Goal: Task Accomplishment & Management: Manage account settings

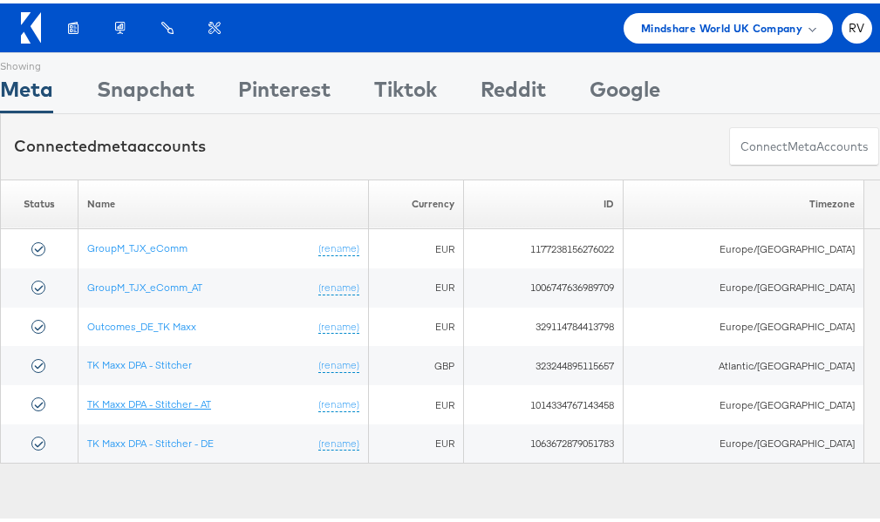
drag, startPoint x: 167, startPoint y: 399, endPoint x: 439, endPoint y: 166, distance: 358.7
click at [167, 399] on link "TK Maxx DPA - Stitcher - AT" at bounding box center [149, 400] width 124 height 13
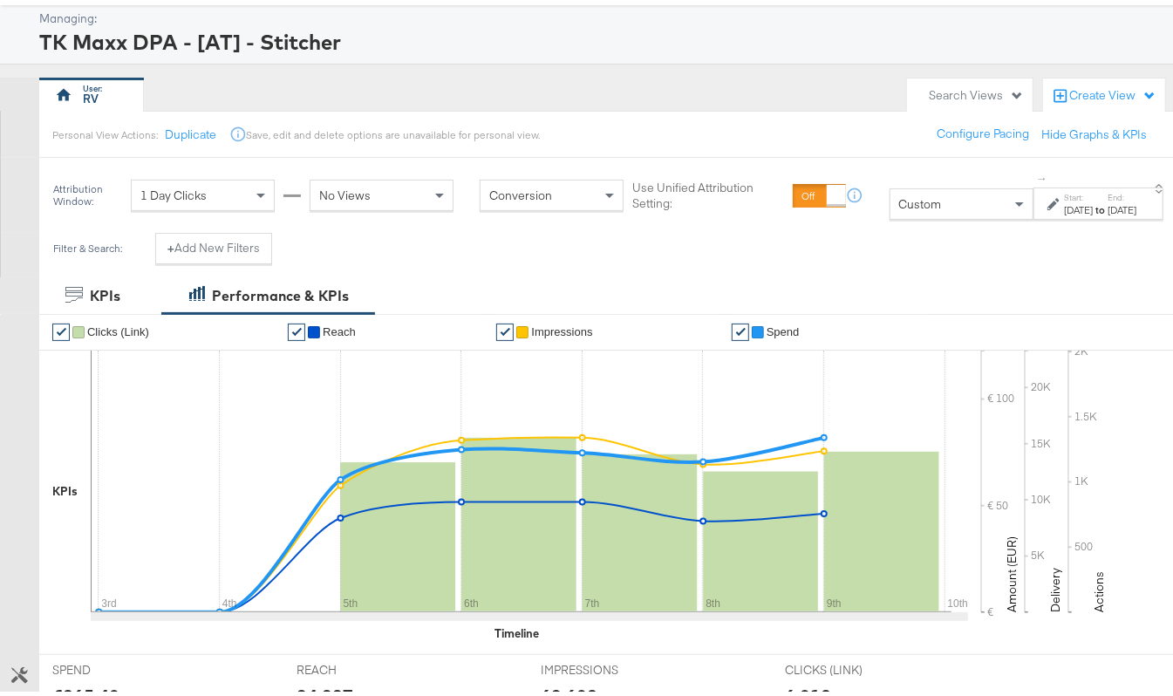
scroll to position [15, 0]
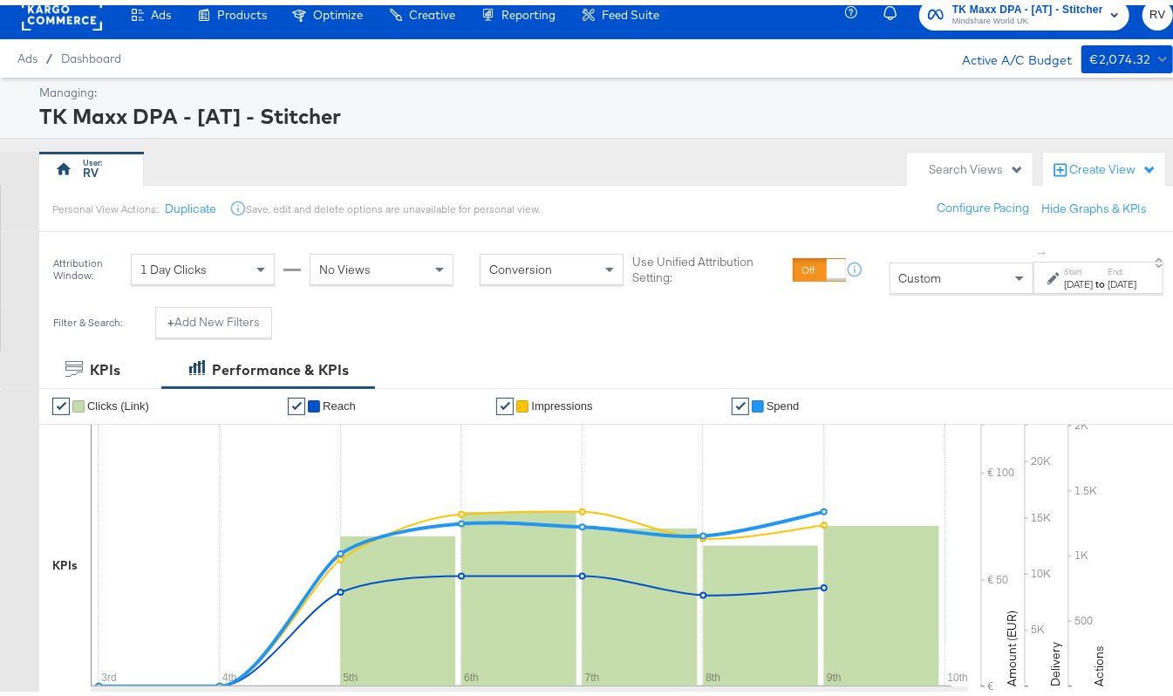
click at [1064, 284] on div "Aug 3rd 2025" at bounding box center [1078, 279] width 29 height 14
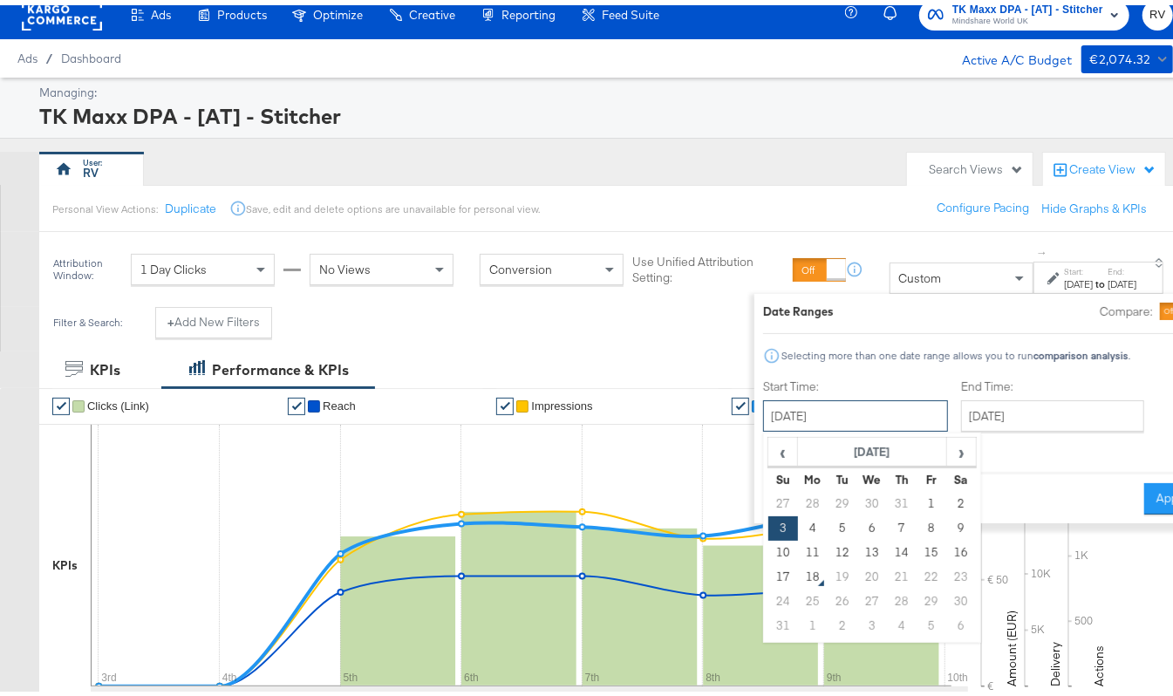
click at [766, 416] on input "August 3rd 2025" at bounding box center [855, 410] width 185 height 31
click at [767, 542] on td "10" at bounding box center [782, 547] width 30 height 24
type input "August 10th 2025"
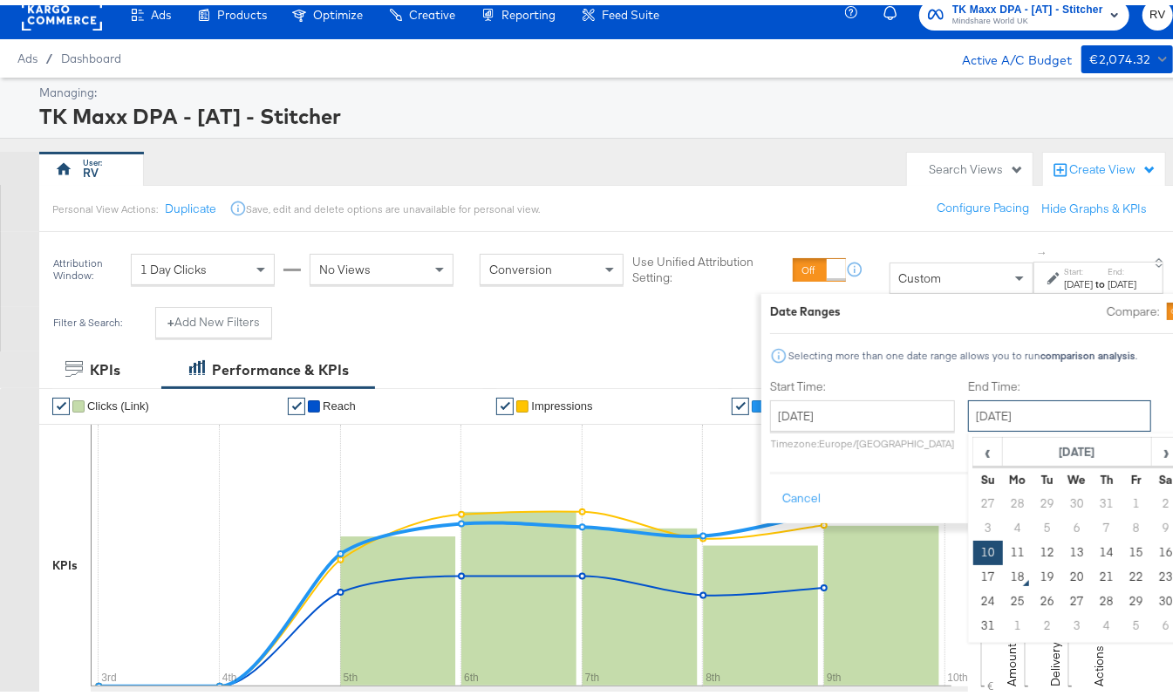
click at [968, 415] on input "August 10th 2025" at bounding box center [1059, 410] width 183 height 31
click at [1151, 548] on td "16" at bounding box center [1166, 547] width 30 height 24
type input "[DATE]"
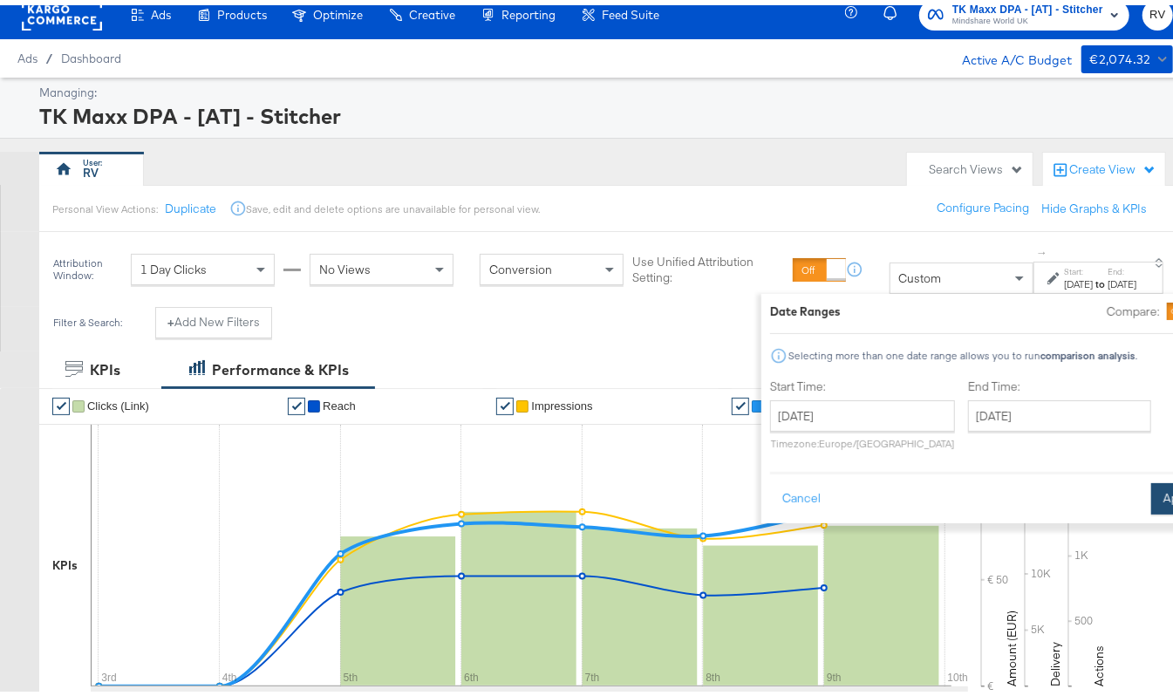
click at [1151, 490] on button "Apply" at bounding box center [1178, 493] width 55 height 31
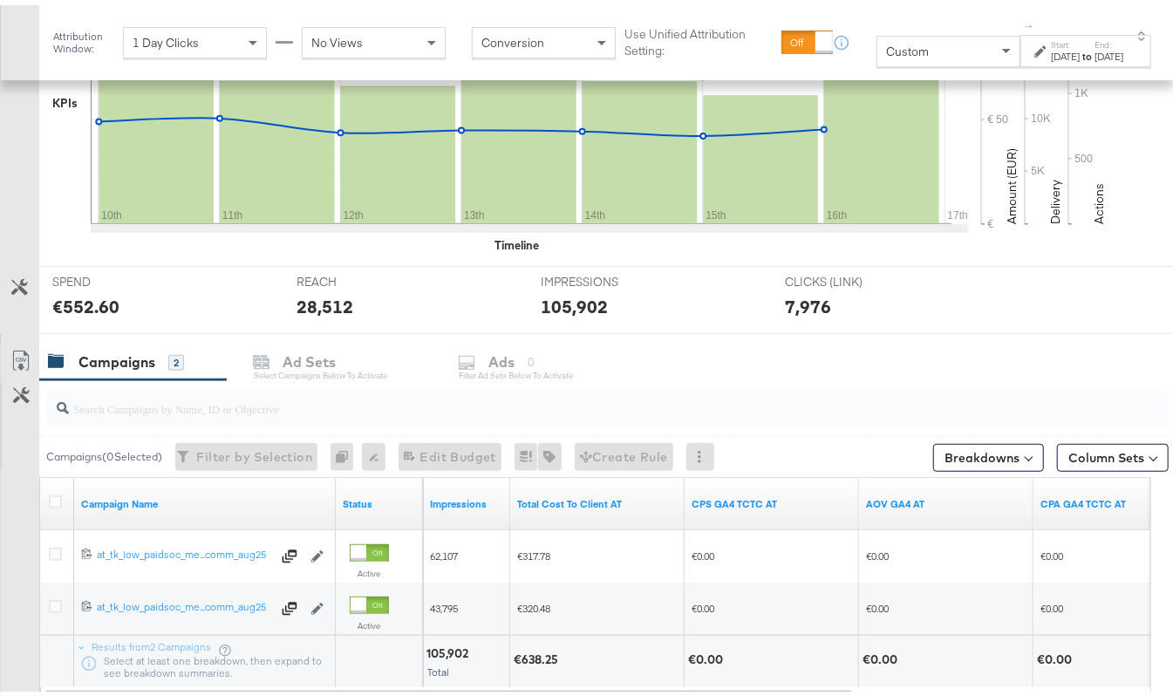
scroll to position [596, 0]
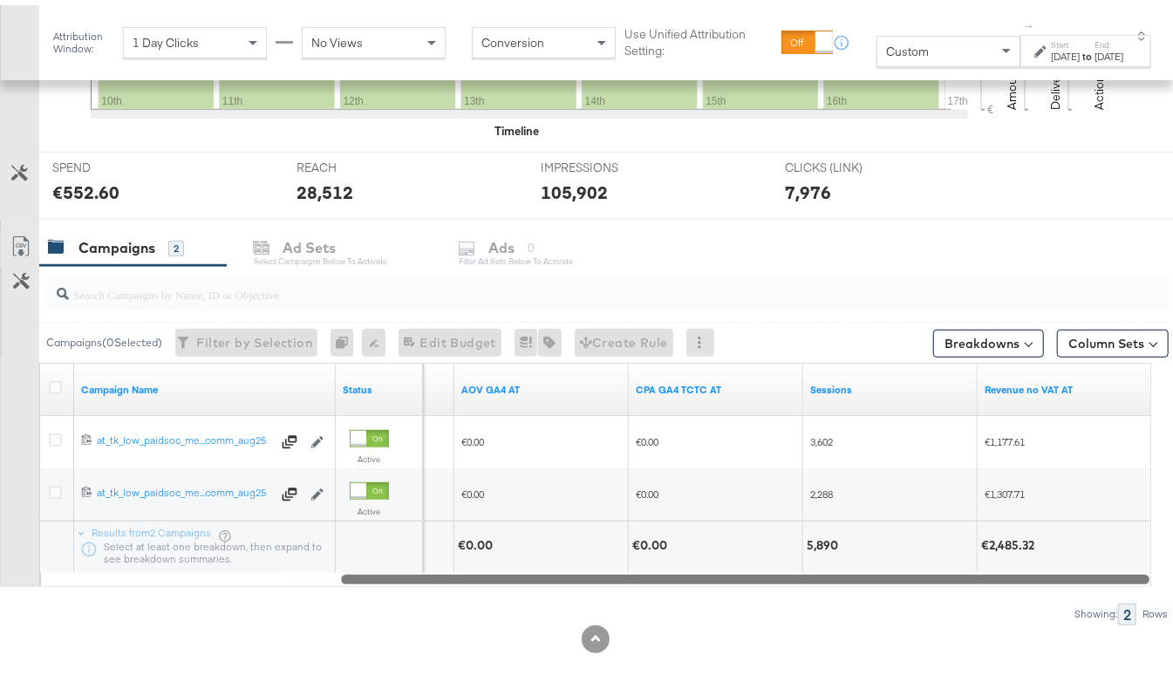
drag, startPoint x: 744, startPoint y: 569, endPoint x: 1052, endPoint y: 584, distance: 308.2
click at [1052, 584] on div "Campaigns ( 0 Selected) Filter by Selection Filter 0 campaigns 0 Rename 0 campa…" at bounding box center [584, 440] width 1169 height 358
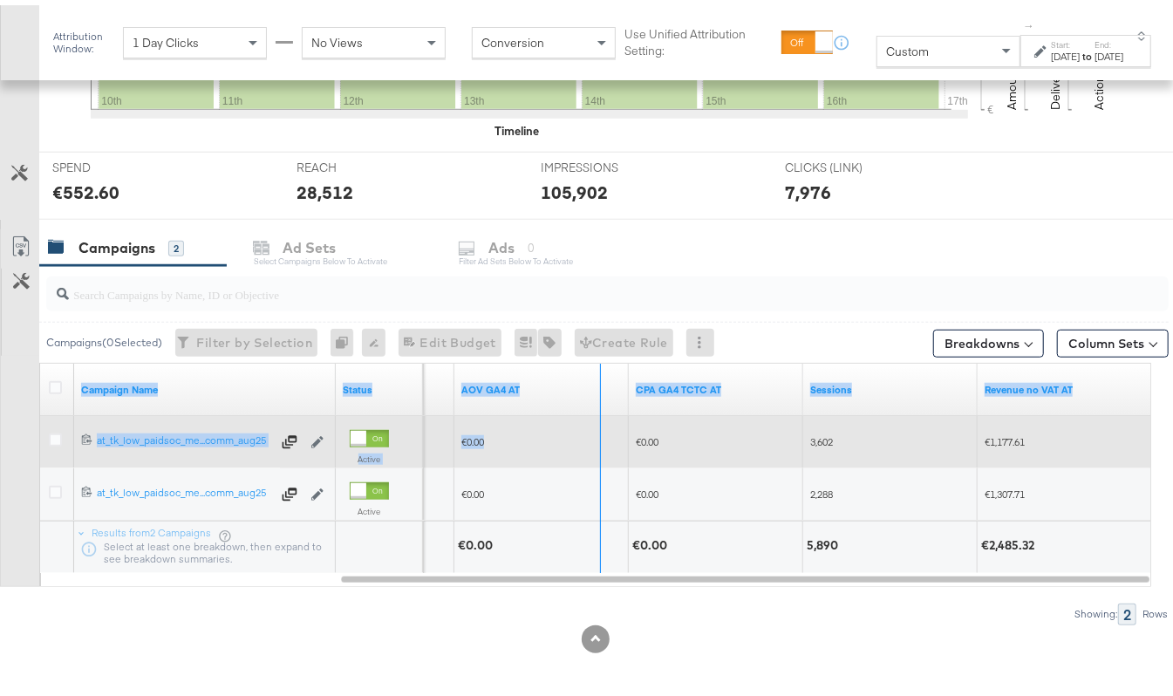
drag, startPoint x: 332, startPoint y: 380, endPoint x: 598, endPoint y: 412, distance: 267.9
click at [598, 412] on div "Campaign Name Status CPS GA4 TCTC AT AOV GA4 AT CPA GA4 TCTC AT Sessions Revenu…" at bounding box center [596, 462] width 1112 height 209
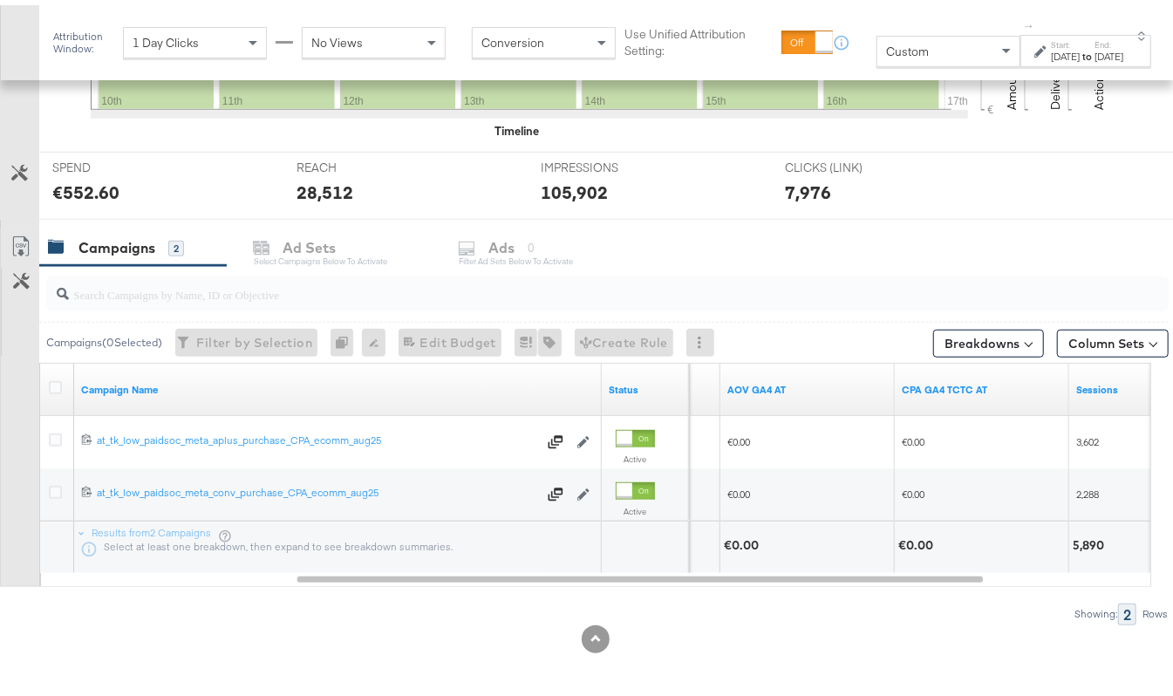
click at [460, 628] on div at bounding box center [595, 634] width 1190 height 28
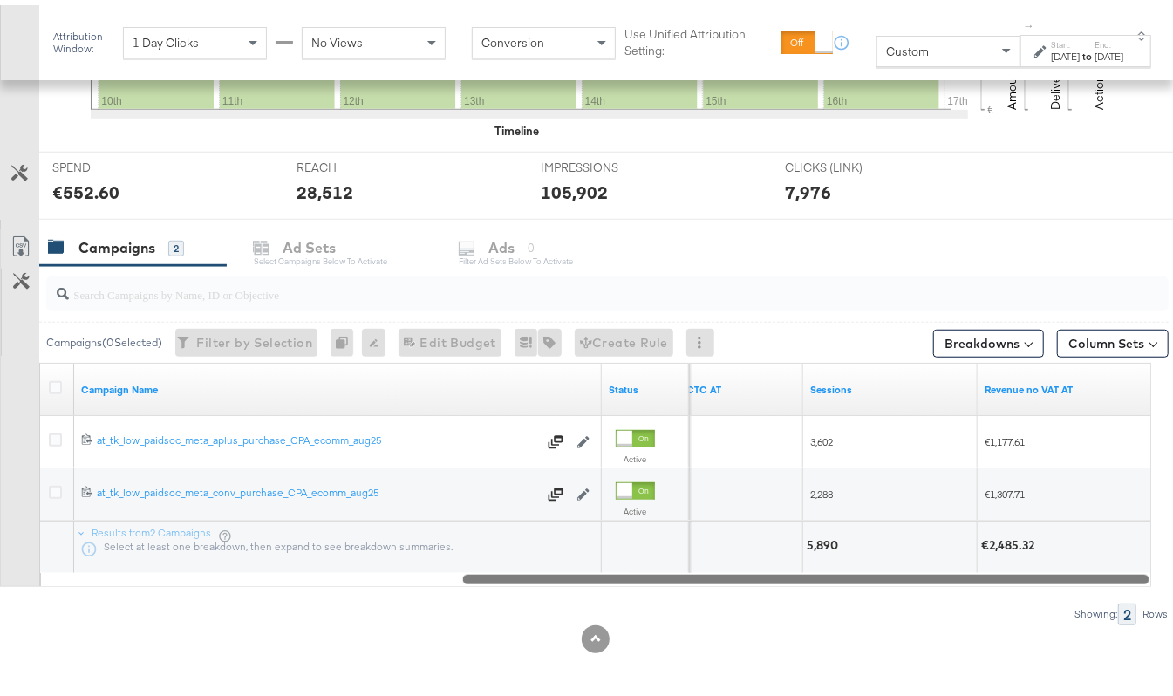
drag, startPoint x: 452, startPoint y: 576, endPoint x: 726, endPoint y: 595, distance: 275.4
click at [726, 595] on div "Campaigns ( 0 Selected) Filter by Selection Filter 0 campaigns 0 Rename 0 campa…" at bounding box center [584, 440] width 1169 height 358
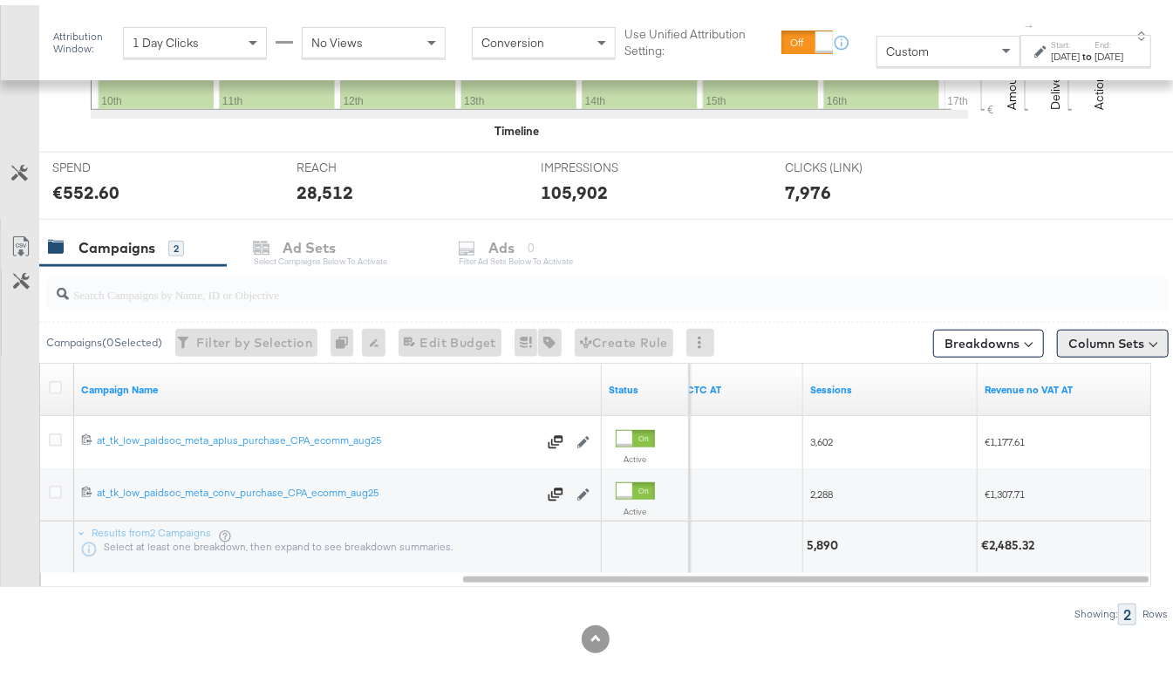
click at [1087, 331] on button "Column Sets" at bounding box center [1113, 338] width 112 height 28
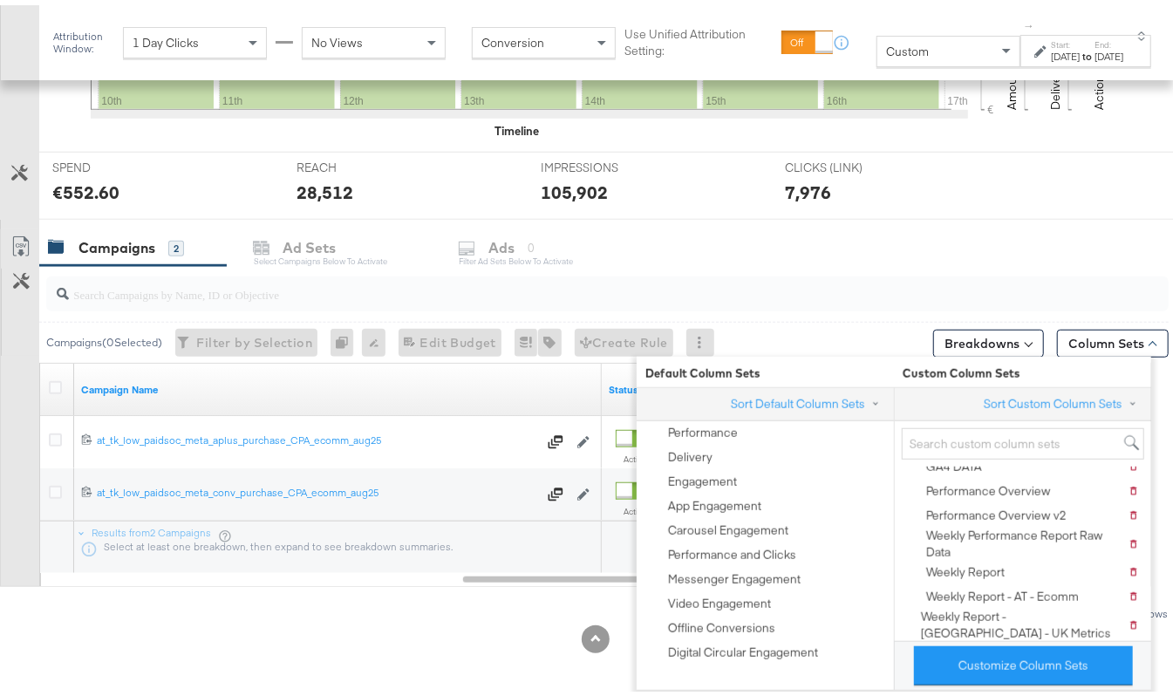
scroll to position [119, 0]
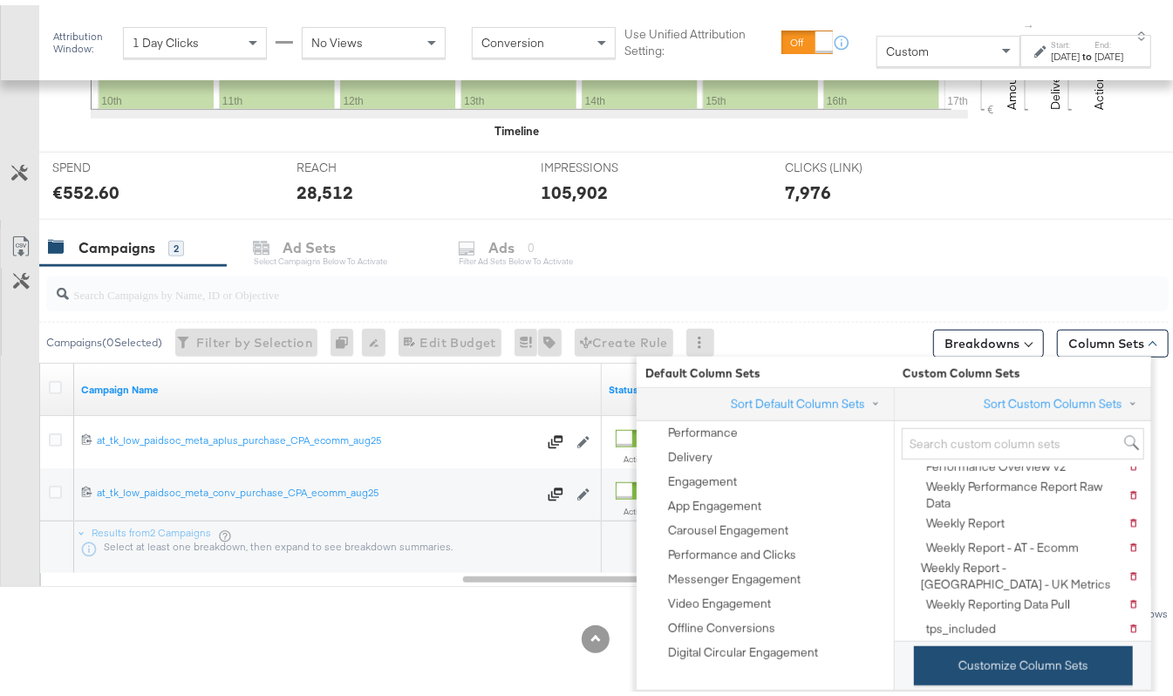
click at [978, 663] on button "Customize Column Sets" at bounding box center [1023, 660] width 219 height 39
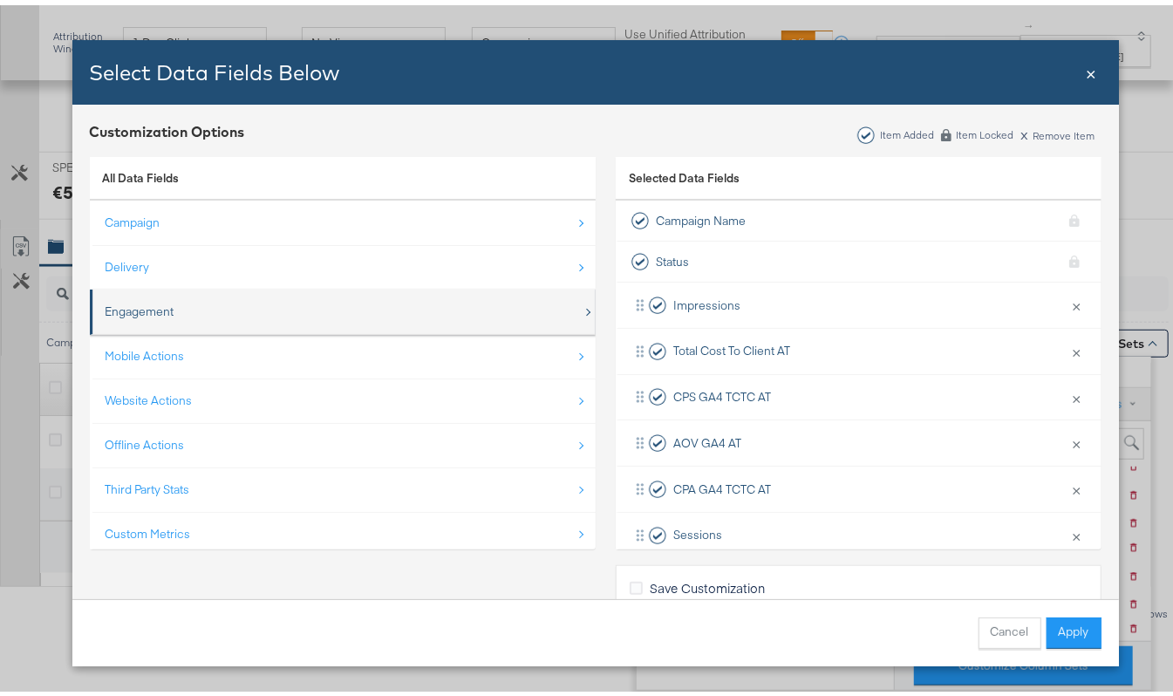
scroll to position [26, 0]
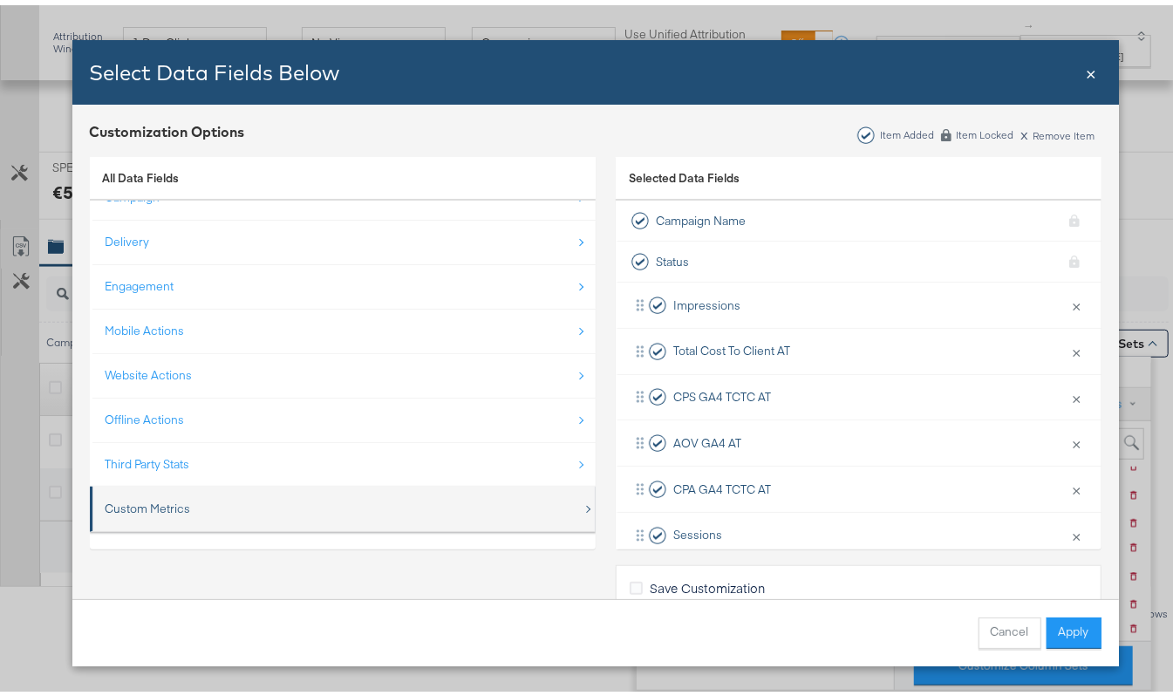
click at [143, 507] on div "Custom Metrics" at bounding box center [148, 503] width 85 height 17
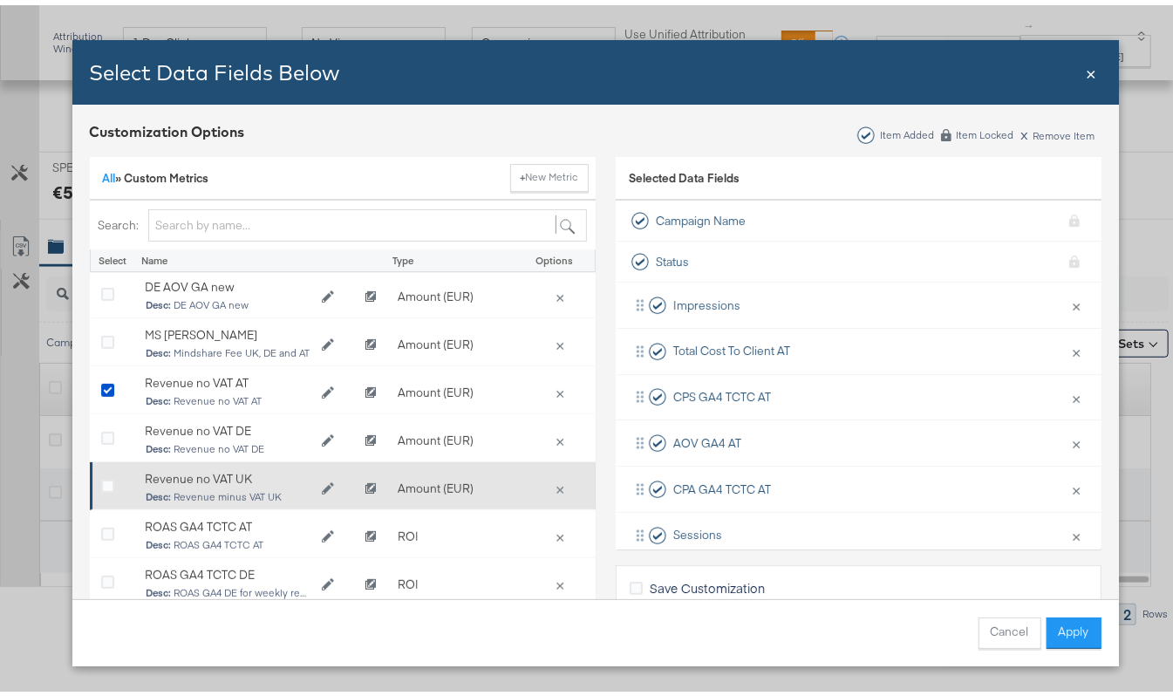
scroll to position [598, 0]
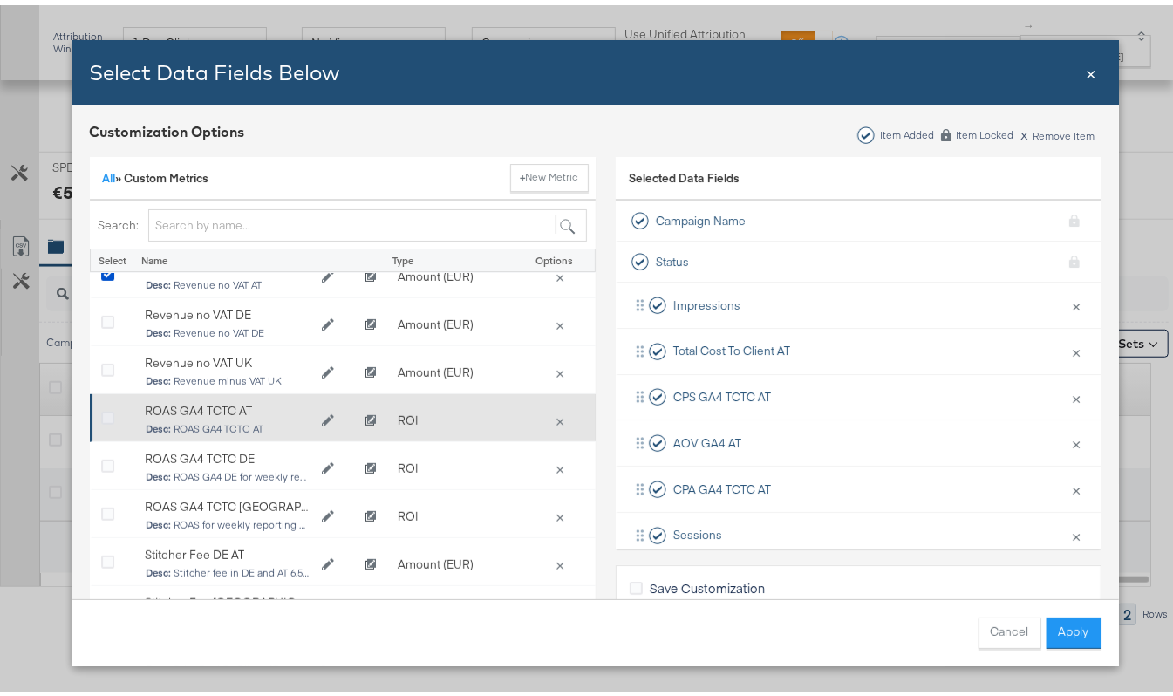
click at [101, 410] on icon "Bulk Add Locations Modal" at bounding box center [107, 413] width 13 height 13
click at [0, 0] on input "Bulk Add Locations Modal" at bounding box center [0, 0] width 0 height 0
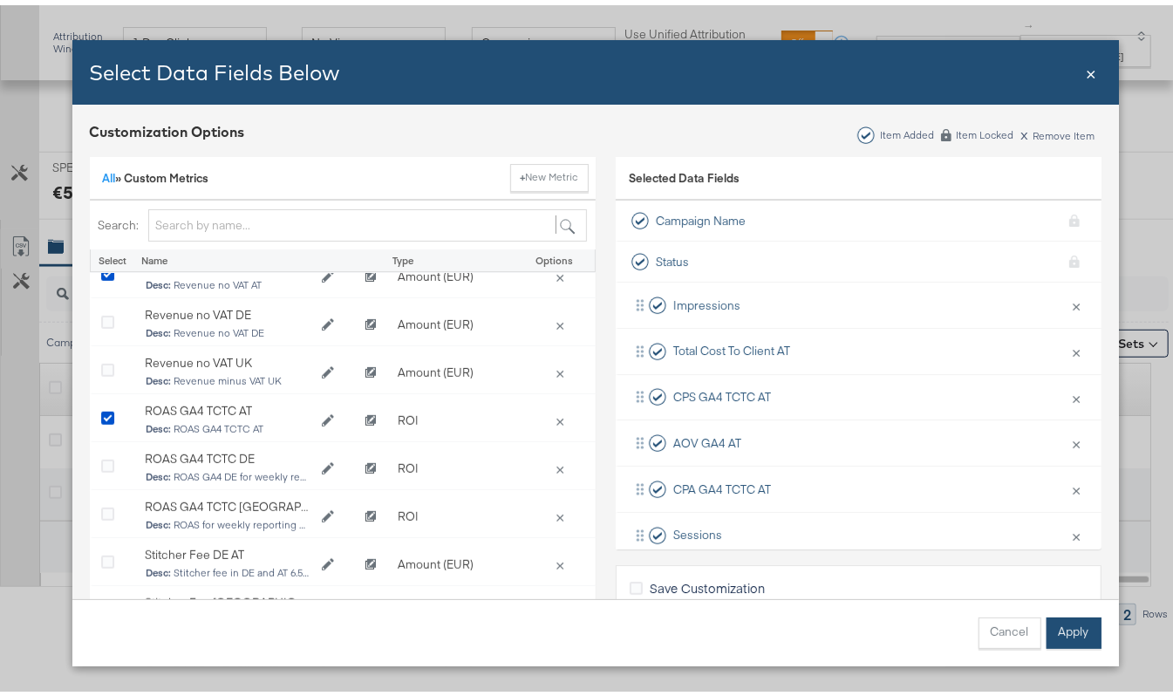
click at [1065, 625] on button "Apply" at bounding box center [1073, 627] width 55 height 31
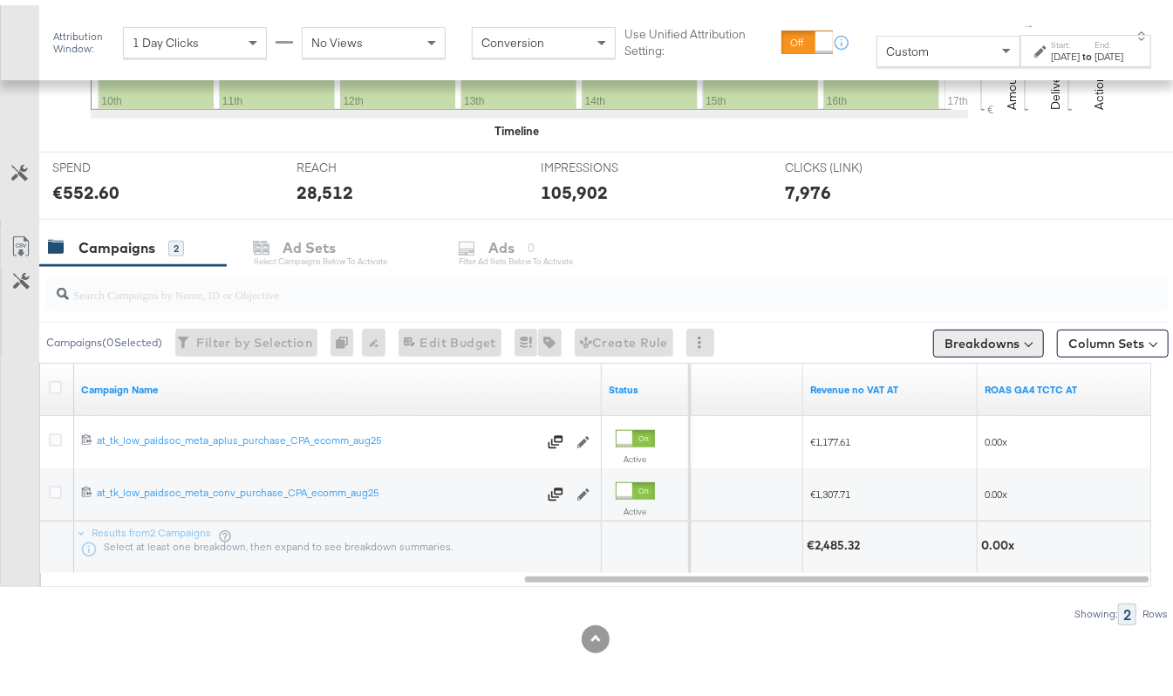
click at [1012, 345] on button "Breakdowns" at bounding box center [988, 338] width 111 height 28
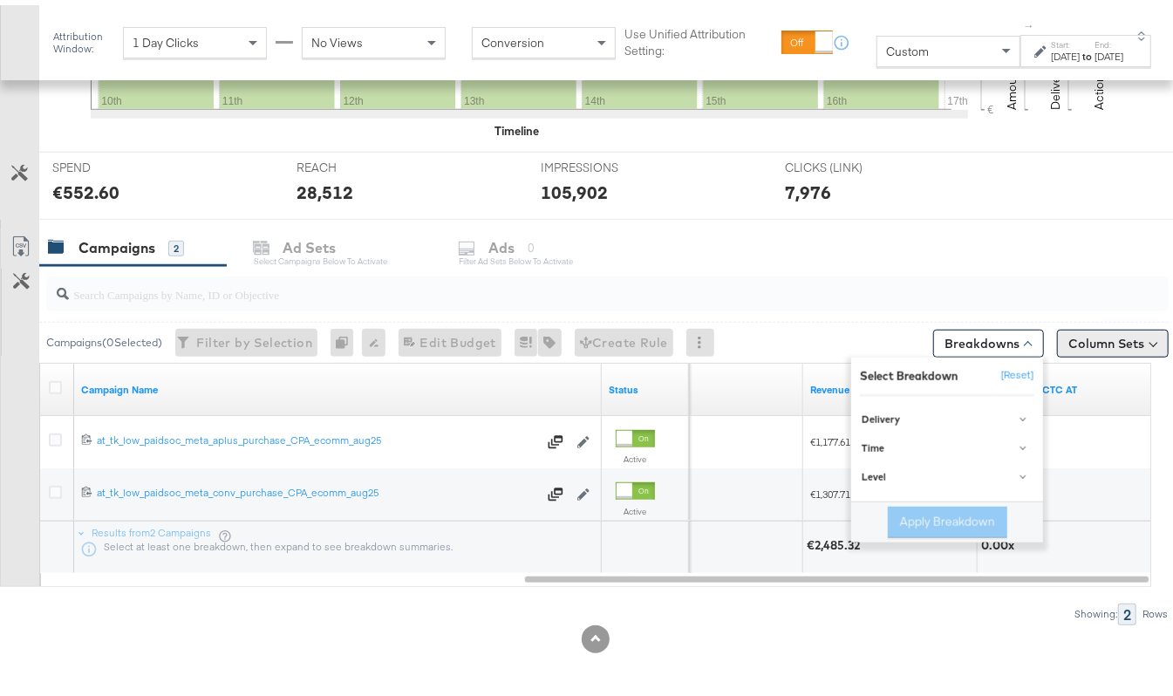
click at [1079, 351] on button "Column Sets" at bounding box center [1113, 338] width 112 height 28
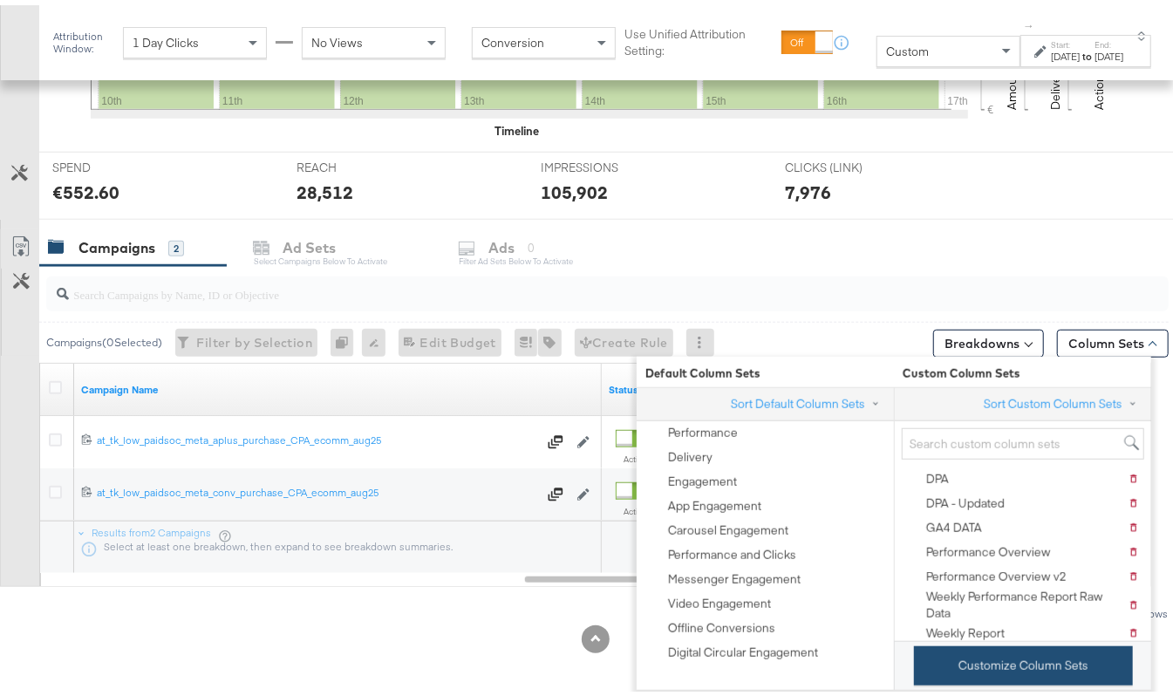
click at [968, 654] on button "Customize Column Sets" at bounding box center [1023, 660] width 219 height 39
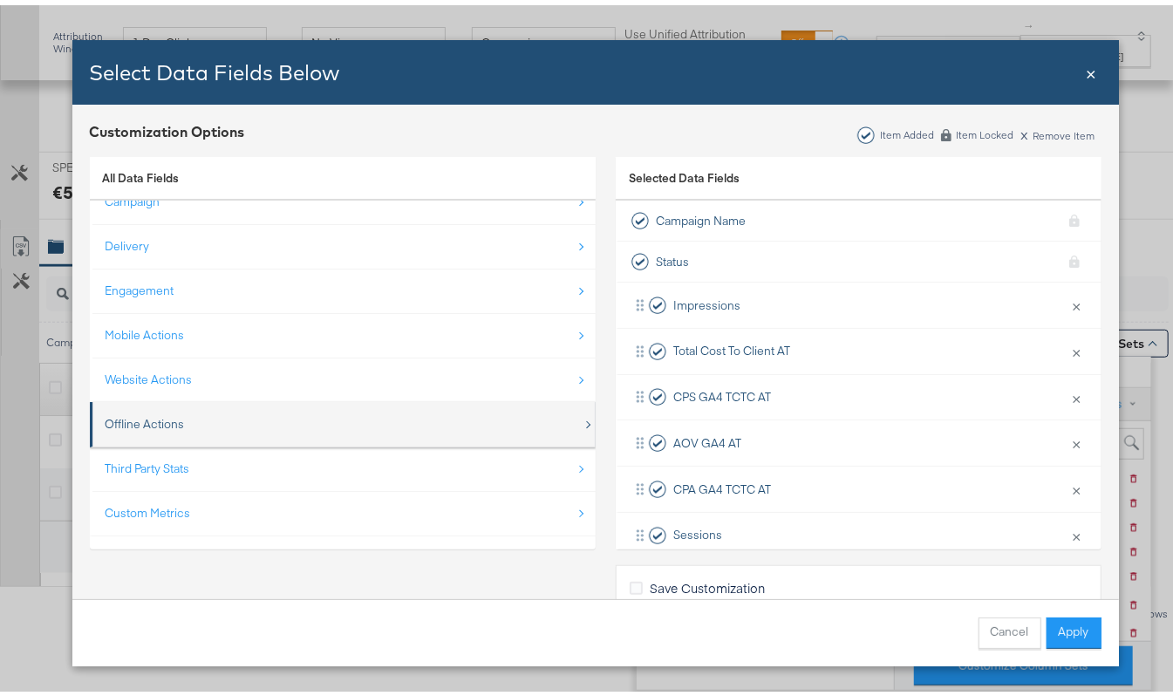
scroll to position [26, 0]
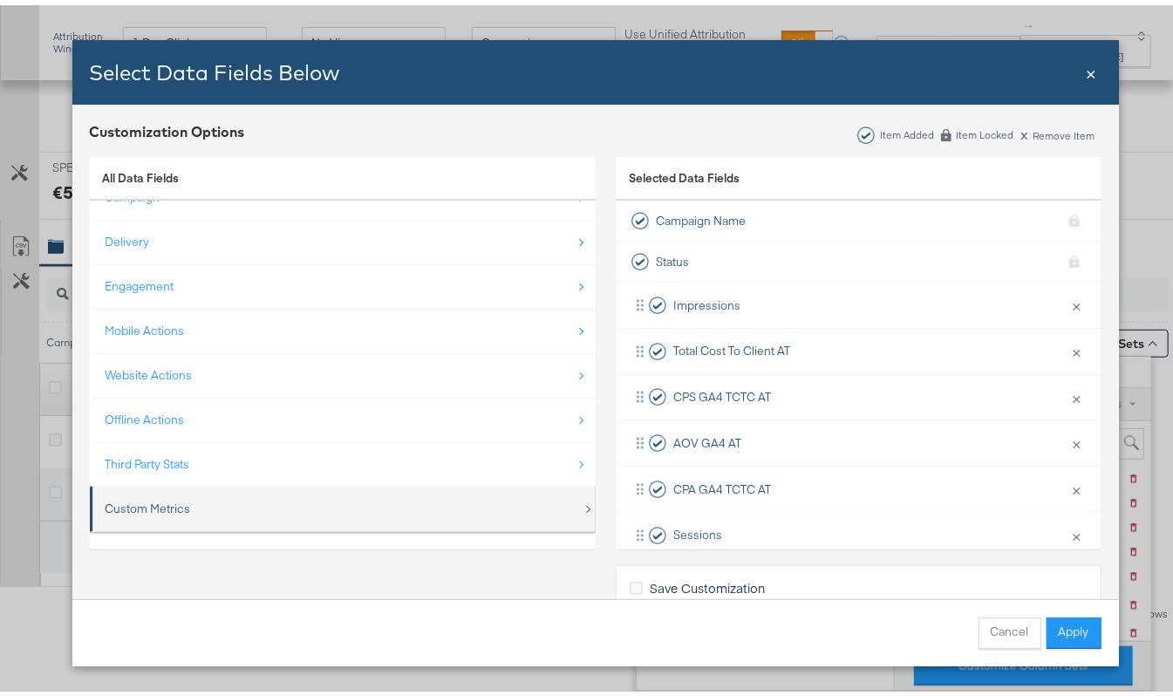
click at [173, 488] on div "Custom Metrics" at bounding box center [344, 504] width 477 height 36
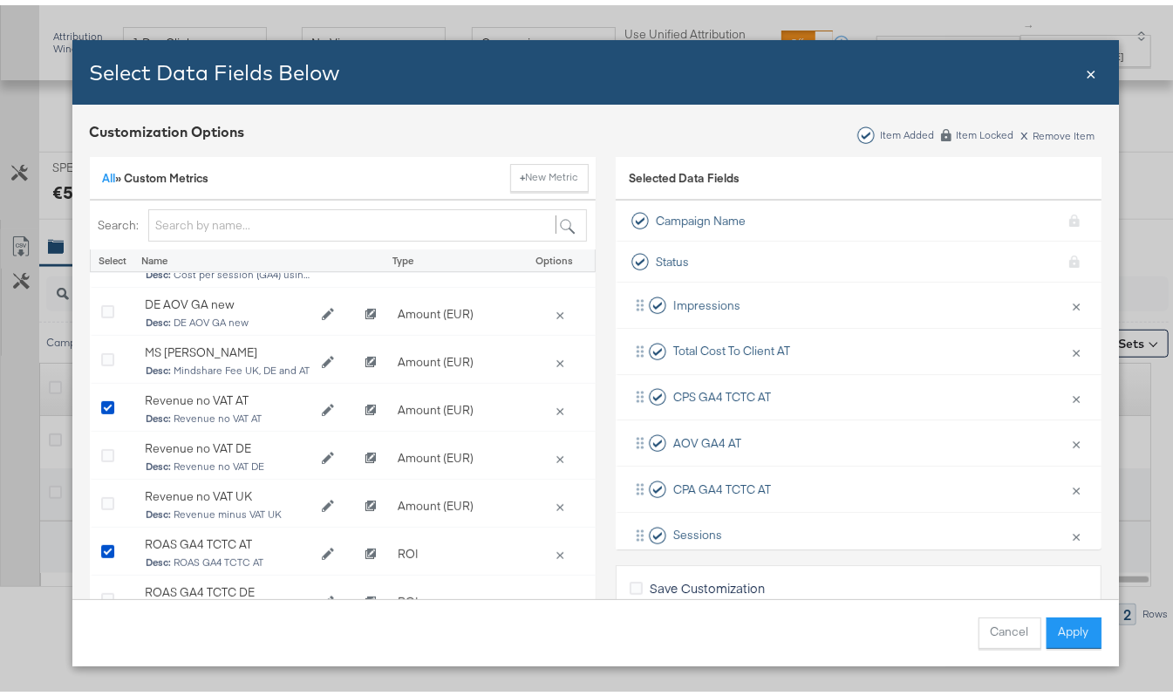
scroll to position [581, 0]
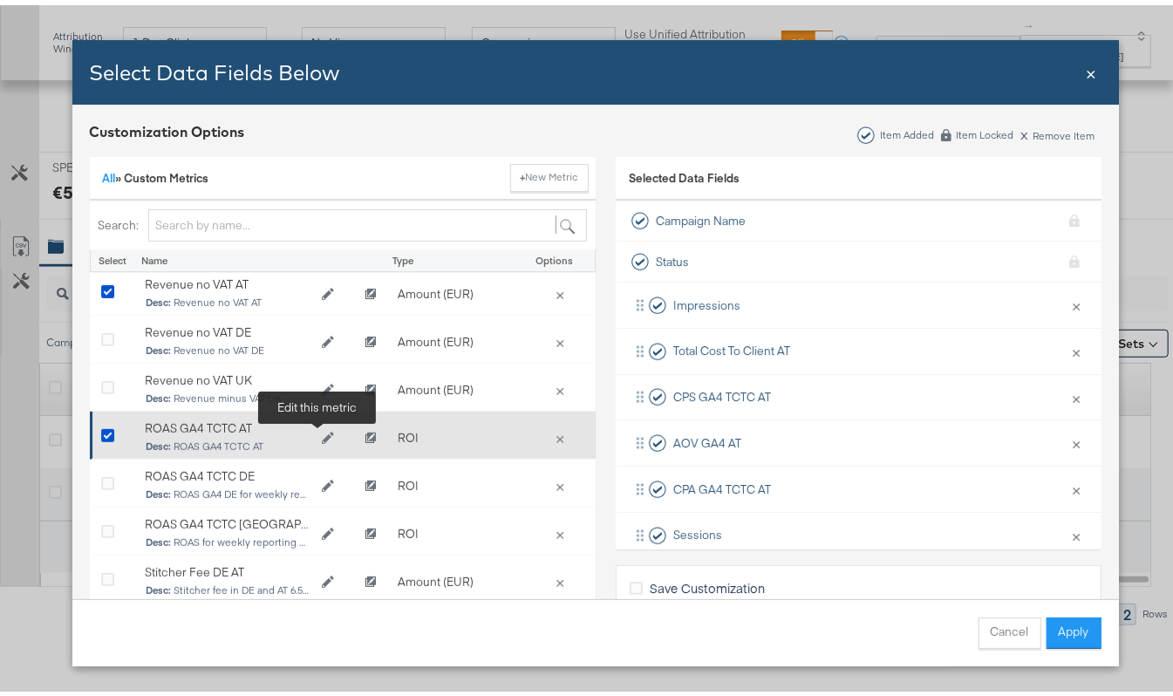
click at [321, 427] on icon "Edit ROAS GA4 TCTC AT" at bounding box center [327, 432] width 12 height 12
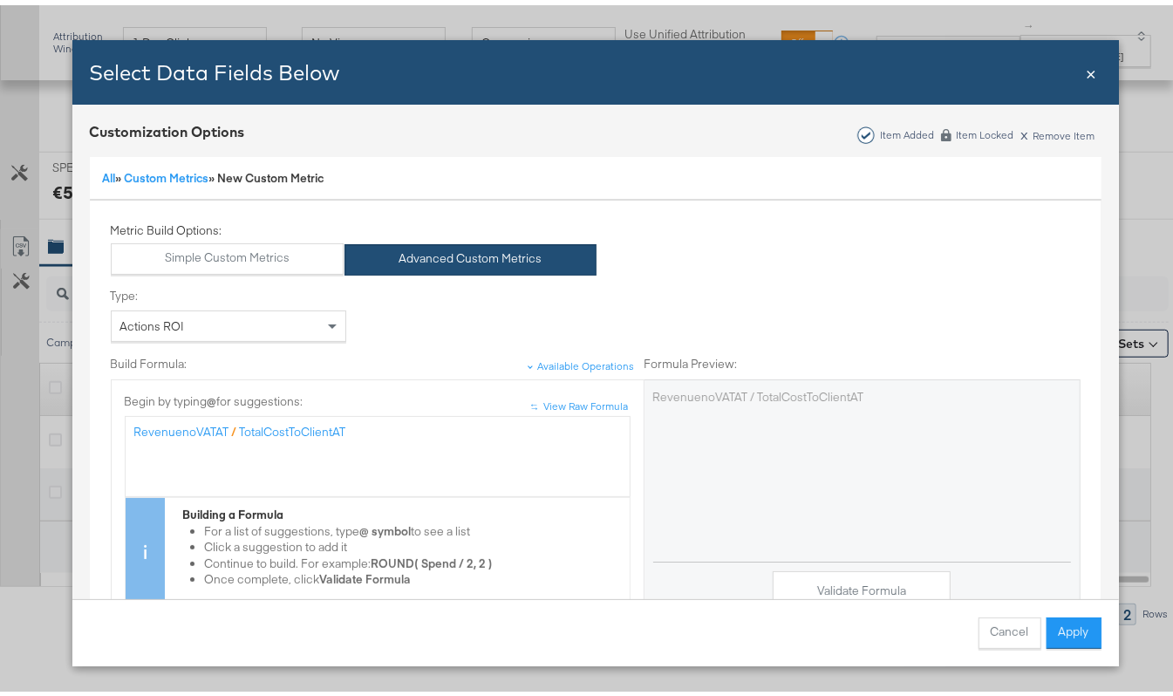
click at [200, 430] on span "RevenuenoVATAT" at bounding box center [181, 427] width 95 height 16
drag, startPoint x: 218, startPoint y: 422, endPoint x: 120, endPoint y: 420, distance: 97.7
click at [125, 420] on div "RevenuenoVATAT / TotalCostToClientAT" at bounding box center [378, 451] width 506 height 81
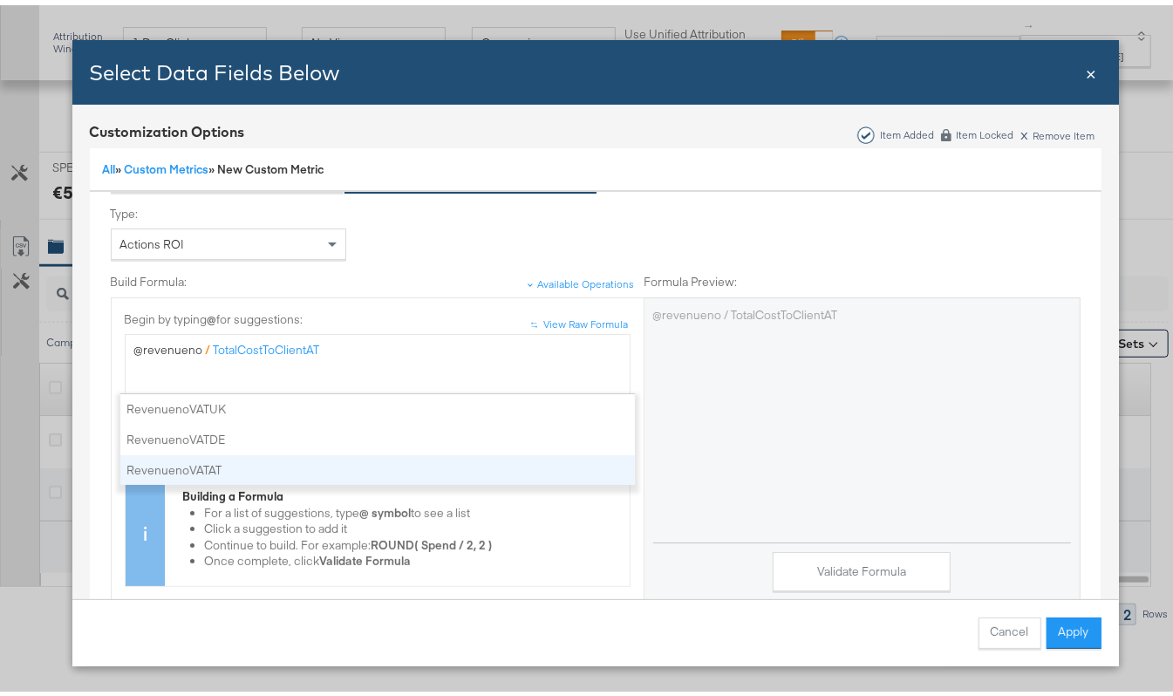
scroll to position [116, 0]
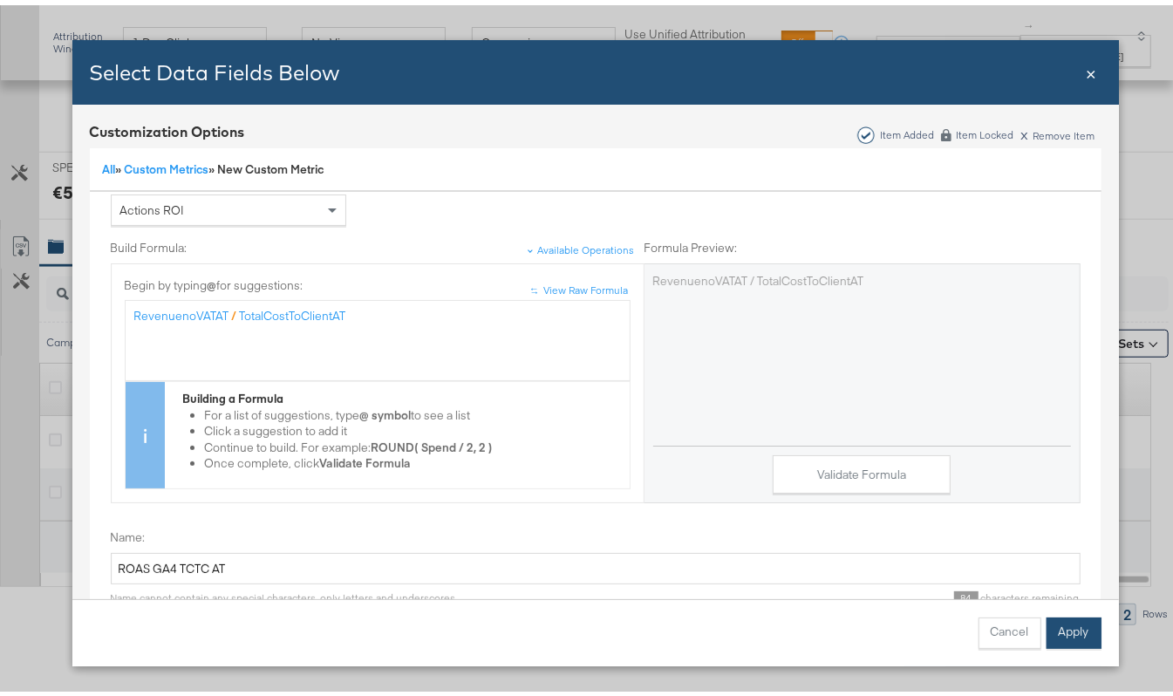
click at [1051, 629] on button "Apply" at bounding box center [1073, 627] width 55 height 31
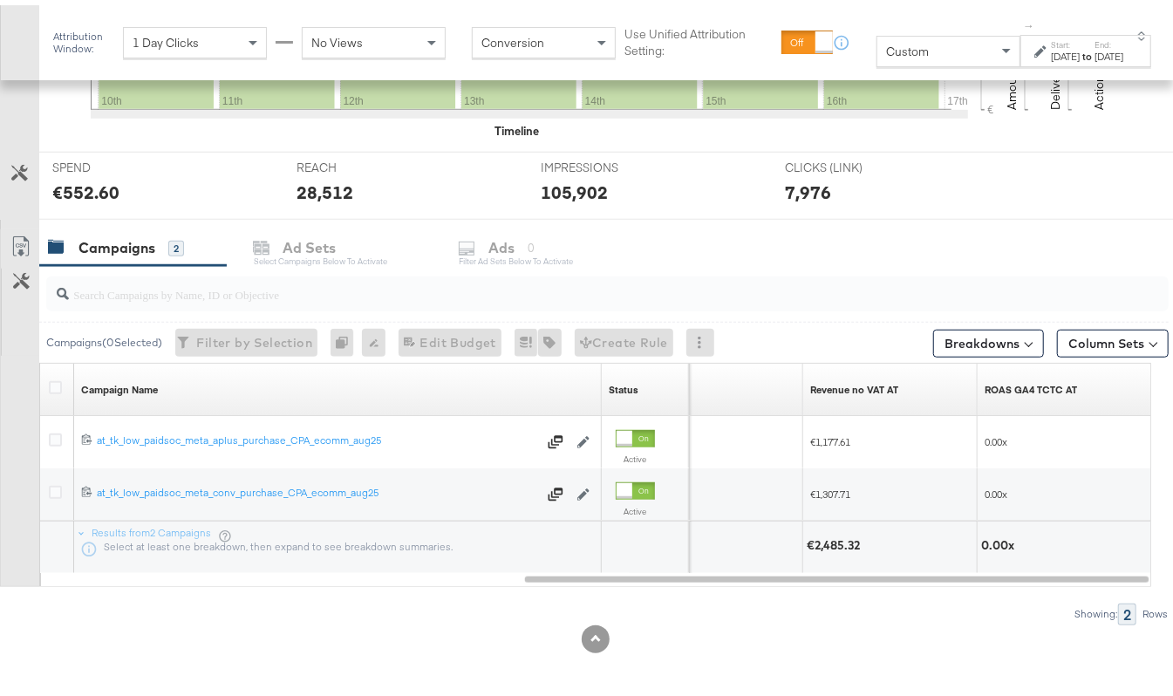
scroll to position [0, 0]
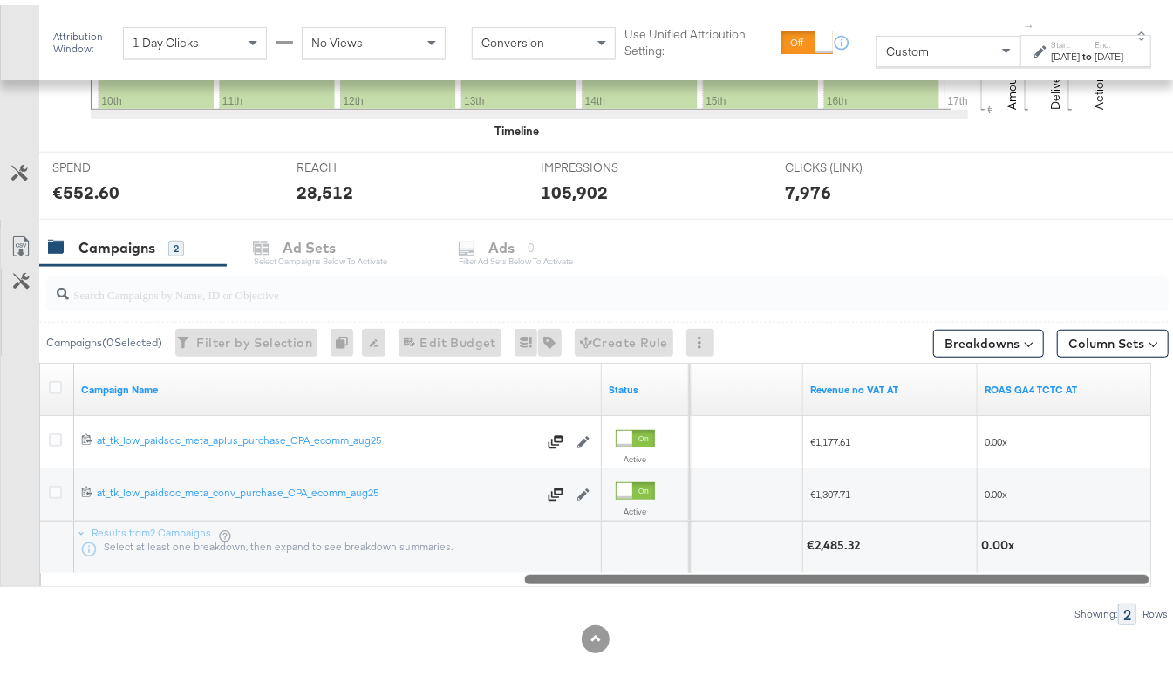
drag, startPoint x: 845, startPoint y: 569, endPoint x: 1190, endPoint y: 577, distance: 344.6
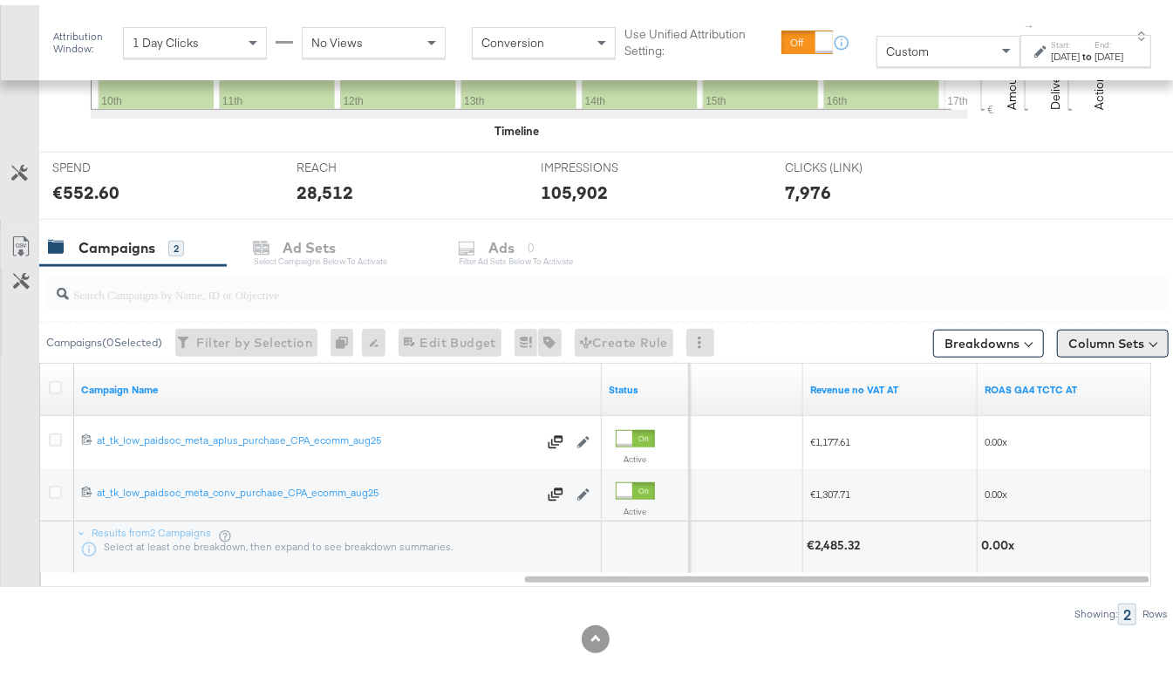
click at [1066, 338] on button "Column Sets" at bounding box center [1113, 338] width 112 height 28
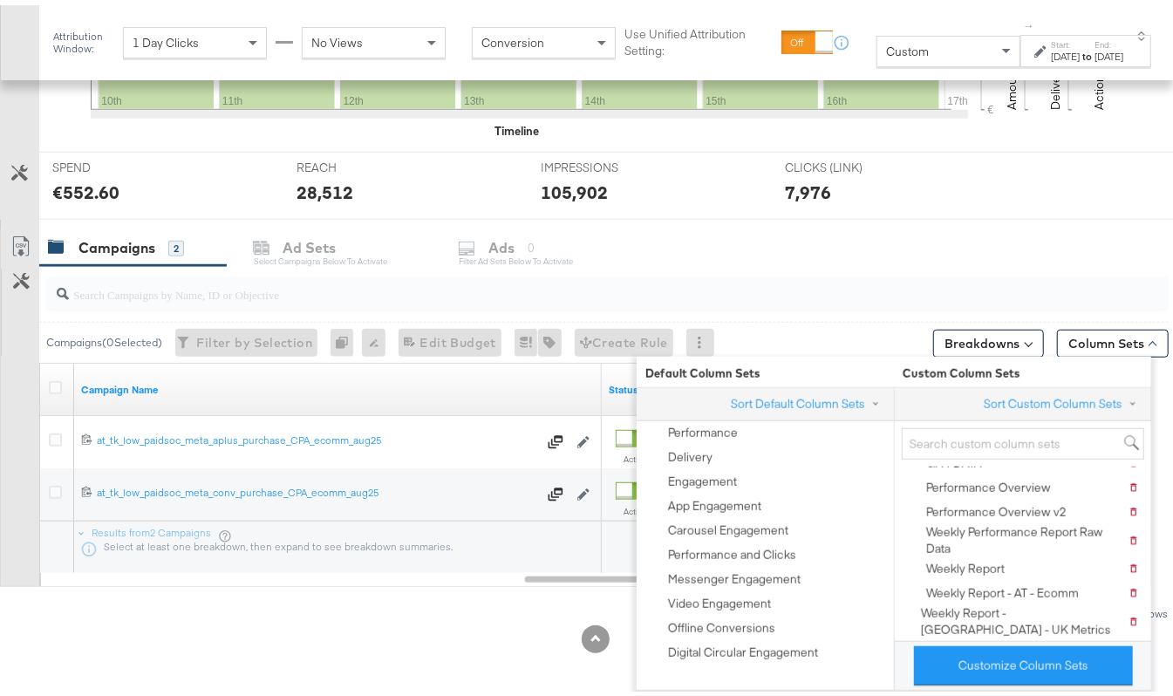
scroll to position [119, 0]
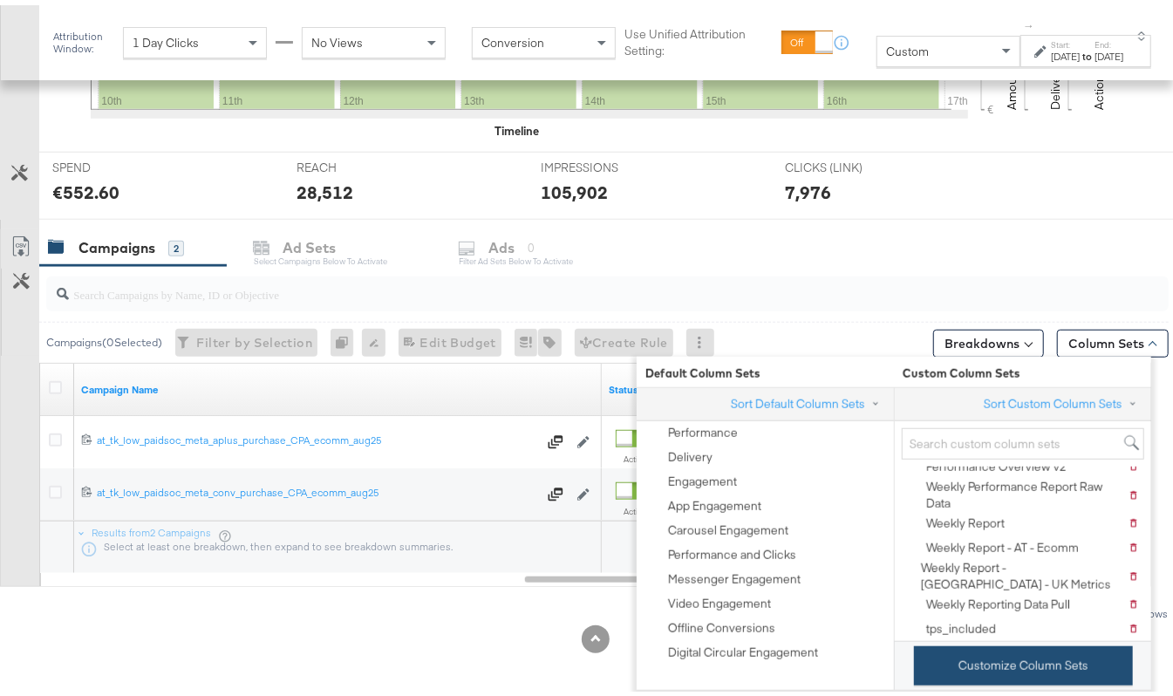
click at [985, 666] on button "Customize Column Sets" at bounding box center [1023, 660] width 219 height 39
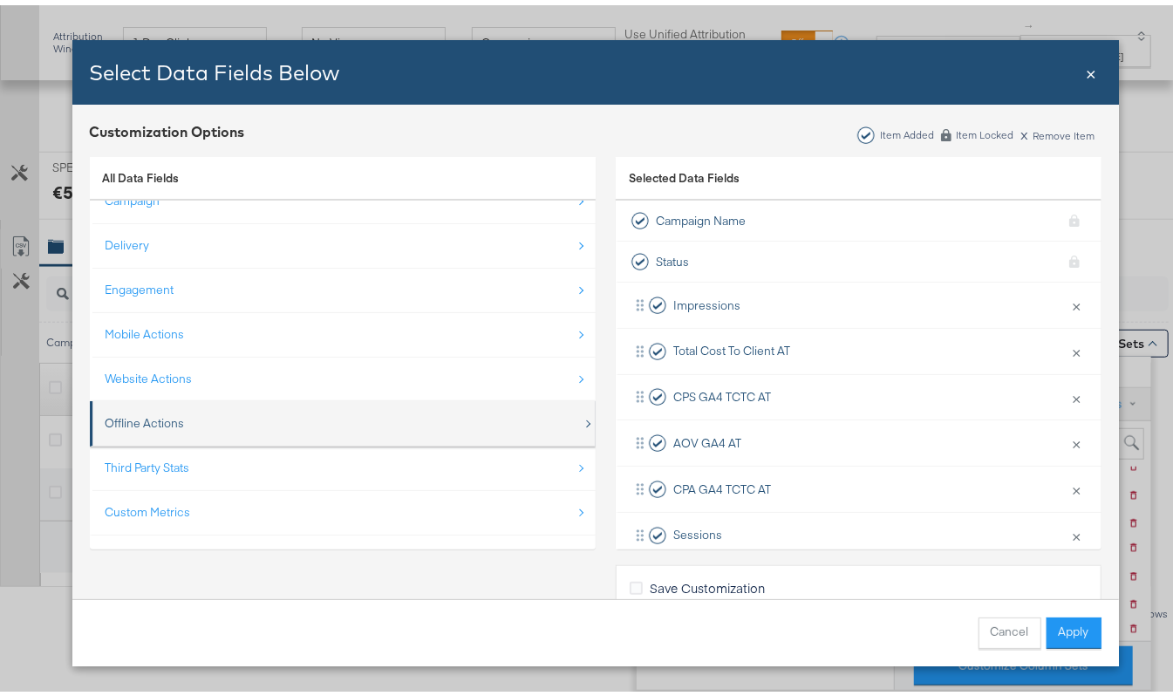
scroll to position [26, 0]
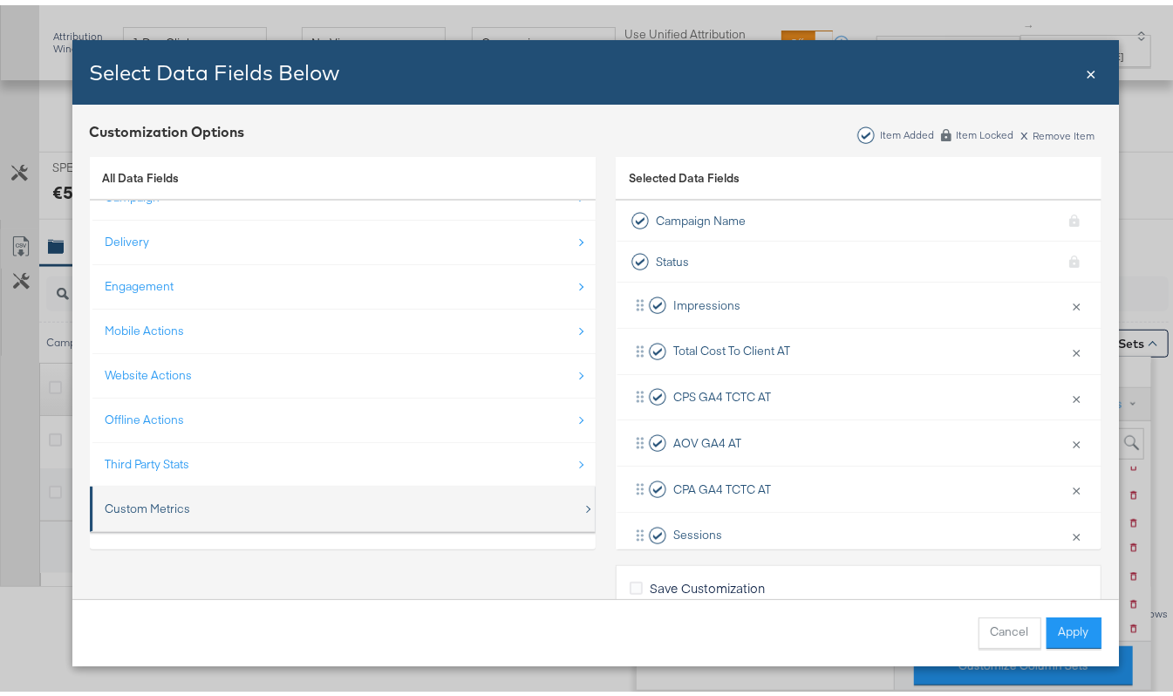
click at [211, 486] on div "Custom Metrics" at bounding box center [344, 504] width 477 height 36
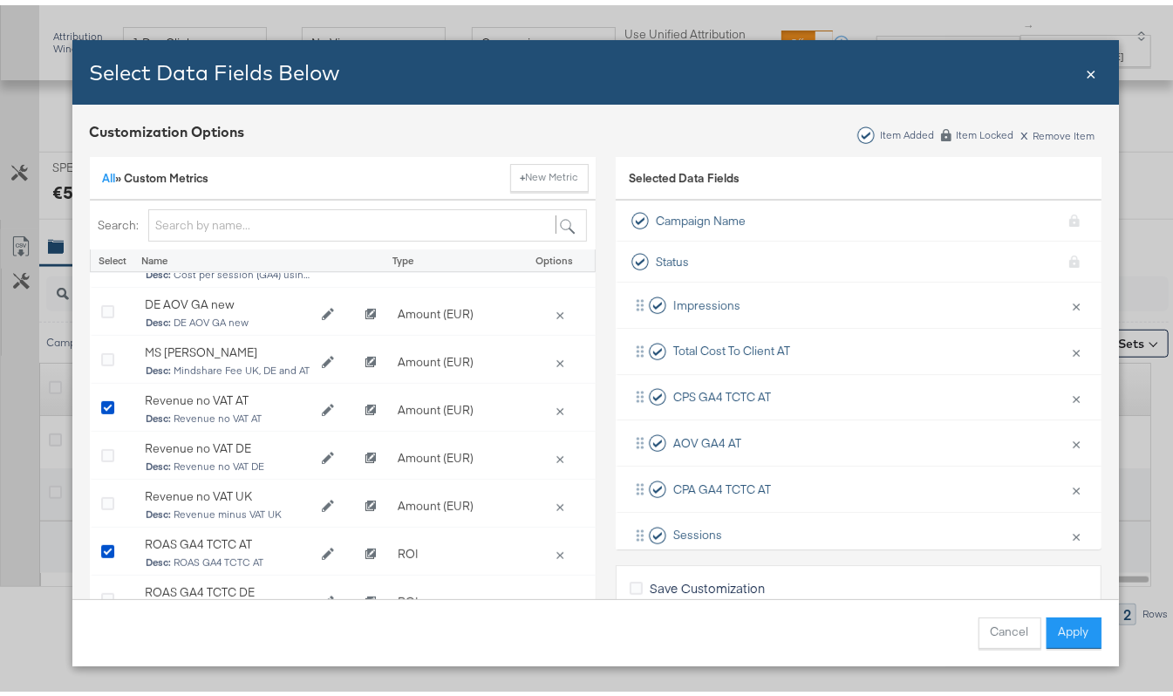
scroll to position [581, 0]
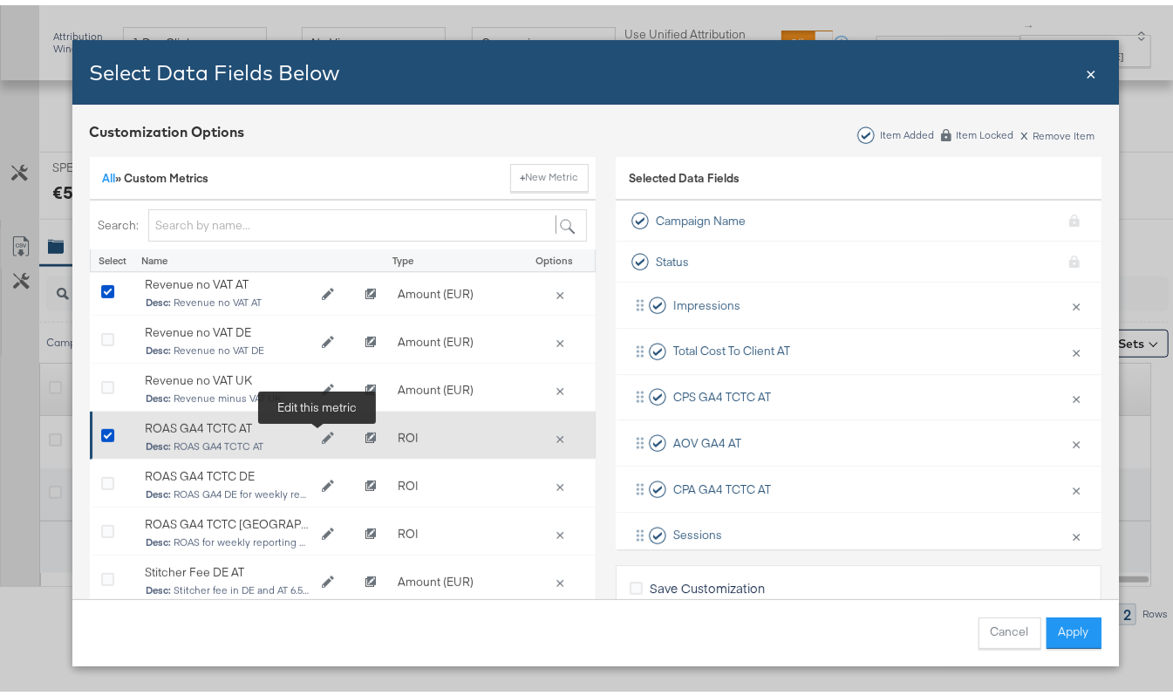
click at [311, 434] on button "Edit ROAS GA4 TCTC AT" at bounding box center [327, 433] width 35 height 26
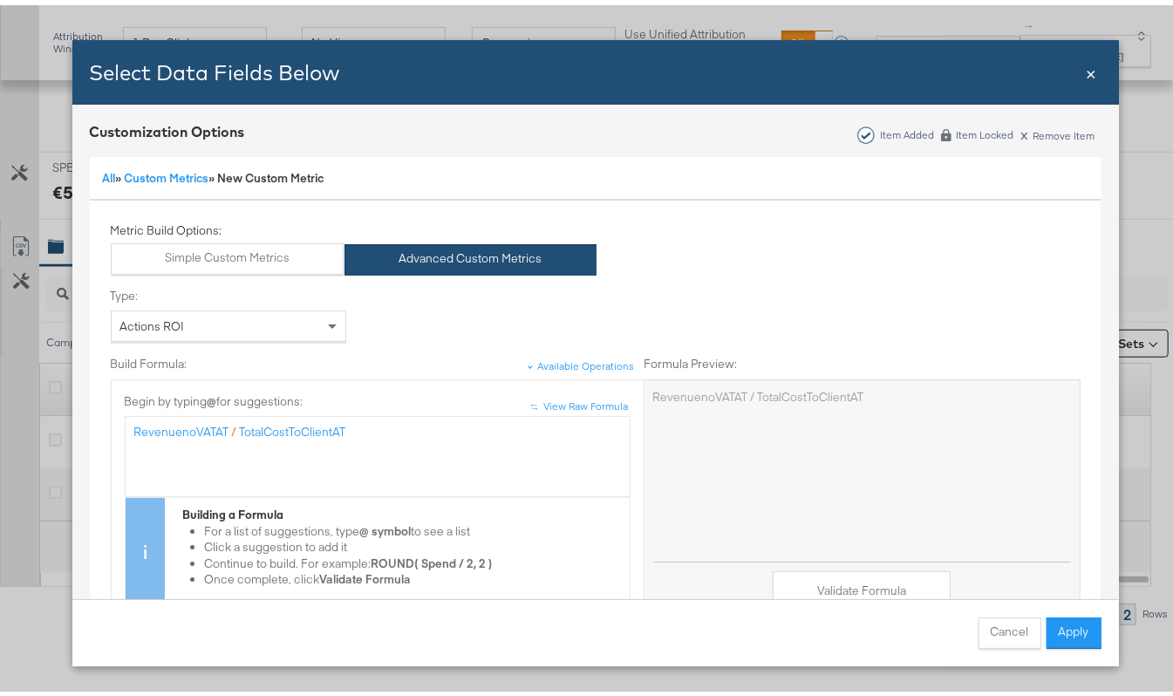
scroll to position [116, 0]
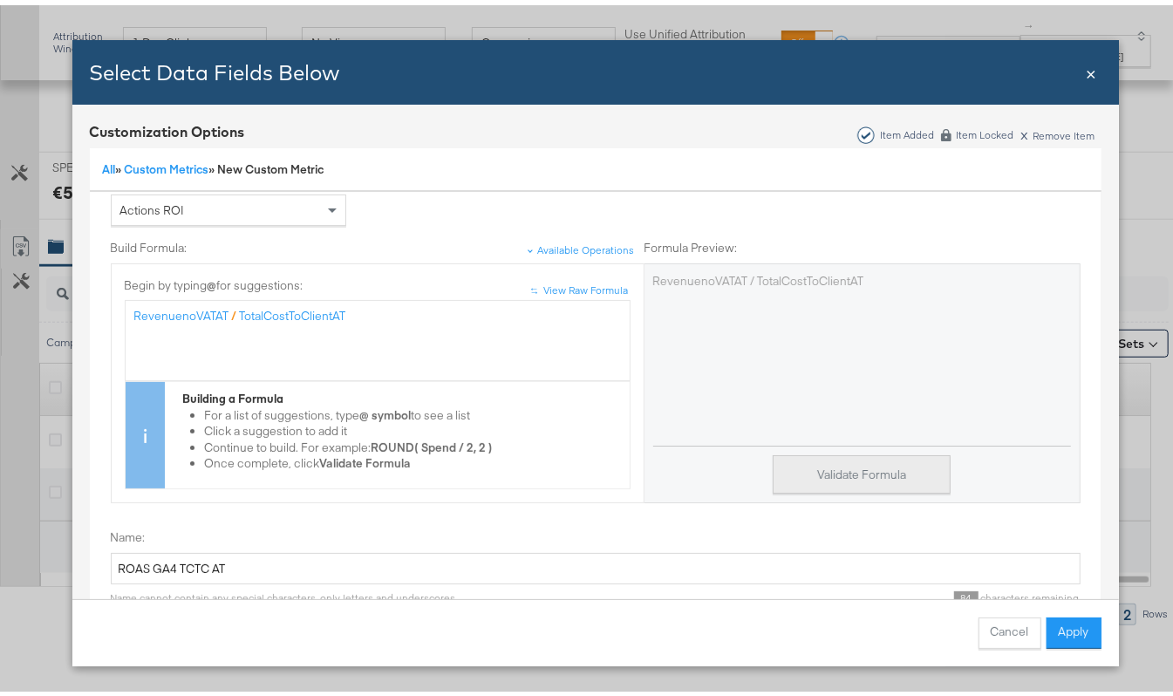
click at [817, 471] on button "Validate Formula" at bounding box center [862, 469] width 178 height 39
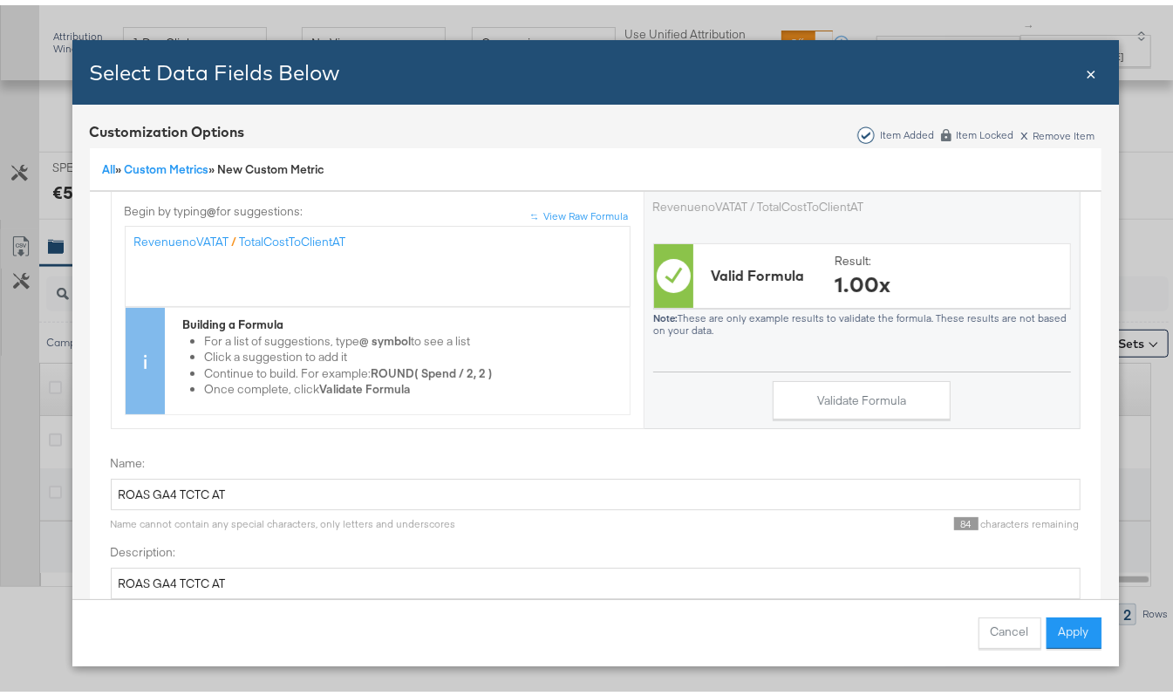
scroll to position [225, 0]
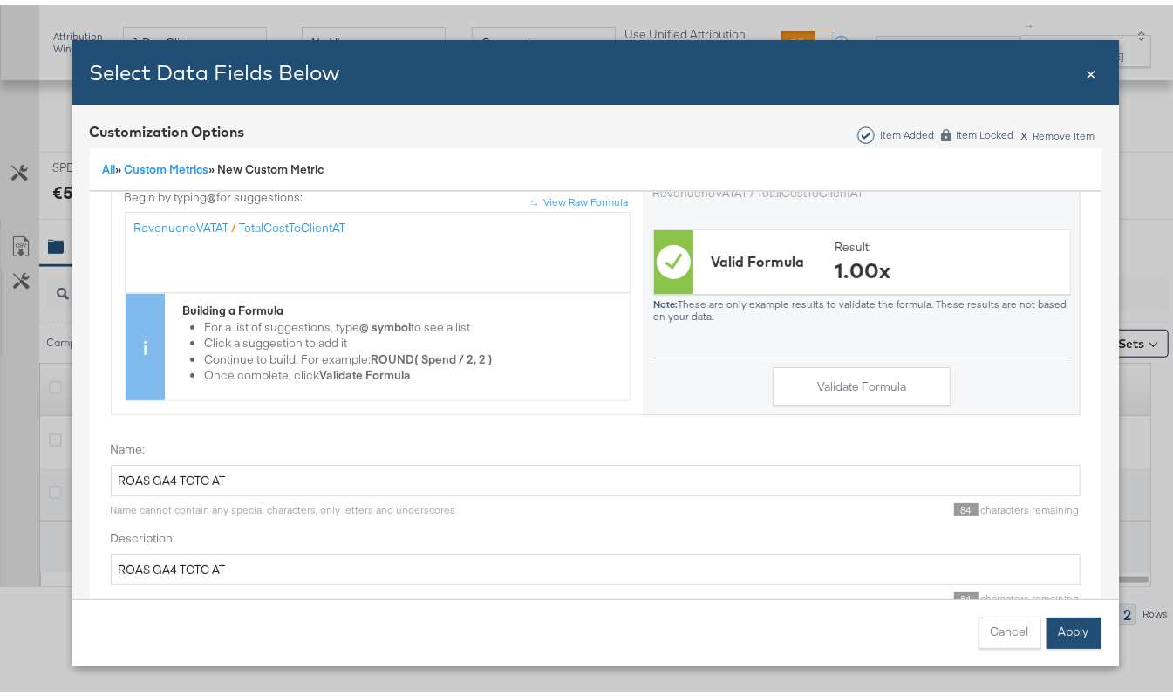
click at [1060, 621] on button "Apply" at bounding box center [1073, 627] width 55 height 31
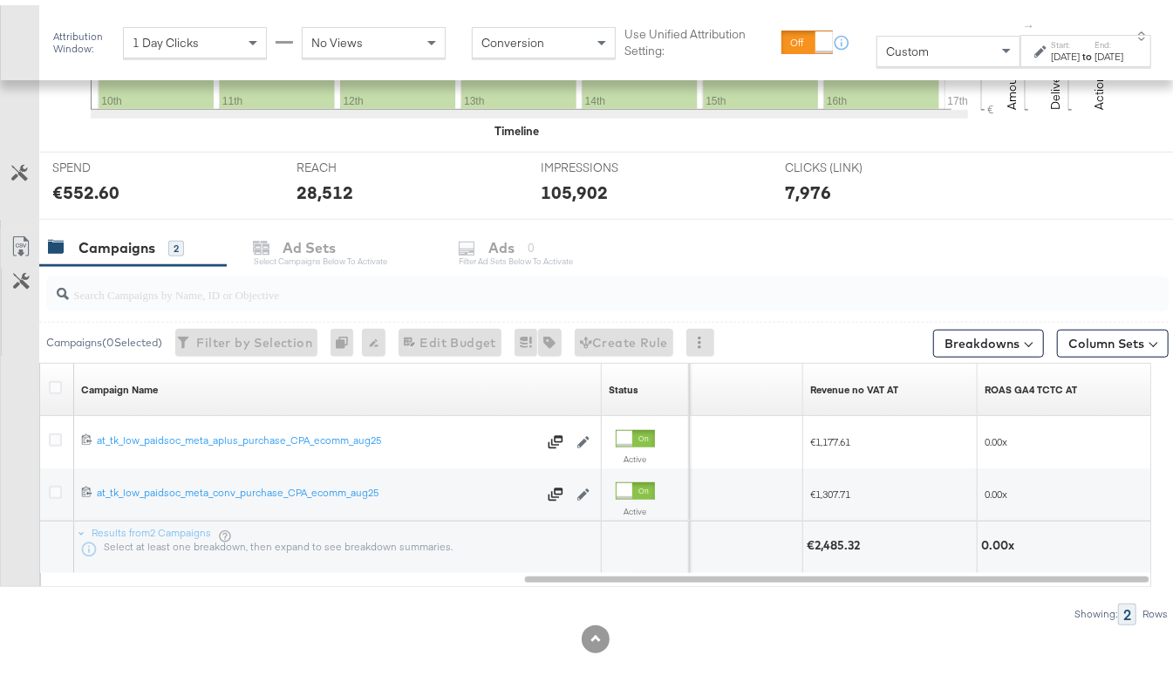
scroll to position [0, 0]
click at [1092, 344] on button "Column Sets" at bounding box center [1113, 338] width 112 height 28
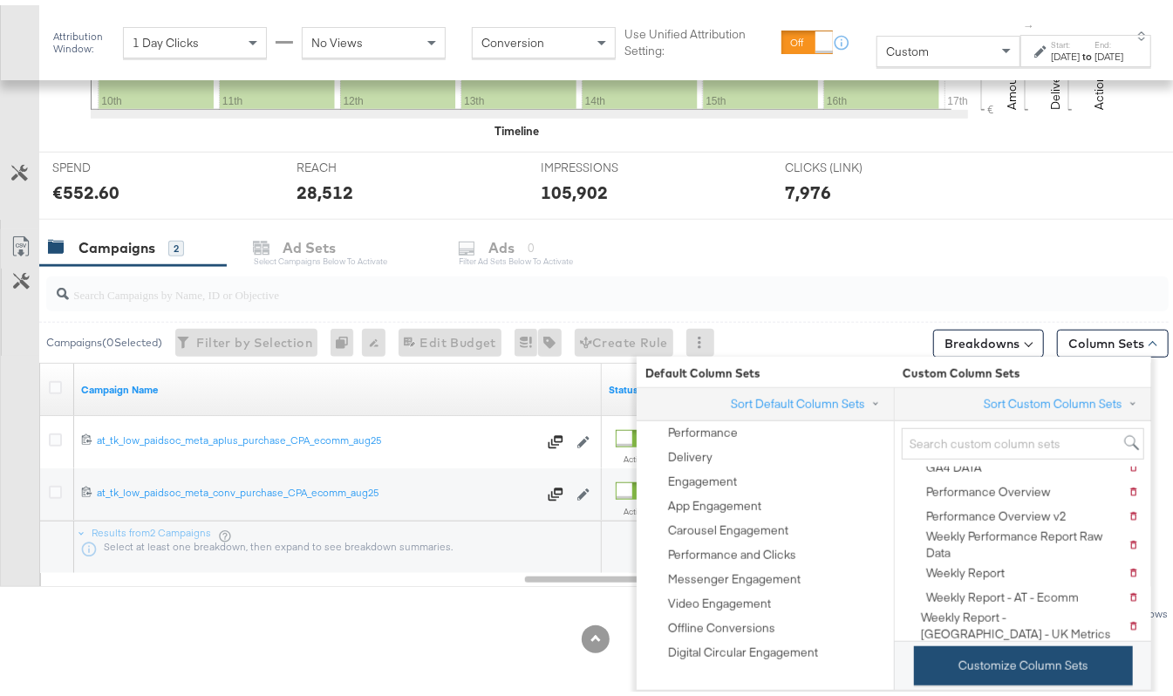
scroll to position [119, 0]
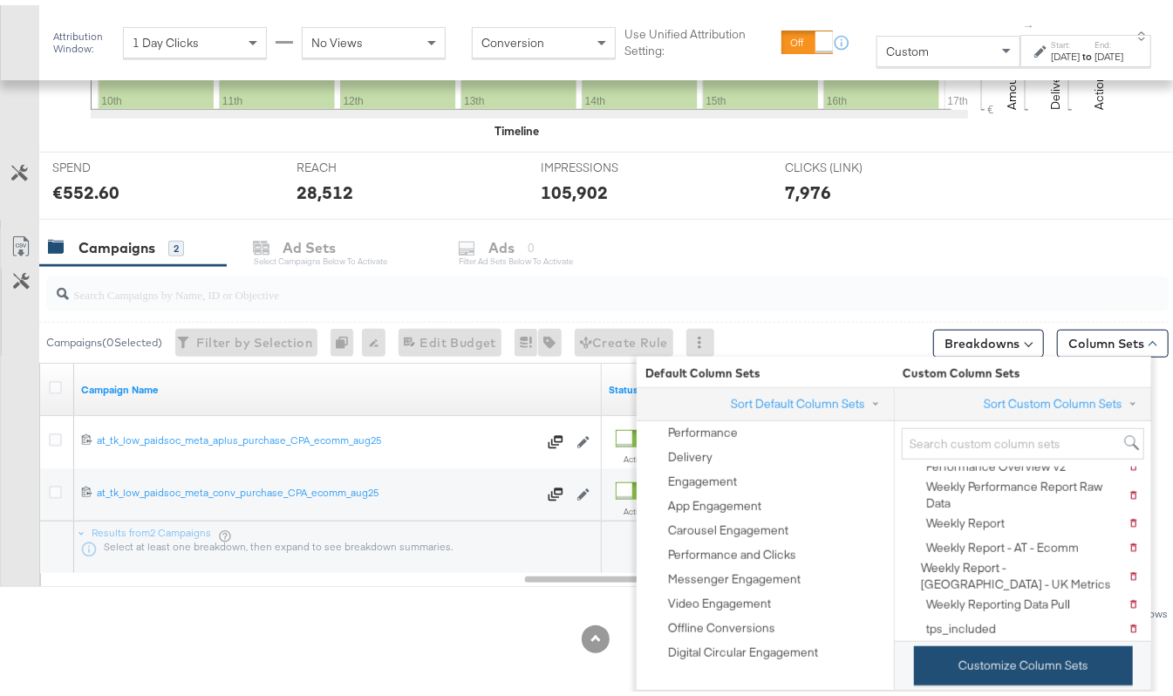
click at [984, 664] on button "Customize Column Sets" at bounding box center [1023, 660] width 219 height 39
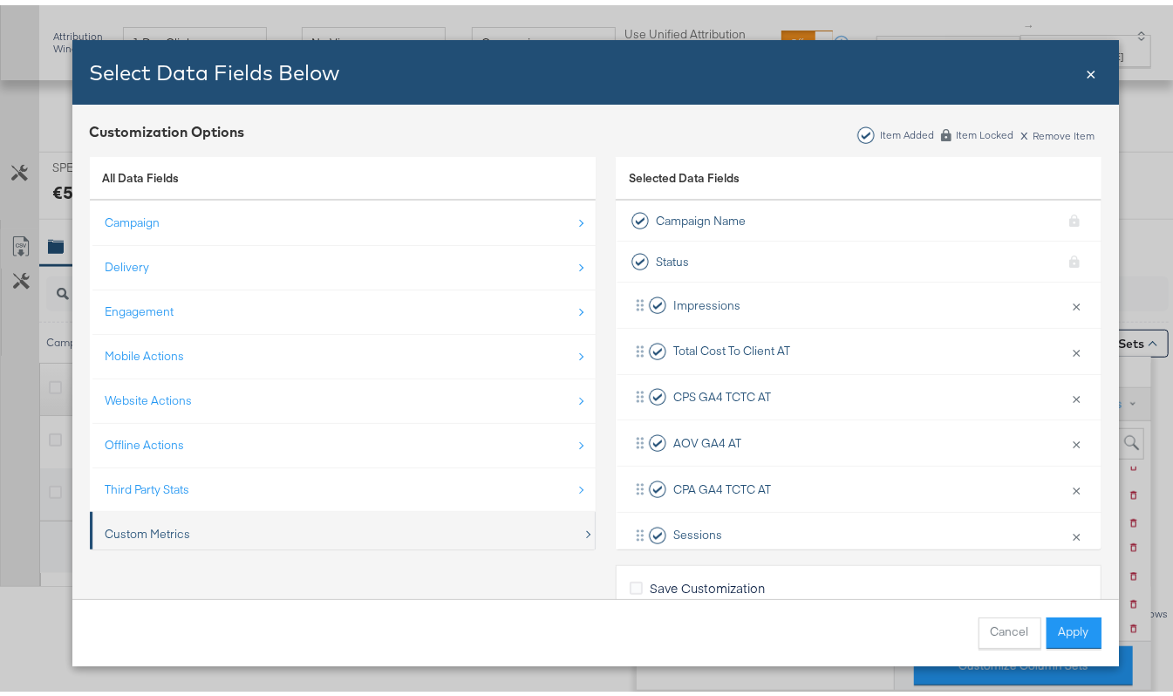
click at [227, 514] on div "Custom Metrics" at bounding box center [344, 529] width 477 height 36
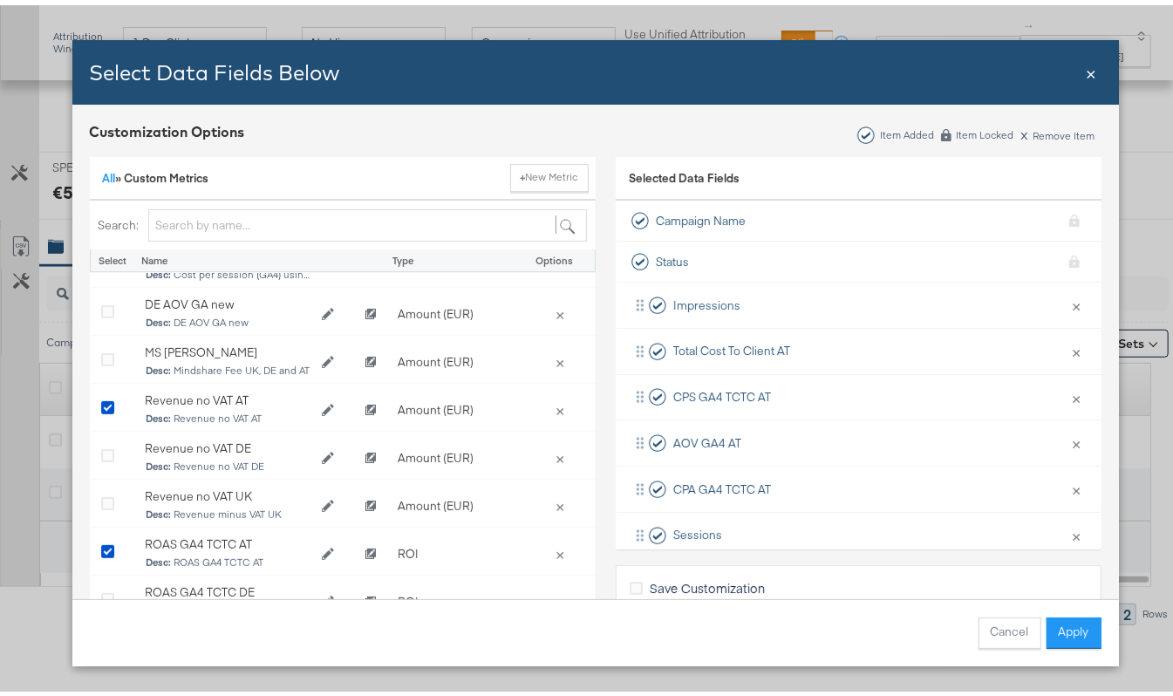
scroll to position [581, 0]
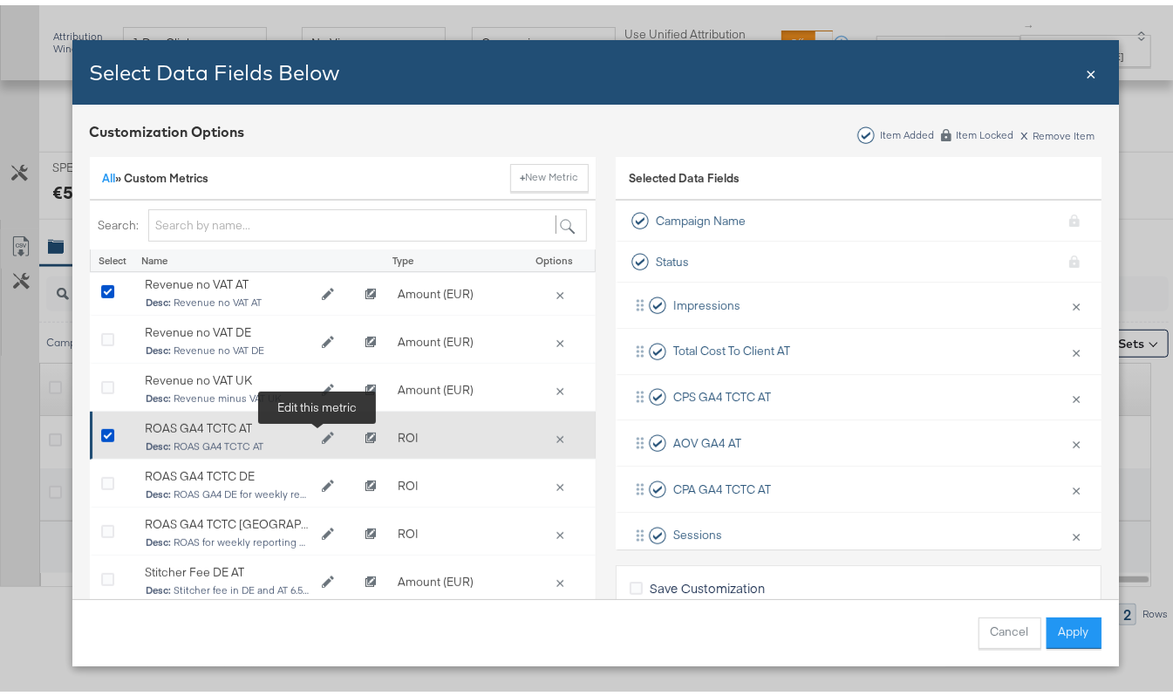
click at [311, 427] on button "Edit ROAS GA4 TCTC AT" at bounding box center [327, 433] width 35 height 26
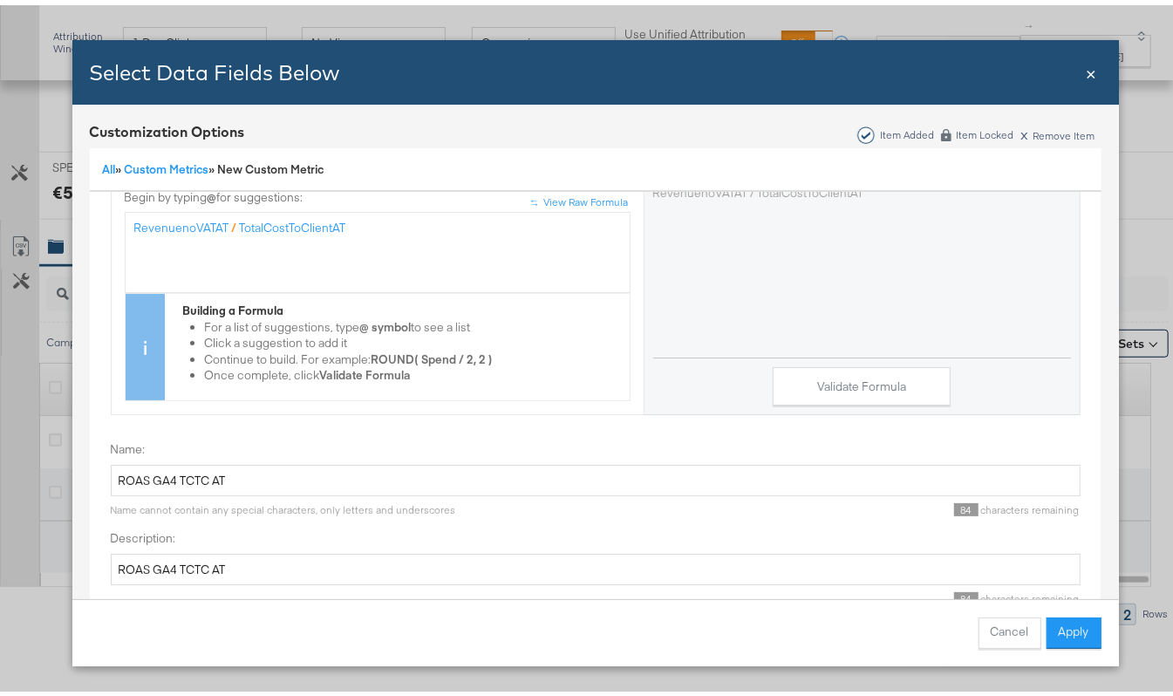
scroll to position [109, 0]
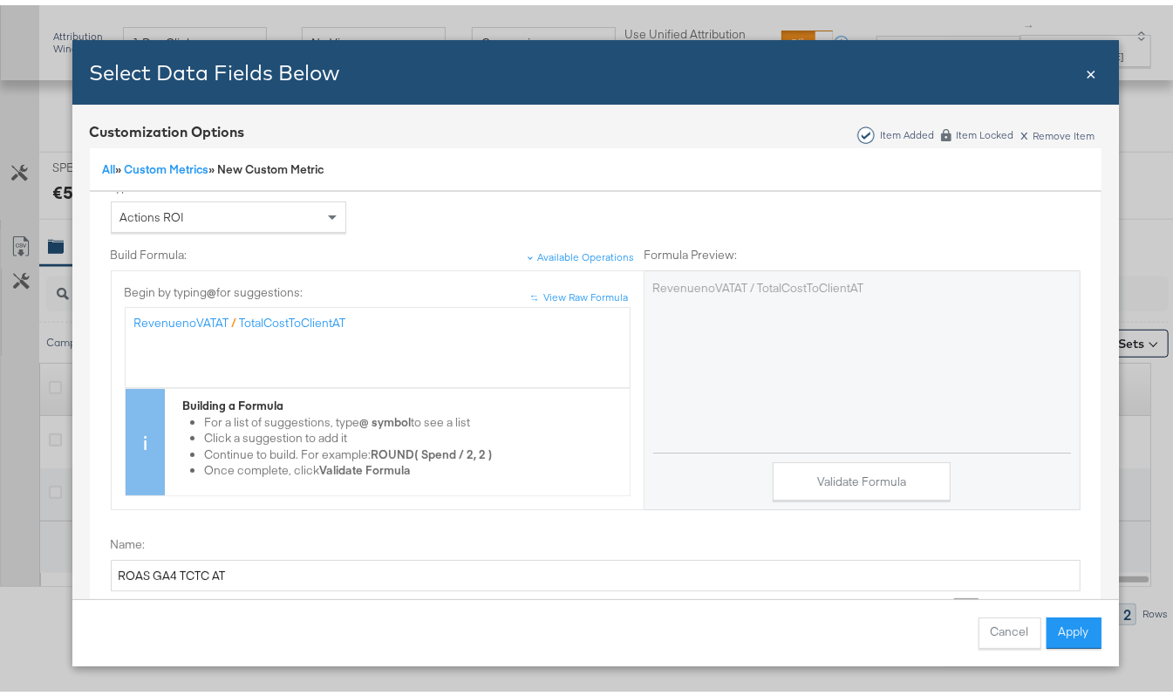
click at [232, 316] on span "/" at bounding box center [234, 318] width 5 height 16
click at [279, 326] on div "RevenuenoVATAT / TotalCostToClientAT" at bounding box center [377, 342] width 487 height 65
drag, startPoint x: 371, startPoint y: 321, endPoint x: 103, endPoint y: 333, distance: 268.0
click at [112, 333] on div "↑ ↑ View Raw Formula Begin by typing @ for suggestions: RevenuenoVATAT / TotalC…" at bounding box center [378, 385] width 532 height 212
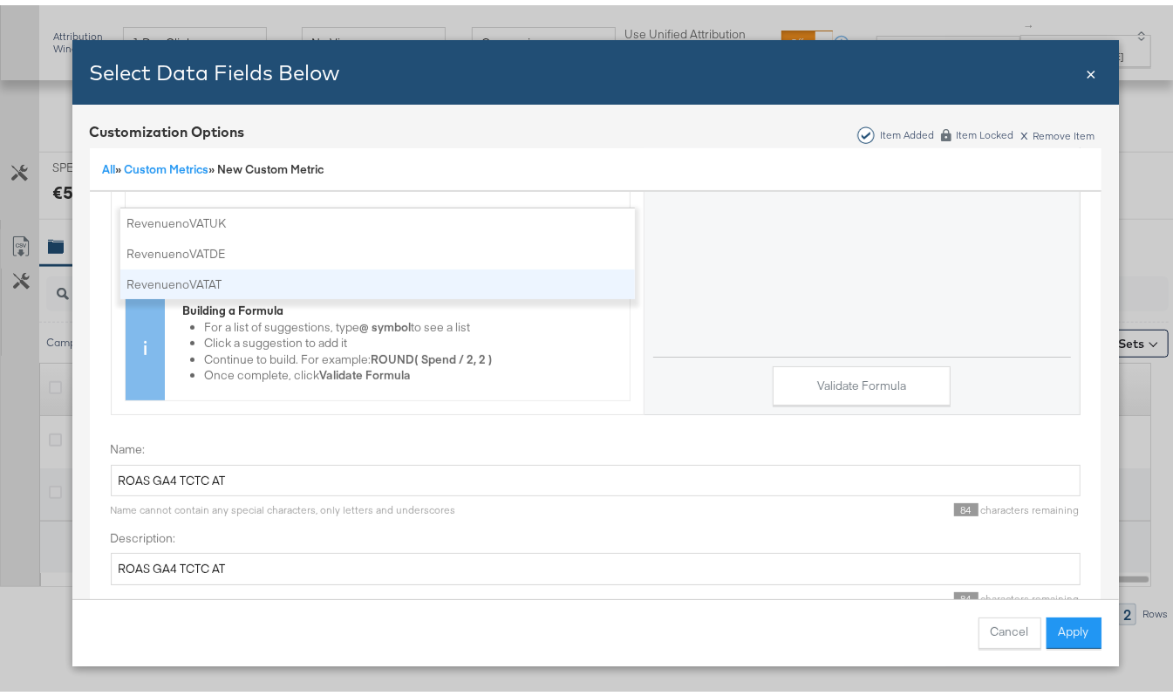
click at [628, 266] on div "↑ ↑ View Raw Formula Begin by typing @ for suggestions: @revenueno RevenuenoVAT…" at bounding box center [378, 258] width 532 height 276
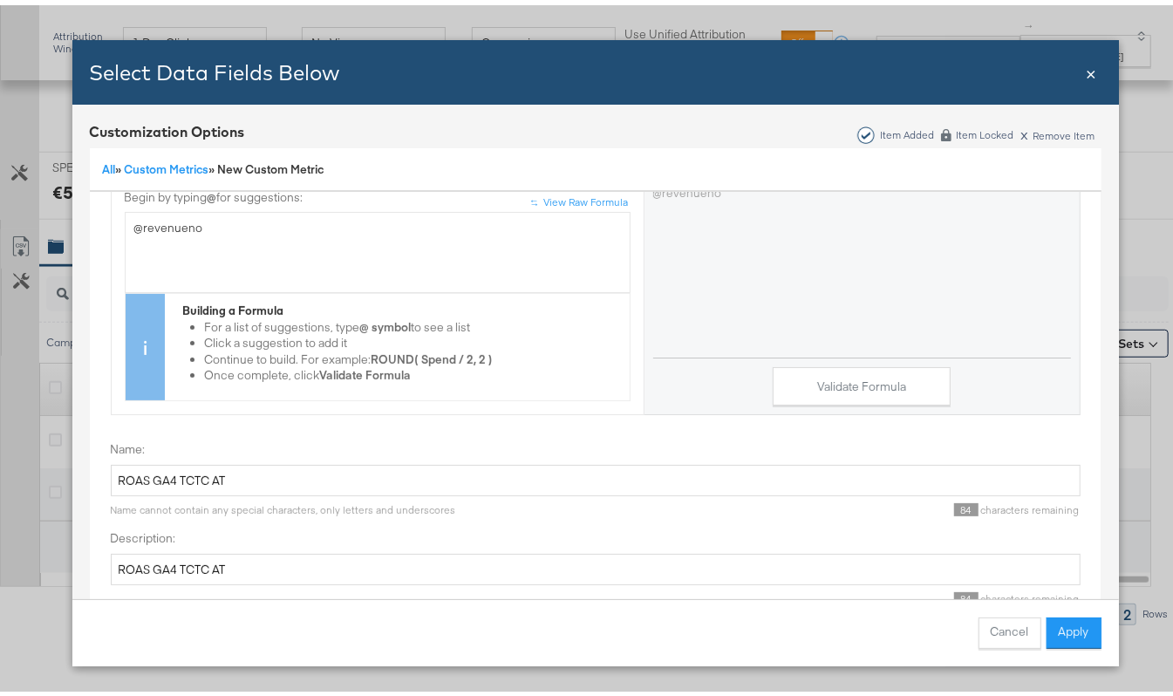
scroll to position [225, 0]
click at [195, 224] on div "@revenueno" at bounding box center [377, 247] width 487 height 65
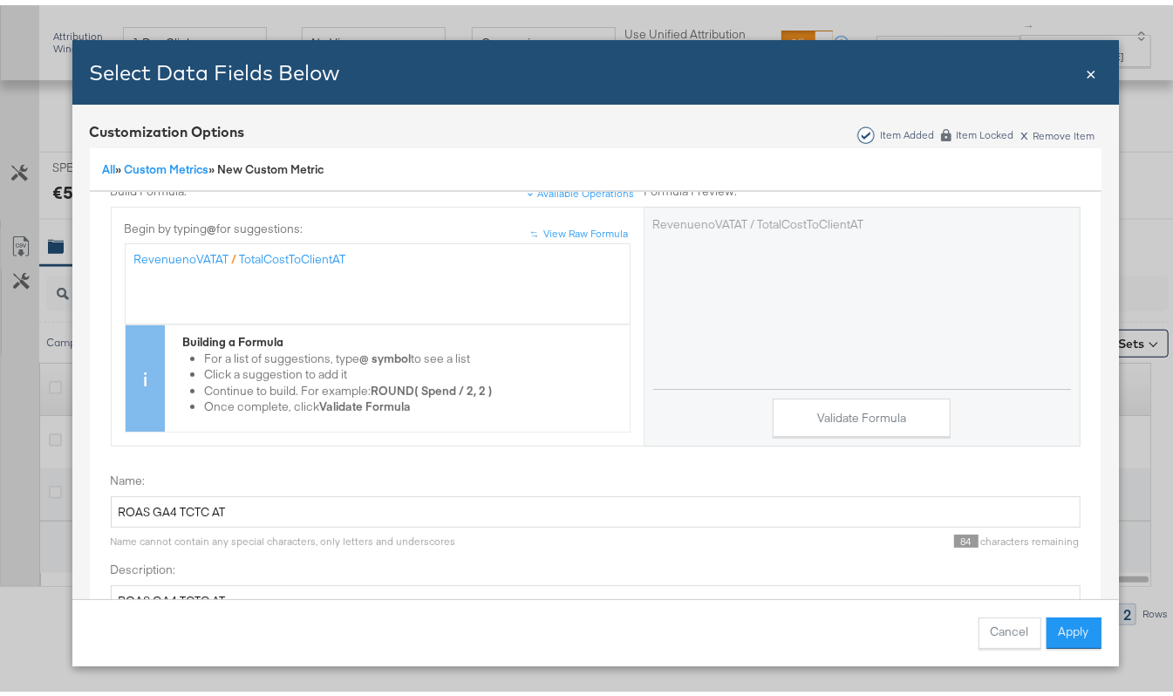
scroll to position [109, 0]
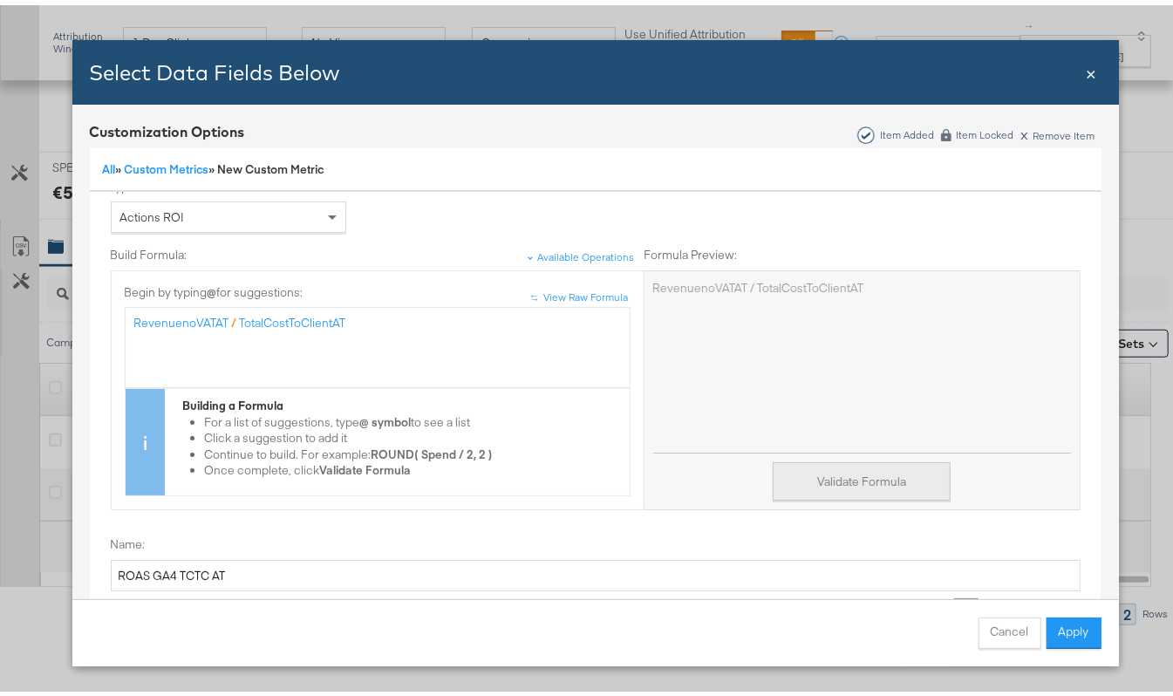
click at [856, 483] on button "Validate Formula" at bounding box center [862, 476] width 178 height 39
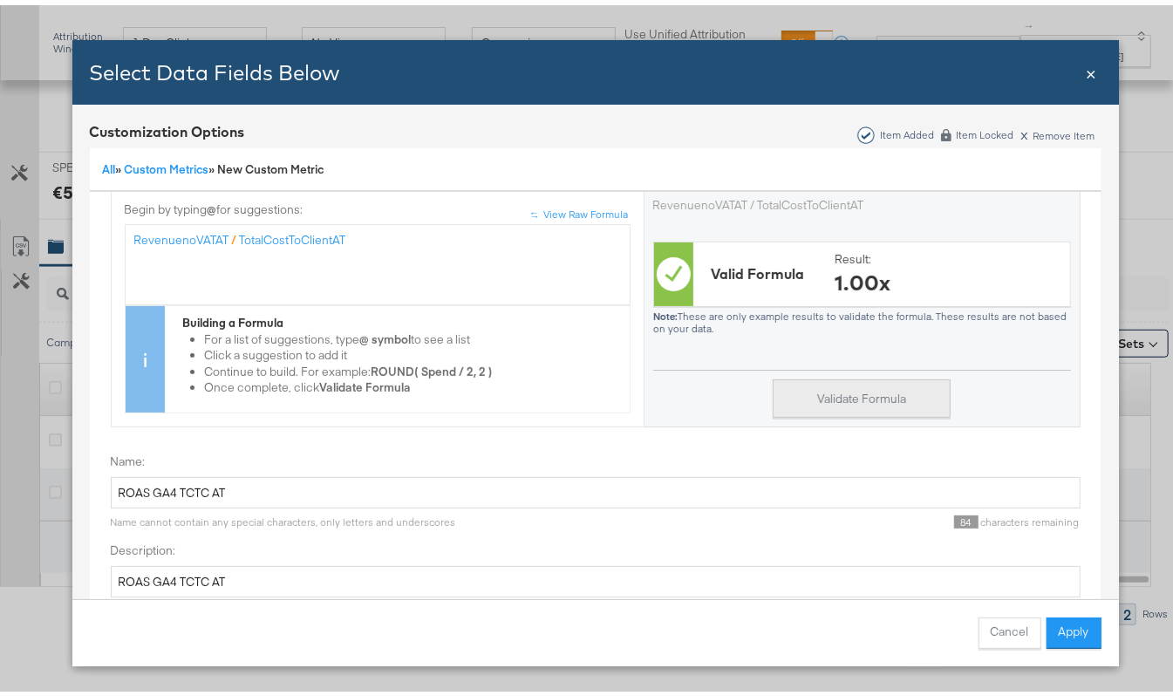
scroll to position [225, 0]
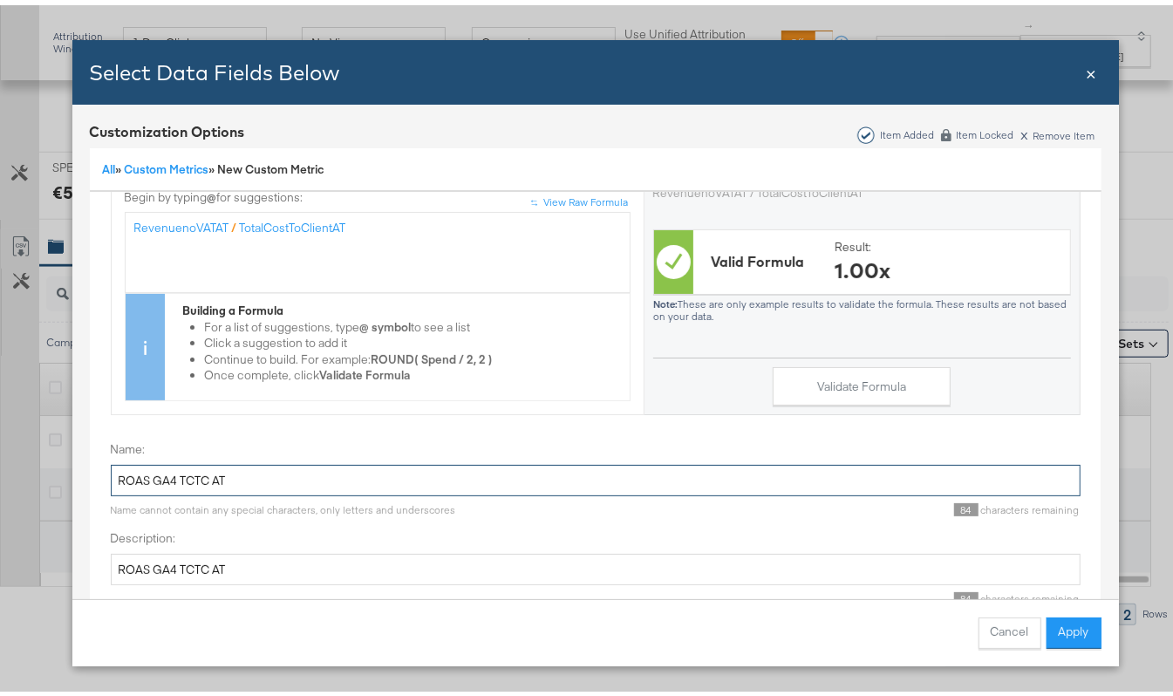
click at [251, 460] on input "ROAS GA4 TCTC AT" at bounding box center [596, 476] width 970 height 32
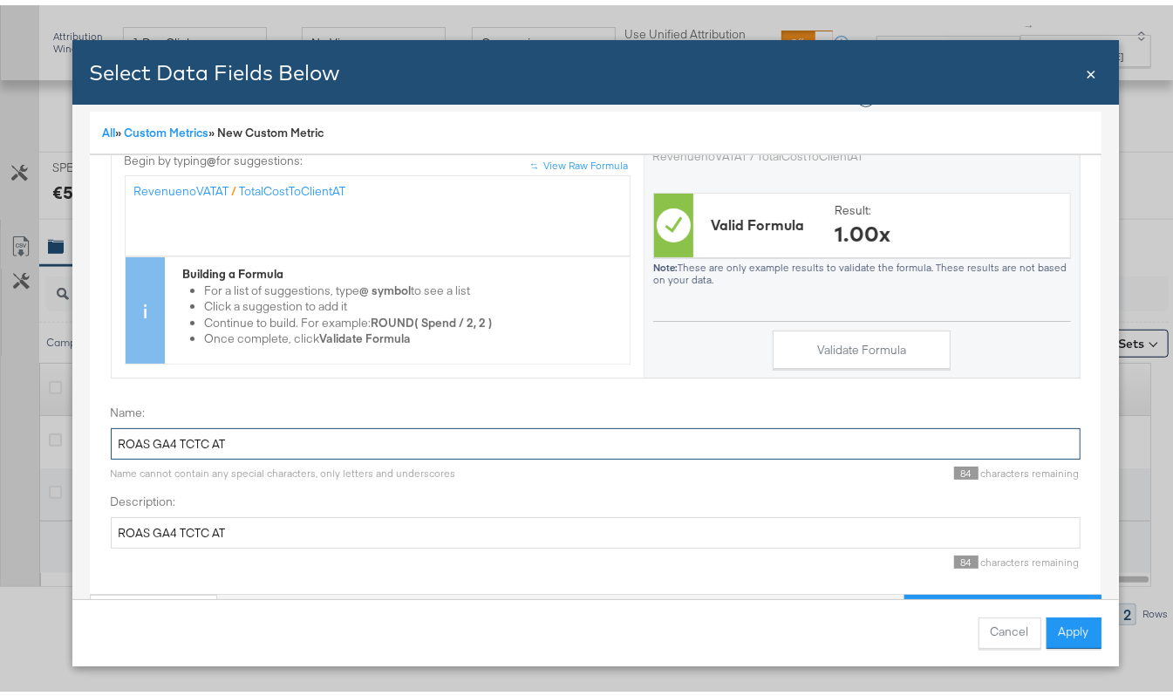
scroll to position [89, 0]
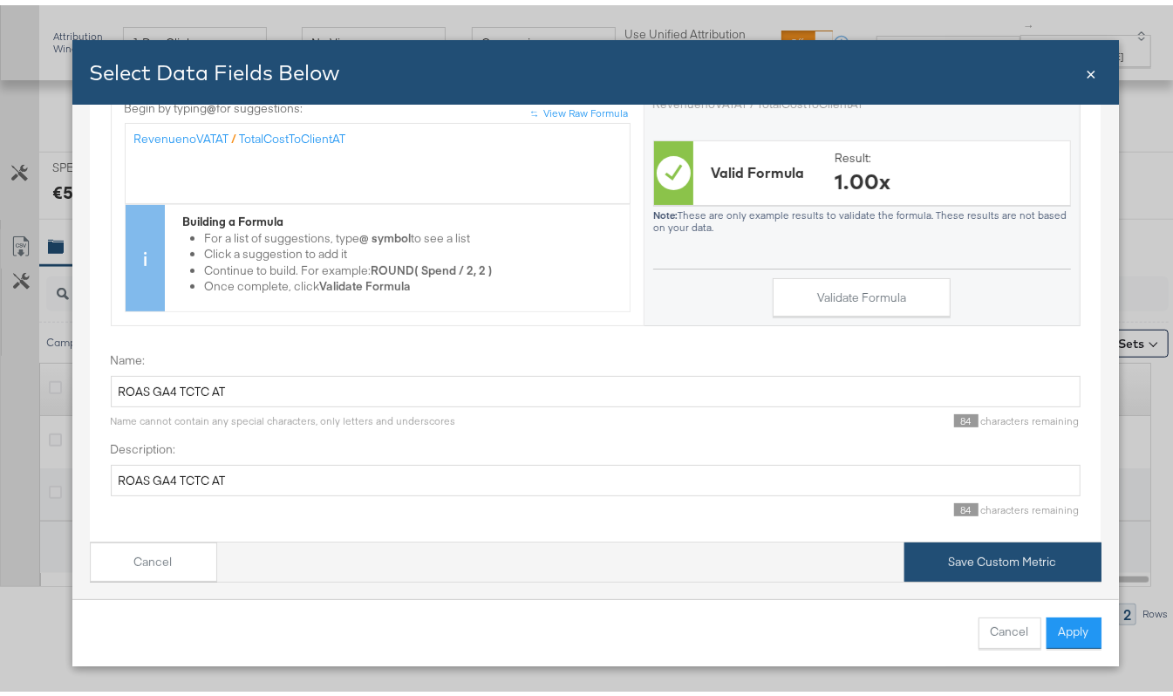
click at [960, 537] on button "Save Custom Metric" at bounding box center [1002, 556] width 197 height 39
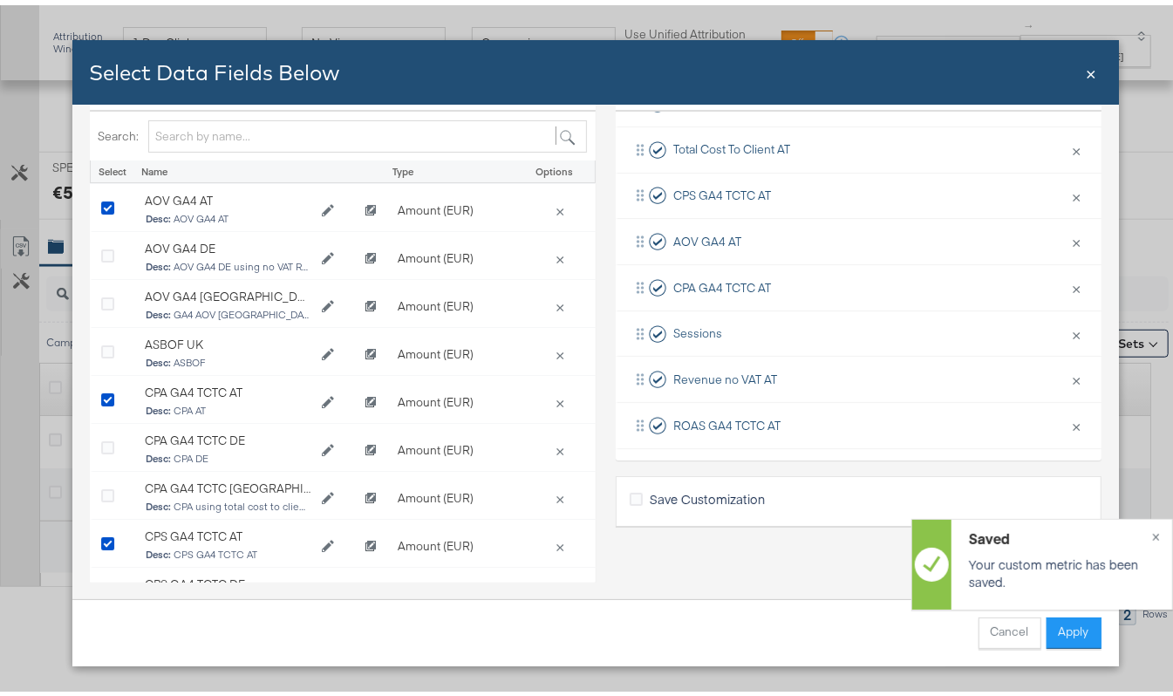
scroll to position [120, 0]
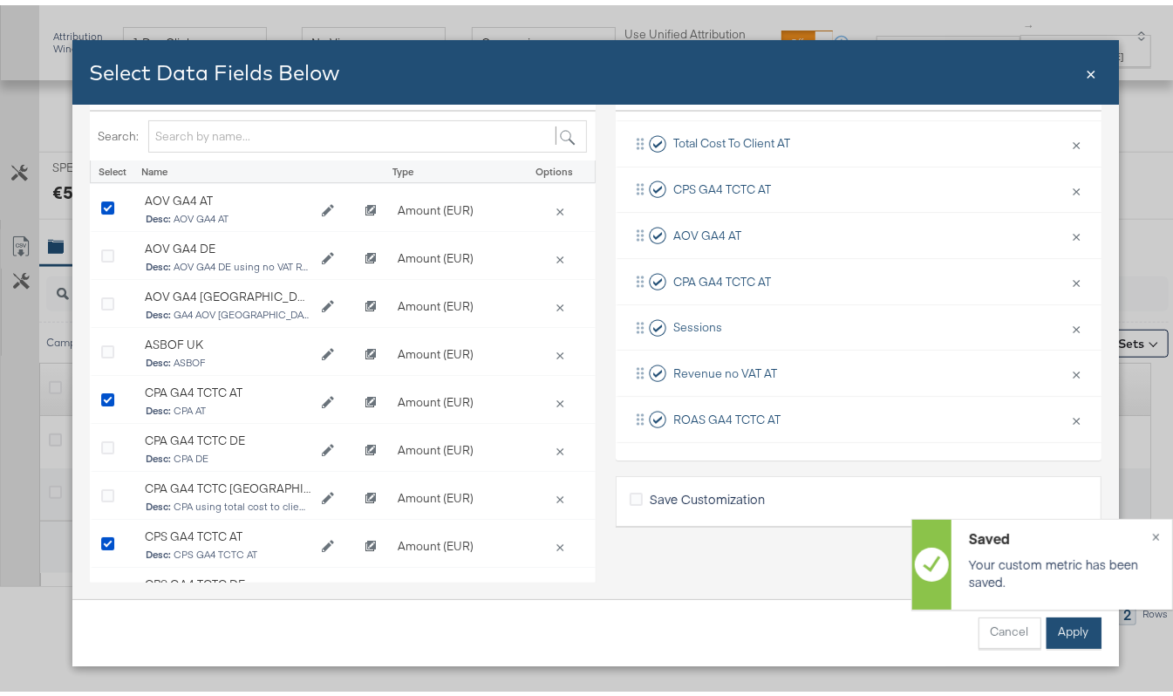
click at [1060, 628] on button "Apply" at bounding box center [1073, 627] width 55 height 31
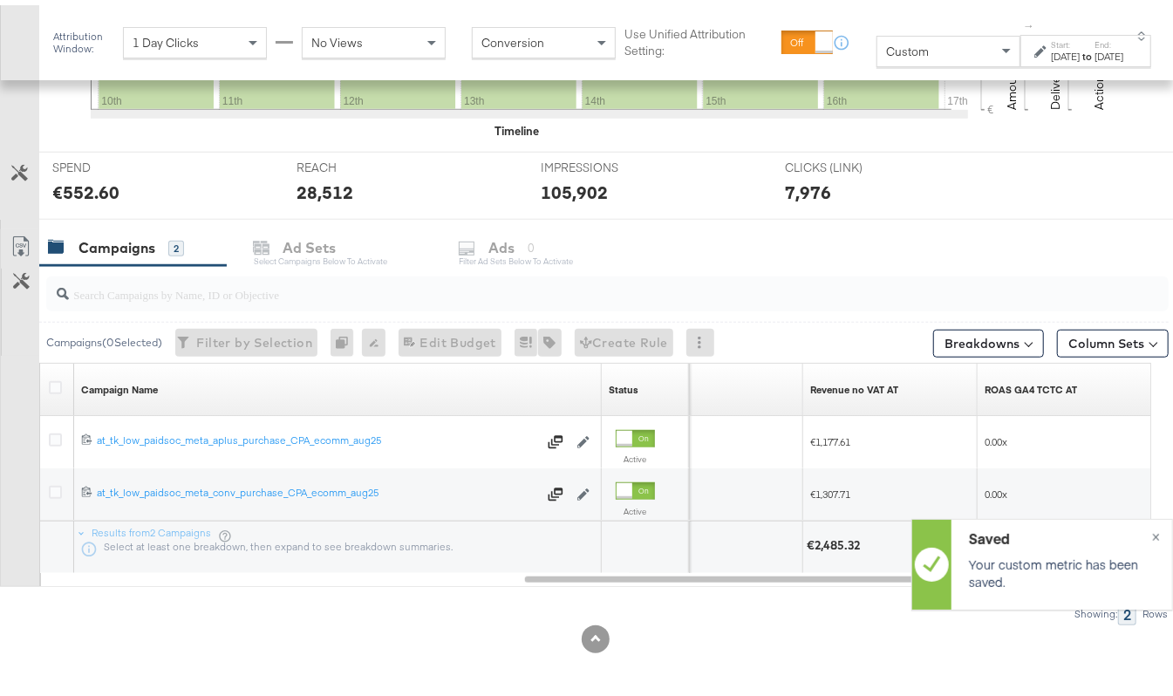
scroll to position [46, 0]
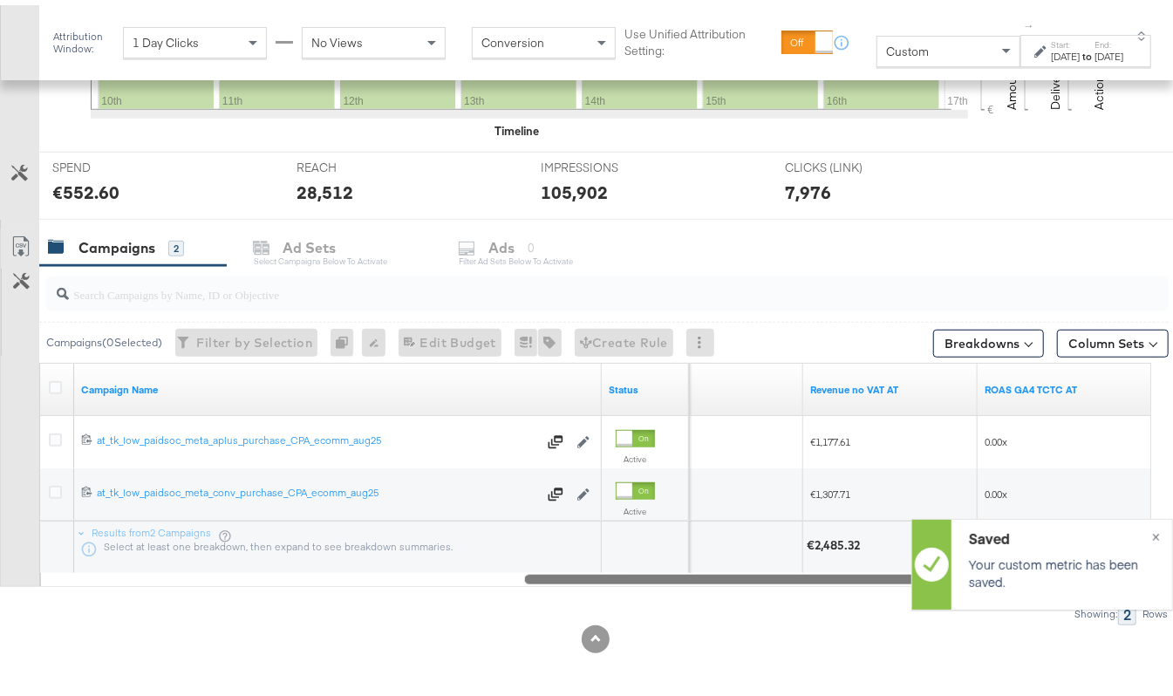
drag, startPoint x: 724, startPoint y: 573, endPoint x: 922, endPoint y: 574, distance: 198.0
click at [922, 574] on div "Managing: TK Maxx DPA - [AT] - Stitcher RV Search Views Create View Personal Vi…" at bounding box center [595, 94] width 1190 height 1203
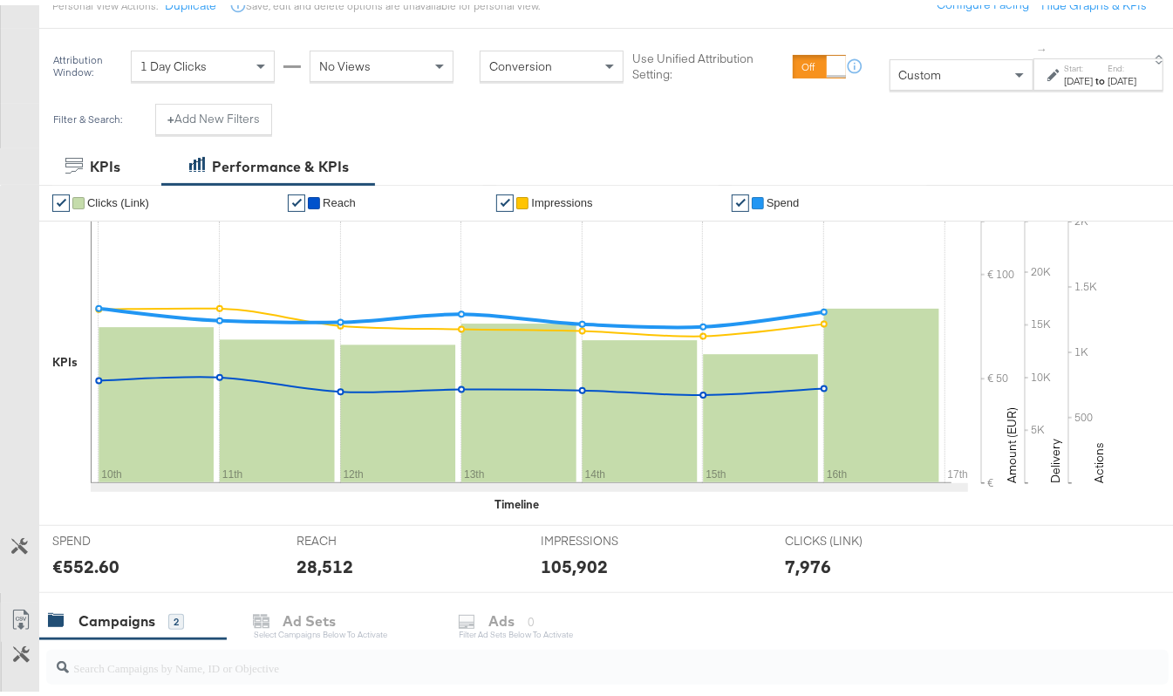
scroll to position [131, 0]
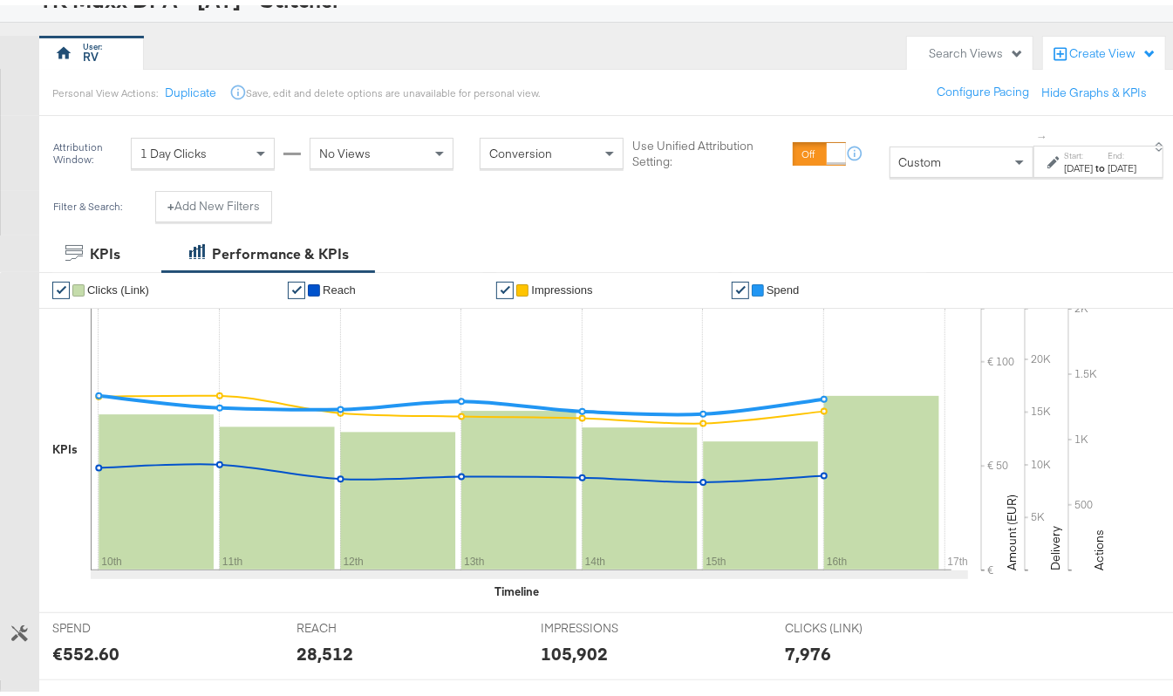
click at [1108, 168] on div "[DATE]" at bounding box center [1122, 163] width 29 height 14
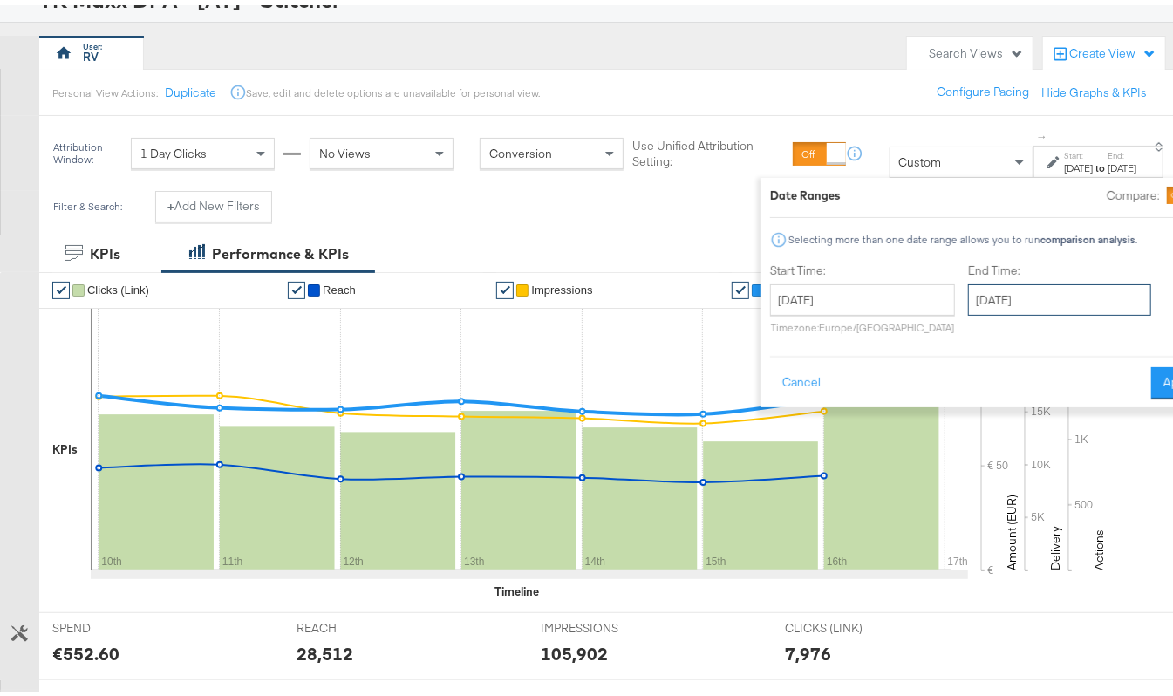
click at [968, 294] on input "[DATE]" at bounding box center [1059, 294] width 183 height 31
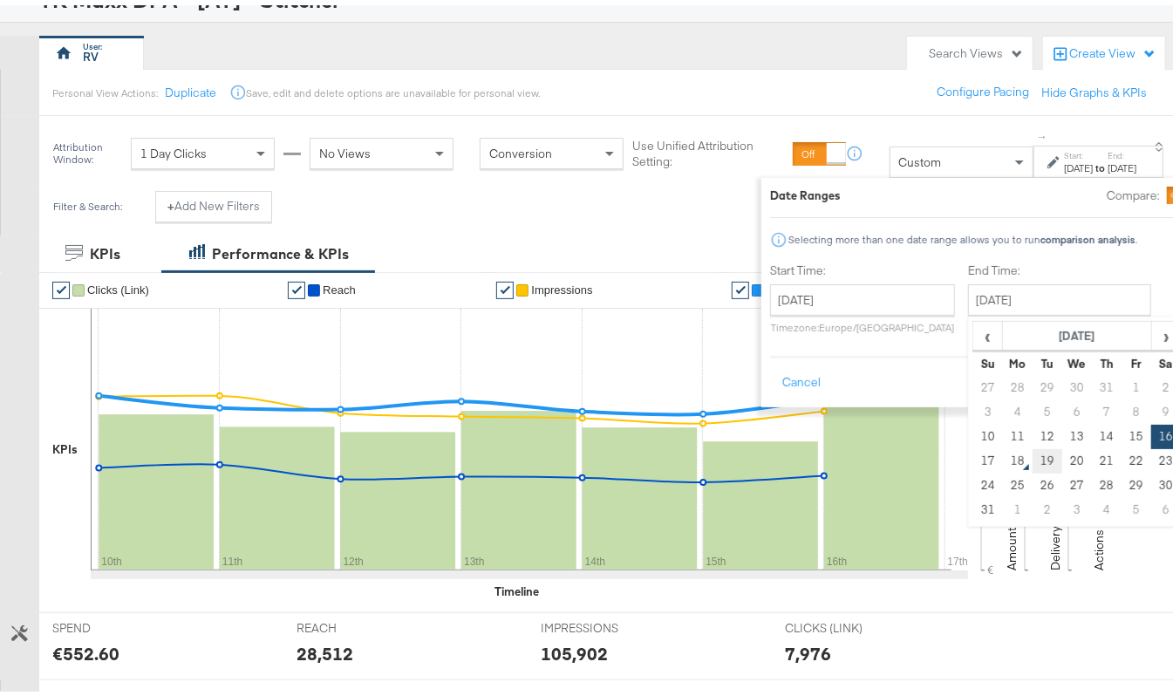
click at [1032, 460] on td "19" at bounding box center [1047, 456] width 30 height 24
type input "August 19th 2025"
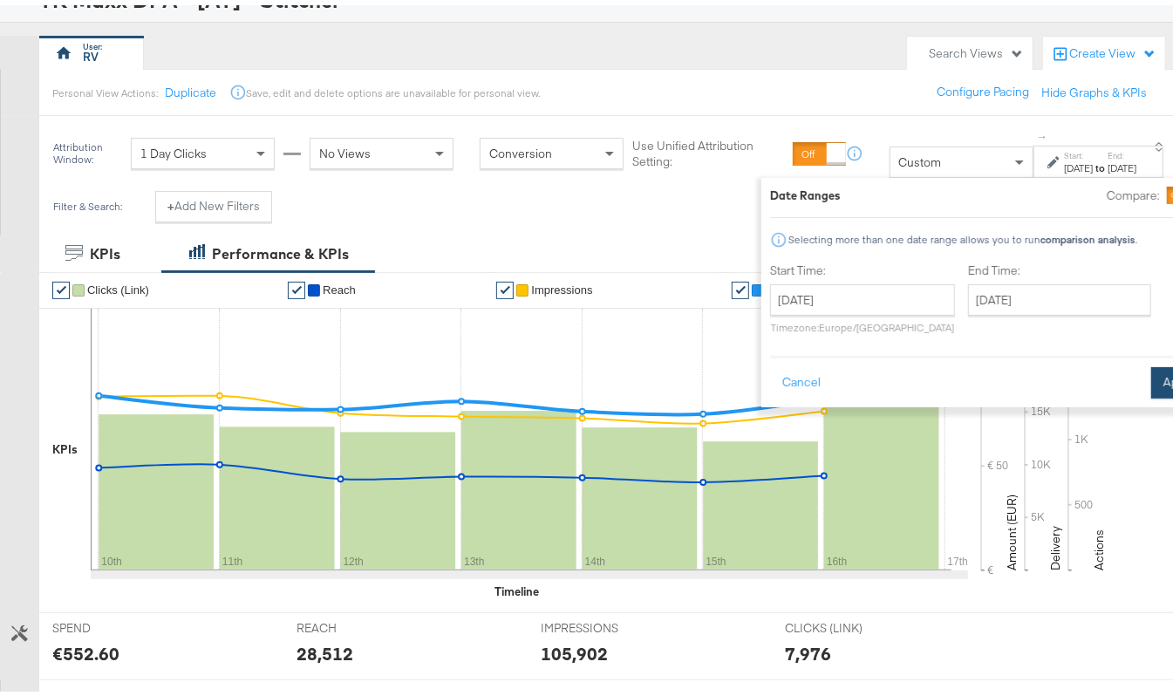
click at [1151, 375] on button "Apply" at bounding box center [1178, 377] width 55 height 31
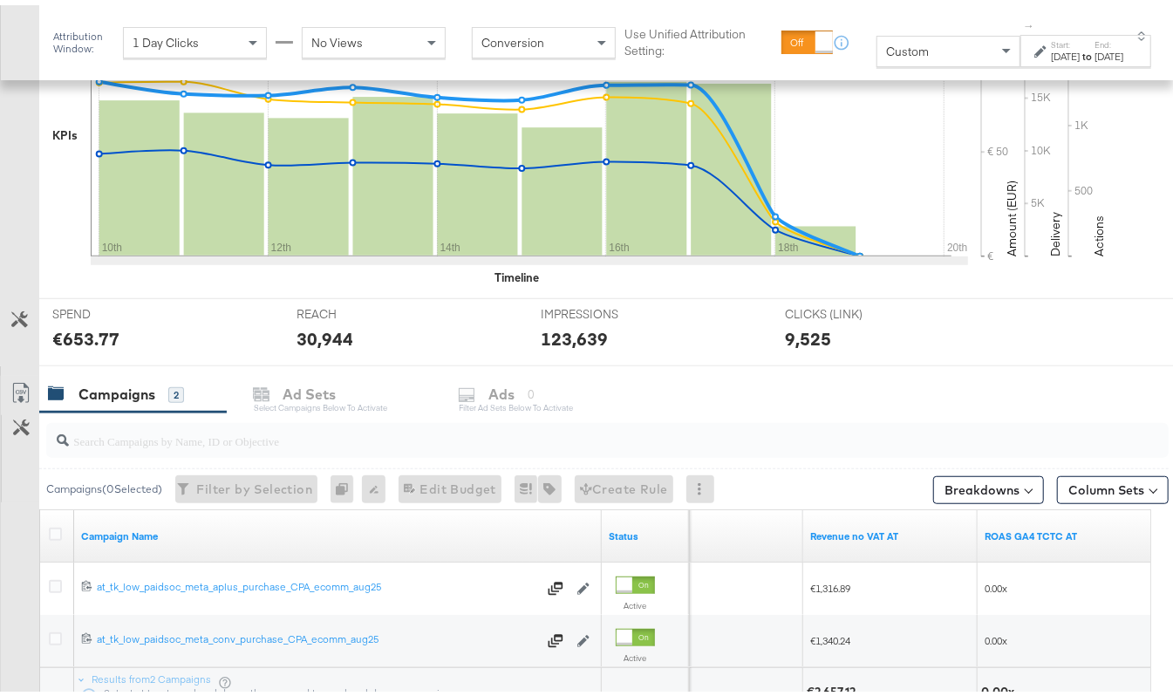
scroll to position [596, 0]
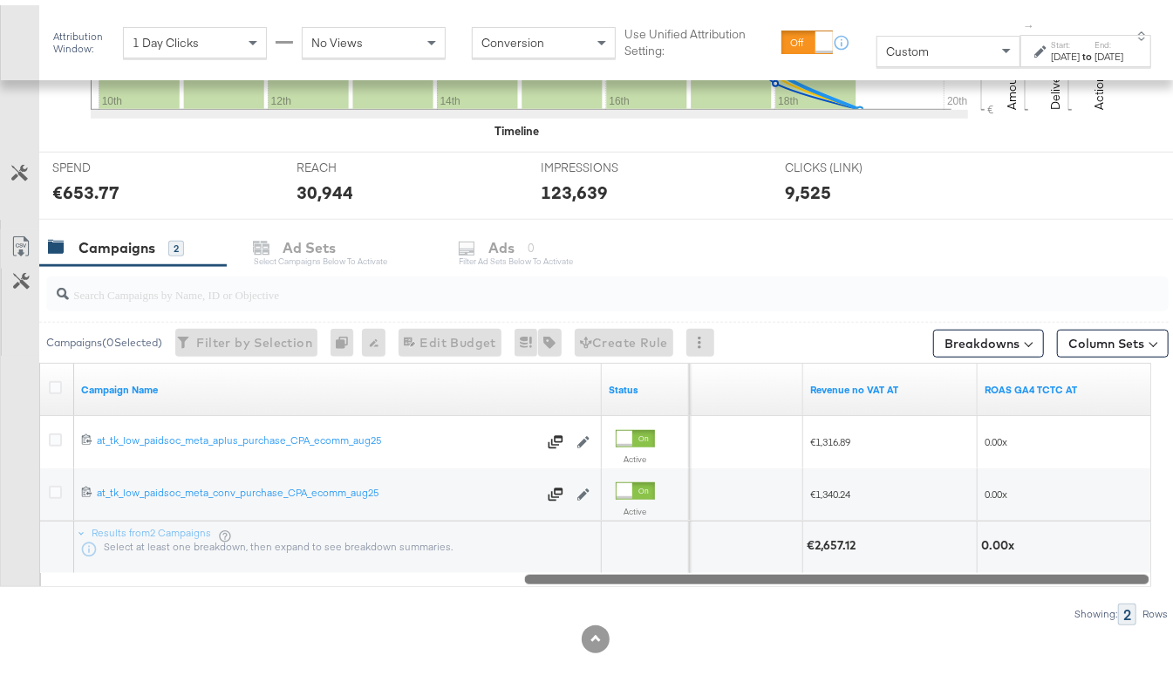
drag, startPoint x: 956, startPoint y: 580, endPoint x: 793, endPoint y: 633, distance: 171.5
click at [793, 633] on div "KPIs Performance & KPIs Customize KPIs ✔ Clicks (Link) ✔ Reach ✔ Impressions ✔ …" at bounding box center [595, 233] width 1190 height 926
drag, startPoint x: 825, startPoint y: 573, endPoint x: 813, endPoint y: 650, distance: 77.7
click at [813, 650] on div "KPIs Performance & KPIs Customize KPIs ✔ Clicks (Link) ✔ Reach ✔ Impressions ✔ …" at bounding box center [595, 233] width 1190 height 926
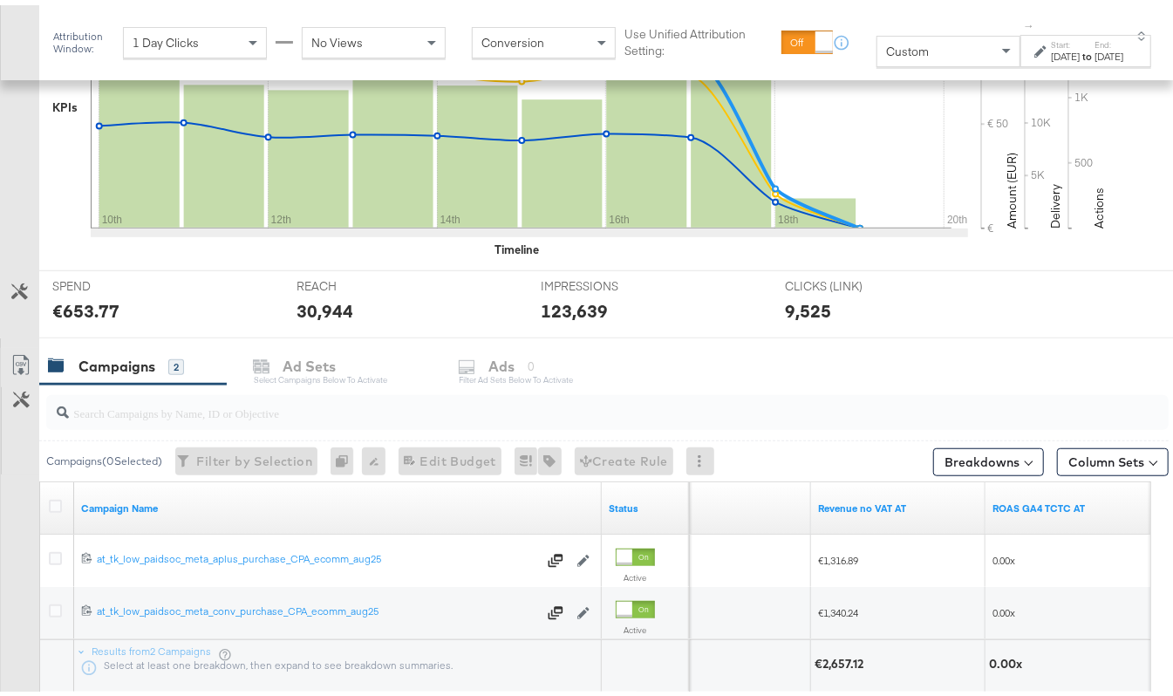
scroll to position [364, 0]
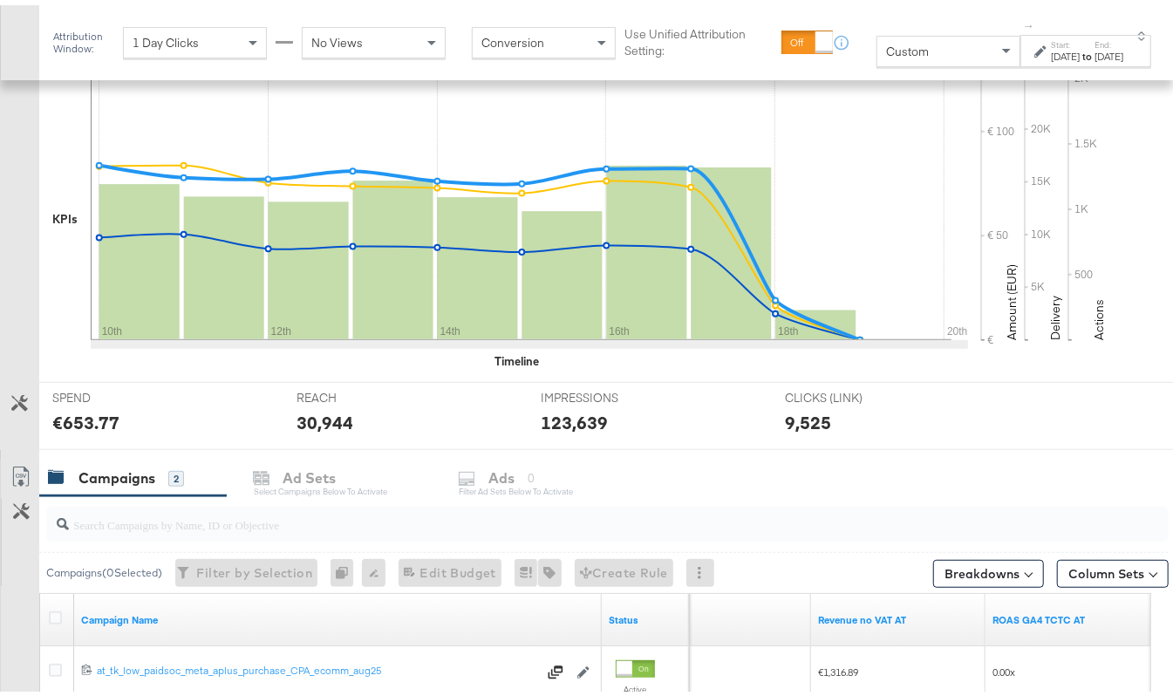
click at [1095, 52] on div "Aug 19th 2025" at bounding box center [1109, 51] width 29 height 14
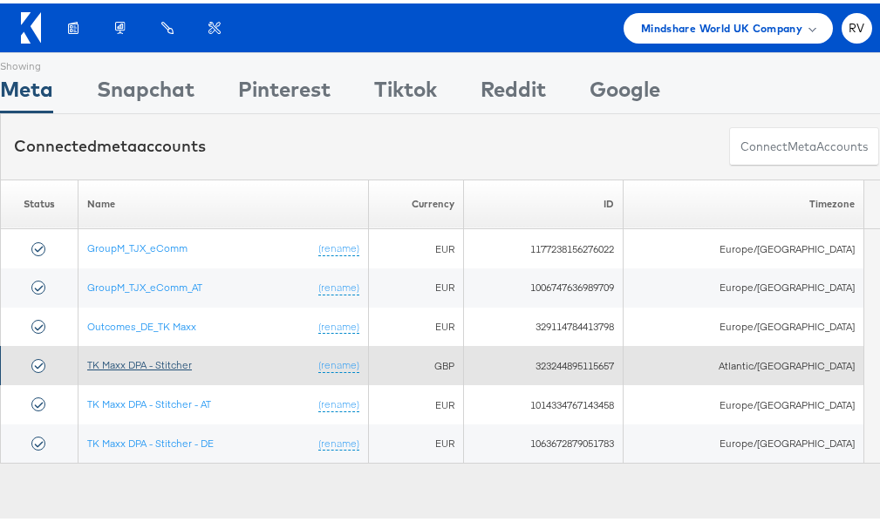
click at [149, 366] on link "TK Maxx DPA - Stitcher" at bounding box center [139, 361] width 105 height 13
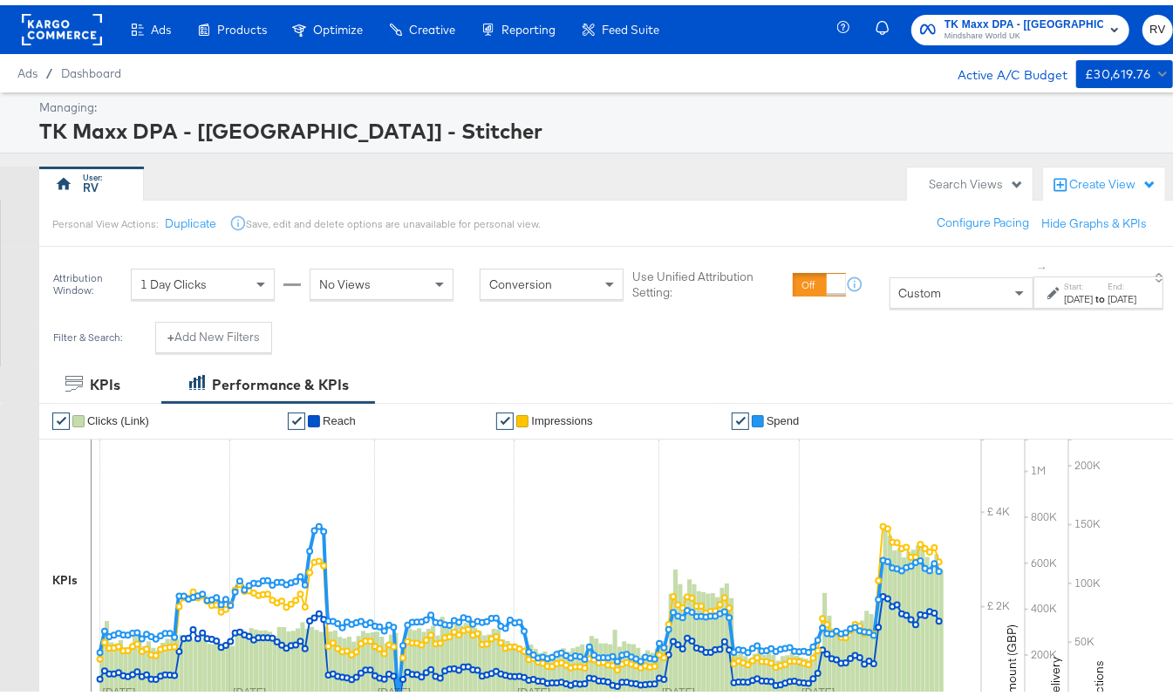
click at [1093, 295] on strong "to" at bounding box center [1100, 293] width 15 height 13
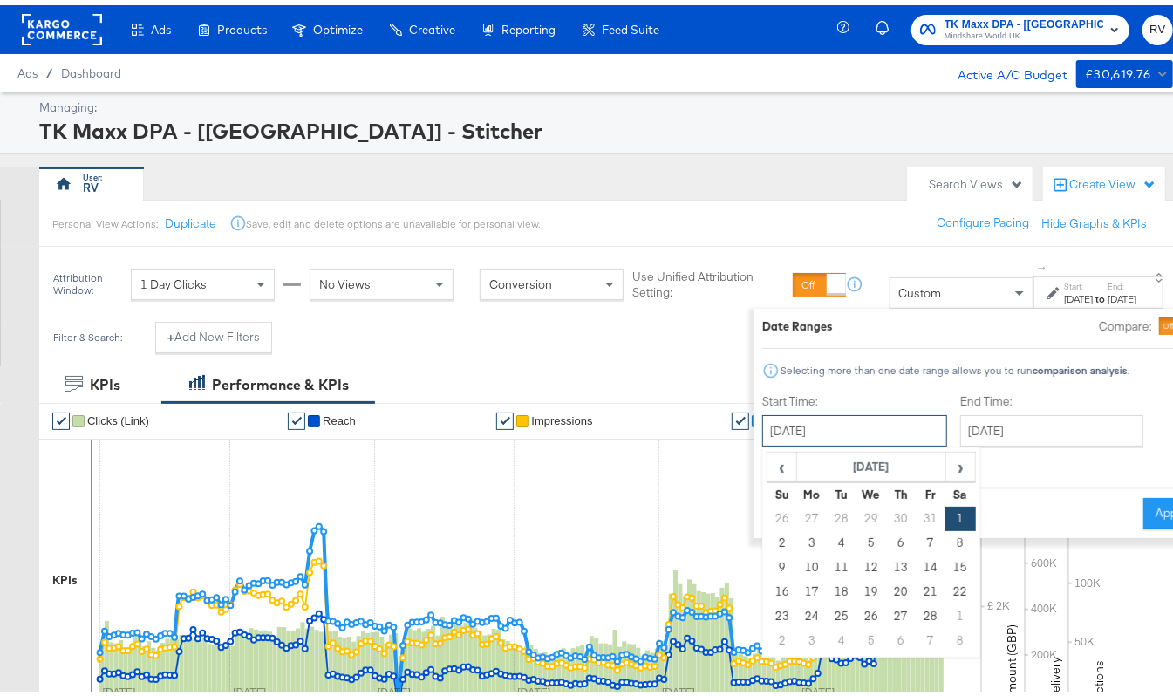
click at [767, 437] on input "February 1st 2025" at bounding box center [854, 425] width 185 height 31
click at [946, 466] on span "›" at bounding box center [959, 461] width 27 height 26
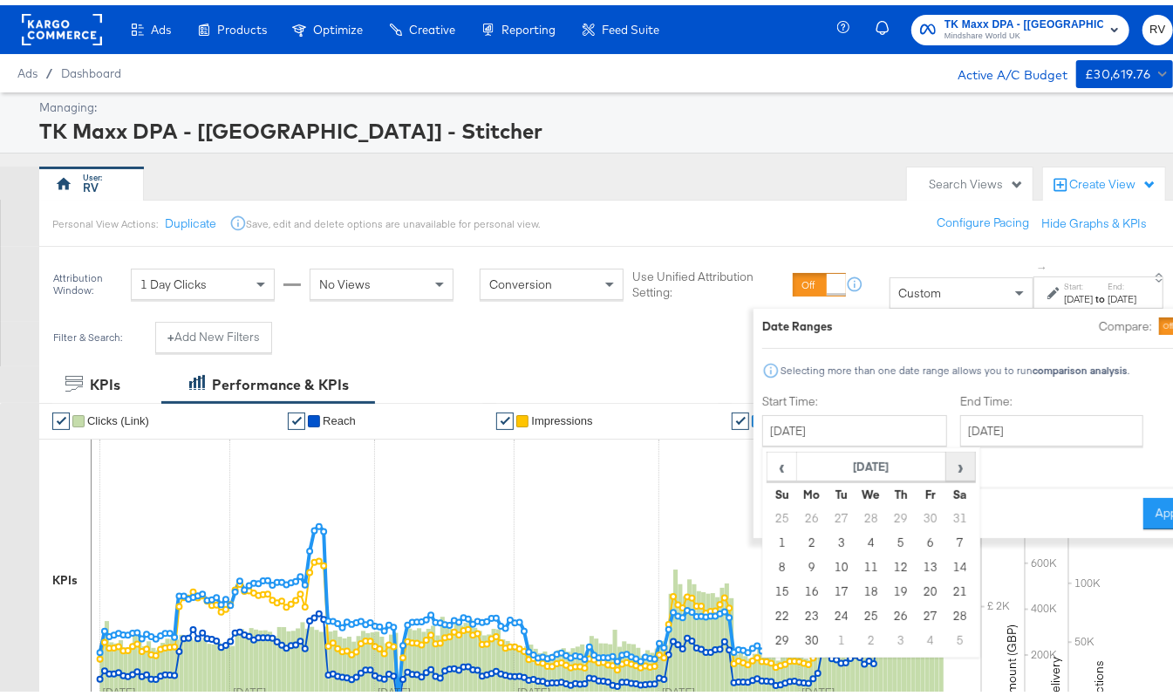
click at [946, 466] on span "›" at bounding box center [959, 461] width 27 height 26
click at [767, 566] on td "10" at bounding box center [782, 562] width 30 height 24
type input "August 10th 2025"
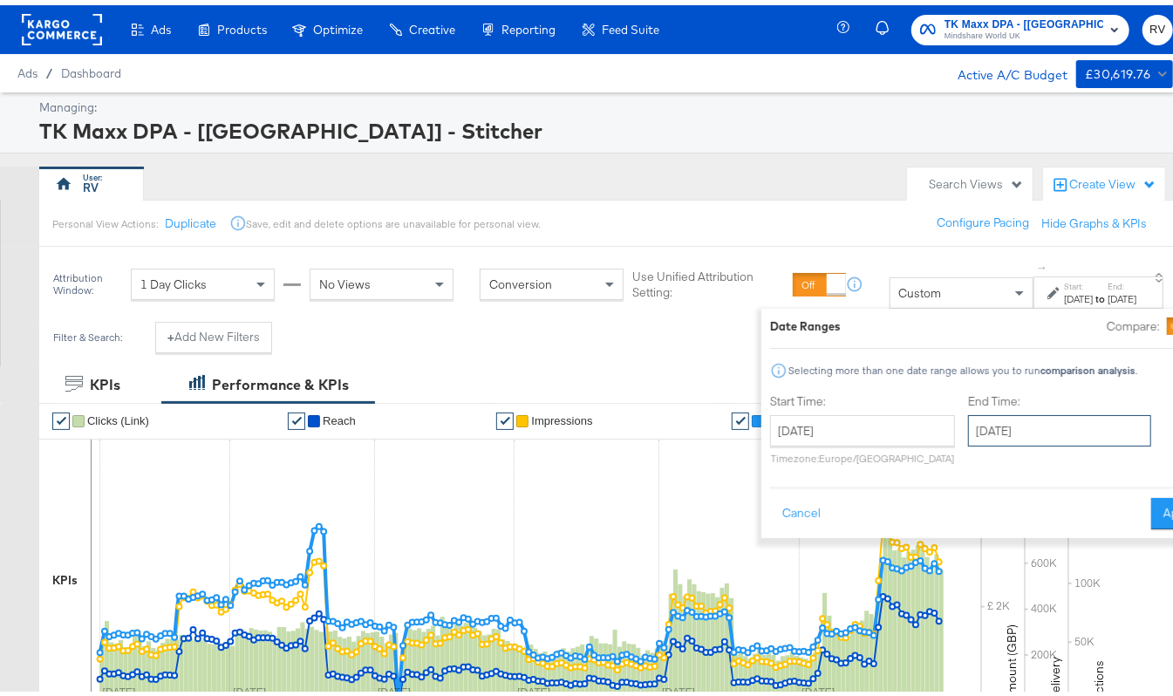
click at [1030, 438] on input "August 10th 2025" at bounding box center [1059, 425] width 183 height 31
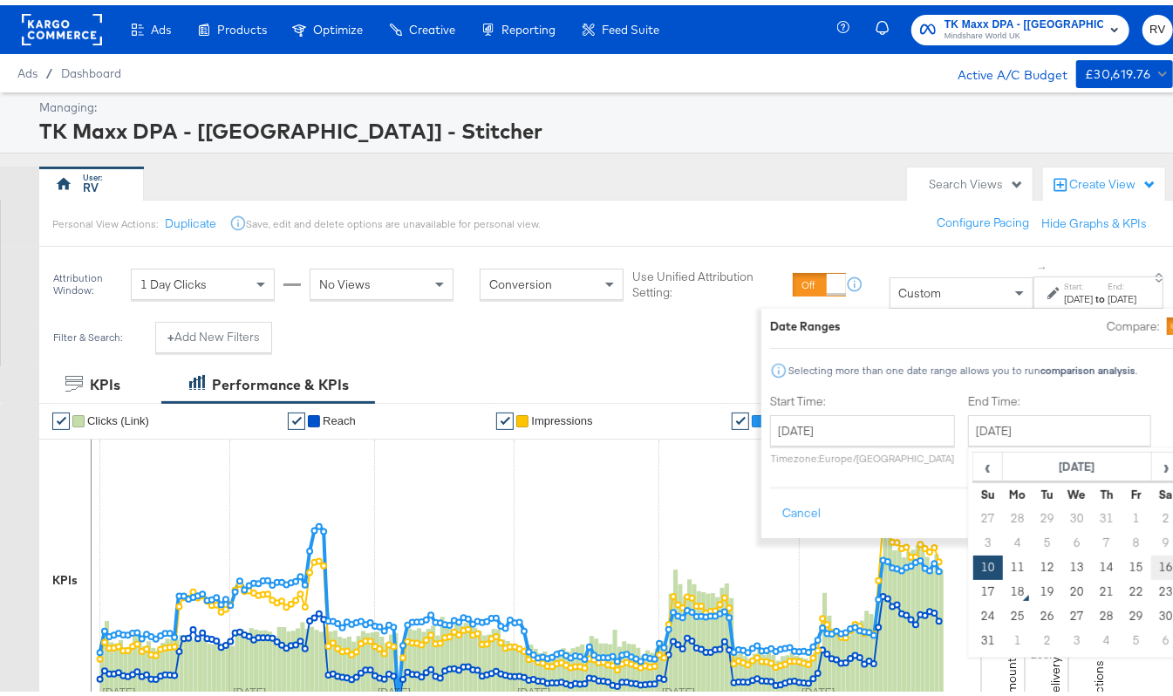
click at [1151, 562] on td "16" at bounding box center [1166, 562] width 30 height 24
type input "August 16th 2025"
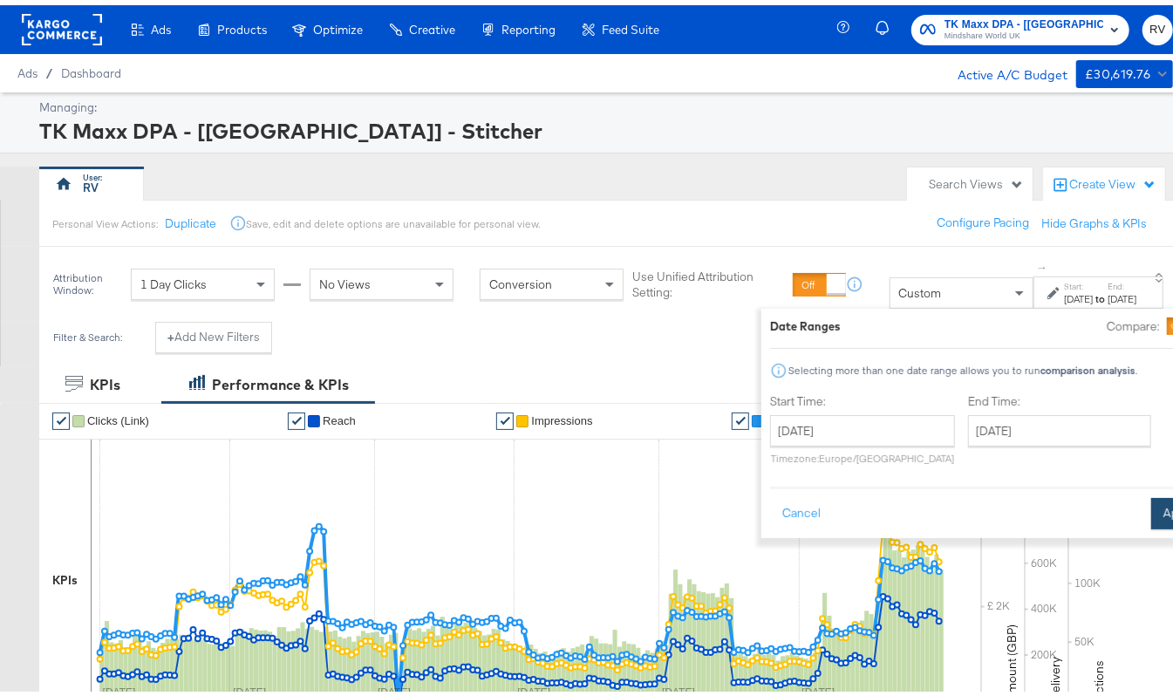
click at [1151, 511] on button "Apply" at bounding box center [1178, 508] width 55 height 31
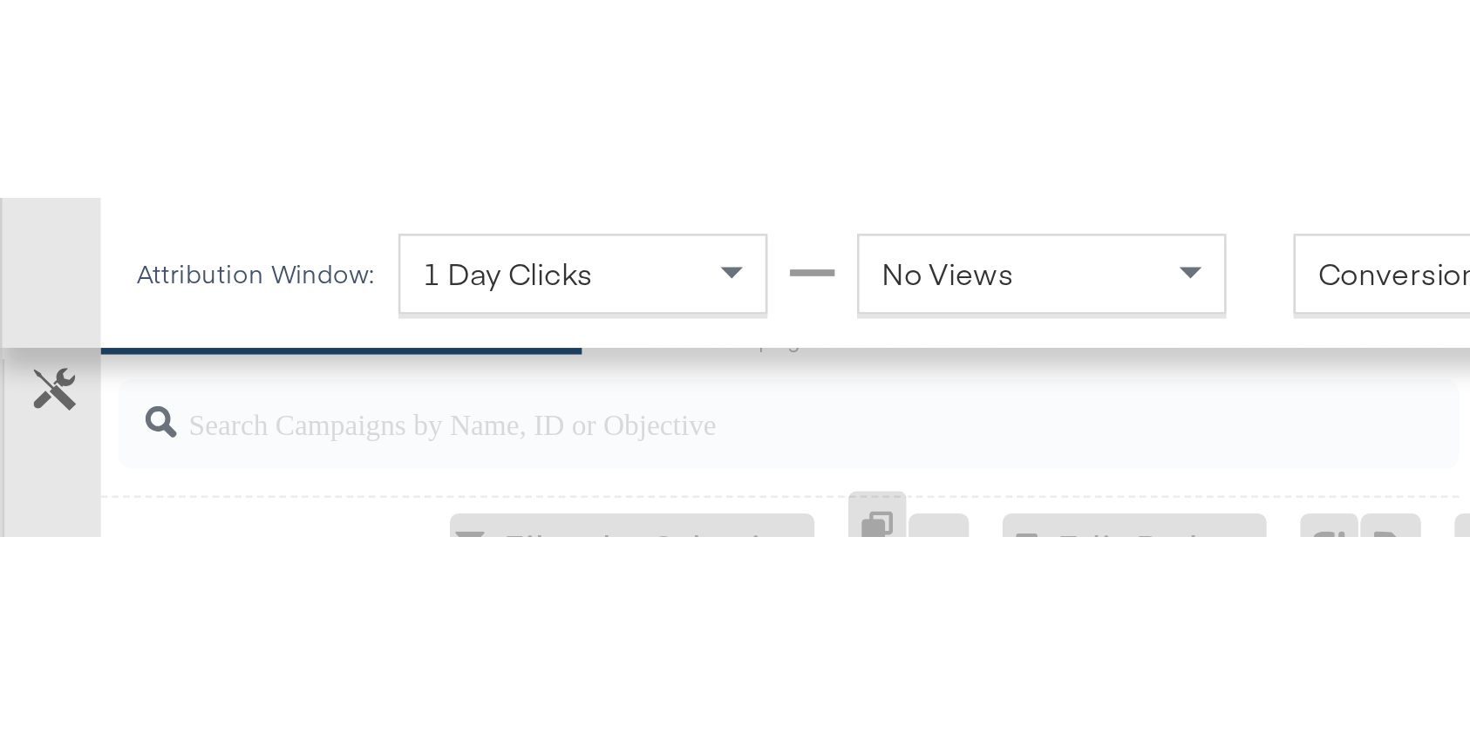
scroll to position [795, 0]
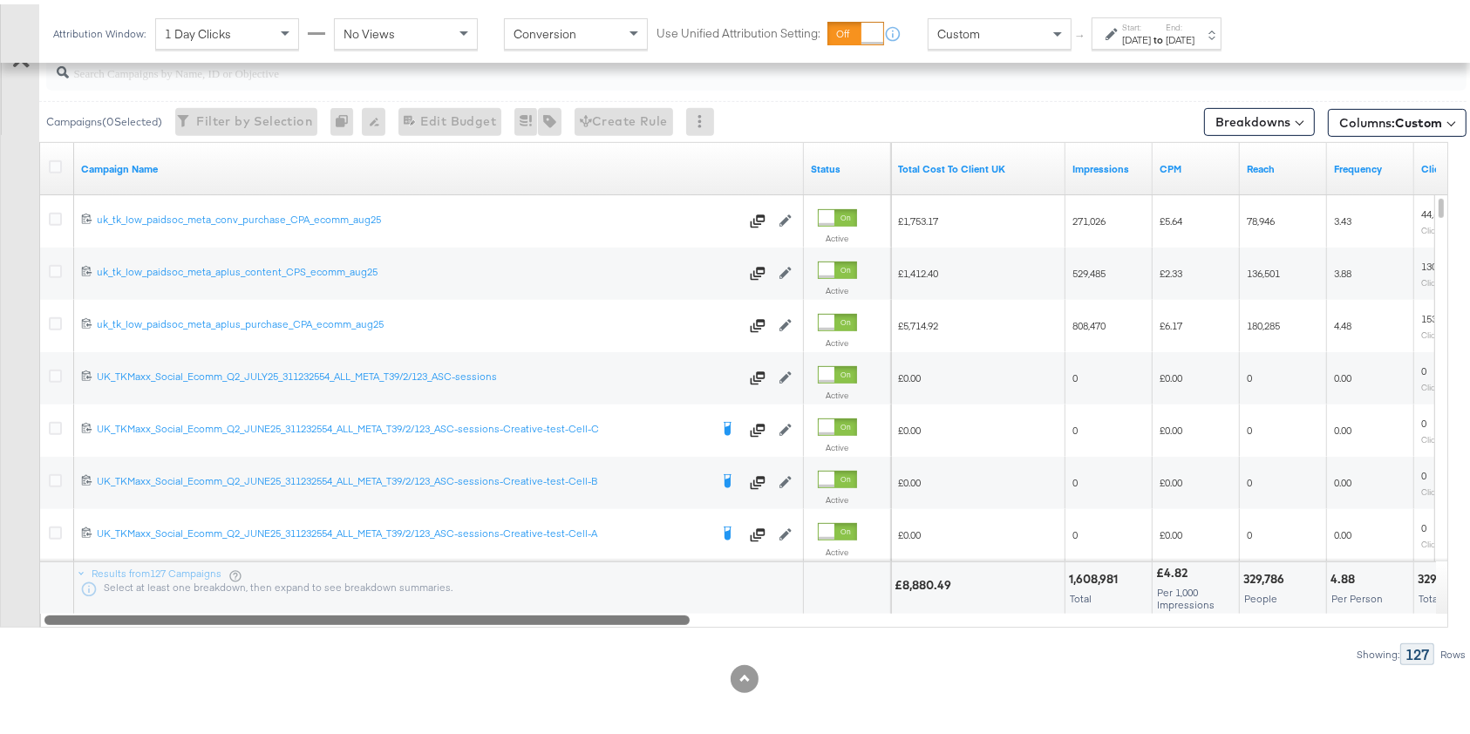
drag, startPoint x: 747, startPoint y: 610, endPoint x: 561, endPoint y: 610, distance: 186.6
click at [561, 610] on div at bounding box center [366, 615] width 645 height 15
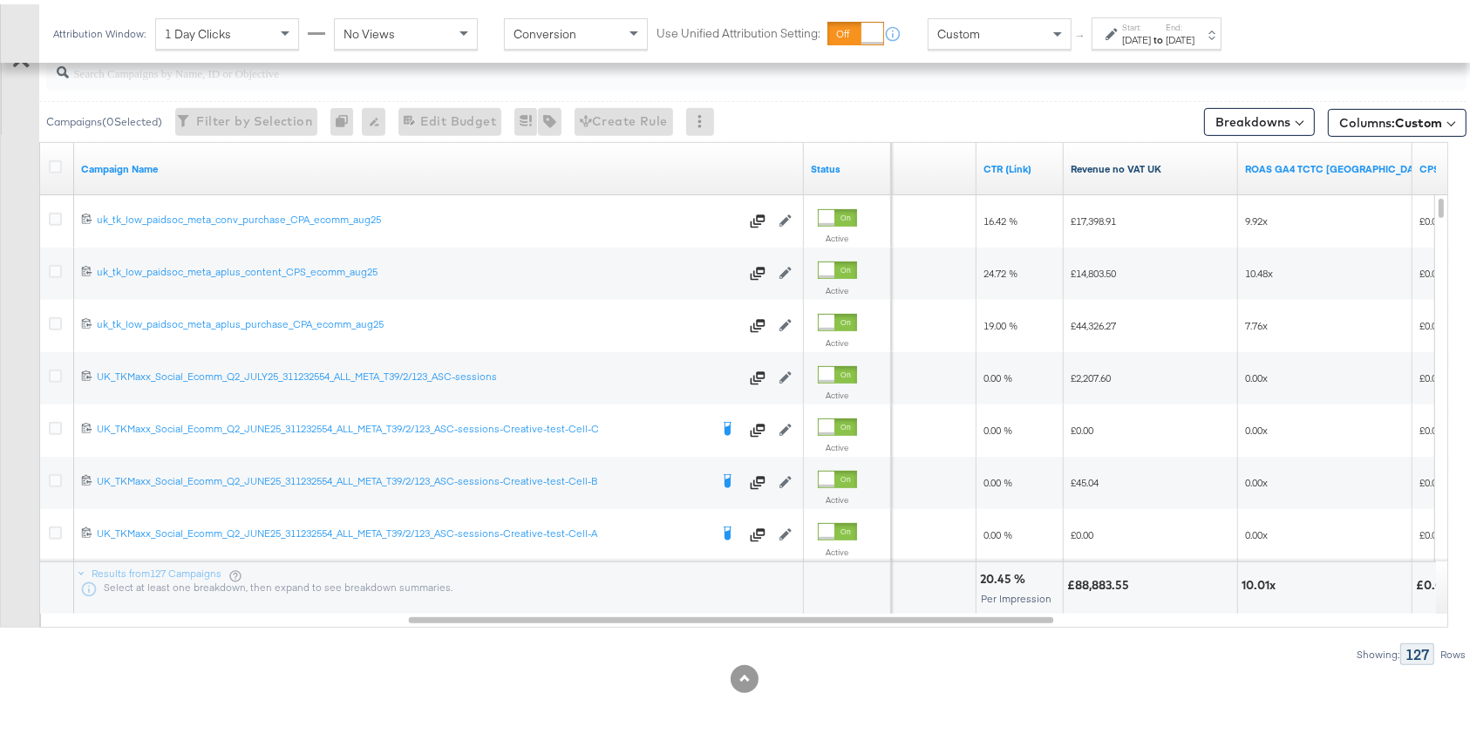
click at [1127, 169] on link "Revenue no VAT UK" at bounding box center [1151, 165] width 160 height 14
click at [1158, 43] on div "Start: Aug 10th 2025 to End: Aug 16th 2025" at bounding box center [1157, 29] width 130 height 32
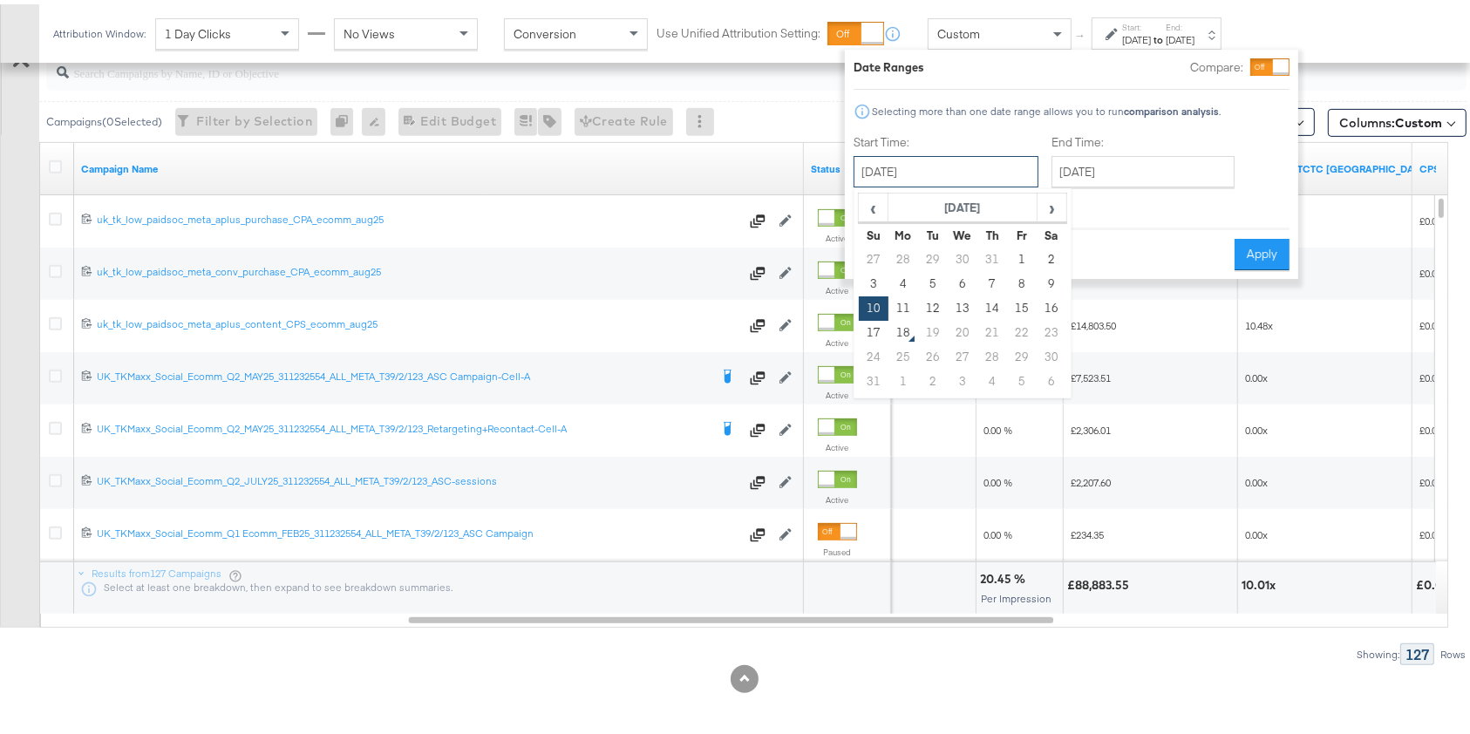
click at [965, 172] on input "August 10th 2025" at bounding box center [946, 167] width 185 height 31
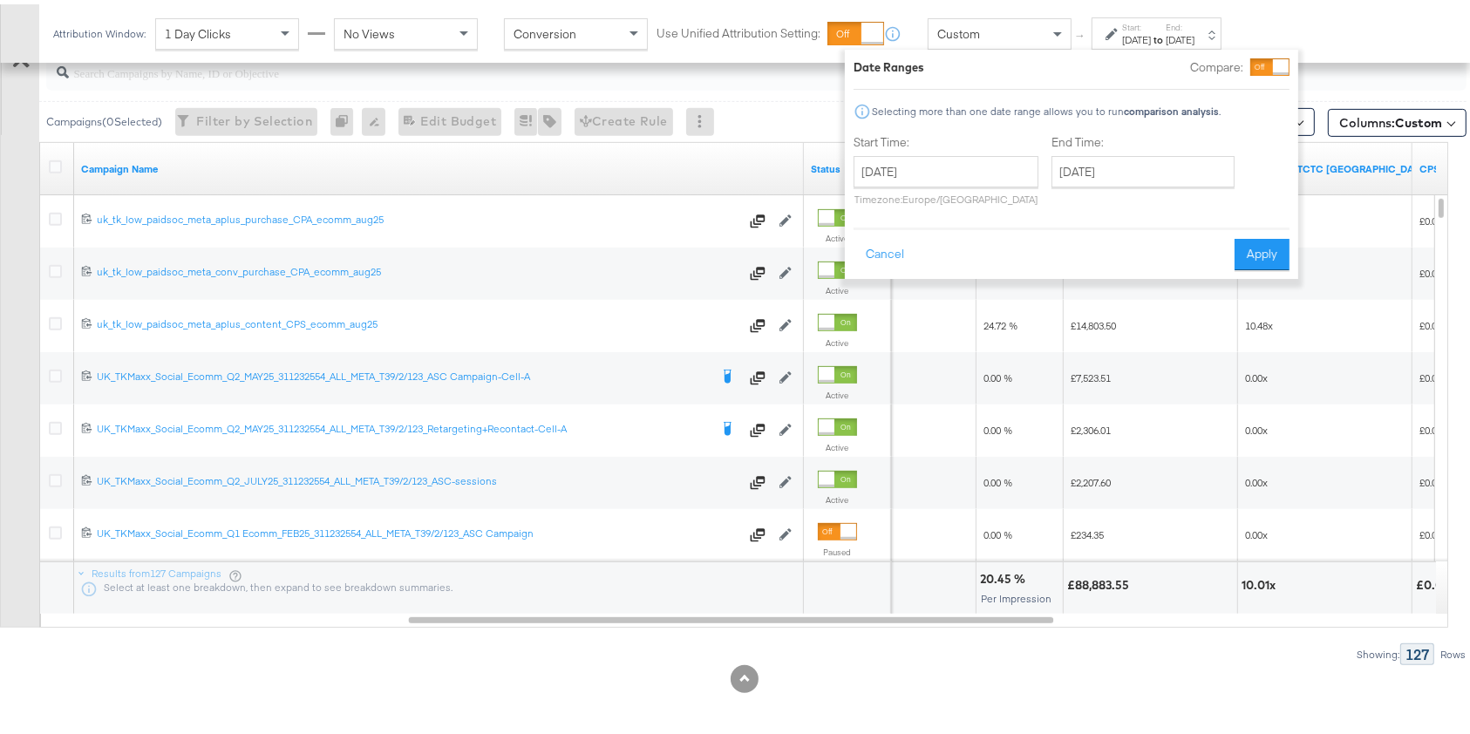
click at [1190, 54] on div "Attribution Window: 1 Day Clicks No Views Conversion Use Unified Attribution Se…" at bounding box center [735, 29] width 1470 height 58
click at [1010, 663] on div at bounding box center [744, 675] width 1489 height 28
click at [1116, 695] on div "KPIs Performance & KPIs Customize KPIs ✔ Clicks (Link) ✔ Reach ✔ Impressions ✔ …" at bounding box center [744, 143] width 1489 height 1188
click at [1190, 37] on div "Attribution Window: 1 Day Clicks No Views Conversion Use Unified Attribution Se…" at bounding box center [735, 29] width 1470 height 58
click at [1190, 253] on button "Apply" at bounding box center [1262, 250] width 55 height 31
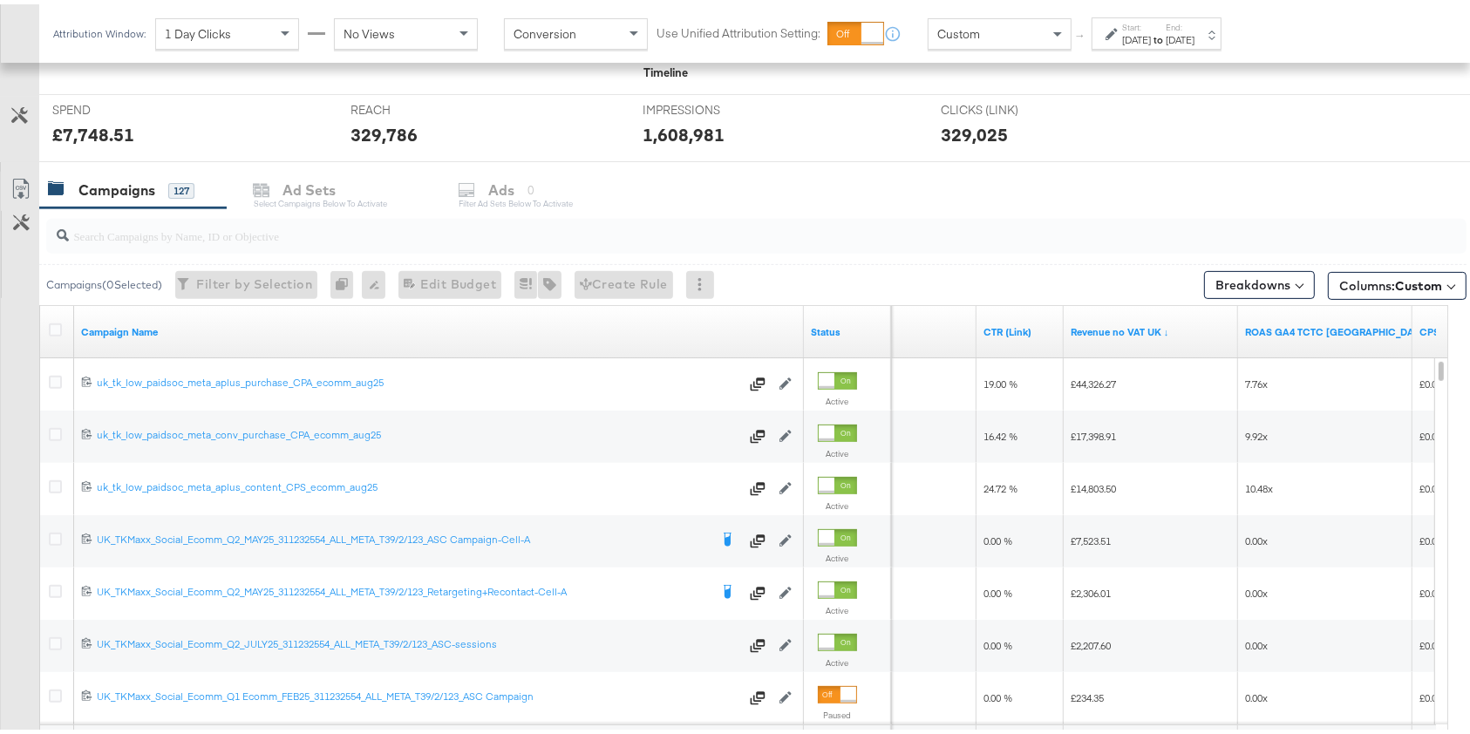
scroll to position [678, 0]
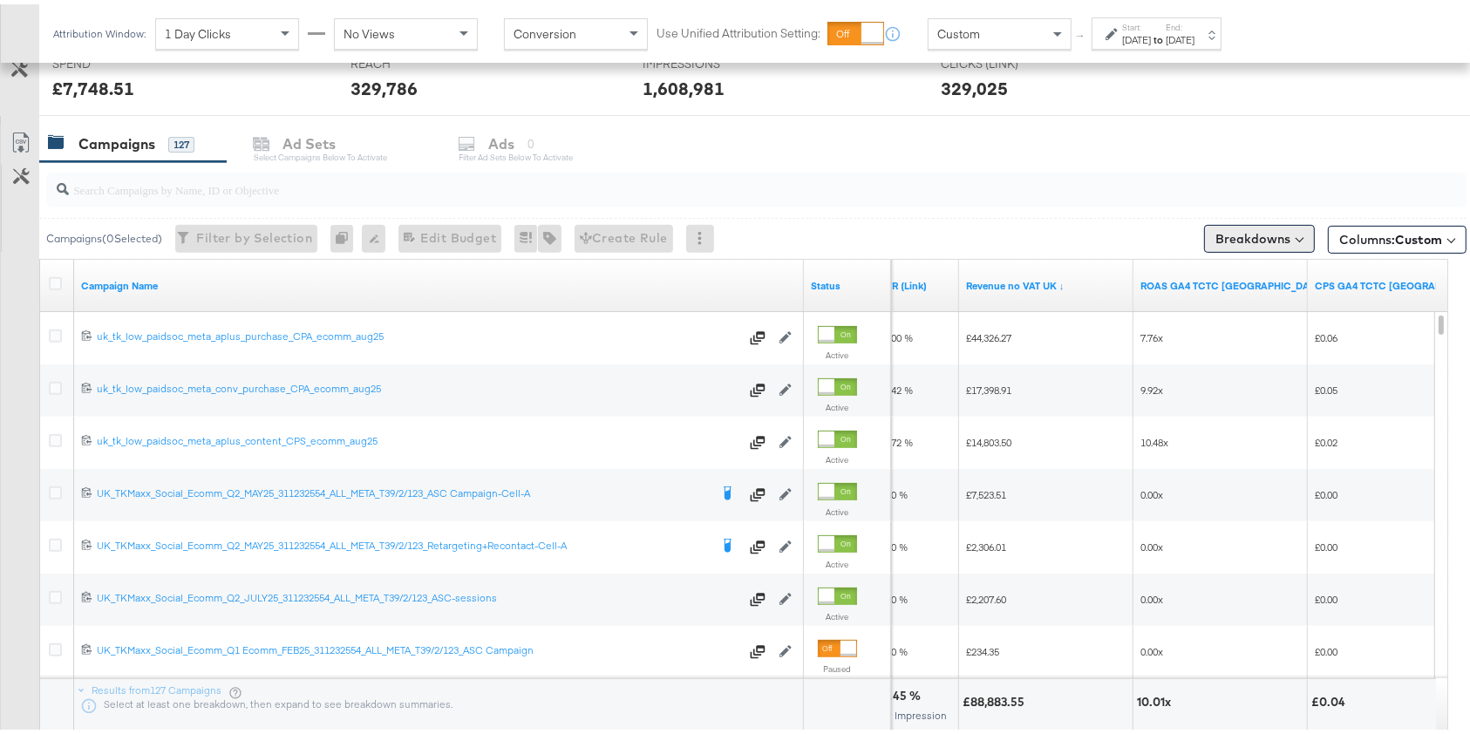
click at [1190, 238] on button "Breakdowns" at bounding box center [1259, 235] width 111 height 28
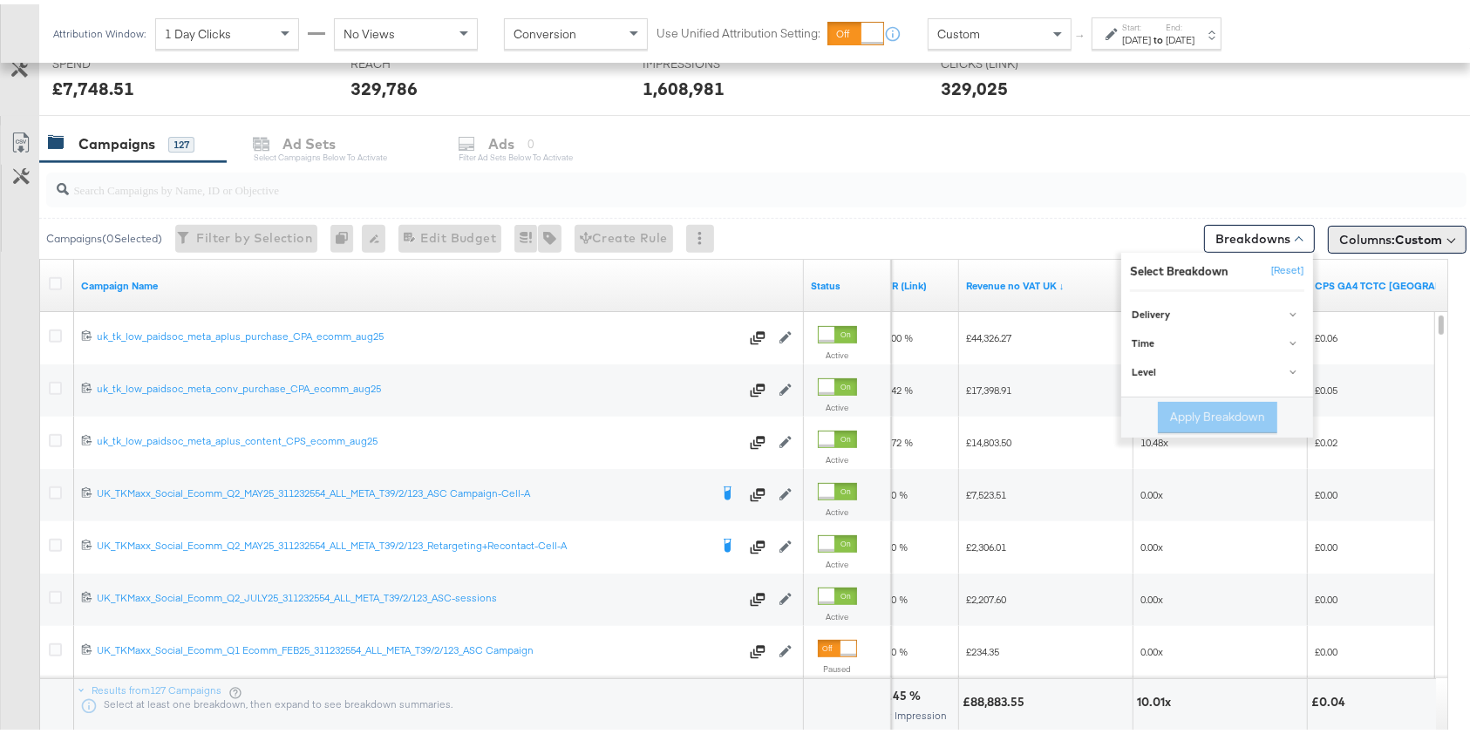
click at [1190, 224] on button "Columns: Custom" at bounding box center [1397, 236] width 139 height 28
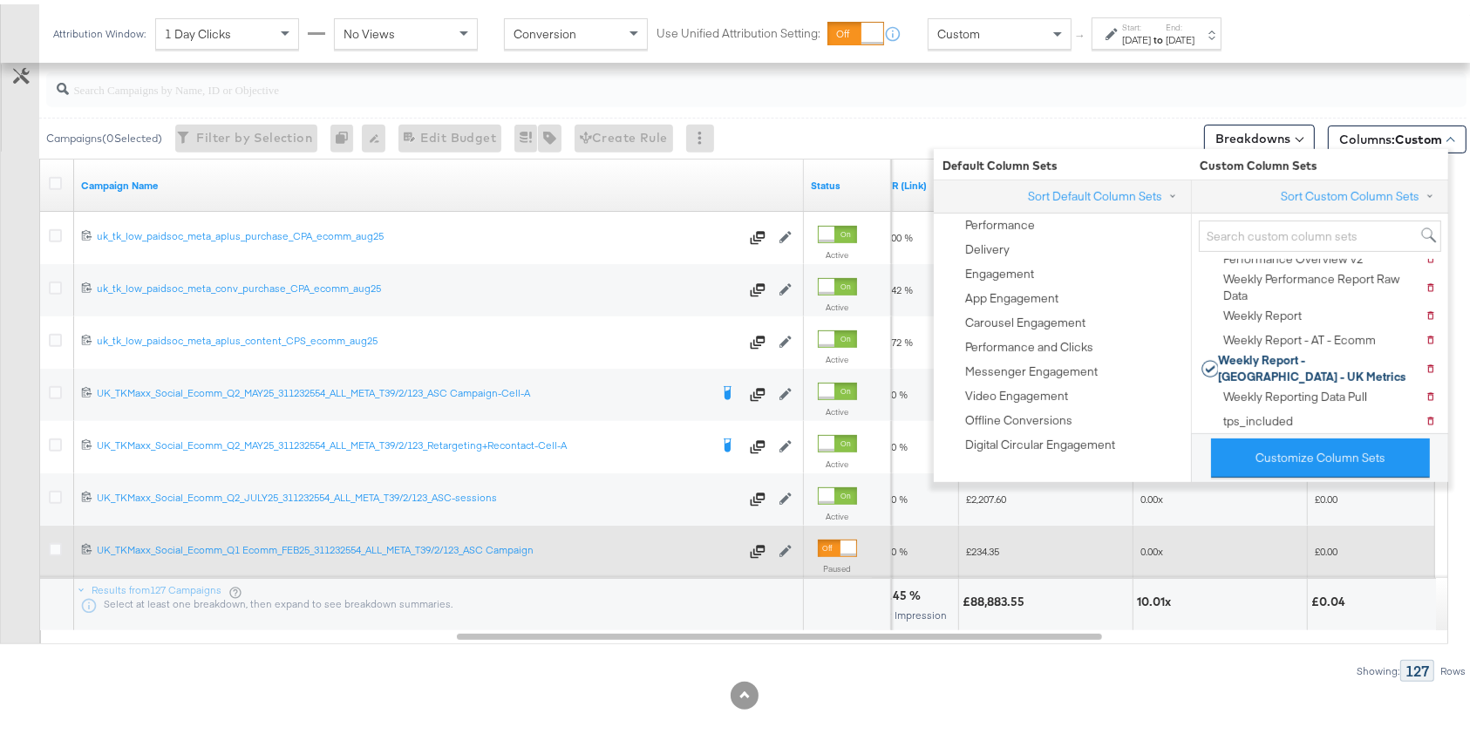
scroll to position [797, 0]
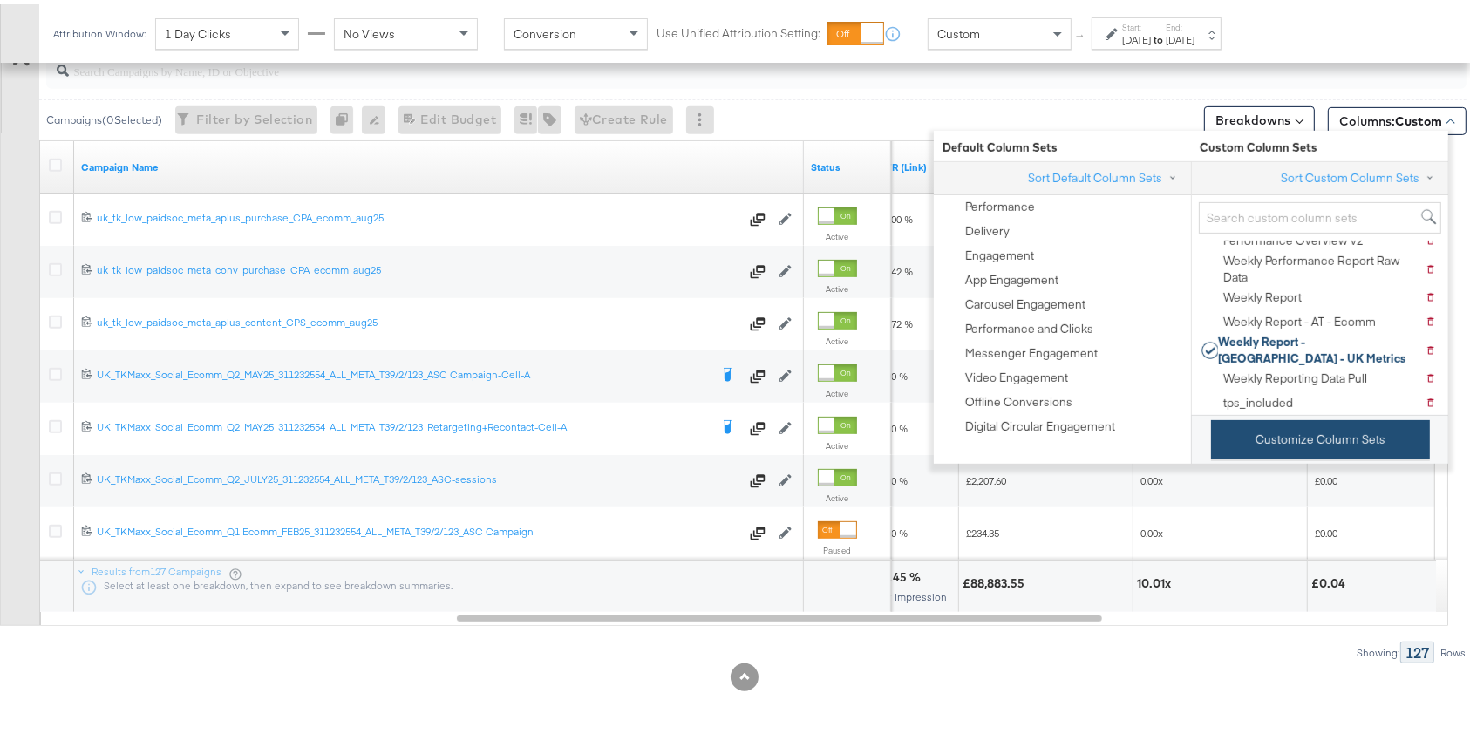
click at [1190, 444] on button "Customize Column Sets" at bounding box center [1320, 435] width 219 height 39
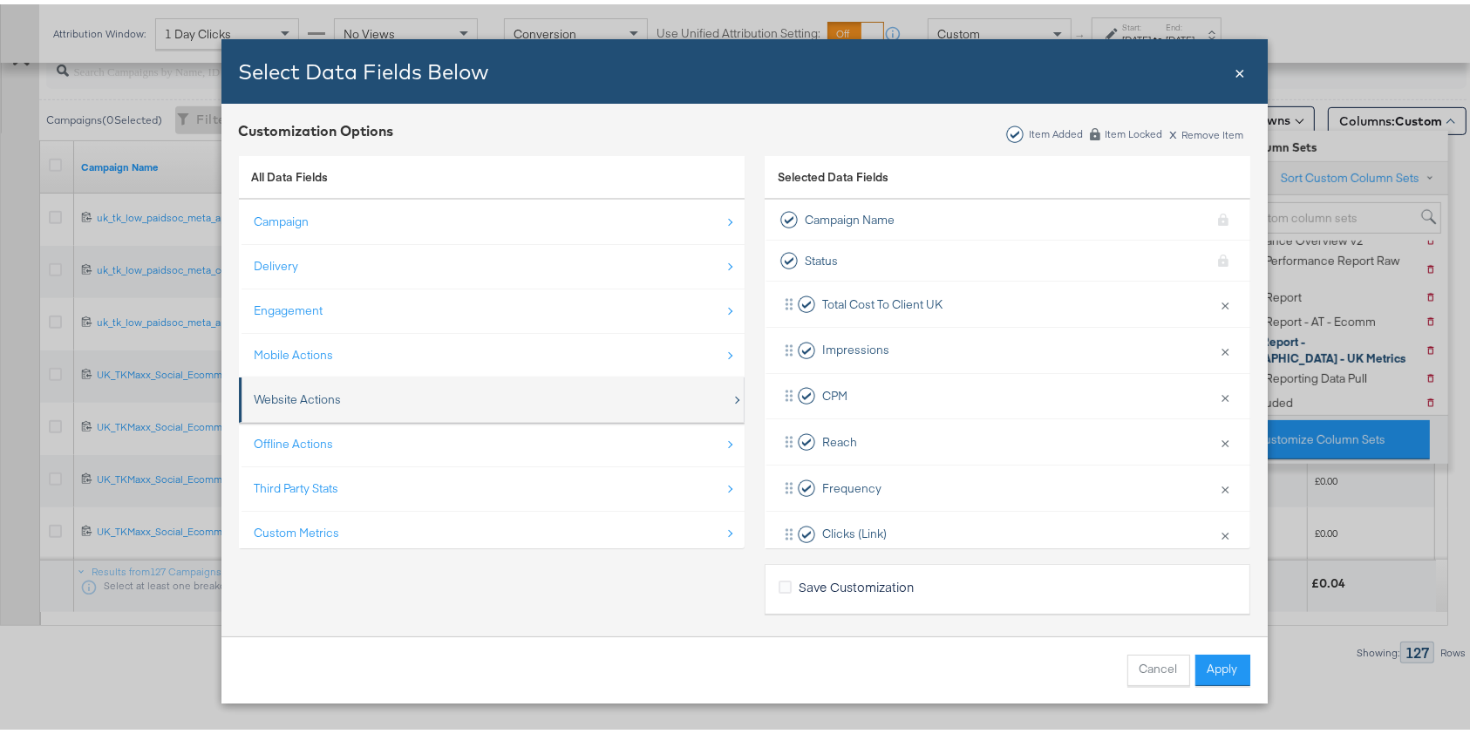
scroll to position [24, 0]
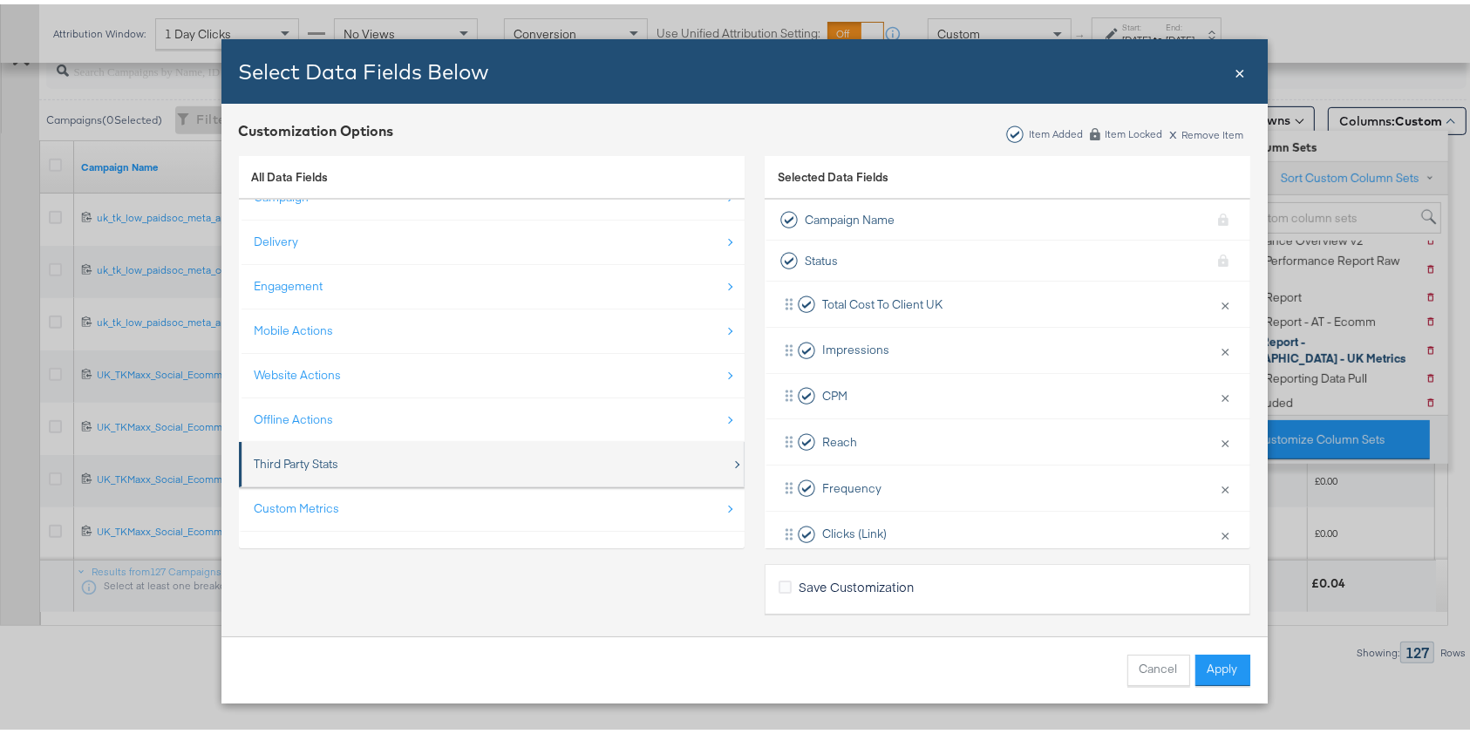
click at [342, 467] on div "Third Party Stats" at bounding box center [493, 460] width 477 height 36
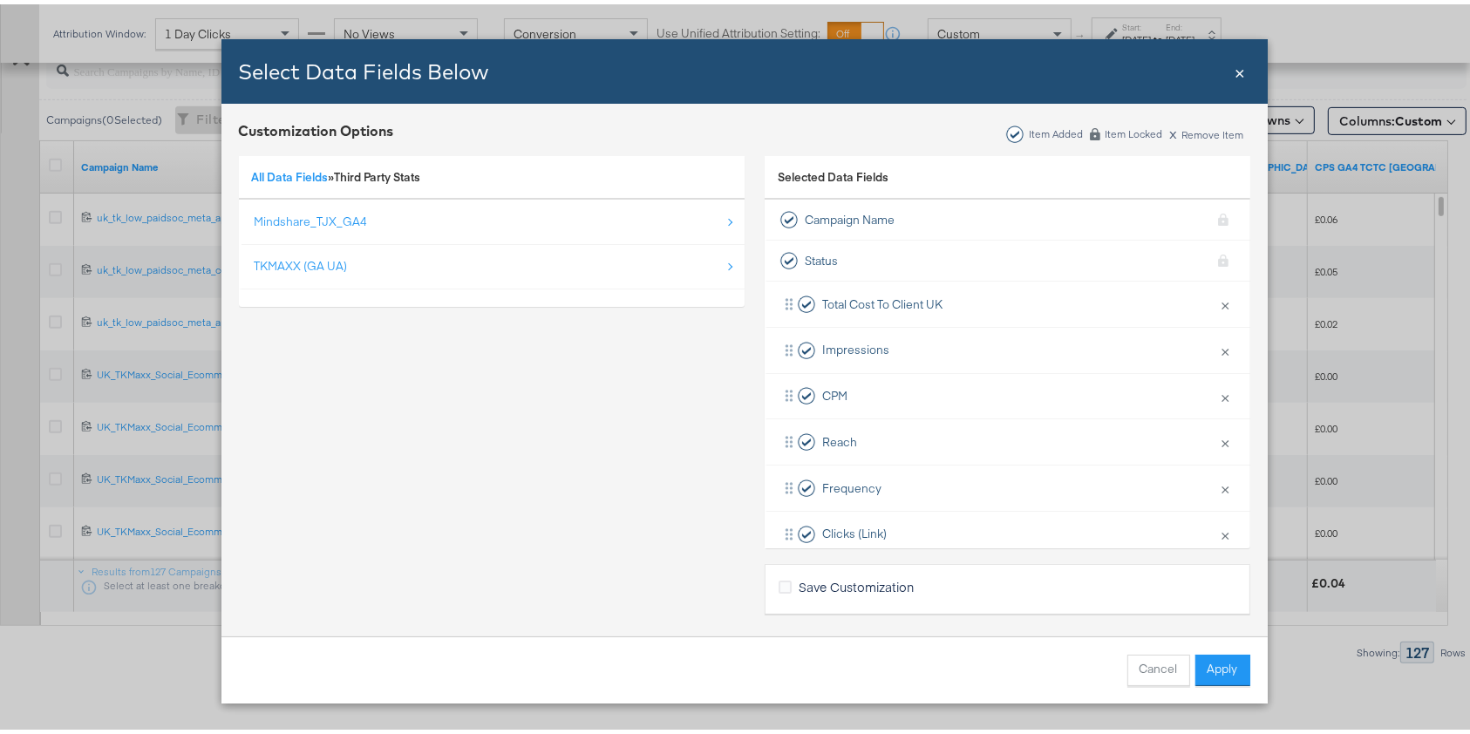
scroll to position [0, 0]
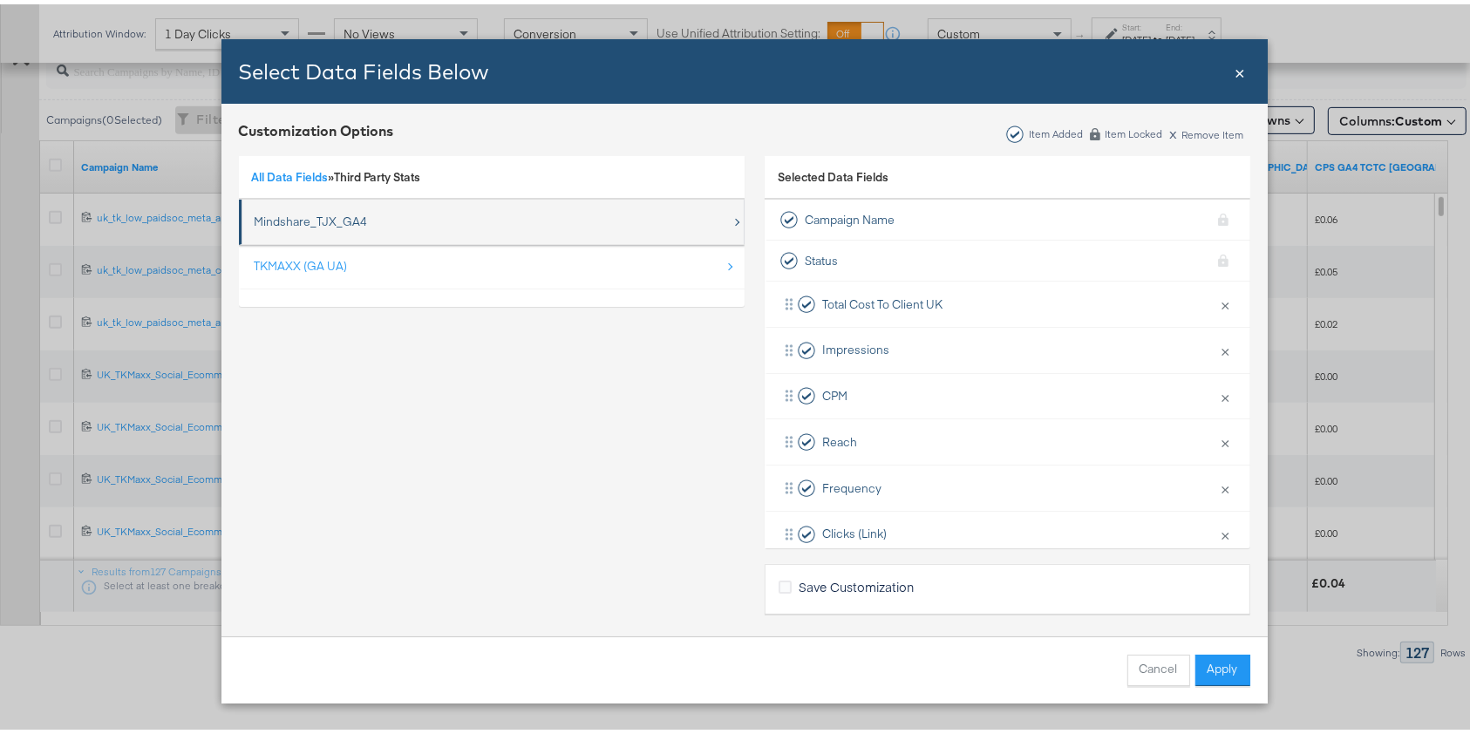
click at [318, 225] on div "Mindshare_TJX_GA4" at bounding box center [311, 217] width 113 height 17
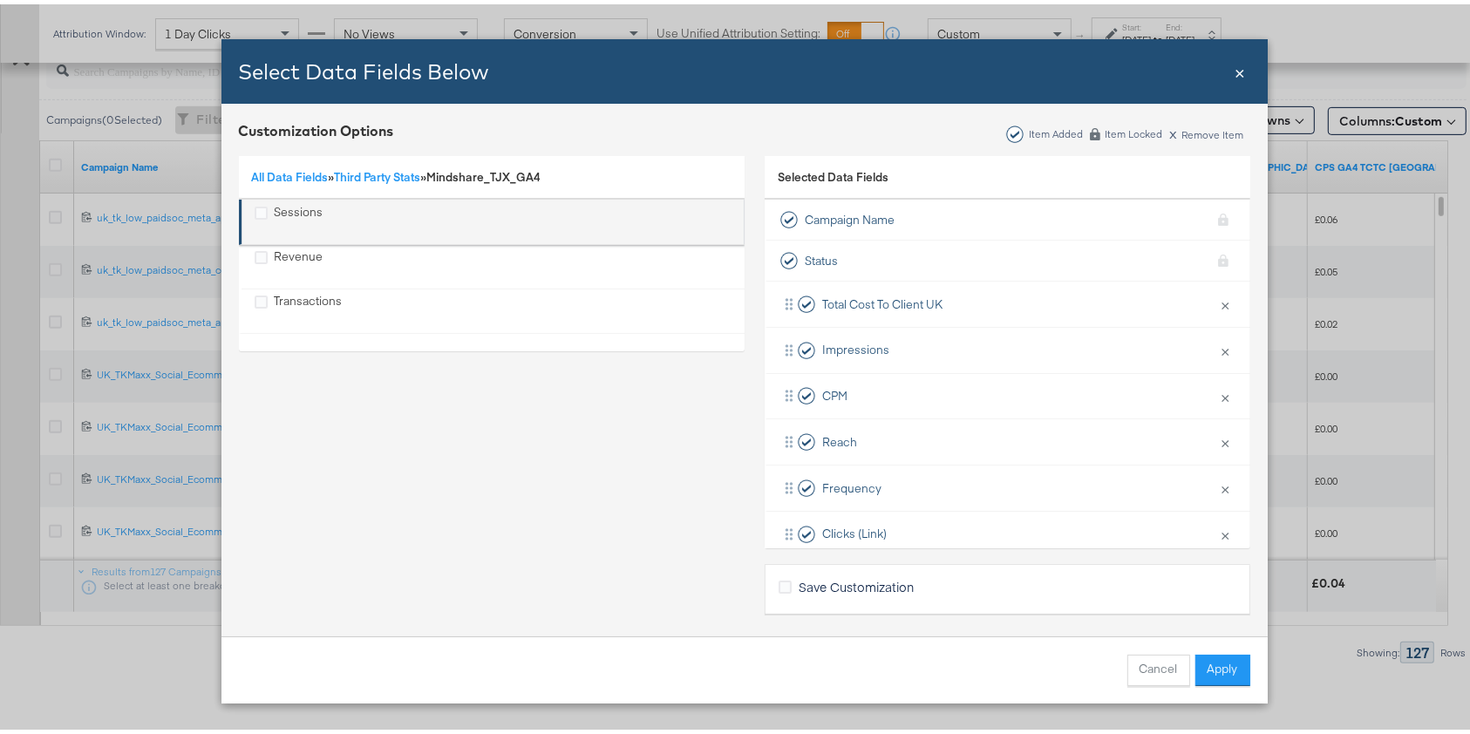
click at [307, 228] on div "Sessions" at bounding box center [299, 218] width 49 height 36
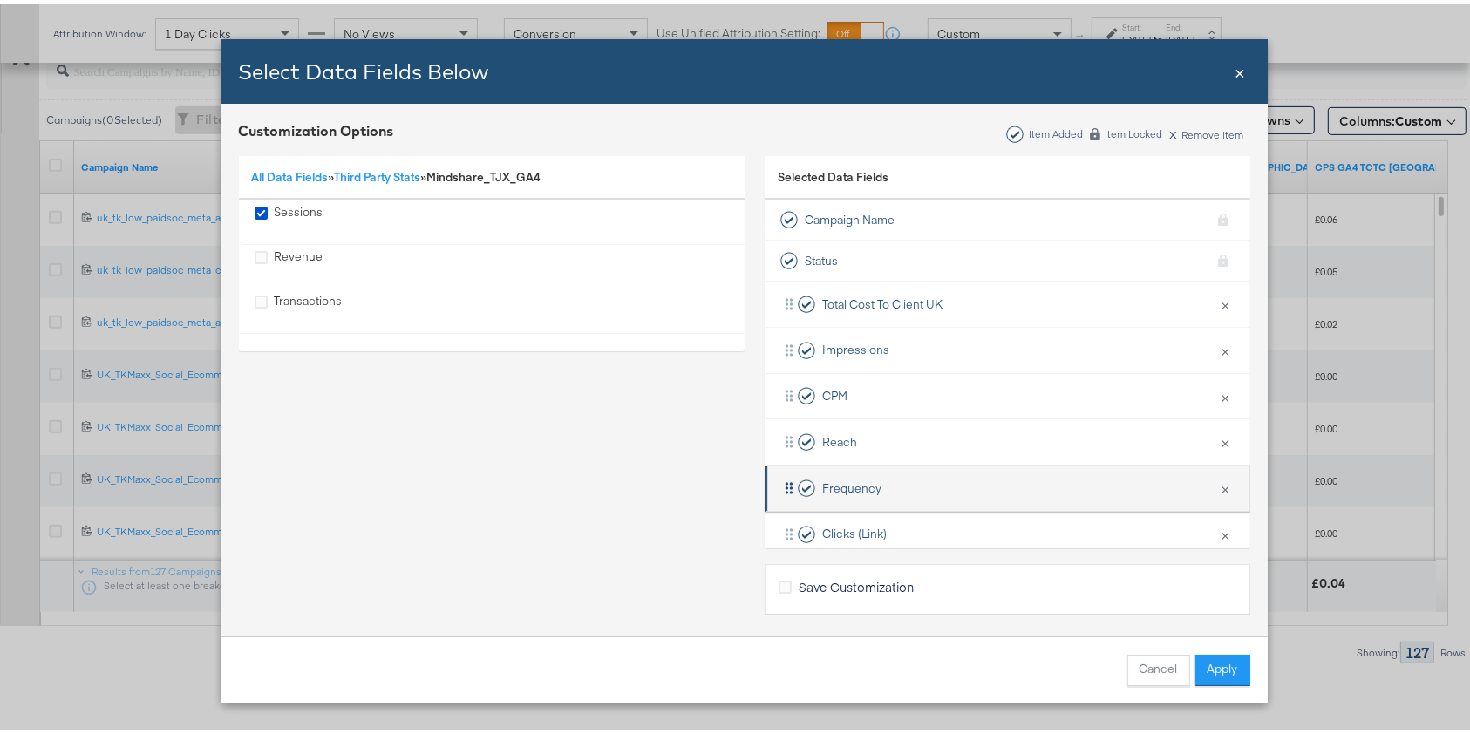
scroll to position [484, 0]
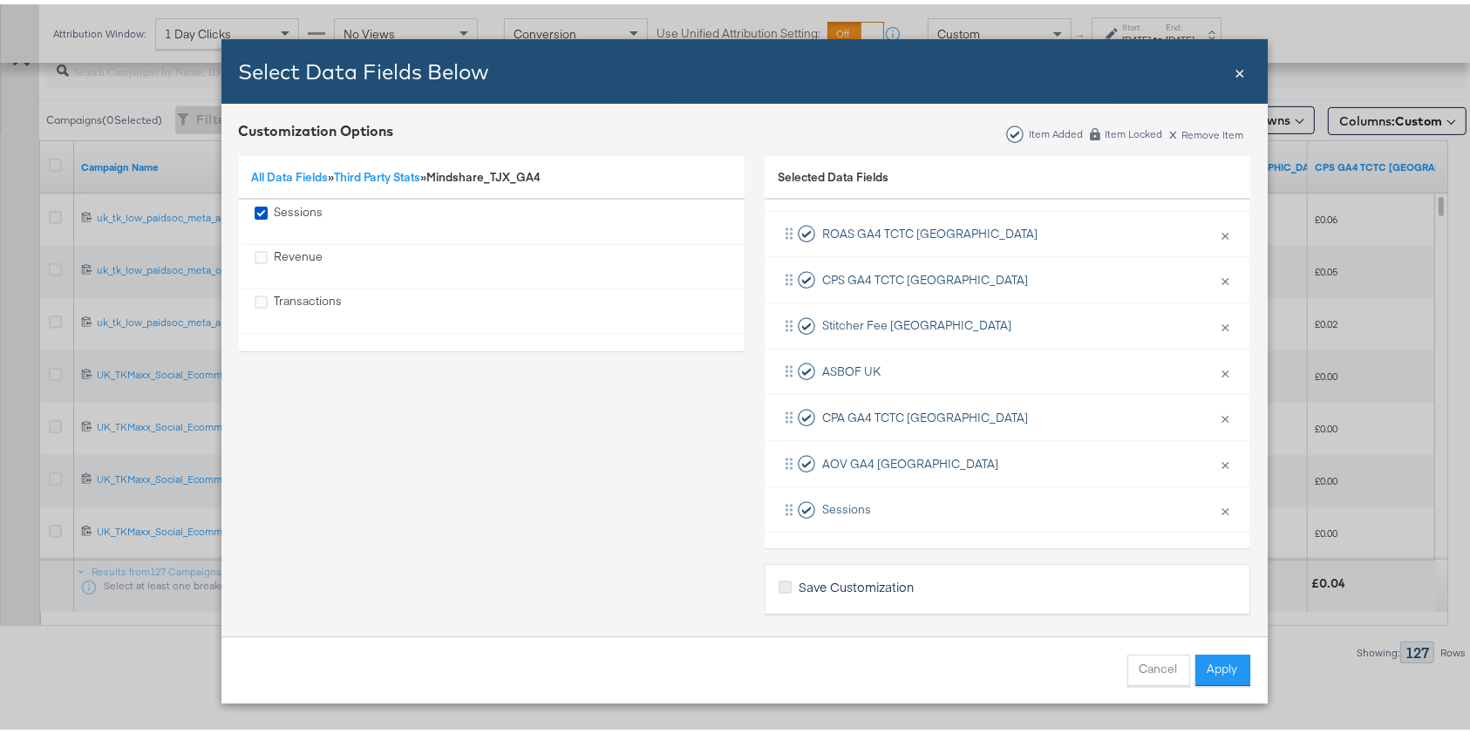
click at [779, 583] on icon "Bulk Add Locations Modal" at bounding box center [785, 582] width 13 height 13
click at [0, 0] on input "Save Customization" at bounding box center [0, 0] width 0 height 0
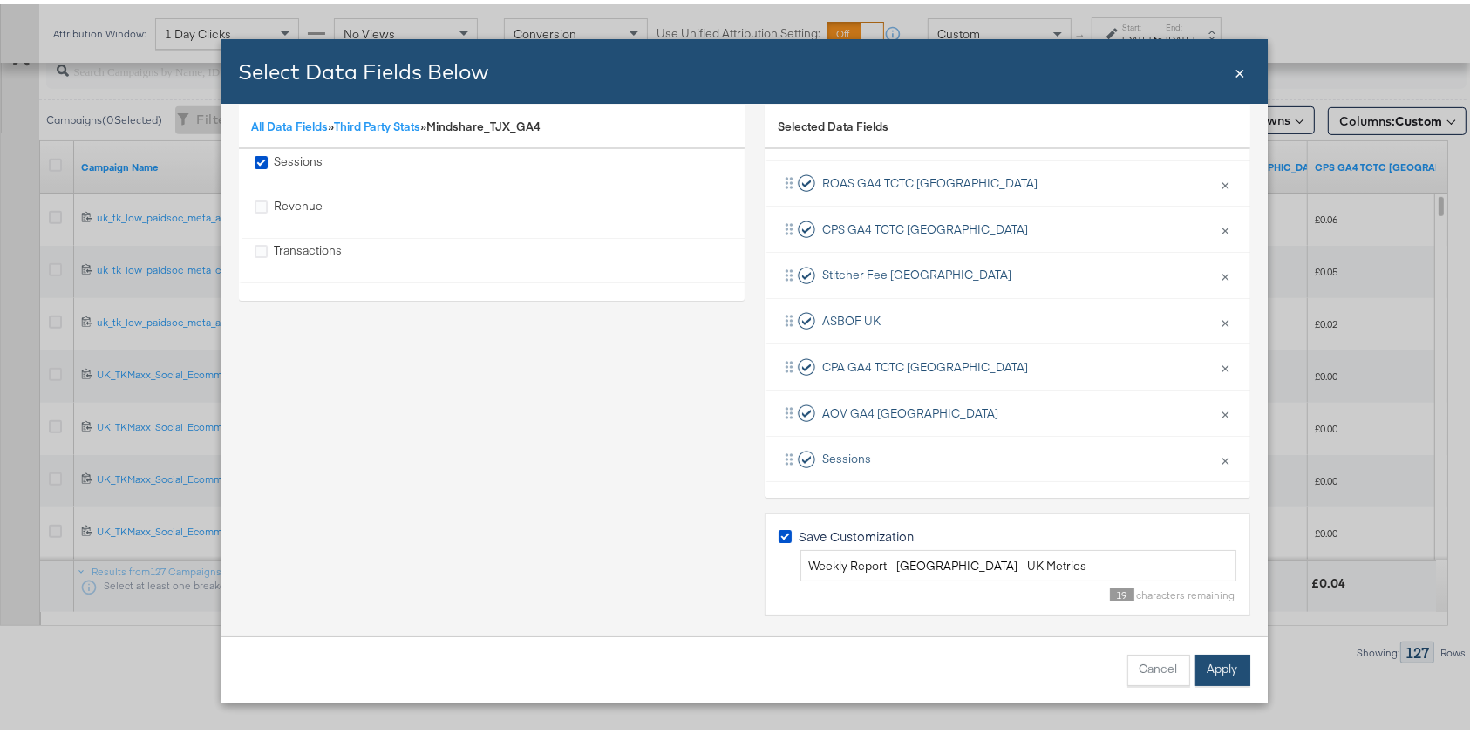
click at [1190, 665] on button "Apply" at bounding box center [1223, 666] width 55 height 31
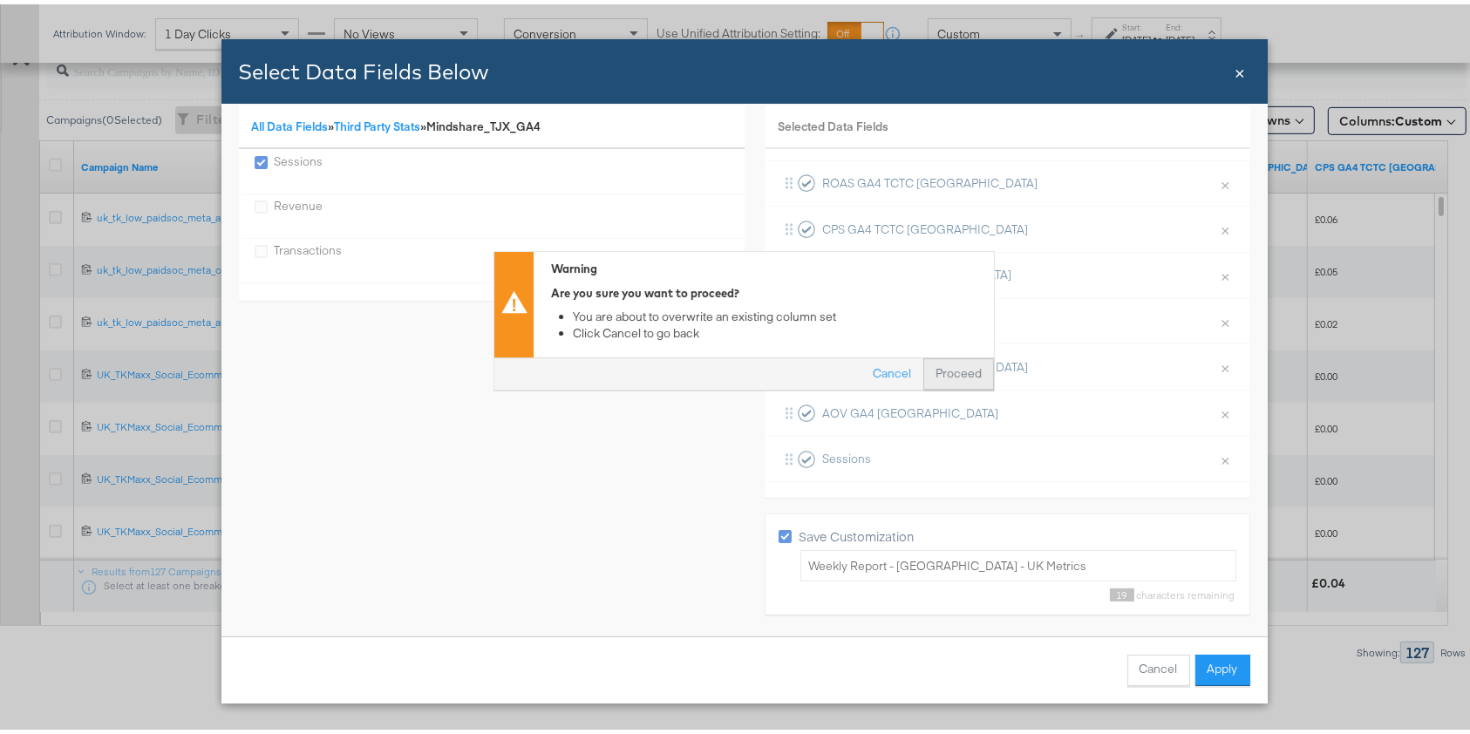
click at [937, 368] on button "Proceed" at bounding box center [959, 370] width 71 height 31
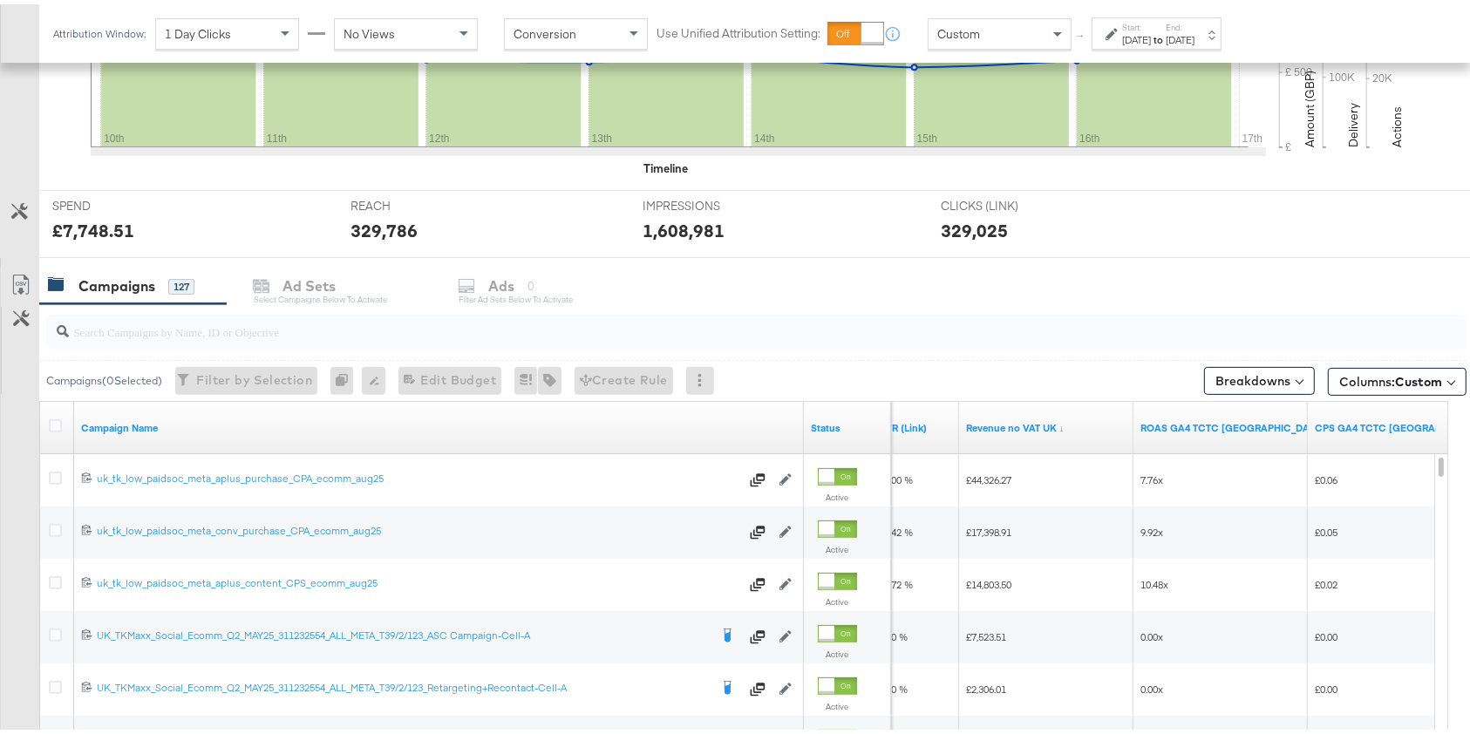
scroll to position [797, 0]
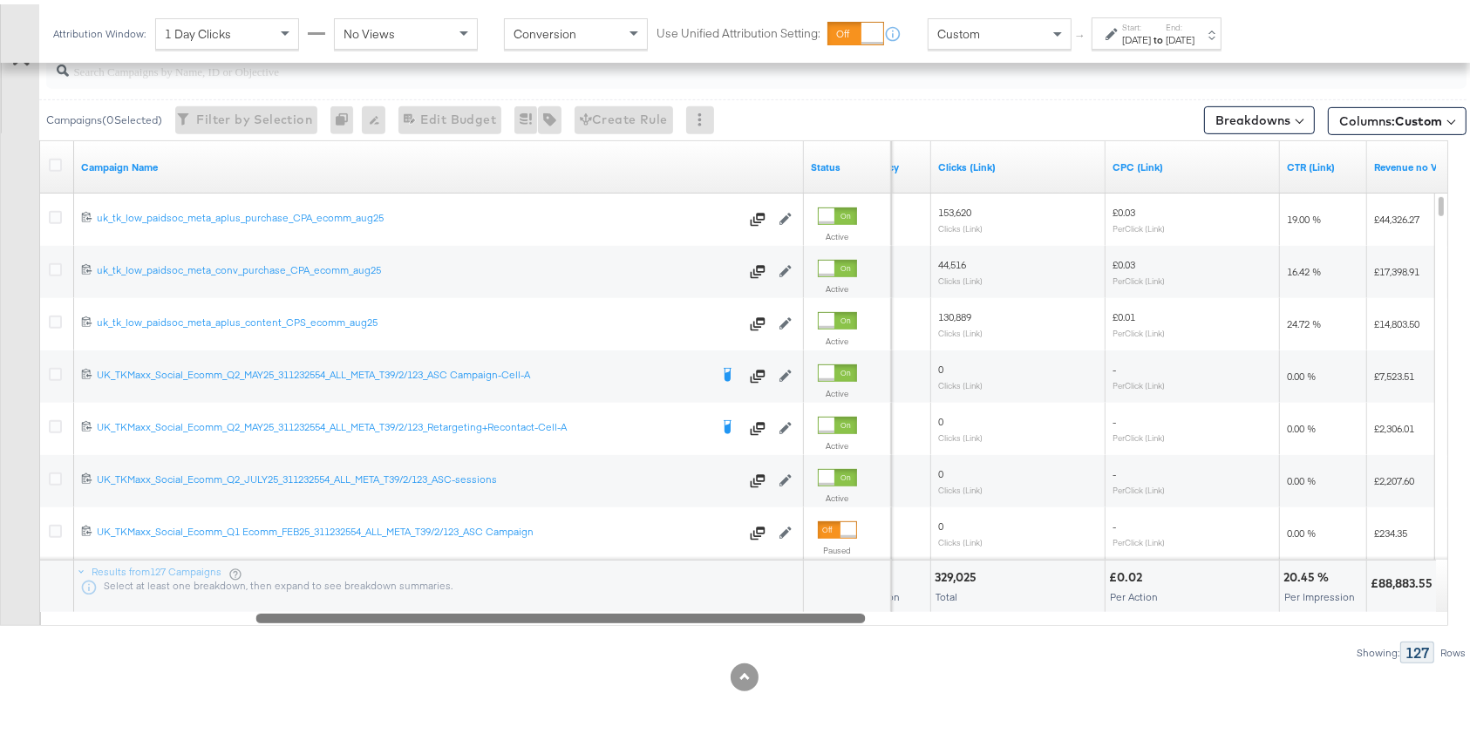
drag, startPoint x: 1045, startPoint y: 612, endPoint x: 463, endPoint y: 706, distance: 589.2
click at [463, 695] on div "KPIs Performance & KPIs Customize KPIs ✔ Clicks (Link) ✔ Reach ✔ Impressions ✔ …" at bounding box center [744, 141] width 1489 height 1188
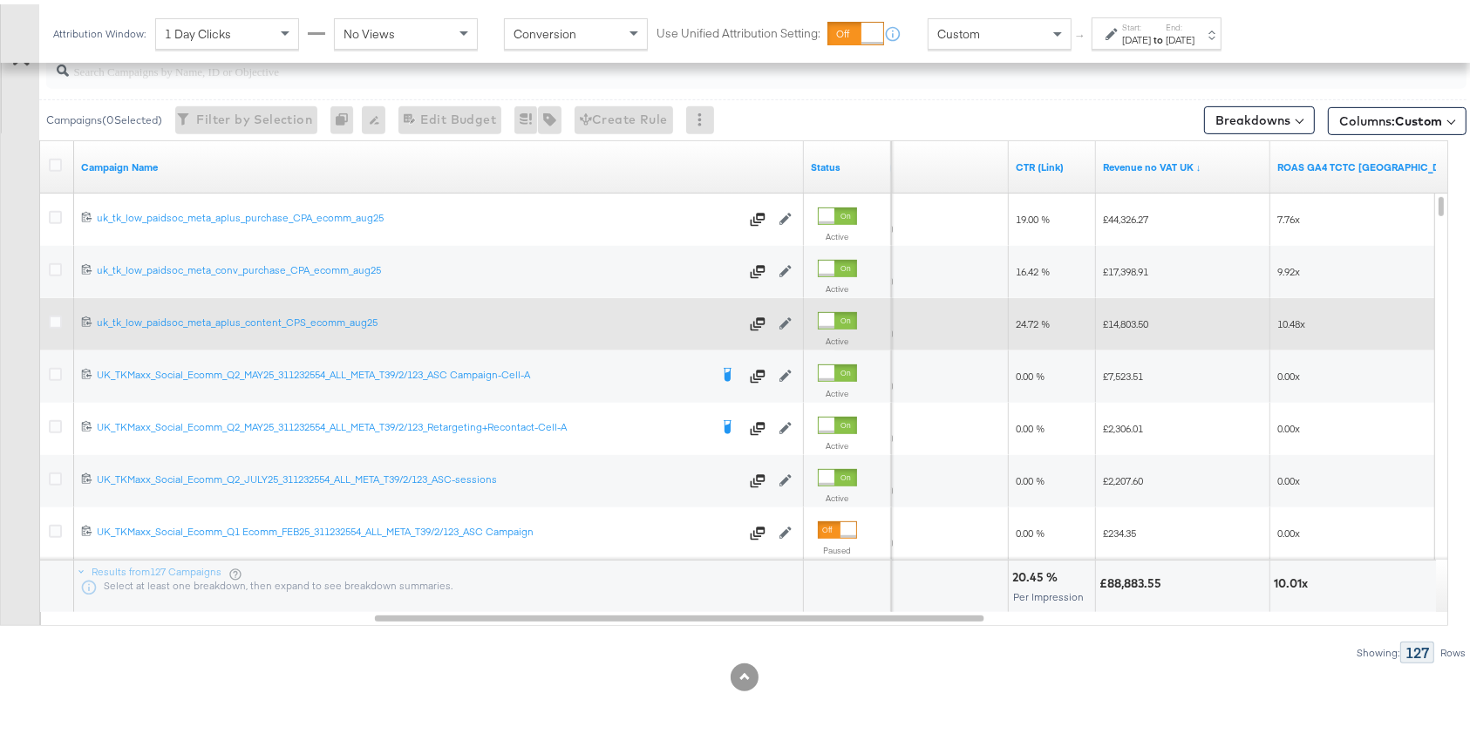
scroll to position [681, 0]
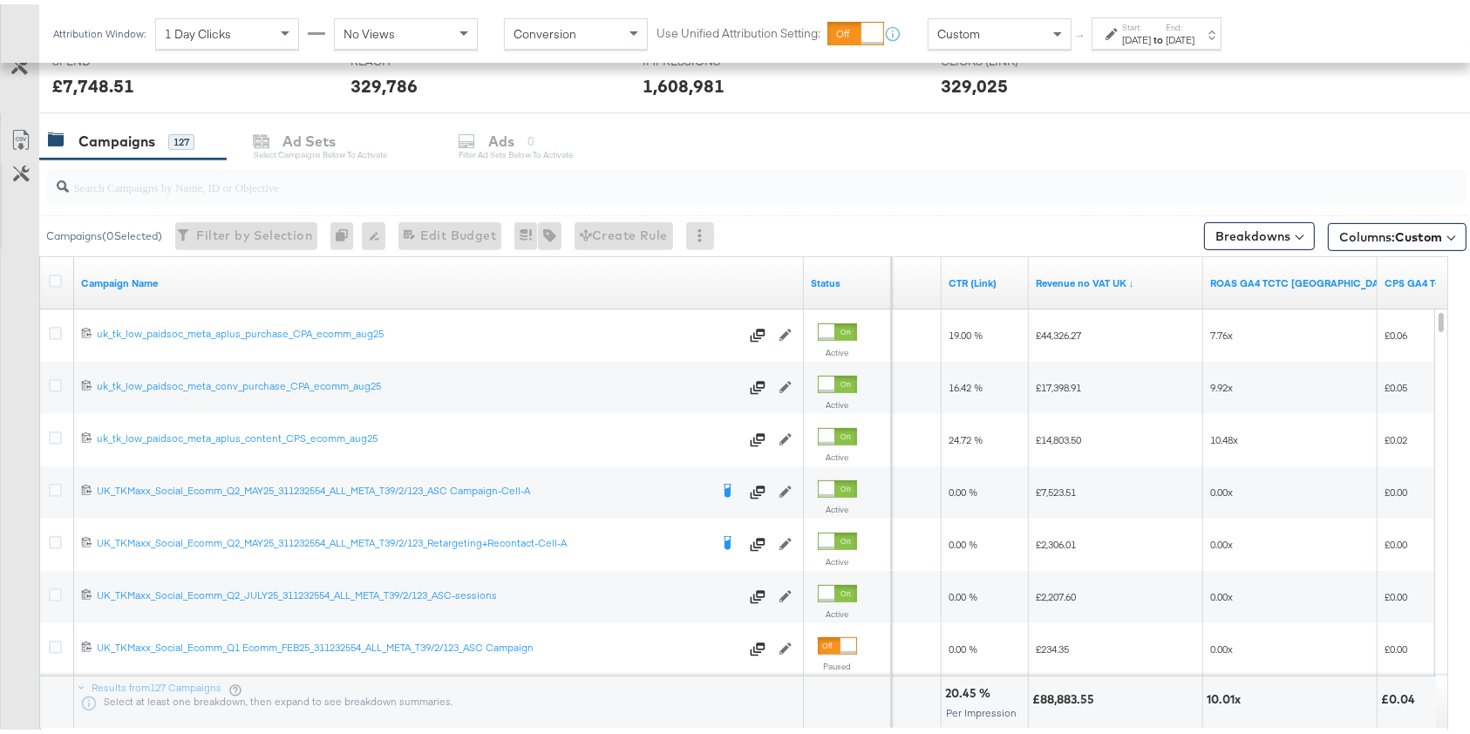
click at [1166, 31] on strong "to" at bounding box center [1158, 35] width 15 height 13
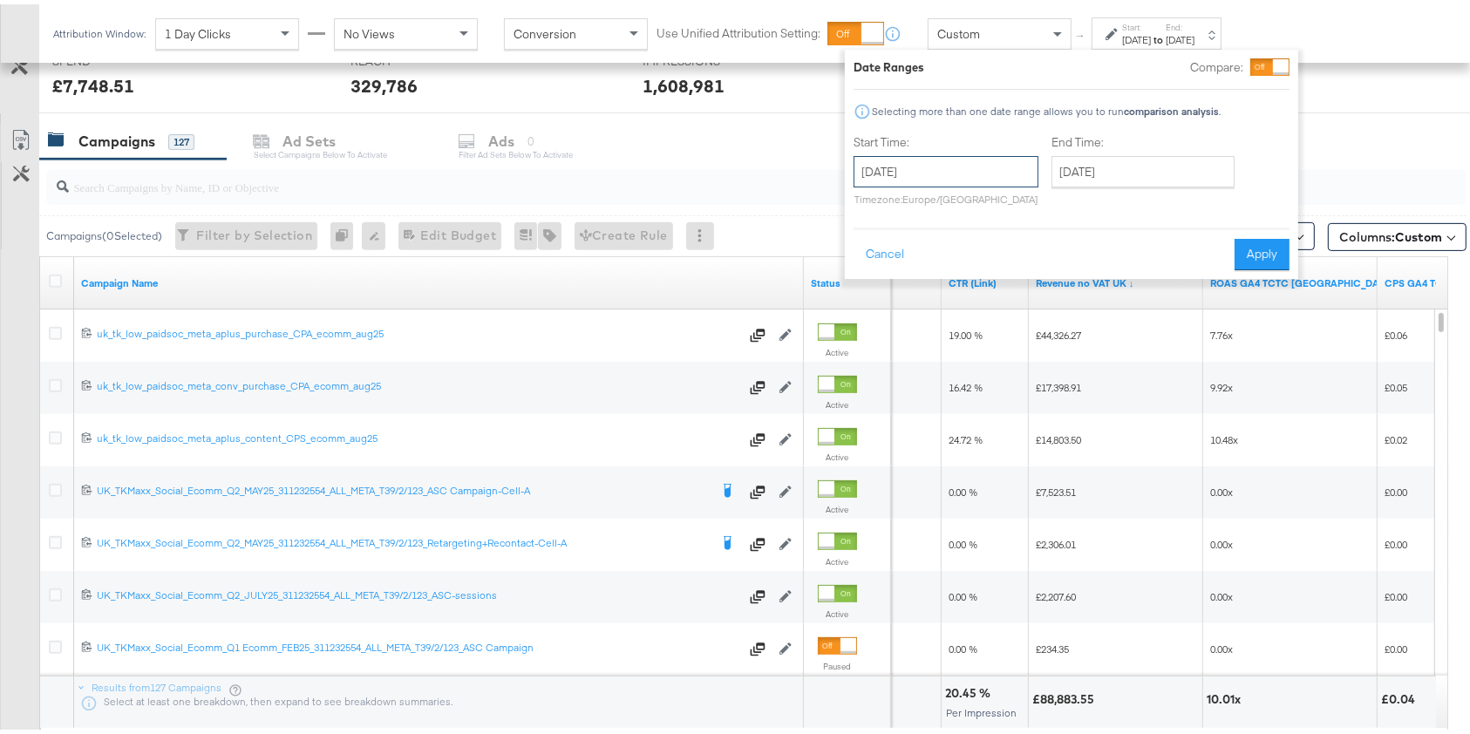
click at [971, 177] on input "August 10th 2025" at bounding box center [946, 167] width 185 height 31
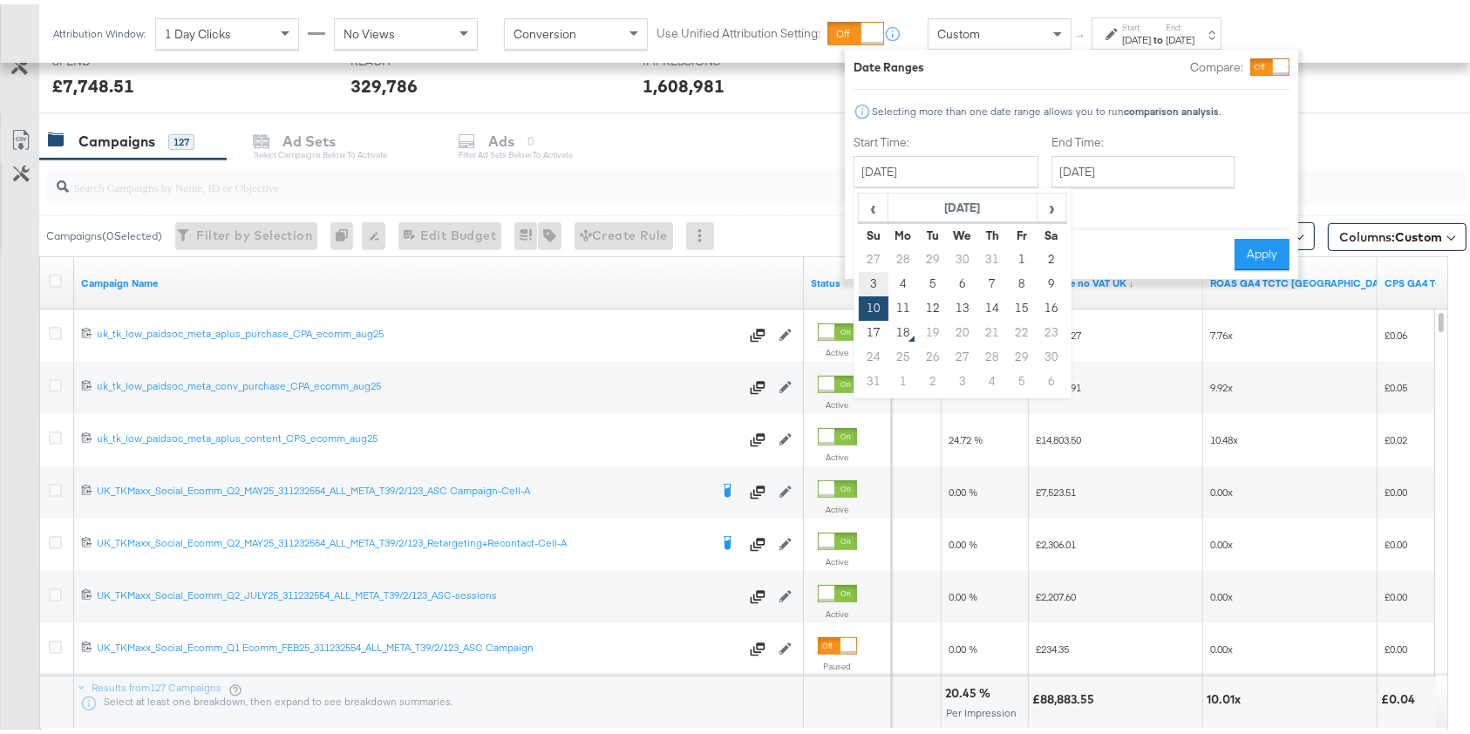
click at [872, 276] on td "3" at bounding box center [874, 280] width 30 height 24
type input "August 3rd 2025"
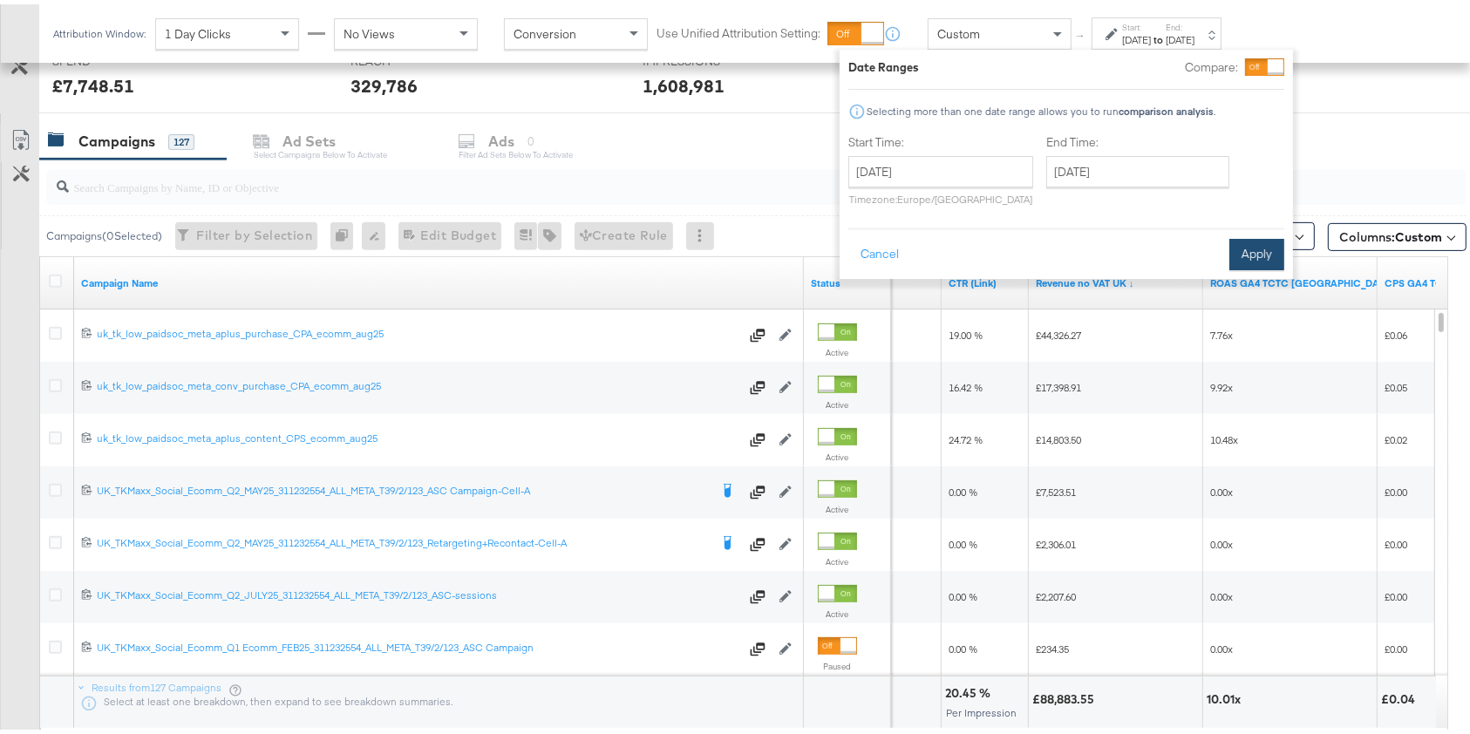
click at [1190, 250] on button "Apply" at bounding box center [1257, 250] width 55 height 31
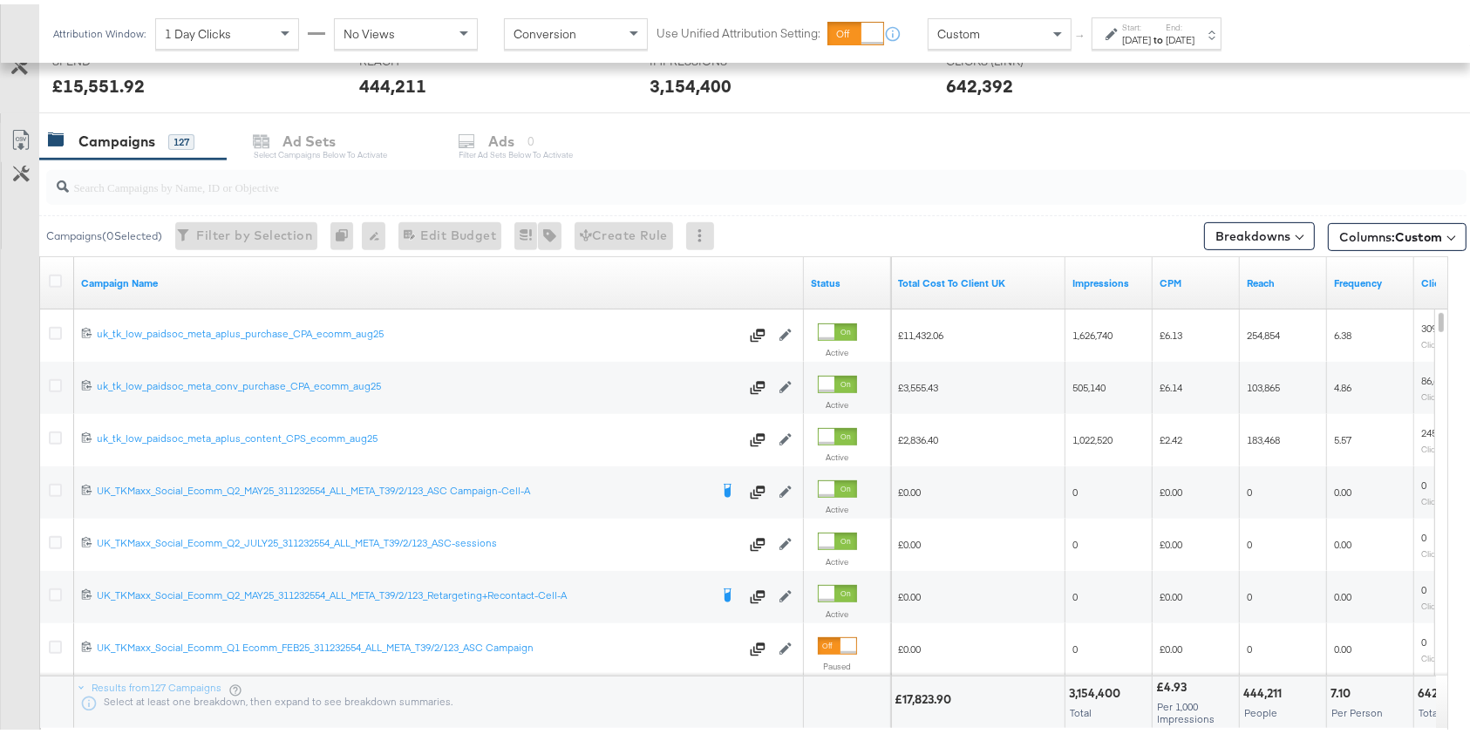
click at [1190, 152] on div "Campaigns 127 Ad Sets Select Campaigns below to activate Ads 0 Filter Ad Sets b…" at bounding box center [763, 137] width 1449 height 37
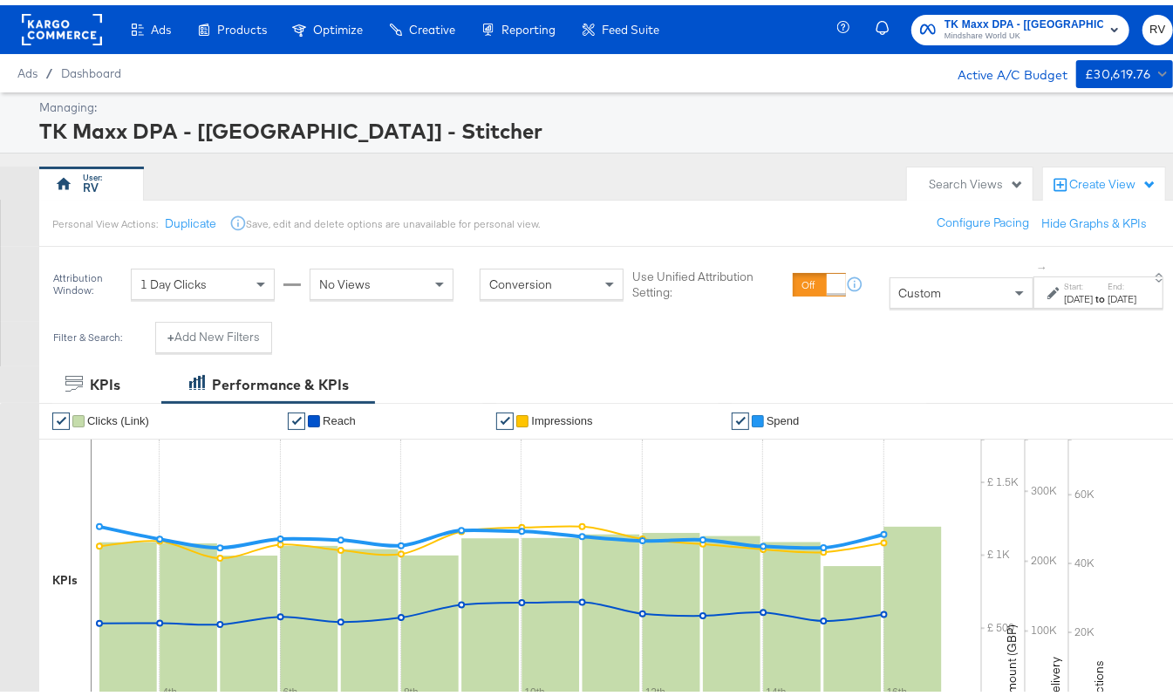
click at [1064, 286] on label "Start:" at bounding box center [1078, 281] width 29 height 11
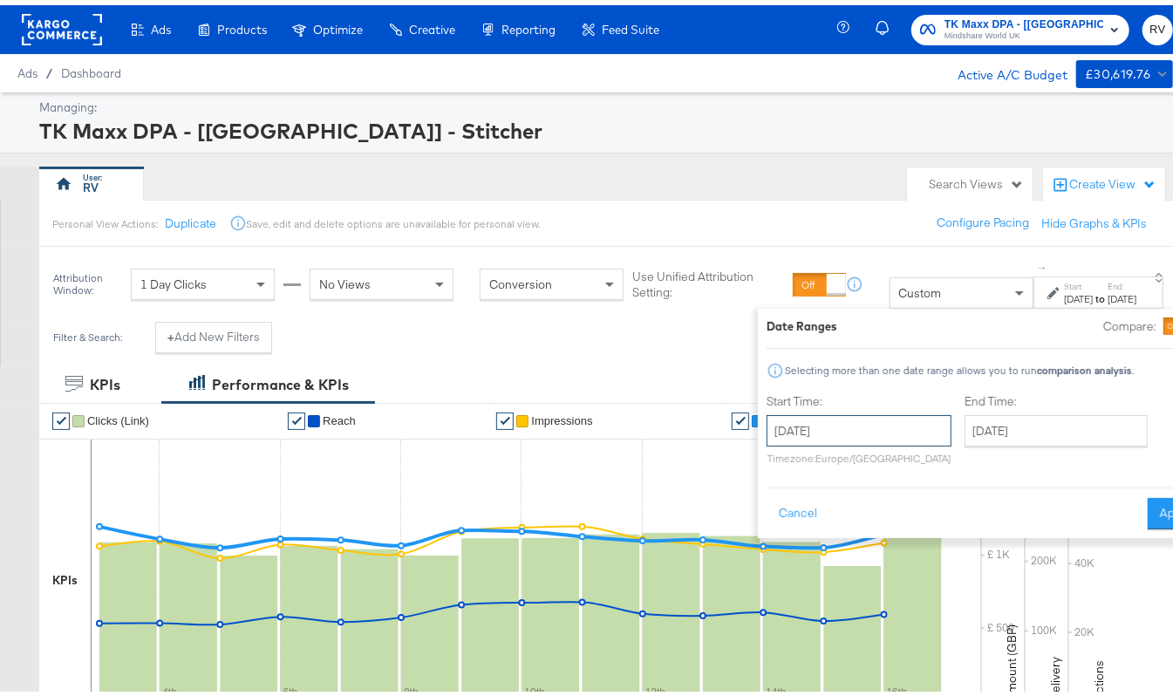
click at [767, 427] on input "[DATE]" at bounding box center [859, 425] width 185 height 31
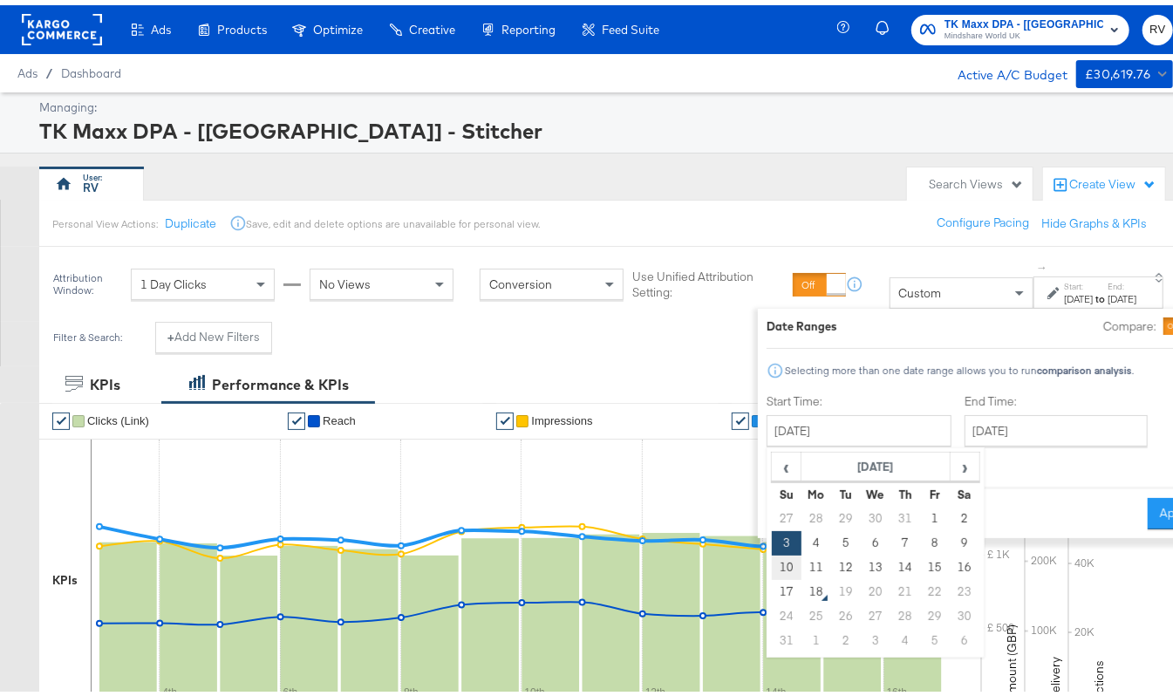
click at [771, 562] on td "10" at bounding box center [786, 562] width 30 height 24
type input "August 10th 2025"
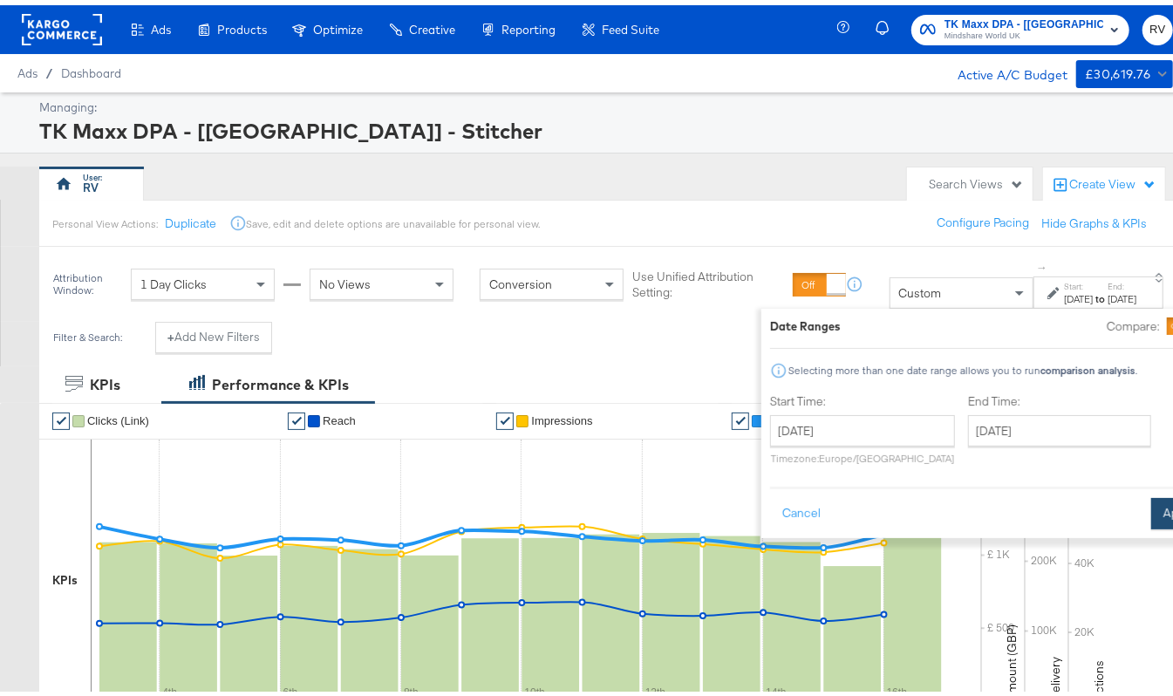
click at [1151, 511] on button "Apply" at bounding box center [1178, 508] width 55 height 31
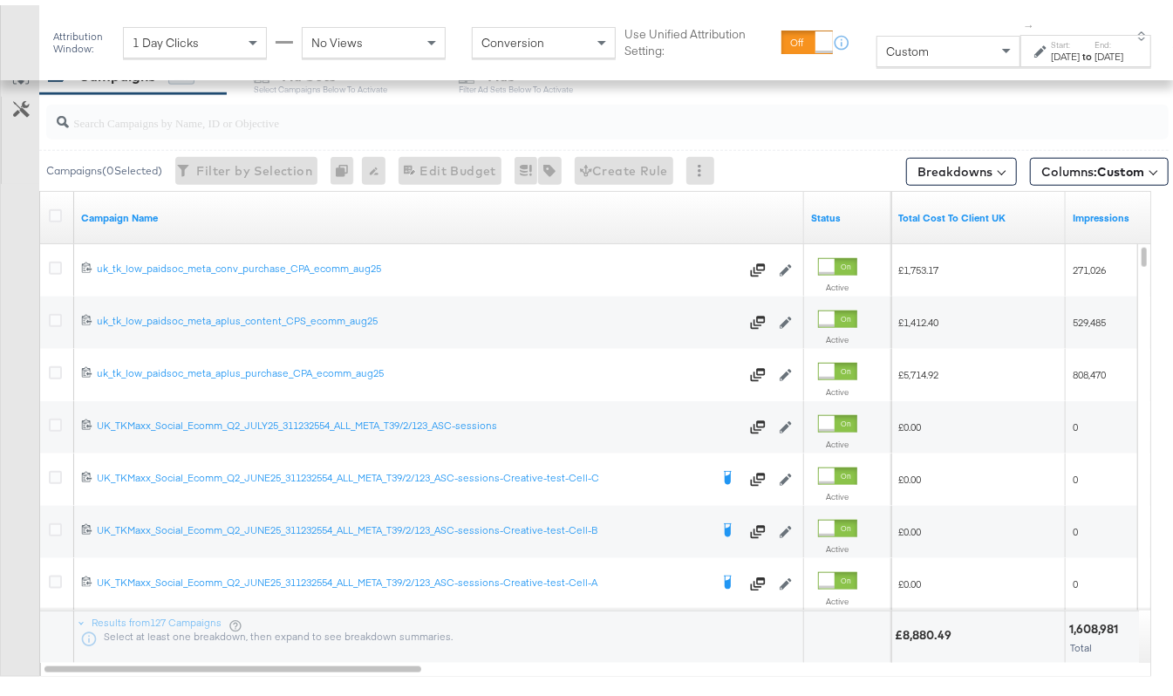
scroll to position [828, 0]
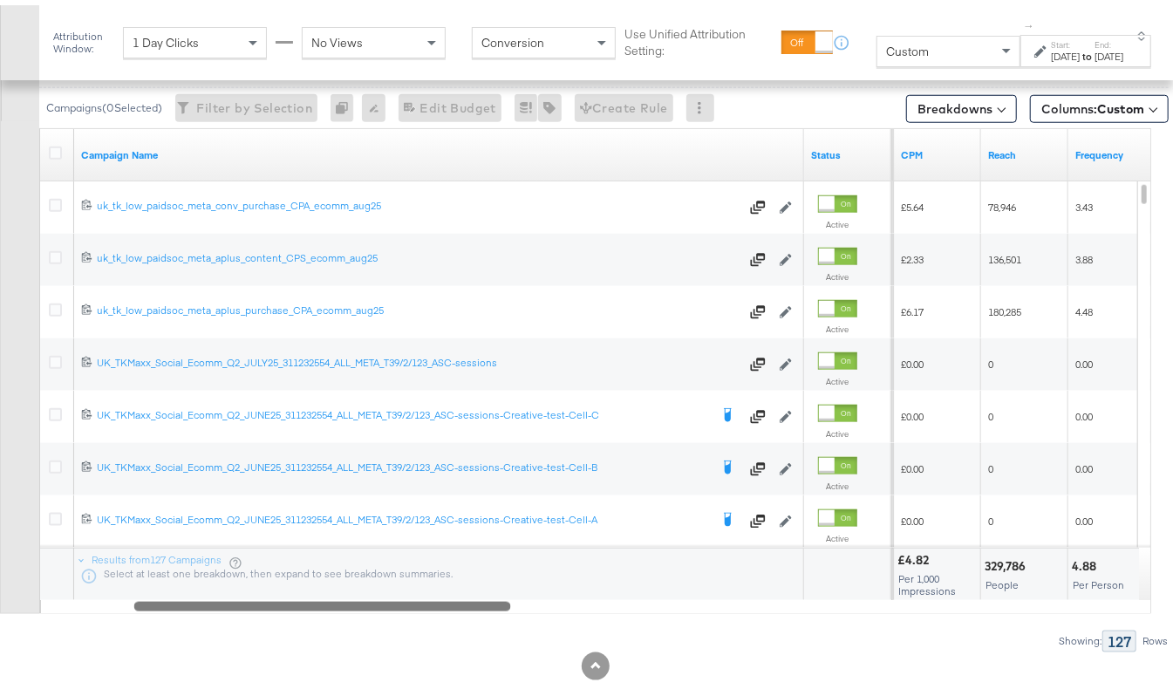
drag, startPoint x: 399, startPoint y: 603, endPoint x: 488, endPoint y: 590, distance: 90.9
click at [488, 590] on div "Campaign Name Status Impressions CPM Reach Frequency 120229698027580060 uk_tk_l…" at bounding box center [595, 366] width 1112 height 486
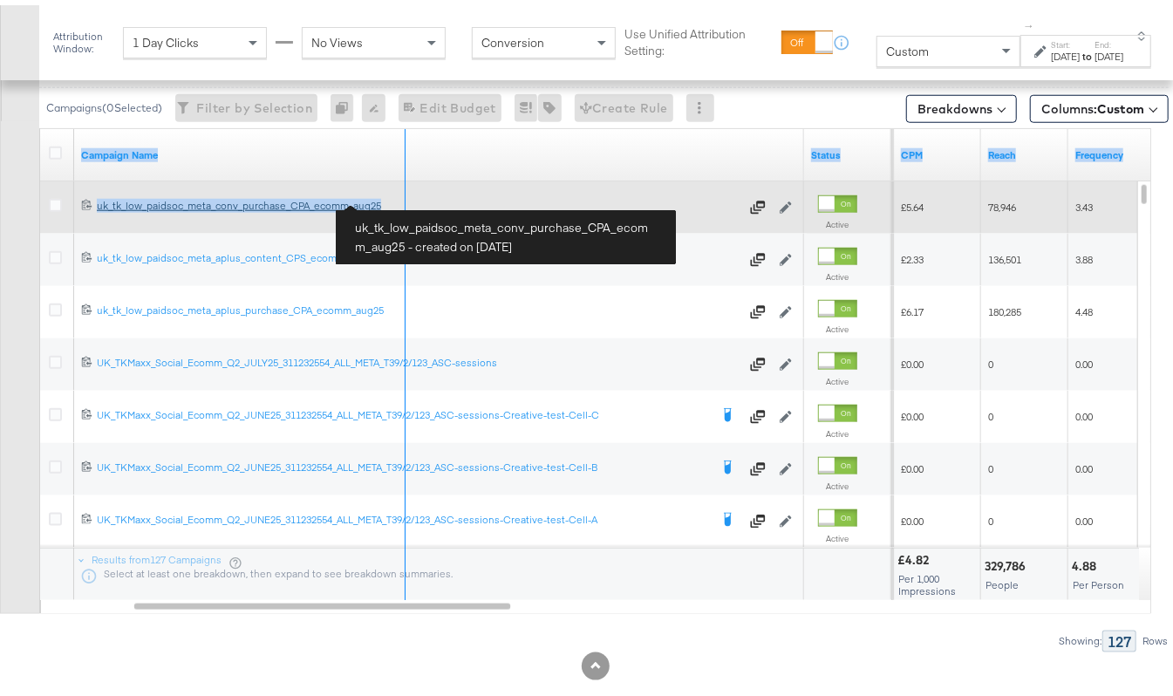
drag, startPoint x: 800, startPoint y: 137, endPoint x: 401, endPoint y: 197, distance: 403.1
click at [401, 197] on div "Campaign Name Status Impressions CPM Reach Frequency 120229698027580060 uk_tk_l…" at bounding box center [596, 359] width 1112 height 471
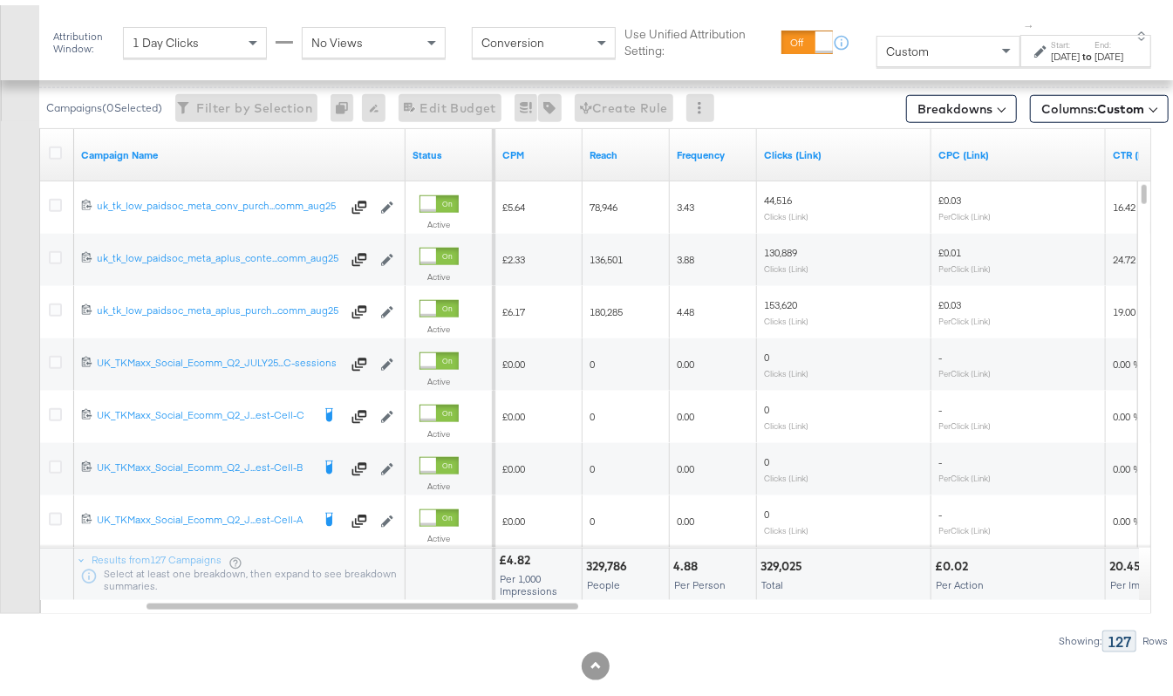
click at [468, 631] on div "Showing: 127 Rows" at bounding box center [584, 636] width 1169 height 22
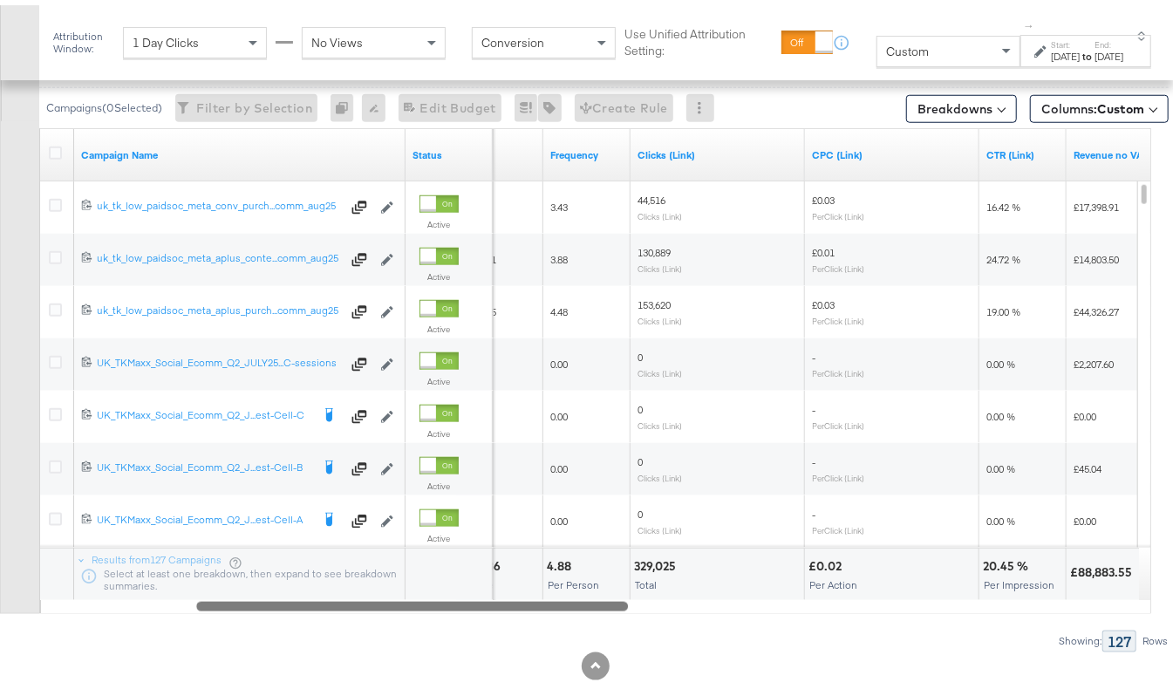
drag, startPoint x: 485, startPoint y: 604, endPoint x: 595, endPoint y: 615, distance: 110.4
click at [595, 615] on div "Campaigns ( 0 Selected) Filter by Selection Filter 0 campaigns 0 Rename 0 campa…" at bounding box center [584, 336] width 1169 height 620
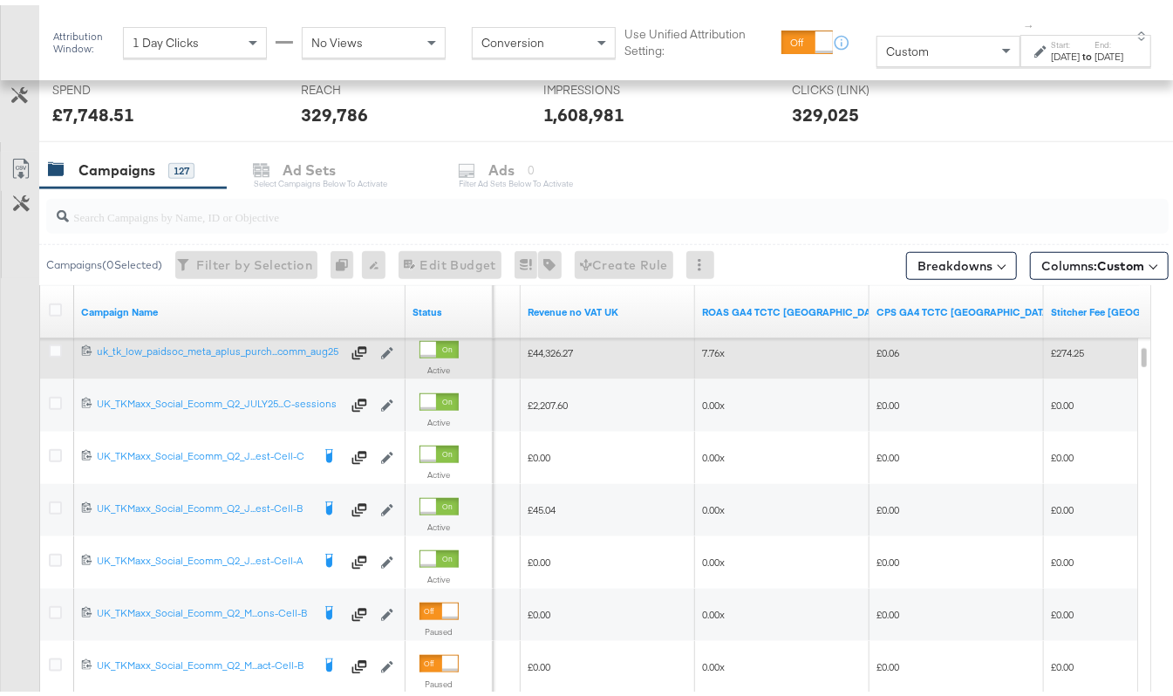
scroll to position [712, 0]
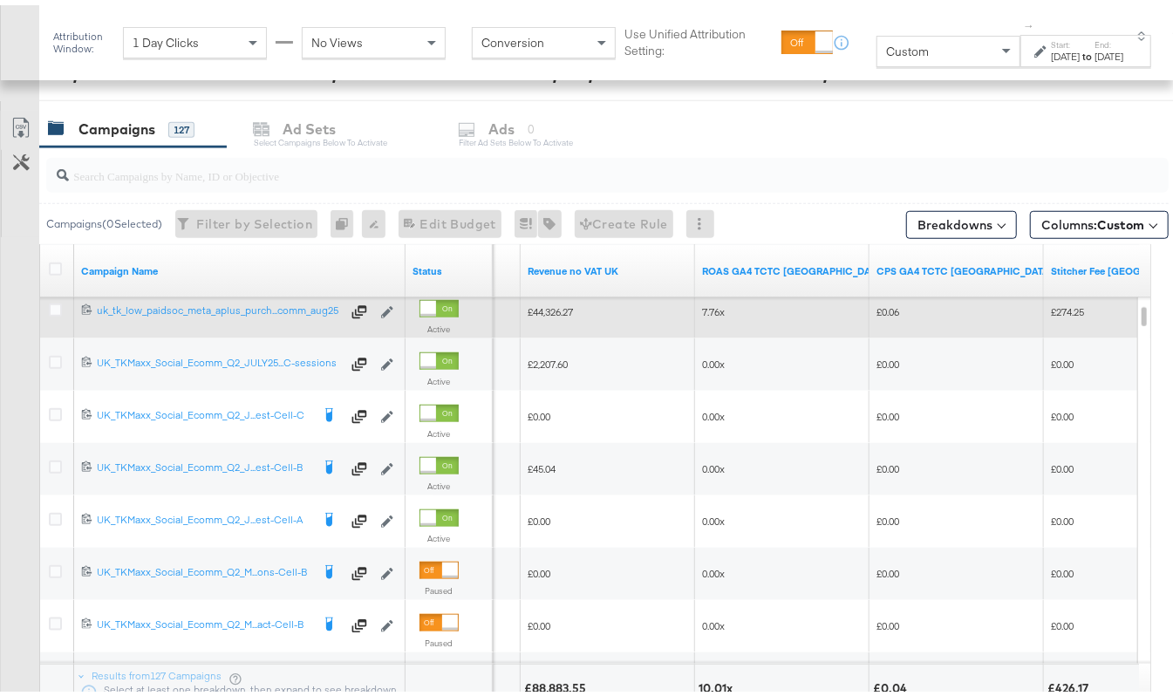
click at [56, 321] on div at bounding box center [58, 306] width 32 height 31
click at [58, 310] on icon at bounding box center [55, 304] width 13 height 13
click at [0, 0] on input "checkbox" at bounding box center [0, 0] width 0 height 0
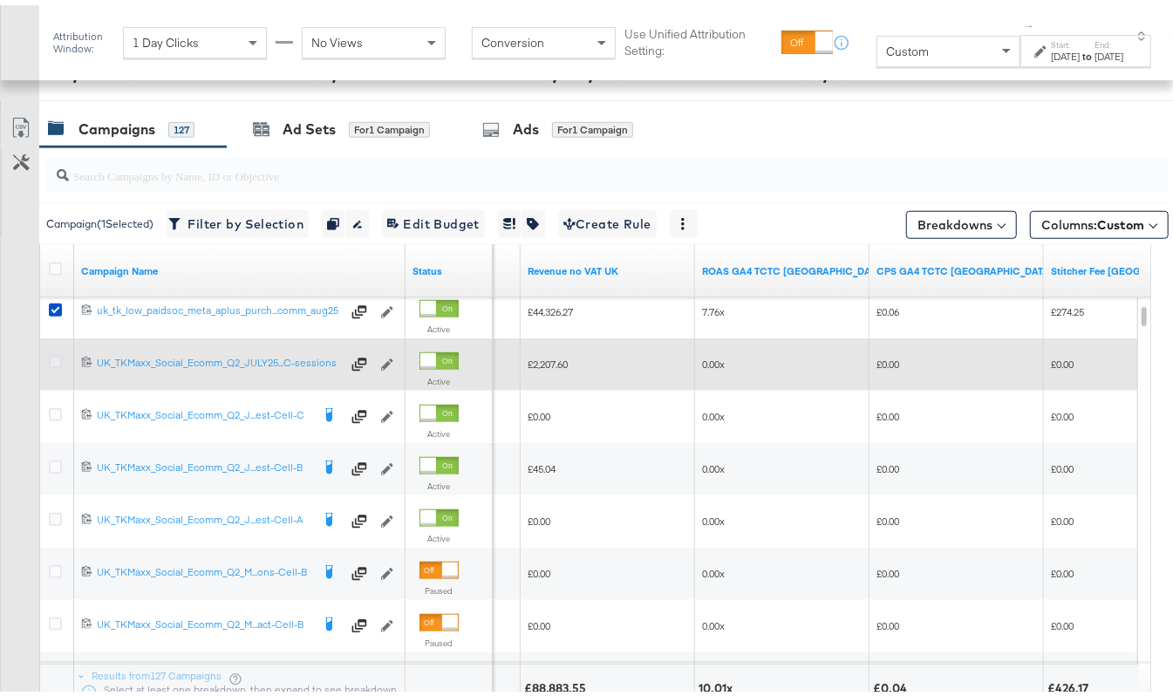
click at [56, 353] on icon at bounding box center [55, 357] width 13 height 13
click at [0, 0] on input "checkbox" at bounding box center [0, 0] width 0 height 0
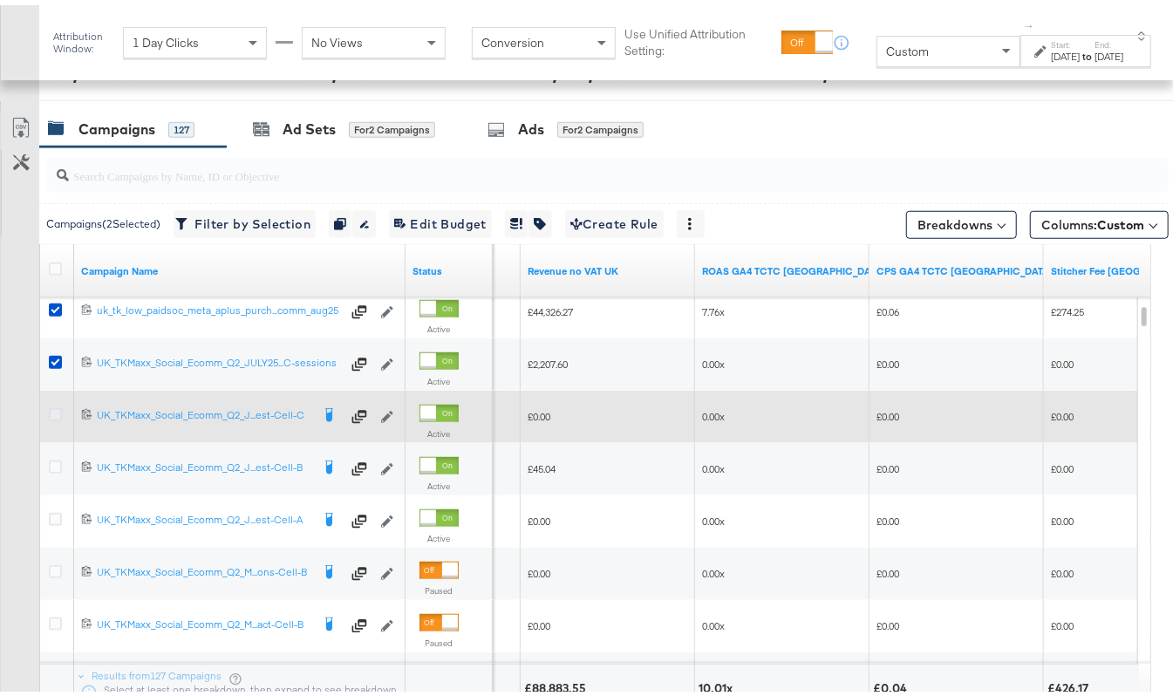
click at [57, 410] on icon at bounding box center [55, 409] width 13 height 13
click at [0, 0] on input "checkbox" at bounding box center [0, 0] width 0 height 0
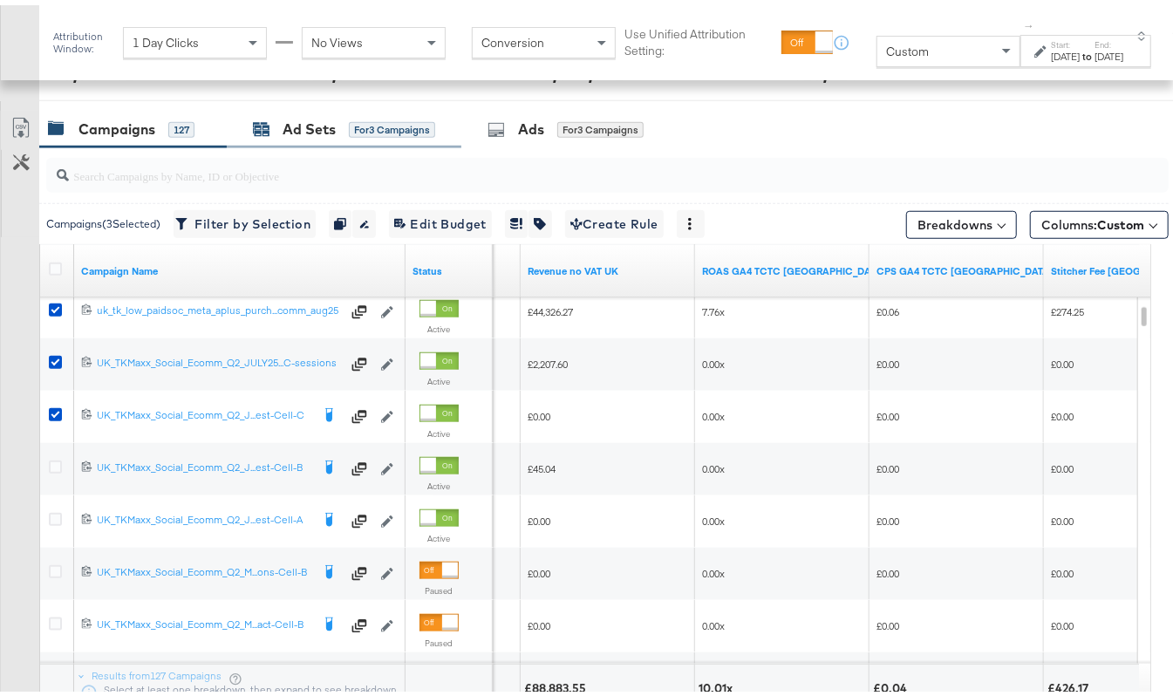
click at [324, 131] on div "Ad Sets" at bounding box center [309, 124] width 53 height 20
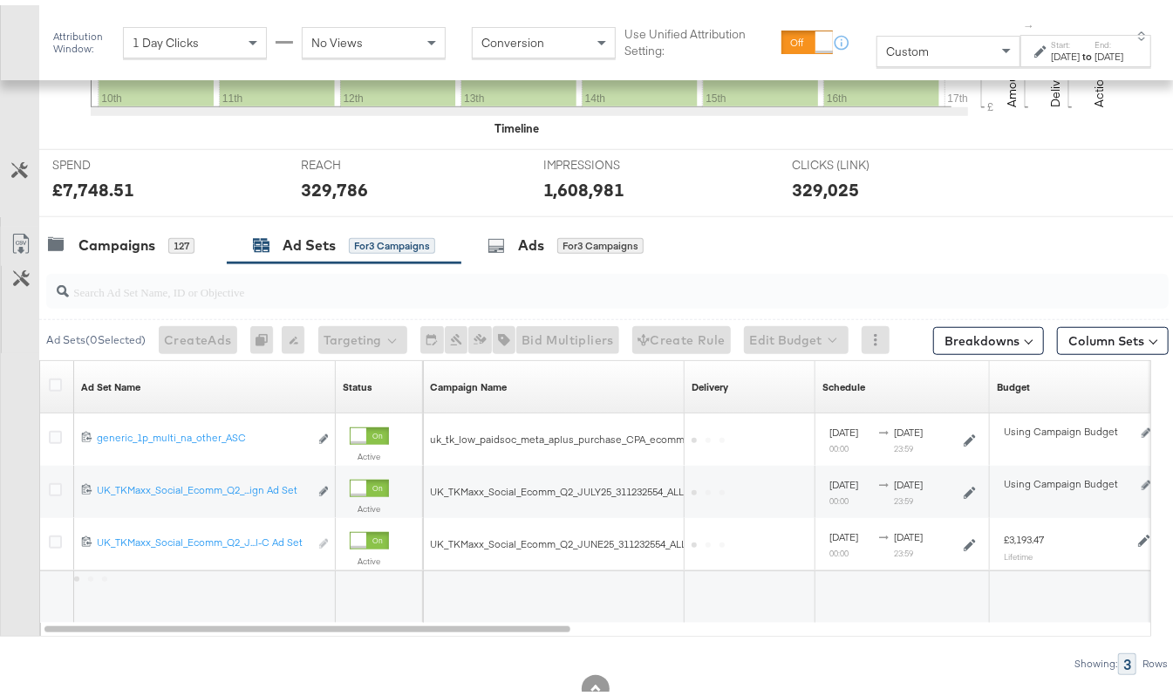
scroll to position [649, 0]
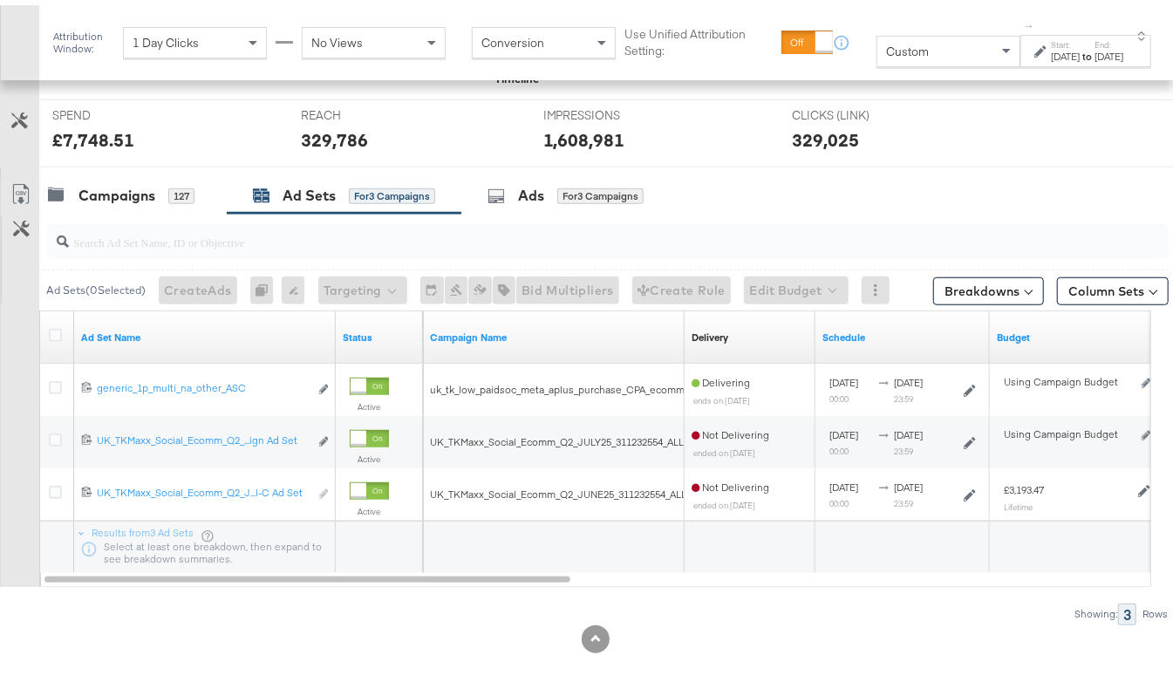
click at [53, 339] on div at bounding box center [58, 332] width 18 height 17
click at [56, 339] on div at bounding box center [58, 332] width 18 height 17
click at [56, 328] on icon at bounding box center [55, 330] width 13 height 13
click at [0, 0] on input "checkbox" at bounding box center [0, 0] width 0 height 0
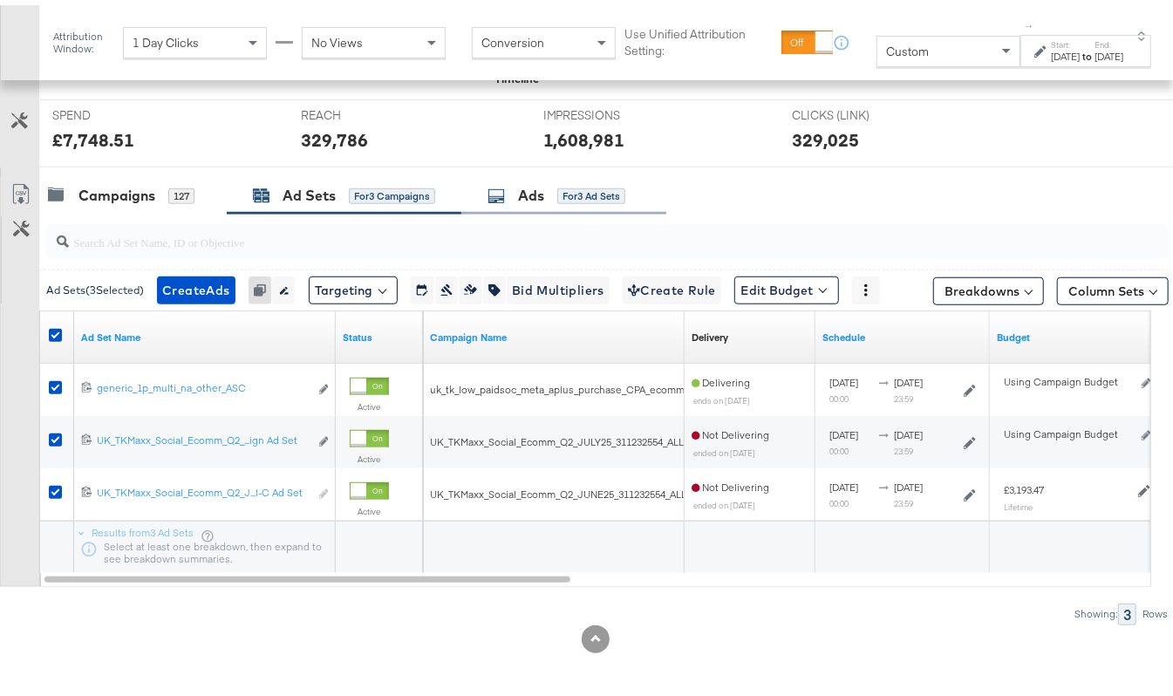
click at [508, 201] on div "Ads for 3 Ad Sets" at bounding box center [563, 190] width 205 height 37
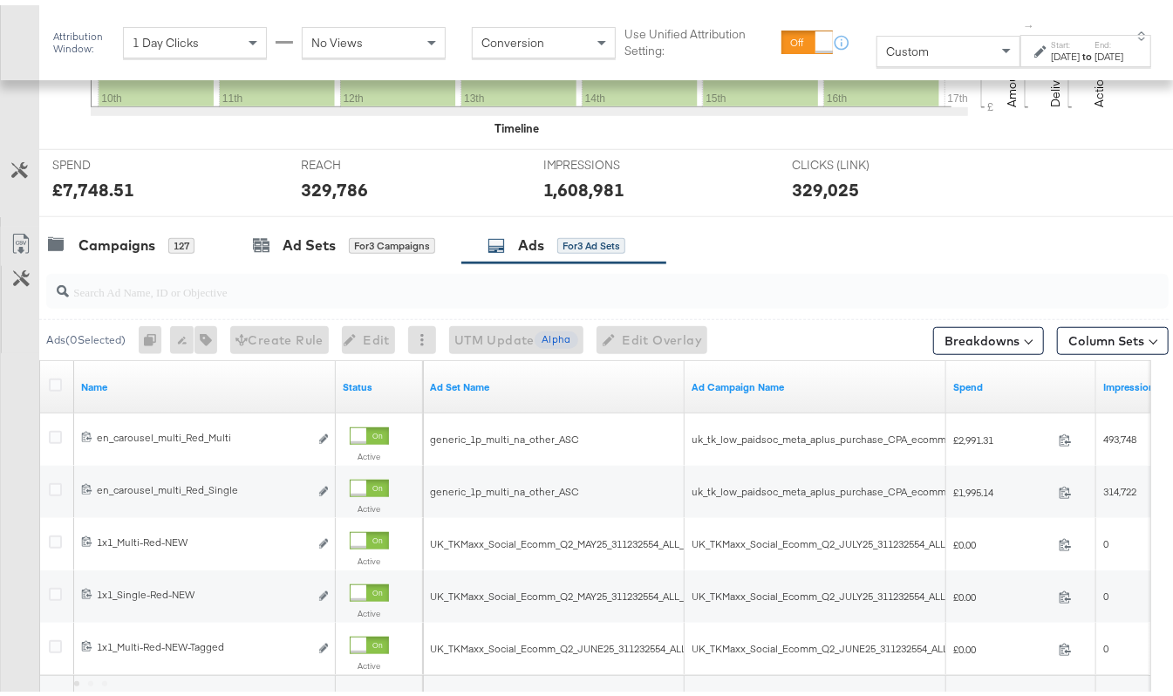
scroll to position [712, 0]
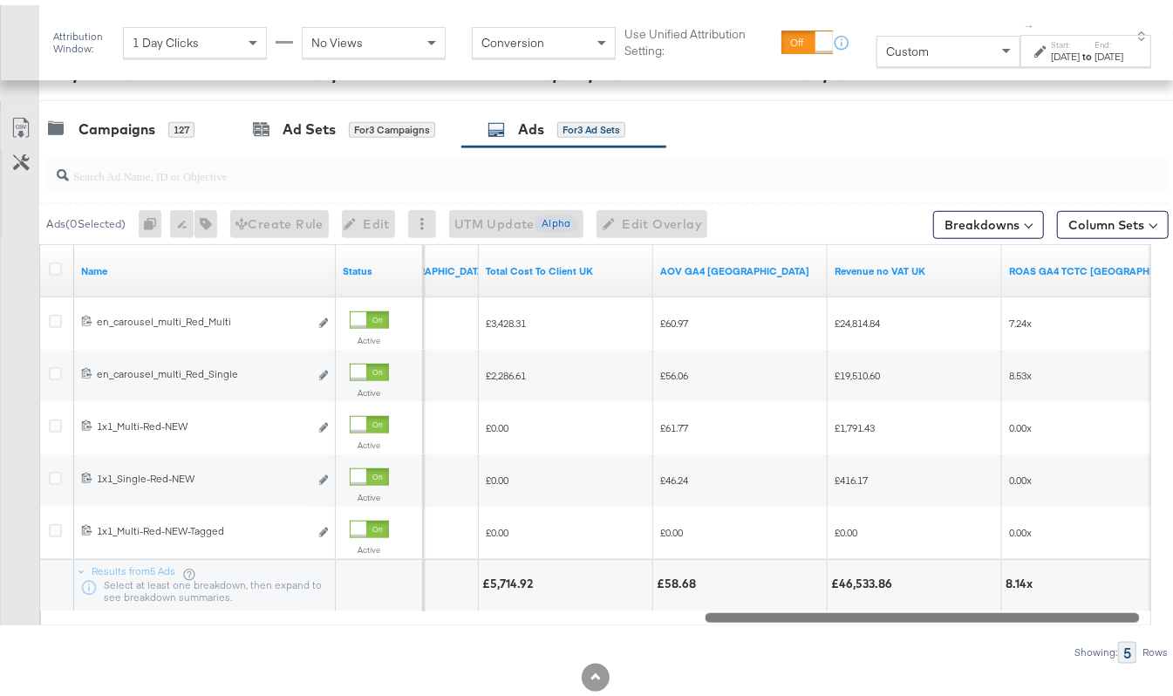
click at [817, 601] on div "Name Status CPA GA4 TCTC UK Total Cost To Client UK AOV GA4 UK Revenue no VAT U…" at bounding box center [595, 429] width 1112 height 381
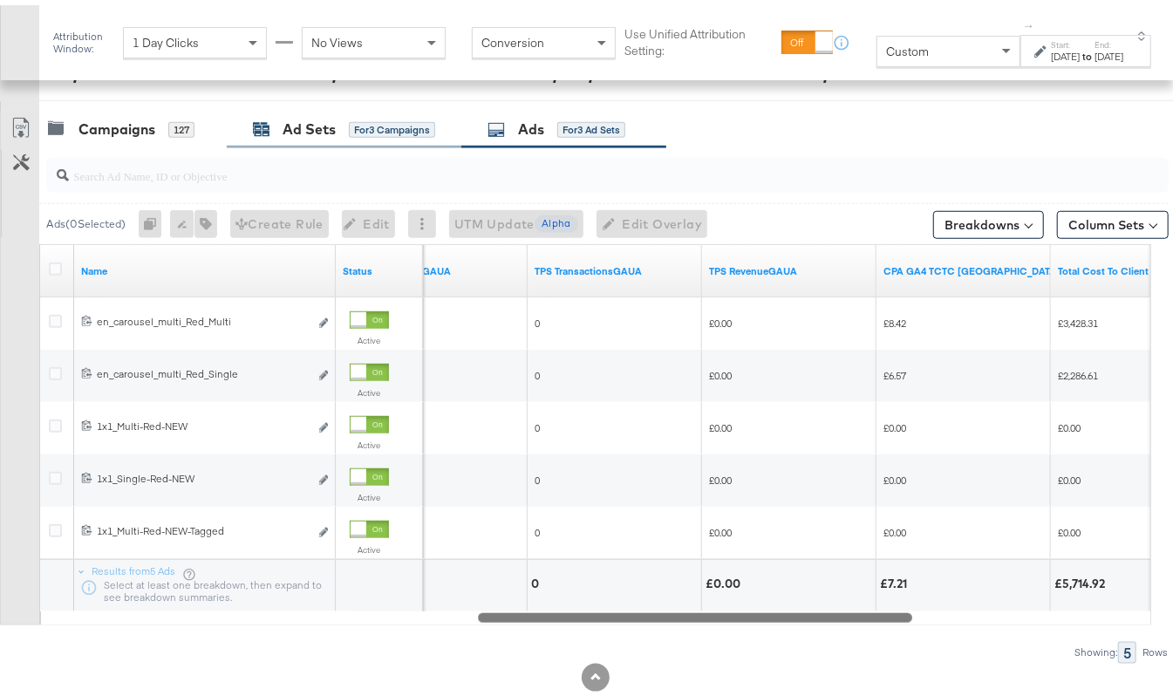
click at [290, 129] on div "Ad Sets" at bounding box center [309, 124] width 53 height 20
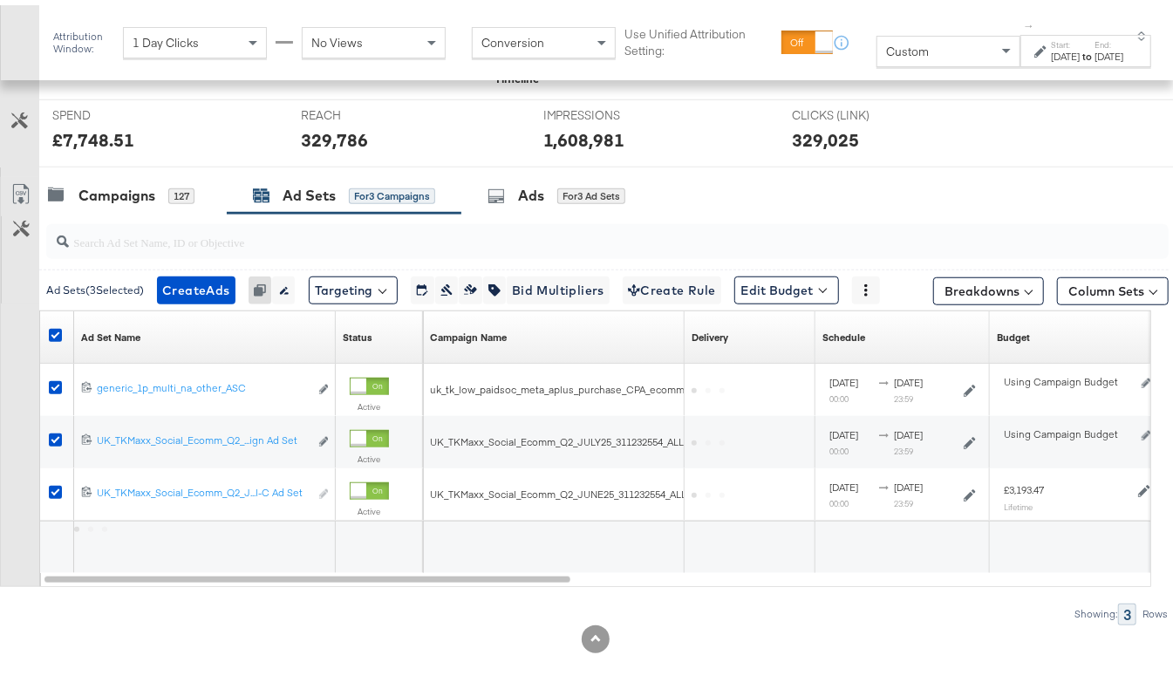
scroll to position [649, 0]
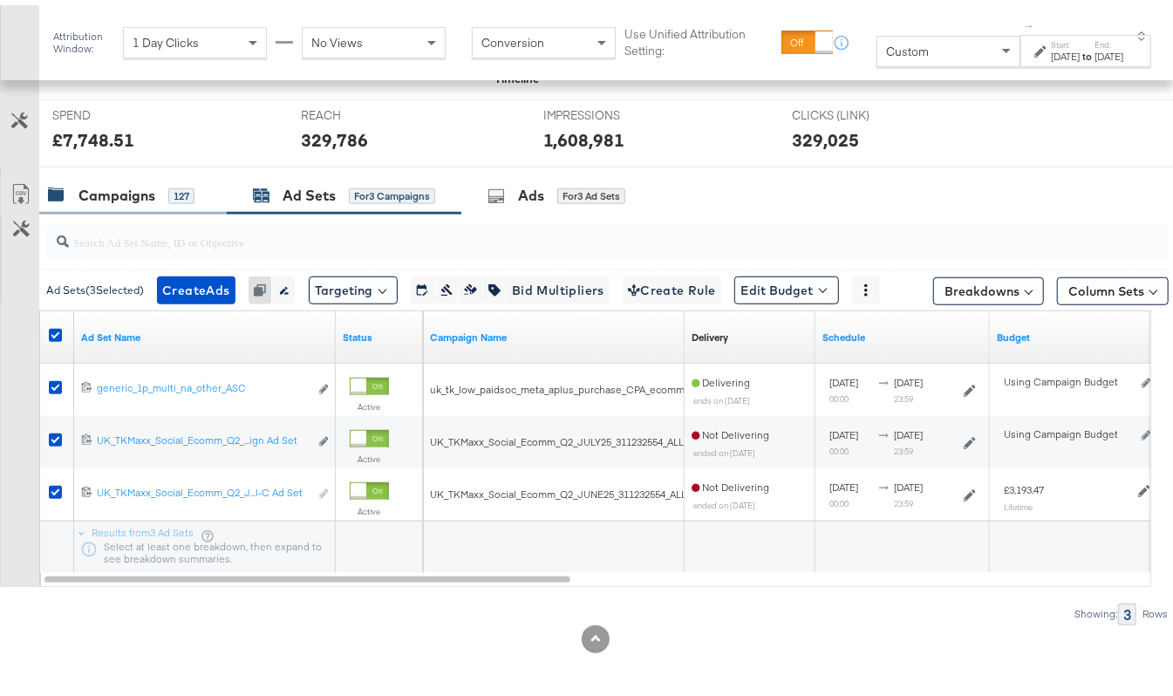
click at [150, 183] on div "Campaigns" at bounding box center [116, 191] width 77 height 20
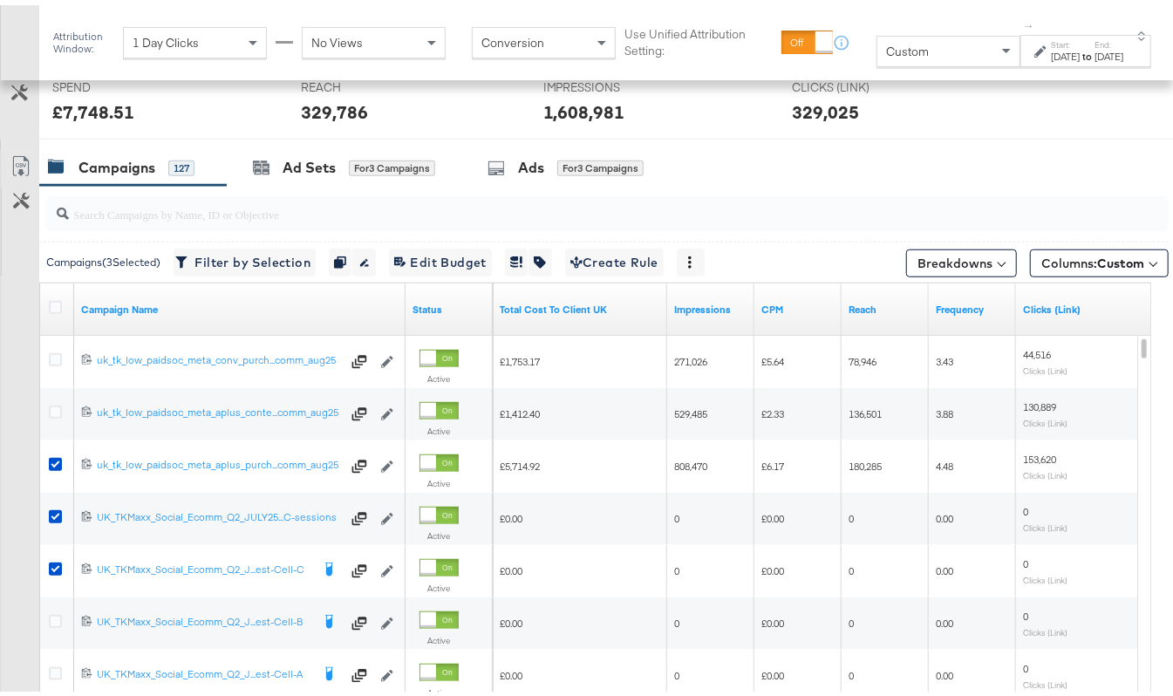
scroll to position [712, 0]
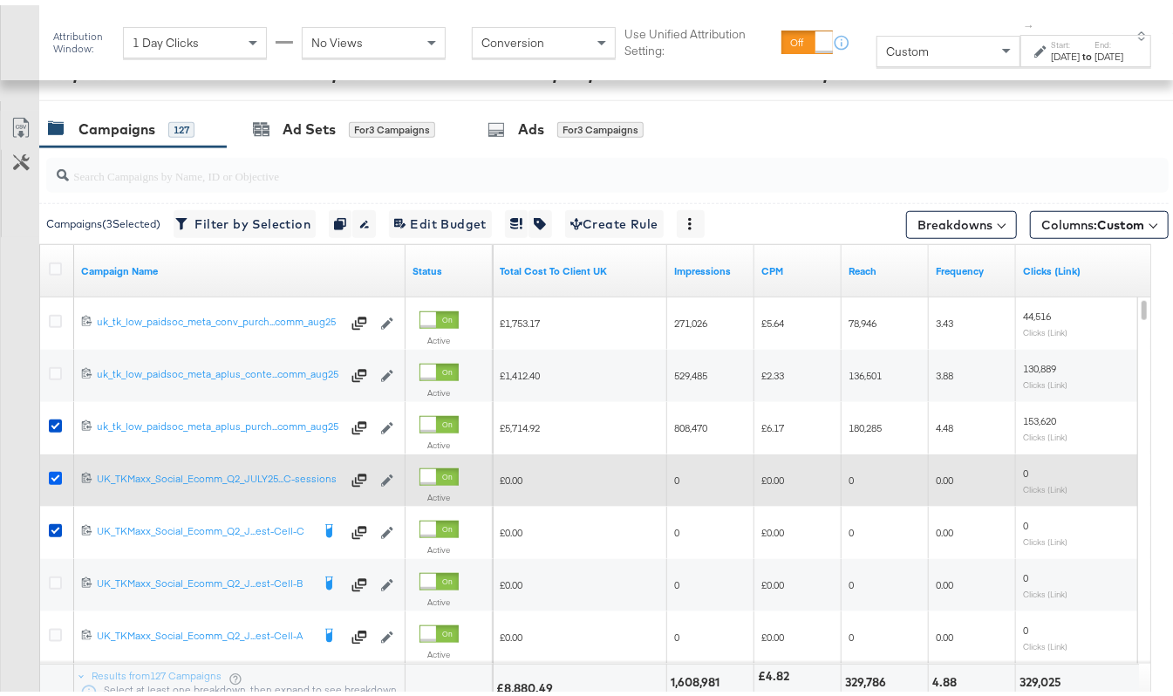
click at [53, 472] on icon at bounding box center [55, 473] width 13 height 13
click at [0, 0] on input "checkbox" at bounding box center [0, 0] width 0 height 0
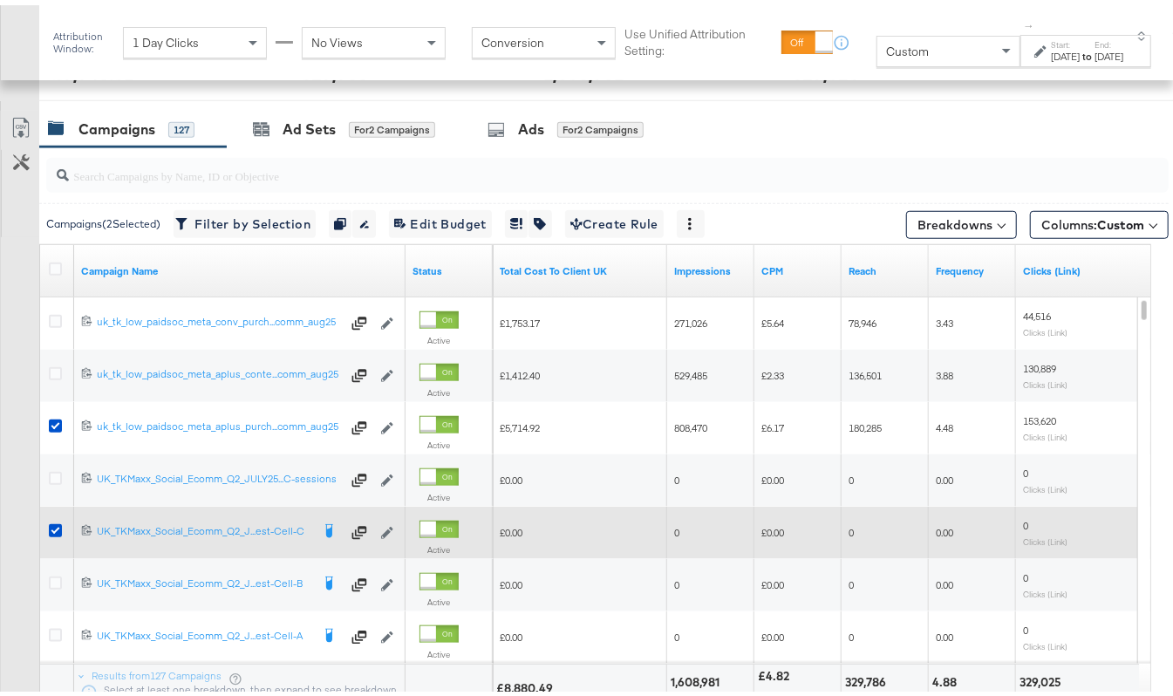
click at [46, 527] on div at bounding box center [58, 527] width 32 height 31
click at [50, 527] on icon at bounding box center [55, 525] width 13 height 13
click at [0, 0] on input "checkbox" at bounding box center [0, 0] width 0 height 0
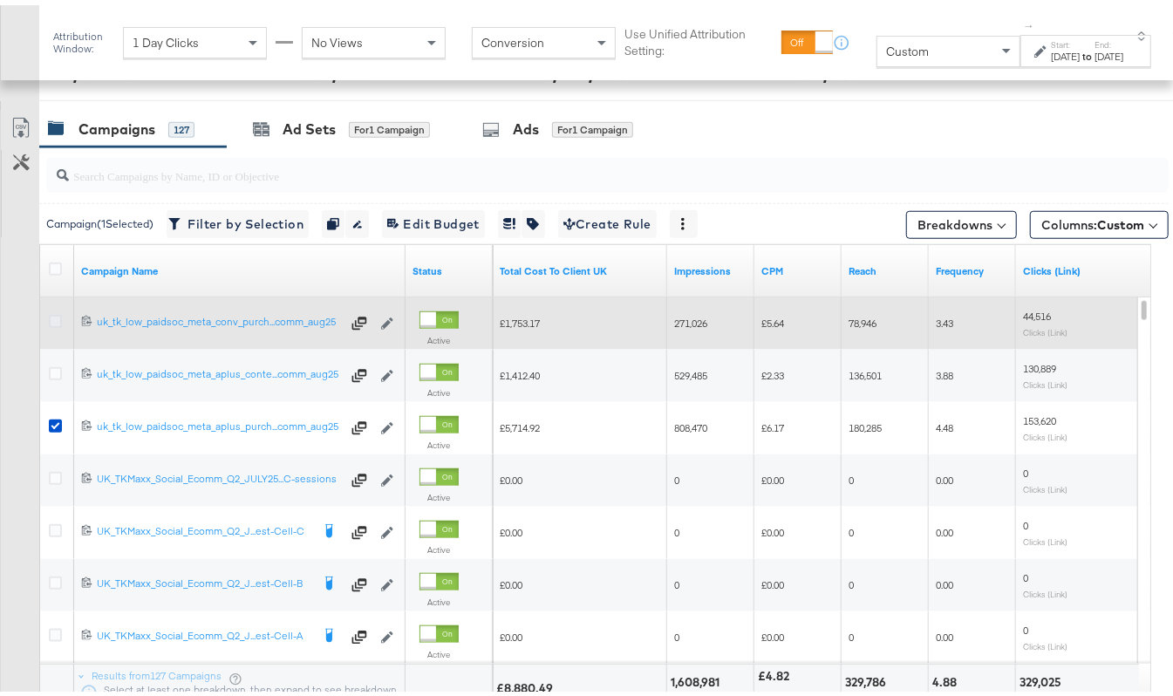
click at [53, 323] on icon at bounding box center [55, 316] width 13 height 13
click at [0, 0] on input "checkbox" at bounding box center [0, 0] width 0 height 0
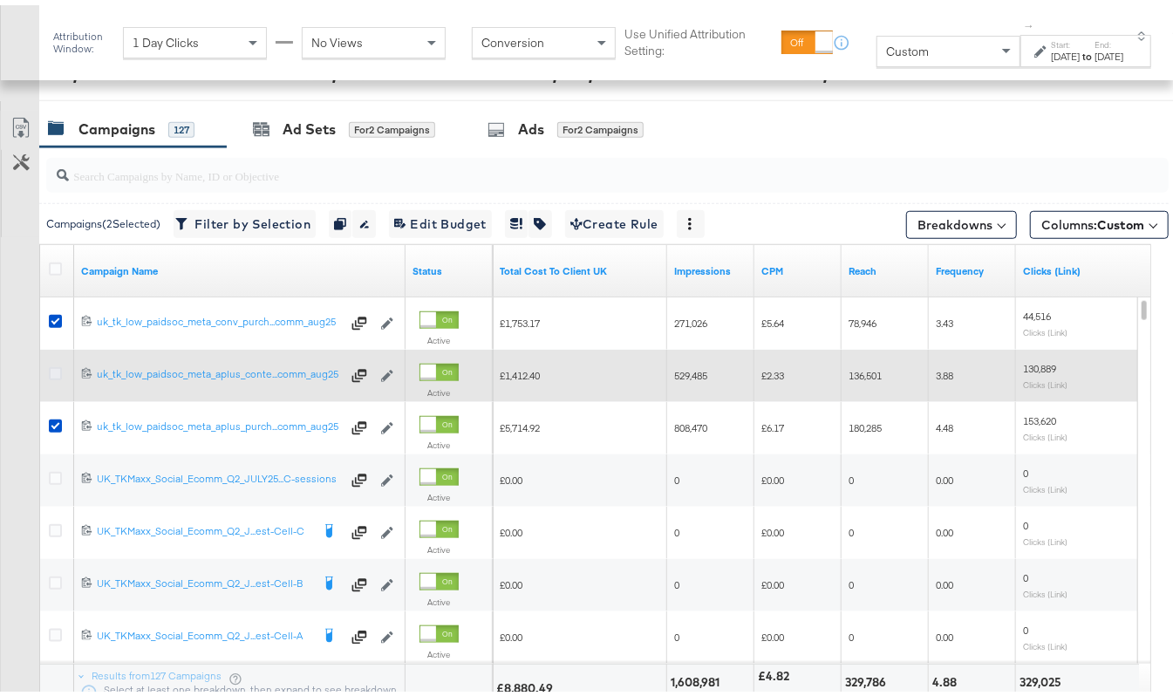
click at [54, 371] on icon at bounding box center [55, 368] width 13 height 13
click at [0, 0] on input "checkbox" at bounding box center [0, 0] width 0 height 0
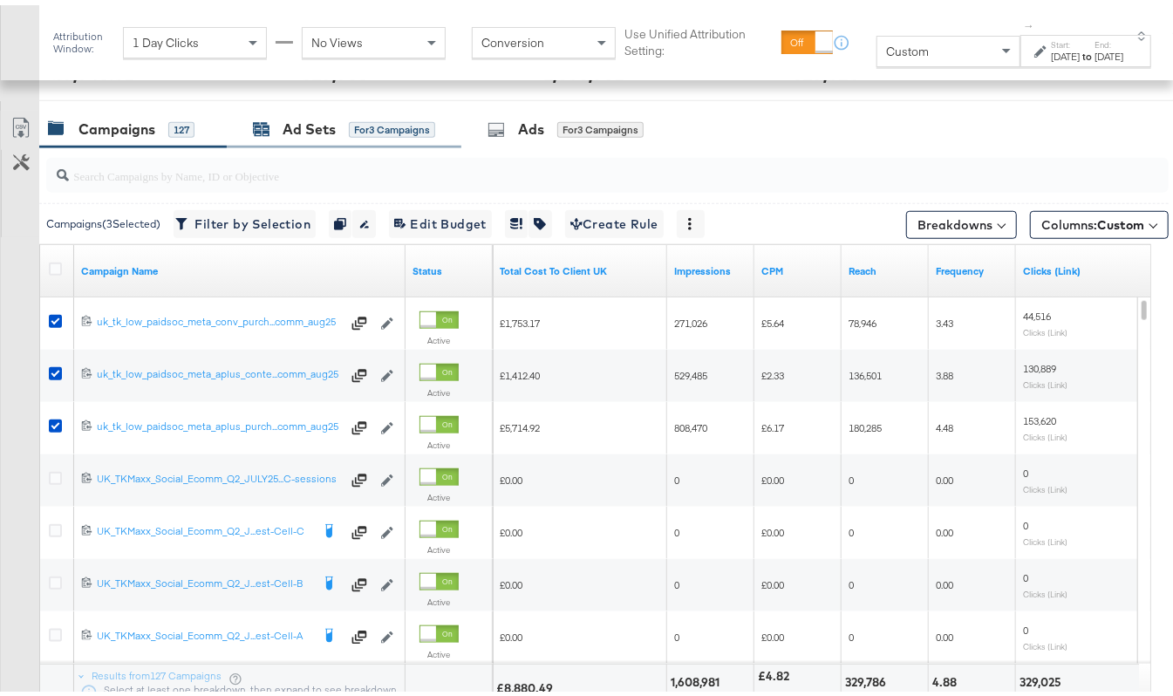
click at [308, 134] on div "Ad Sets" at bounding box center [309, 124] width 53 height 20
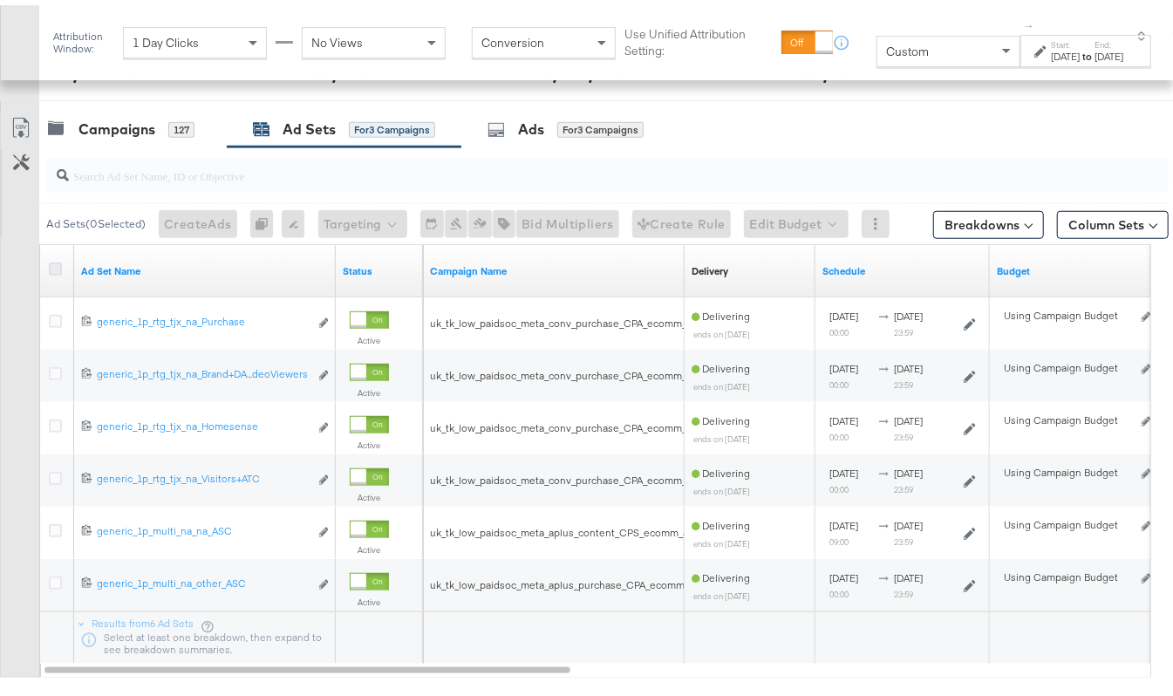
click at [51, 270] on icon at bounding box center [55, 263] width 13 height 13
click at [0, 0] on input "checkbox" at bounding box center [0, 0] width 0 height 0
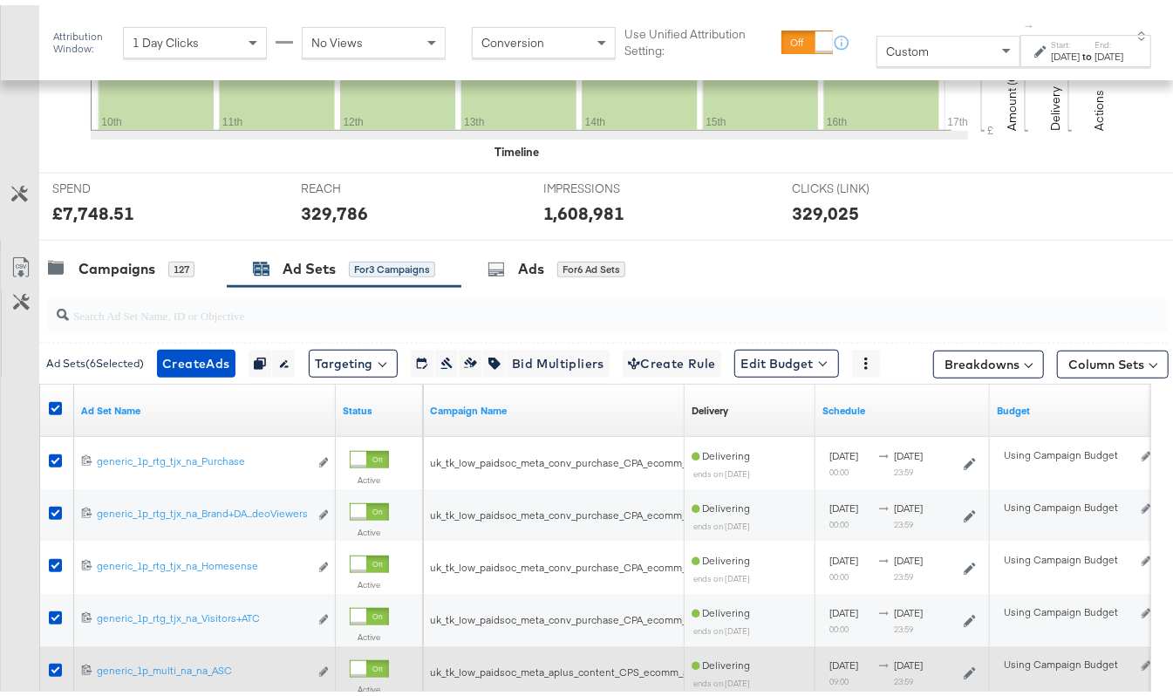
scroll to position [689, 0]
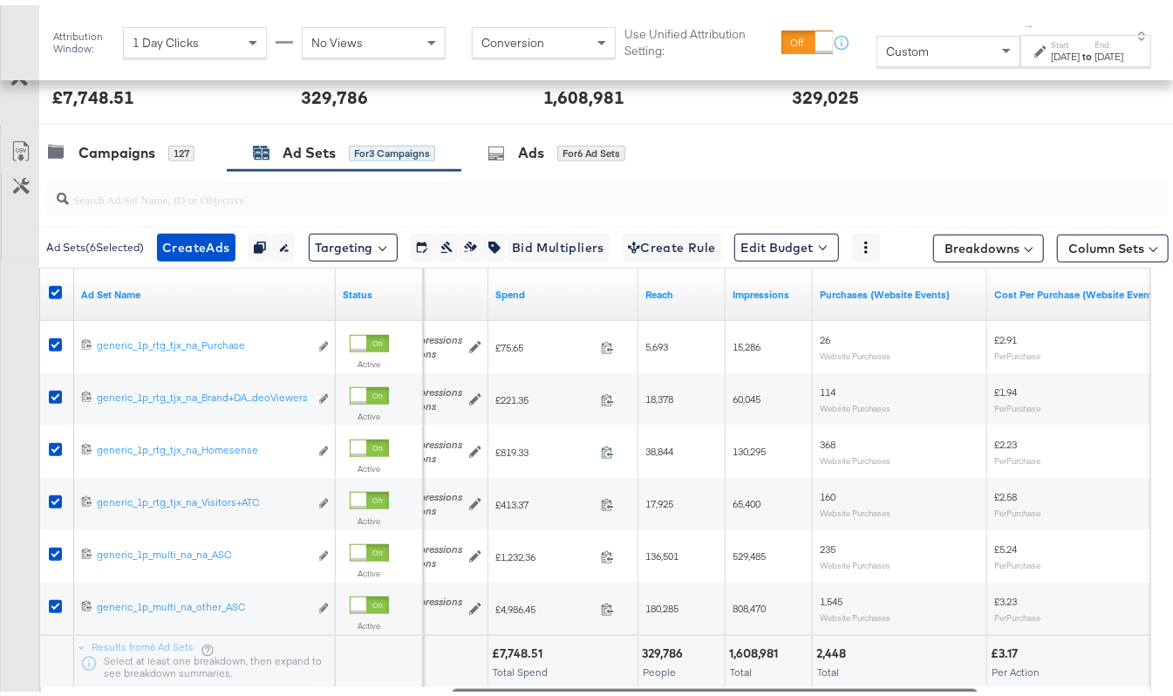
drag, startPoint x: 347, startPoint y: 685, endPoint x: 754, endPoint y: 684, distance: 407.3
click at [754, 684] on div "Ad Set Name Status Bidding Spend Reach Impressions Purchases (Website Events) C…" at bounding box center [595, 478] width 1112 height 433
click at [516, 144] on div "Ads for 6 Ad Sets" at bounding box center [556, 148] width 138 height 20
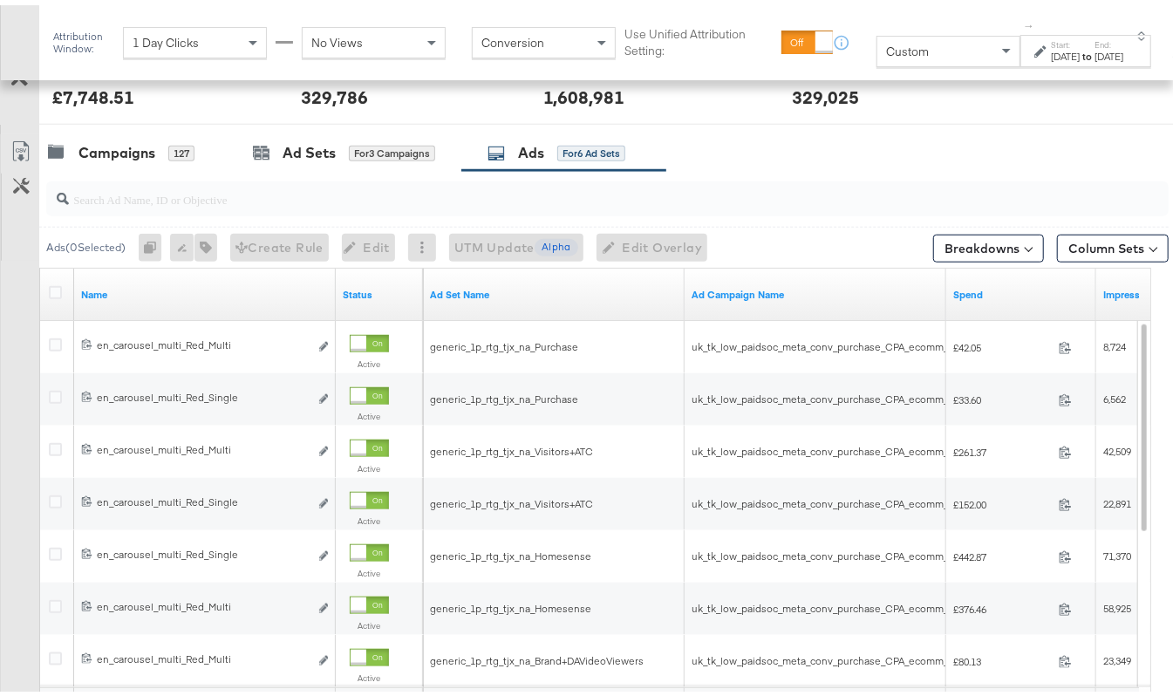
scroll to position [573, 0]
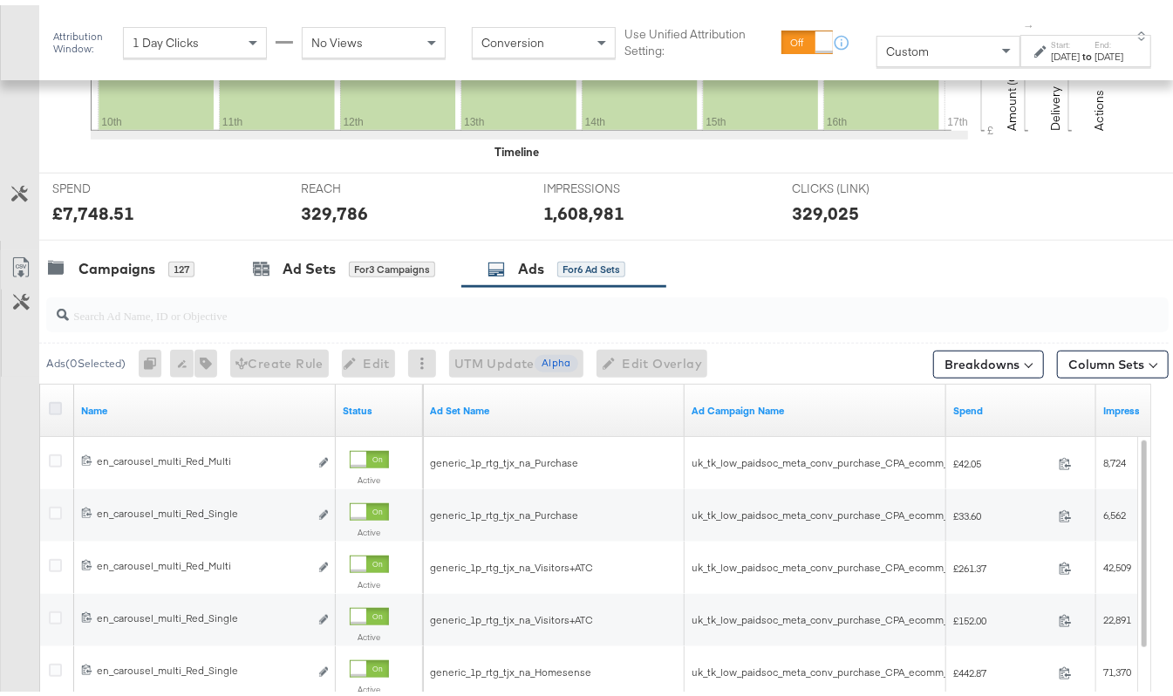
click at [59, 410] on icon at bounding box center [55, 403] width 13 height 13
click at [0, 0] on input "checkbox" at bounding box center [0, 0] width 0 height 0
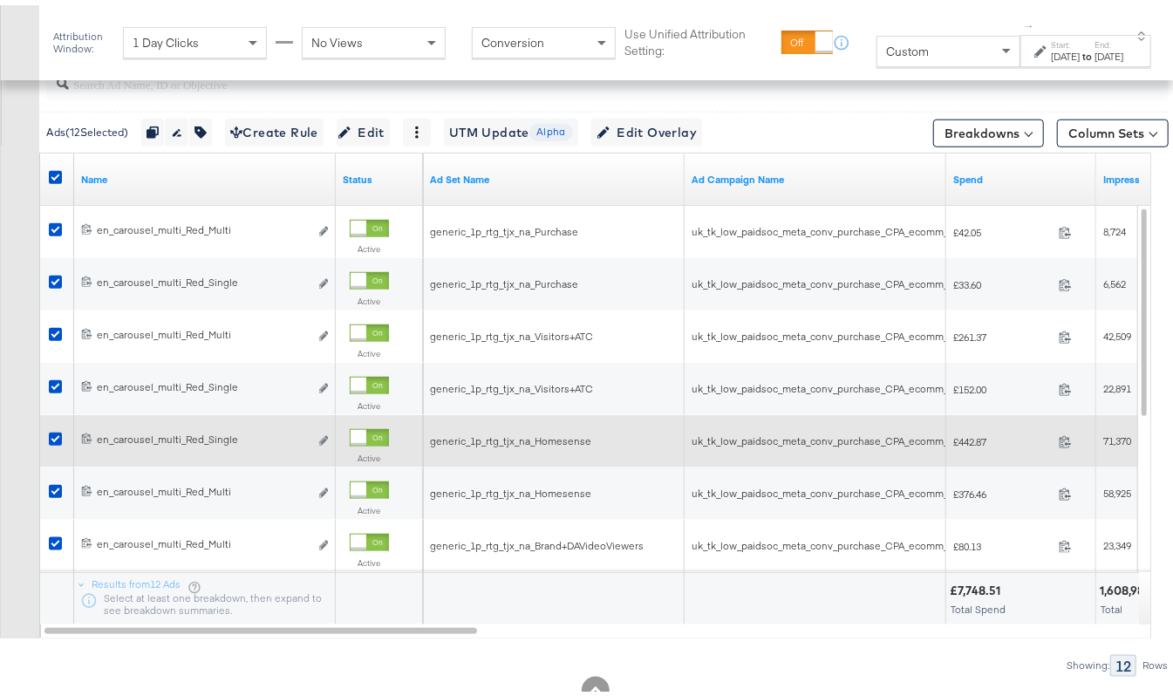
scroll to position [806, 0]
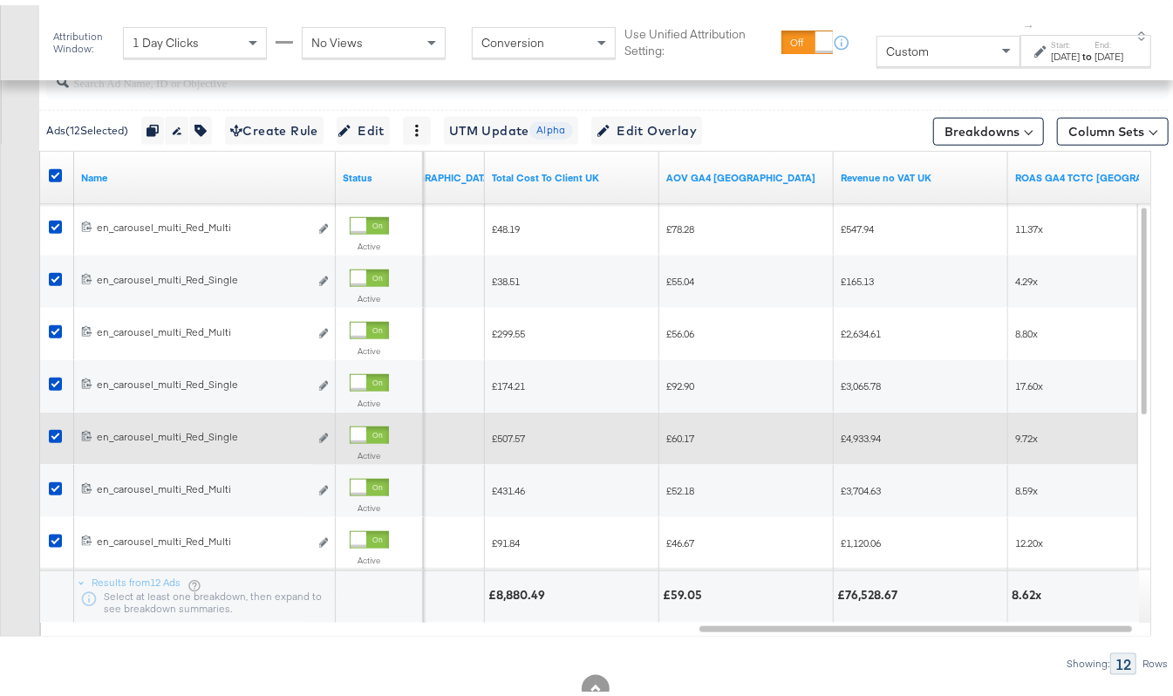
click at [888, 162] on div "Revenue no VAT UK" at bounding box center [921, 173] width 174 height 28
click at [887, 167] on link "Revenue no VAT UK" at bounding box center [921, 173] width 160 height 14
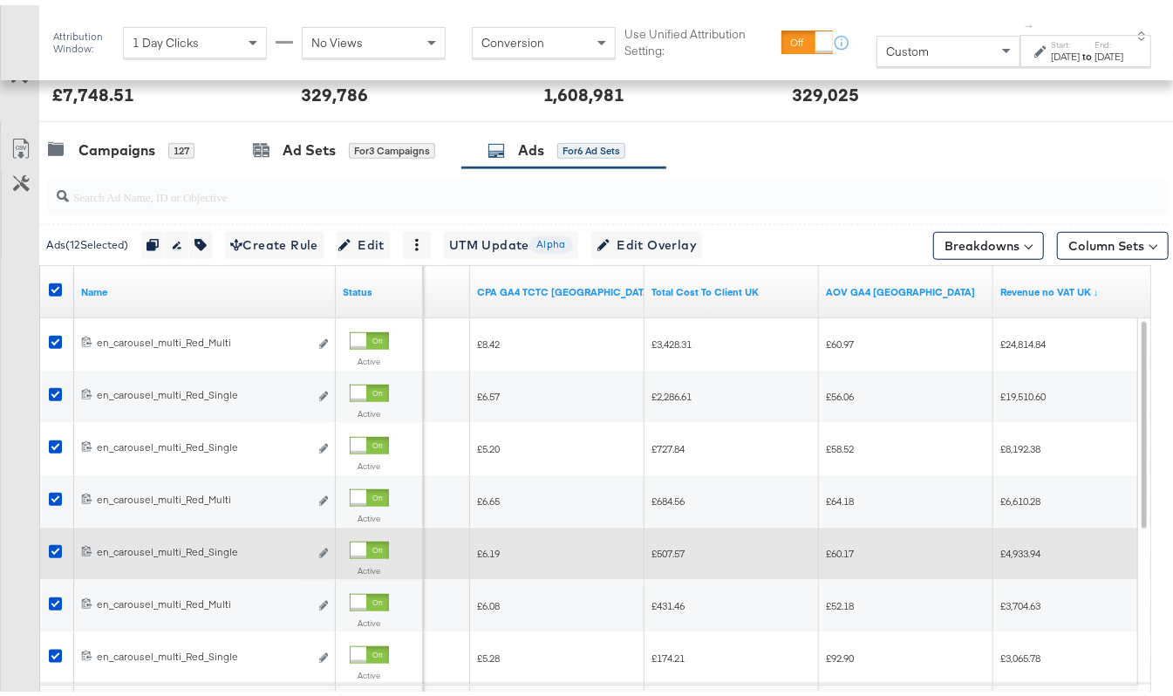
scroll to position [689, 0]
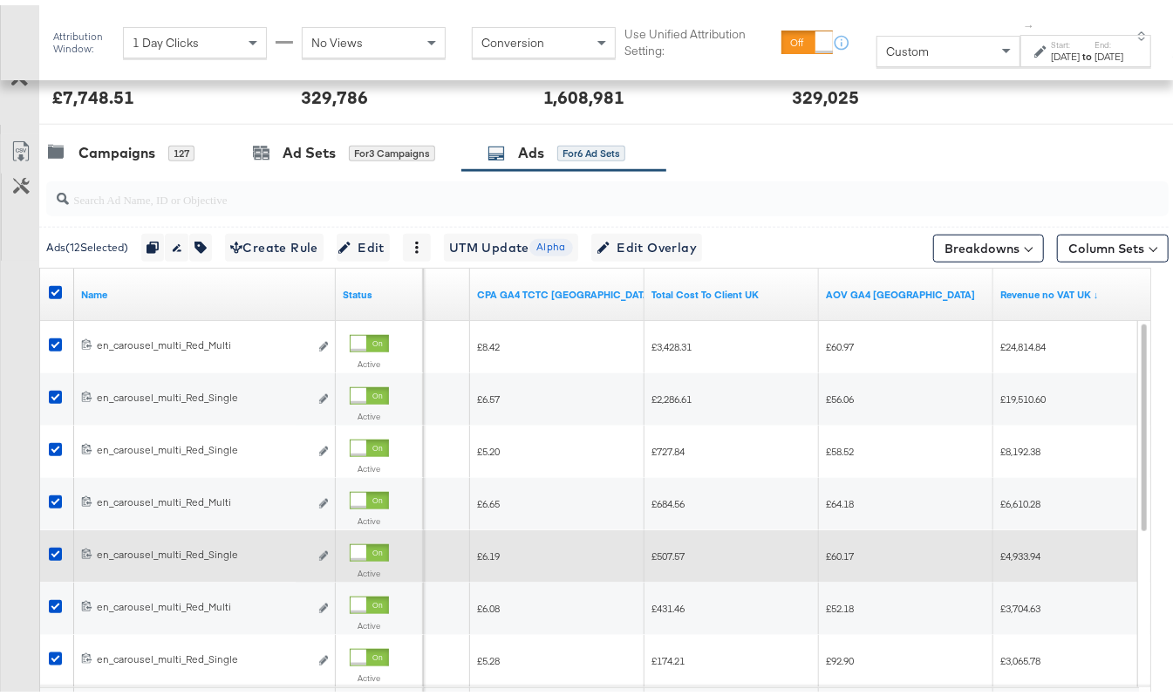
click at [164, 200] on input "search" at bounding box center [569, 187] width 1001 height 34
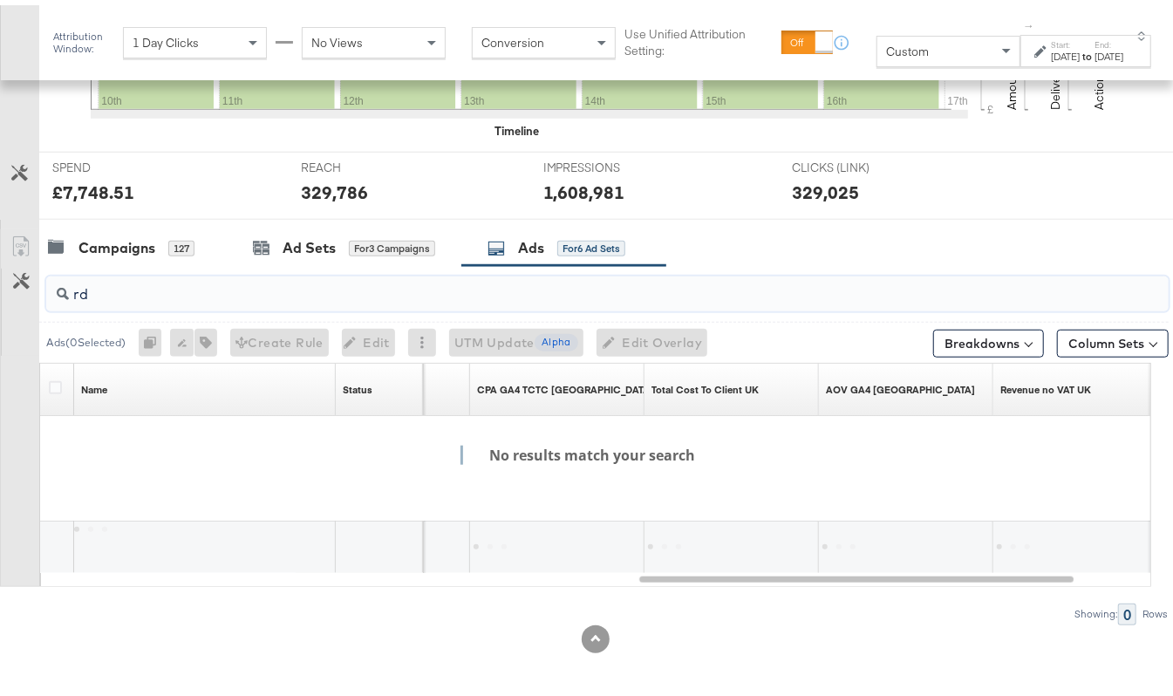
scroll to position [596, 0]
click at [78, 294] on input "rd_multi" at bounding box center [569, 282] width 1001 height 34
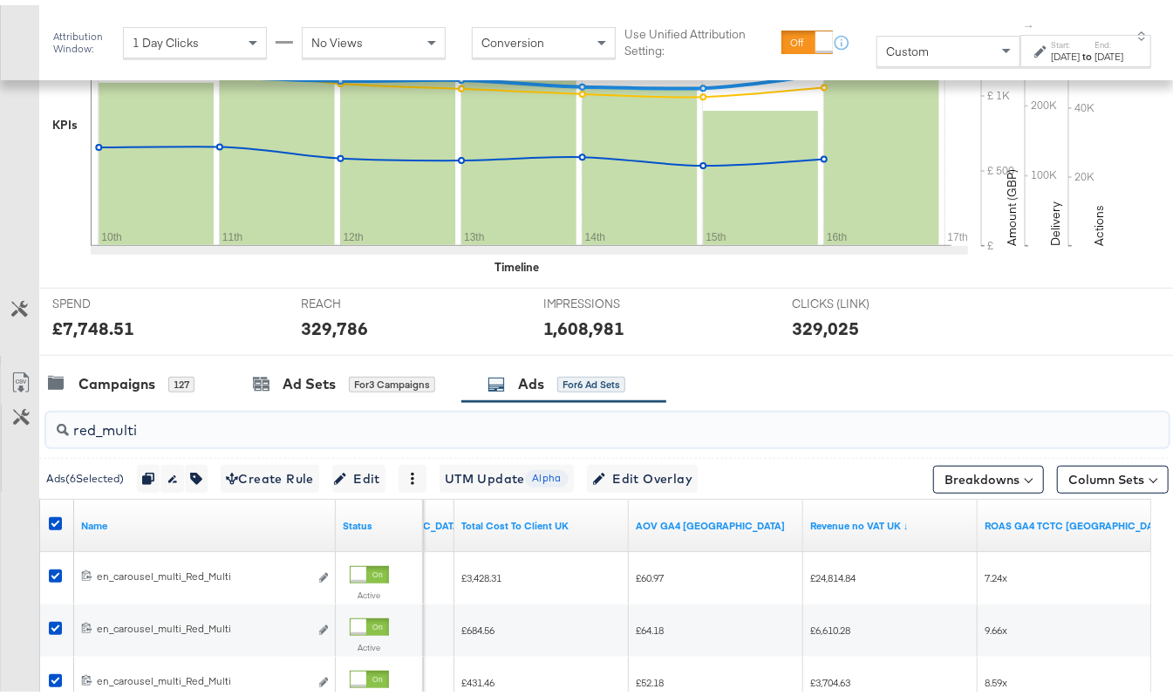
scroll to position [457, 0]
click at [165, 433] on input "red_multi" at bounding box center [569, 419] width 1001 height 34
click at [147, 426] on input "red_single" at bounding box center [569, 419] width 1001 height 34
type input "red_multi"
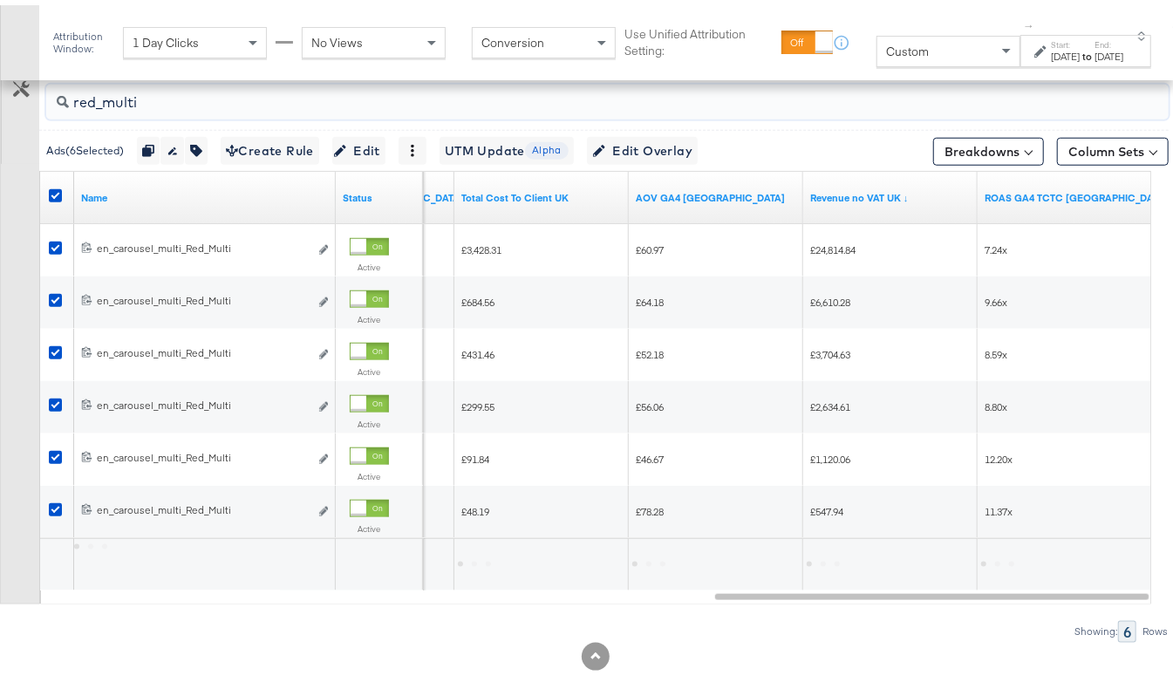
scroll to position [806, 0]
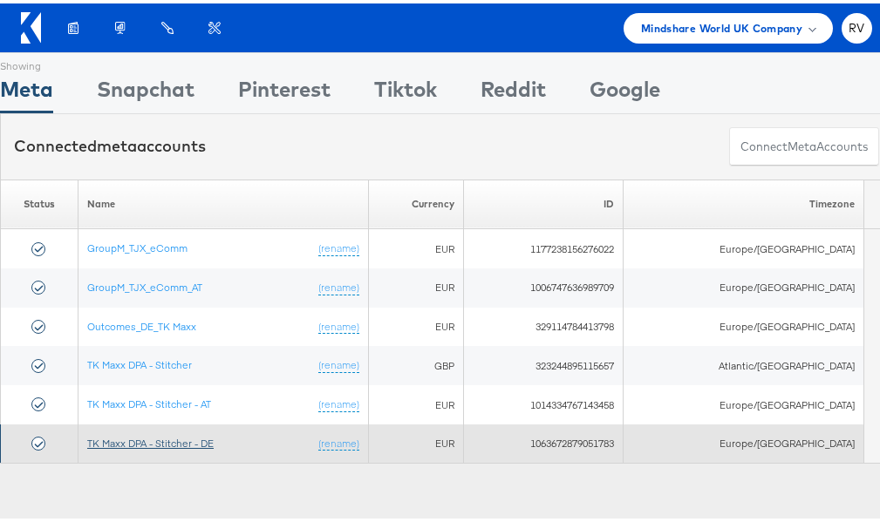
click at [203, 444] on link "TK Maxx DPA - Stitcher - DE" at bounding box center [150, 439] width 126 height 13
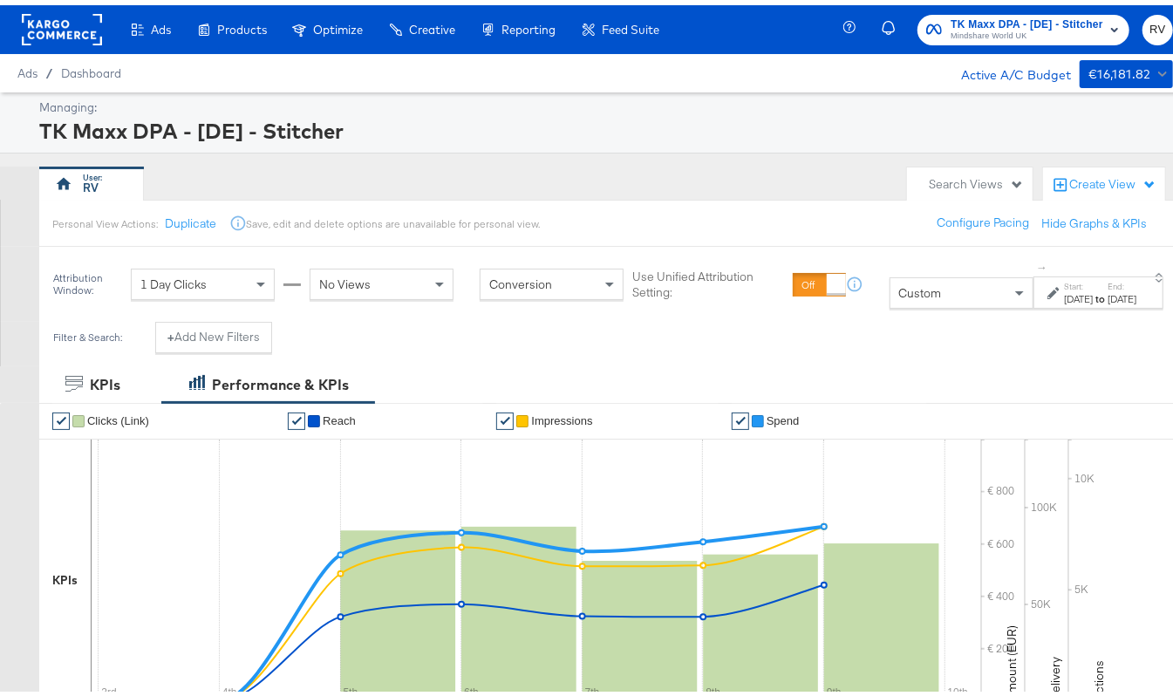
click at [1064, 295] on div "[DATE]" at bounding box center [1078, 294] width 29 height 14
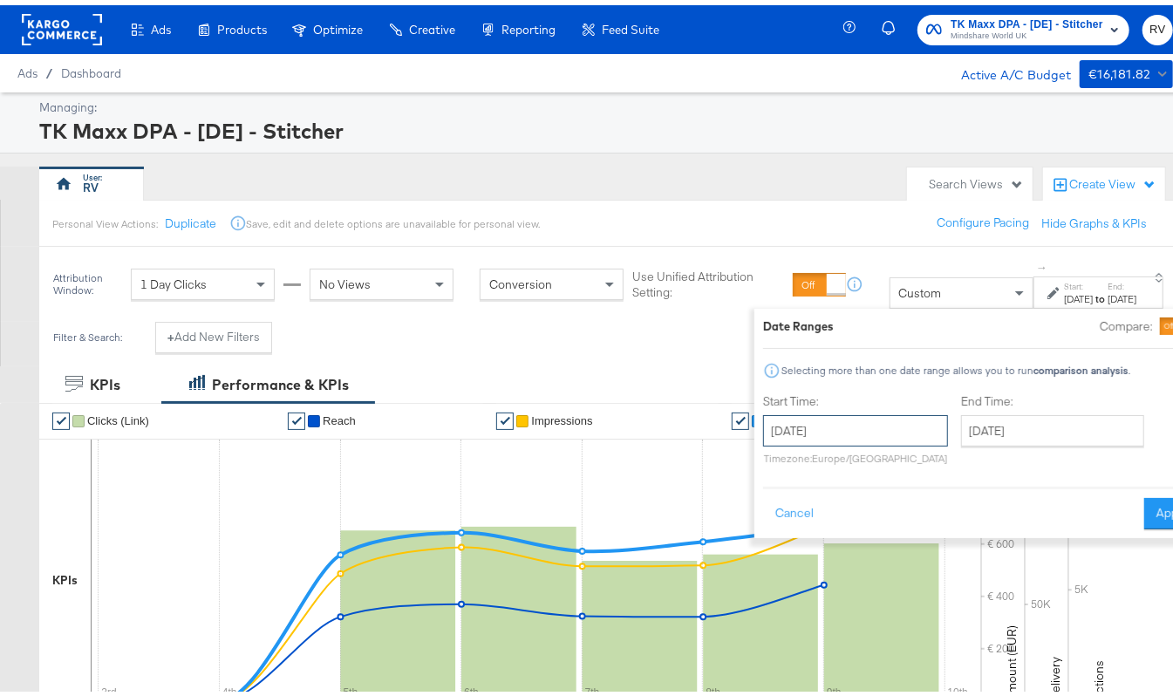
click at [781, 422] on input "[DATE]" at bounding box center [855, 425] width 185 height 31
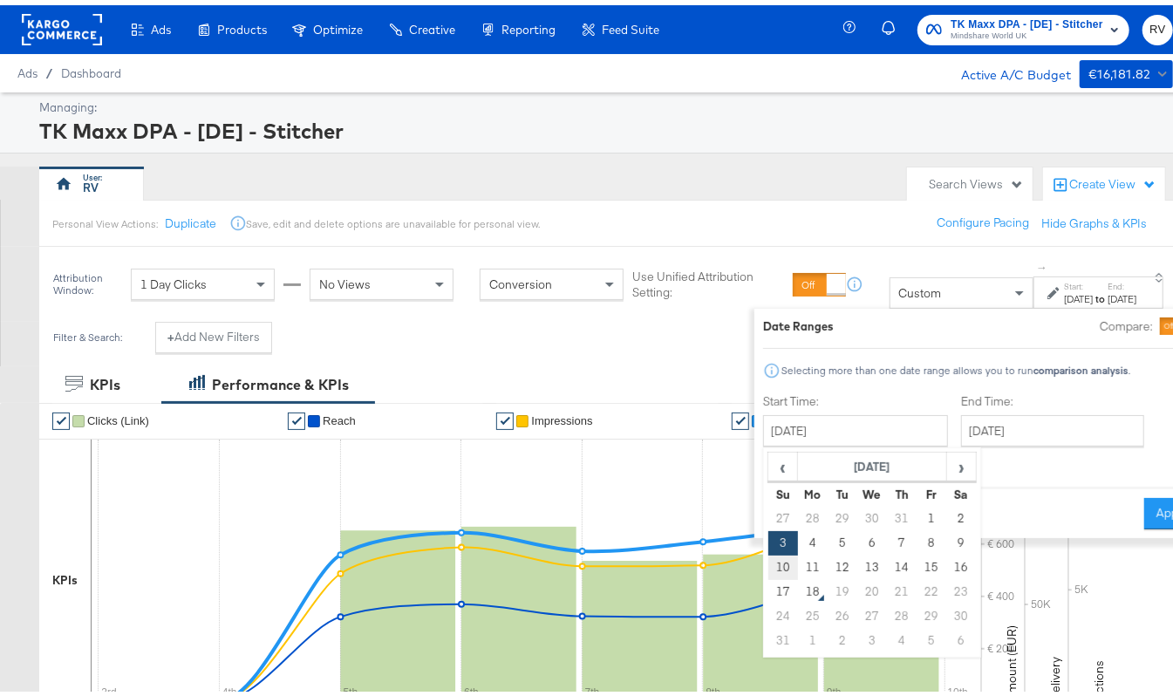
click at [767, 562] on td "10" at bounding box center [782, 562] width 30 height 24
type input "[DATE]"
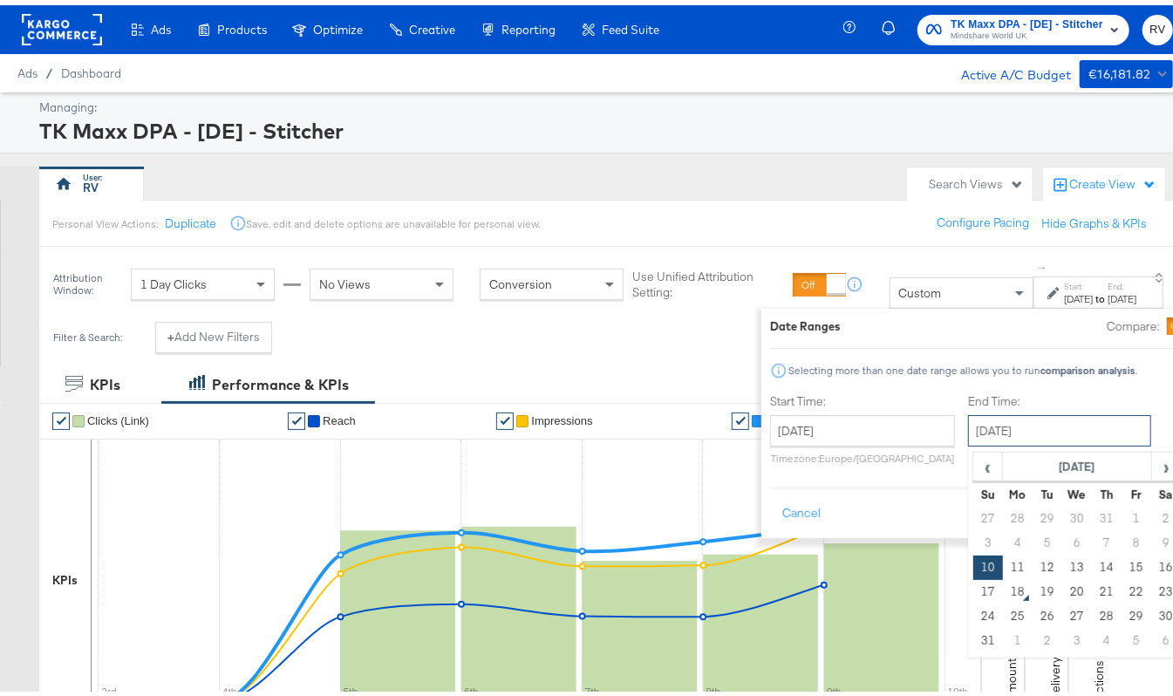
click at [984, 433] on input "[DATE]" at bounding box center [1059, 425] width 183 height 31
click at [1151, 572] on td "16" at bounding box center [1166, 562] width 30 height 24
type input "[DATE]"
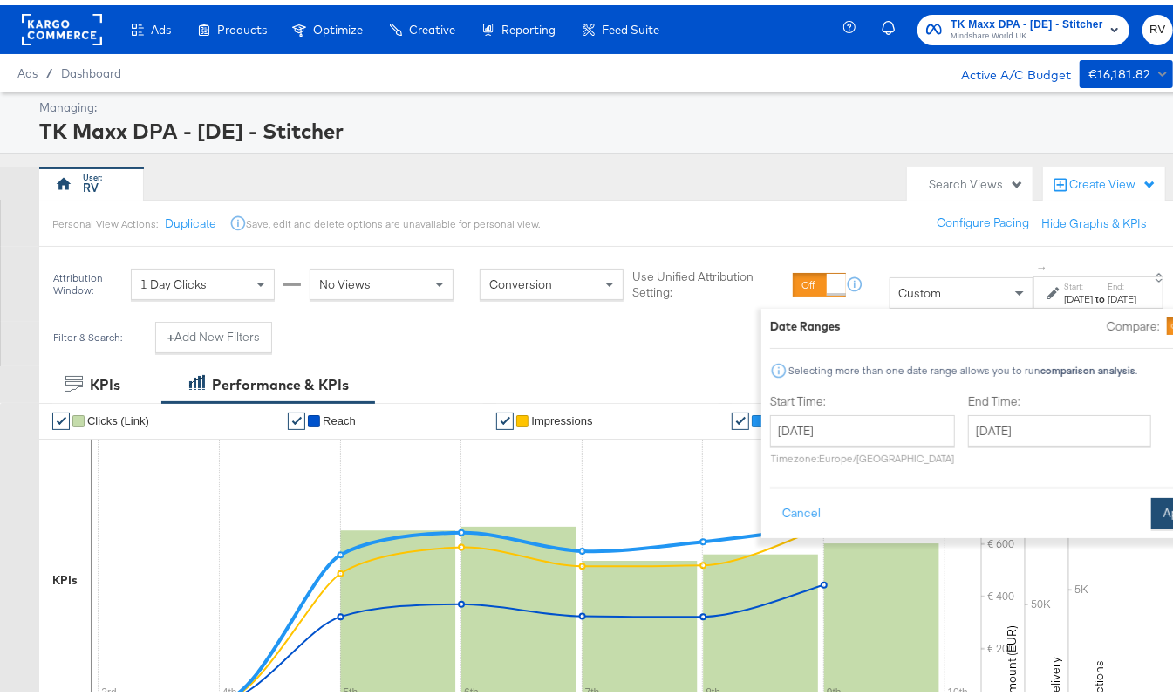
click at [1151, 513] on button "Apply" at bounding box center [1178, 508] width 55 height 31
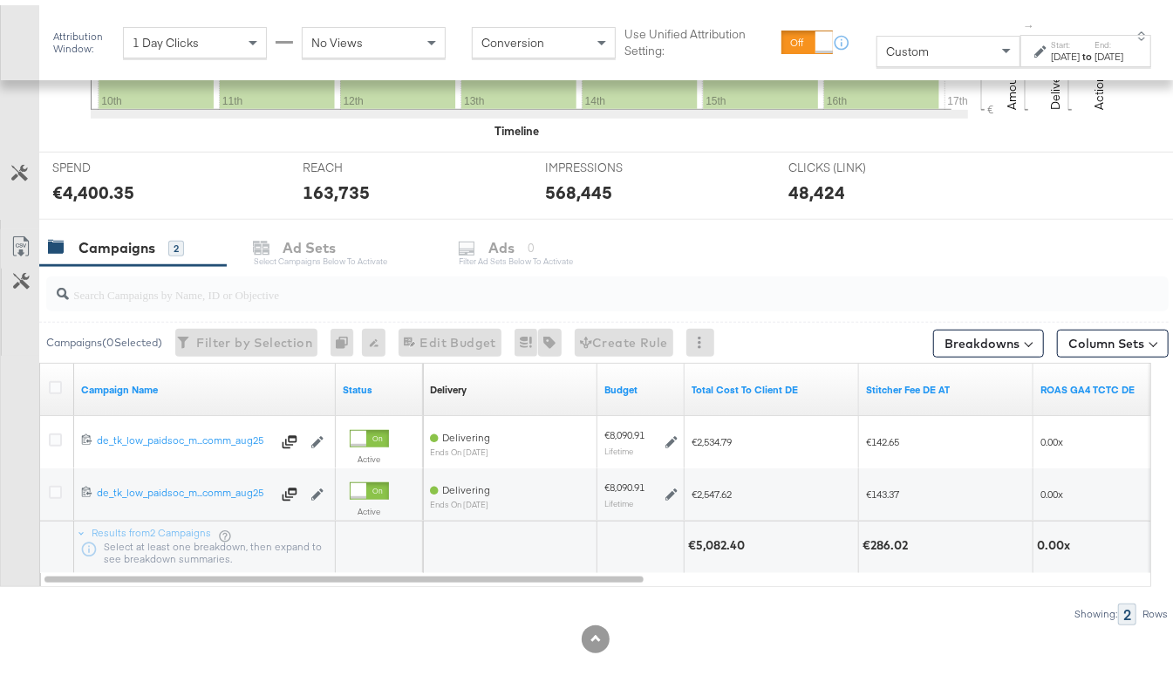
scroll to position [596, 0]
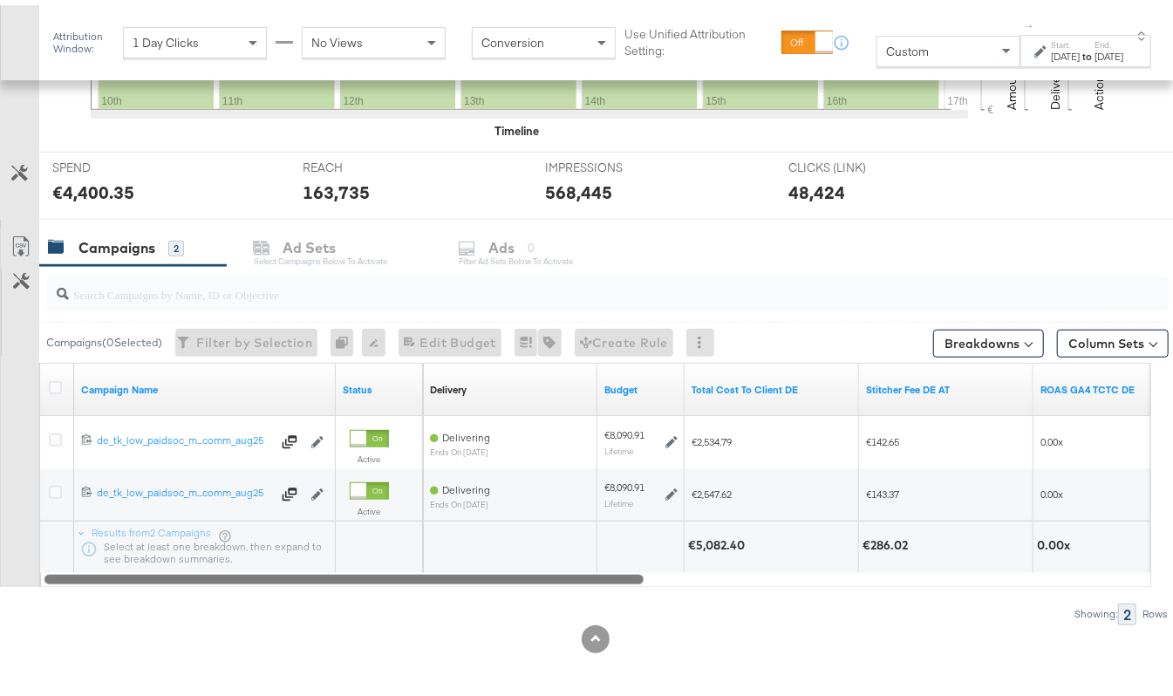
drag, startPoint x: 494, startPoint y: 573, endPoint x: 431, endPoint y: 577, distance: 62.9
click at [431, 577] on div at bounding box center [343, 573] width 599 height 15
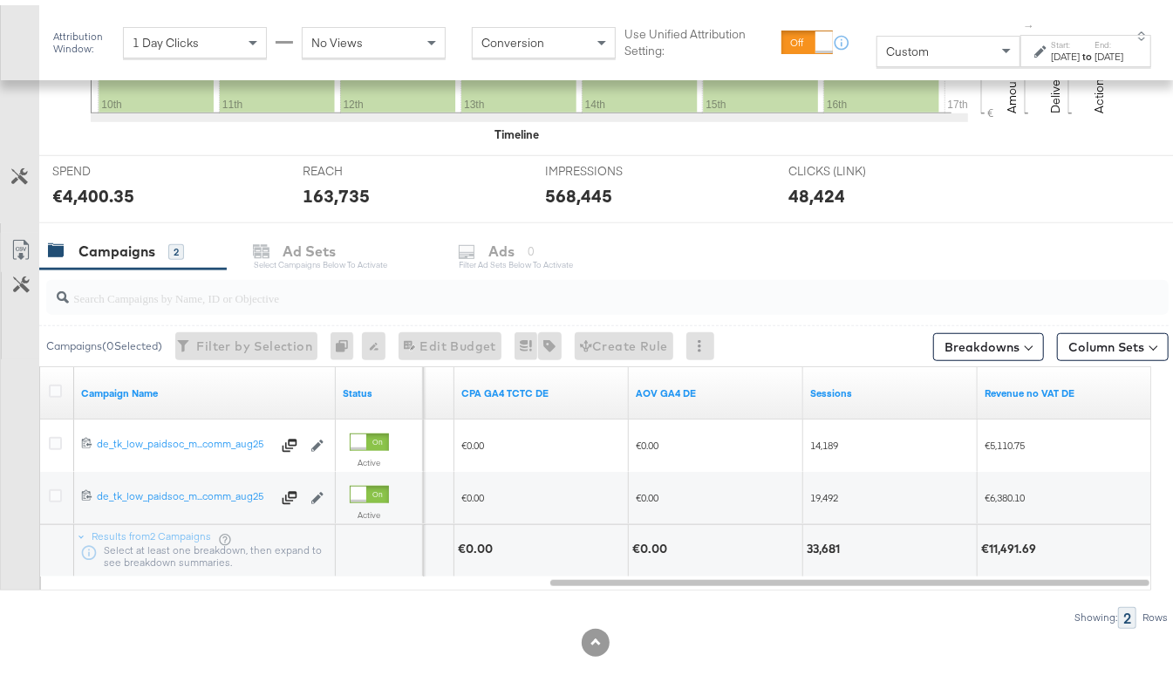
scroll to position [591, 0]
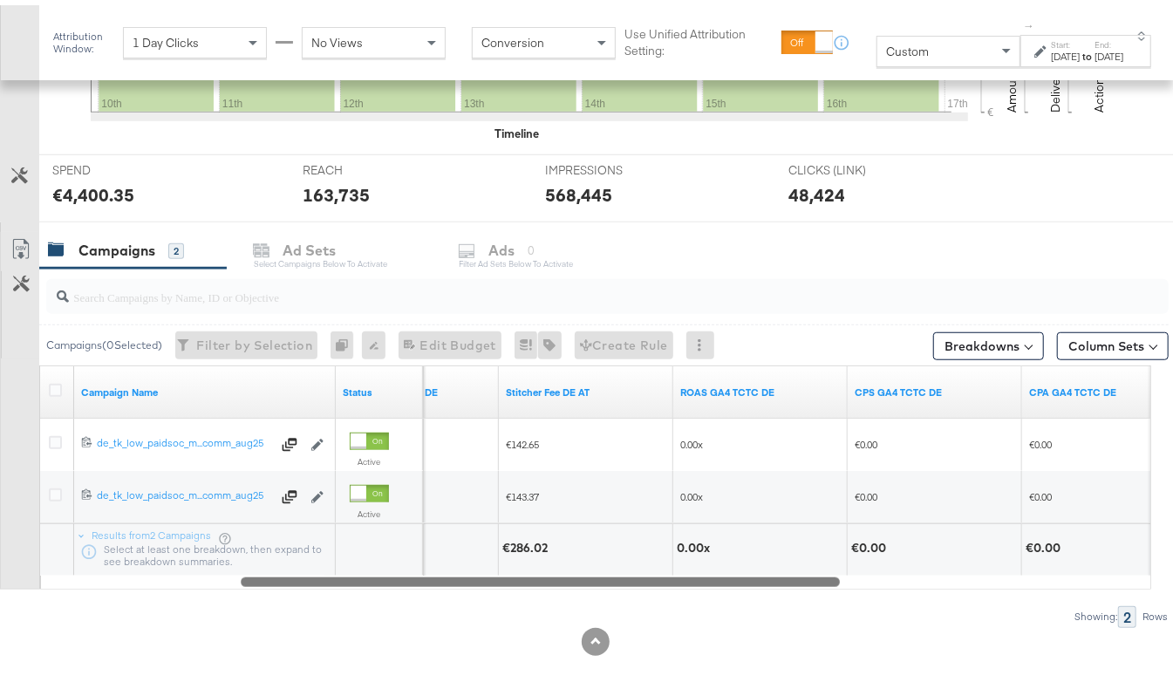
drag, startPoint x: 607, startPoint y: 573, endPoint x: 298, endPoint y: 549, distance: 309.7
click at [298, 549] on div "Campaign Name Status Total Cost To Client DE Stitcher Fee DE AT ROAS GA4 TCTC D…" at bounding box center [595, 472] width 1112 height 224
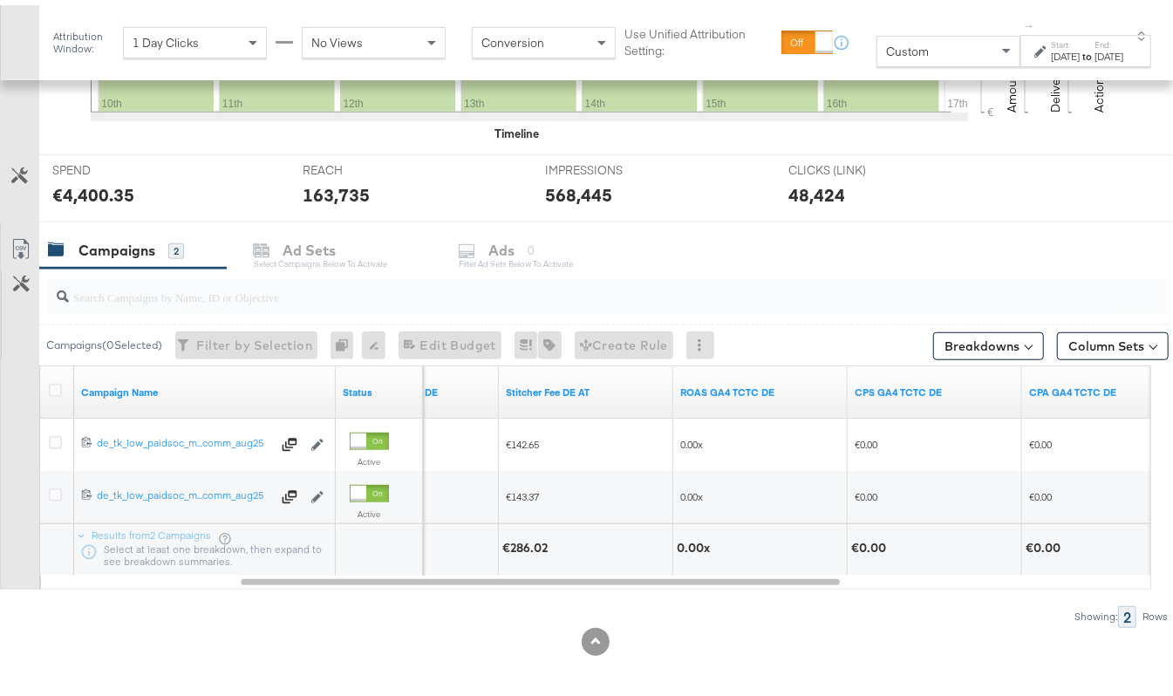
click at [1052, 45] on div "[DATE]" at bounding box center [1066, 51] width 29 height 14
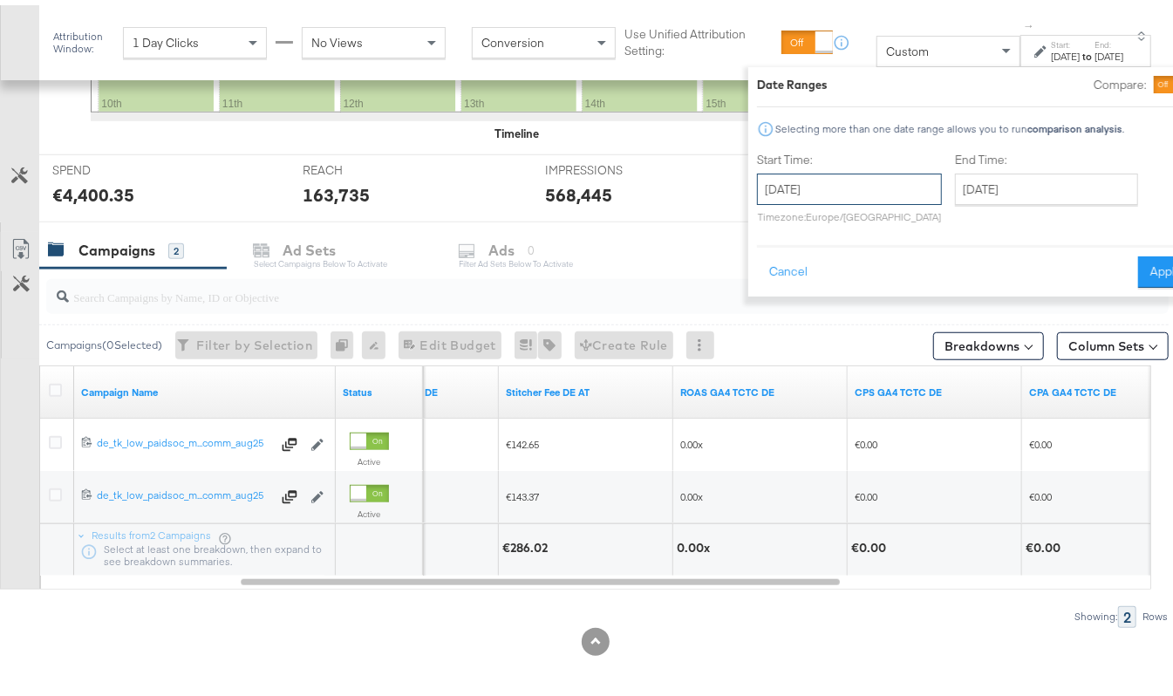
click at [772, 182] on input "[DATE]" at bounding box center [849, 183] width 185 height 31
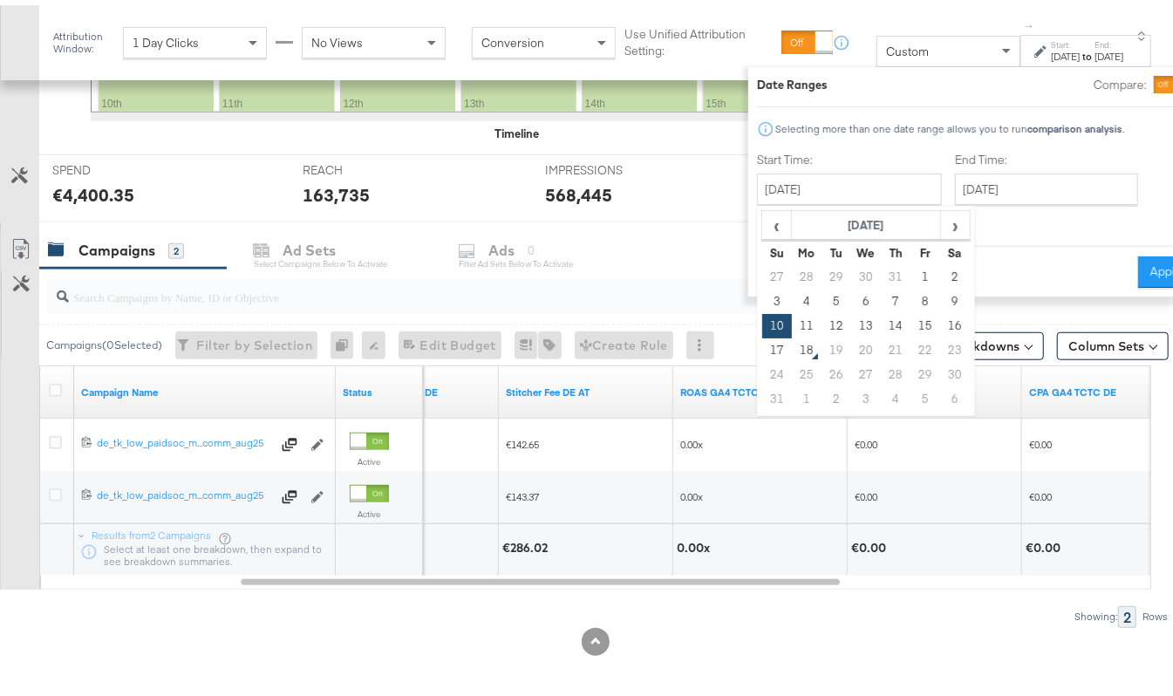
click at [762, 295] on td "3" at bounding box center [777, 296] width 30 height 24
type input "August 3rd 2025"
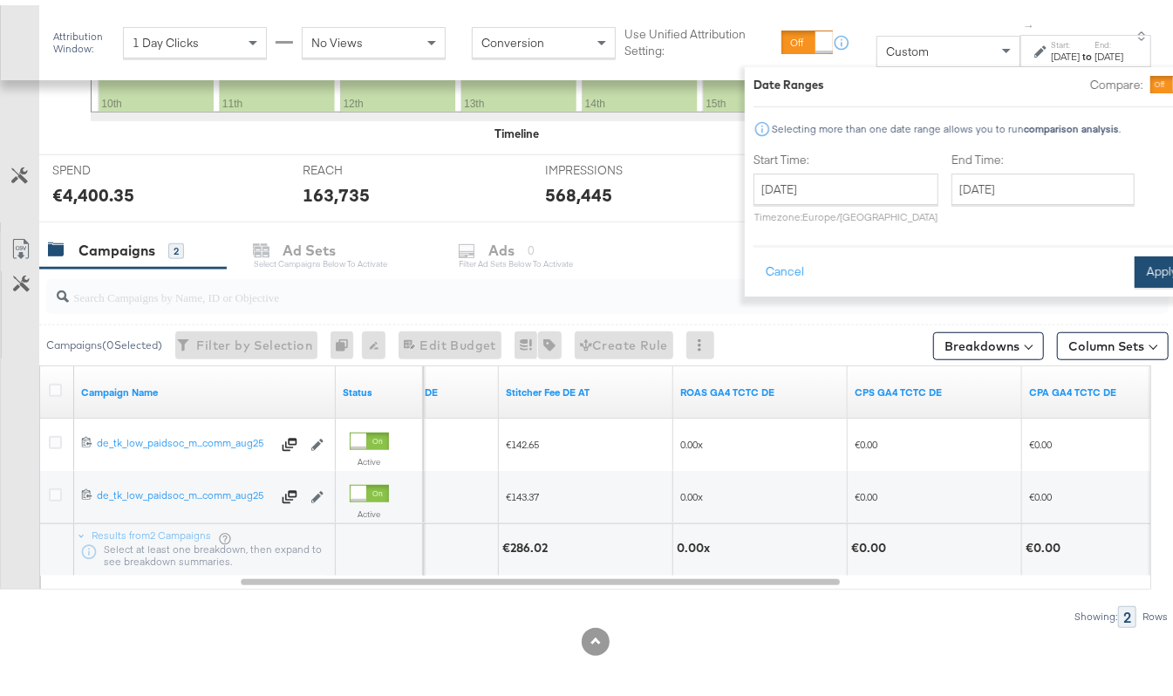
click at [1135, 272] on button "Apply" at bounding box center [1162, 266] width 55 height 31
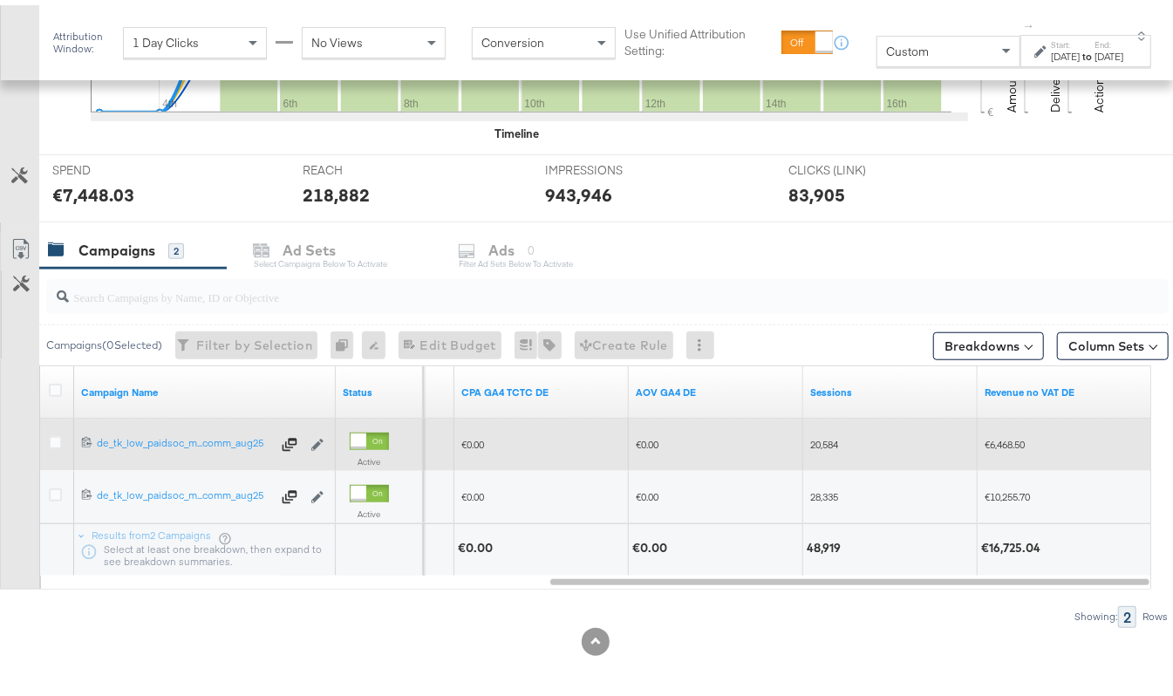
click at [1095, 50] on div "[DATE]" at bounding box center [1109, 51] width 29 height 14
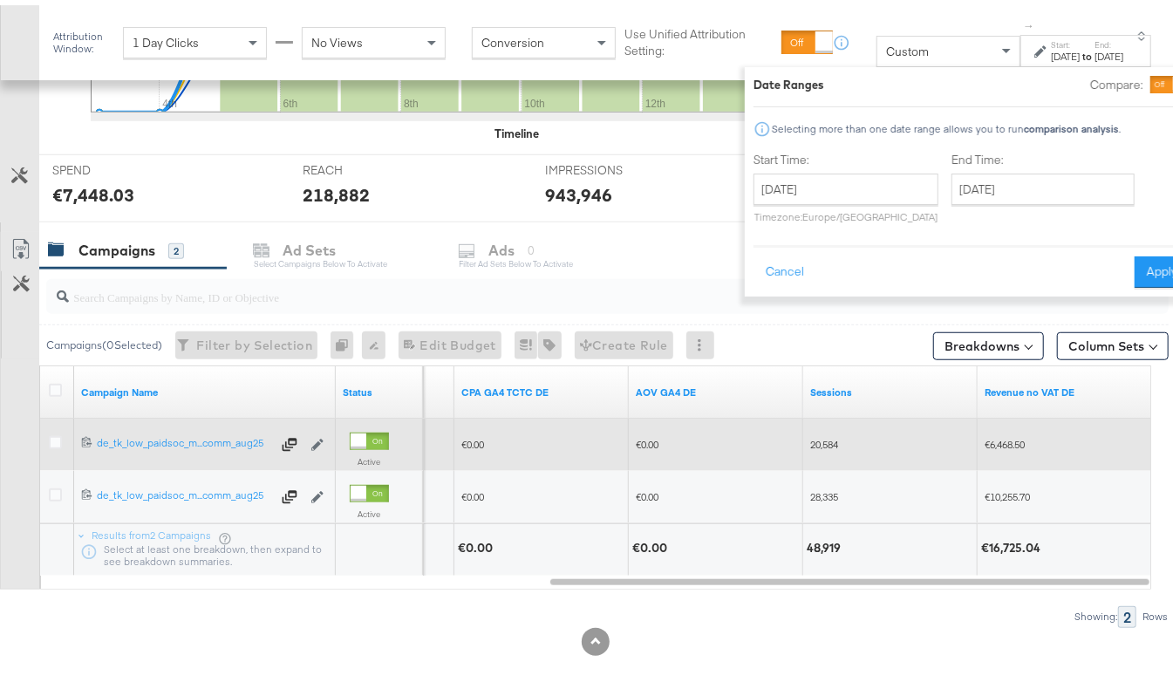
click at [1052, 49] on div "Aug 3rd 2025" at bounding box center [1066, 51] width 29 height 14
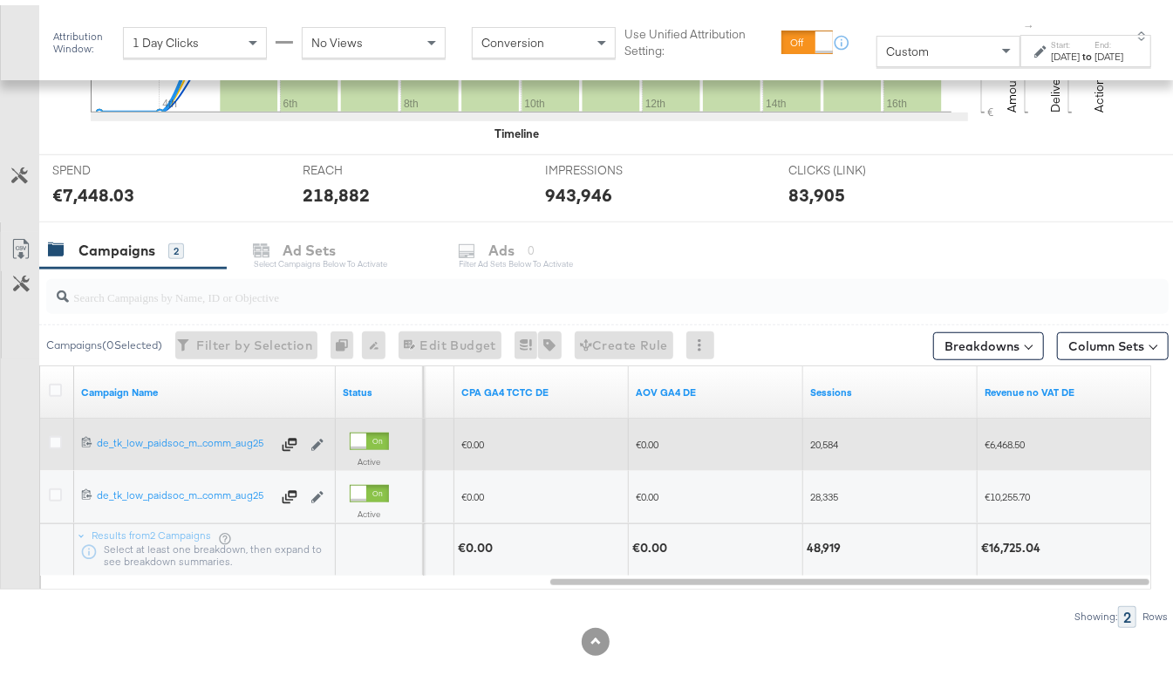
click at [1052, 51] on div "[DATE]" at bounding box center [1066, 51] width 29 height 14
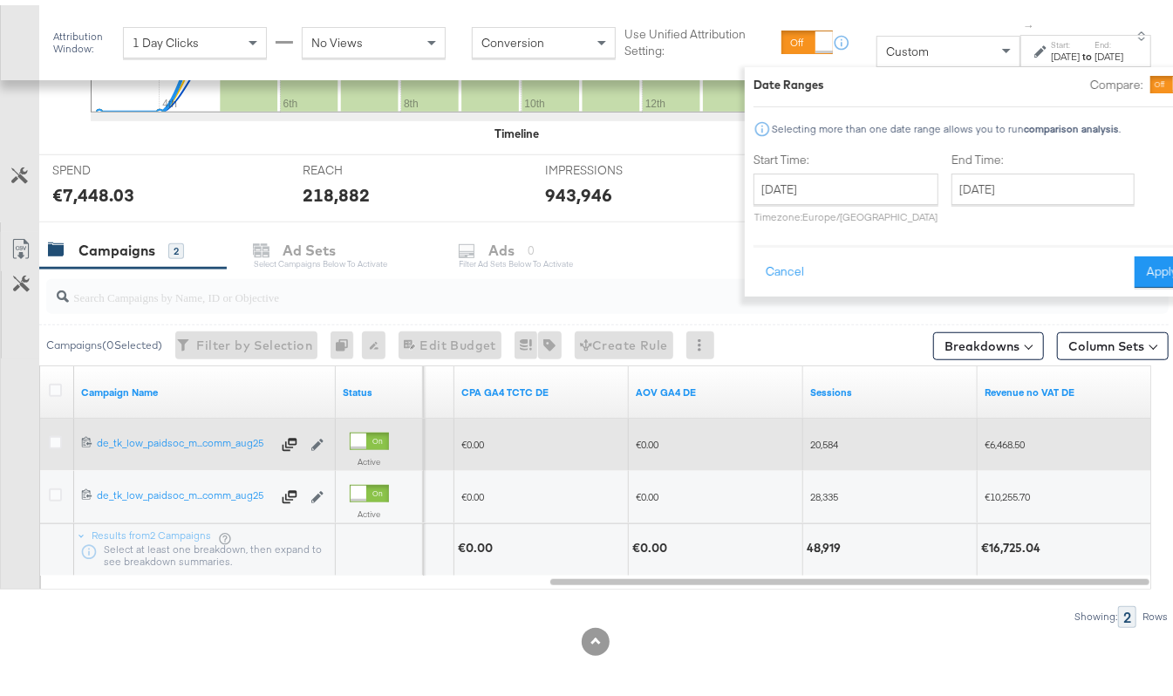
click at [1052, 53] on div "[DATE]" at bounding box center [1066, 51] width 29 height 14
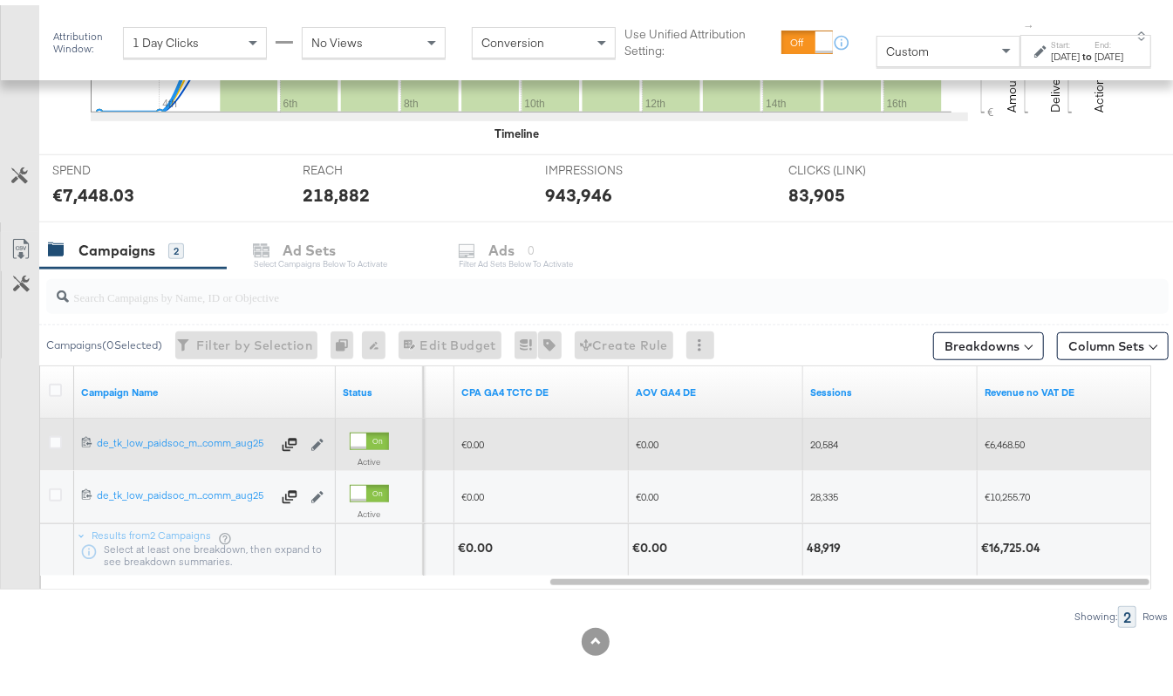
click at [1052, 56] on div "[DATE]" at bounding box center [1066, 51] width 29 height 14
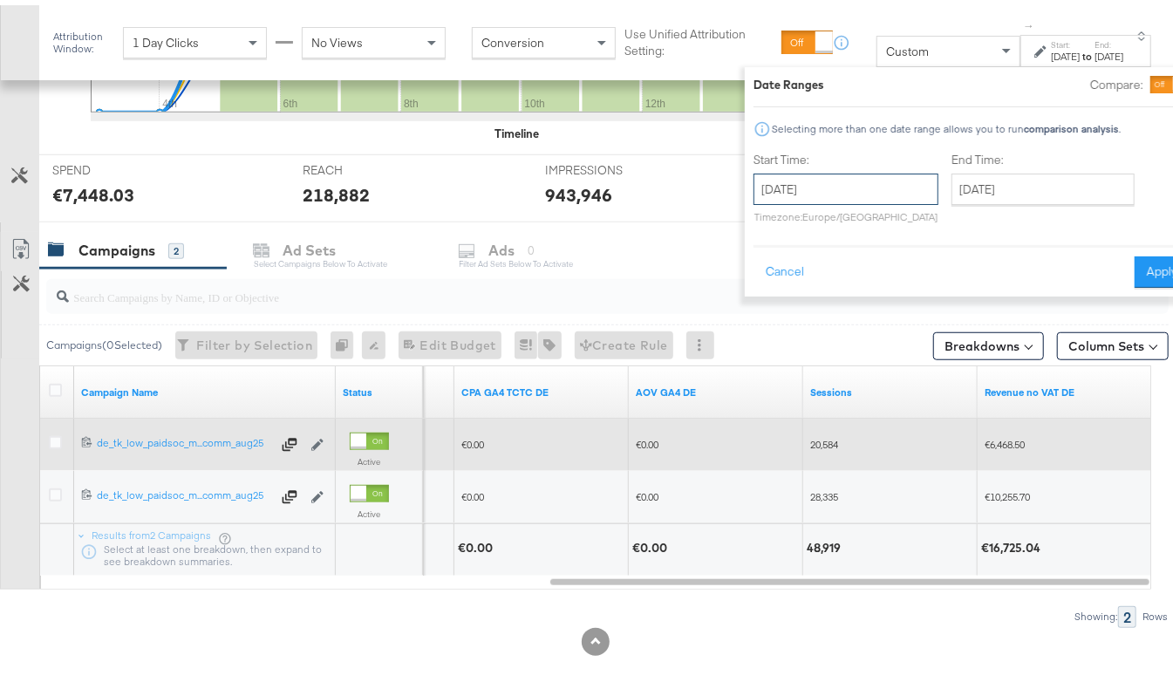
click at [786, 185] on input "August 3rd 2025" at bounding box center [845, 183] width 185 height 31
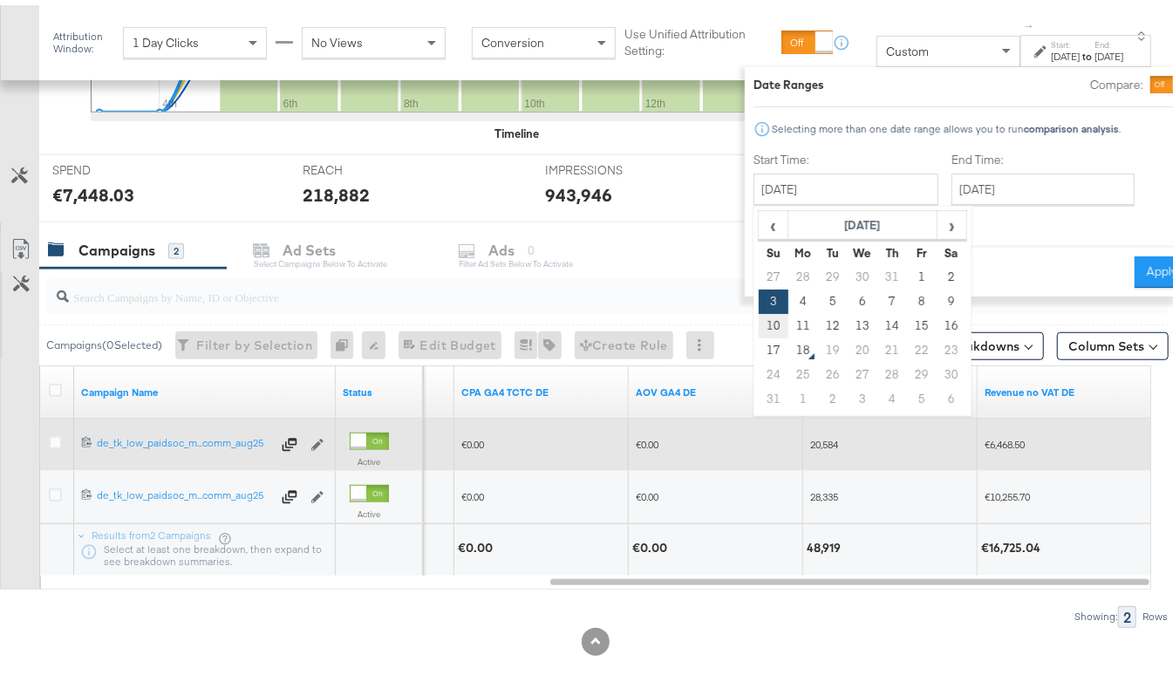
click at [759, 317] on td "10" at bounding box center [774, 321] width 30 height 24
type input "August 10th 2025"
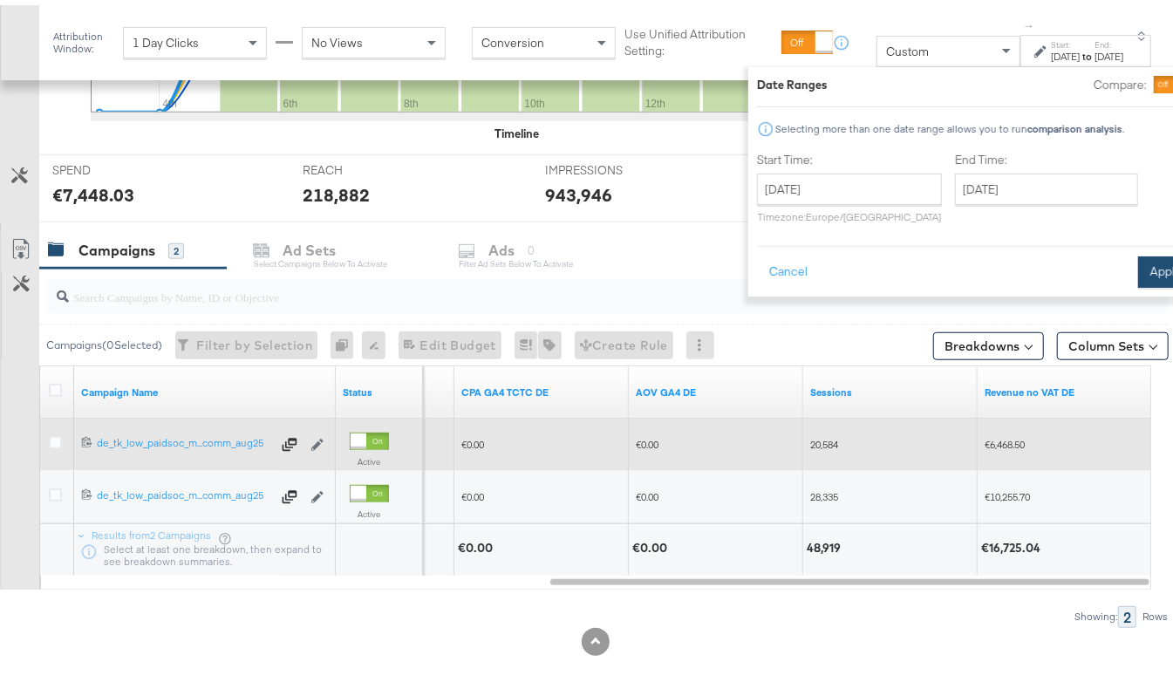
click at [1138, 258] on button "Apply" at bounding box center [1165, 266] width 55 height 31
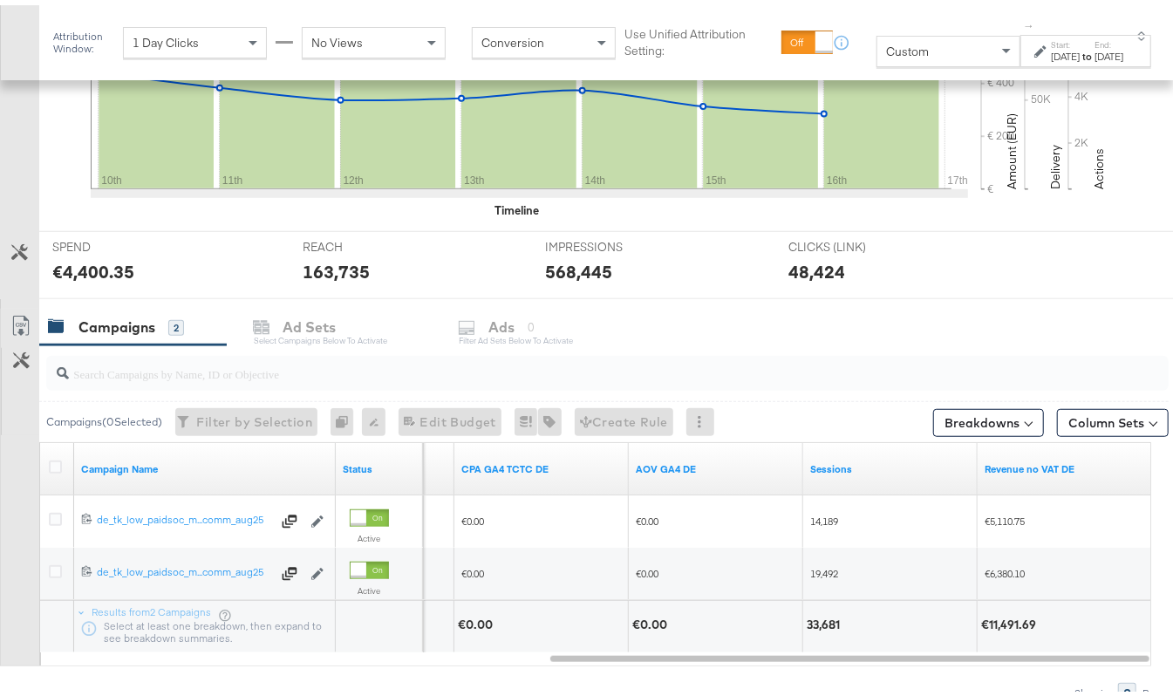
scroll to position [475, 0]
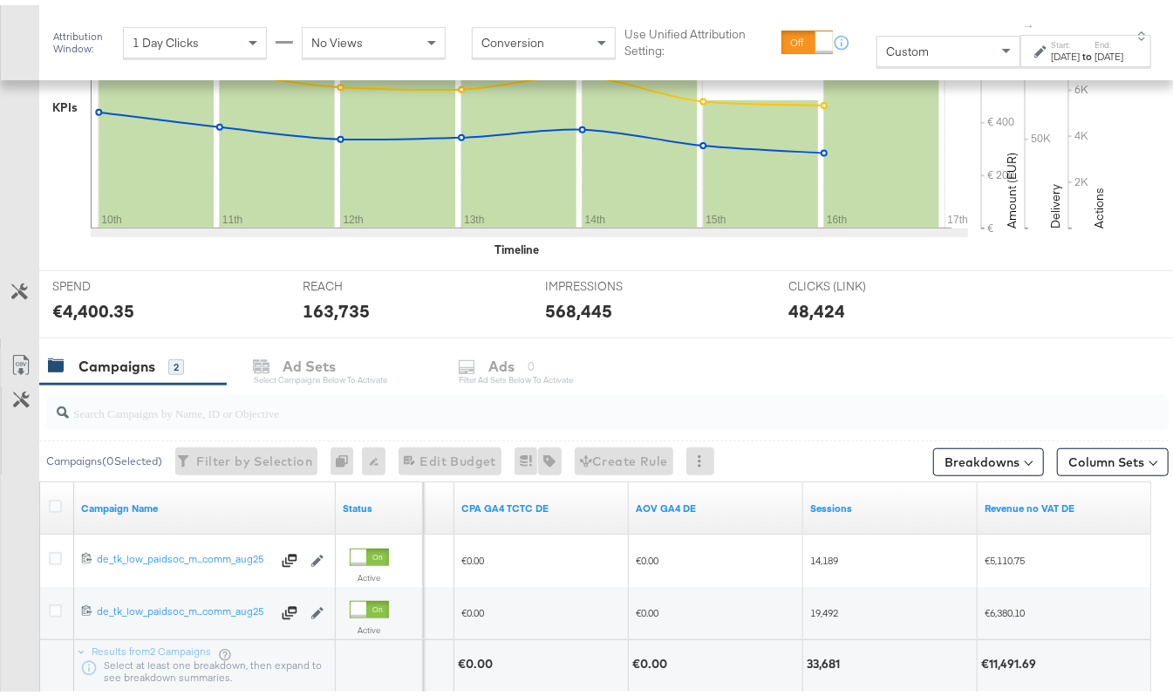
click at [1052, 46] on div "Aug 10th 2025" at bounding box center [1066, 51] width 29 height 14
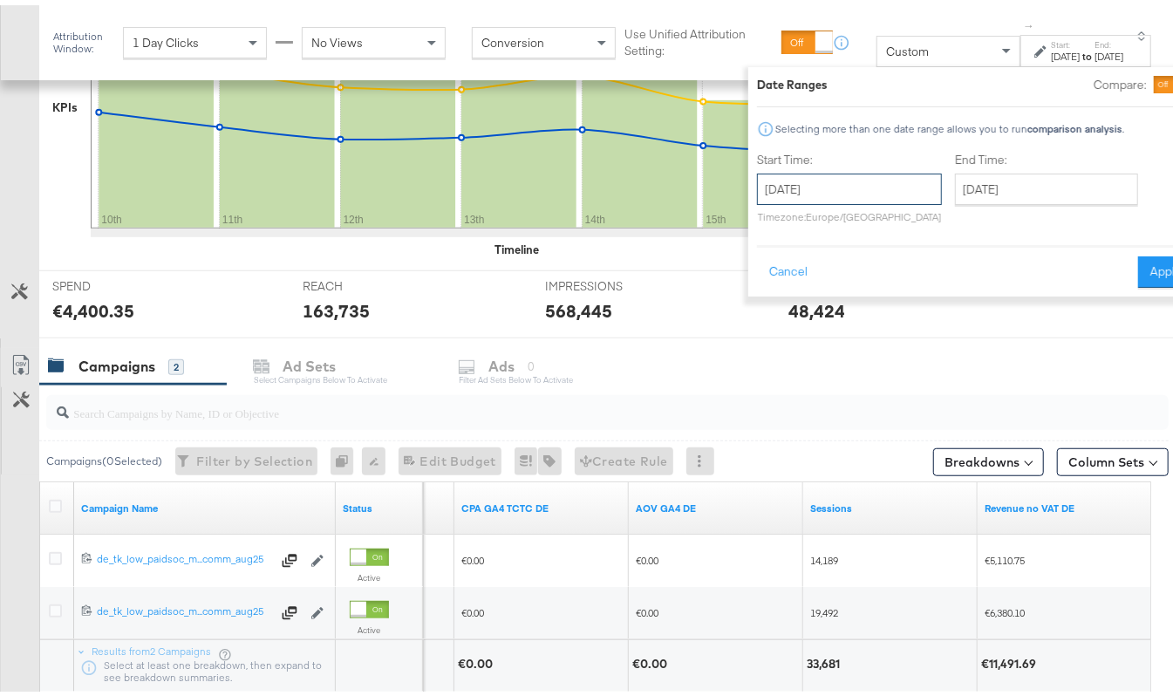
click at [760, 181] on input "August 10th 2025" at bounding box center [849, 183] width 185 height 31
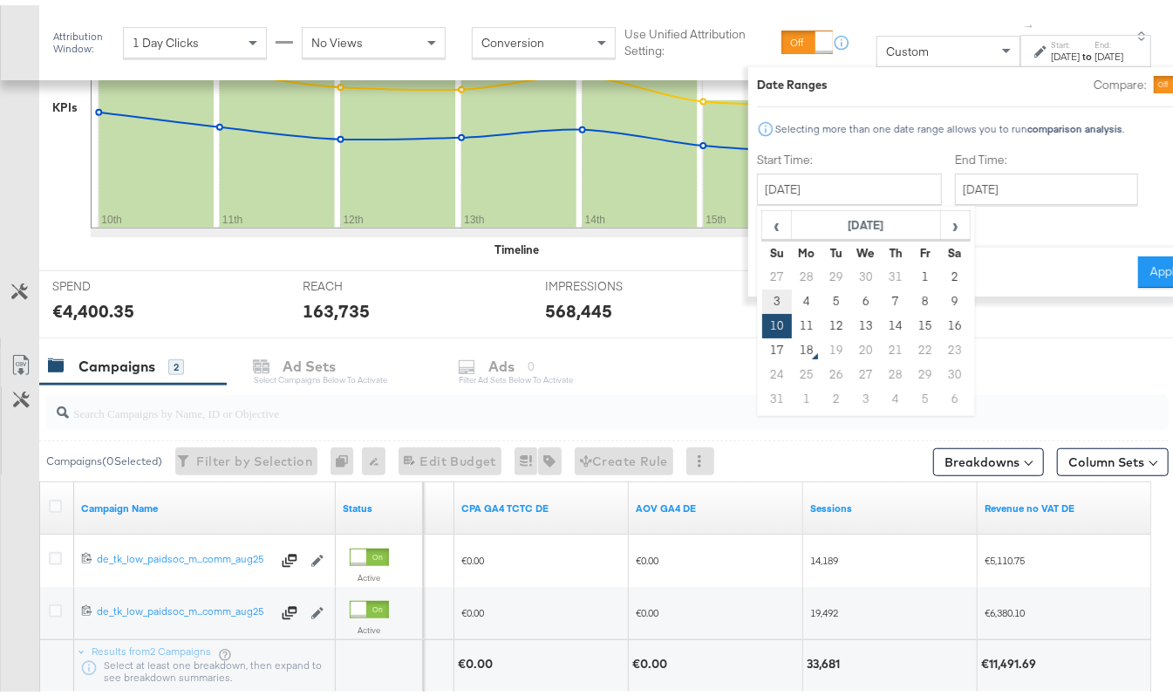
click at [762, 298] on td "3" at bounding box center [777, 296] width 30 height 24
type input "August 3rd 2025"
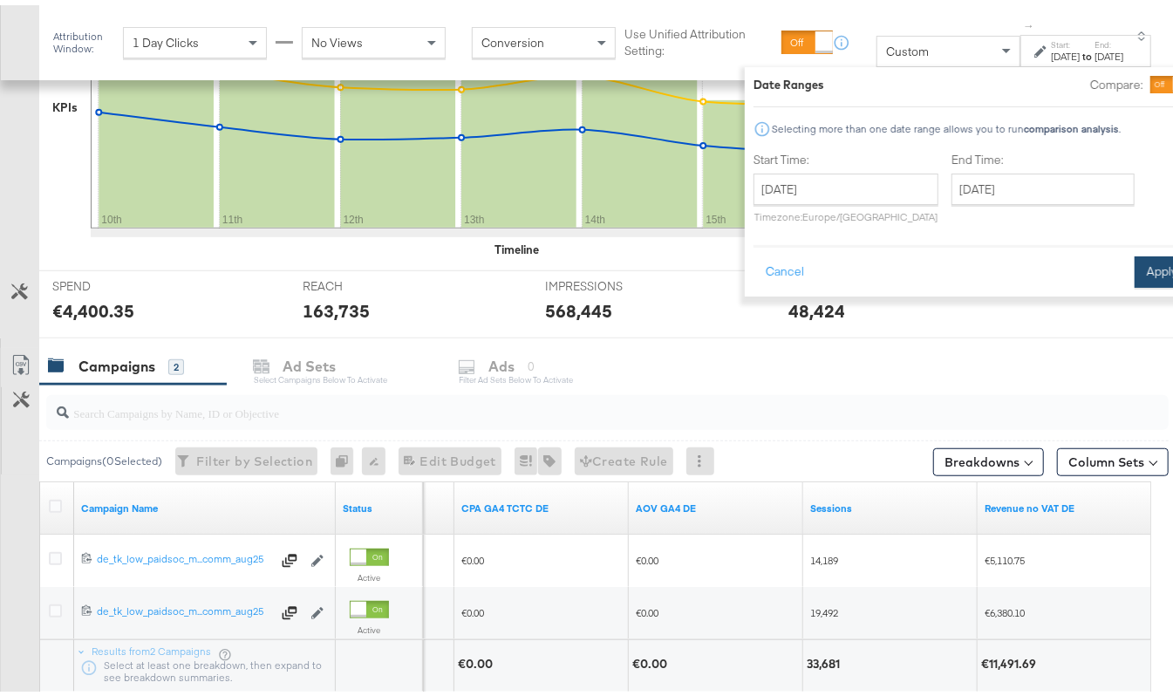
click at [1135, 266] on button "Apply" at bounding box center [1162, 266] width 55 height 31
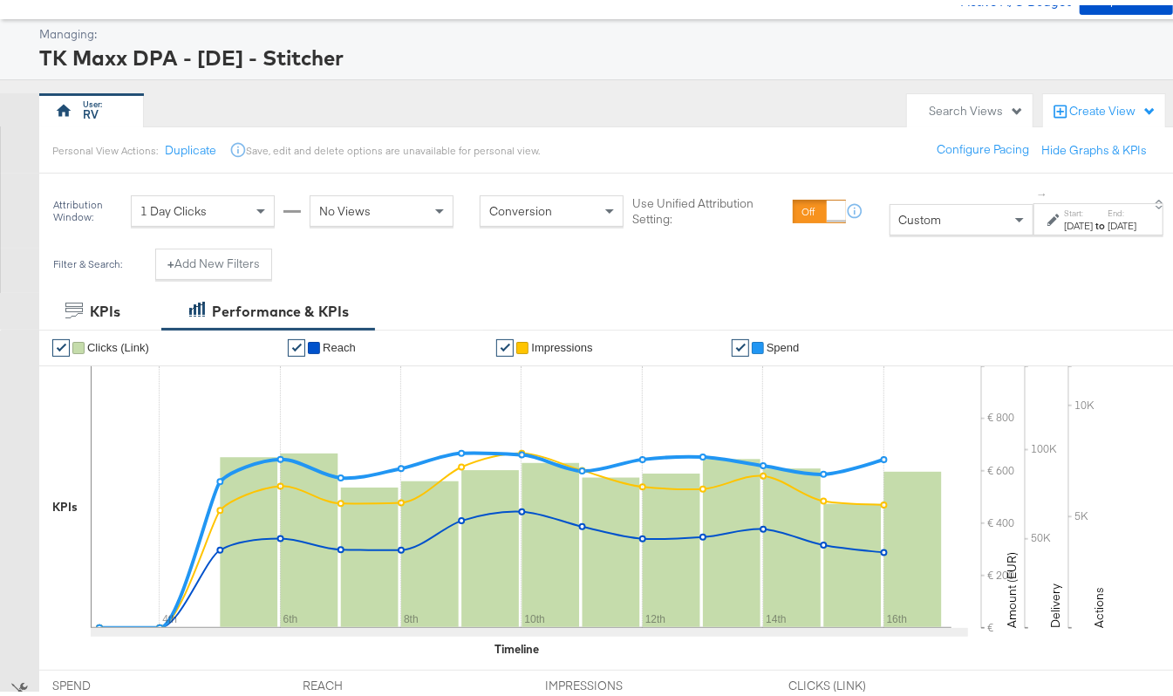
scroll to position [0, 0]
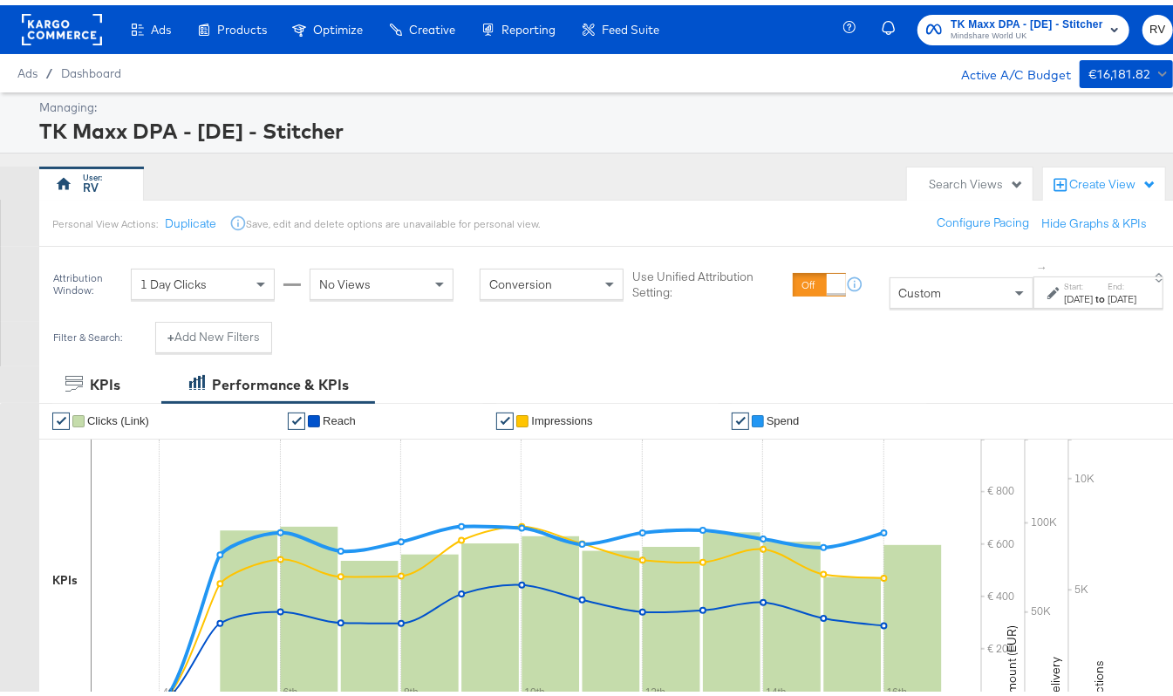
click at [1108, 301] on div "[DATE]" at bounding box center [1122, 294] width 29 height 14
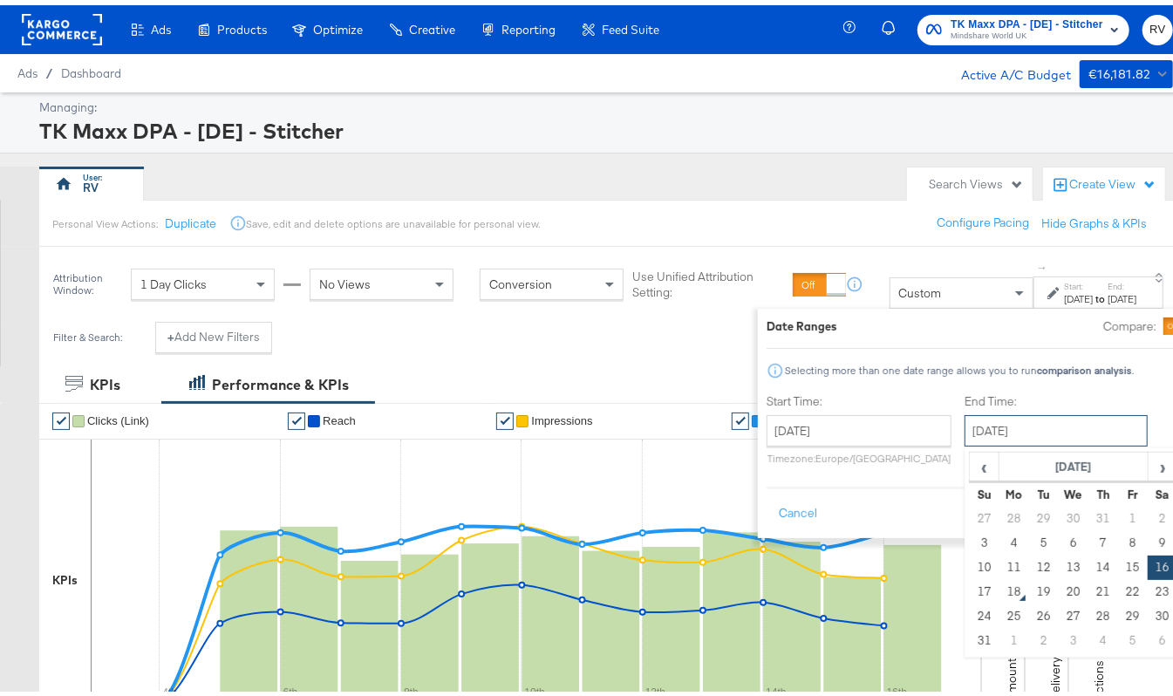
click at [965, 413] on input "August 16th 2025" at bounding box center [1056, 425] width 183 height 31
click at [1148, 537] on td "9" at bounding box center [1163, 538] width 30 height 24
type input "August 9th 2025"
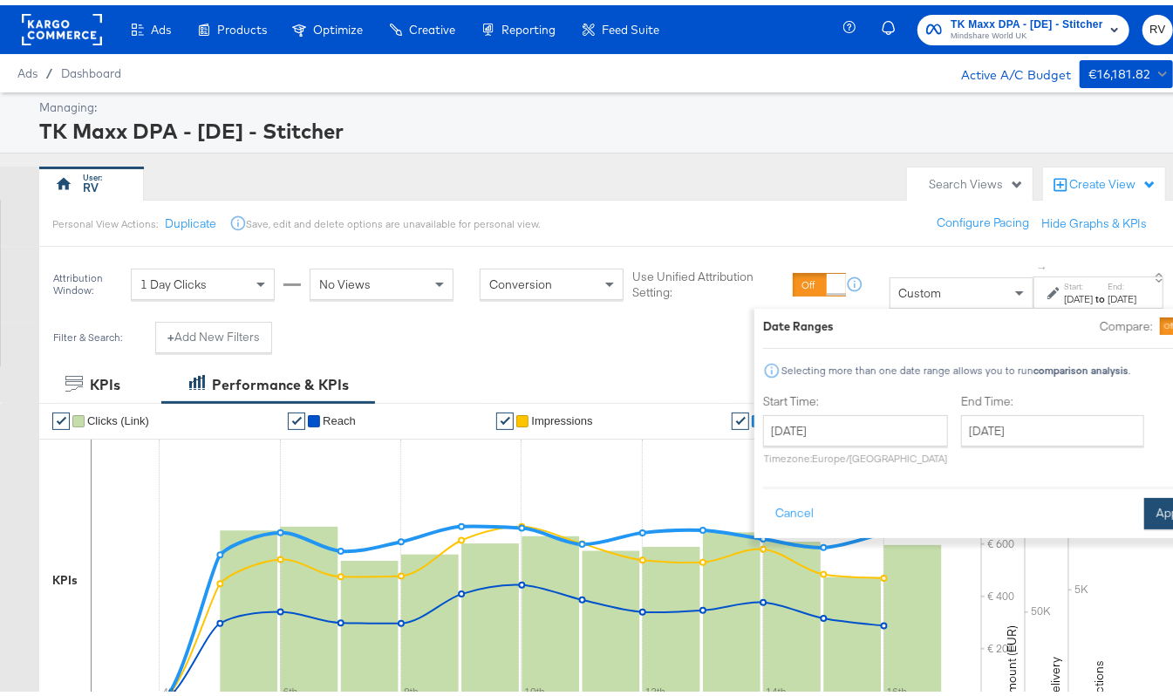
click at [1144, 513] on button "Apply" at bounding box center [1171, 508] width 55 height 31
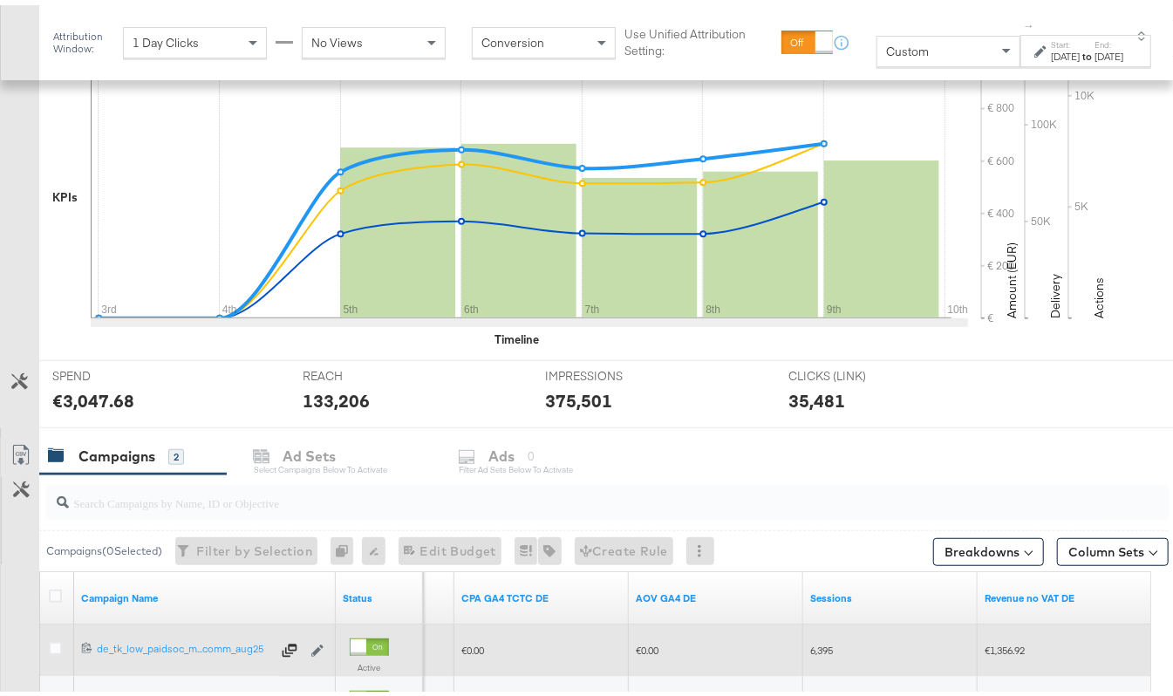
scroll to position [364, 0]
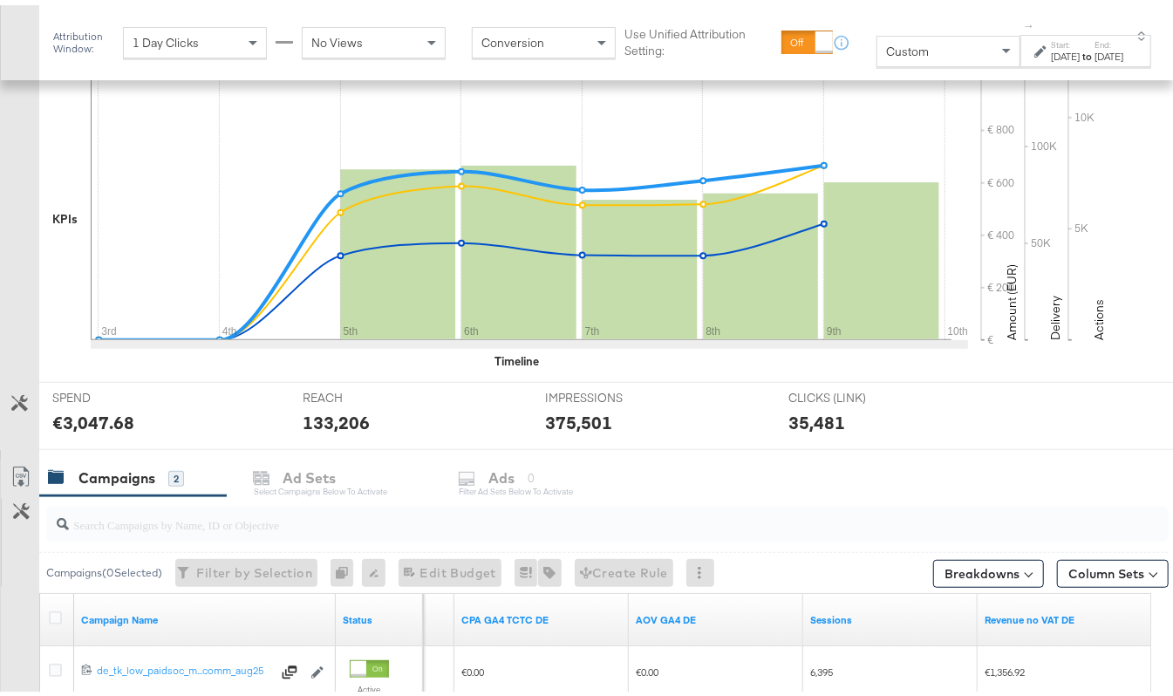
click at [1095, 50] on div "Aug 9th 2025" at bounding box center [1109, 51] width 29 height 14
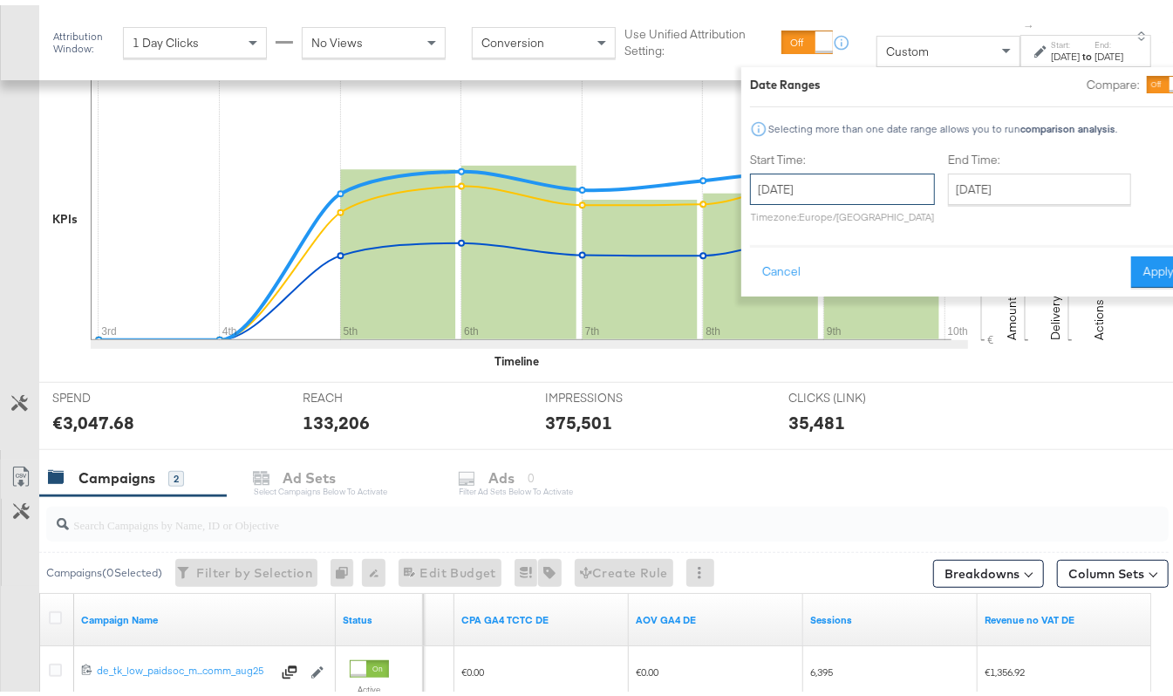
click at [783, 183] on input "August 3rd 2025" at bounding box center [842, 183] width 185 height 31
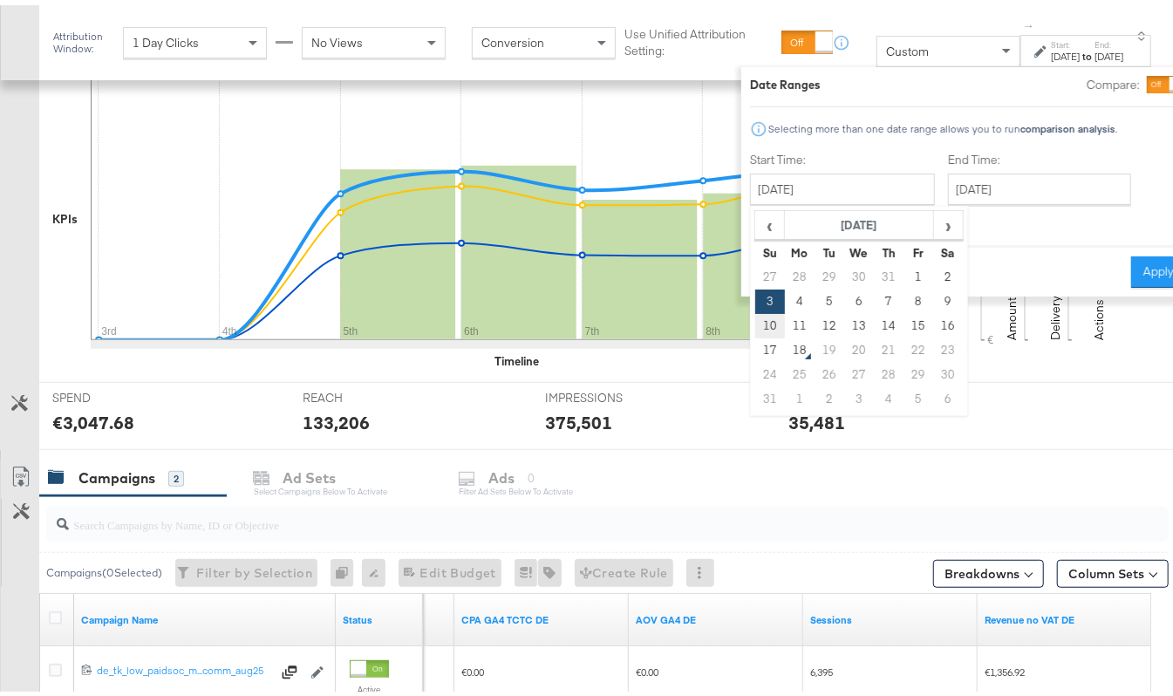
click at [755, 322] on td "10" at bounding box center [770, 321] width 30 height 24
type input "August 10th 2025"
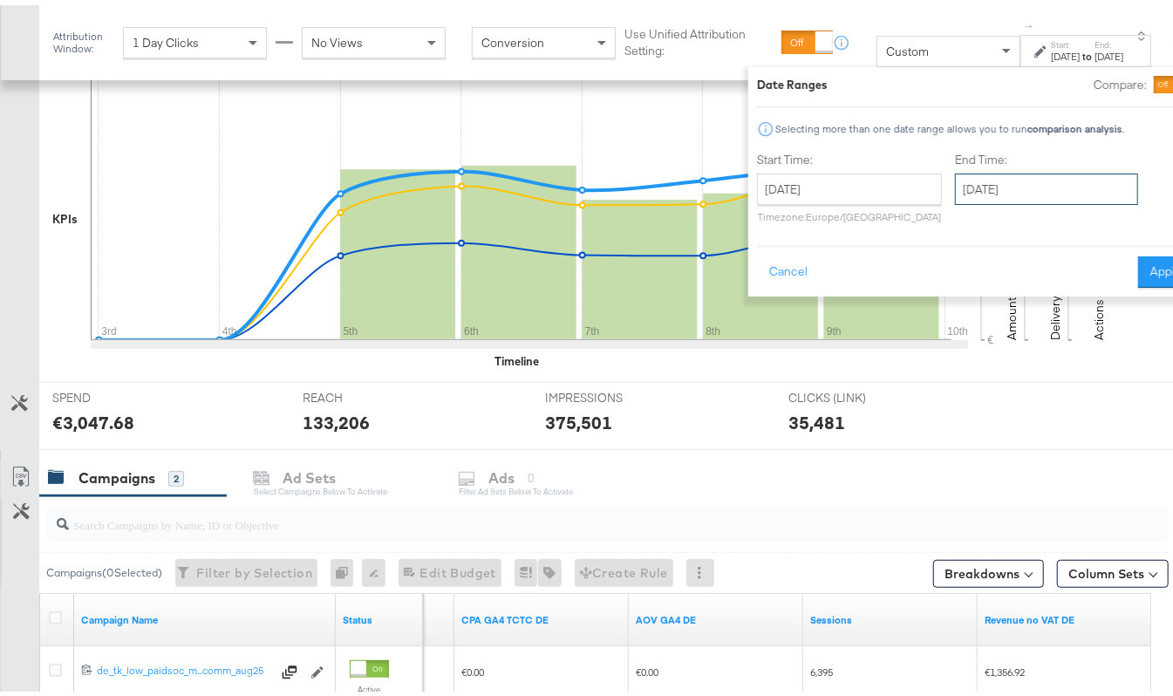
click at [992, 180] on input "August 10th 2025" at bounding box center [1046, 183] width 183 height 31
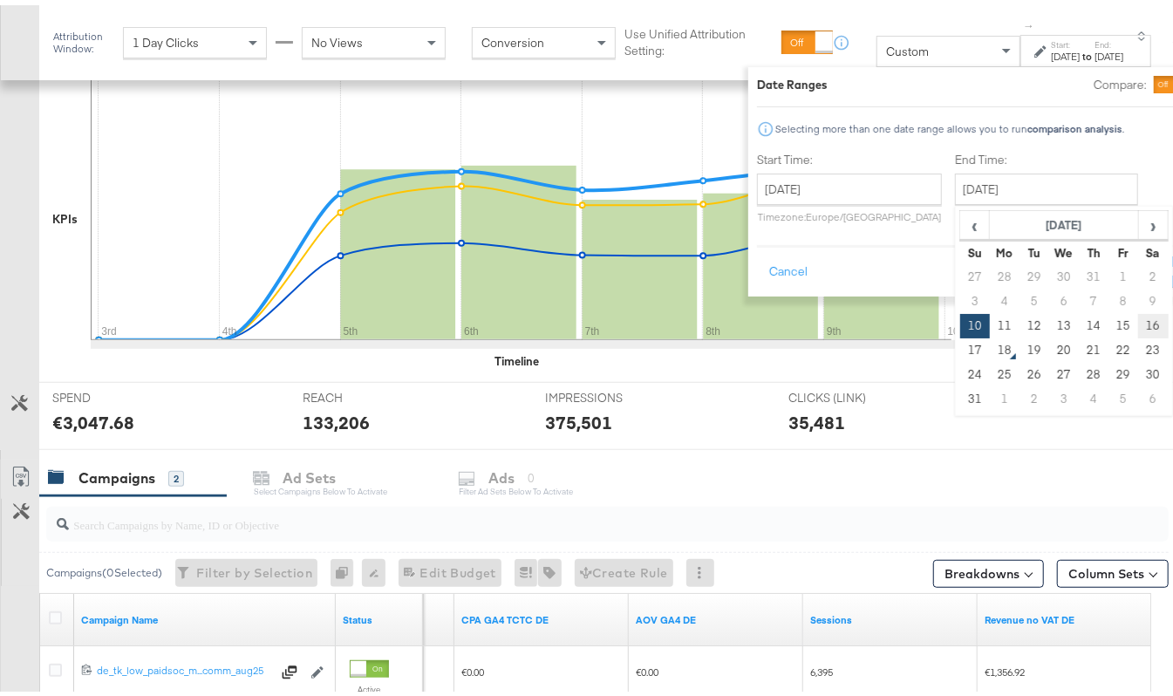
click at [1139, 325] on td "16" at bounding box center [1154, 321] width 30 height 24
type input "August 16th 2025"
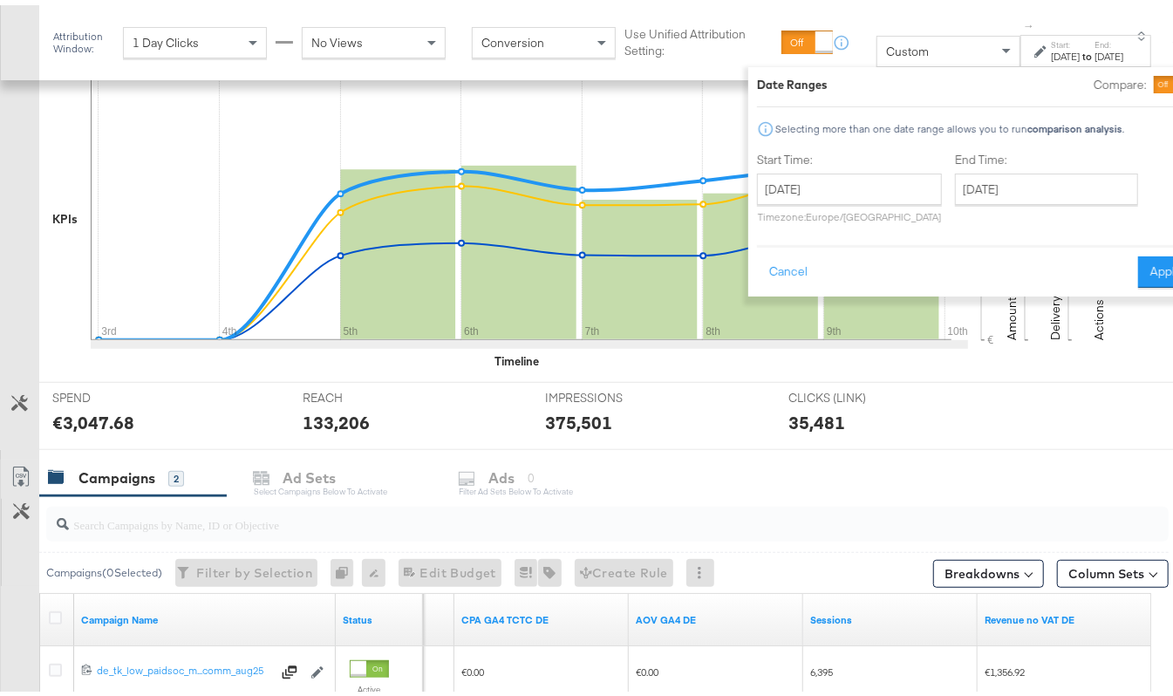
click at [1120, 248] on div "Cancel Apply" at bounding box center [975, 261] width 436 height 43
click at [1138, 258] on button "Apply" at bounding box center [1165, 266] width 55 height 31
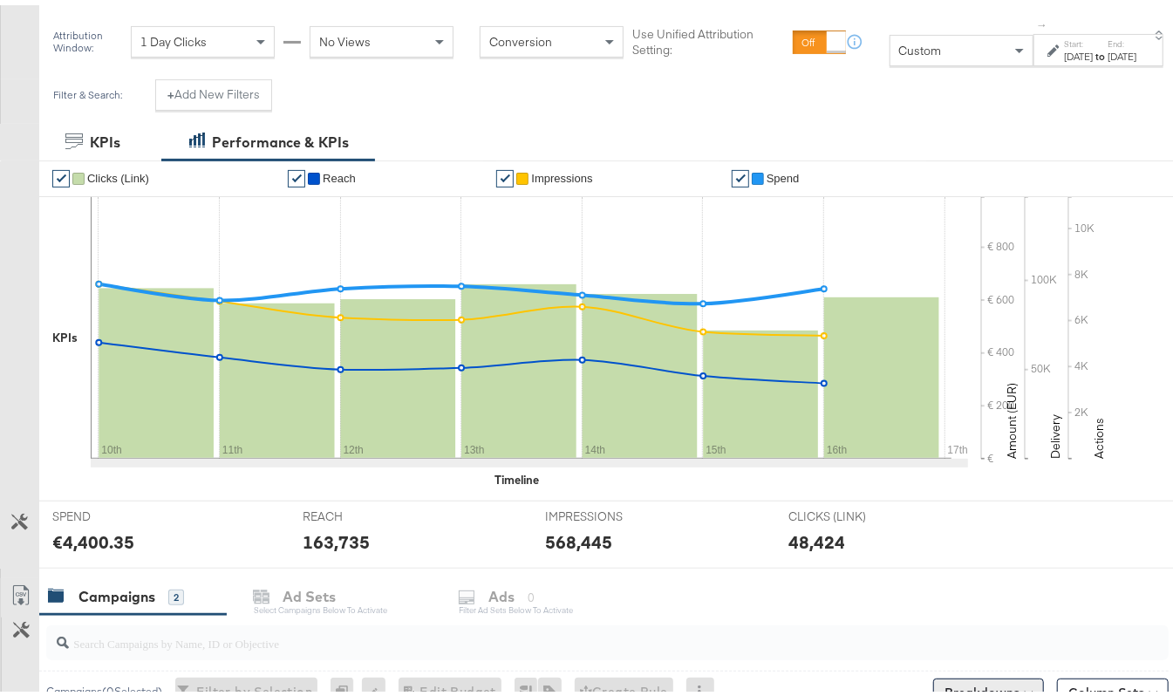
scroll to position [228, 0]
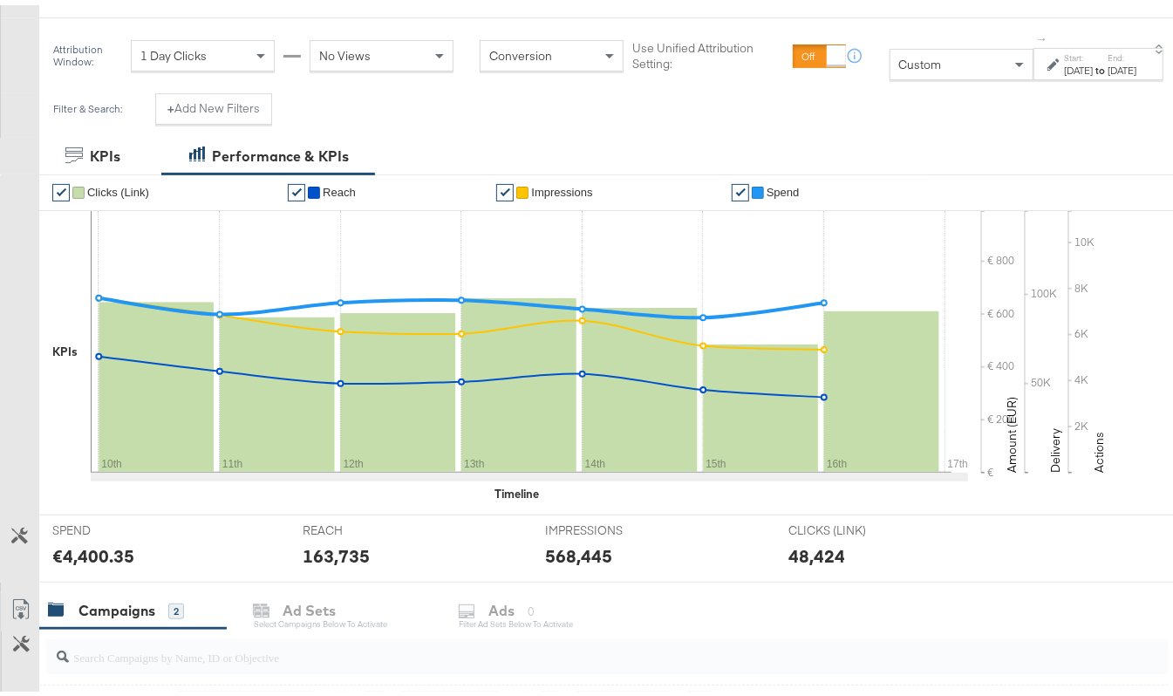
click at [1108, 65] on div "[DATE]" at bounding box center [1122, 65] width 29 height 14
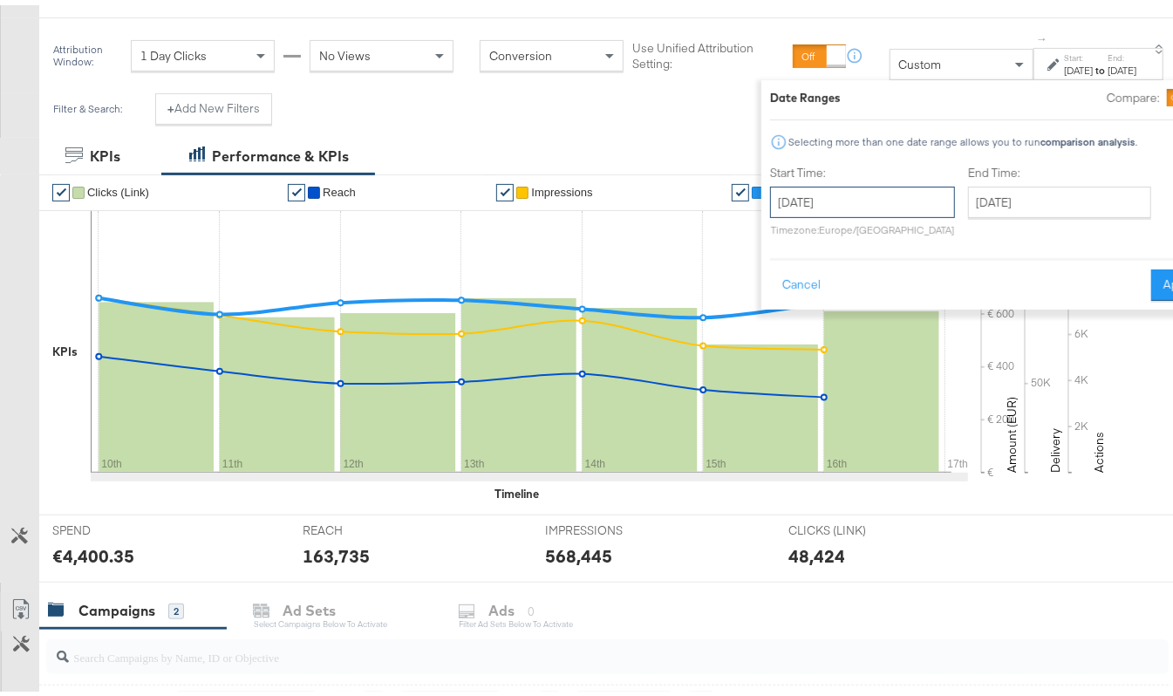
click at [800, 193] on input "August 10th 2025" at bounding box center [862, 196] width 185 height 31
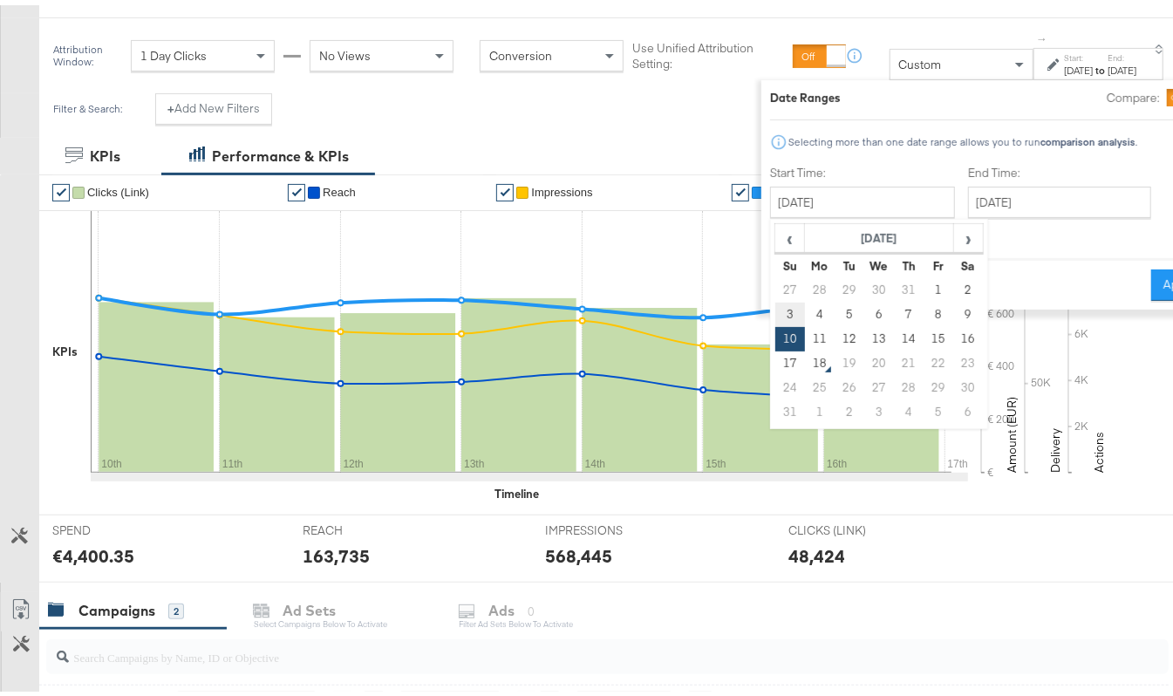
click at [774, 309] on td "3" at bounding box center [789, 309] width 30 height 24
type input "August 3rd 2025"
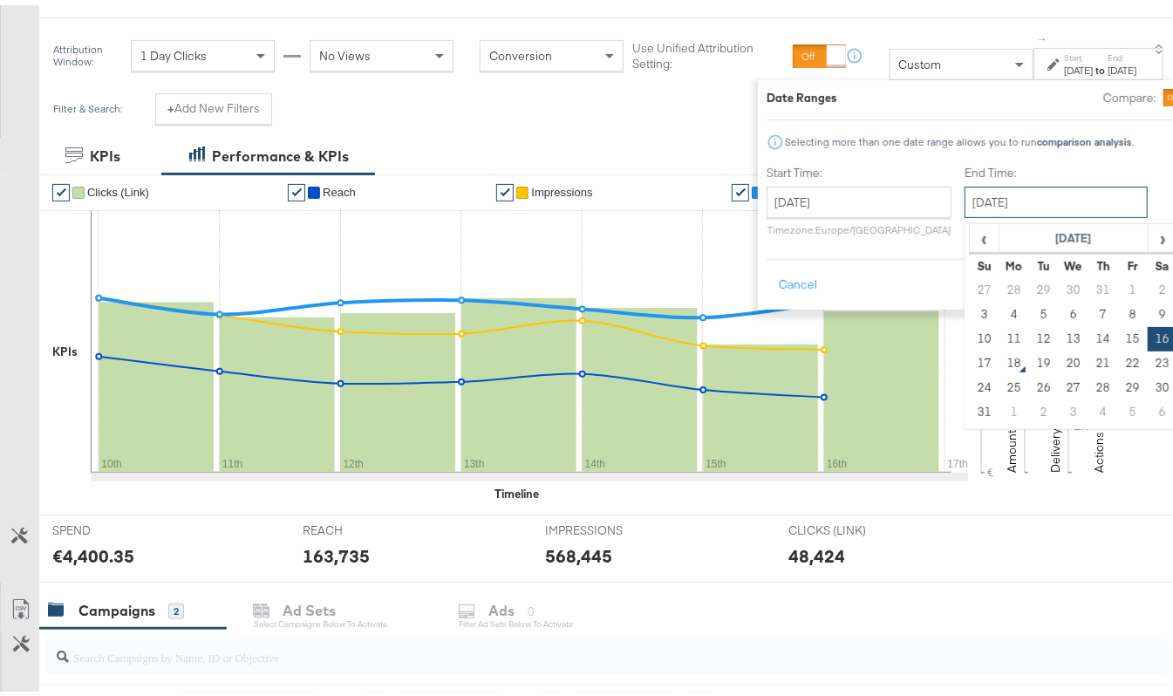
click at [965, 208] on input "August 16th 2025" at bounding box center [1056, 196] width 183 height 31
click at [1148, 303] on td "9" at bounding box center [1163, 309] width 30 height 24
type input "August 9th 2025"
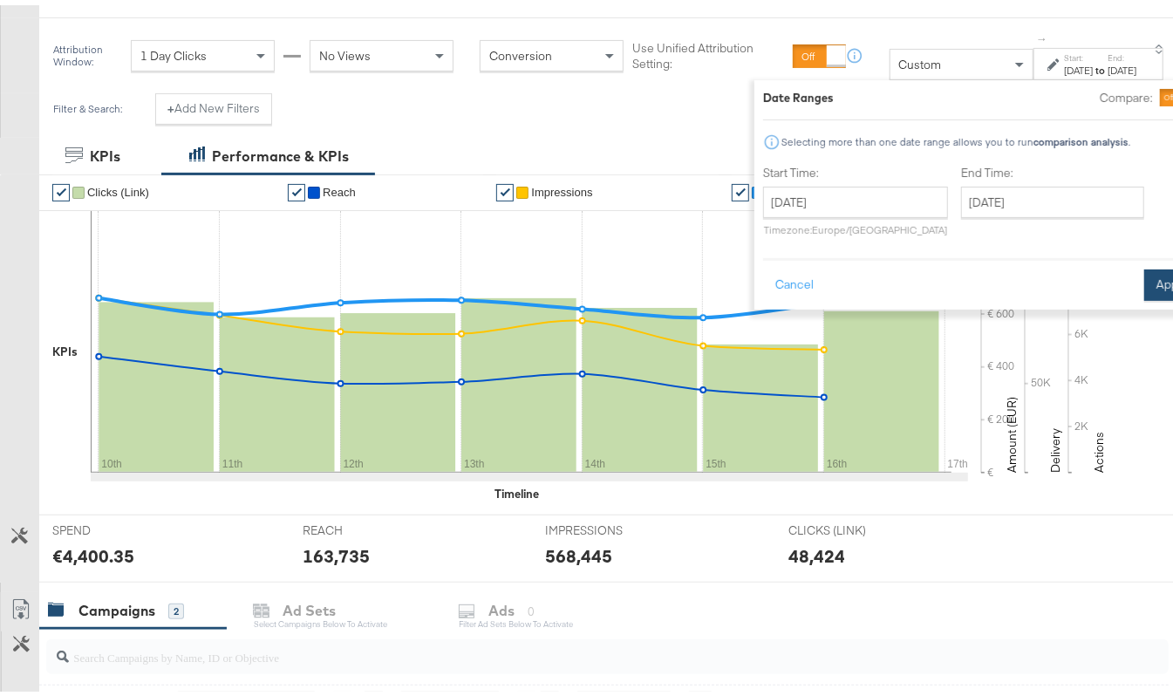
click at [1144, 276] on button "Apply" at bounding box center [1171, 279] width 55 height 31
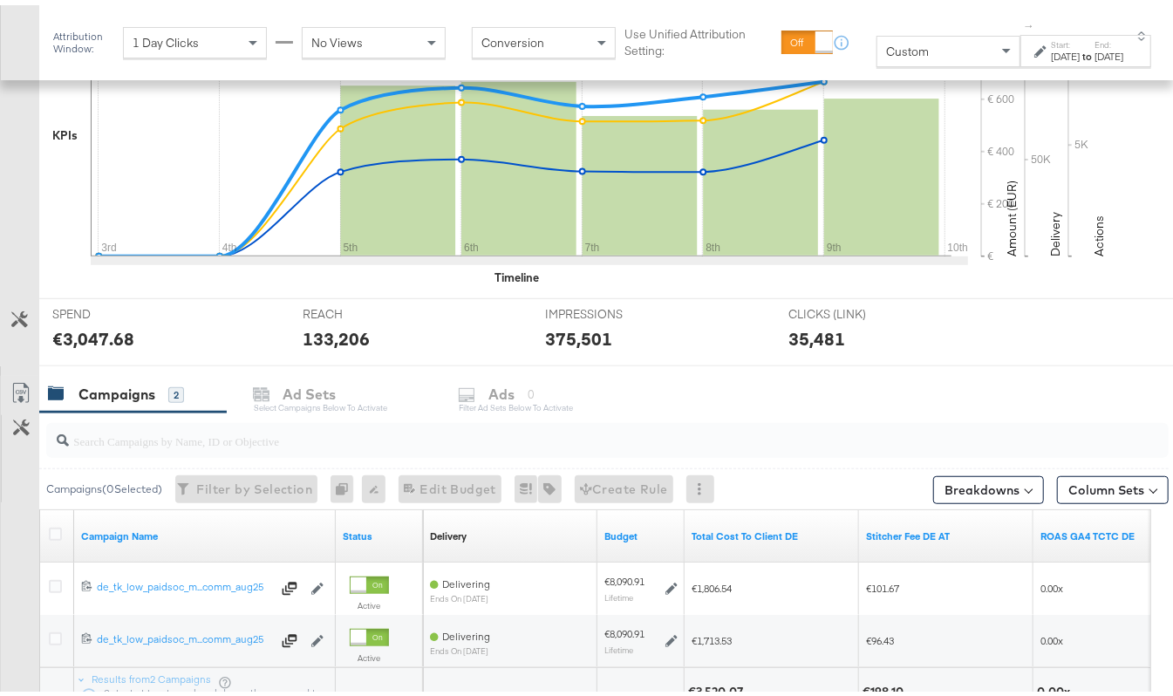
scroll to position [596, 0]
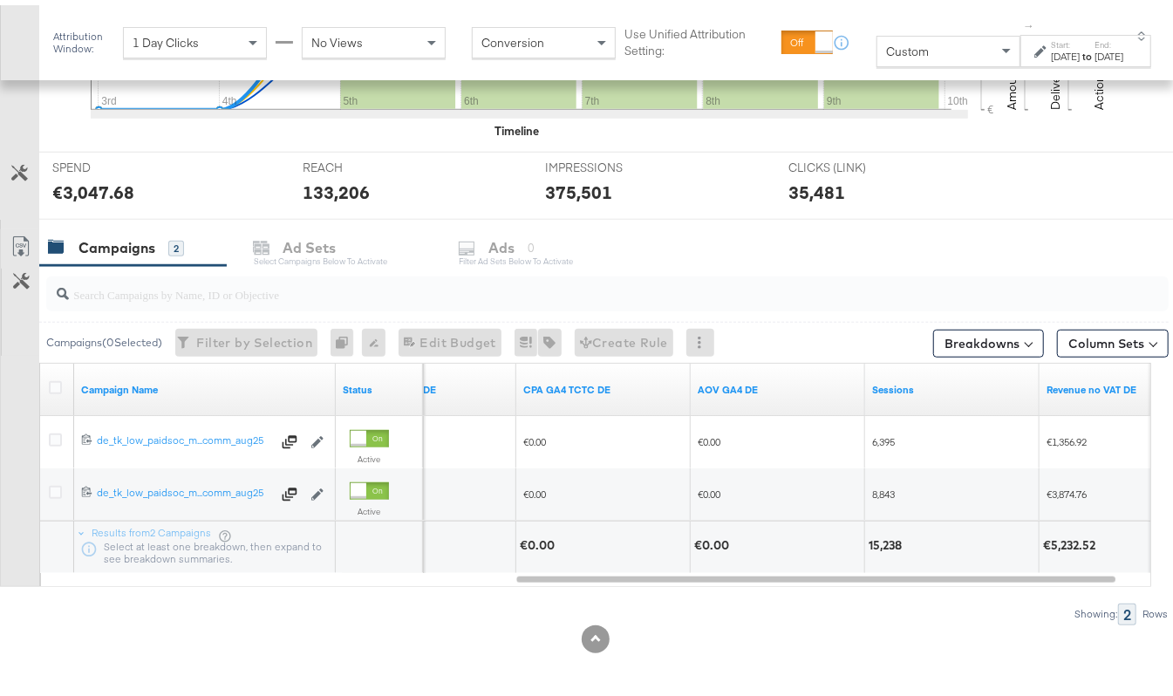
click at [1095, 49] on div "Aug 9th 2025" at bounding box center [1109, 51] width 29 height 14
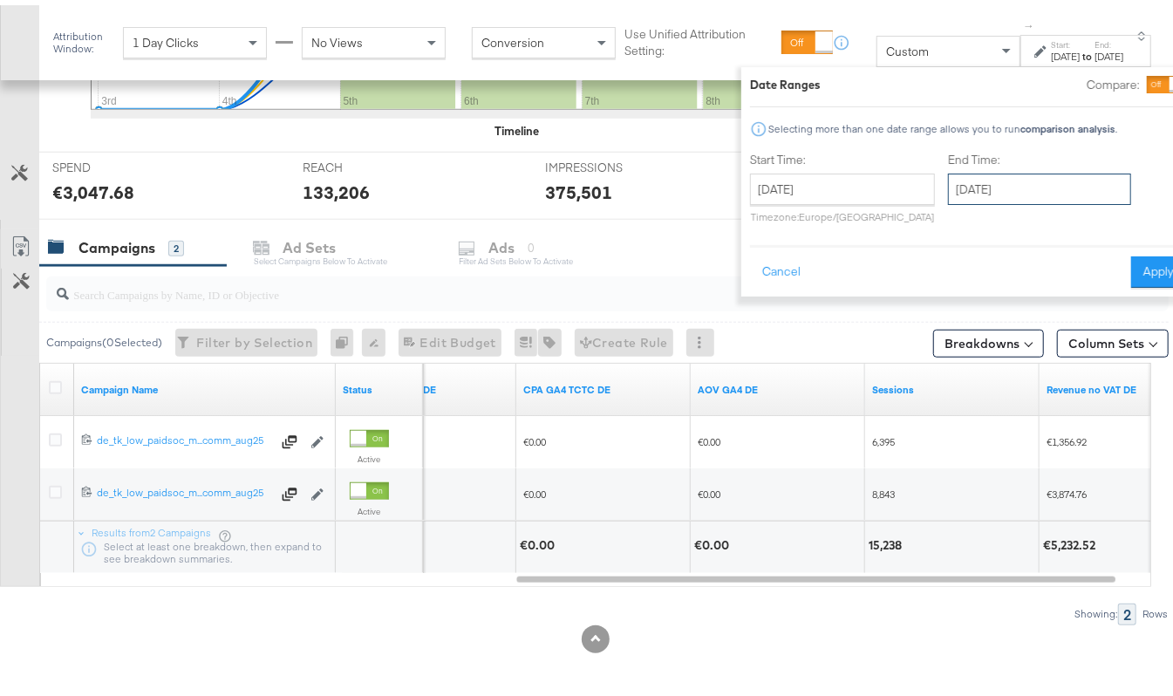
click at [948, 176] on input "August 9th 2025" at bounding box center [1039, 183] width 183 height 31
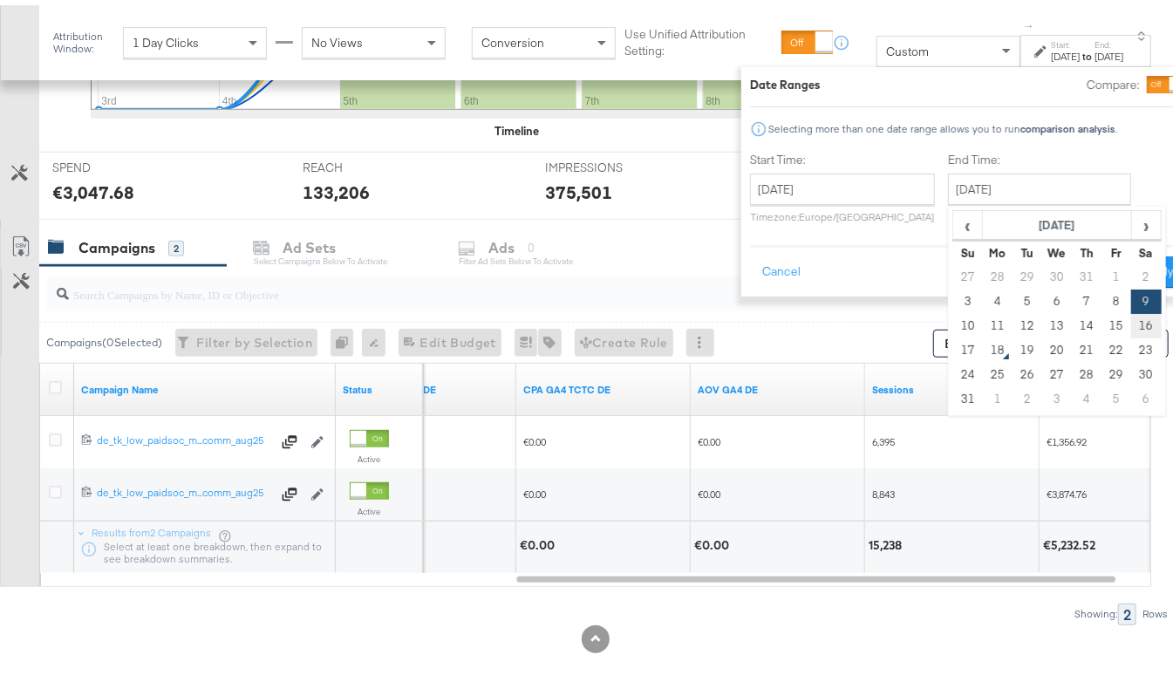
click at [1132, 317] on td "16" at bounding box center [1147, 321] width 30 height 24
type input "August 16th 2025"
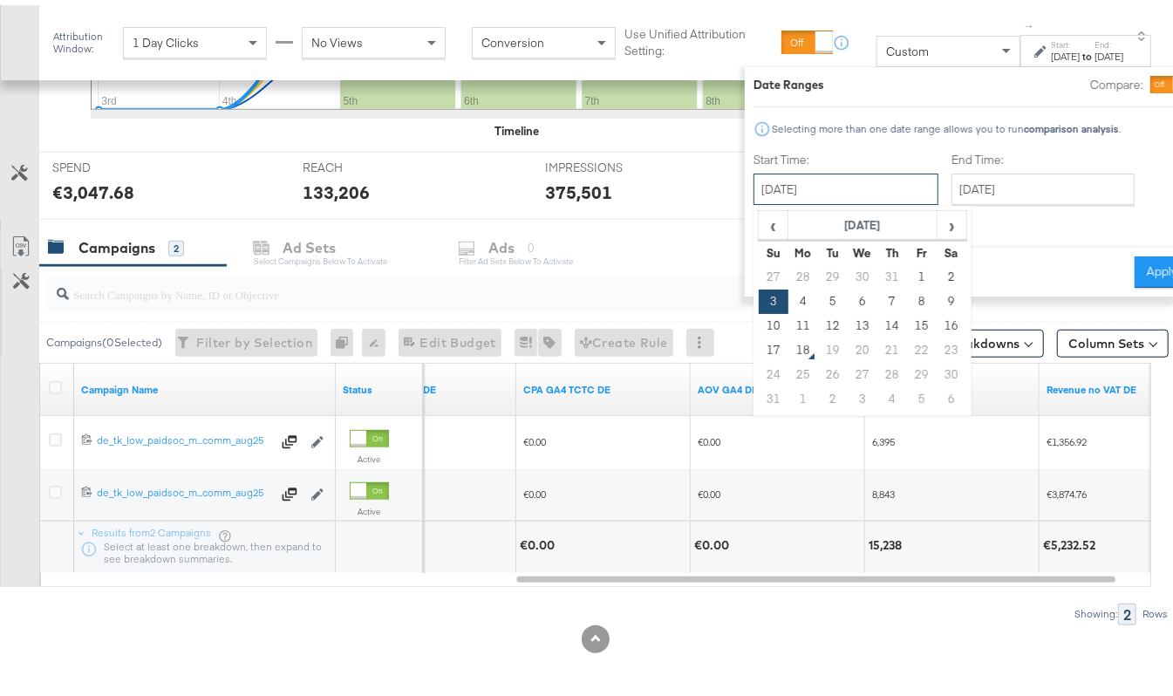
click at [804, 189] on input "August 3rd 2025" at bounding box center [845, 183] width 185 height 31
click at [759, 319] on td "10" at bounding box center [774, 321] width 30 height 24
type input "August 10th 2025"
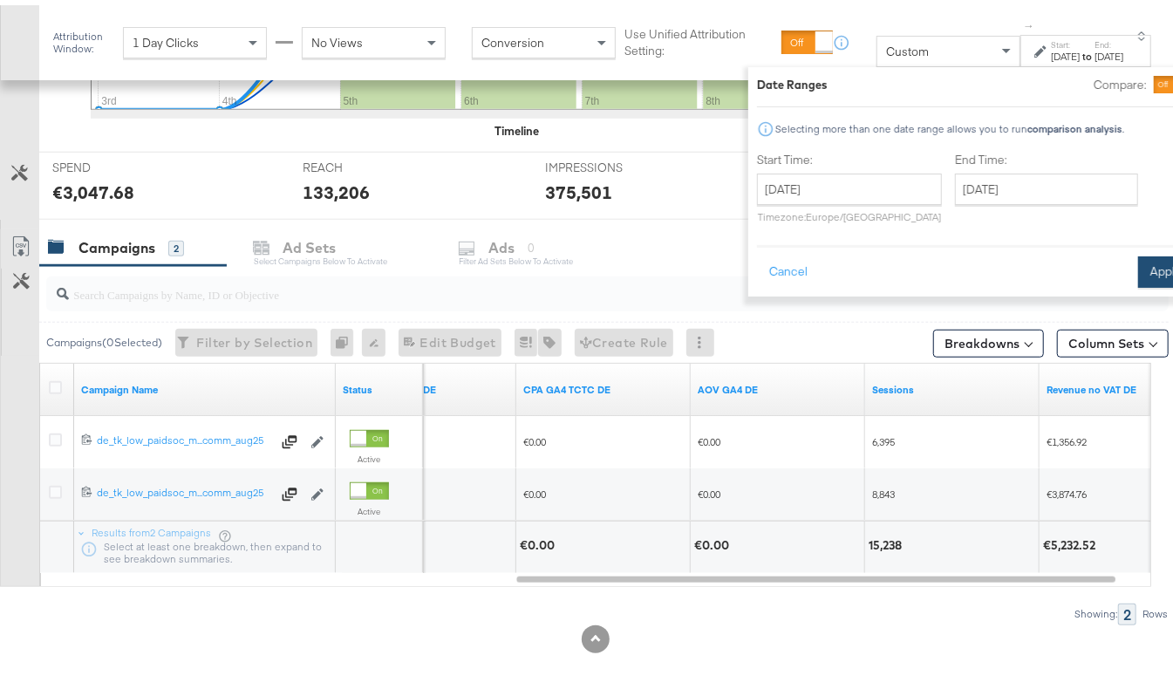
click at [1138, 272] on button "Apply" at bounding box center [1165, 266] width 55 height 31
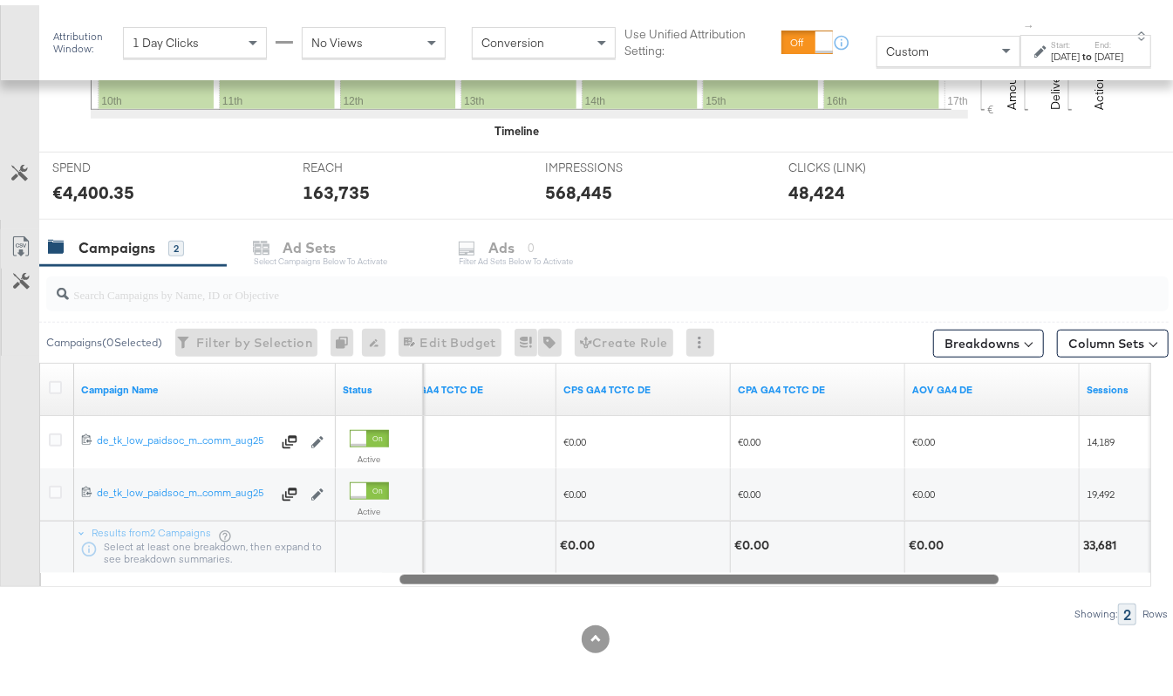
drag, startPoint x: 653, startPoint y: 574, endPoint x: 656, endPoint y: 625, distance: 51.5
click at [656, 625] on div "KPIs Performance & KPIs Customize KPIs ✔ Clicks (Link) ✔ Reach ✔ Impressions ✔ …" at bounding box center [595, 233] width 1190 height 926
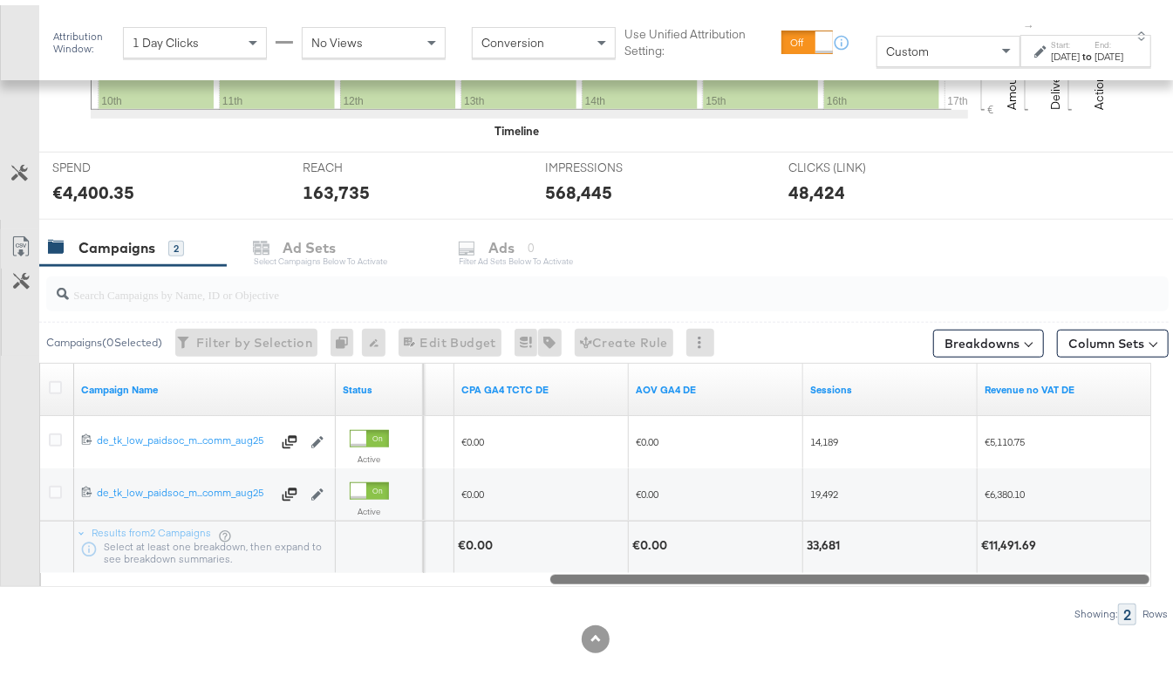
drag, startPoint x: 680, startPoint y: 573, endPoint x: 859, endPoint y: 594, distance: 180.0
click at [859, 594] on div "Campaigns ( 0 Selected) Filter by Selection Filter 0 campaigns 0 Rename 0 campa…" at bounding box center [584, 440] width 1169 height 358
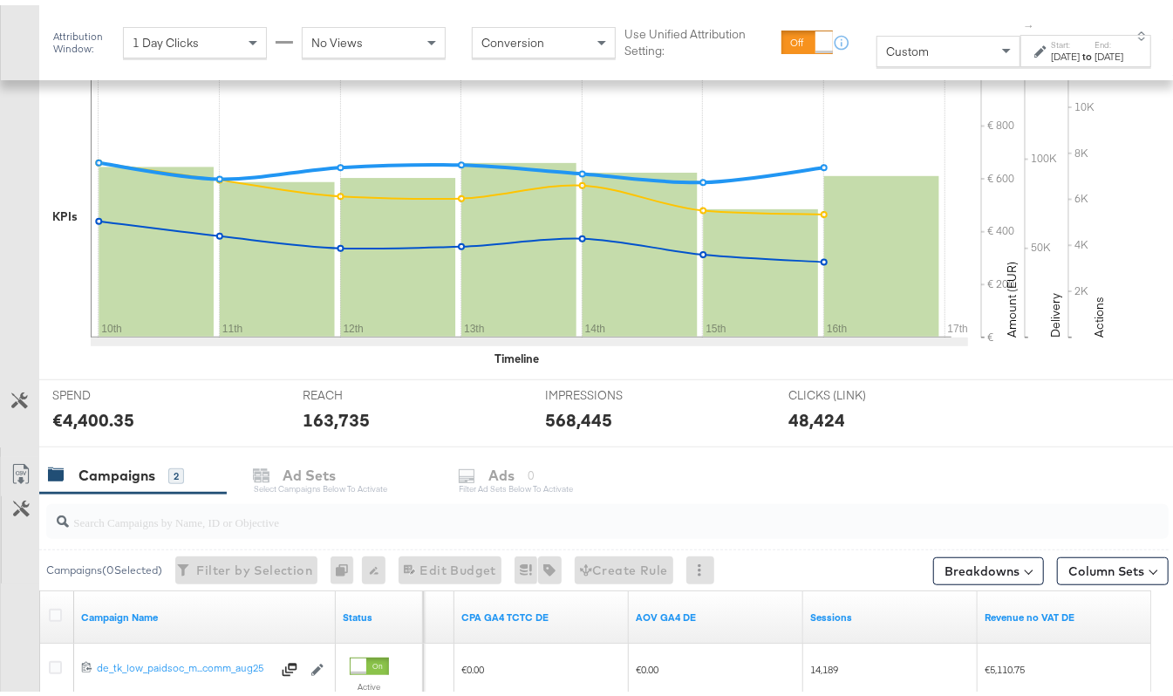
scroll to position [364, 0]
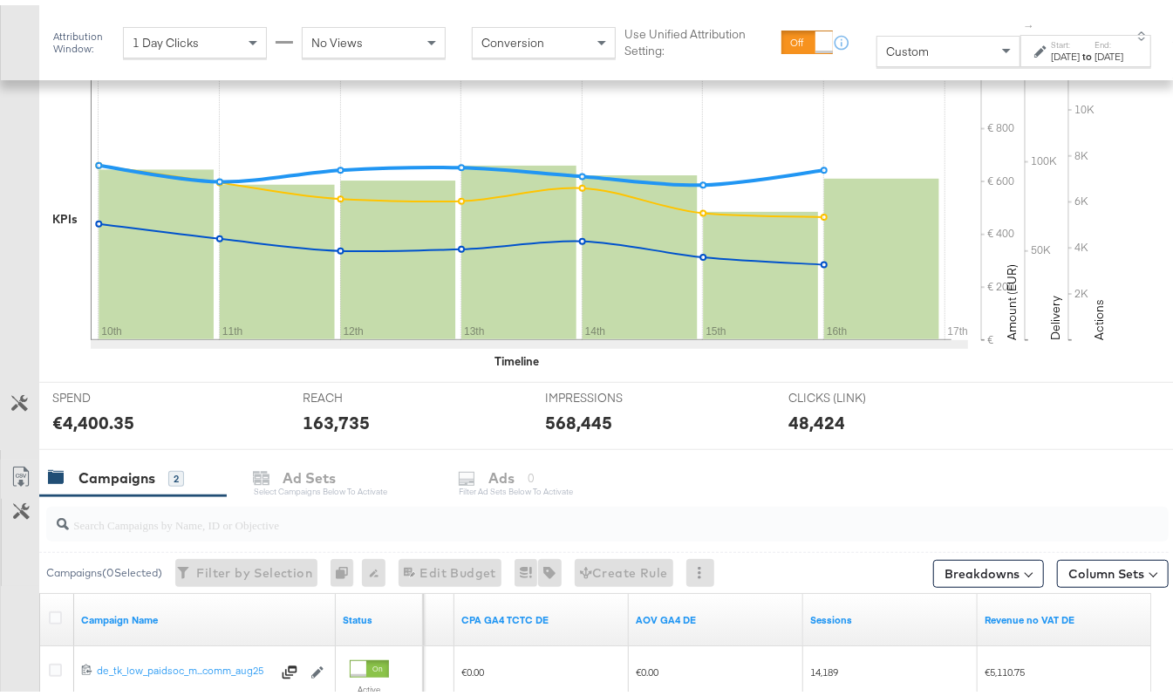
click at [1052, 50] on div "Aug 10th 2025" at bounding box center [1066, 51] width 29 height 14
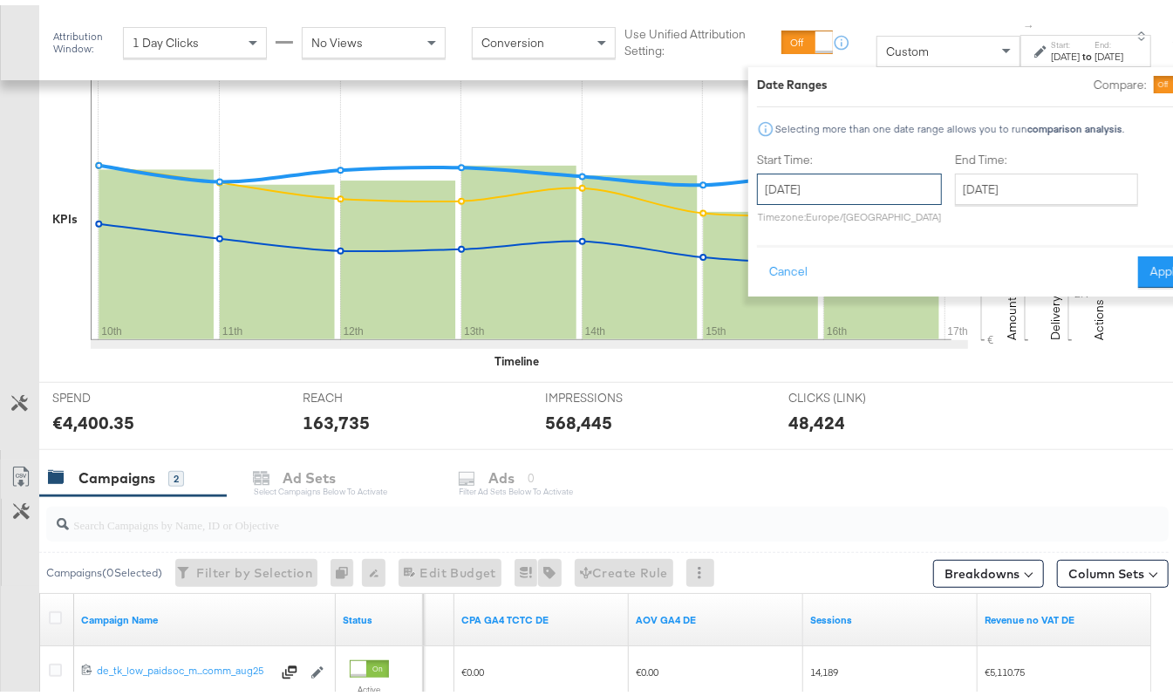
click at [816, 174] on input "August 10th 2025" at bounding box center [849, 183] width 185 height 31
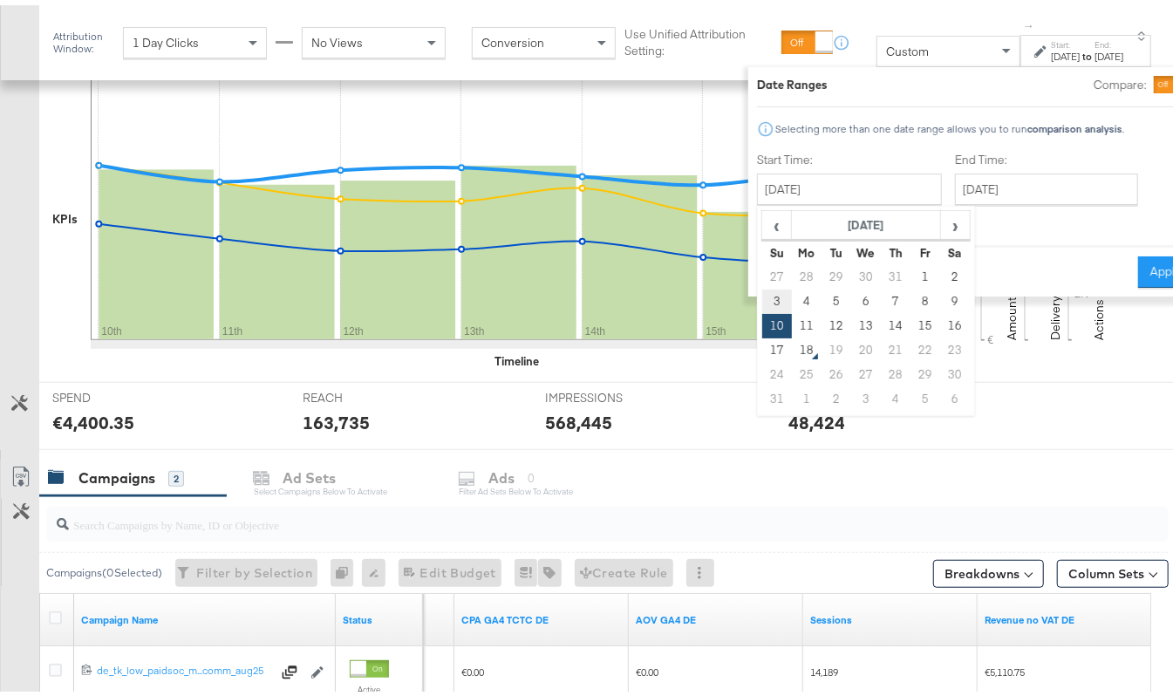
click at [762, 290] on td "3" at bounding box center [777, 296] width 30 height 24
type input "August 3rd 2025"
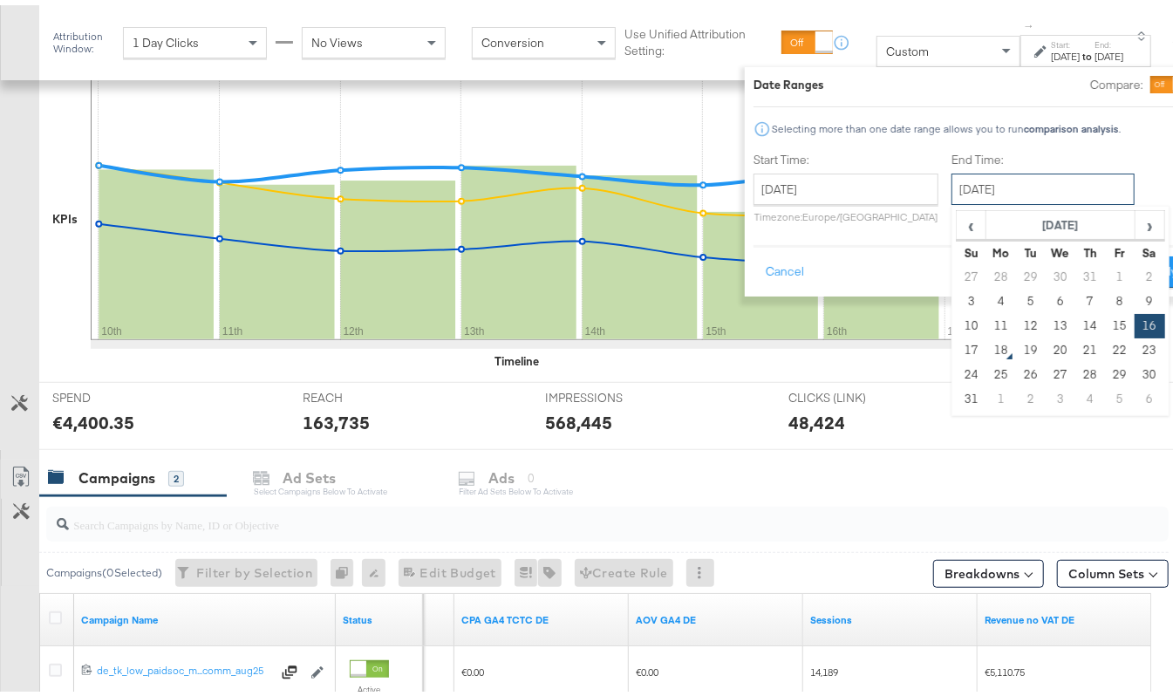
click at [951, 183] on input "August 16th 2025" at bounding box center [1042, 183] width 183 height 31
click at [1135, 291] on td "9" at bounding box center [1150, 296] width 30 height 24
type input "August 9th 2025"
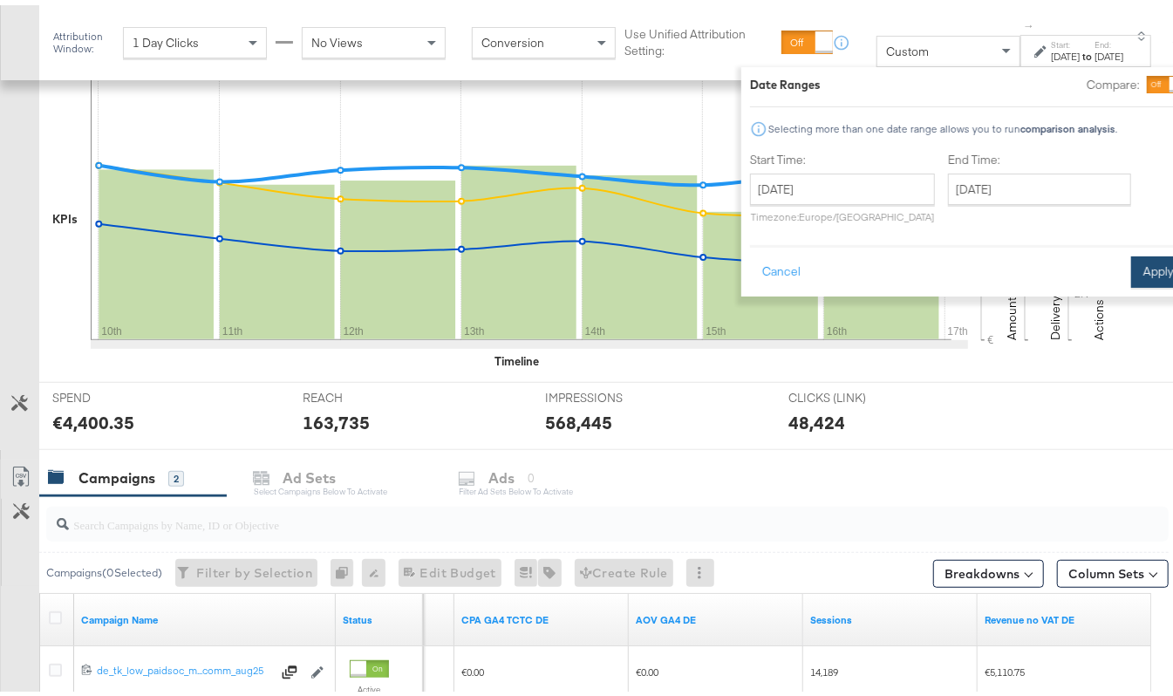
click at [1131, 259] on button "Apply" at bounding box center [1158, 266] width 55 height 31
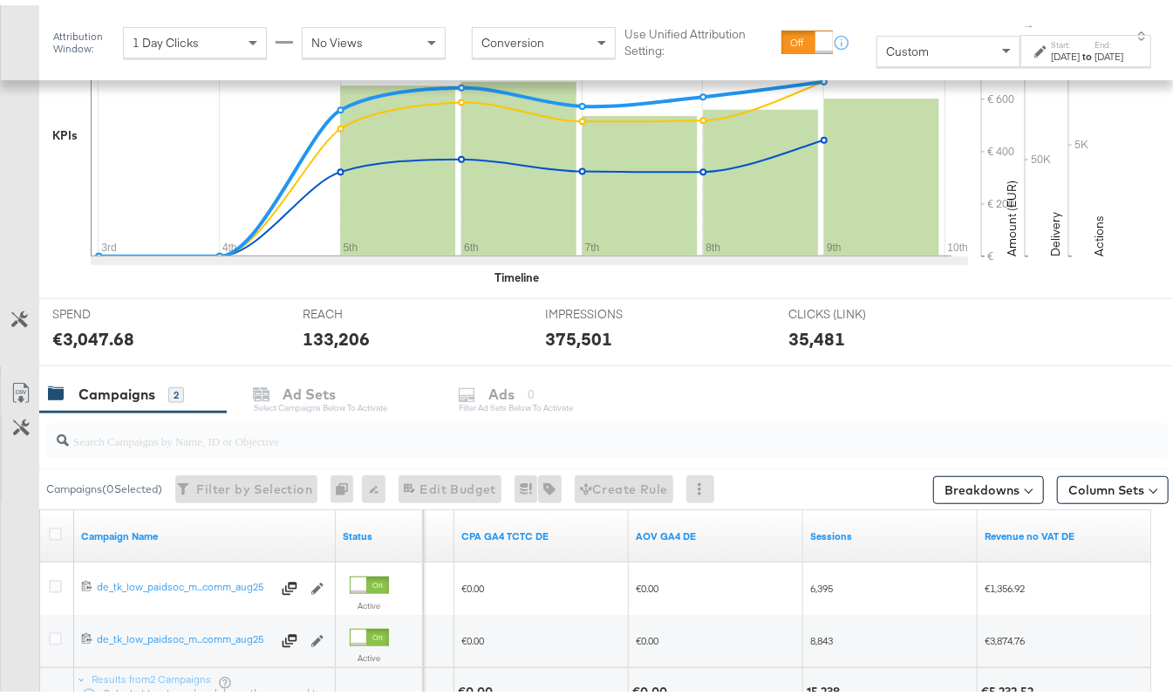
scroll to position [596, 0]
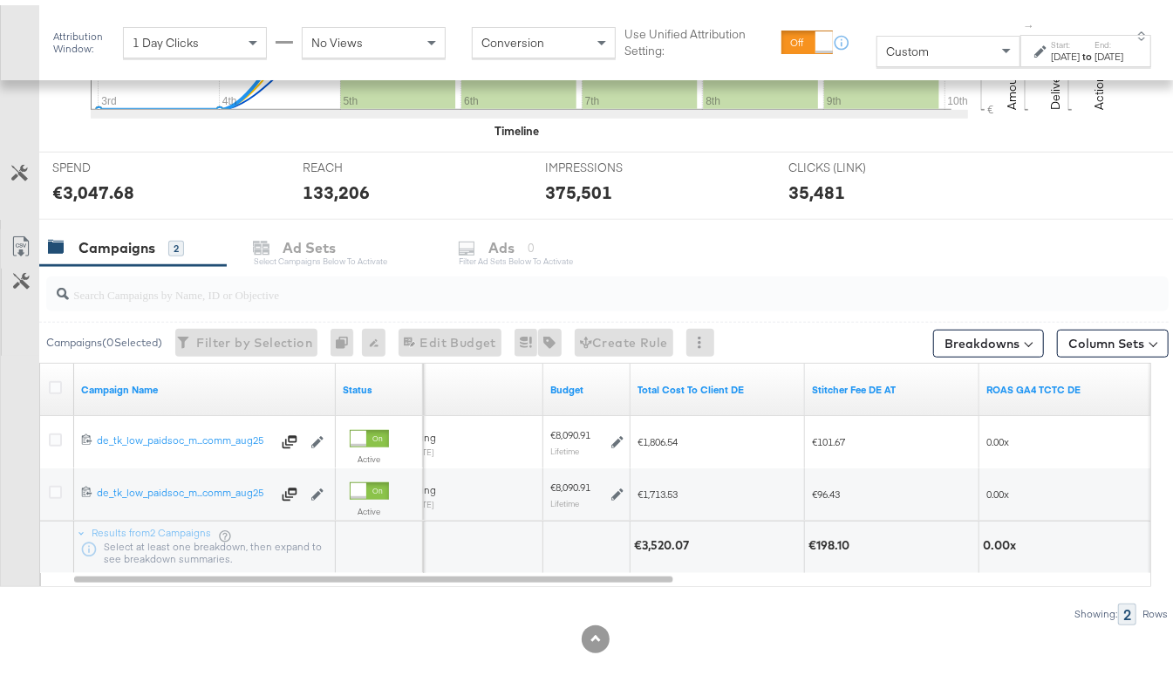
click at [1052, 50] on div "[DATE]" at bounding box center [1066, 51] width 29 height 14
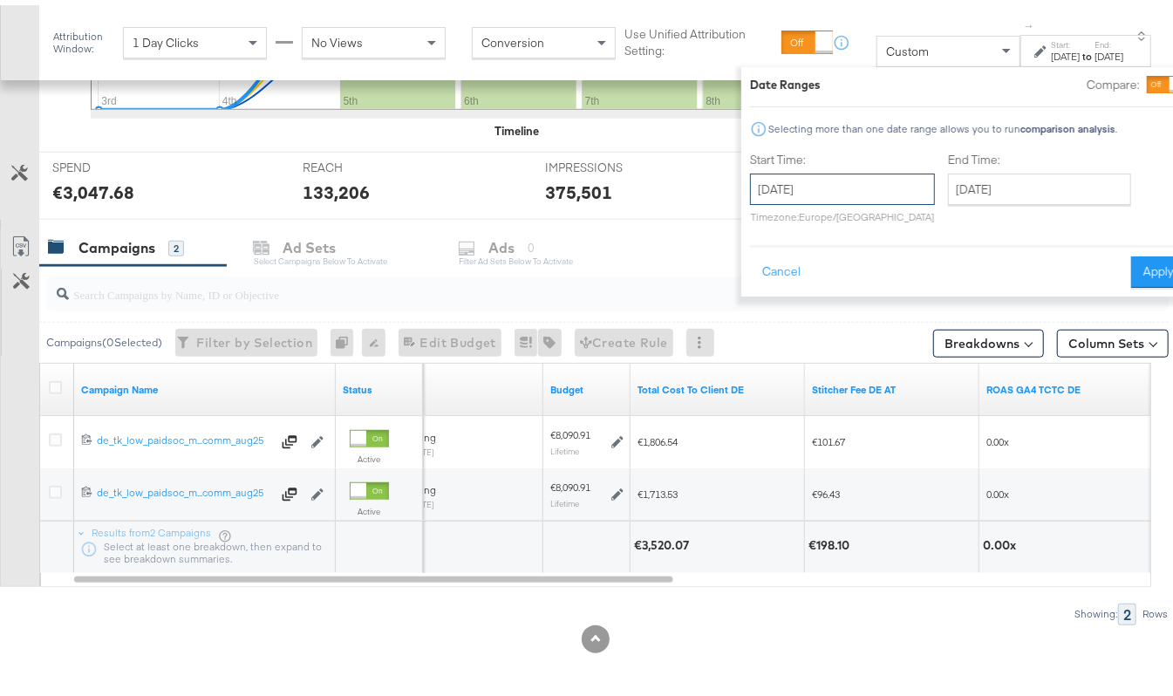
click at [757, 190] on input "August 3rd 2025" at bounding box center [842, 183] width 185 height 31
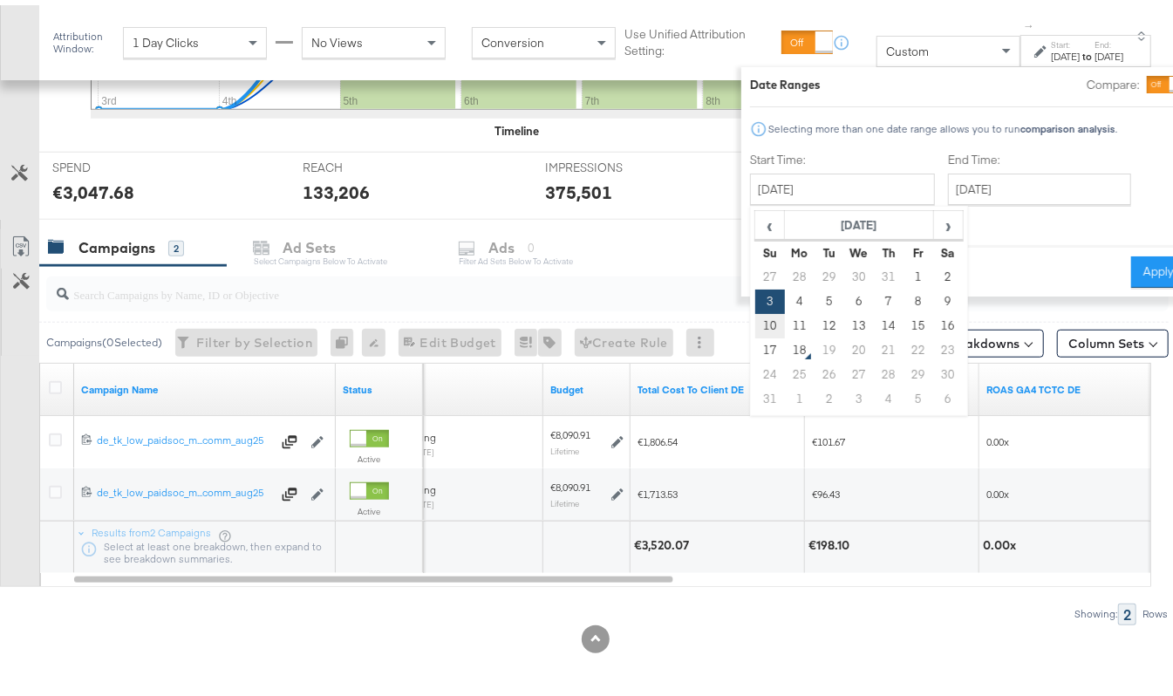
click at [755, 318] on td "10" at bounding box center [770, 321] width 30 height 24
type input "August 10th 2025"
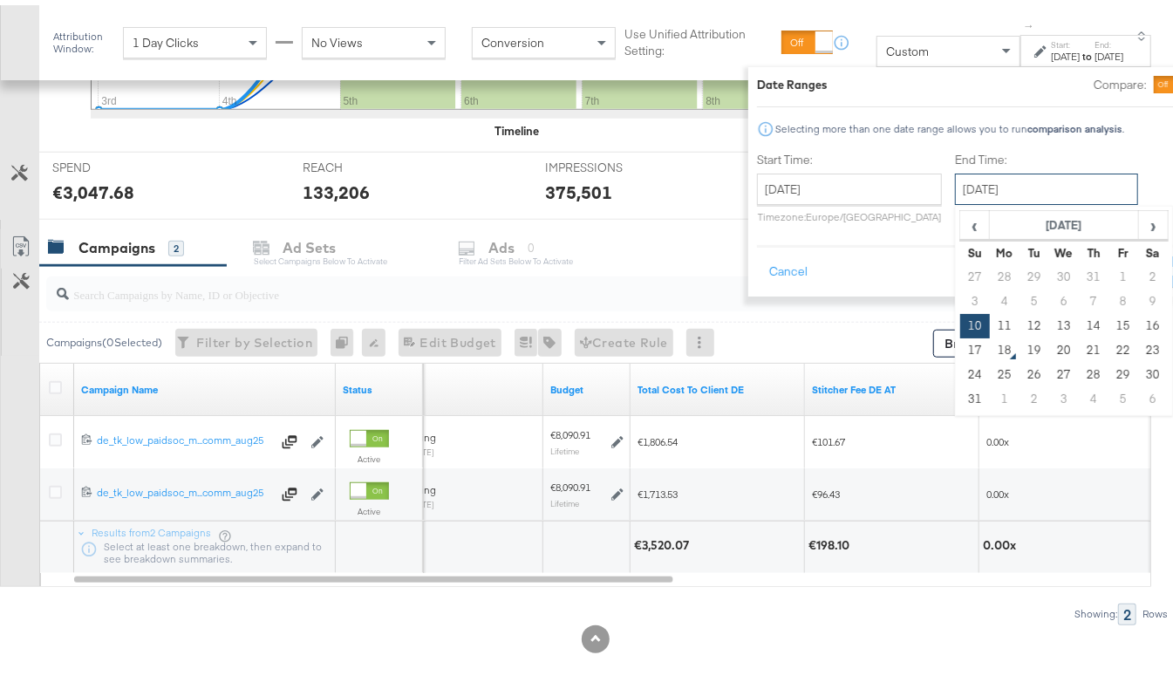
click at [967, 187] on input "August 10th 2025" at bounding box center [1046, 183] width 183 height 31
click at [1139, 318] on td "16" at bounding box center [1154, 321] width 30 height 24
type input "August 16th 2025"
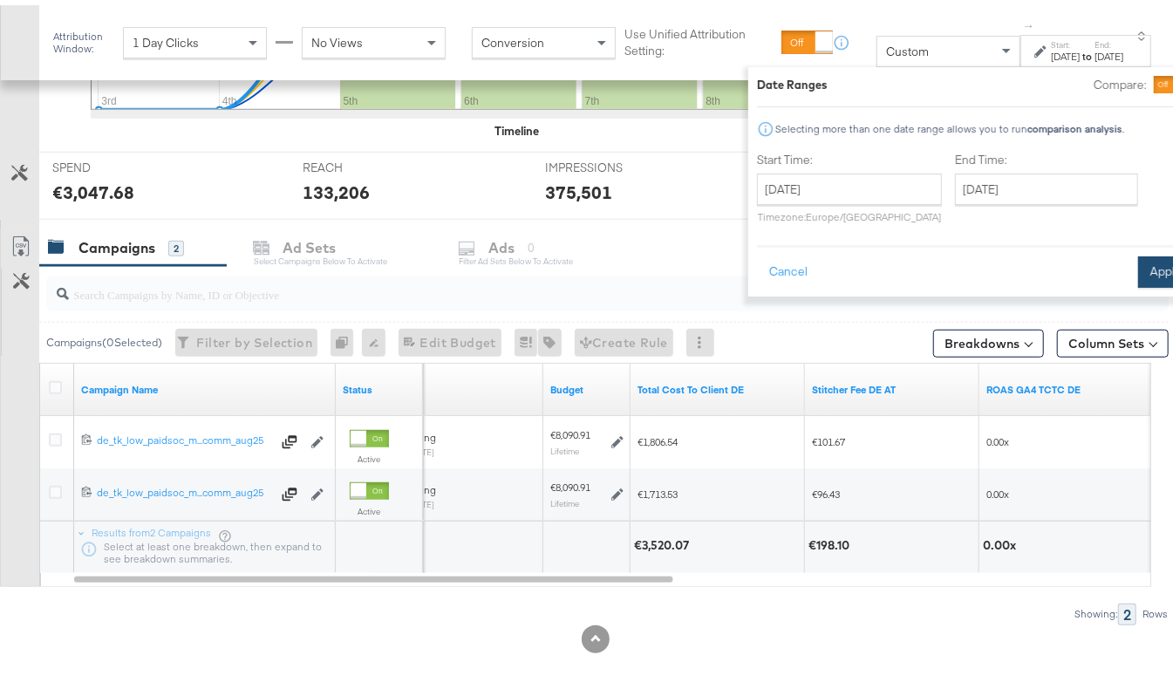
click at [1138, 266] on button "Apply" at bounding box center [1165, 266] width 55 height 31
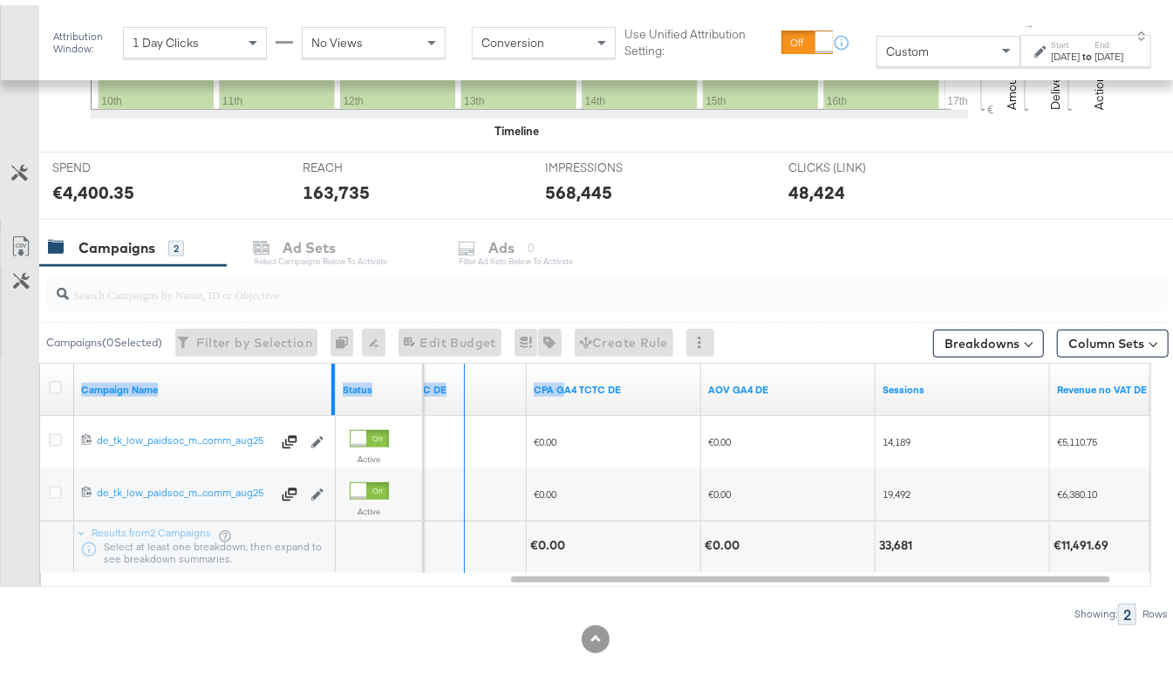
drag, startPoint x: 331, startPoint y: 378, endPoint x: 566, endPoint y: 380, distance: 234.6
click at [40, 358] on div "Campaign Name Status CPS GA4 TCTC DE CPA GA4 TCTC DE AOV GA4 DE Sessions Revenu…" at bounding box center [40, 358] width 0 height 0
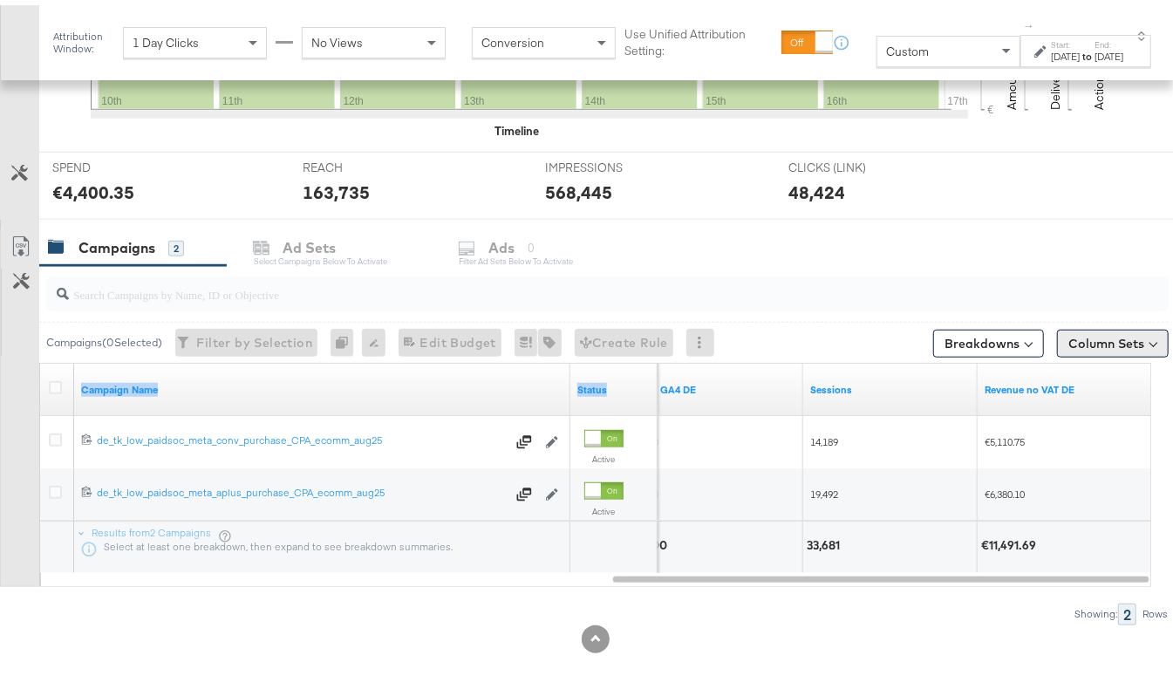
click at [1088, 335] on button "Column Sets" at bounding box center [1113, 338] width 112 height 28
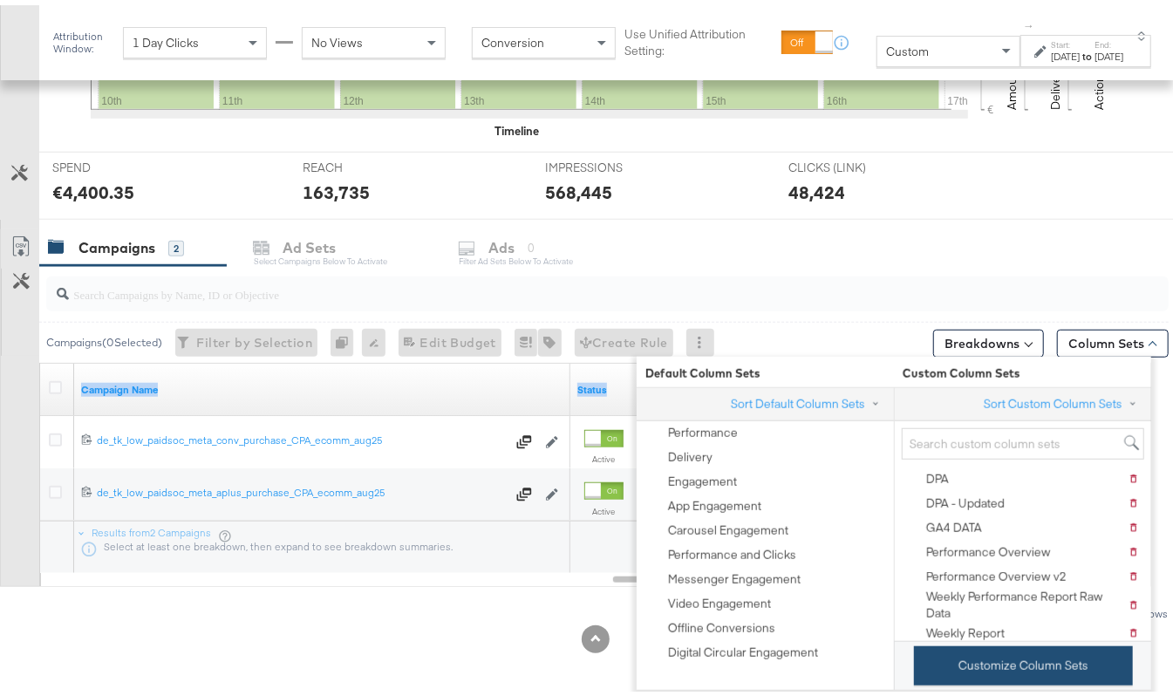
click at [1002, 658] on button "Customize Column Sets" at bounding box center [1023, 660] width 219 height 39
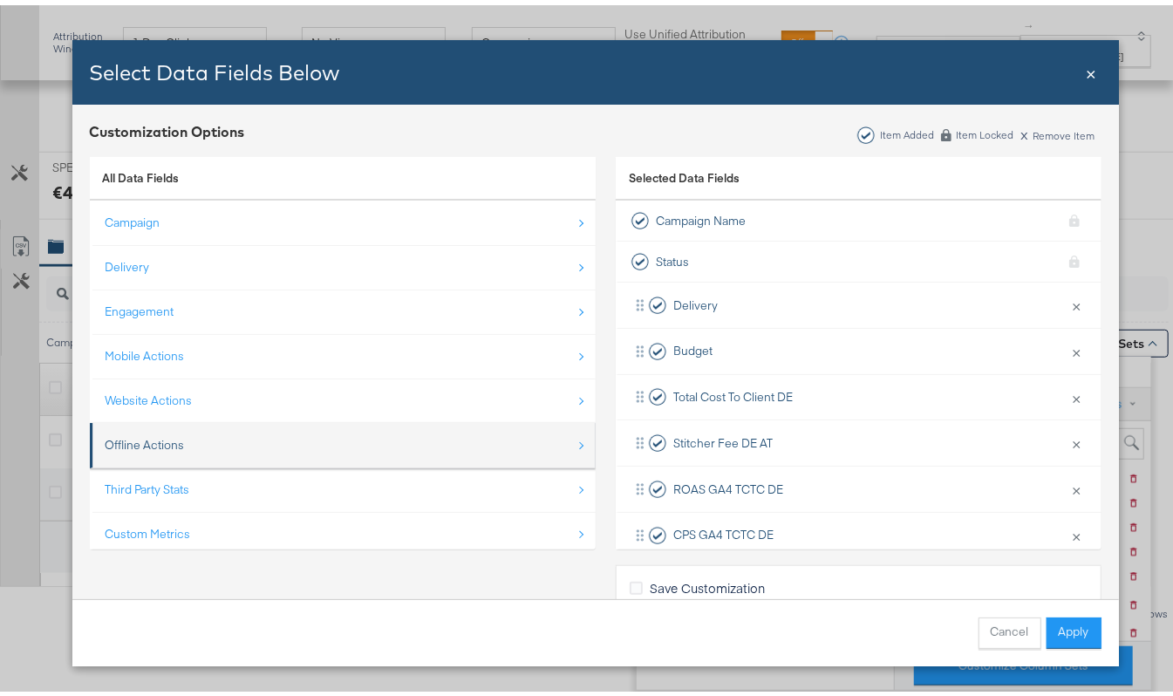
scroll to position [26, 0]
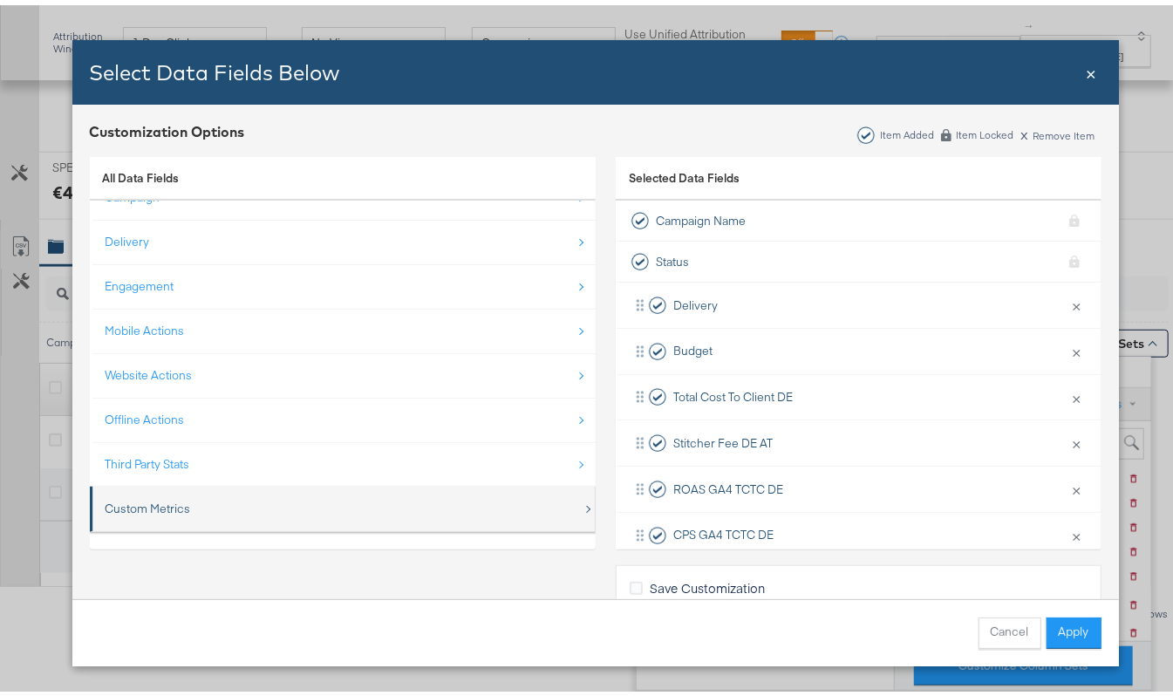
click at [210, 496] on div "Custom Metrics" at bounding box center [344, 504] width 477 height 36
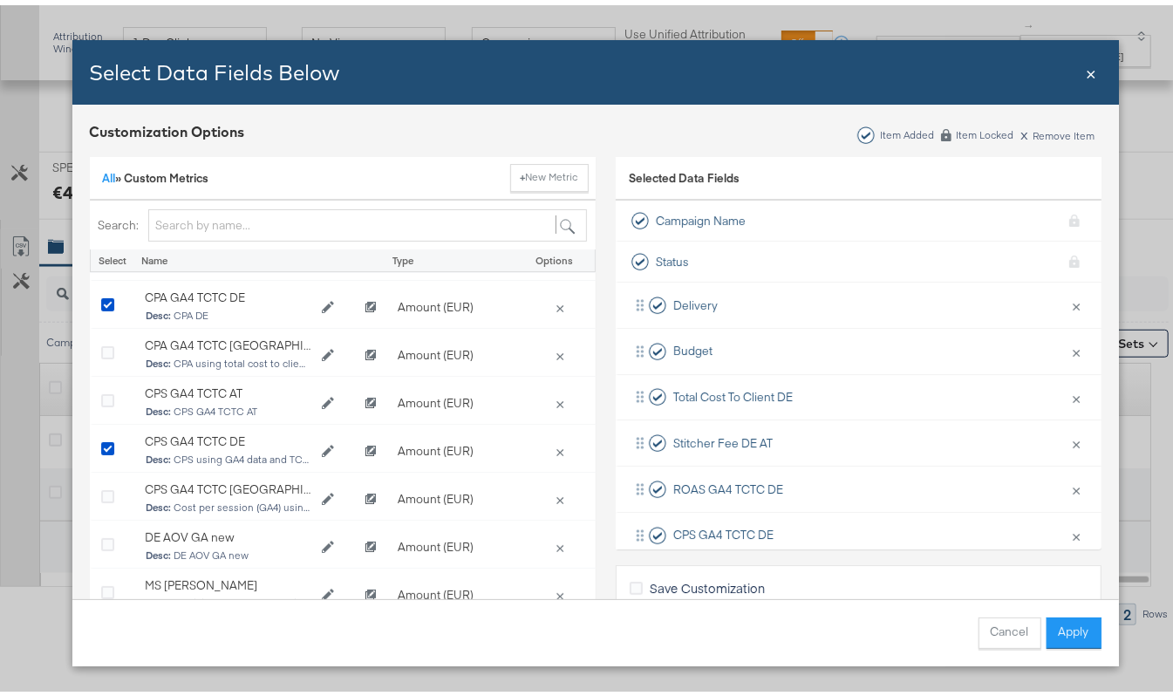
scroll to position [116, 0]
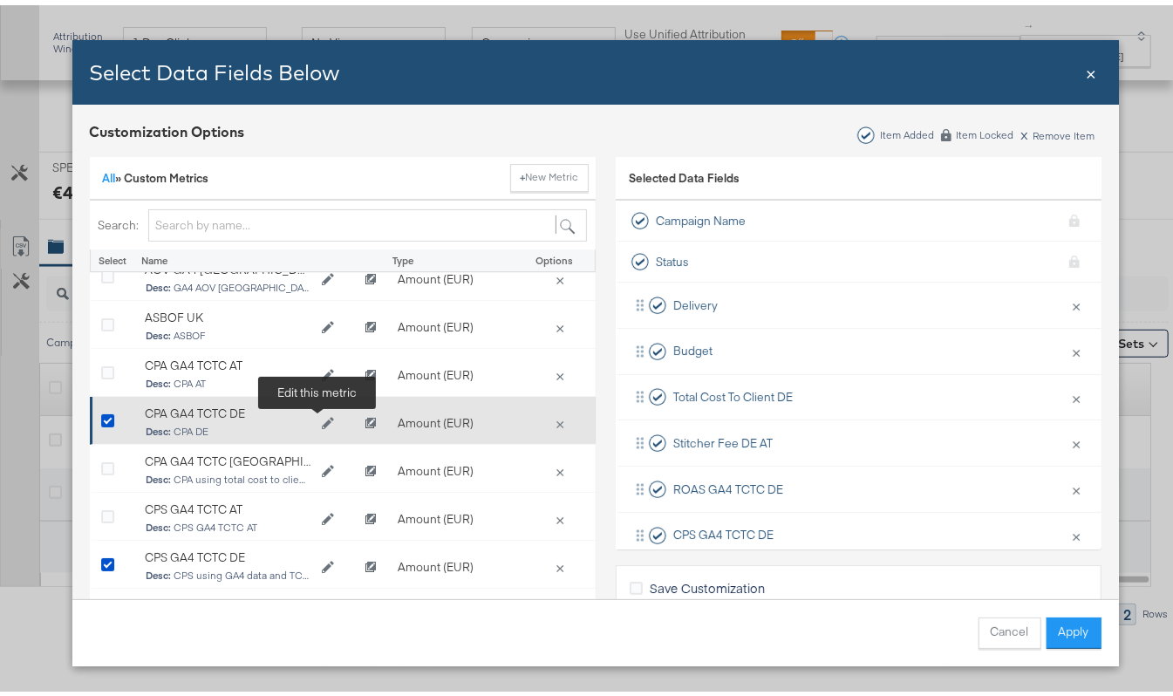
click at [321, 419] on icon "Edit CPA GA4 TCTC DE" at bounding box center [327, 418] width 12 height 12
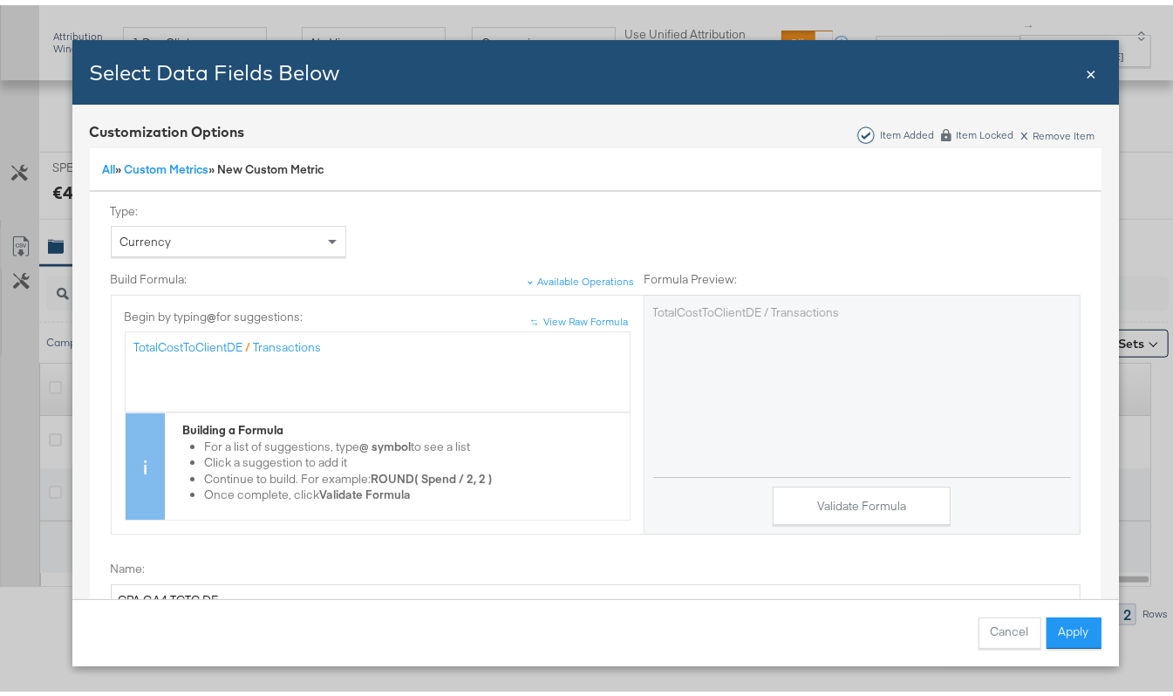
scroll to position [0, 0]
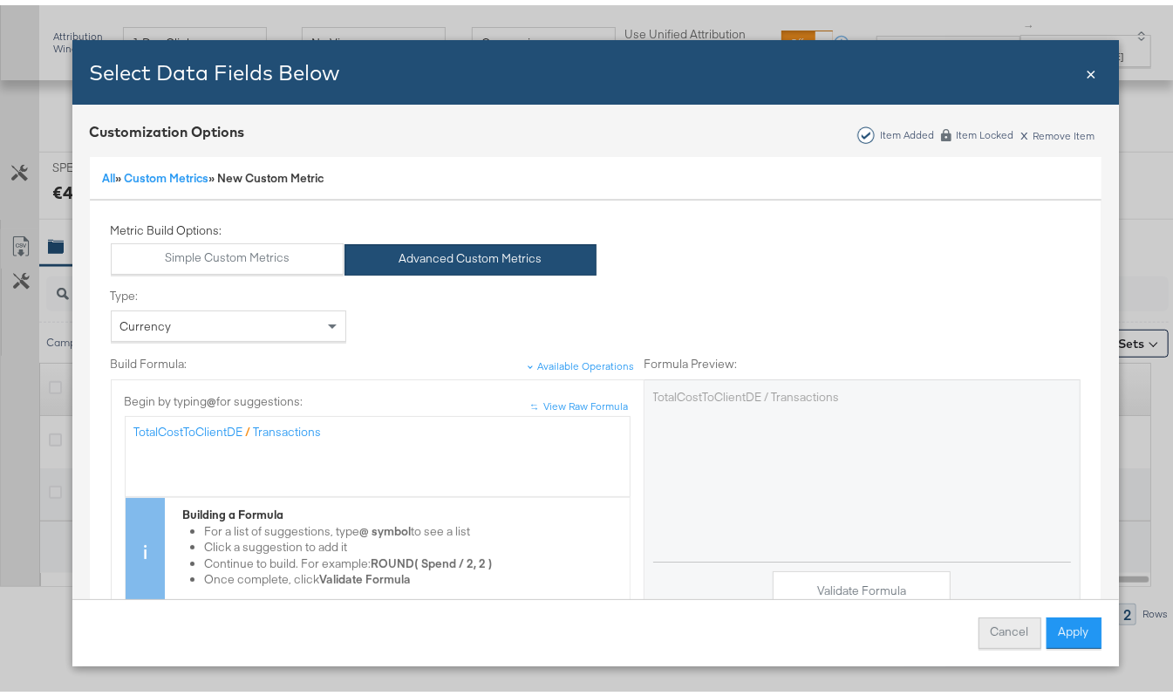
click at [994, 639] on button "Cancel" at bounding box center [1009, 627] width 63 height 31
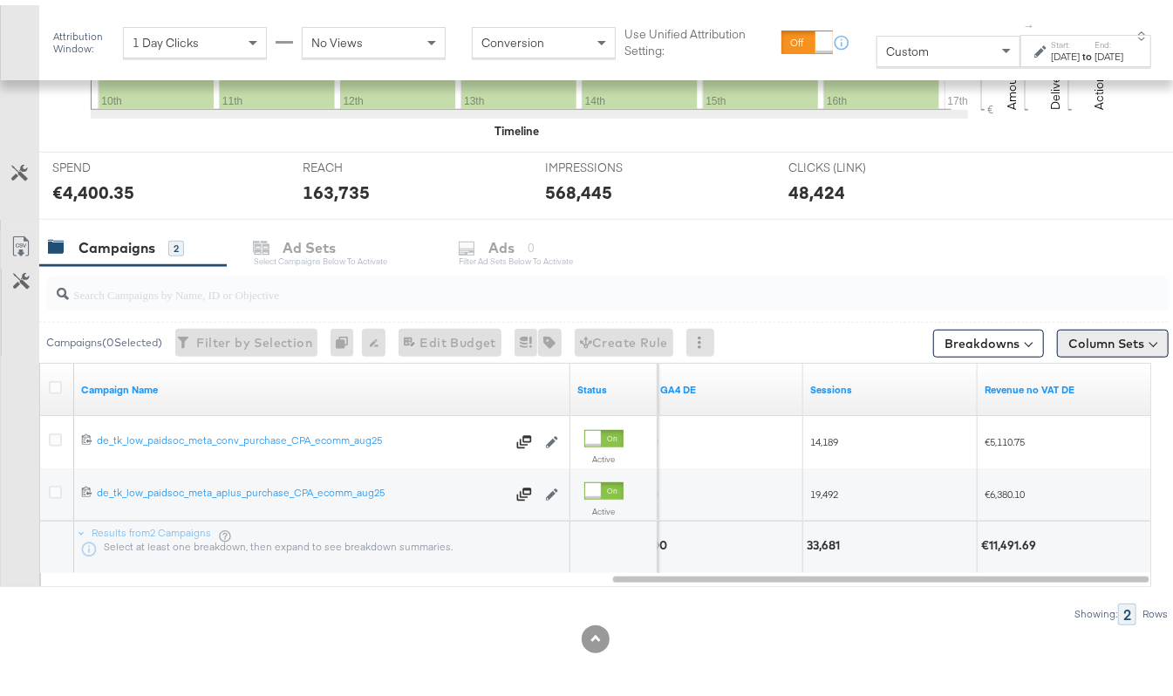
click at [1073, 333] on button "Column Sets" at bounding box center [1113, 338] width 112 height 28
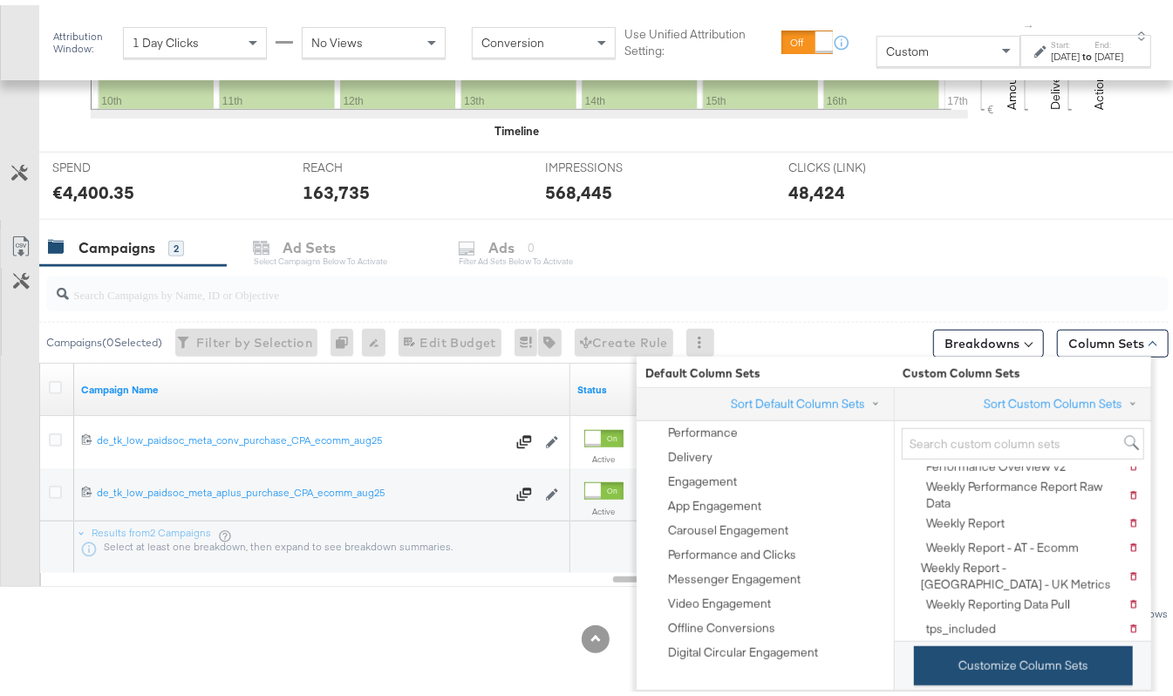
scroll to position [119, 0]
click at [981, 657] on button "Customize Column Sets" at bounding box center [1023, 660] width 219 height 39
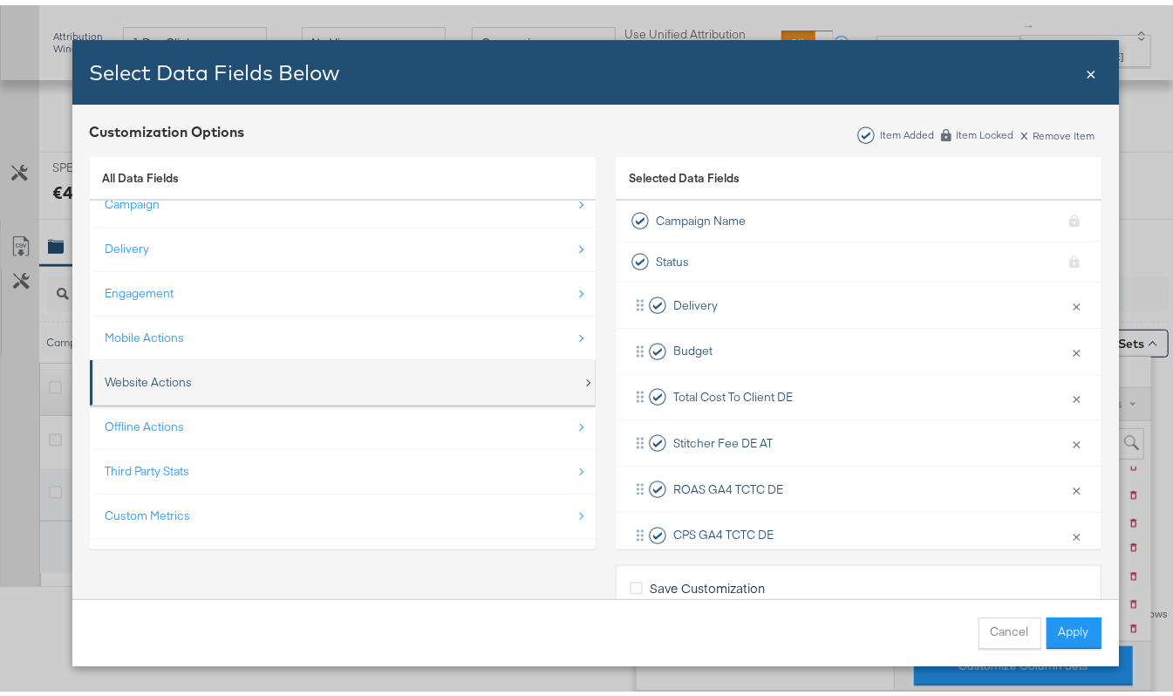
scroll to position [26, 0]
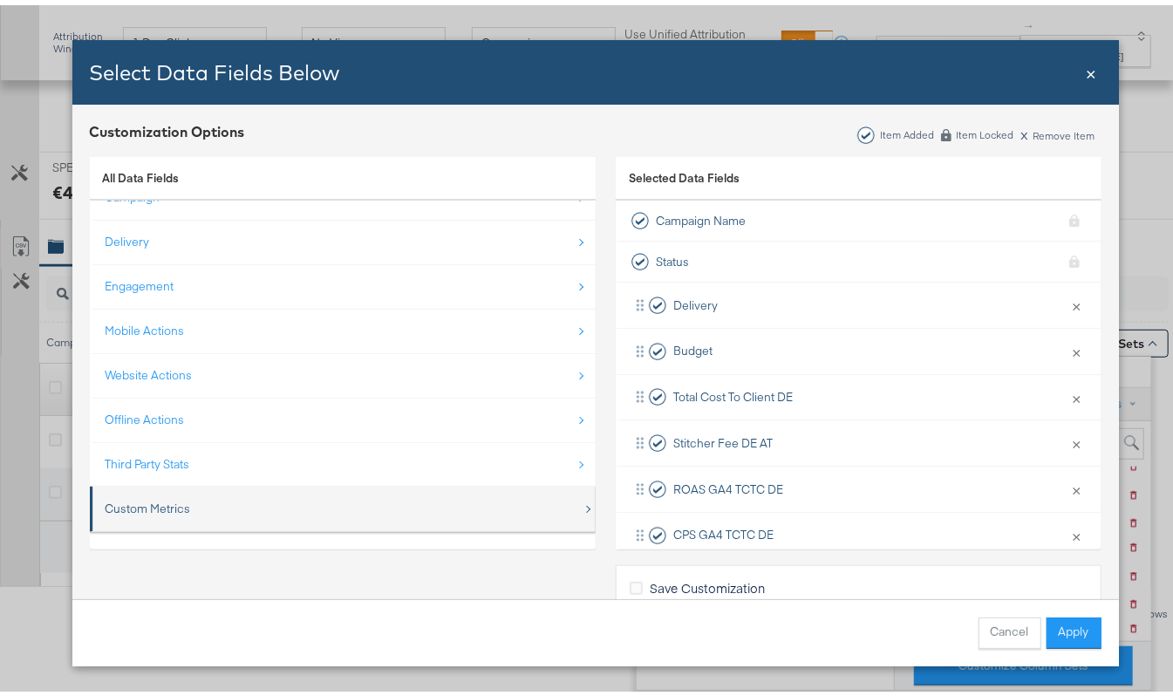
click at [106, 509] on div "Custom Metrics" at bounding box center [148, 503] width 85 height 17
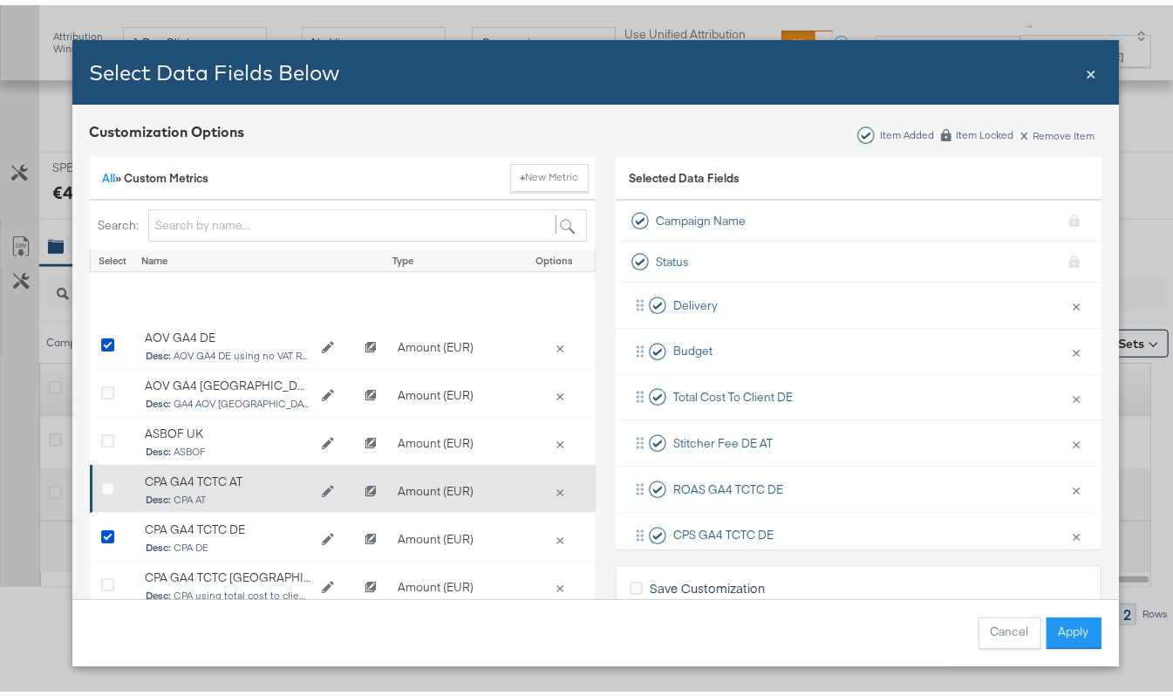
scroll to position [232, 0]
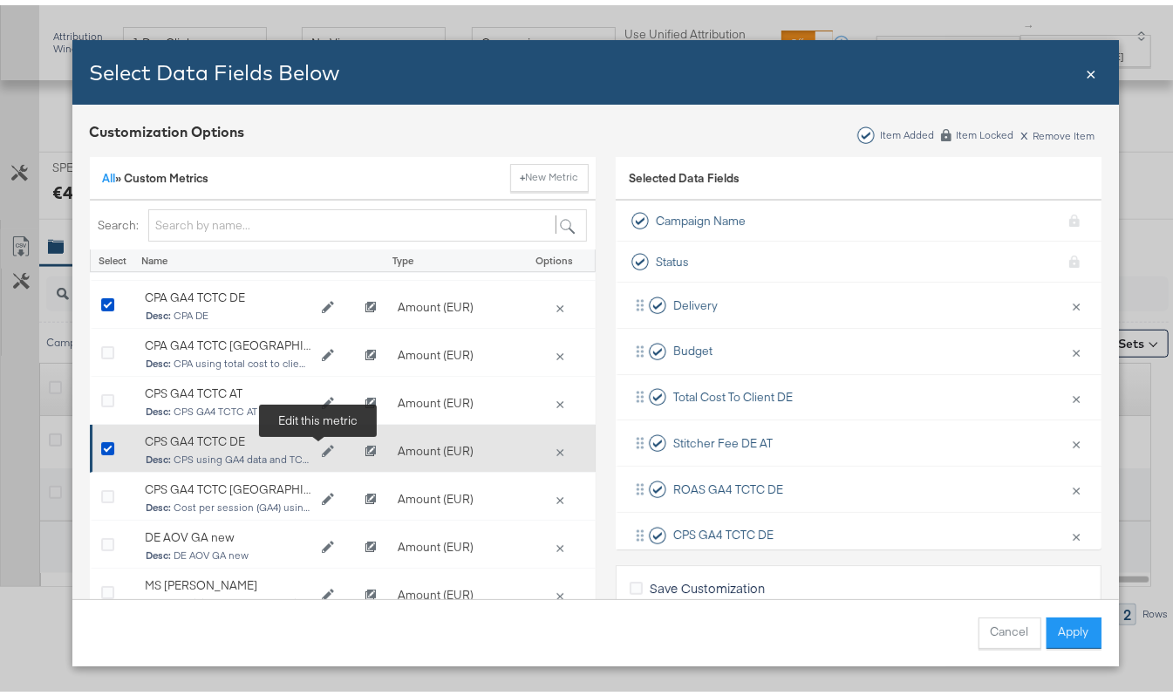
click at [322, 452] on icon "Edit CPS GA4 TCTC DE" at bounding box center [328, 446] width 12 height 12
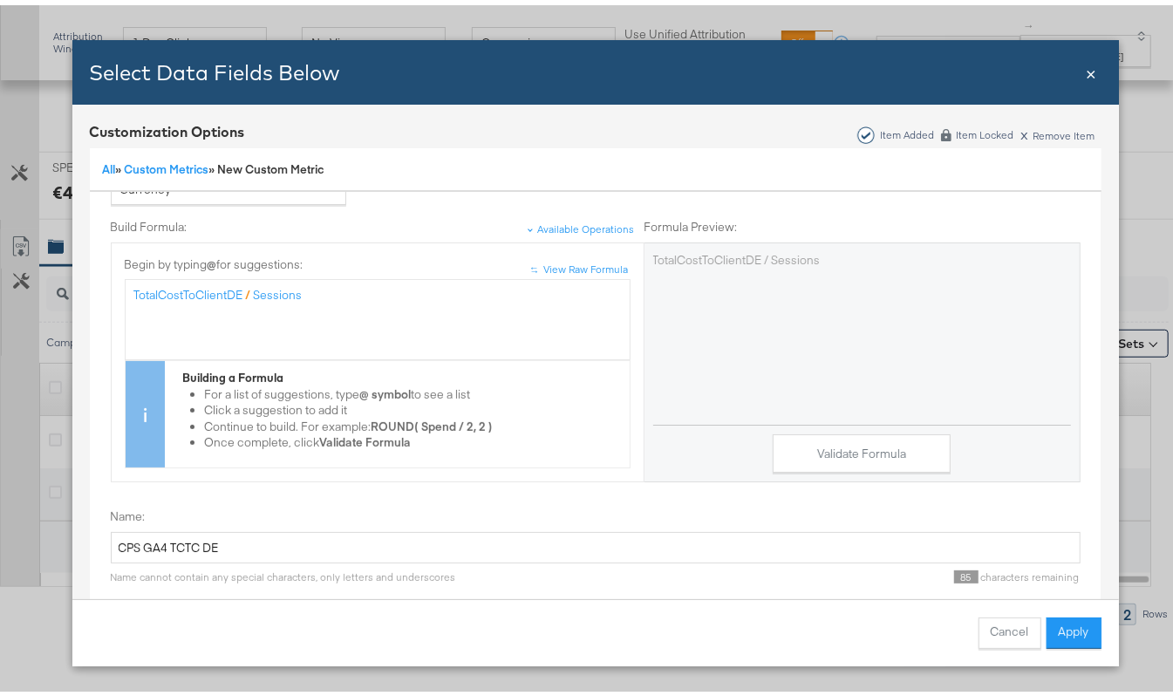
scroll to position [109, 0]
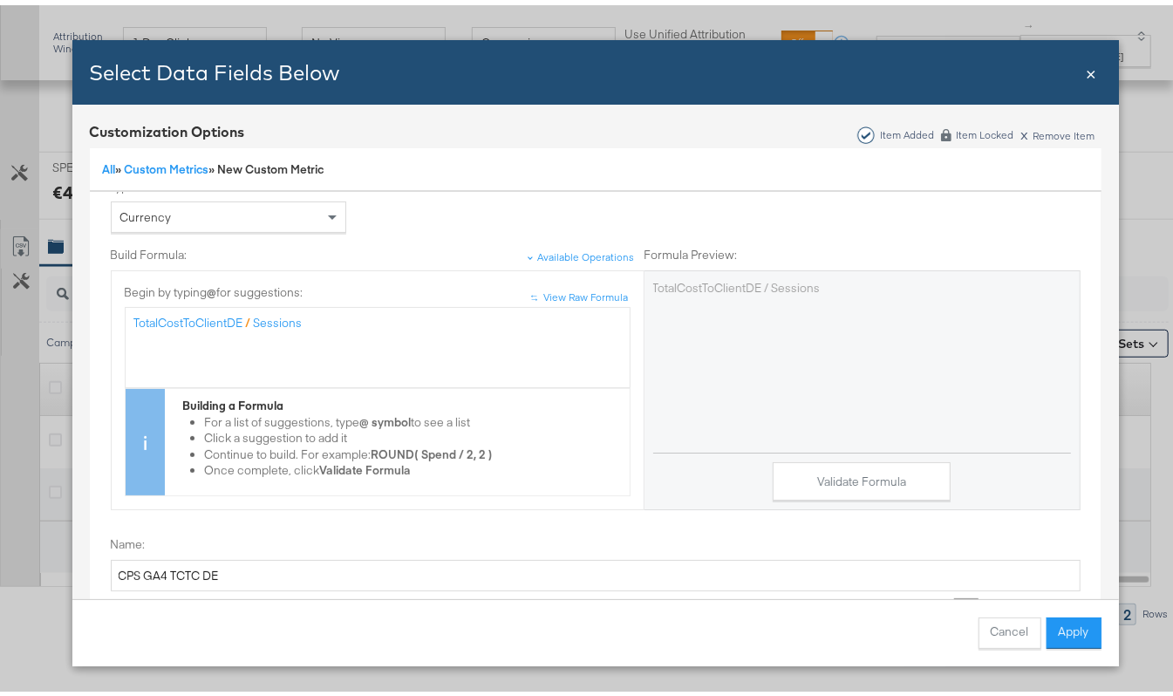
click at [1060, 616] on button "Apply" at bounding box center [1073, 627] width 55 height 31
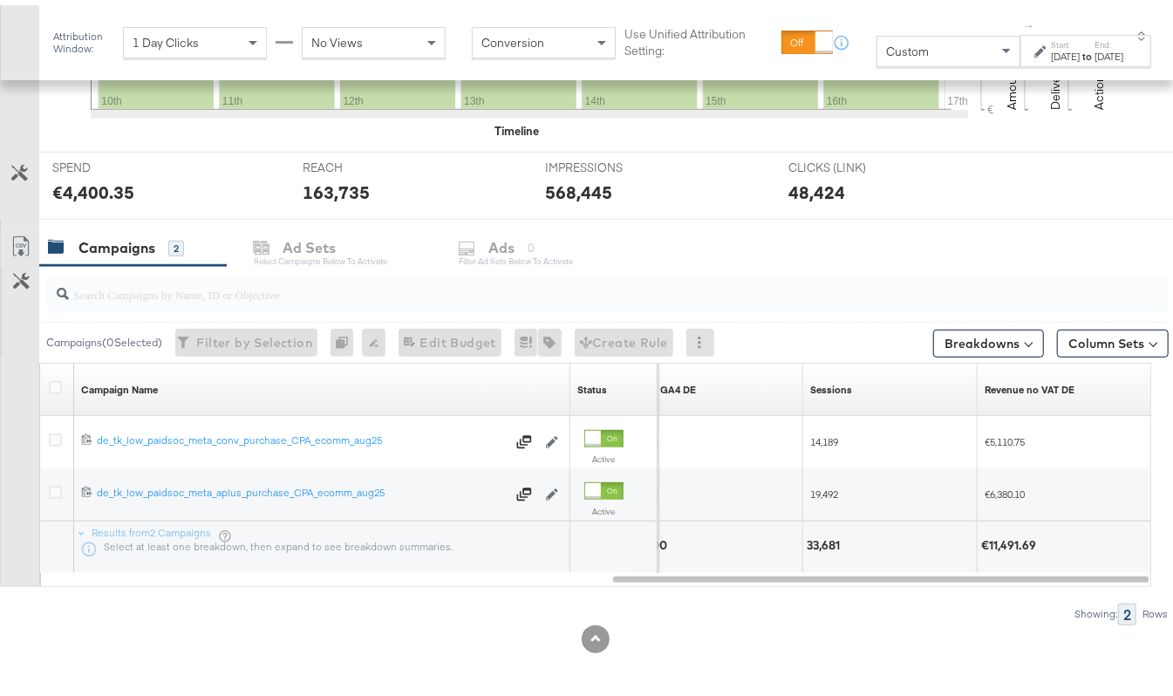
scroll to position [0, 0]
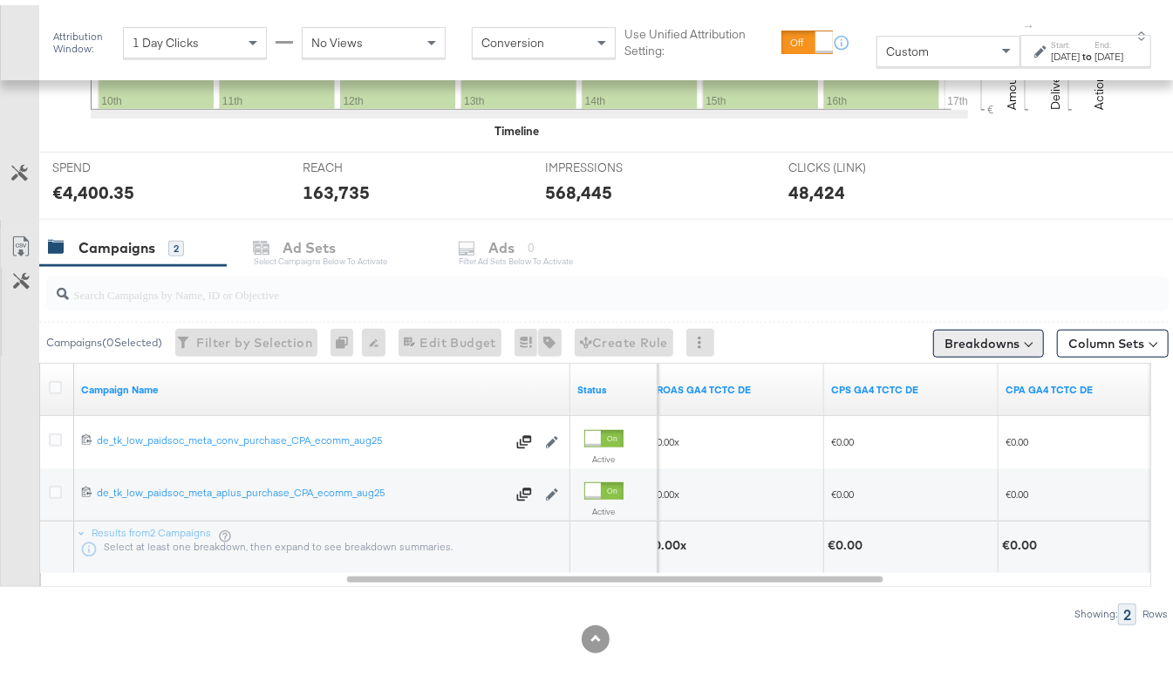
click at [959, 342] on button "Breakdowns" at bounding box center [988, 338] width 111 height 28
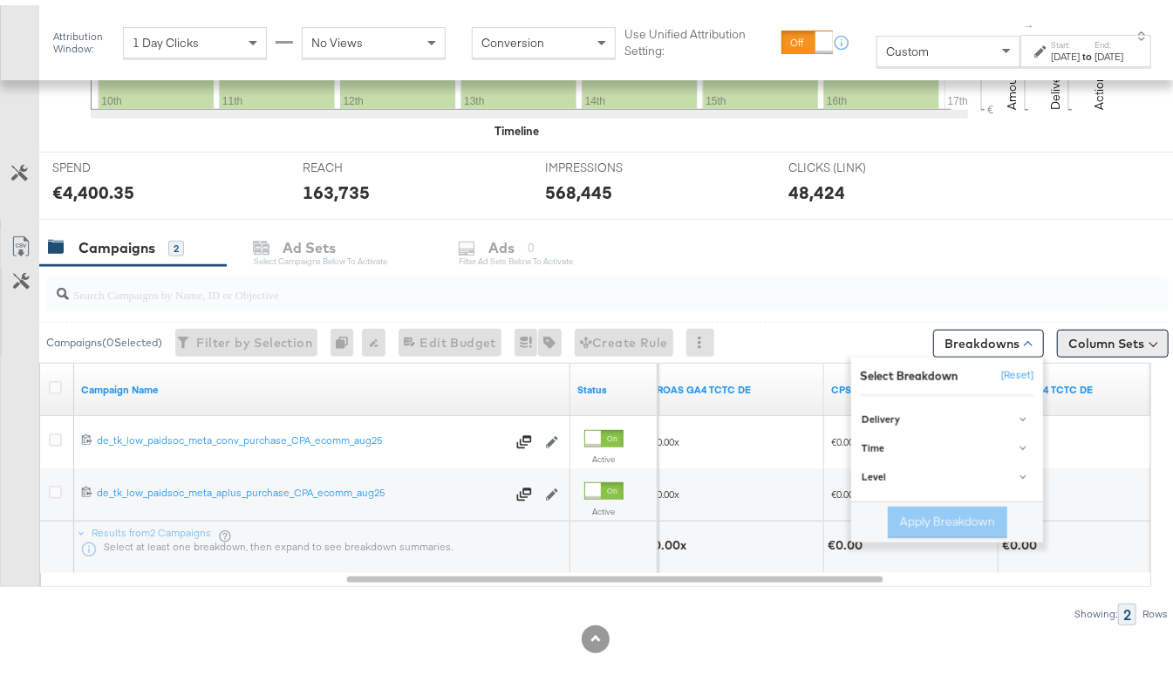
click at [1094, 335] on button "Column Sets" at bounding box center [1113, 338] width 112 height 28
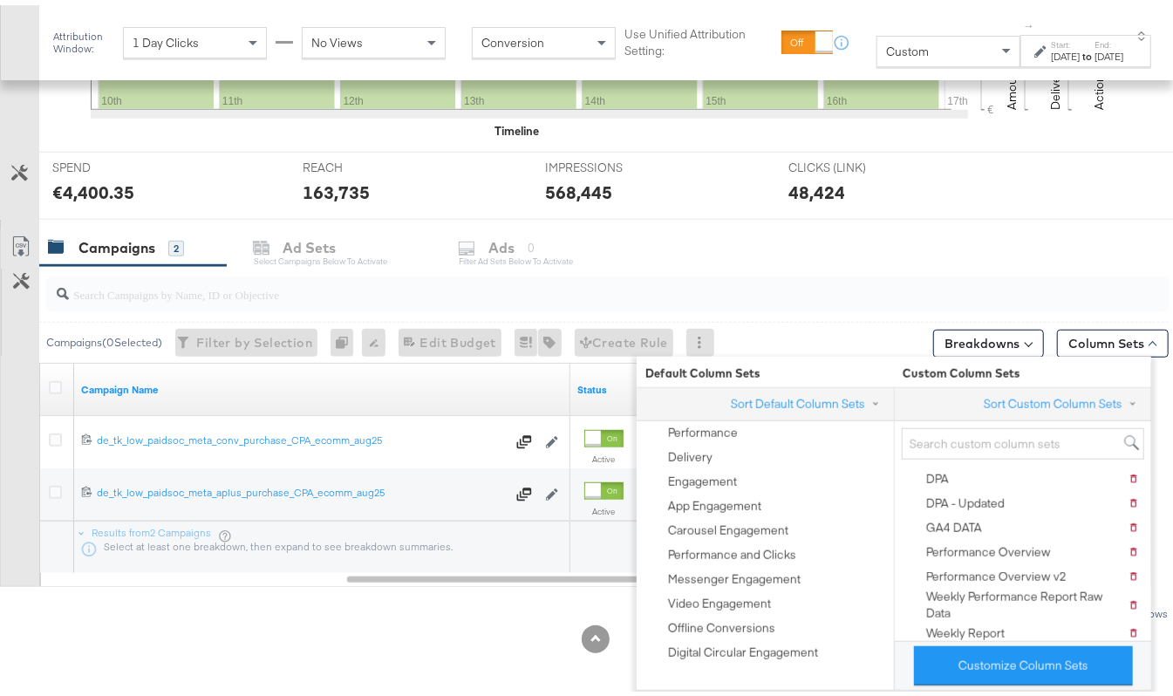
click at [473, 586] on div "Campaigns ( 0 Selected) Filter by Selection Filter 0 campaigns 0 Rename 0 campa…" at bounding box center [584, 440] width 1169 height 358
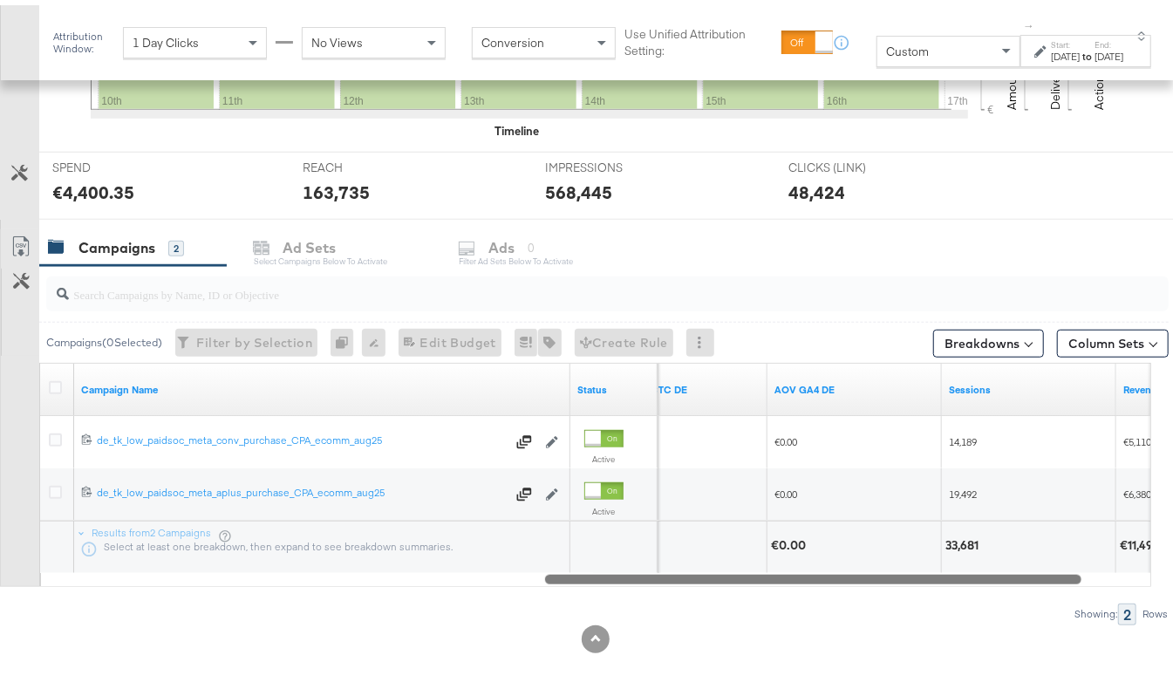
drag, startPoint x: 660, startPoint y: 574, endPoint x: 860, endPoint y: 608, distance: 202.6
click at [860, 608] on div "Campaigns ( 0 Selected) Filter by Selection Filter 0 campaigns 0 Rename 0 campa…" at bounding box center [584, 440] width 1169 height 358
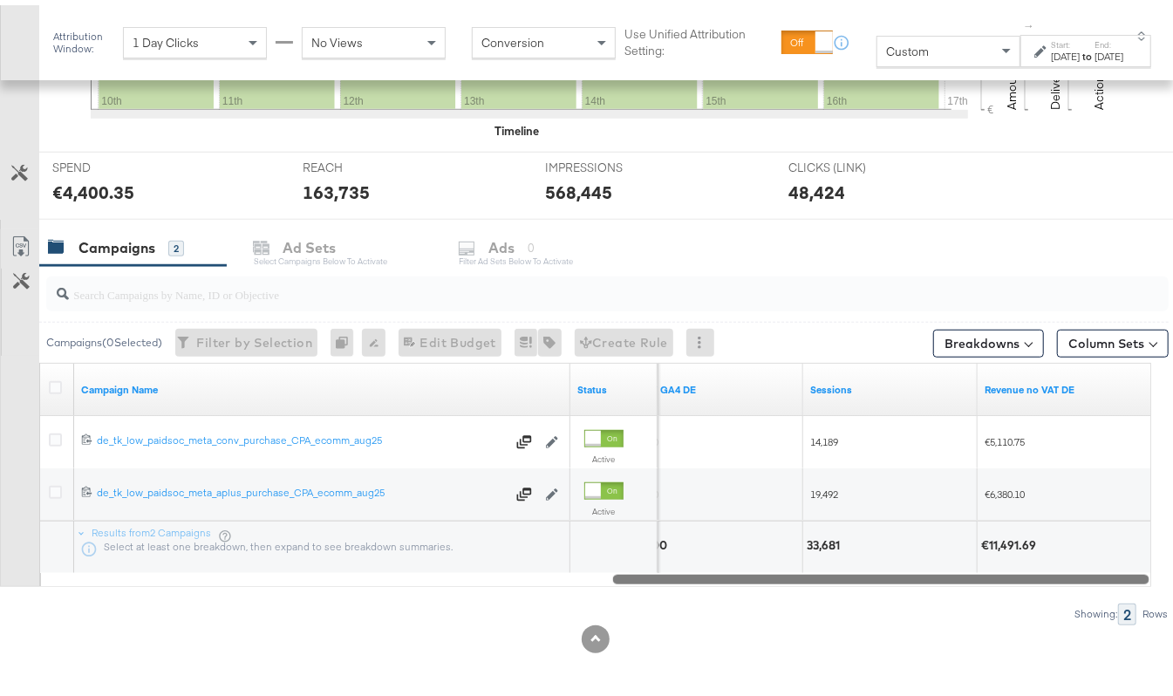
drag, startPoint x: 946, startPoint y: 570, endPoint x: 1023, endPoint y: 588, distance: 78.7
click at [1023, 588] on div "Campaigns ( 0 Selected) Filter by Selection Filter 0 campaigns 0 Rename 0 campa…" at bounding box center [584, 440] width 1169 height 358
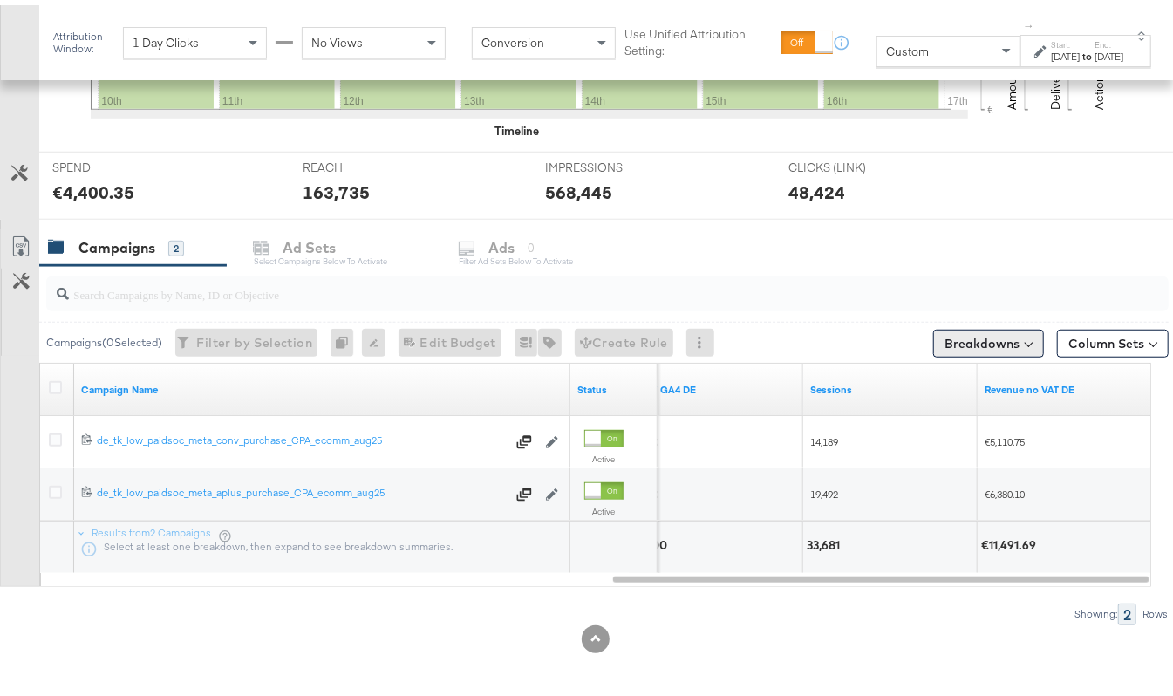
click at [1006, 326] on button "Breakdowns" at bounding box center [988, 338] width 111 height 28
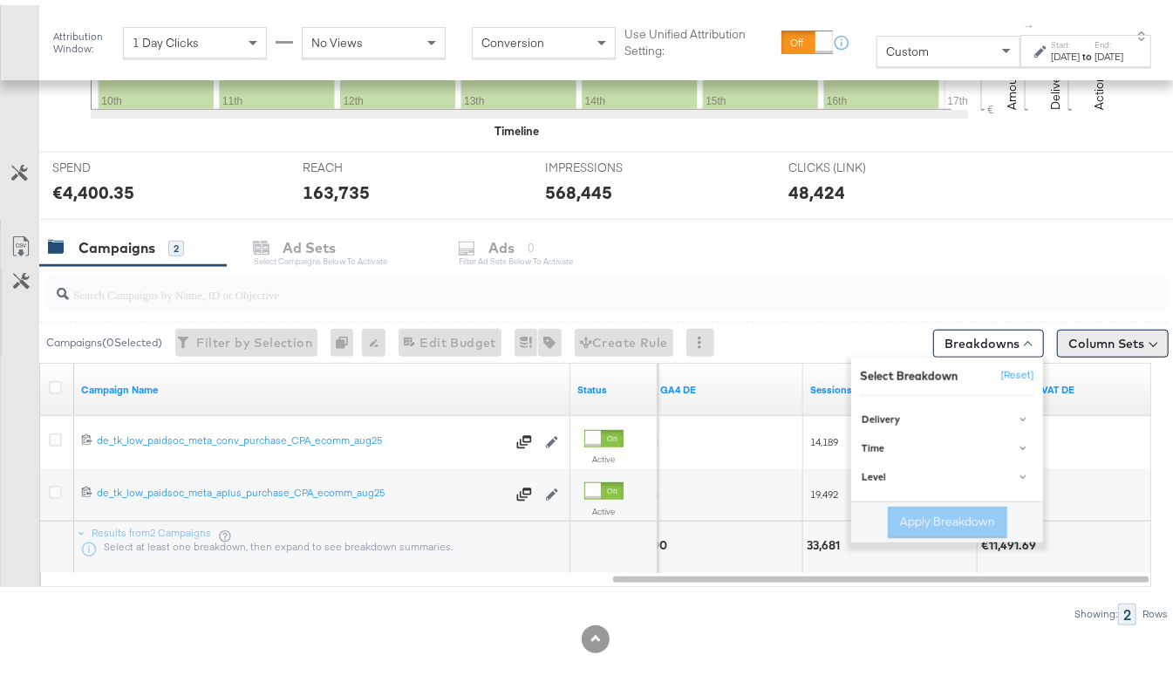
click at [1082, 331] on button "Column Sets" at bounding box center [1113, 338] width 112 height 28
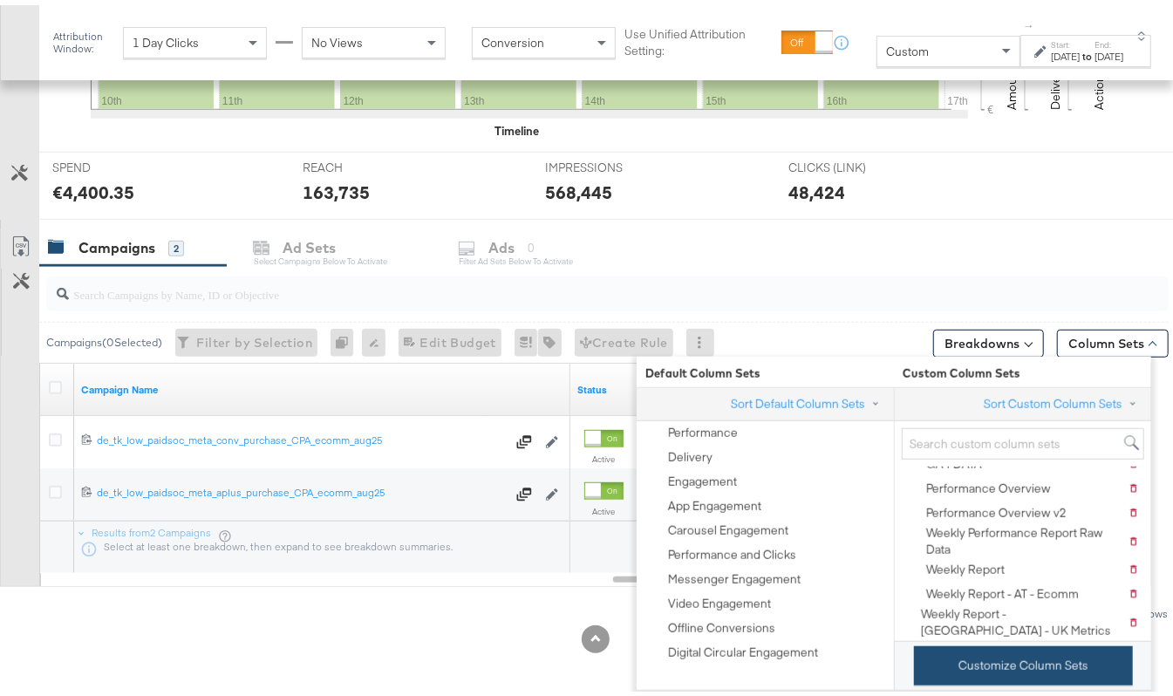
scroll to position [119, 0]
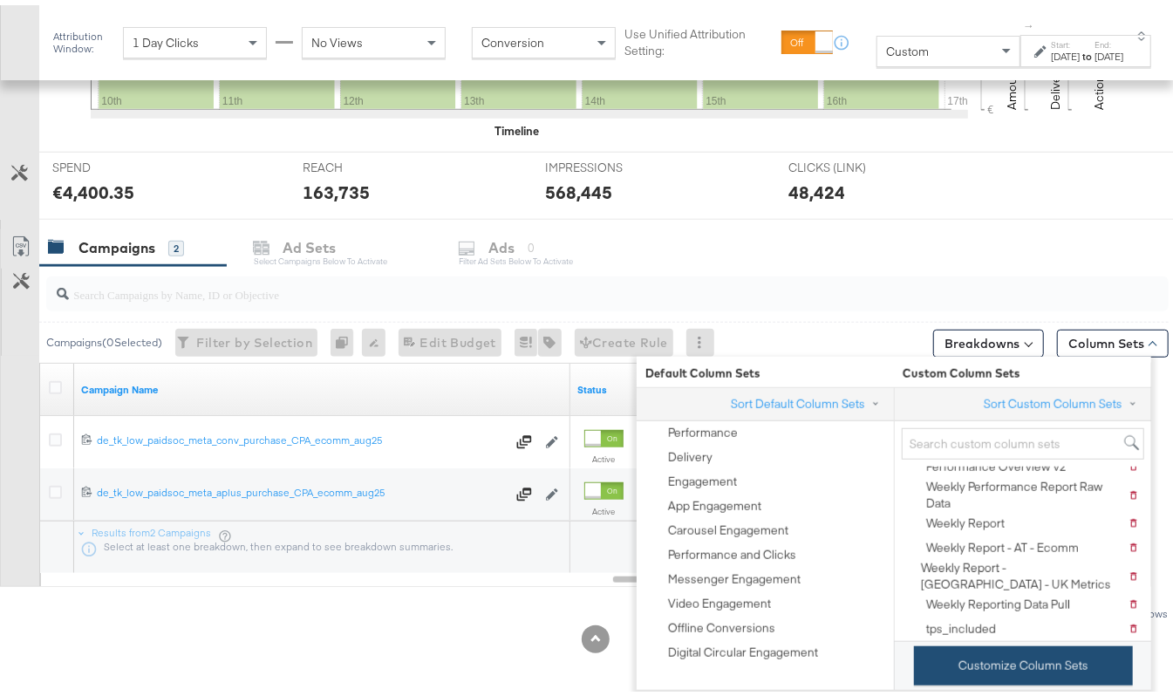
click at [1015, 654] on button "Customize Column Sets" at bounding box center [1023, 660] width 219 height 39
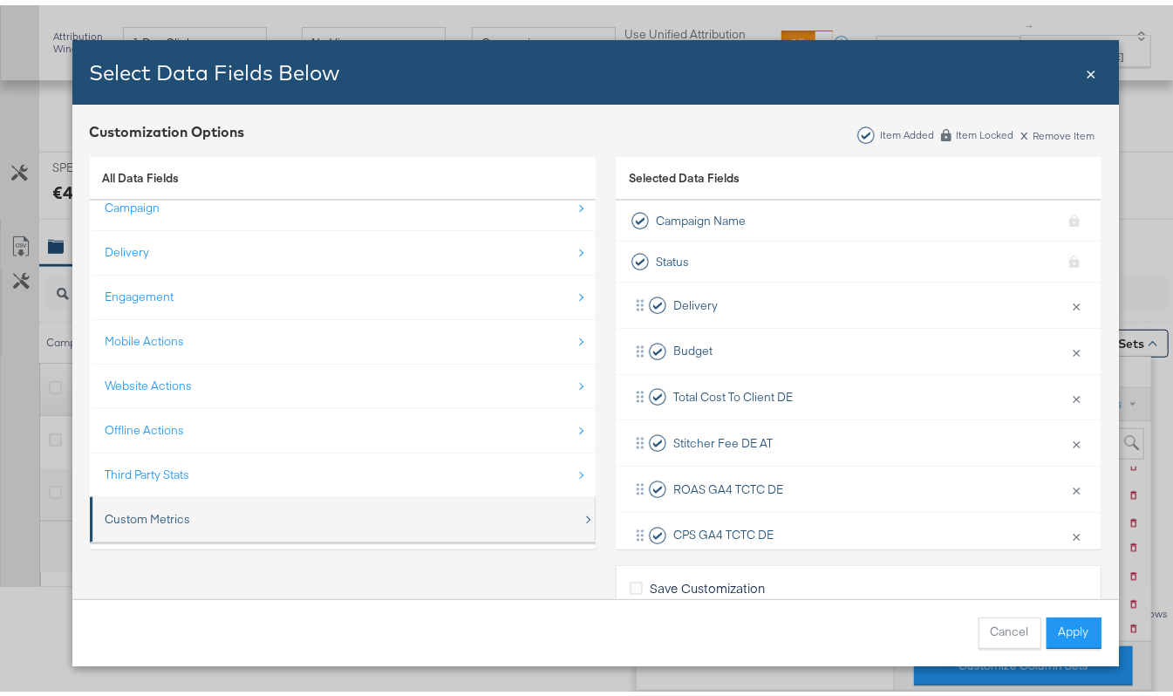
scroll to position [26, 0]
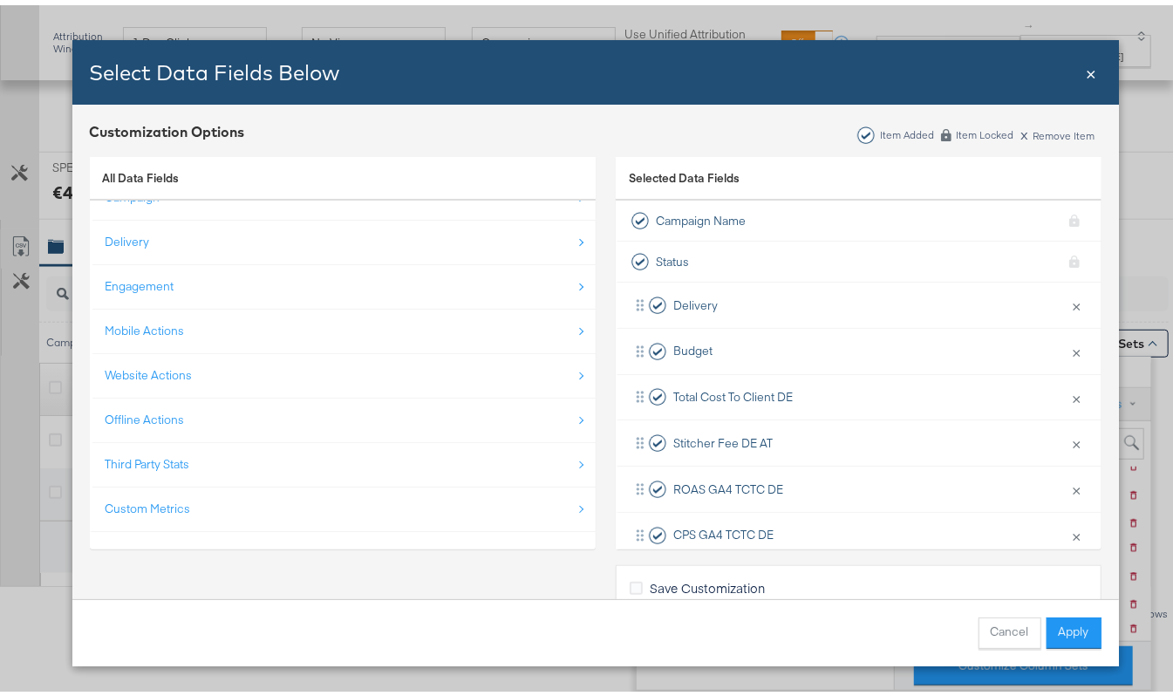
click at [182, 503] on div "Custom Metrics" at bounding box center [344, 504] width 477 height 36
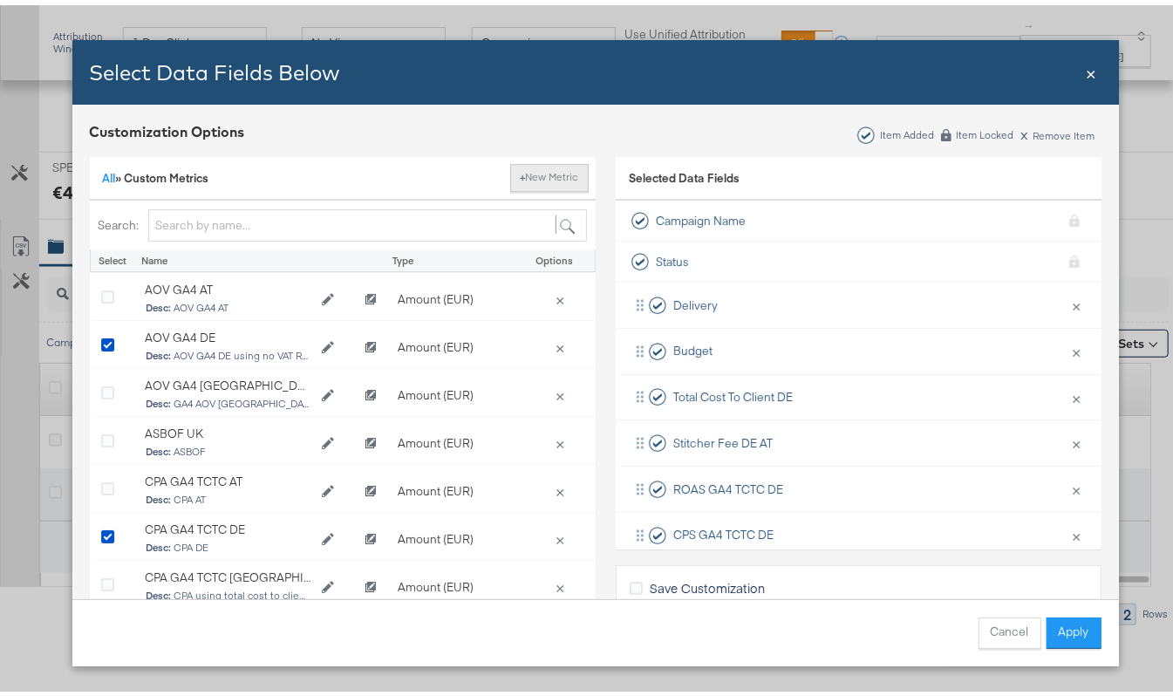
click at [546, 166] on button "+ New Metric" at bounding box center [549, 173] width 78 height 28
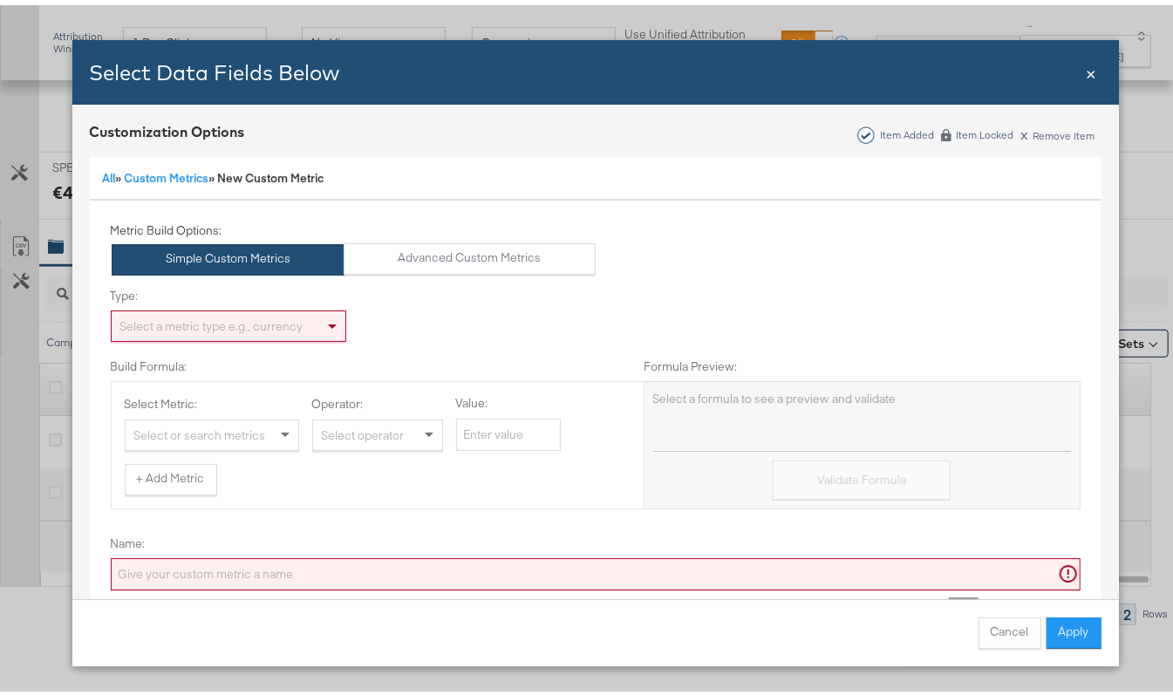
click at [187, 566] on input "Name:" at bounding box center [596, 569] width 970 height 32
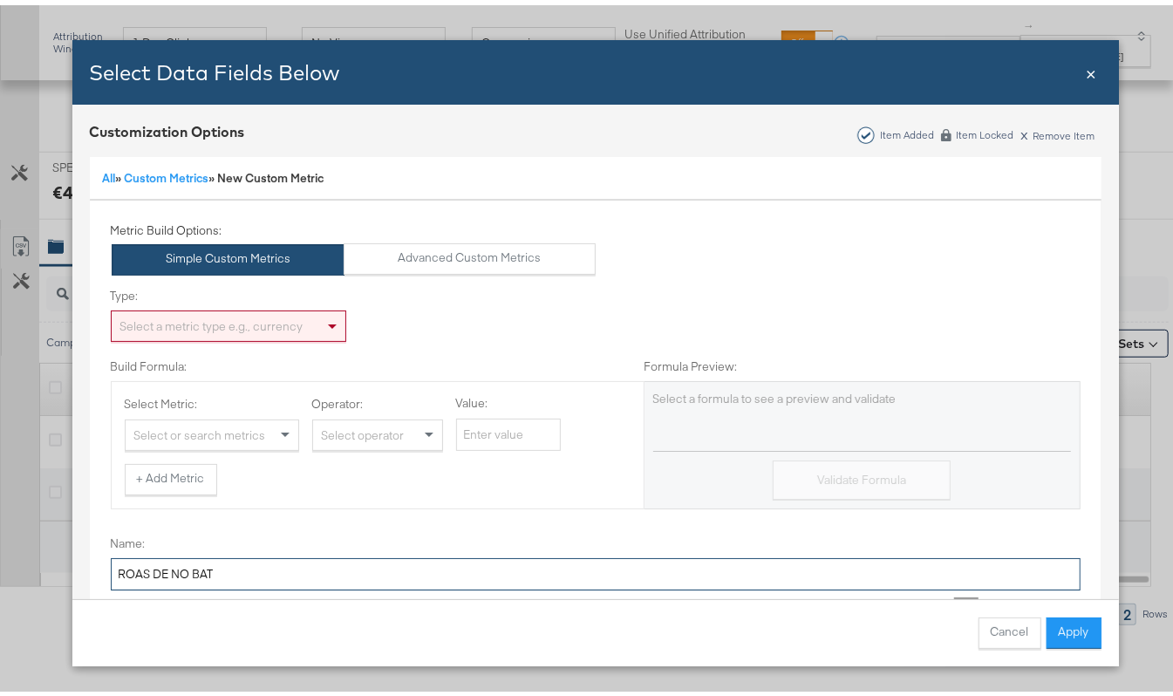
type input "ROAS DE NO BAT"
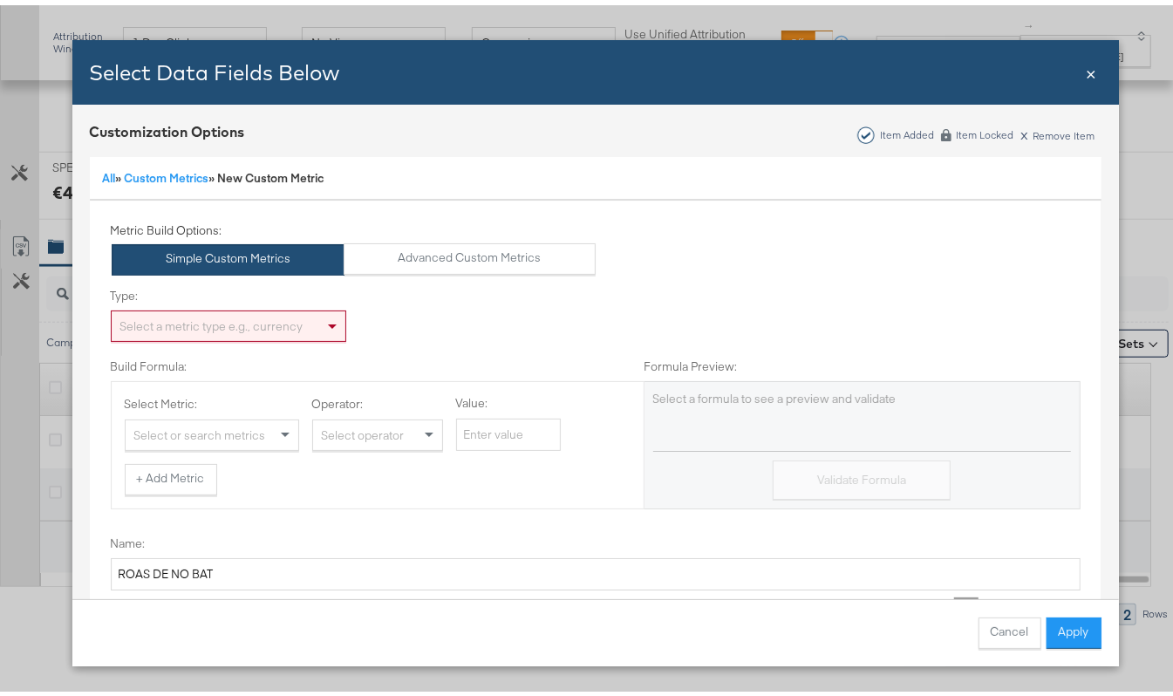
click at [245, 301] on div "Type: Select a metric type e.g., currency" at bounding box center [228, 310] width 235 height 55
click at [230, 324] on div "Select a metric type e.g., currency" at bounding box center [229, 321] width 234 height 30
click at [151, 316] on span "Currency" at bounding box center [145, 321] width 51 height 16
click at [181, 433] on div "Select or search metrics" at bounding box center [212, 430] width 173 height 30
click at [430, 469] on div "+ Add Metric" at bounding box center [378, 474] width 506 height 31
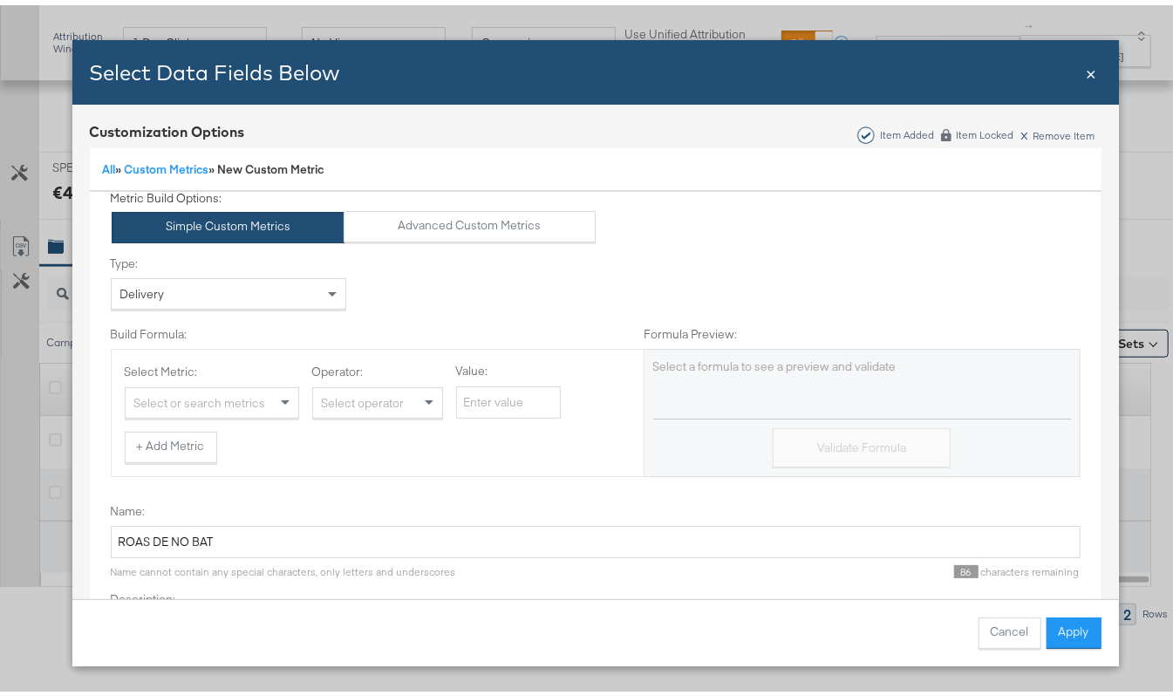
scroll to position [0, 0]
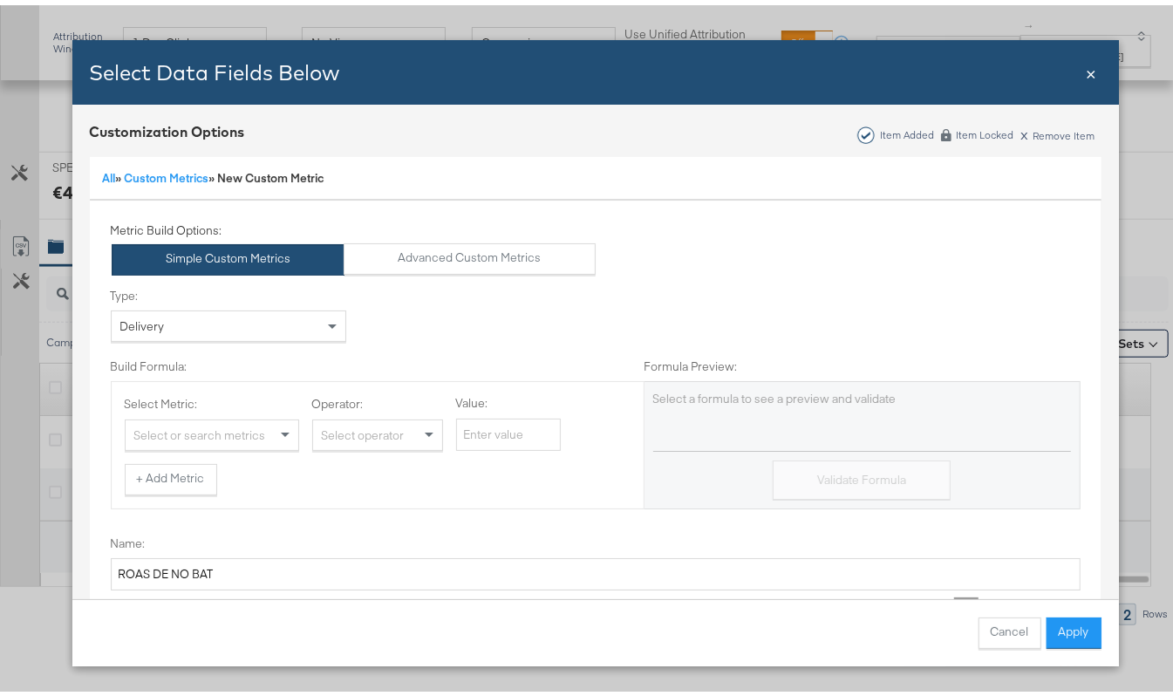
click at [242, 331] on div "Delivery" at bounding box center [229, 321] width 234 height 30
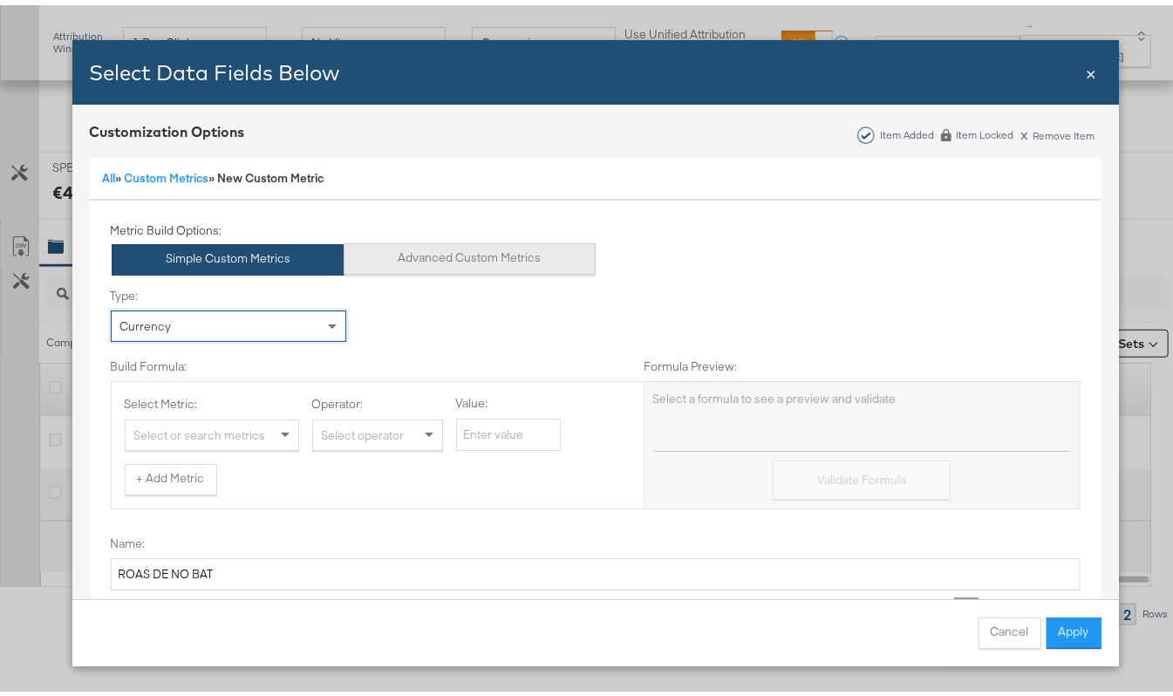
click at [458, 258] on button "Advanced Custom Metrics" at bounding box center [470, 253] width 252 height 31
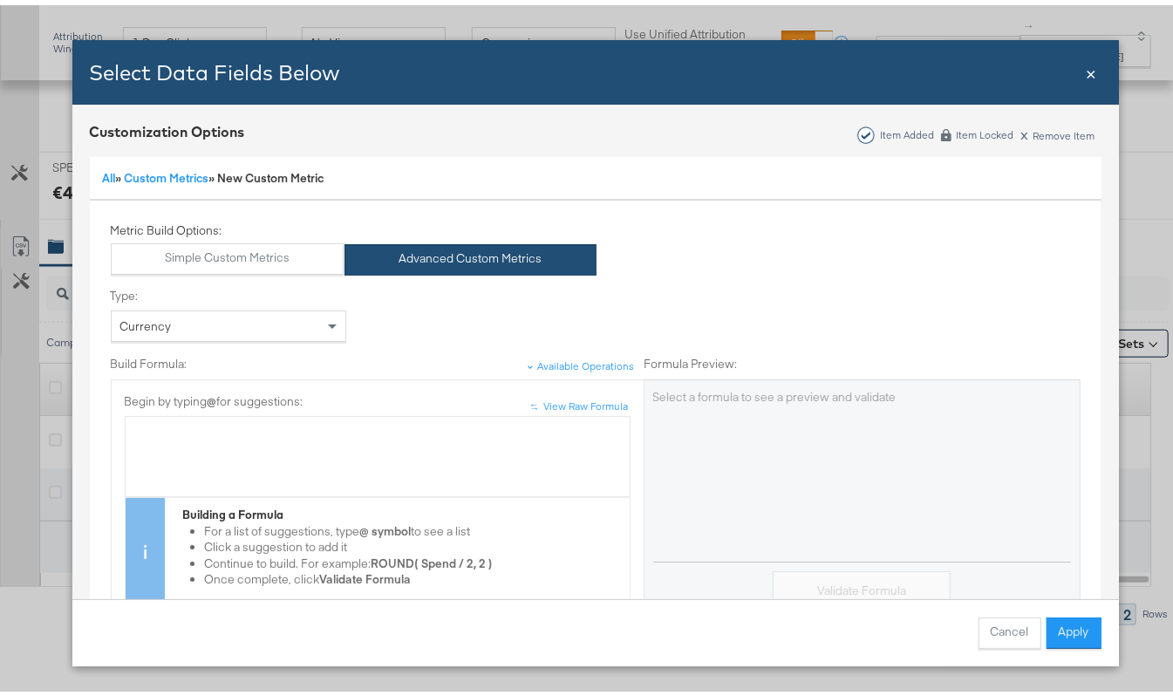
click at [143, 326] on span "Currency" at bounding box center [145, 321] width 51 height 16
click at [179, 429] on div "Bulk Add Locations Modal" at bounding box center [377, 427] width 487 height 17
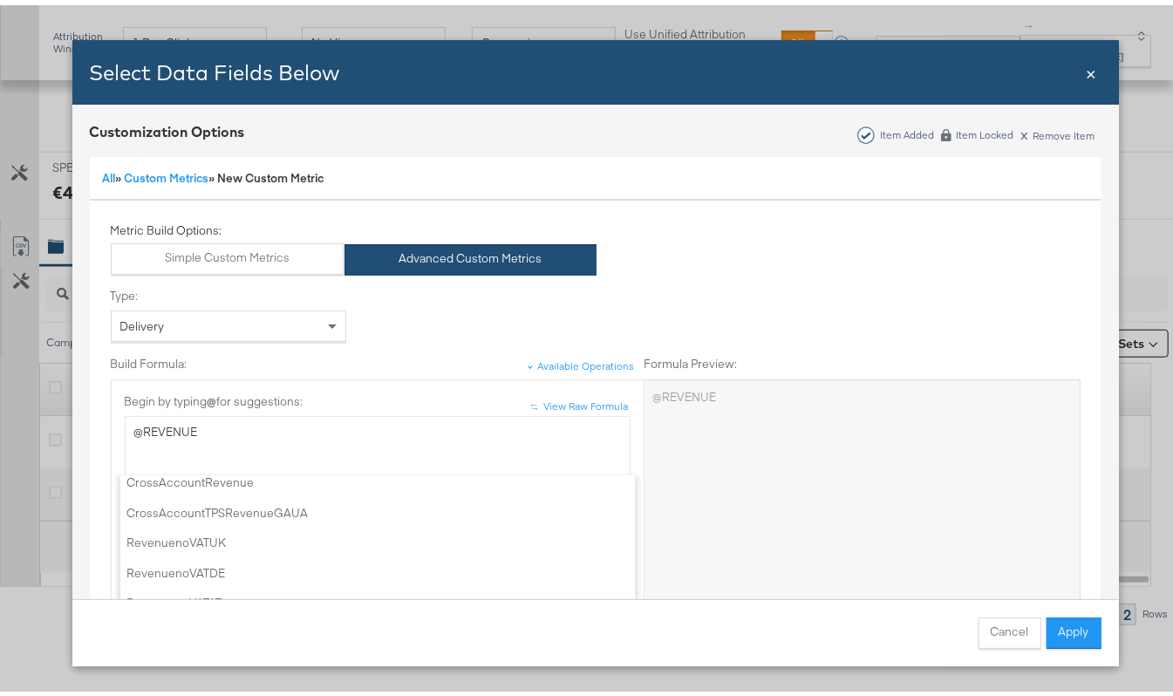
scroll to position [56, 0]
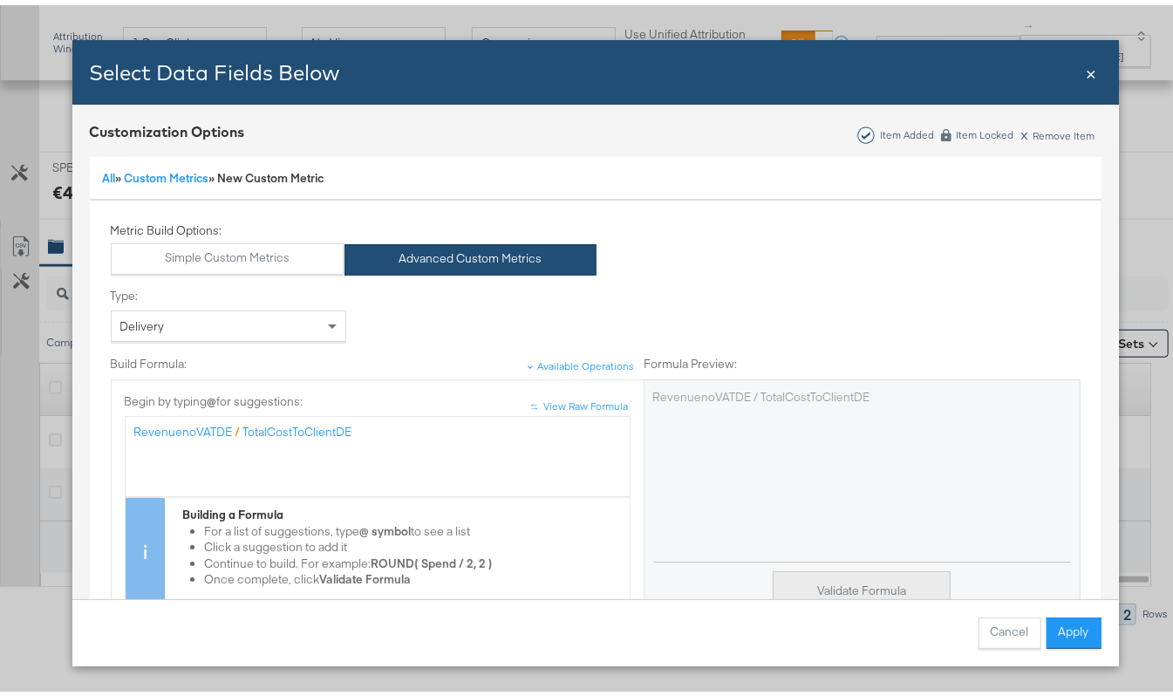
click at [841, 579] on button "Validate Formula" at bounding box center [862, 585] width 178 height 39
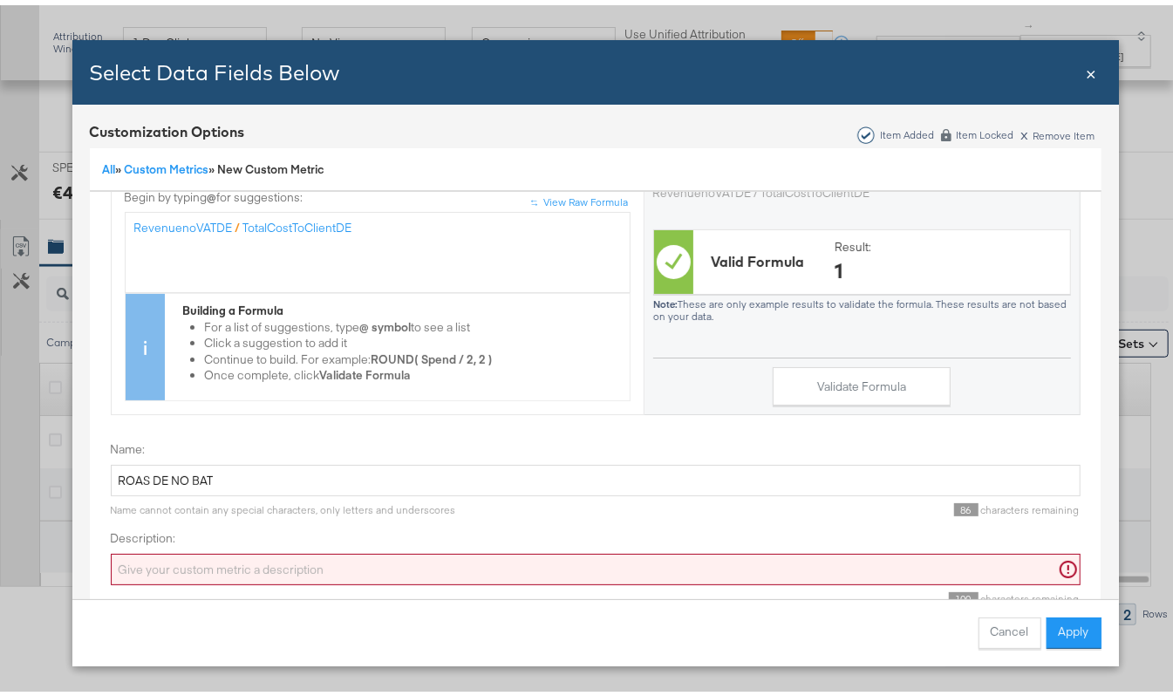
scroll to position [225, 0]
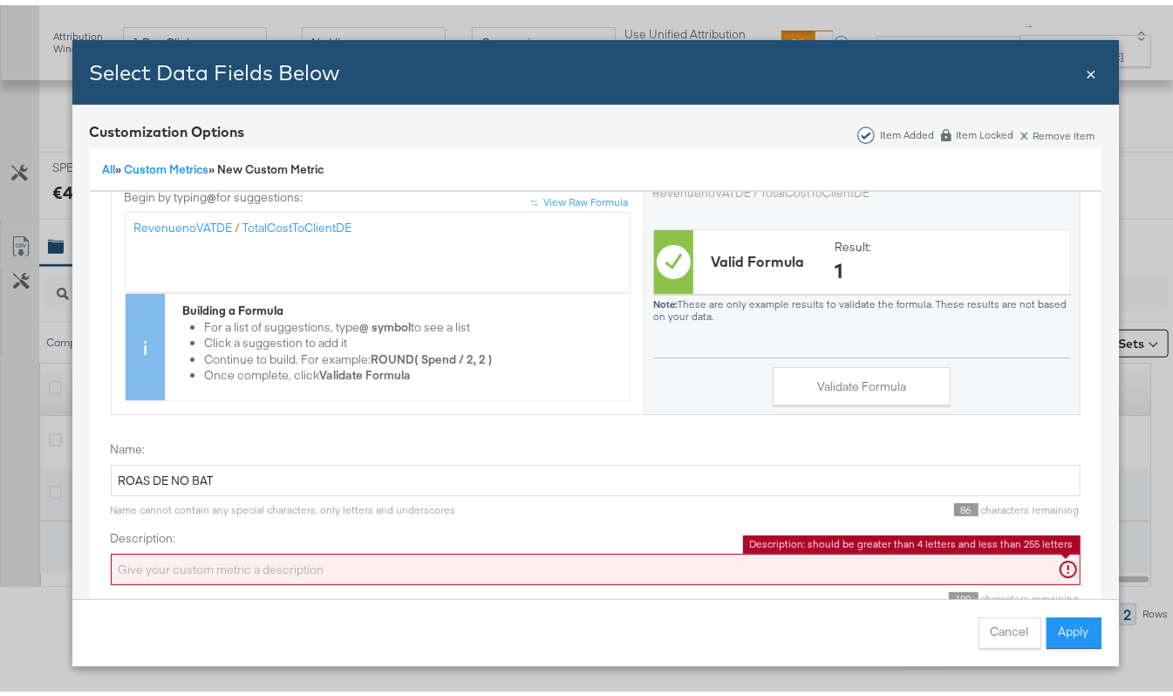
click at [650, 558] on input "Description:" at bounding box center [596, 565] width 970 height 32
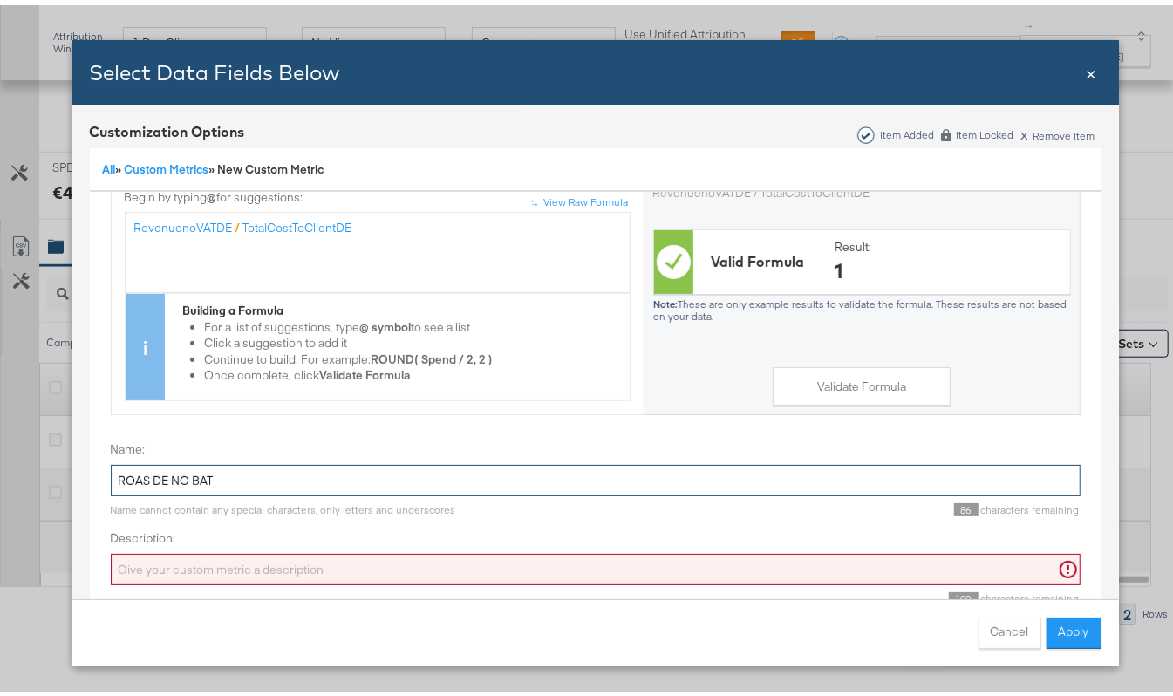
drag, startPoint x: 213, startPoint y: 451, endPoint x: 31, endPoint y: 452, distance: 181.4
click at [31, 452] on div "Select Data Fields Below Close × Customization Options Item Added Item Locked x…" at bounding box center [595, 348] width 1190 height 696
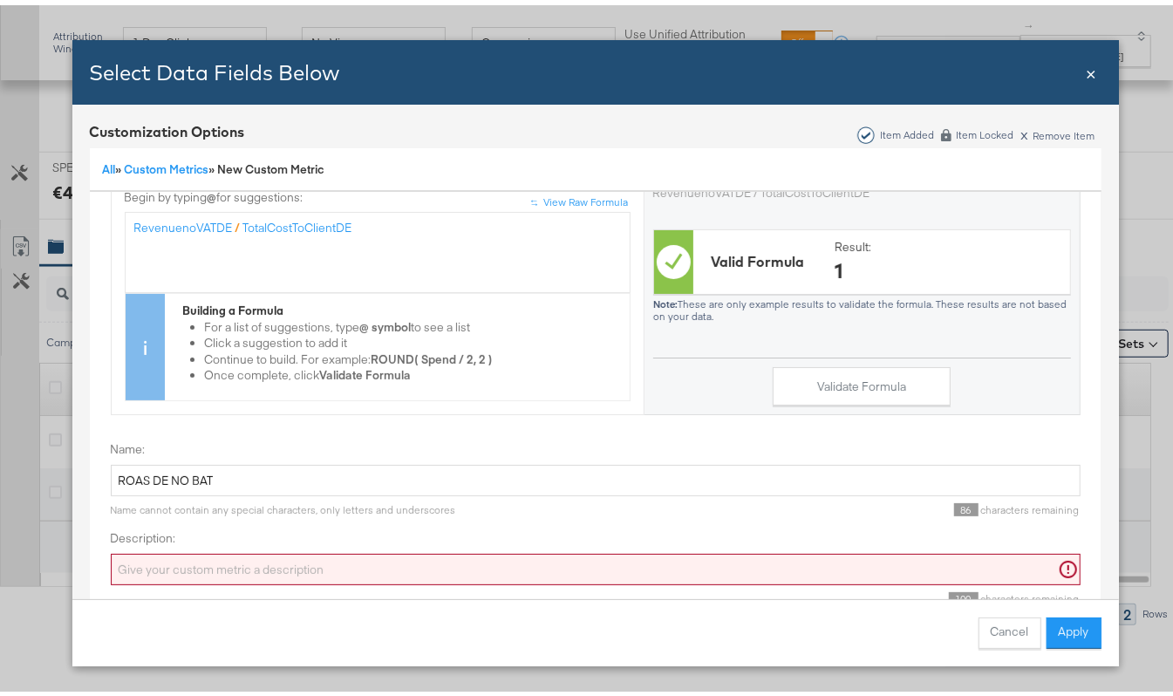
click at [178, 436] on div "Name: ROAS DE NO BAT" at bounding box center [596, 463] width 970 height 55
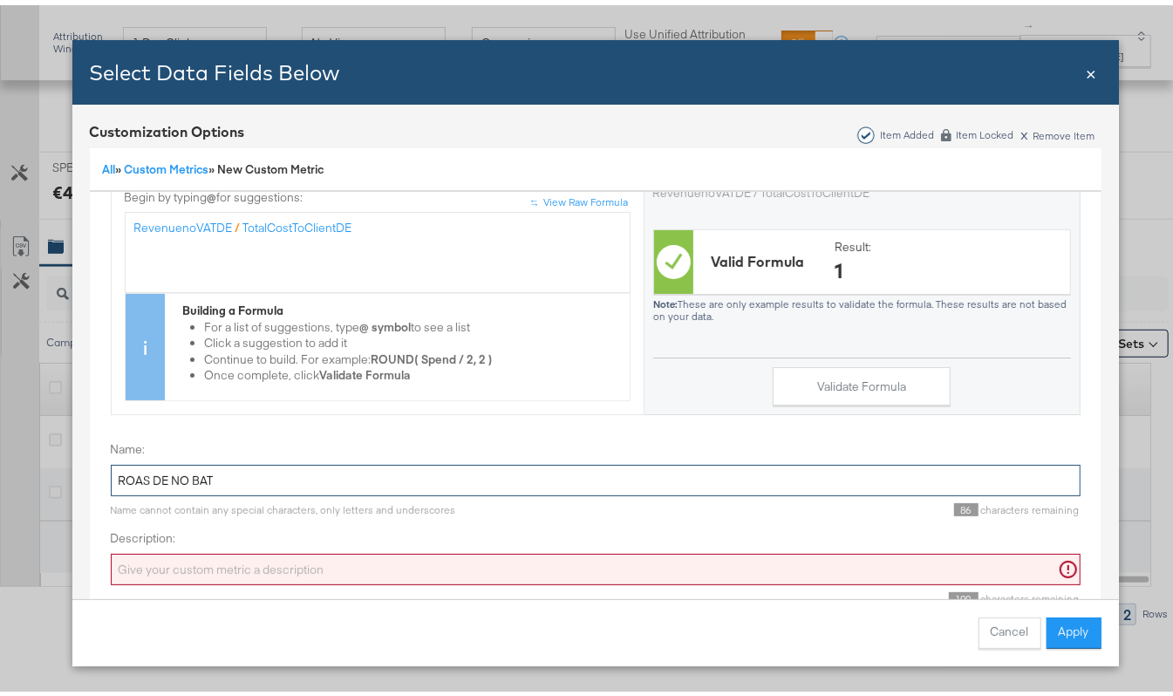
click at [195, 460] on input "ROAS DE NO BAT" at bounding box center [596, 476] width 970 height 32
click at [192, 460] on input "ROAS DE NO BAT" at bounding box center [596, 476] width 970 height 32
drag, startPoint x: 202, startPoint y: 457, endPoint x: -33, endPoint y: 453, distance: 235.5
type input "ROAS DE NO VAT"
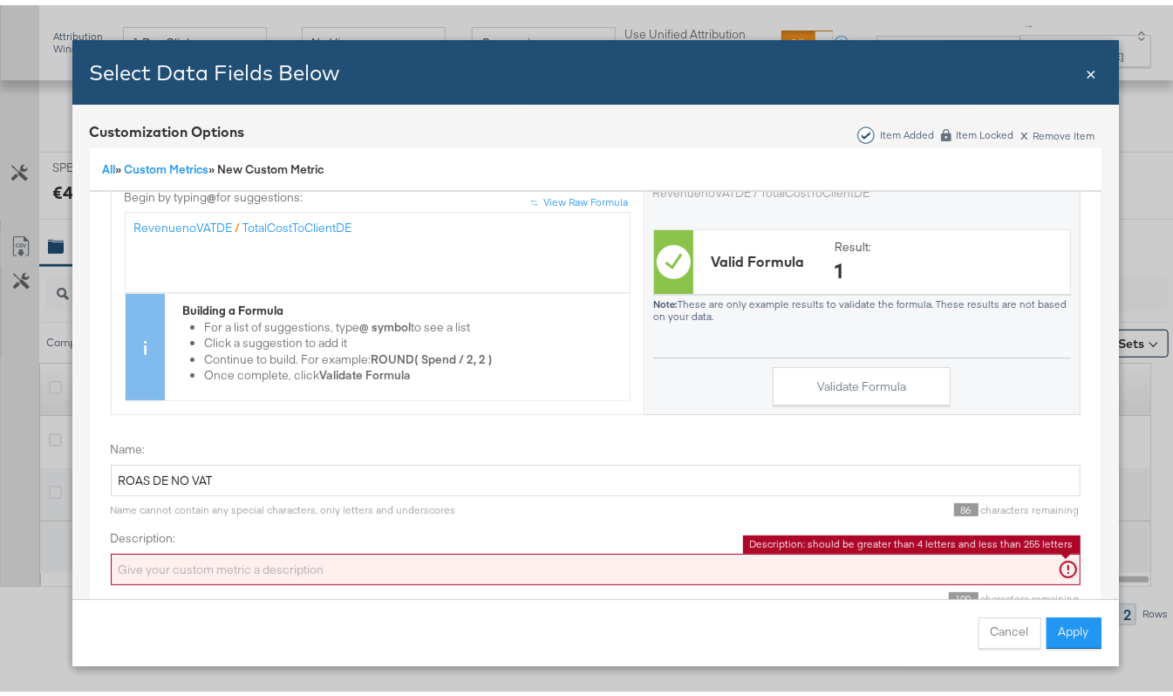
click at [245, 549] on input "Description:" at bounding box center [596, 565] width 970 height 32
paste input "ROAS DE NO VAT"
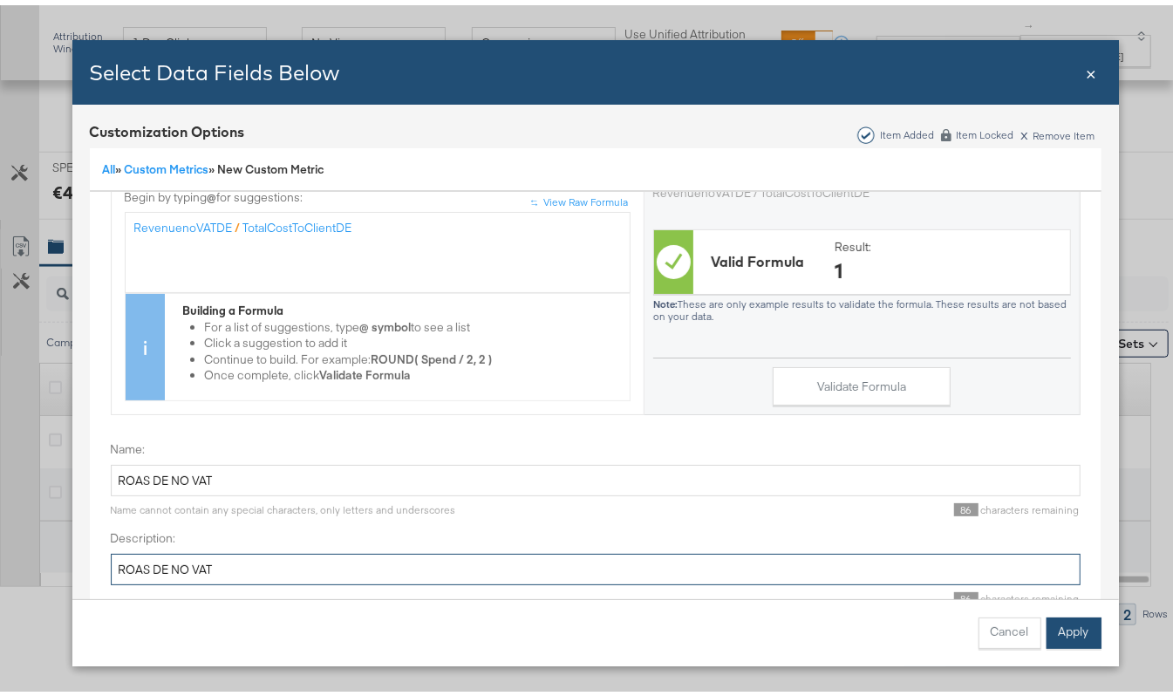
type input "ROAS DE NO VAT"
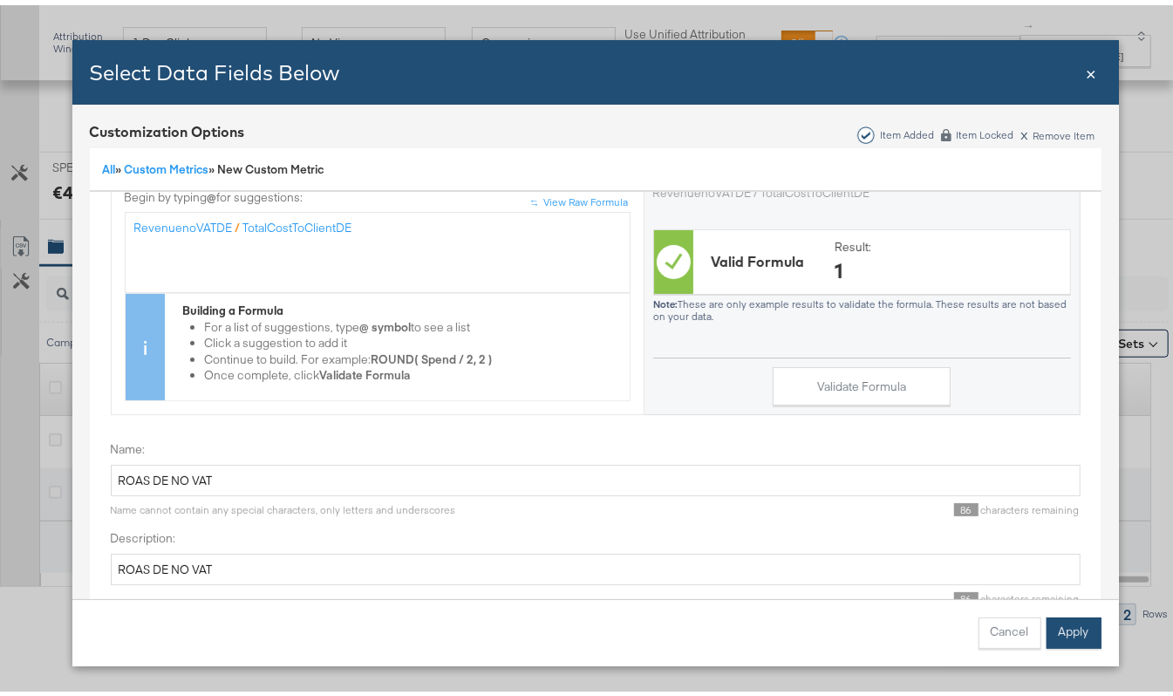
click at [1058, 642] on button "Apply" at bounding box center [1073, 627] width 55 height 31
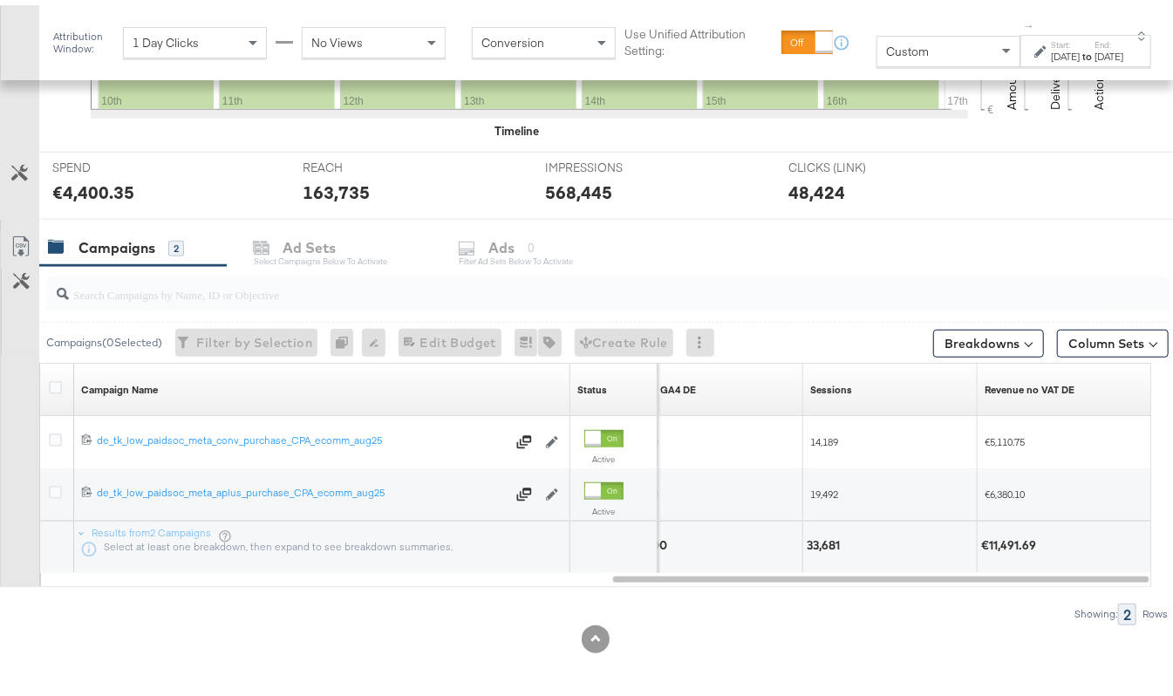
scroll to position [0, 0]
click at [1110, 344] on button "Column Sets" at bounding box center [1113, 338] width 112 height 28
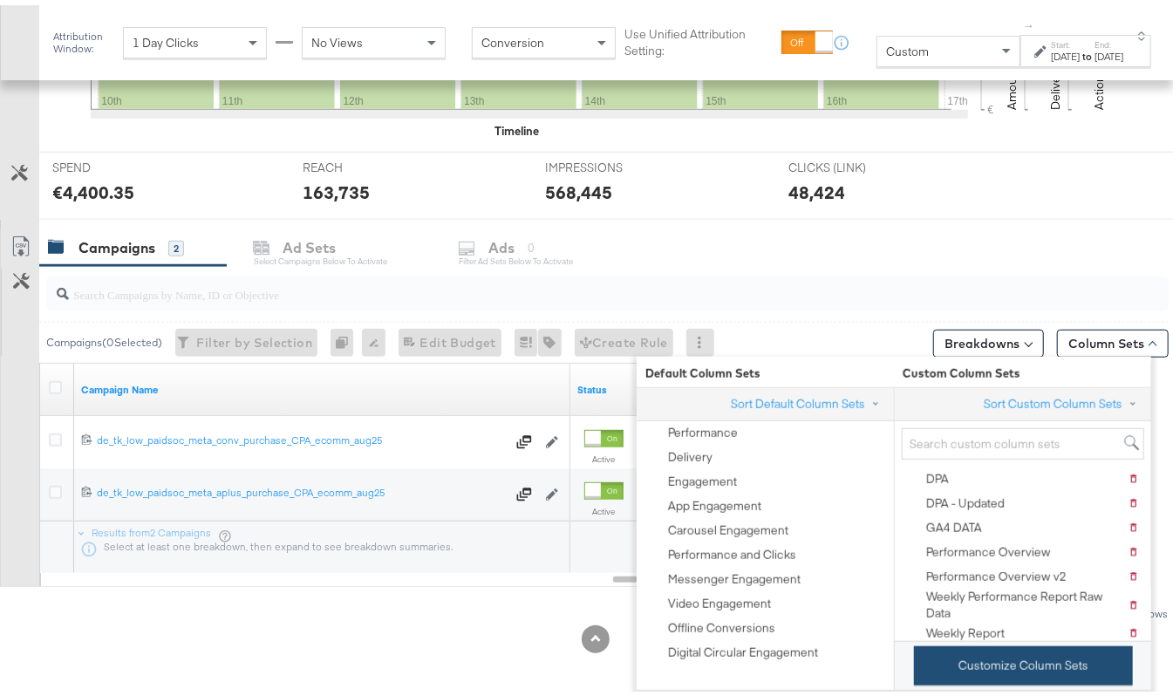
click at [971, 647] on button "Customize Column Sets" at bounding box center [1023, 660] width 219 height 39
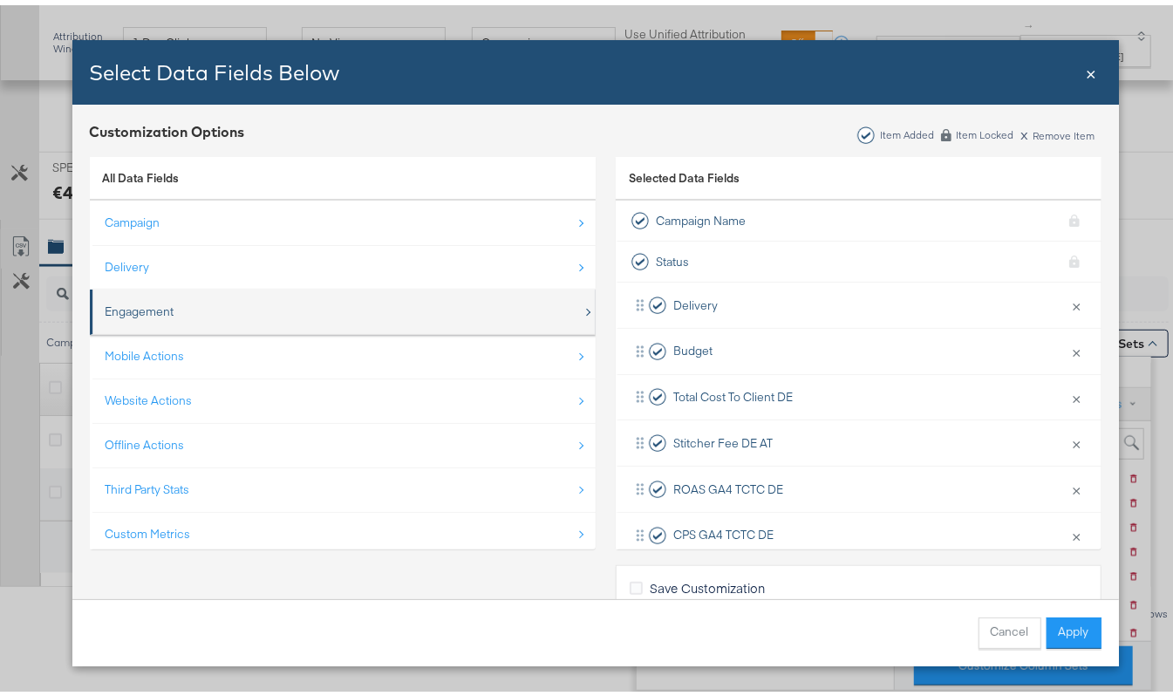
scroll to position [26, 0]
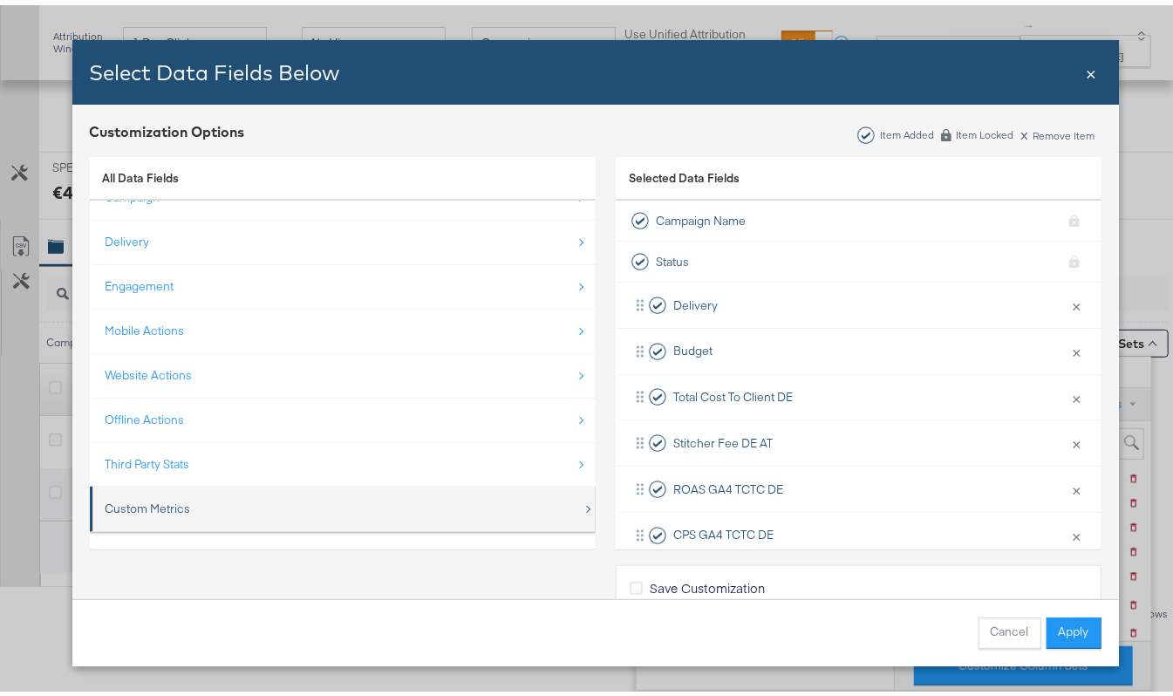
click at [120, 486] on div "Custom Metrics" at bounding box center [344, 504] width 477 height 36
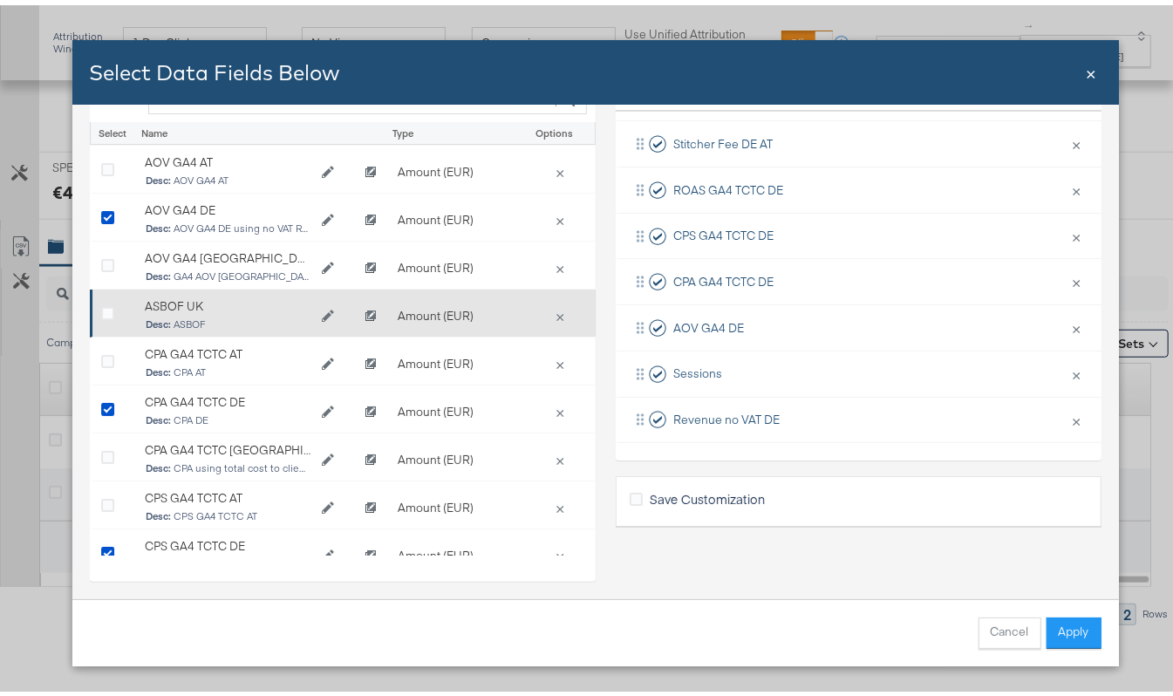
scroll to position [0, 0]
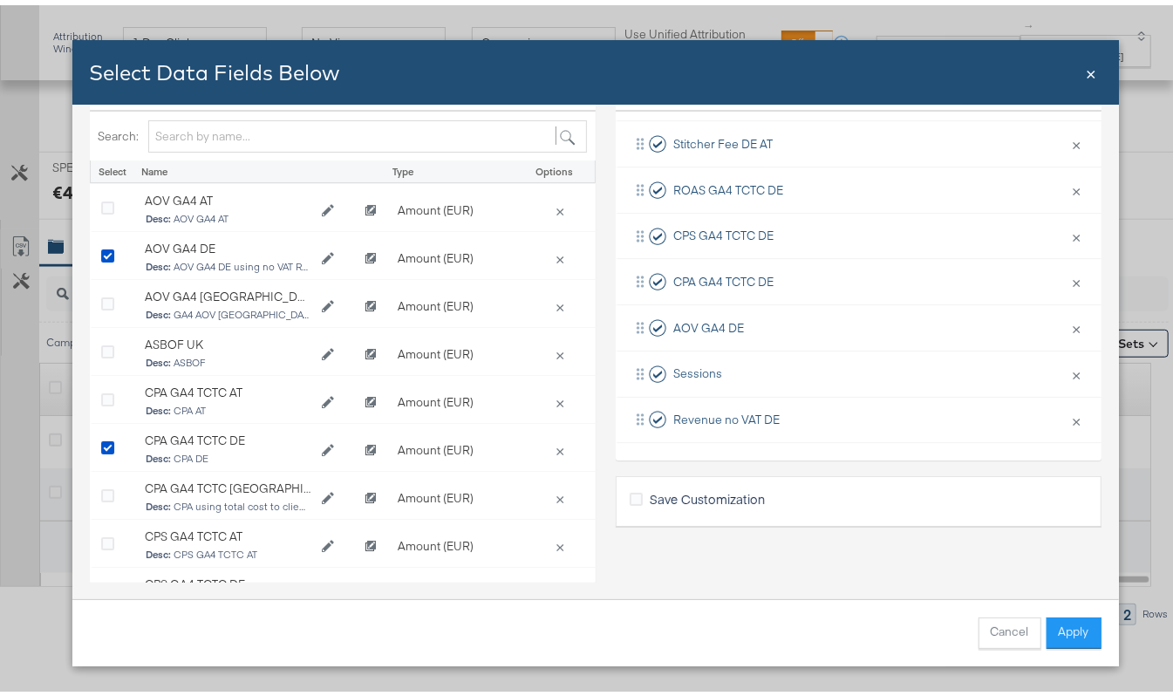
click at [656, 573] on div "Selected Data Fields Campaign Name KPI locked Status KPI locked Delivery × Remo…" at bounding box center [859, 315] width 486 height 523
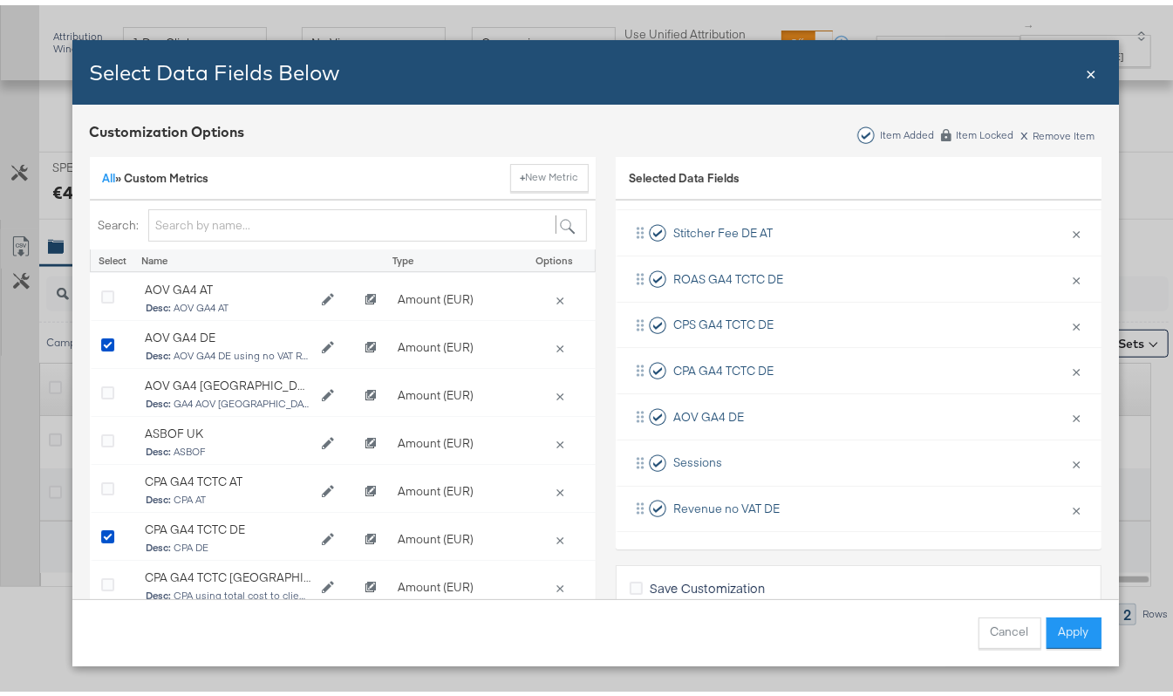
click at [583, 175] on div "All » Custom Metrics + New Metric" at bounding box center [343, 174] width 506 height 44
click at [556, 181] on button "+ New Metric" at bounding box center [549, 173] width 78 height 28
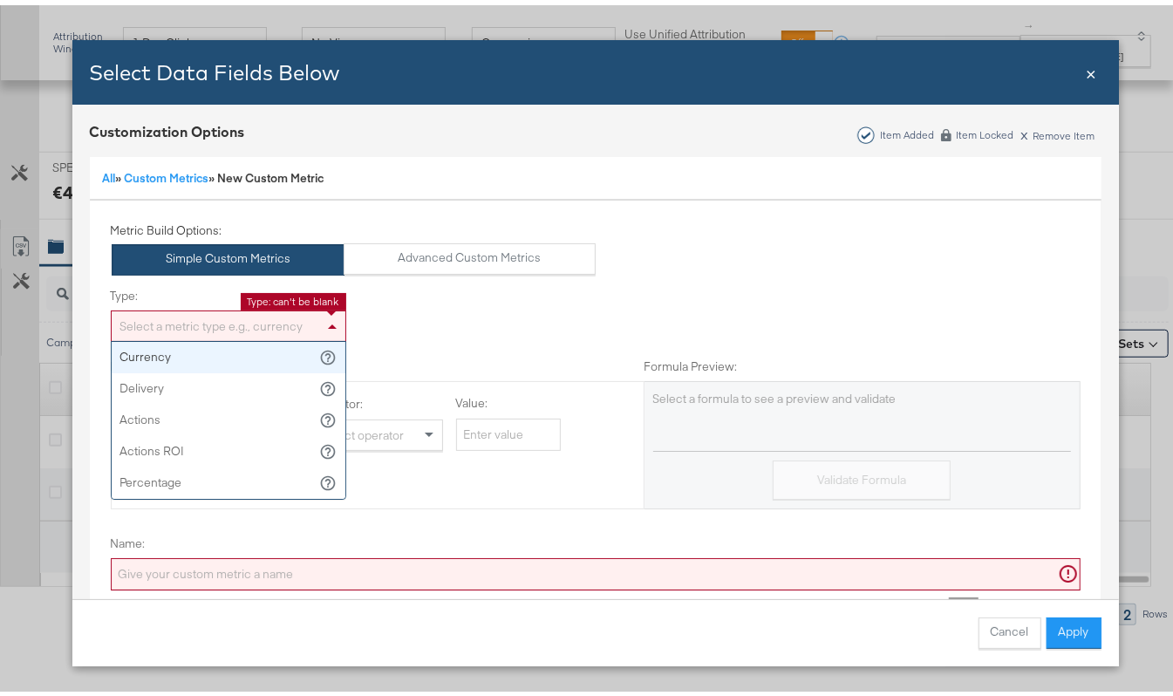
click at [189, 317] on div "Select a metric type e.g., currency" at bounding box center [229, 321] width 234 height 30
click at [478, 235] on div "Metric Build Options: Simple Custom Metrics Advanced Custom Metrics" at bounding box center [353, 243] width 485 height 52
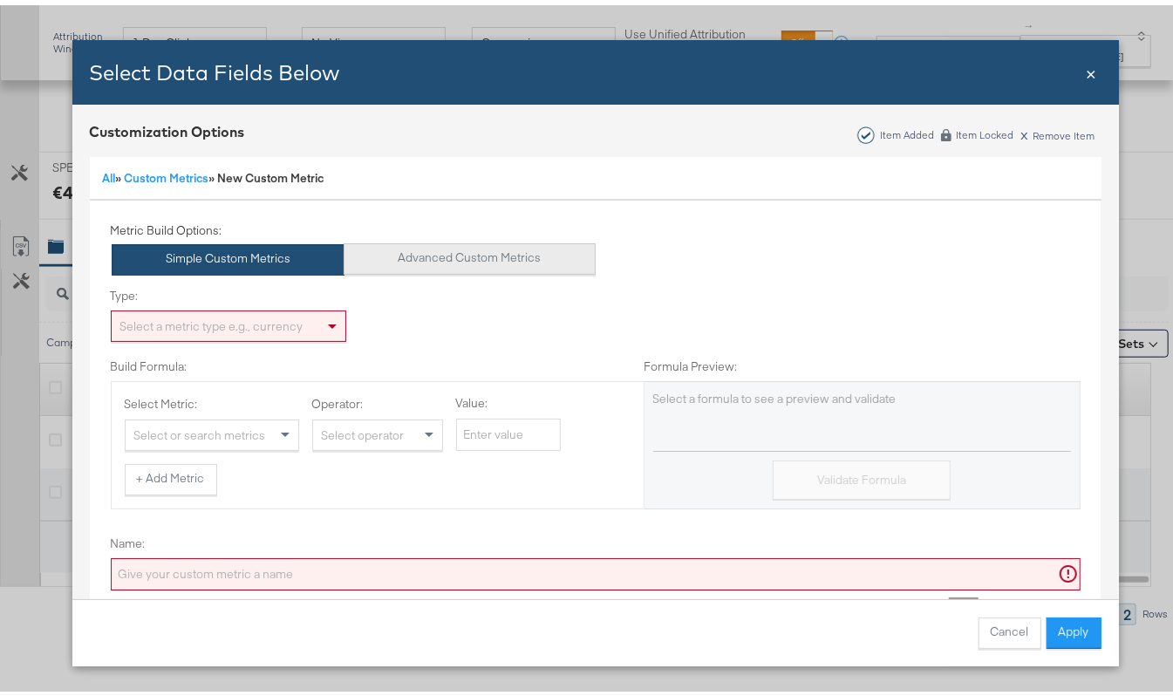
click at [468, 244] on button "Advanced Custom Metrics" at bounding box center [470, 253] width 252 height 31
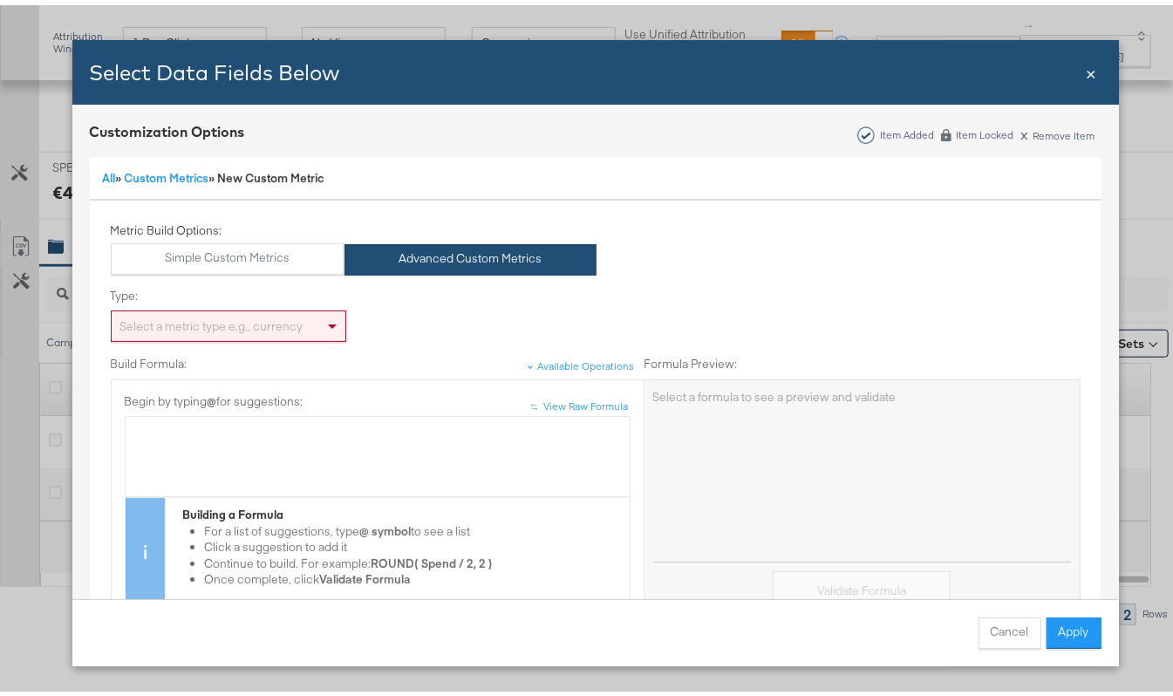
click at [145, 332] on div "Select a metric type e.g., currency" at bounding box center [229, 321] width 234 height 30
click at [199, 375] on div "↑ ↑ View Raw Formula Begin by typing @ for suggestions: Building a Formula For …" at bounding box center [378, 494] width 534 height 240
click at [209, 433] on div "Bulk Add Locations Modal" at bounding box center [377, 427] width 487 height 17
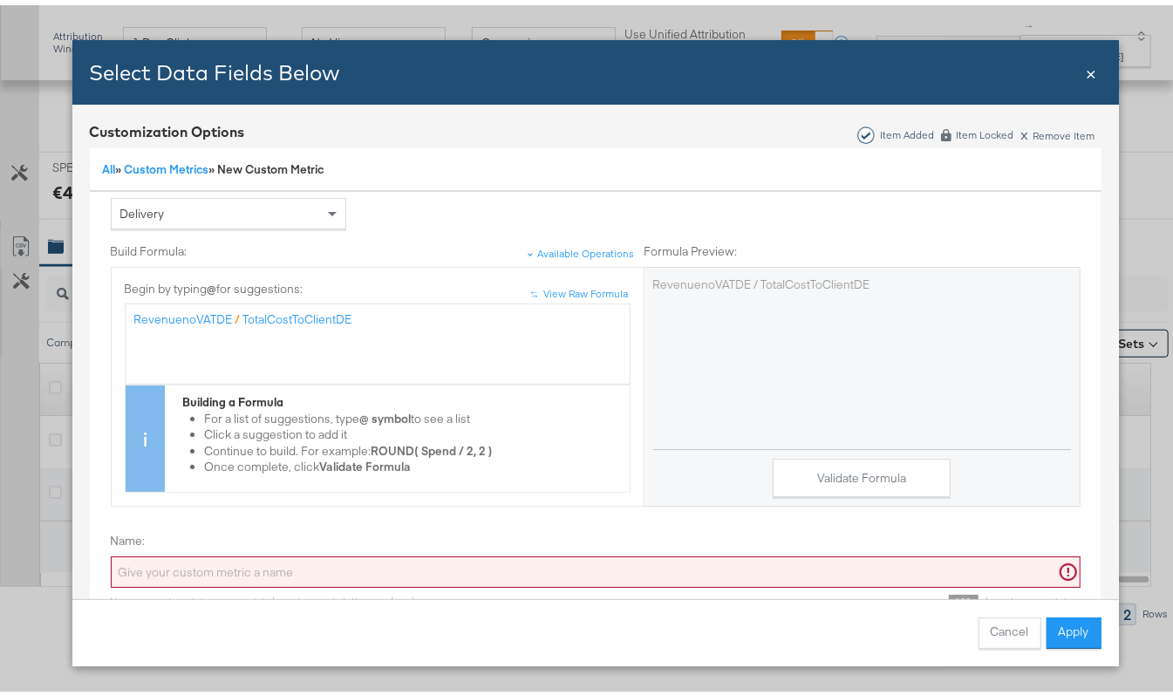
scroll to position [225, 0]
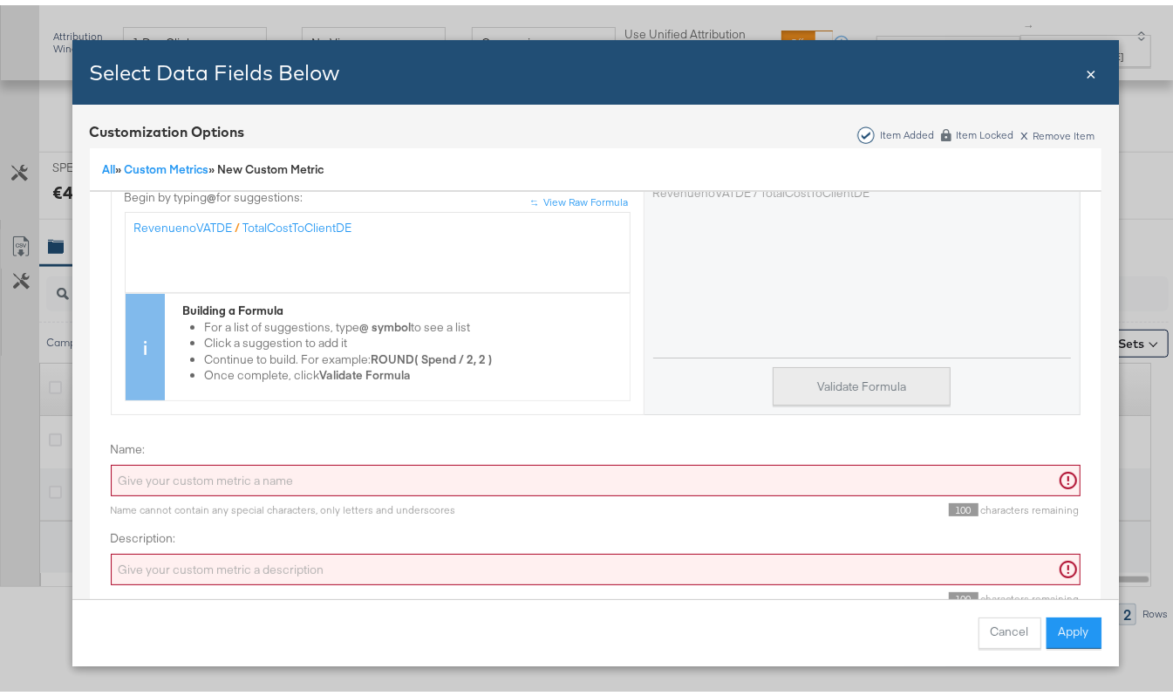
click at [895, 367] on button "Validate Formula" at bounding box center [862, 381] width 178 height 39
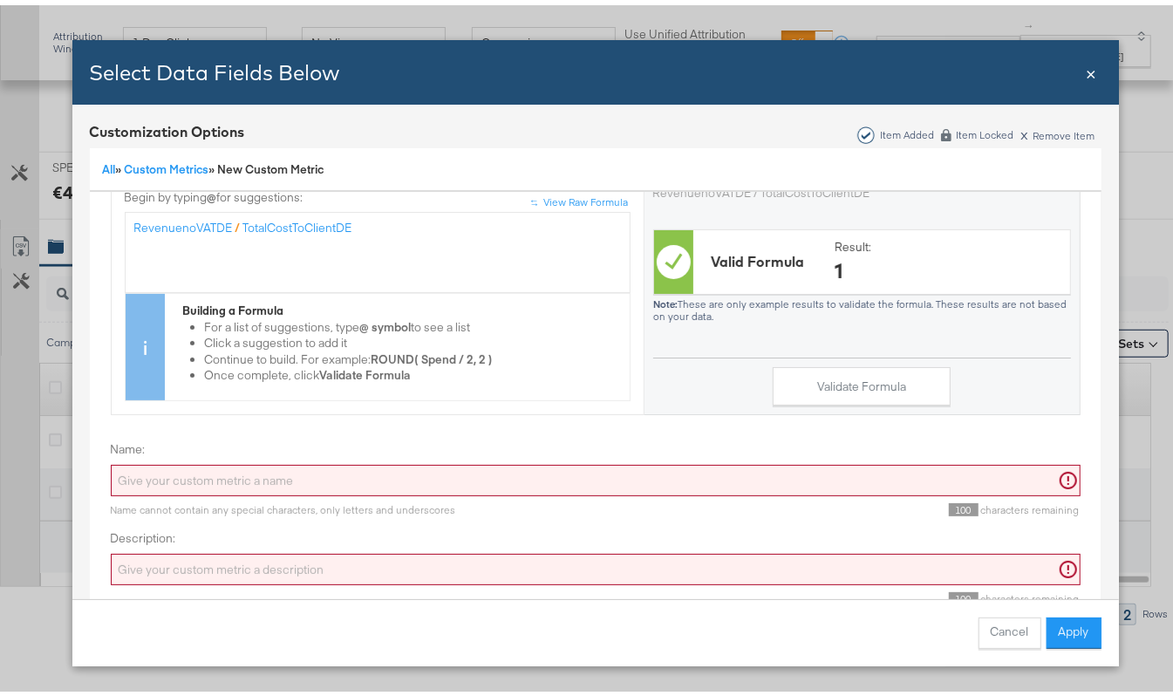
click at [263, 460] on input "Name:" at bounding box center [596, 476] width 970 height 32
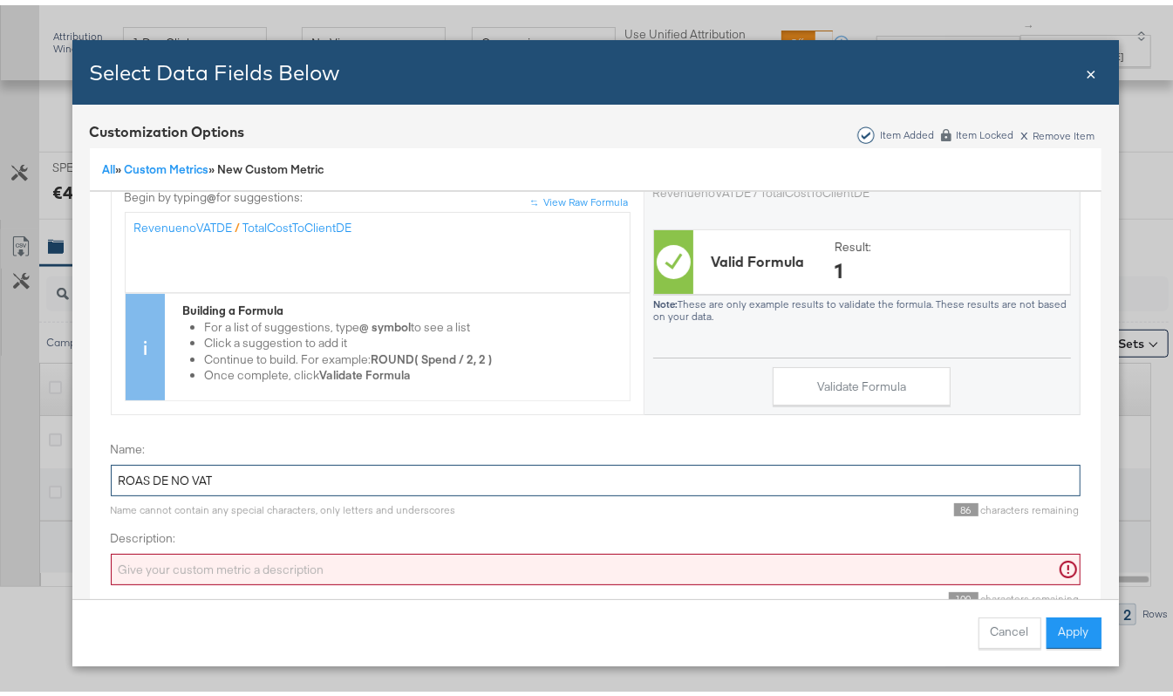
type input "ROAS DE NO VAT"
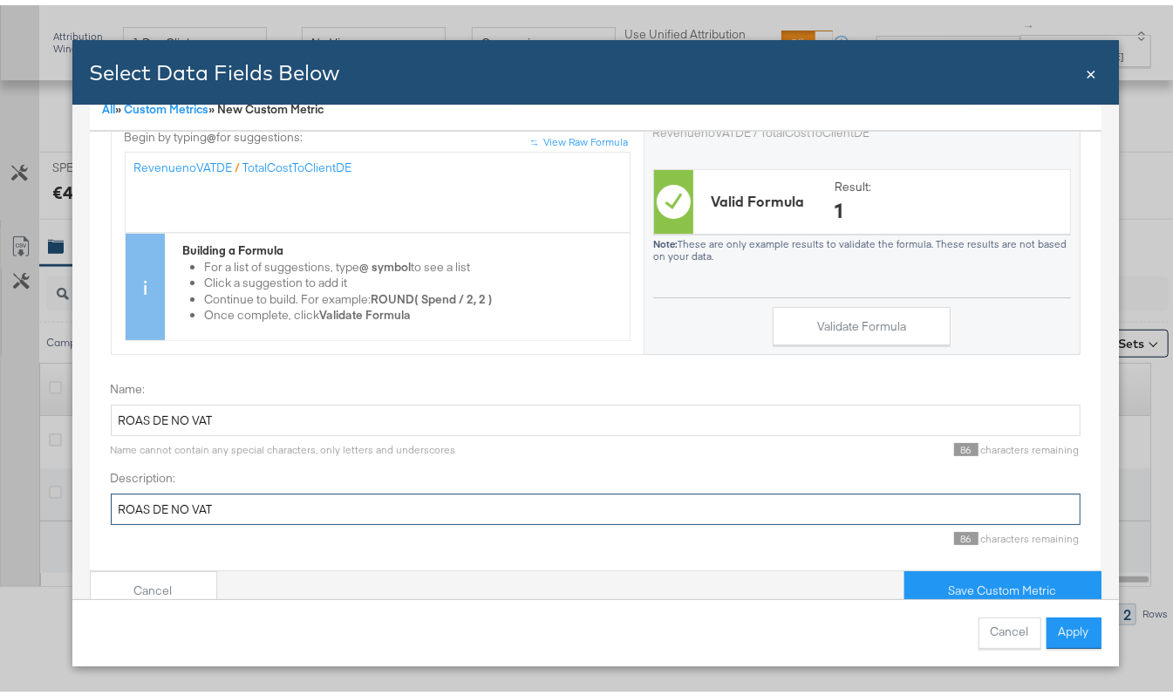
scroll to position [89, 0]
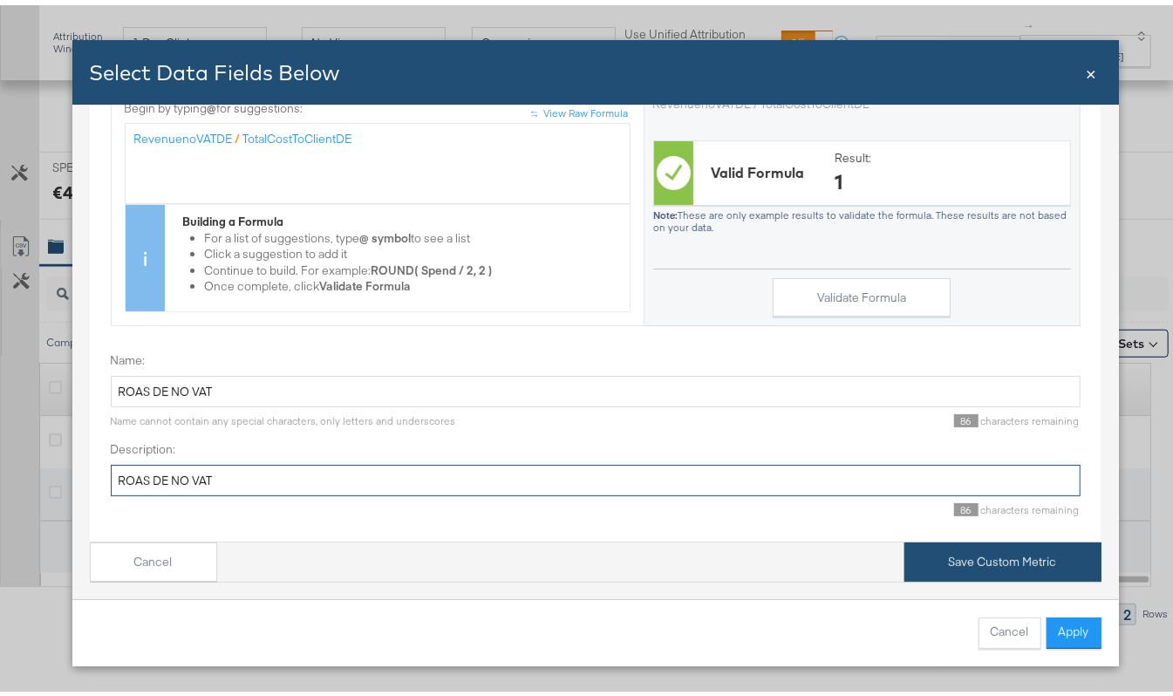
type input "ROAS DE NO VAT"
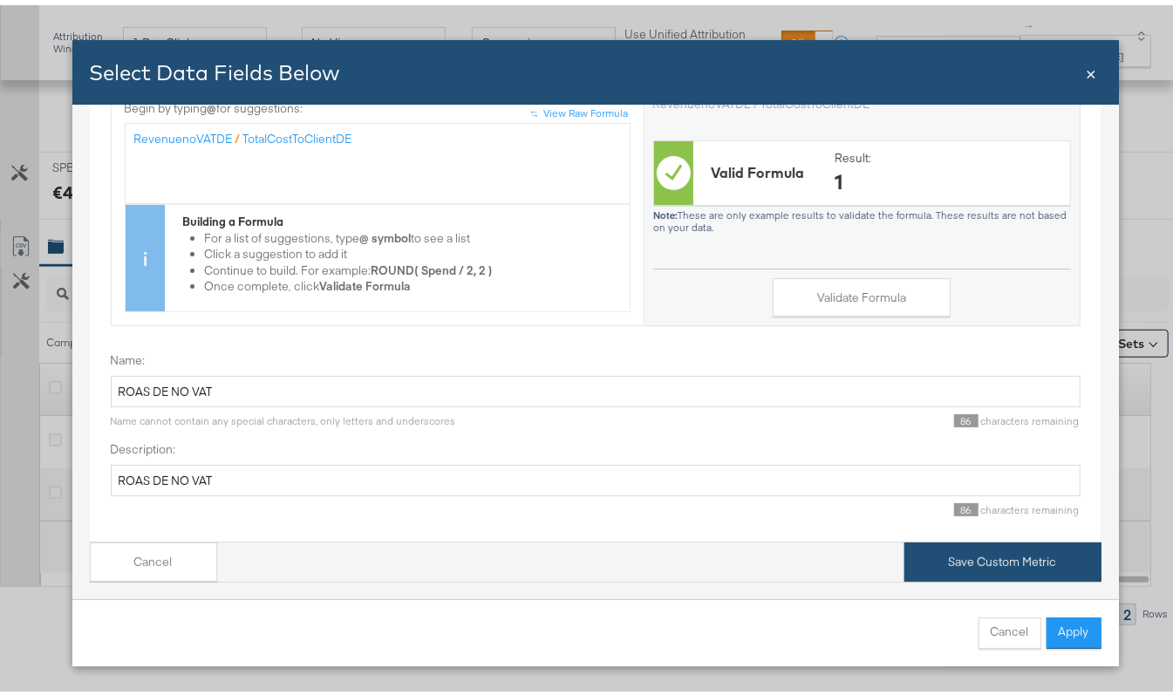
click at [1023, 538] on button "Save Custom Metric" at bounding box center [1002, 556] width 197 height 39
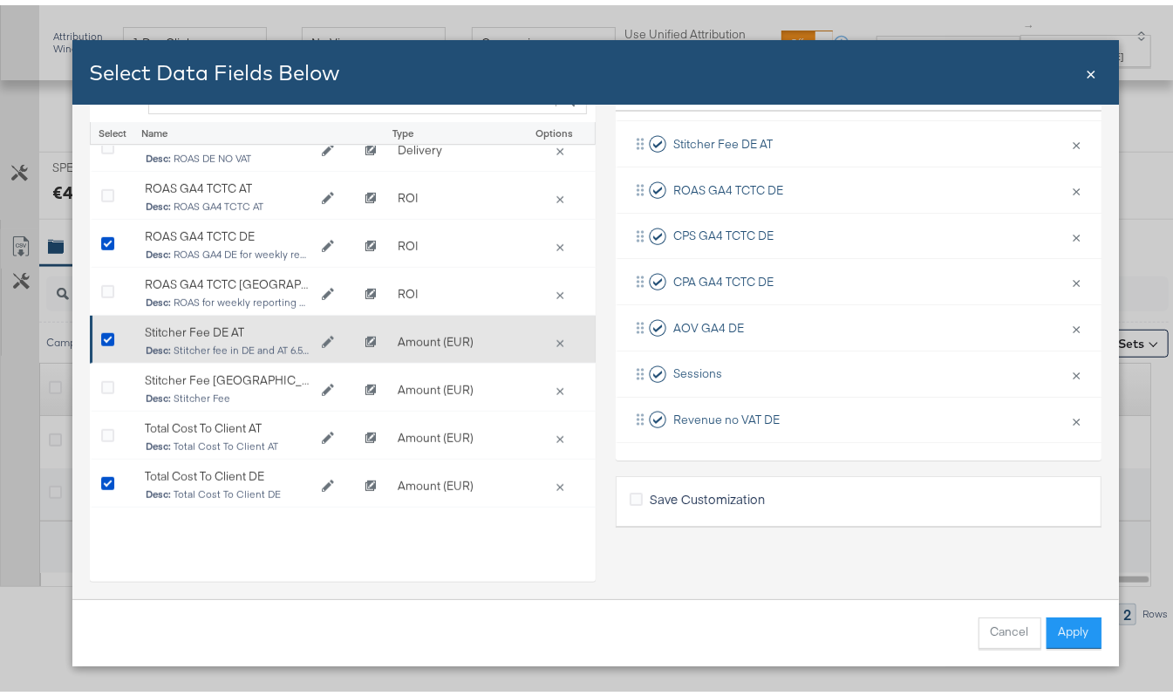
scroll to position [531, 0]
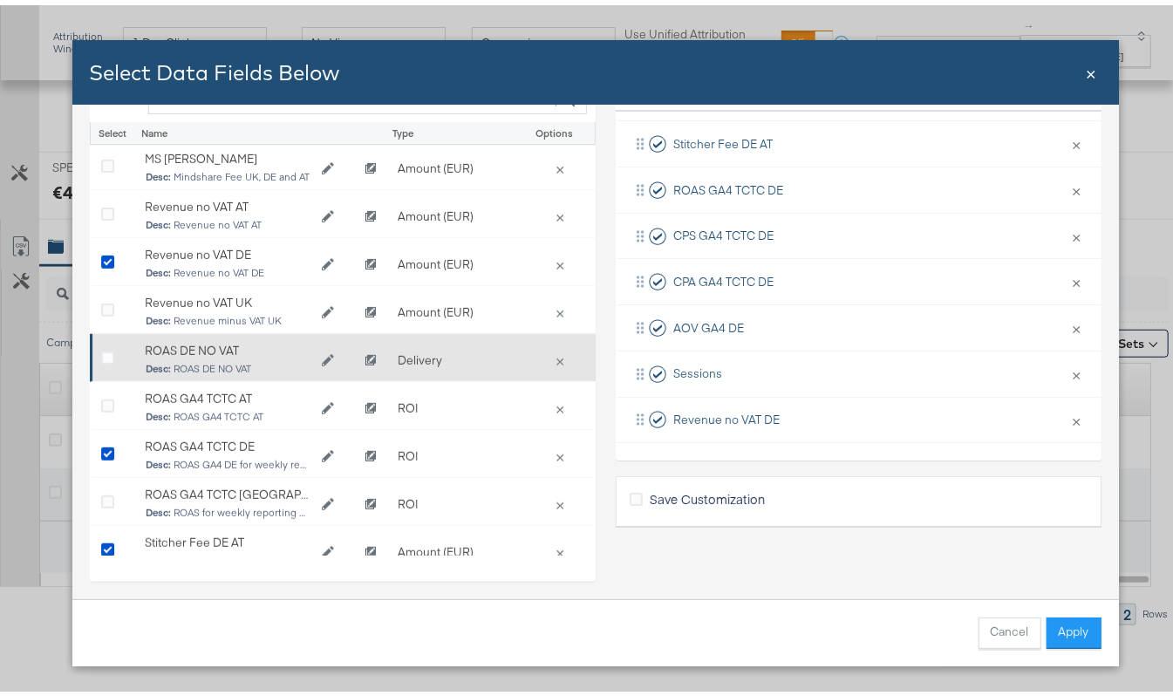
click at [109, 347] on div "Bulk Add Locations Modal" at bounding box center [114, 355] width 26 height 17
click at [102, 349] on icon "Bulk Add Locations Modal" at bounding box center [107, 353] width 13 height 13
click at [0, 0] on input "Bulk Add Locations Modal" at bounding box center [0, 0] width 0 height 0
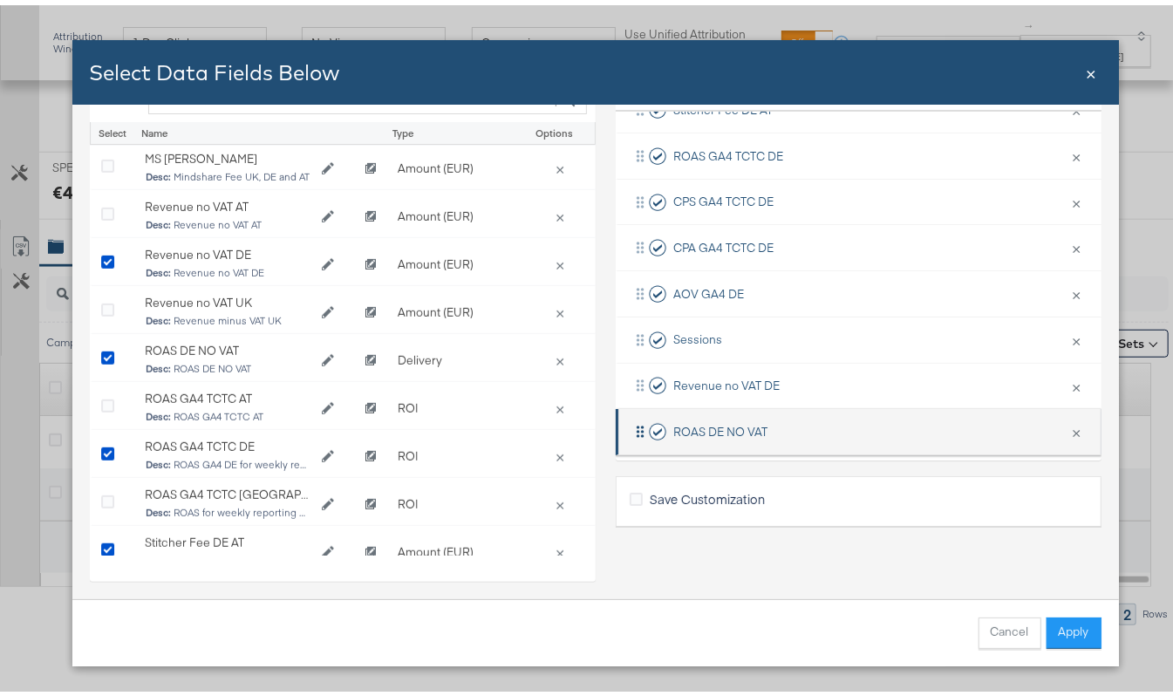
scroll to position [259, 0]
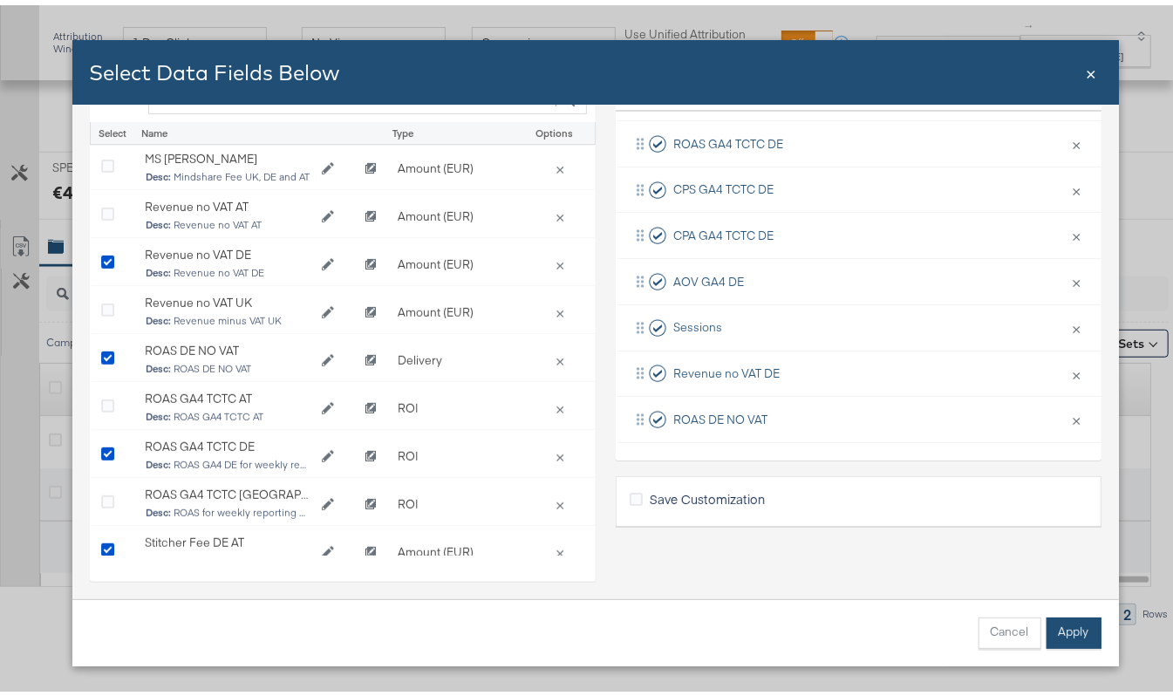
click at [1078, 628] on button "Apply" at bounding box center [1073, 627] width 55 height 31
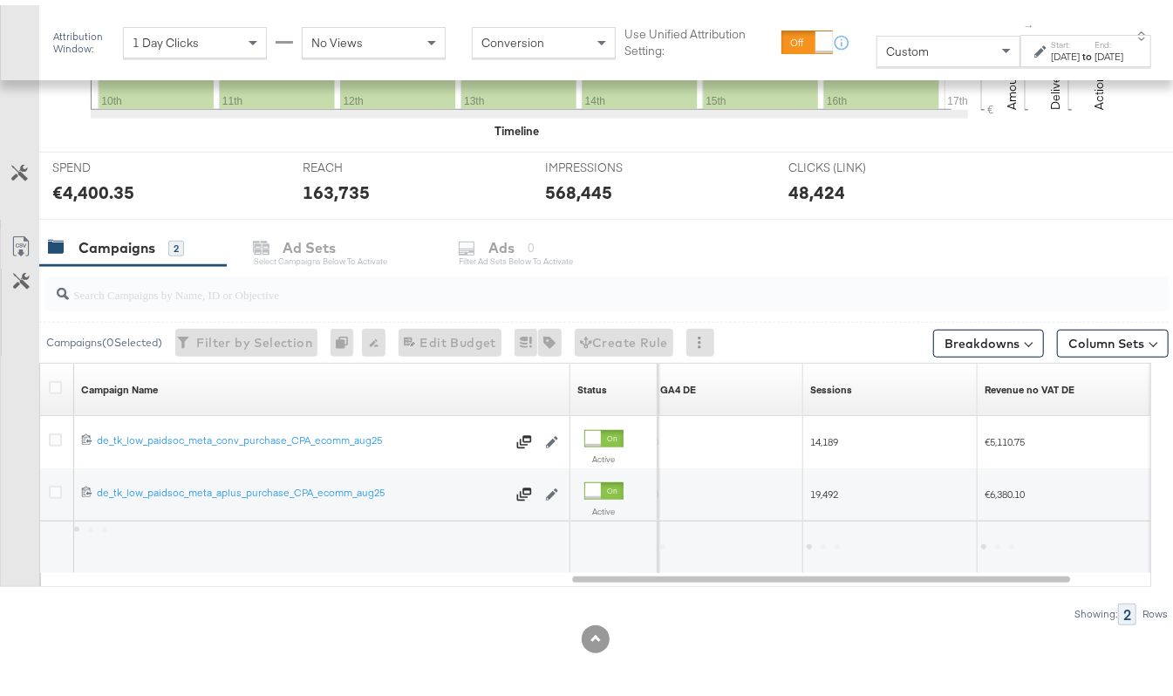
scroll to position [46, 0]
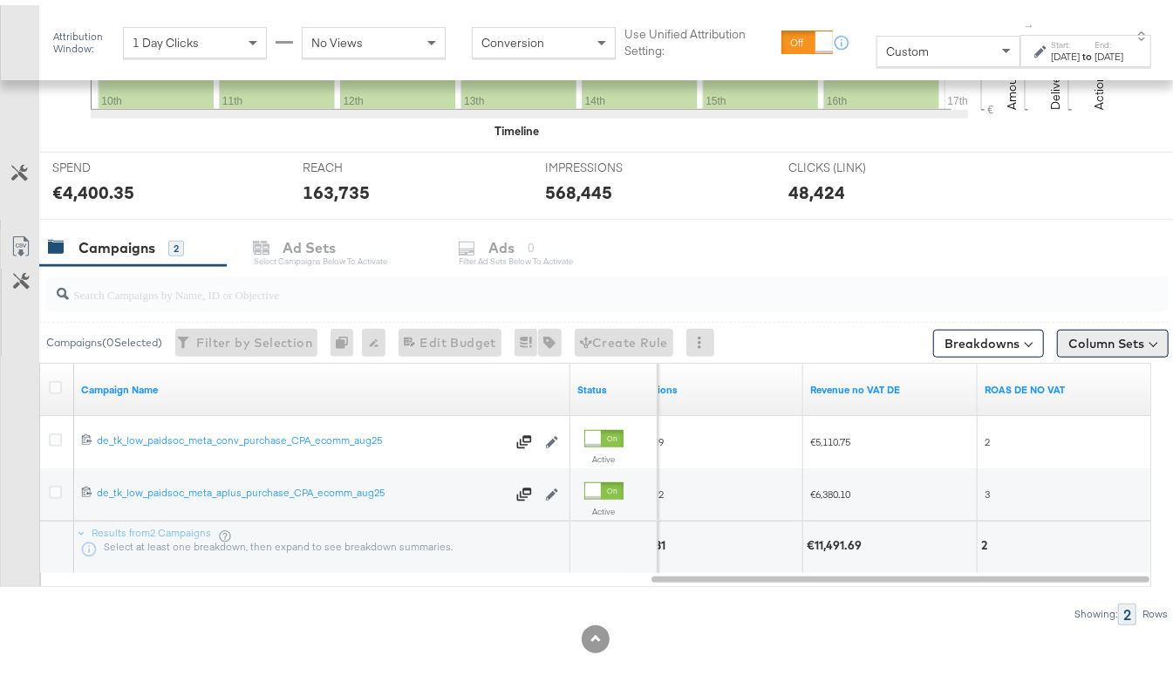
click at [1100, 349] on button "Column Sets" at bounding box center [1113, 338] width 112 height 28
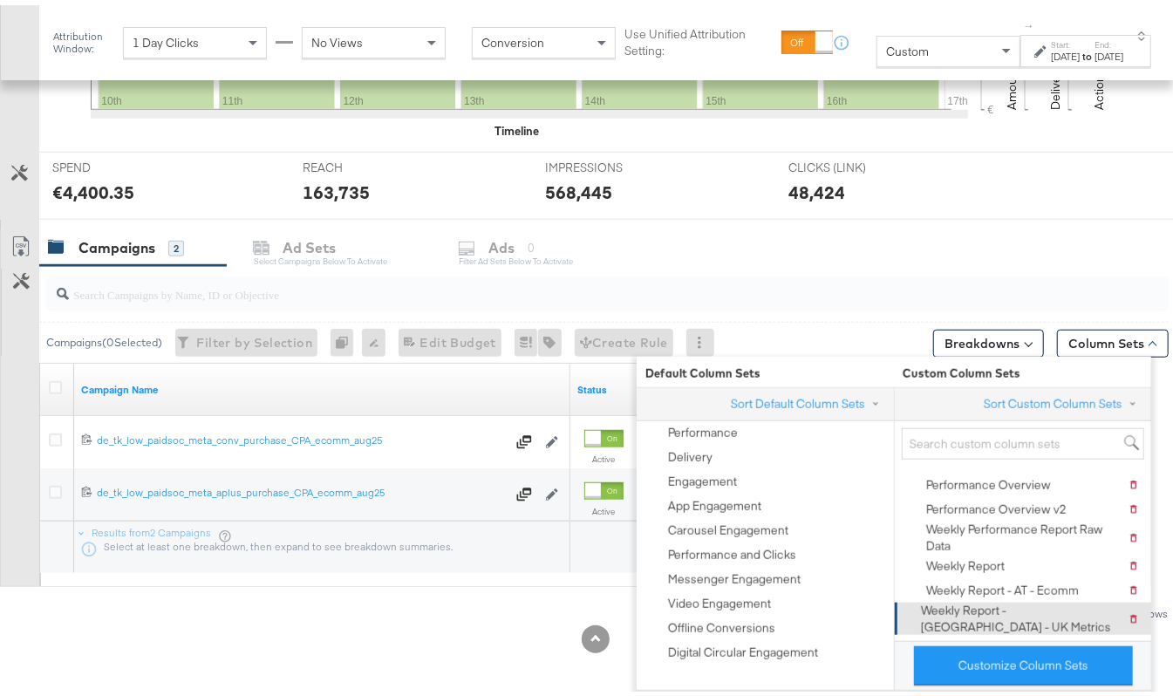
scroll to position [119, 0]
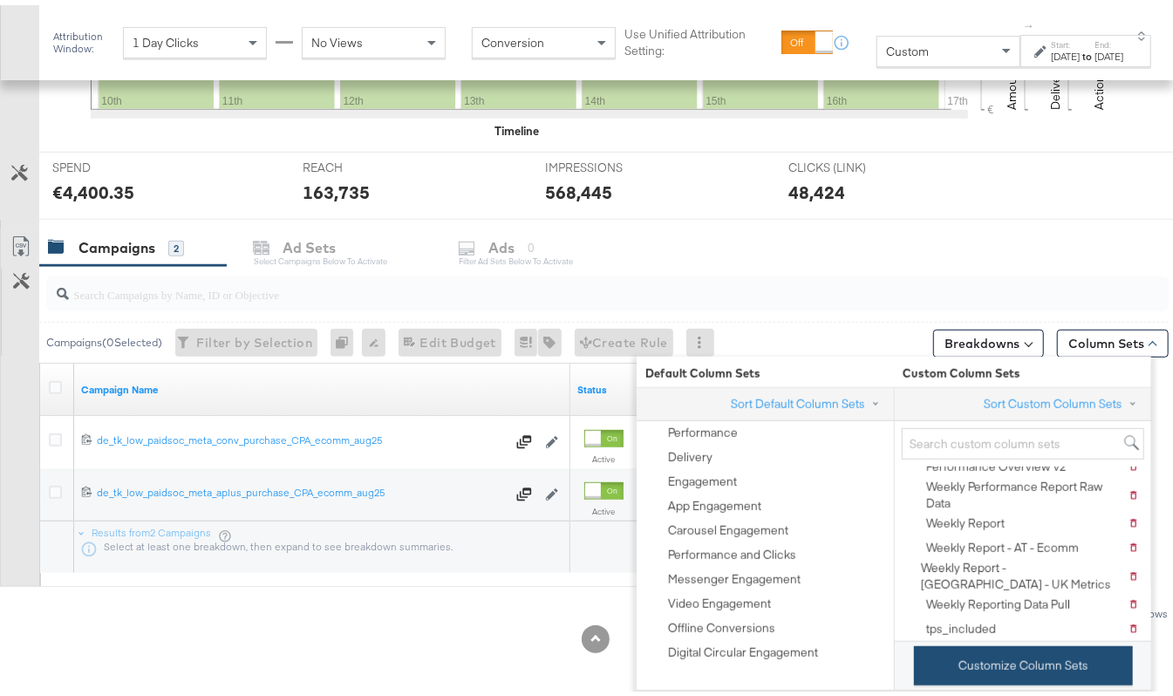
click at [950, 670] on button "Customize Column Sets" at bounding box center [1023, 660] width 219 height 39
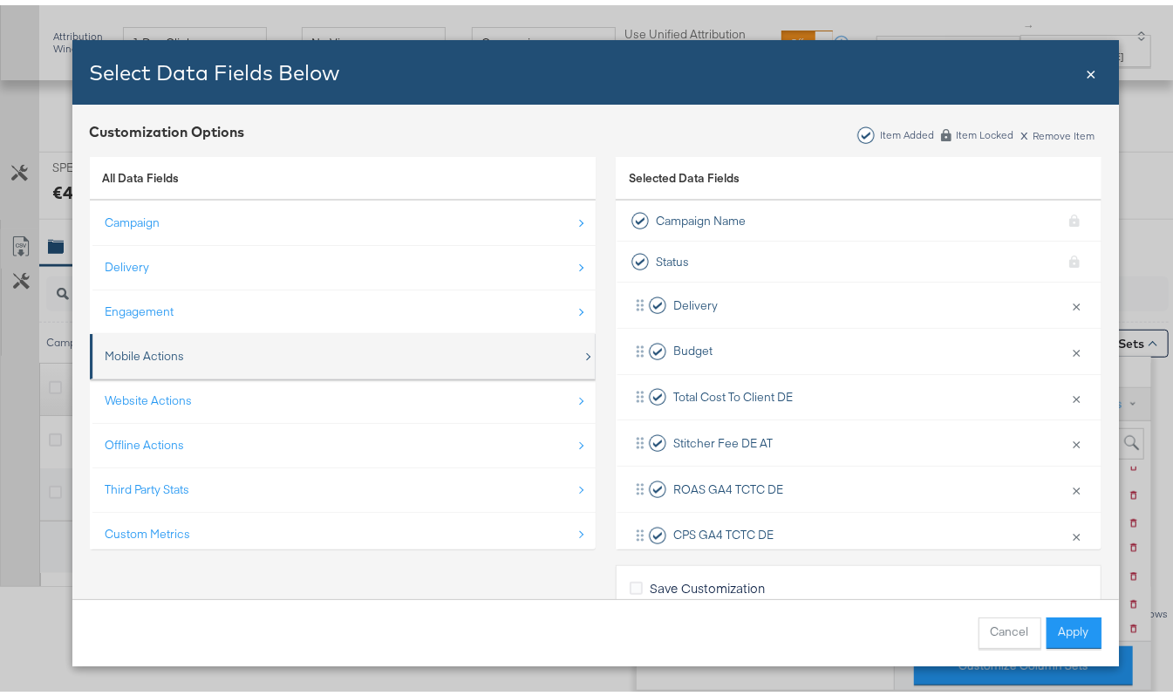
scroll to position [26, 0]
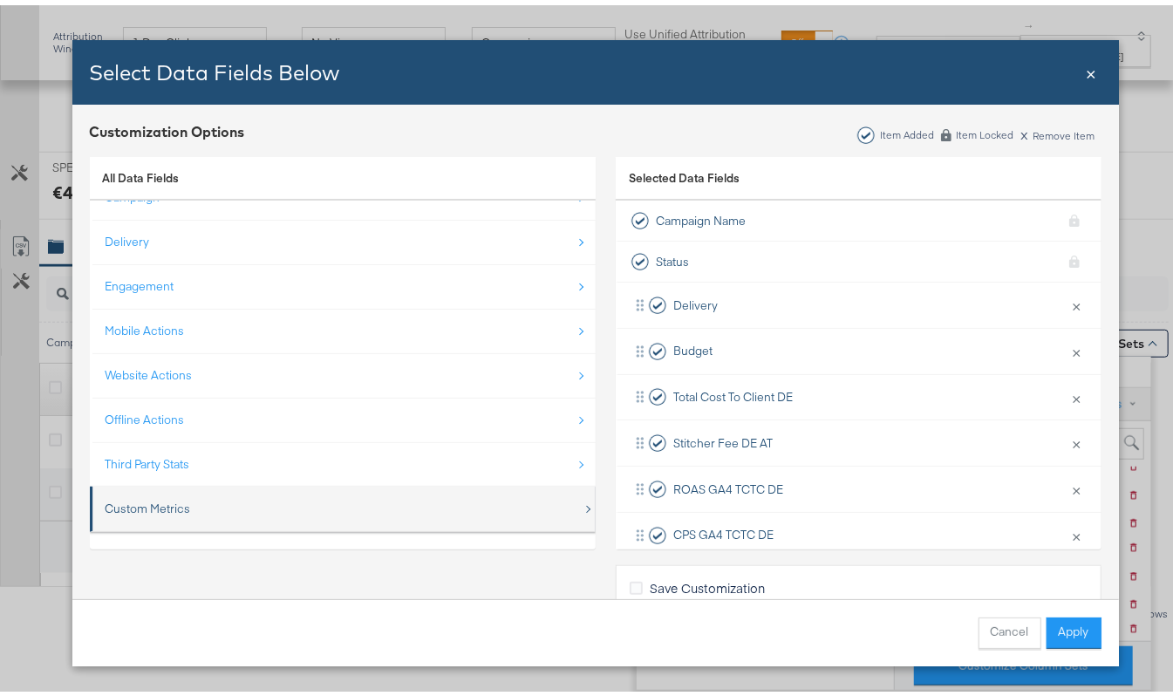
click at [202, 493] on div "Custom Metrics" at bounding box center [344, 504] width 477 height 36
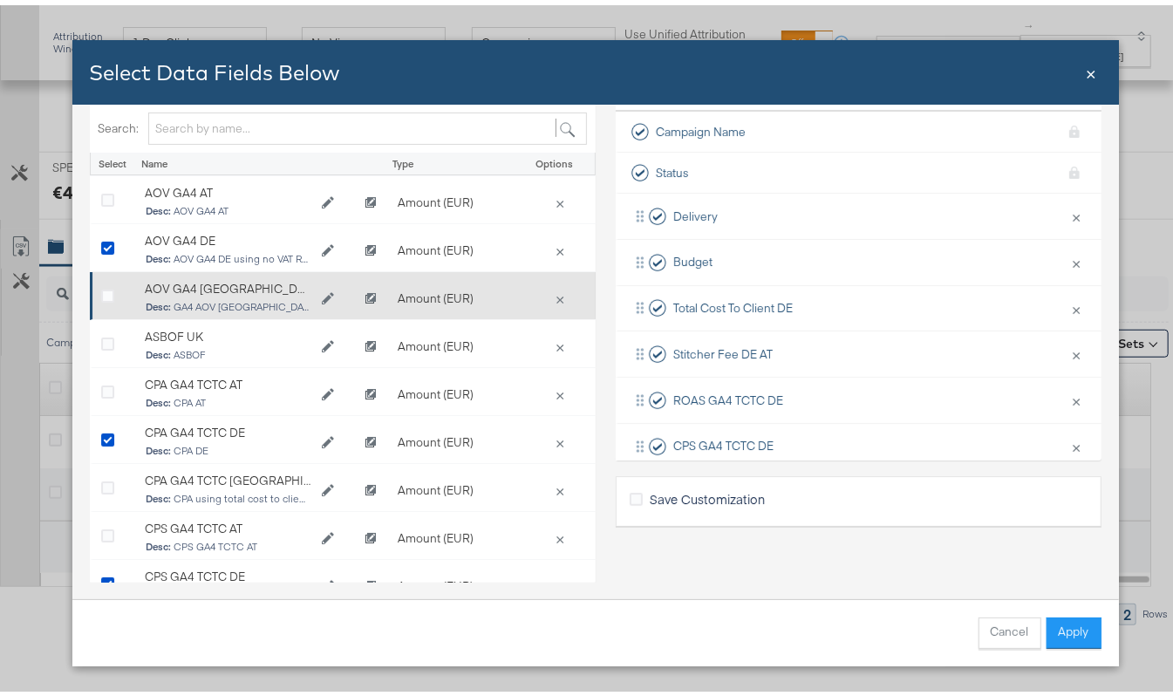
scroll to position [0, 0]
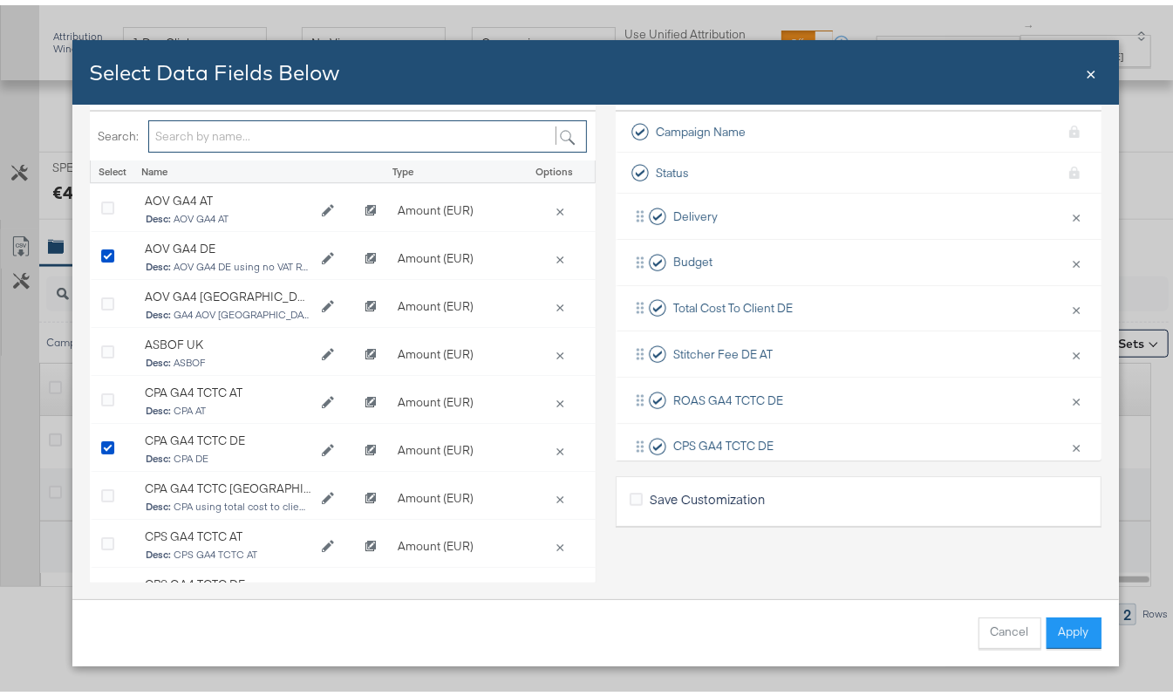
click at [189, 143] on input "Bulk Add Locations Modal" at bounding box center [367, 131] width 439 height 32
type input "ROAS"
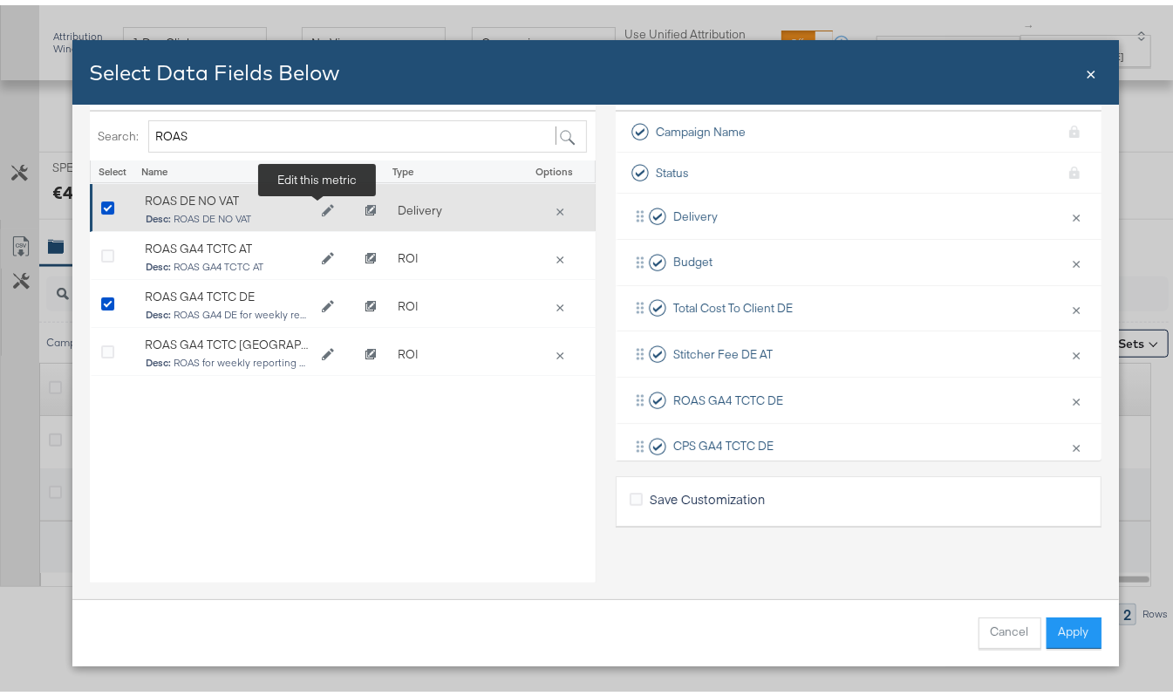
click at [321, 201] on icon "Edit ROAS DE NO VAT" at bounding box center [327, 205] width 12 height 12
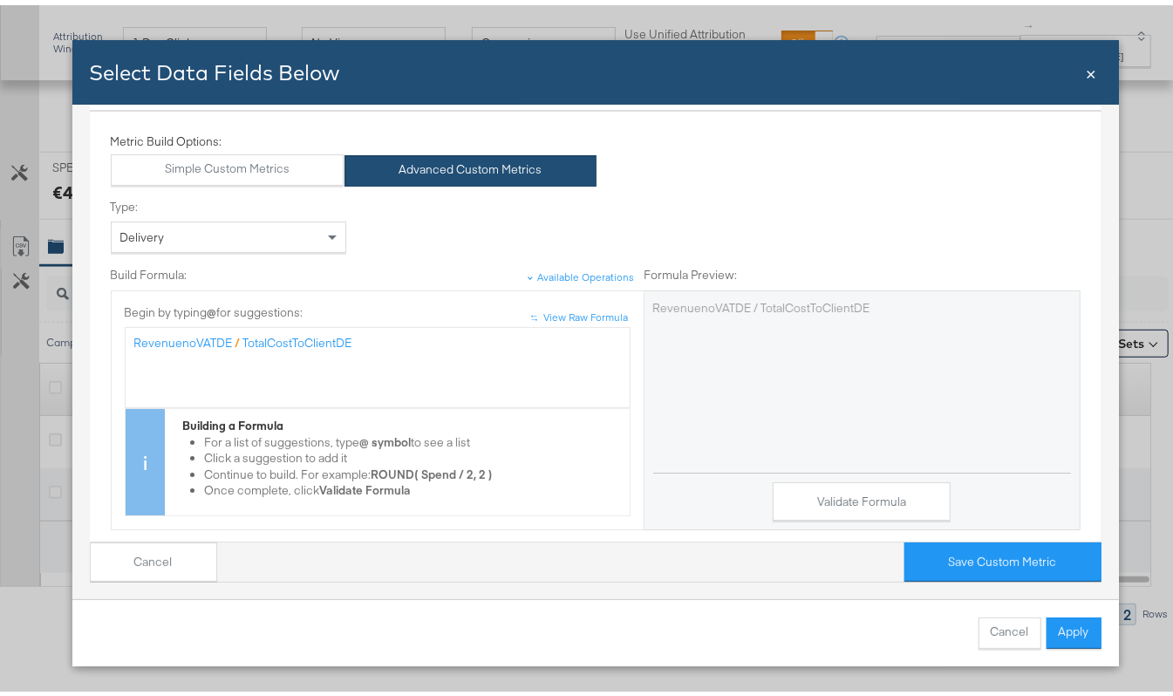
click at [259, 227] on div "Delivery" at bounding box center [229, 232] width 234 height 30
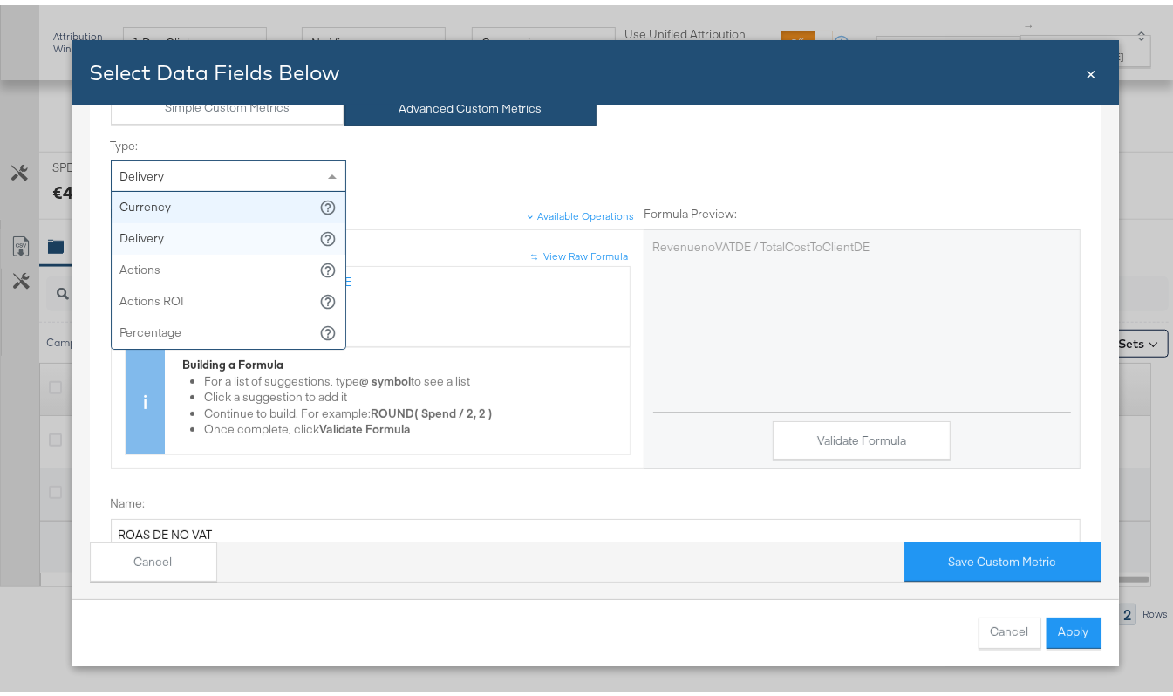
scroll to position [116, 0]
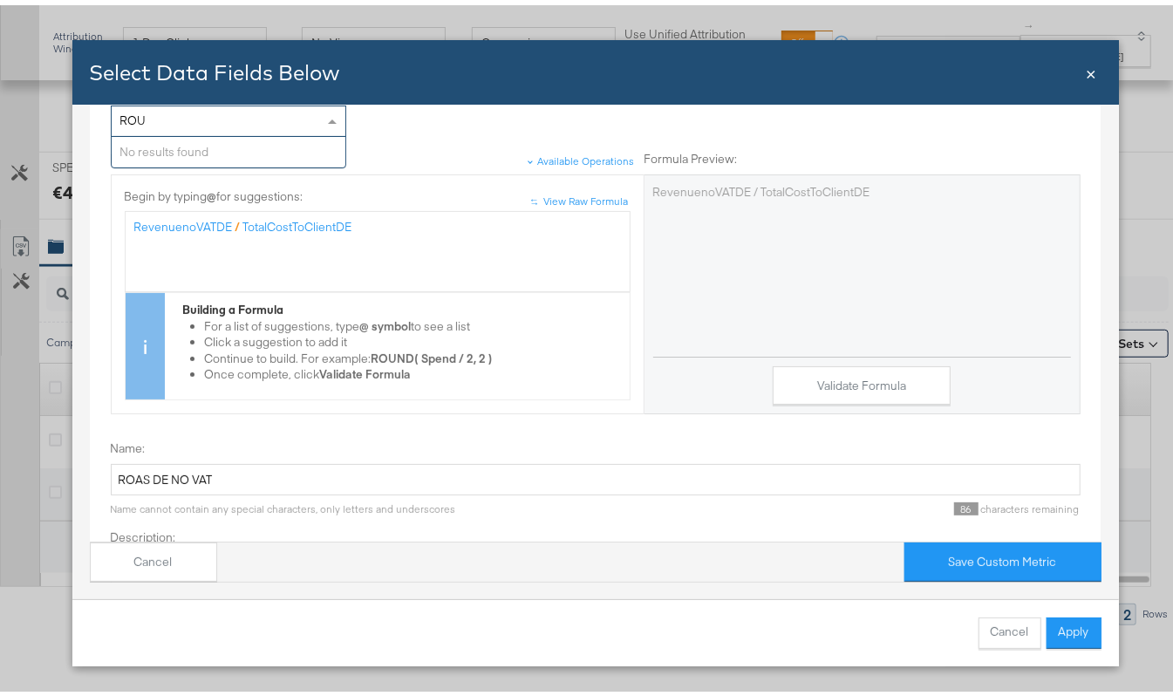
type input "RO"
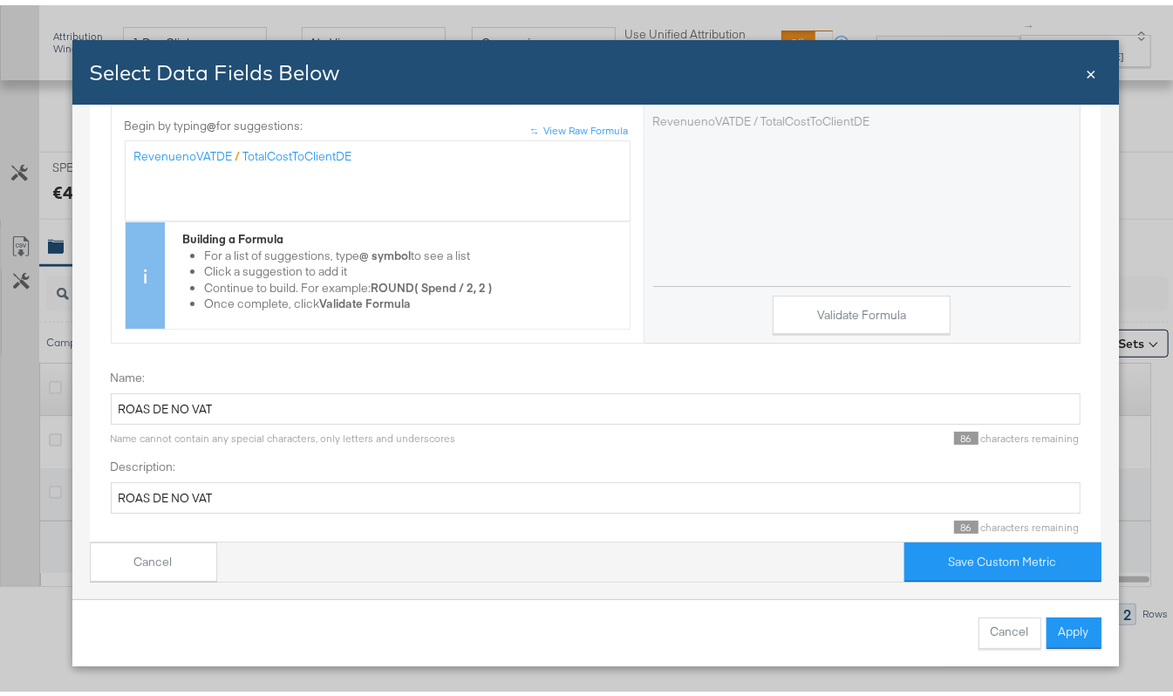
scroll to position [225, 0]
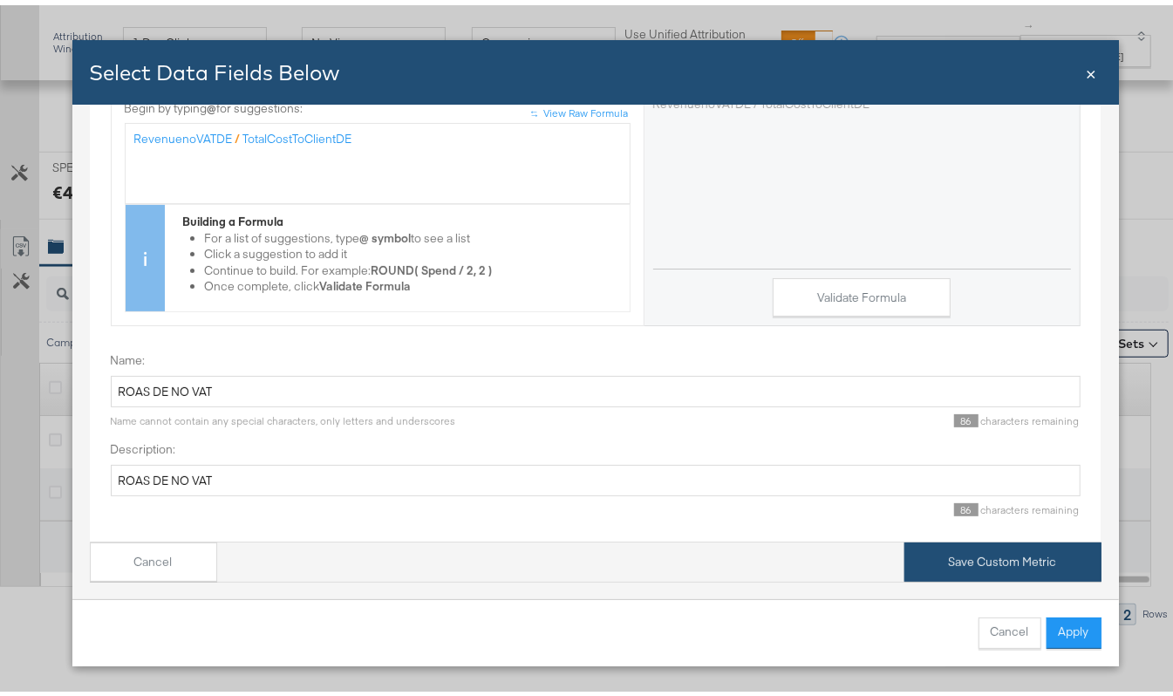
click at [964, 537] on button "Save Custom Metric" at bounding box center [1002, 556] width 197 height 39
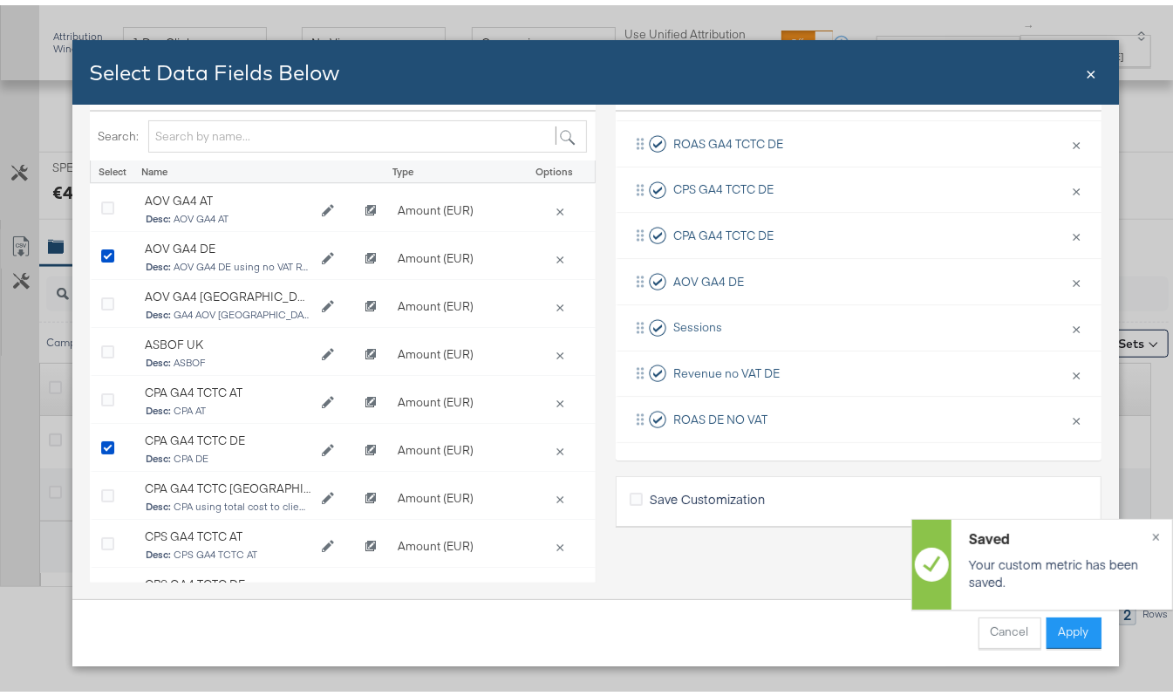
scroll to position [259, 0]
click at [1057, 618] on button "Apply" at bounding box center [1073, 627] width 55 height 31
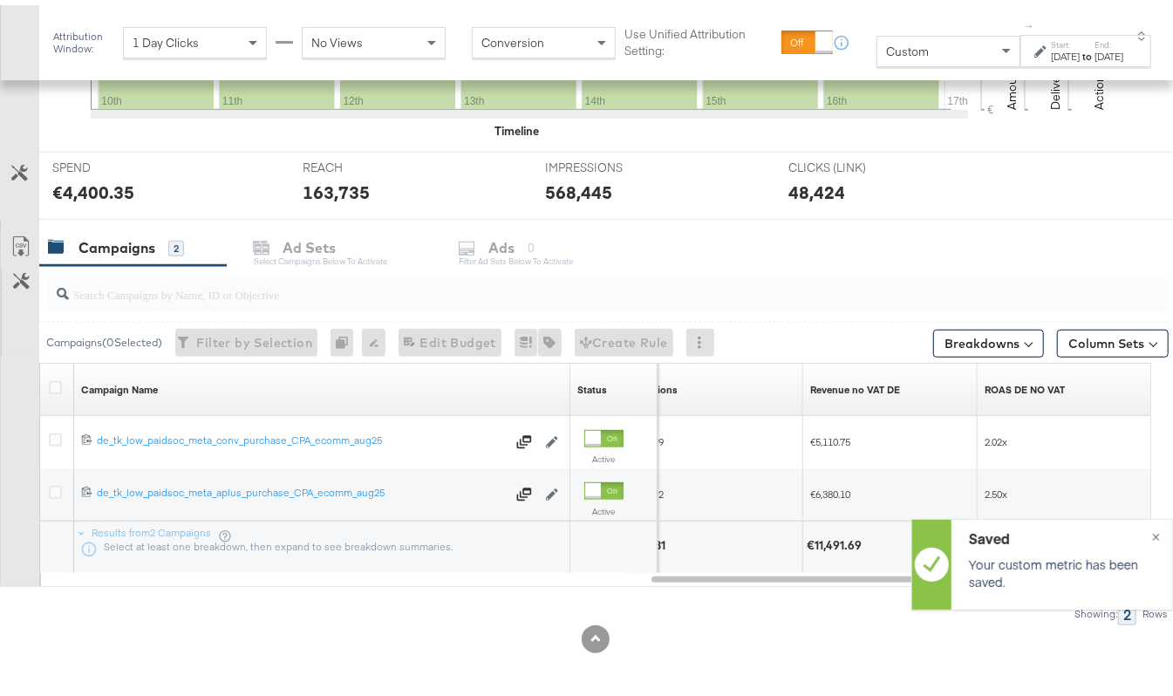
scroll to position [46, 0]
click at [1152, 528] on span "×" at bounding box center [1156, 530] width 8 height 20
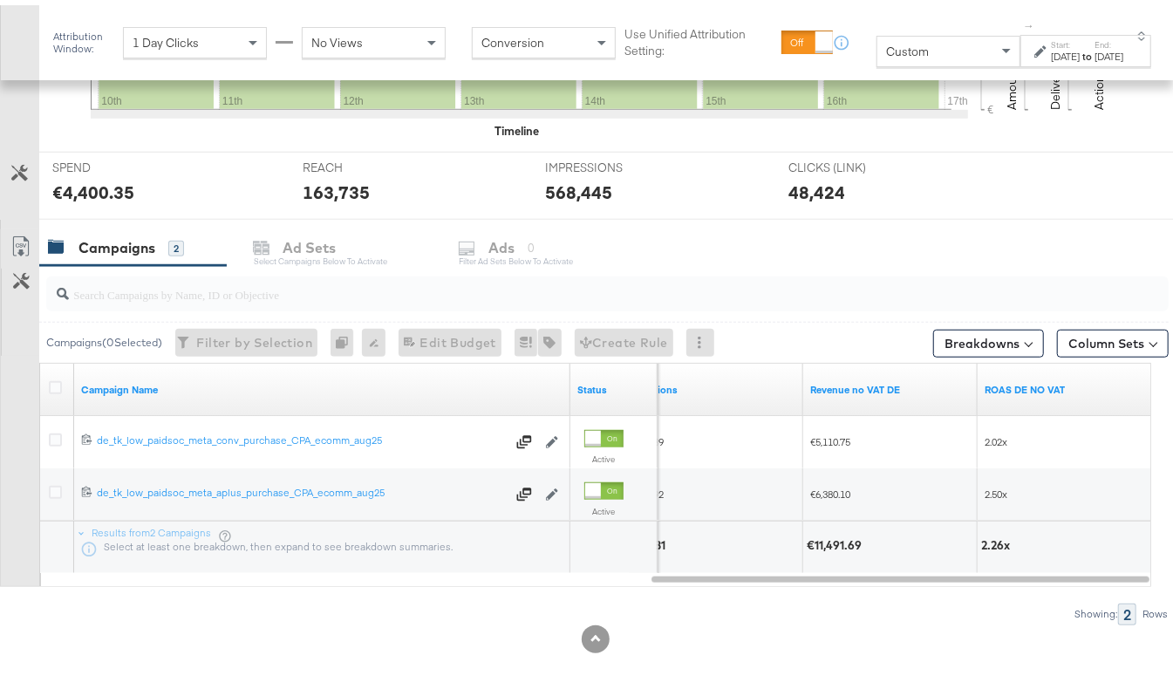
click at [63, 385] on div at bounding box center [58, 384] width 18 height 17
click at [56, 387] on icon at bounding box center [55, 382] width 13 height 13
click at [0, 0] on input "checkbox" at bounding box center [0, 0] width 0 height 0
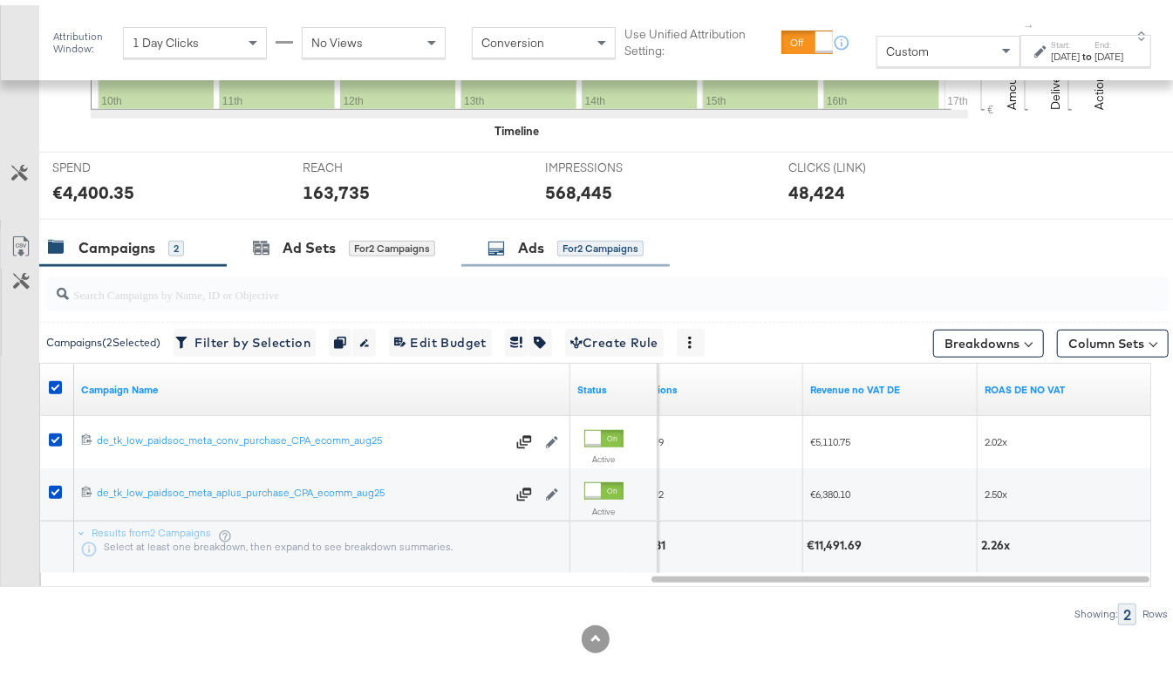
click at [534, 241] on div "Ads" at bounding box center [531, 243] width 26 height 20
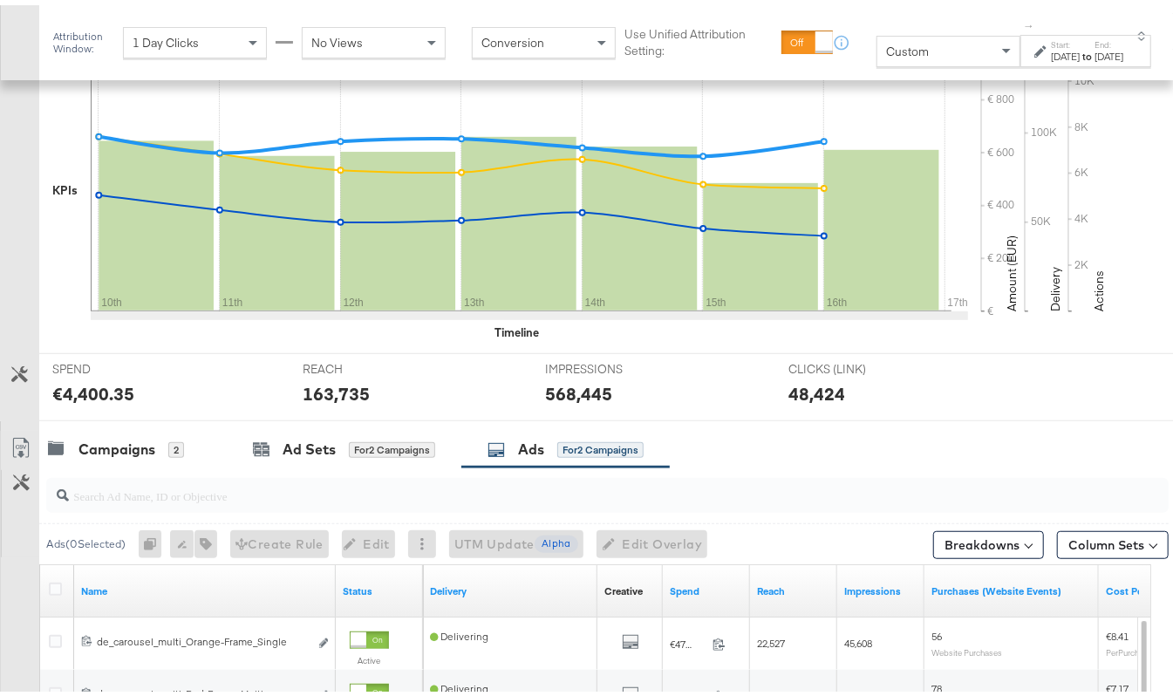
scroll to position [364, 0]
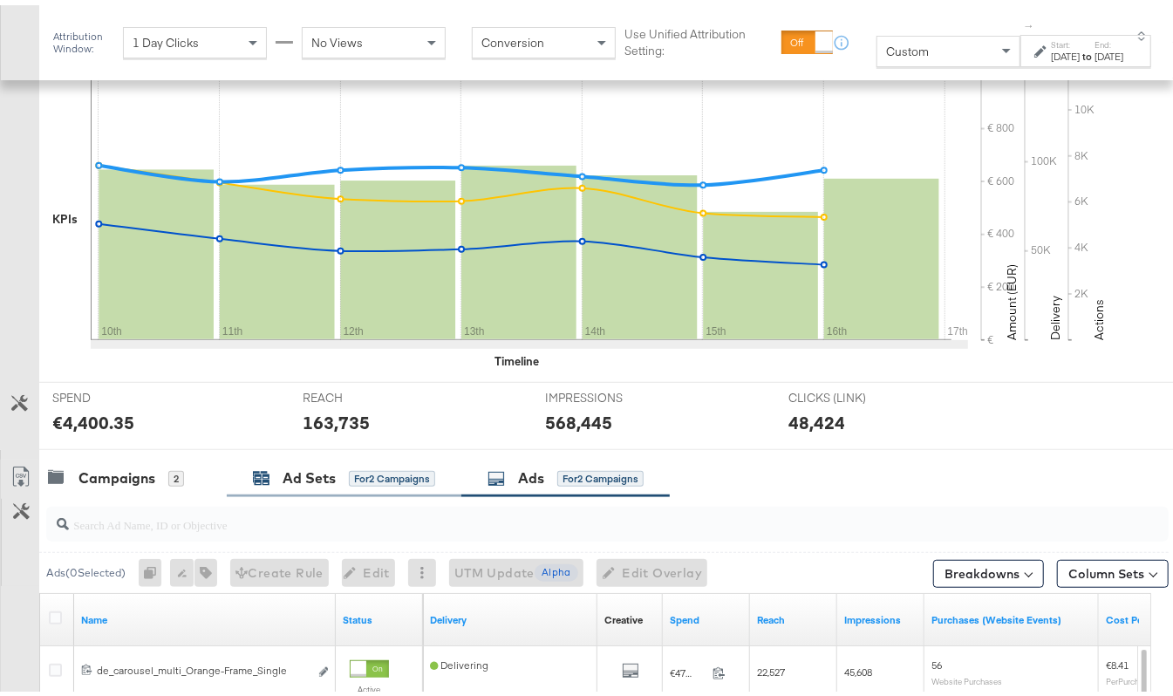
click at [328, 474] on div "Ad Sets" at bounding box center [309, 473] width 53 height 20
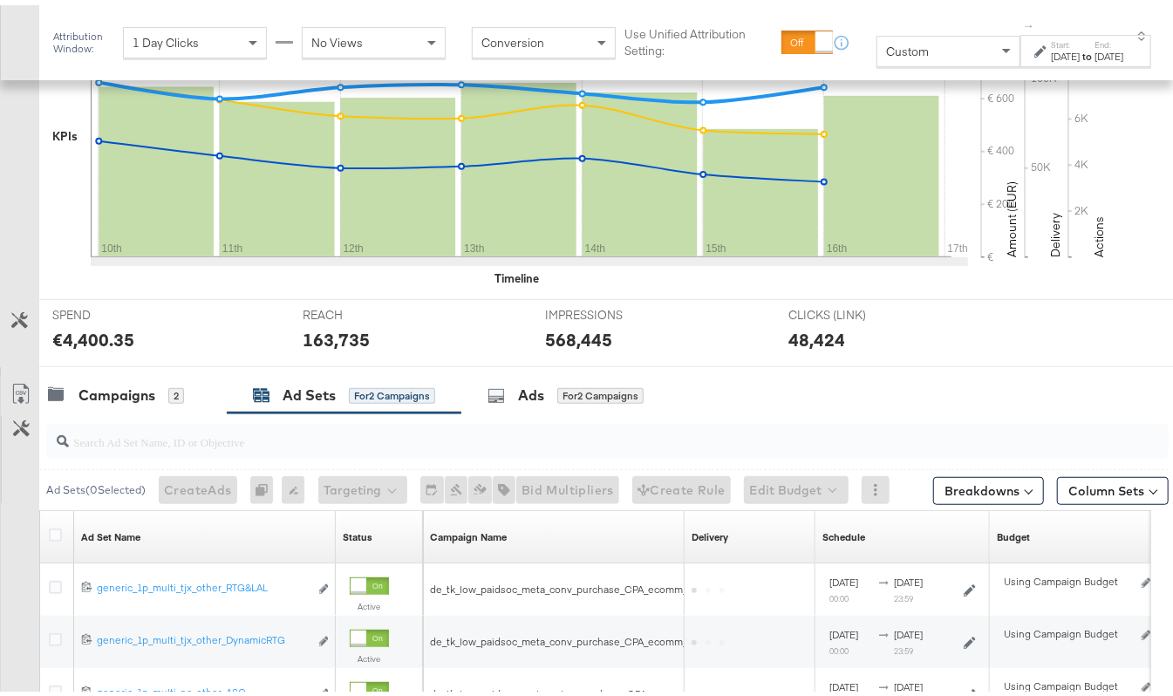
scroll to position [649, 0]
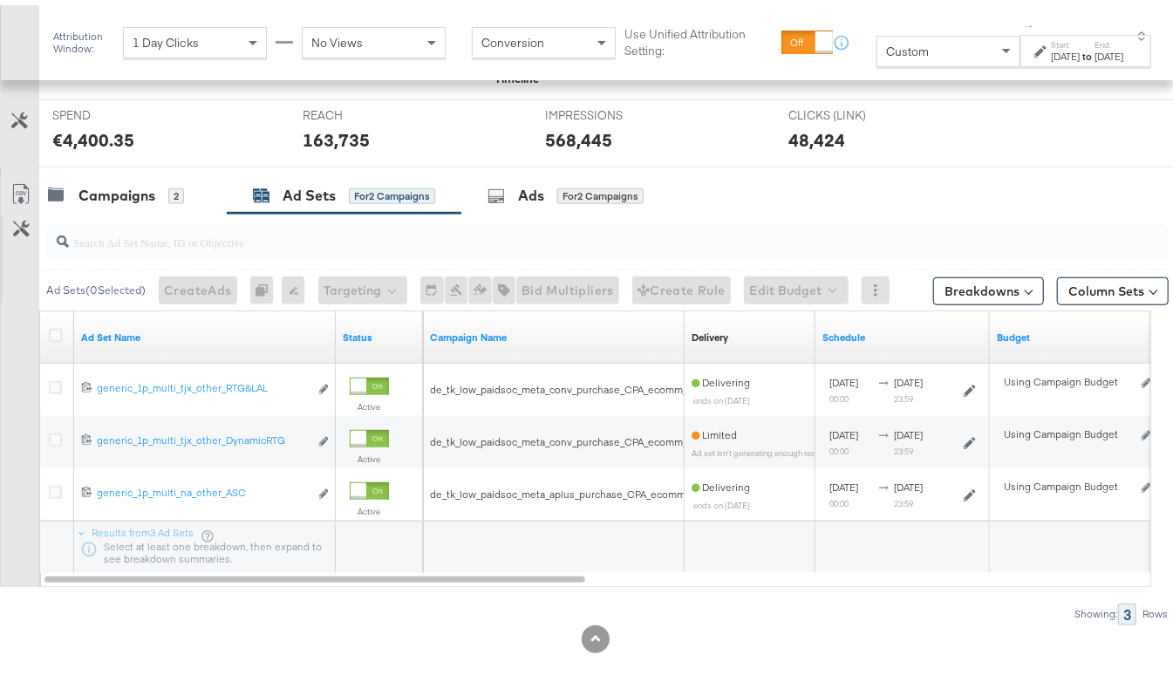
click at [63, 332] on div at bounding box center [58, 332] width 18 height 17
click at [53, 335] on icon at bounding box center [55, 330] width 13 height 13
click at [0, 0] on input "checkbox" at bounding box center [0, 0] width 0 height 0
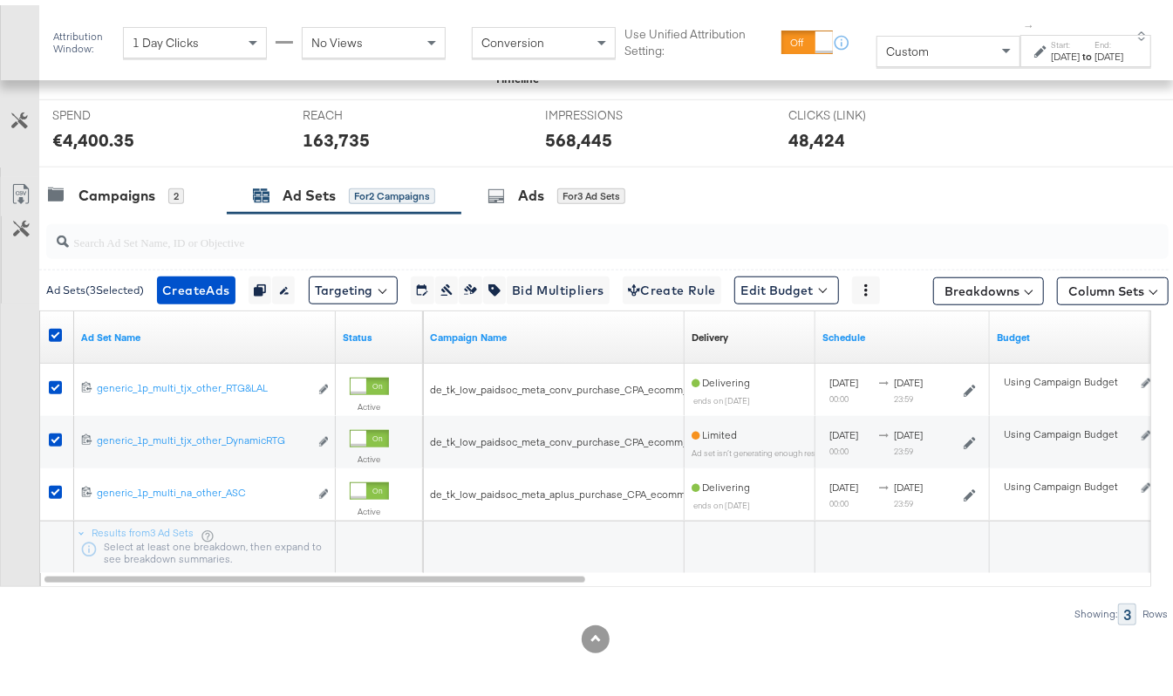
click at [675, 195] on div "Campaigns 2 Ad Sets for 2 Campaigns Ads for 3 Ad Sets" at bounding box center [614, 190] width 1151 height 37
click at [659, 187] on div "Ads for 3 Ad Sets" at bounding box center [563, 190] width 205 height 37
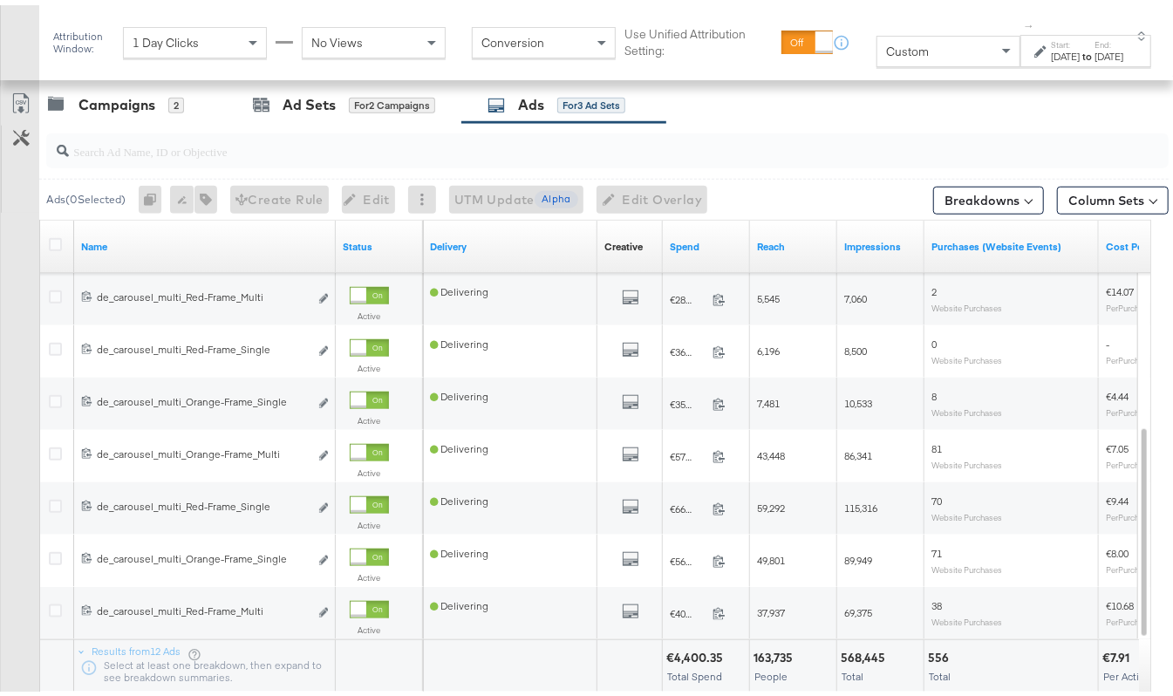
scroll to position [858, 0]
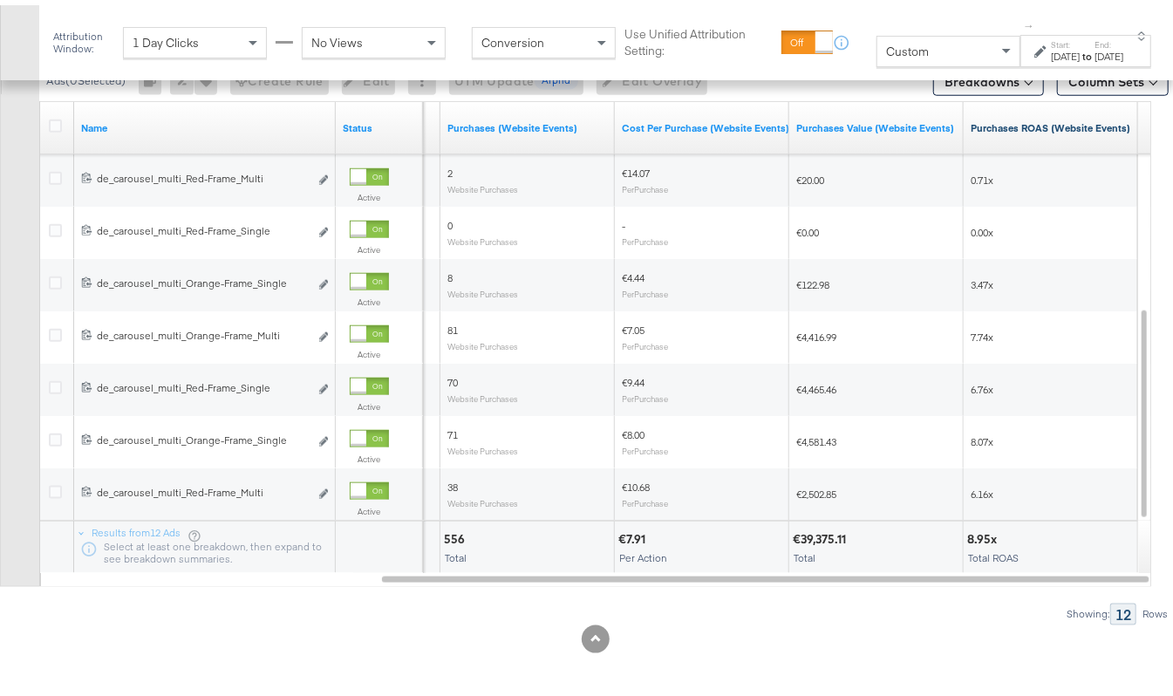
click at [1005, 120] on link "Purchases ROAS (Website Events)" at bounding box center [1051, 123] width 160 height 14
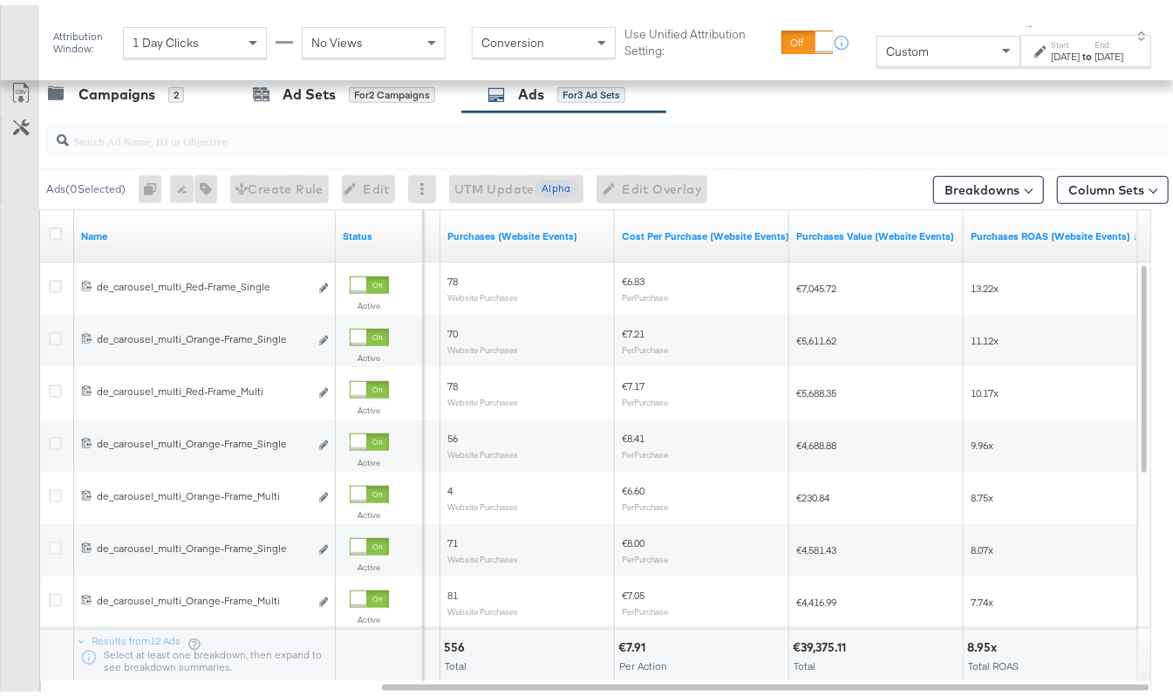
scroll to position [625, 0]
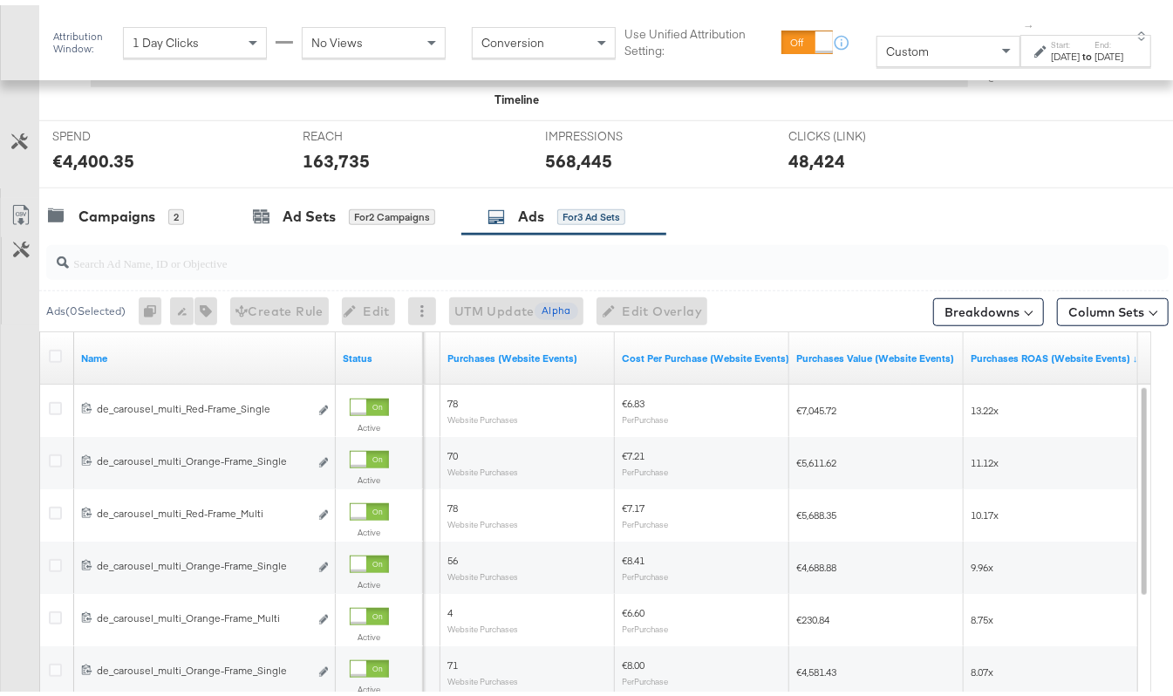
click at [186, 255] on input "search" at bounding box center [569, 251] width 1001 height 34
click at [835, 351] on link "Purchases Value (Website Events)" at bounding box center [876, 353] width 160 height 14
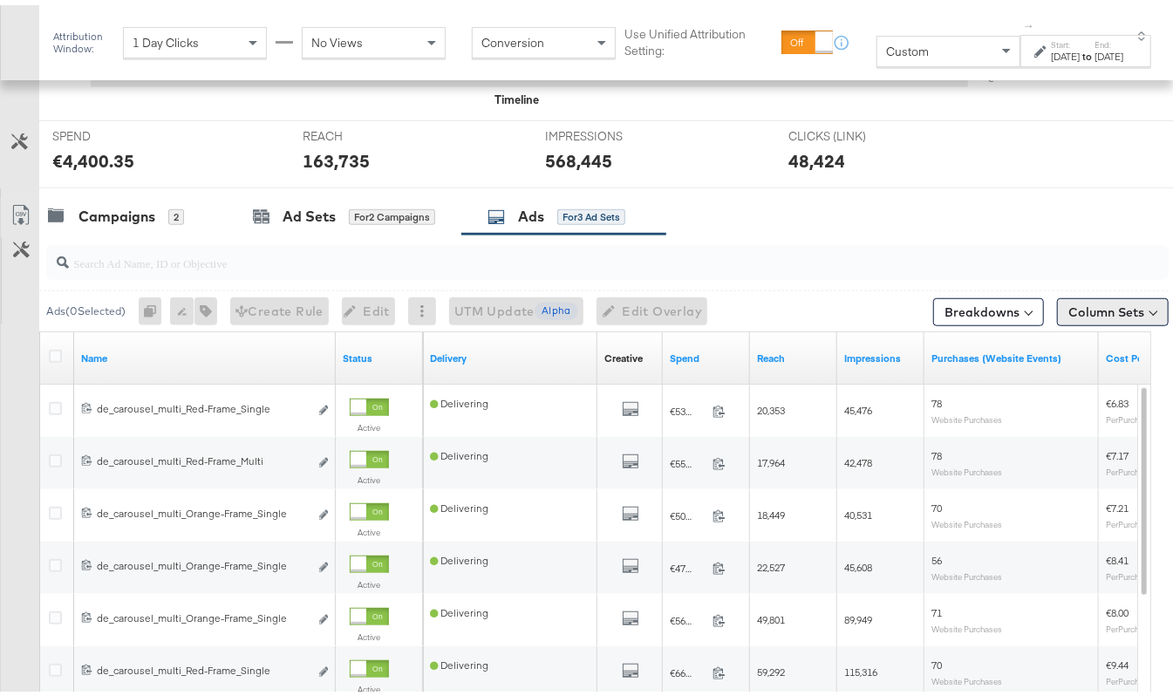
click at [1067, 319] on button "Column Sets" at bounding box center [1113, 307] width 112 height 28
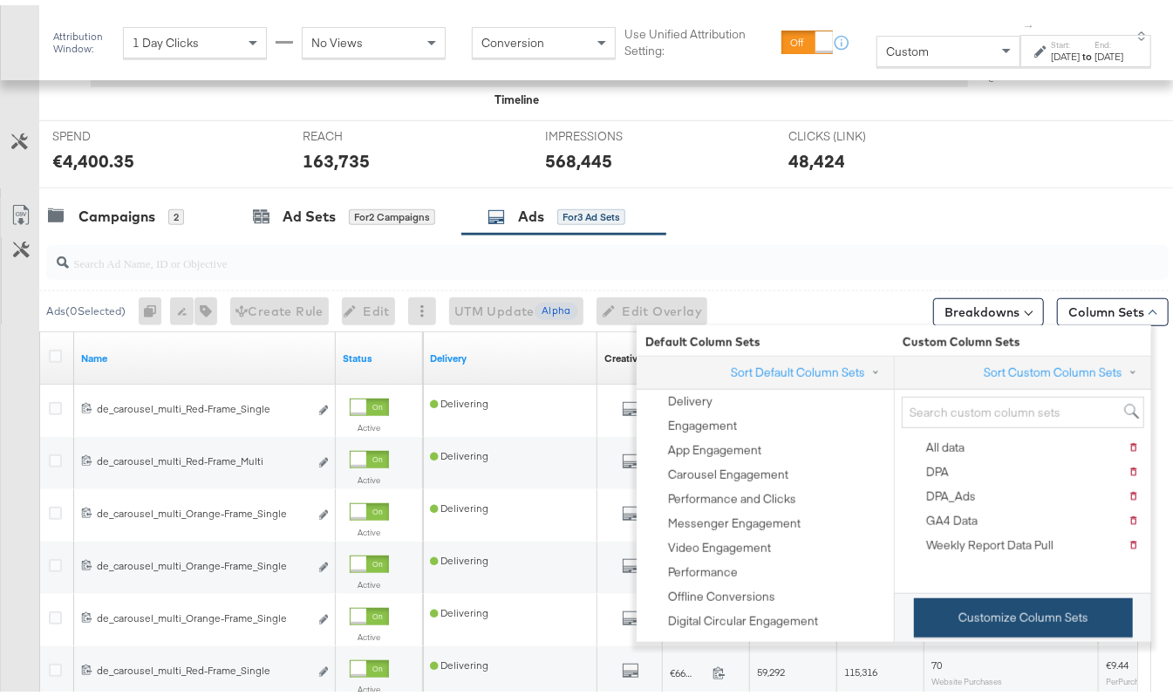
click at [978, 621] on button "Customize Column Sets" at bounding box center [1023, 612] width 219 height 39
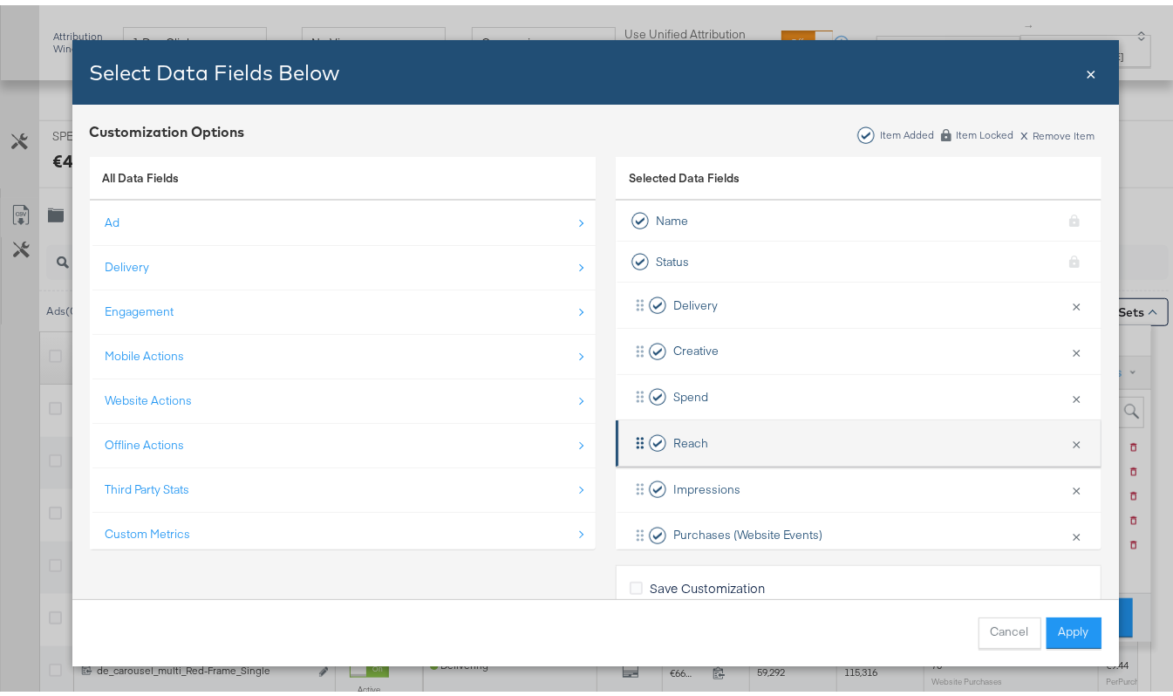
scroll to position [167, 0]
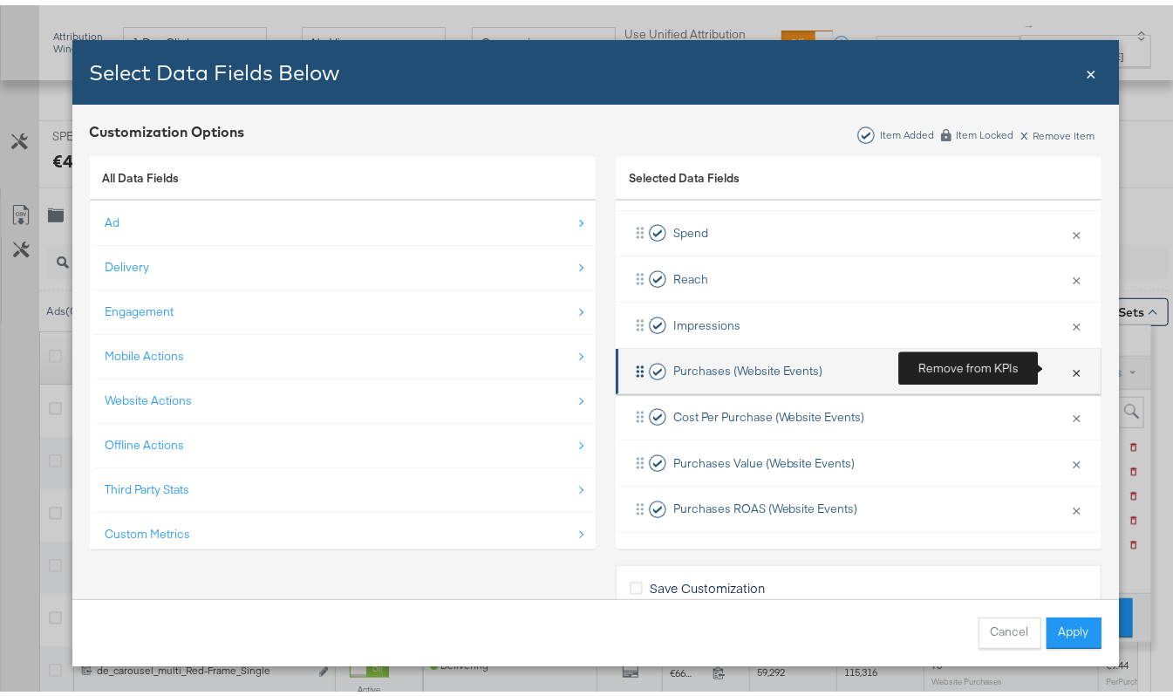
click at [1066, 370] on button "×" at bounding box center [1077, 366] width 23 height 37
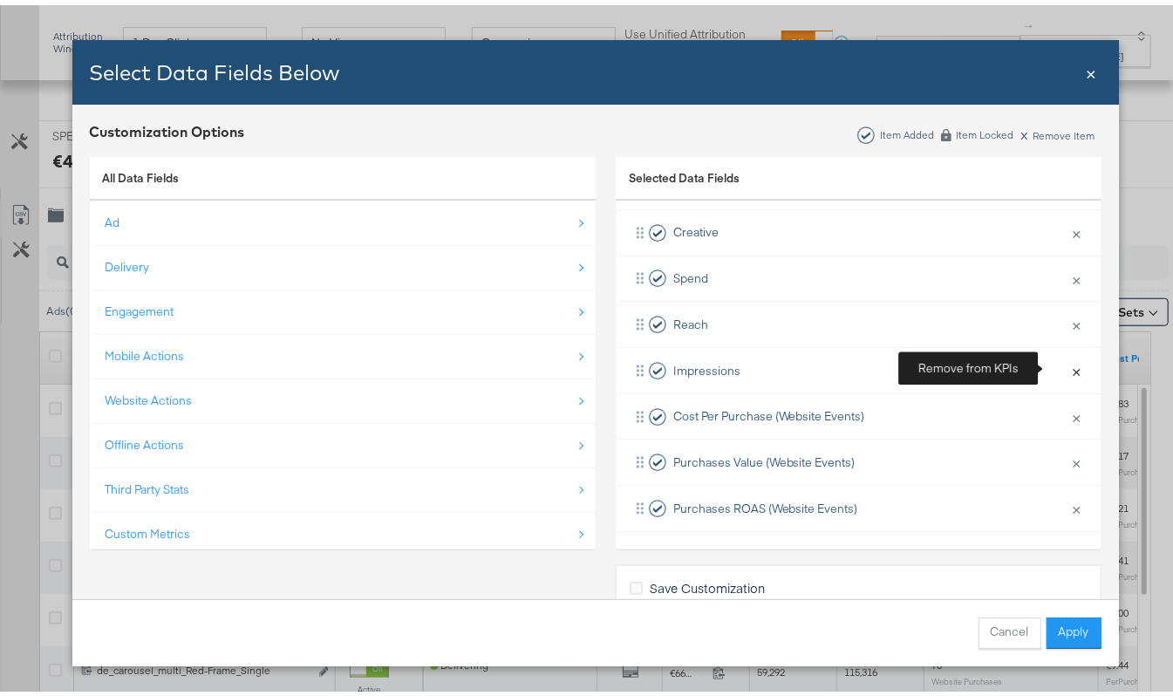
click at [1066, 370] on button "×" at bounding box center [1077, 365] width 23 height 37
click at [1066, 370] on button "×" at bounding box center [1077, 363] width 23 height 37
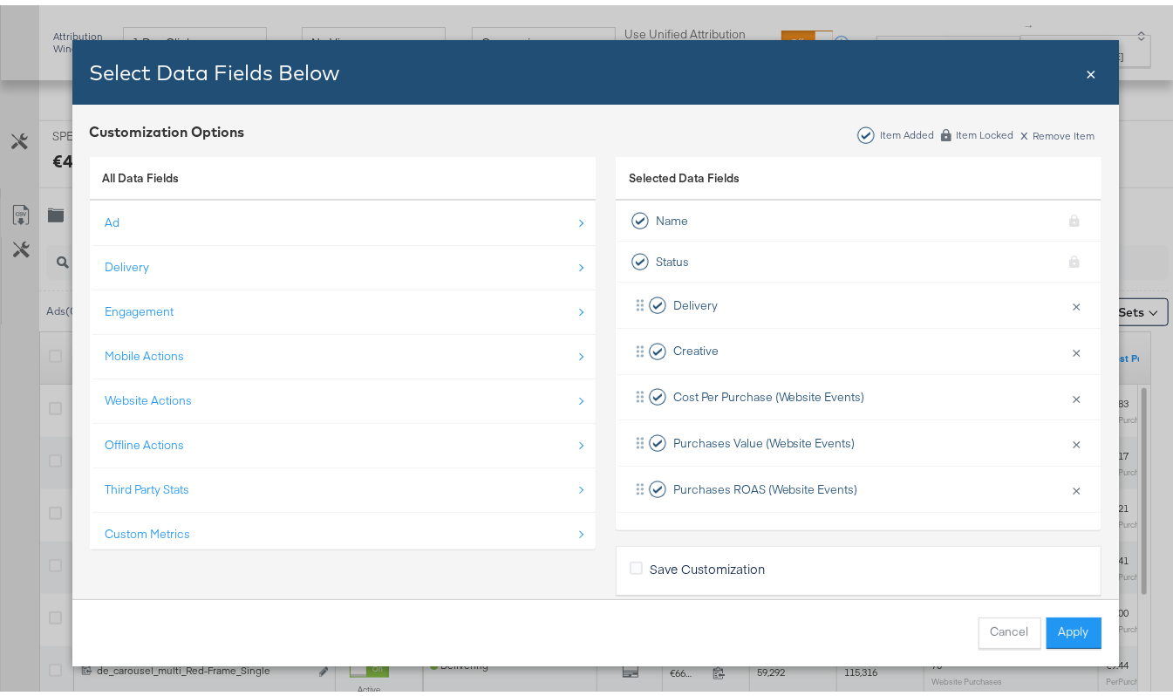
scroll to position [0, 0]
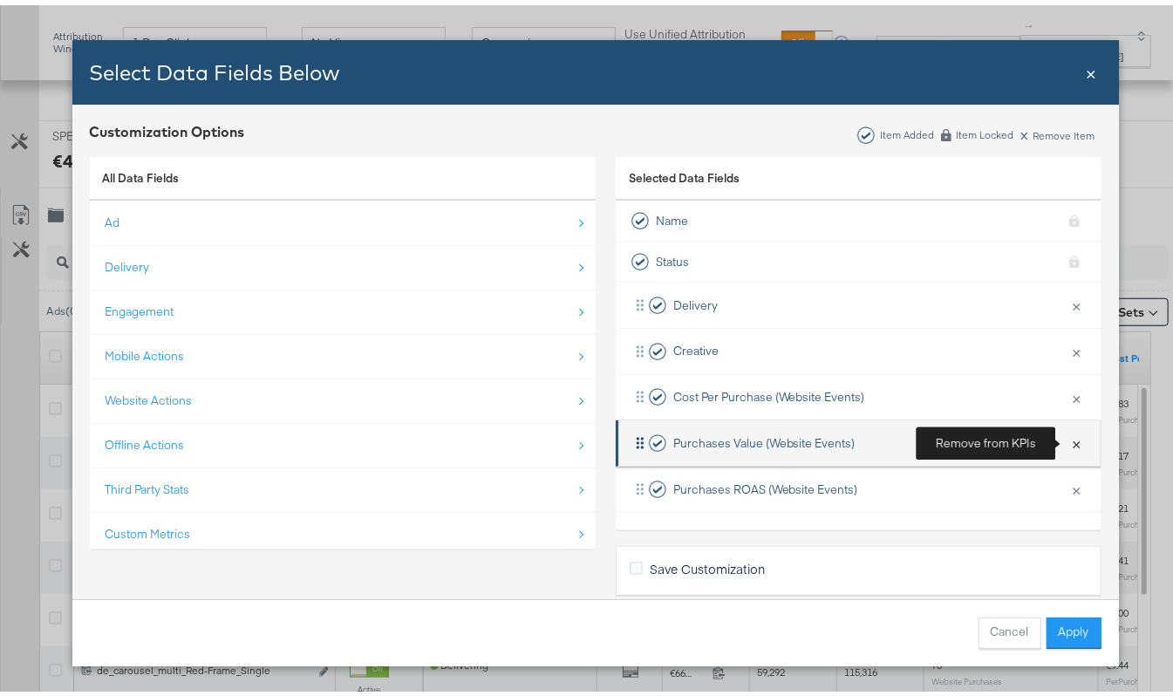
click at [1067, 434] on button "×" at bounding box center [1077, 437] width 23 height 37
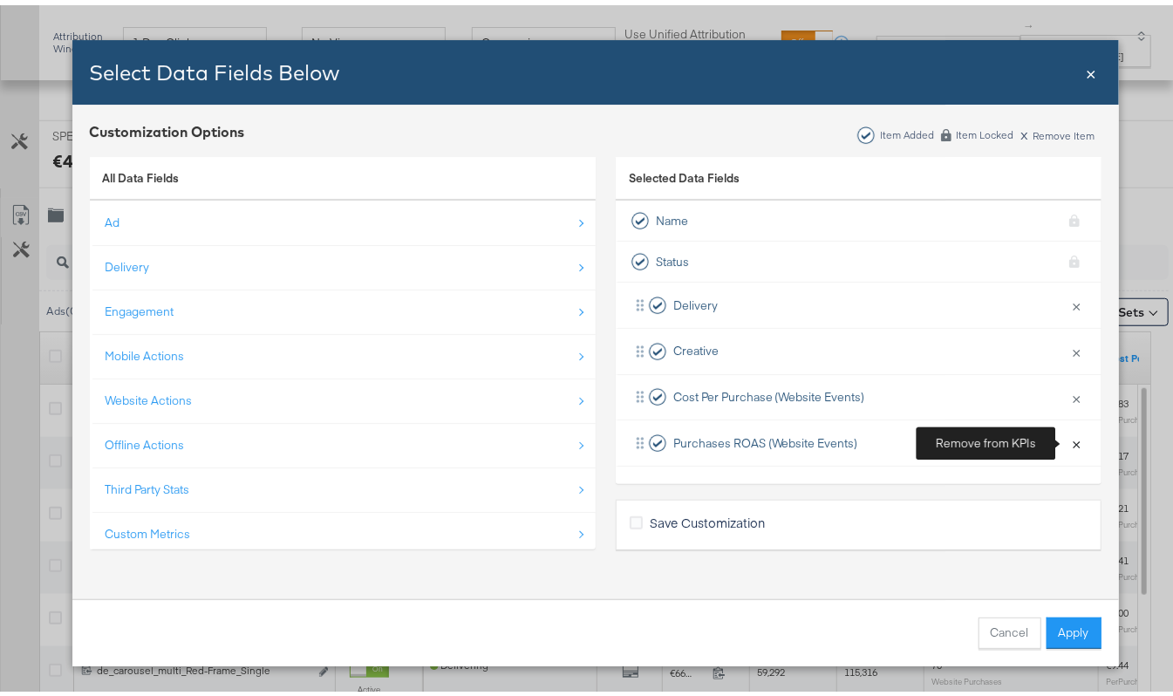
click at [1067, 434] on button "×" at bounding box center [1077, 437] width 23 height 37
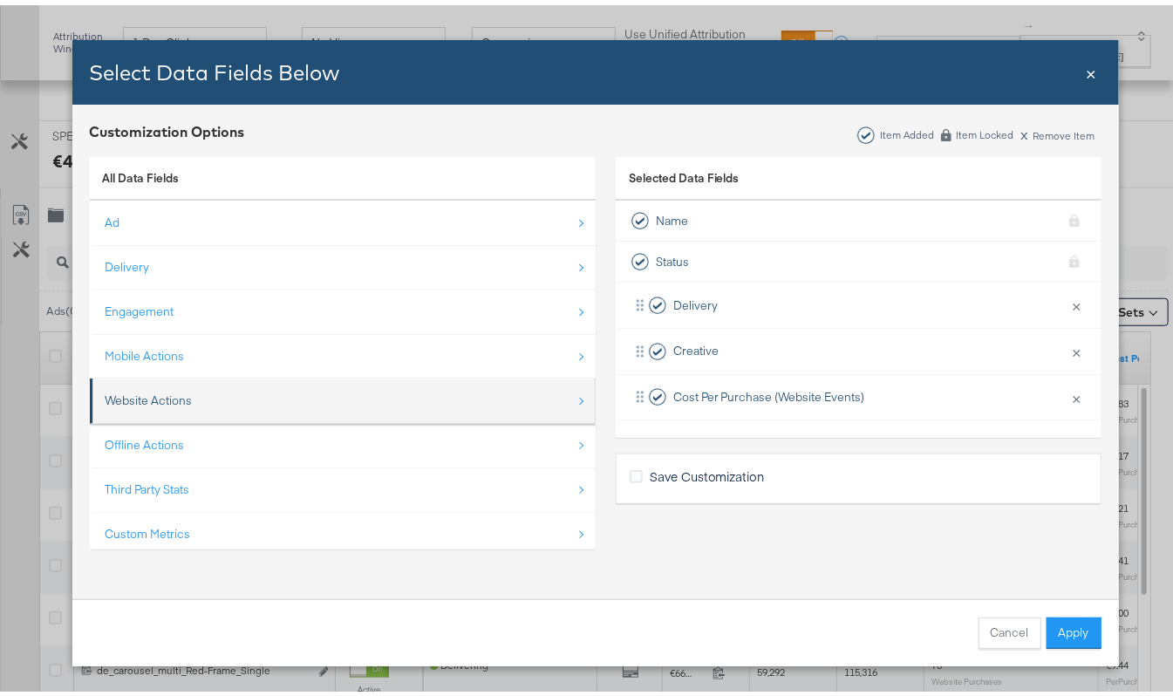
scroll to position [26, 0]
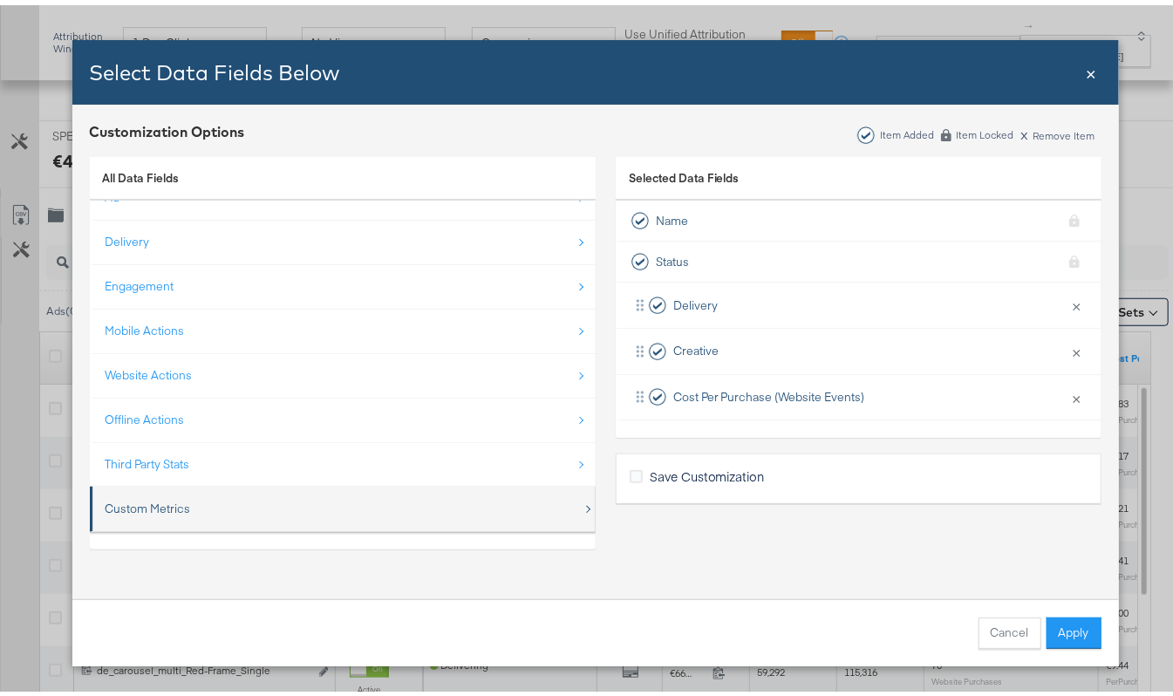
click at [216, 501] on div "Custom Metrics" at bounding box center [344, 504] width 477 height 36
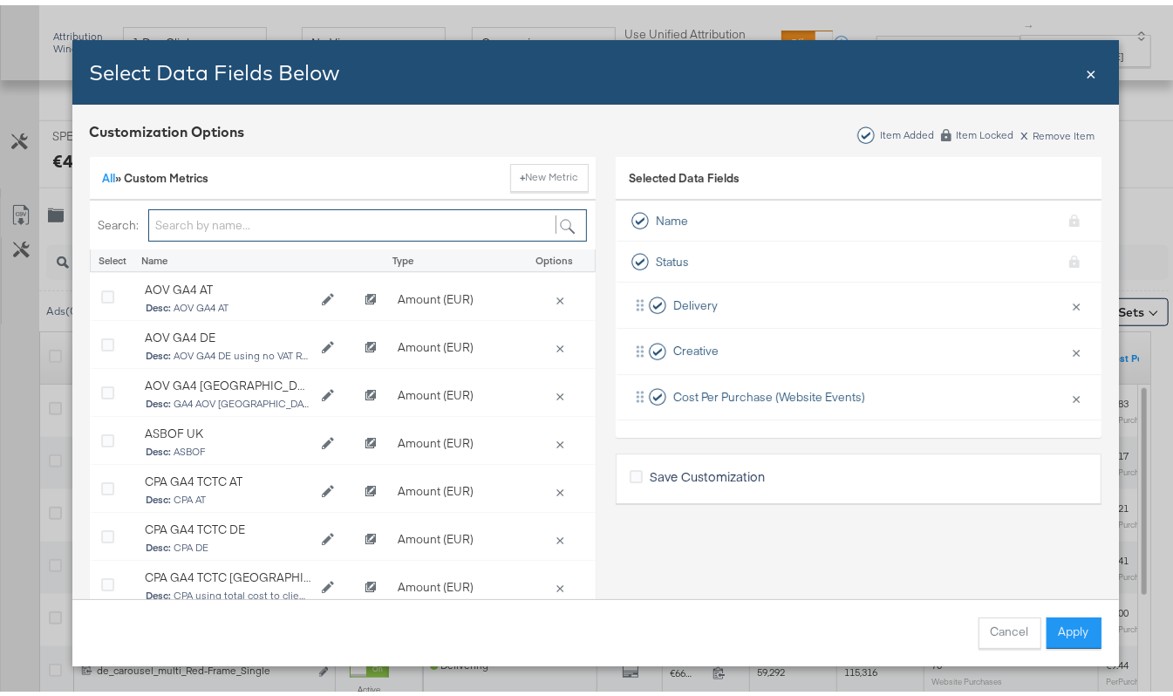
click at [230, 213] on input "Bulk Add Locations Modal" at bounding box center [367, 220] width 439 height 32
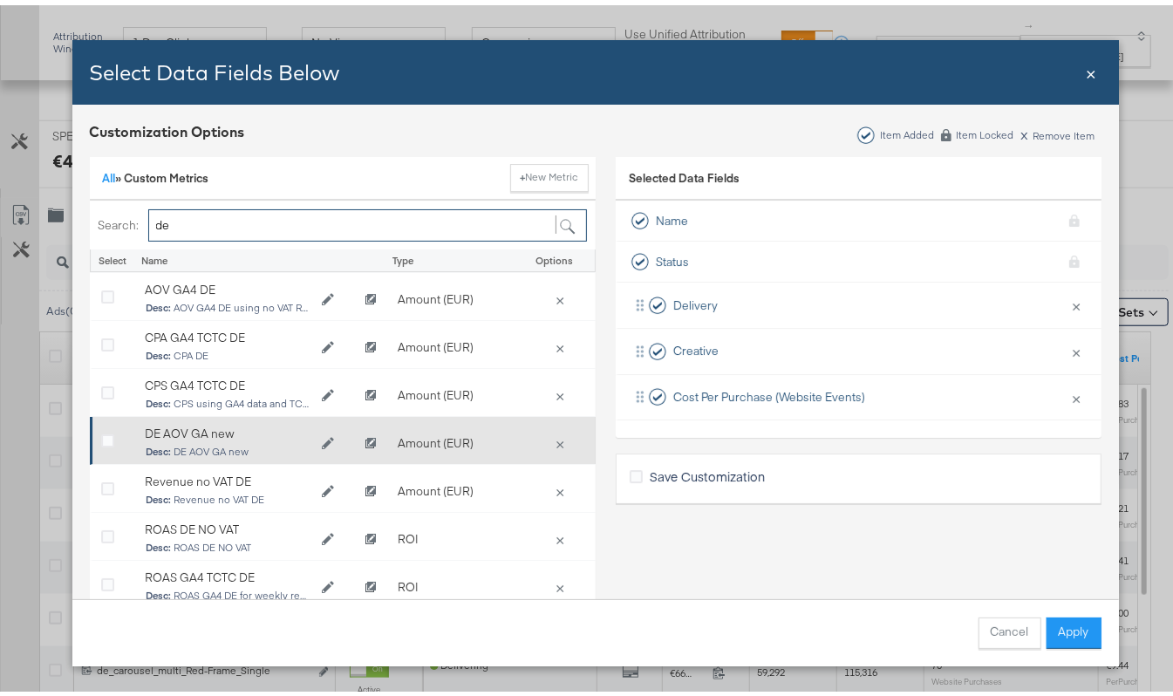
scroll to position [44, 0]
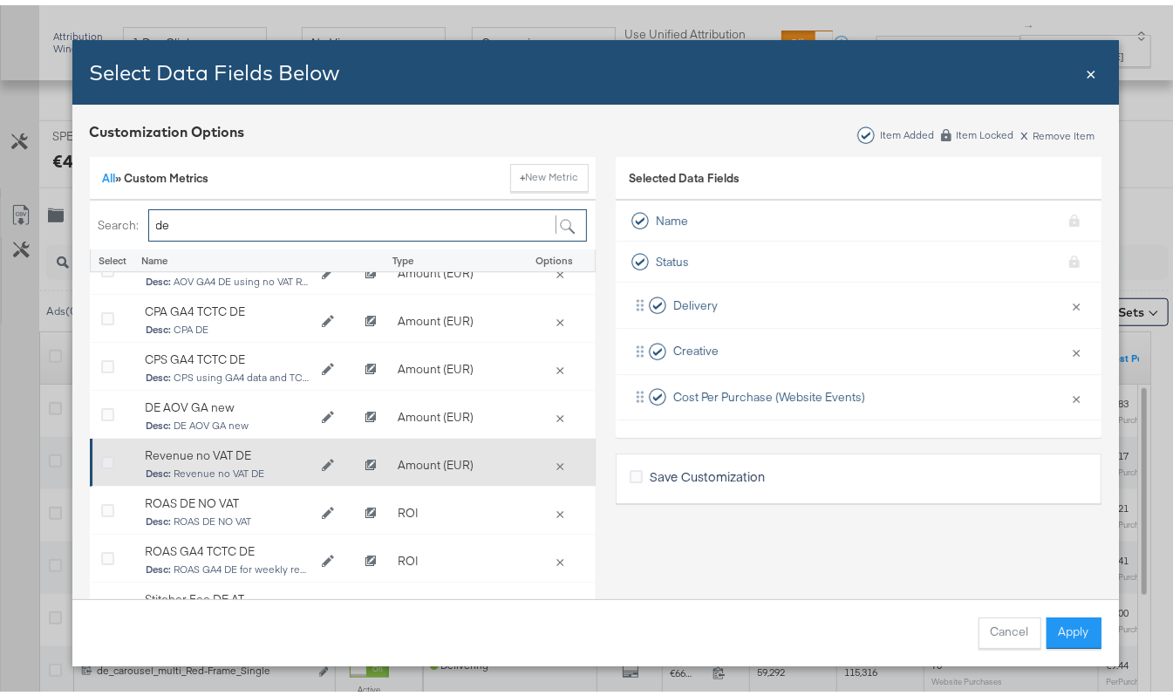
type input "de"
click at [103, 452] on icon "Bulk Add Locations Modal" at bounding box center [107, 458] width 13 height 13
click at [0, 0] on input "Bulk Add Locations Modal" at bounding box center [0, 0] width 0 height 0
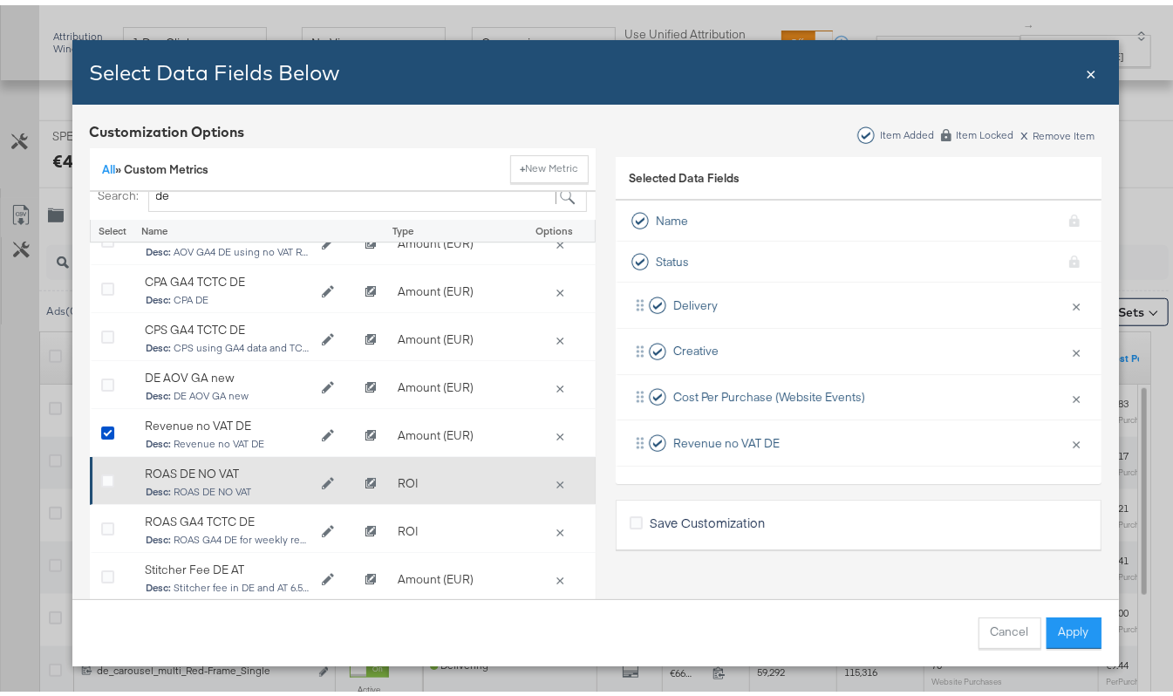
scroll to position [38, 0]
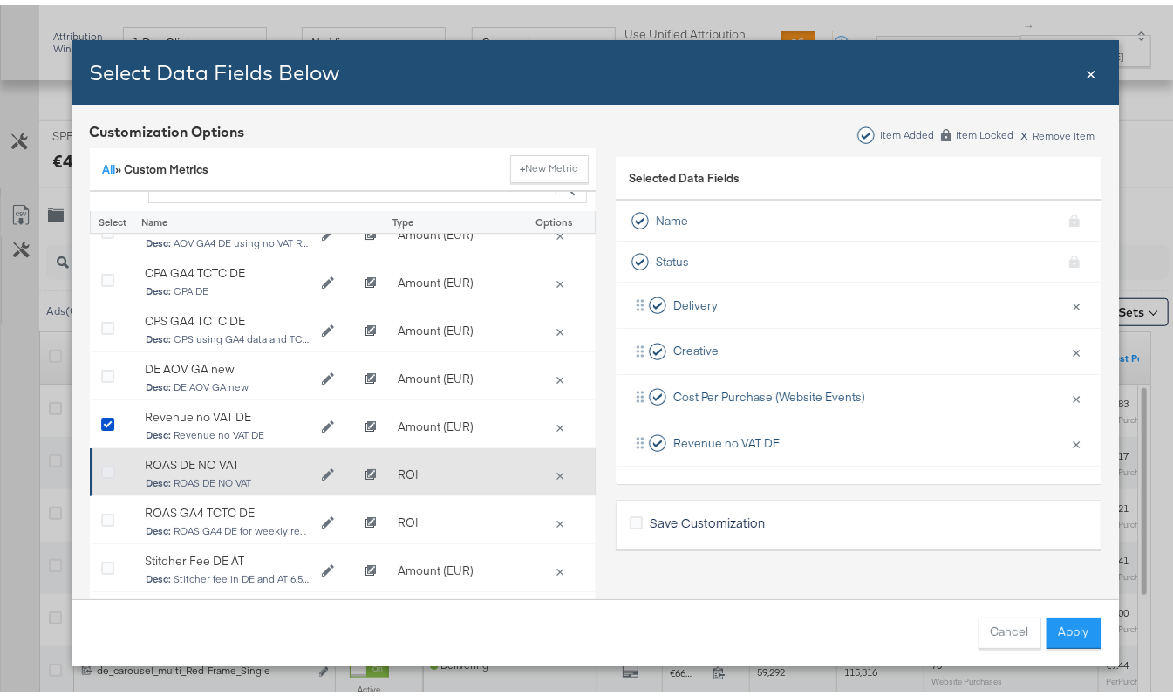
click at [101, 461] on icon "Bulk Add Locations Modal" at bounding box center [107, 467] width 13 height 13
click at [0, 0] on input "Bulk Add Locations Modal" at bounding box center [0, 0] width 0 height 0
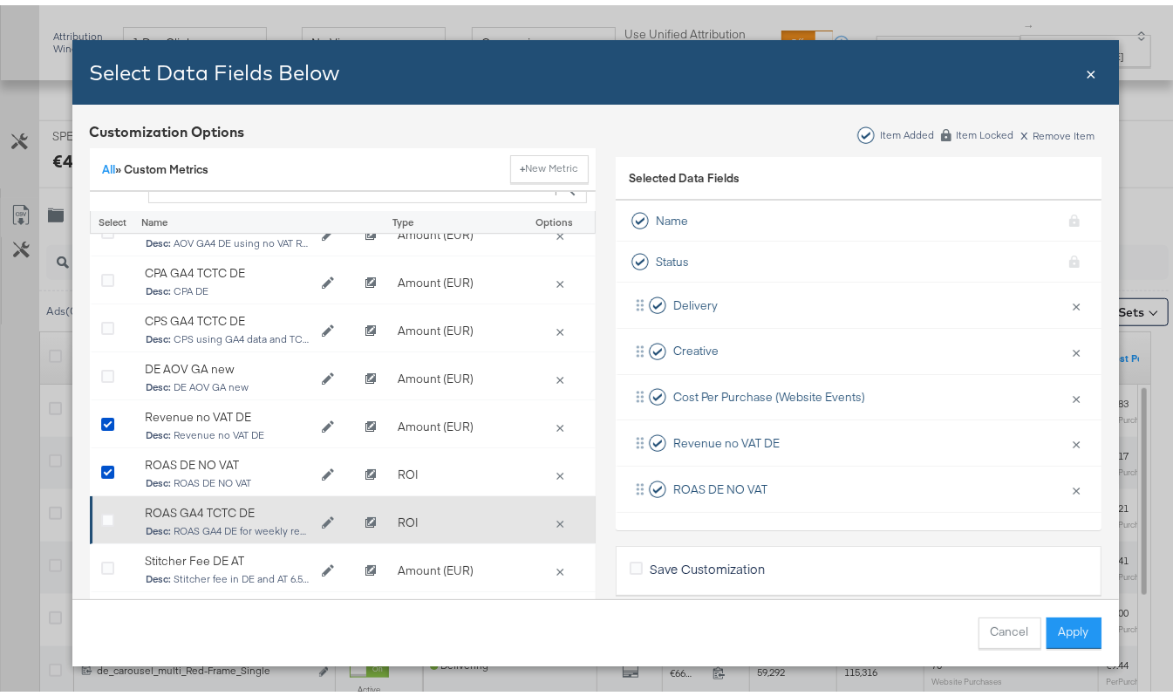
scroll to position [89, 0]
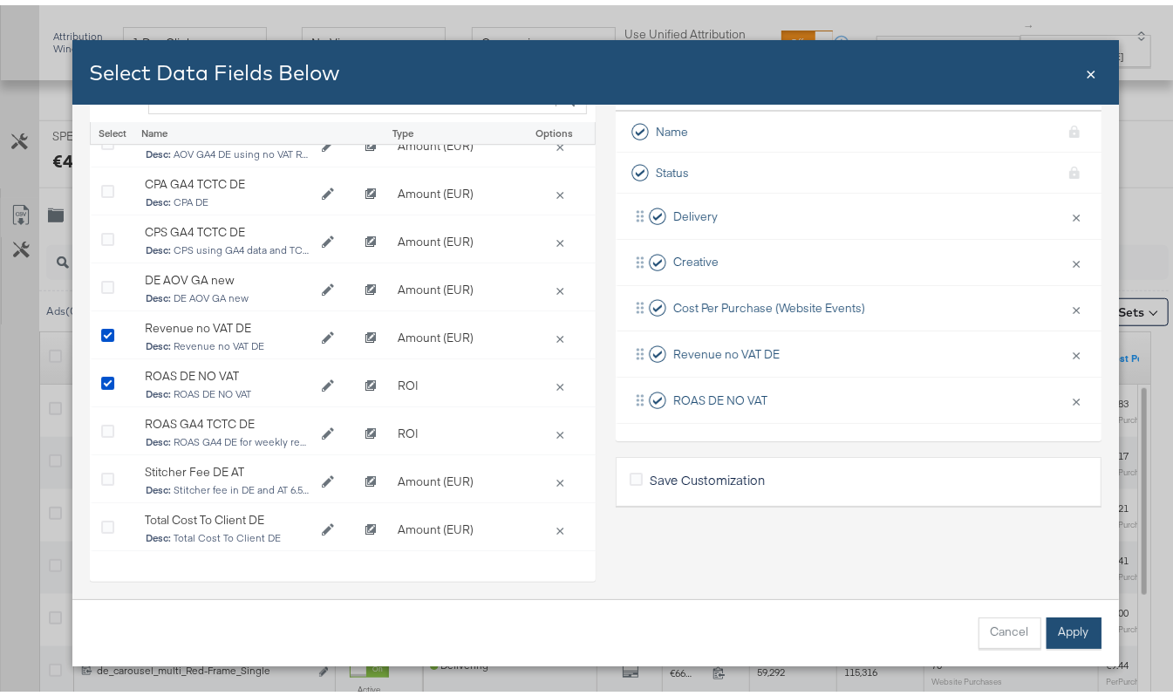
click at [1046, 615] on button "Apply" at bounding box center [1073, 627] width 55 height 31
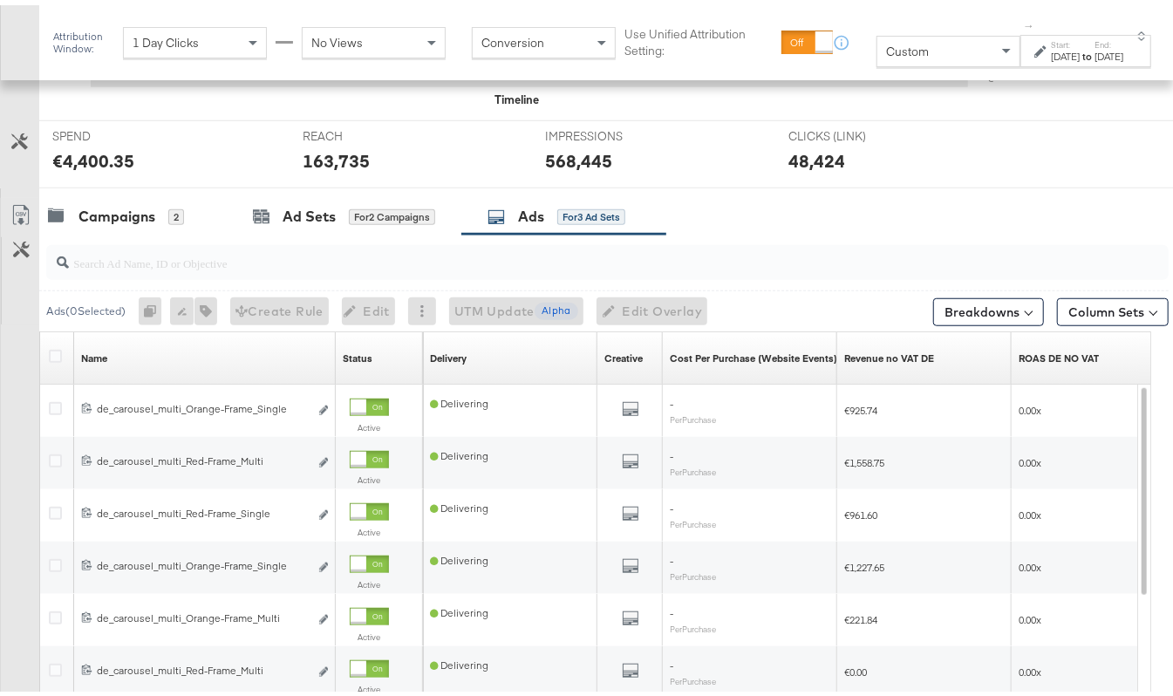
scroll to position [28, 0]
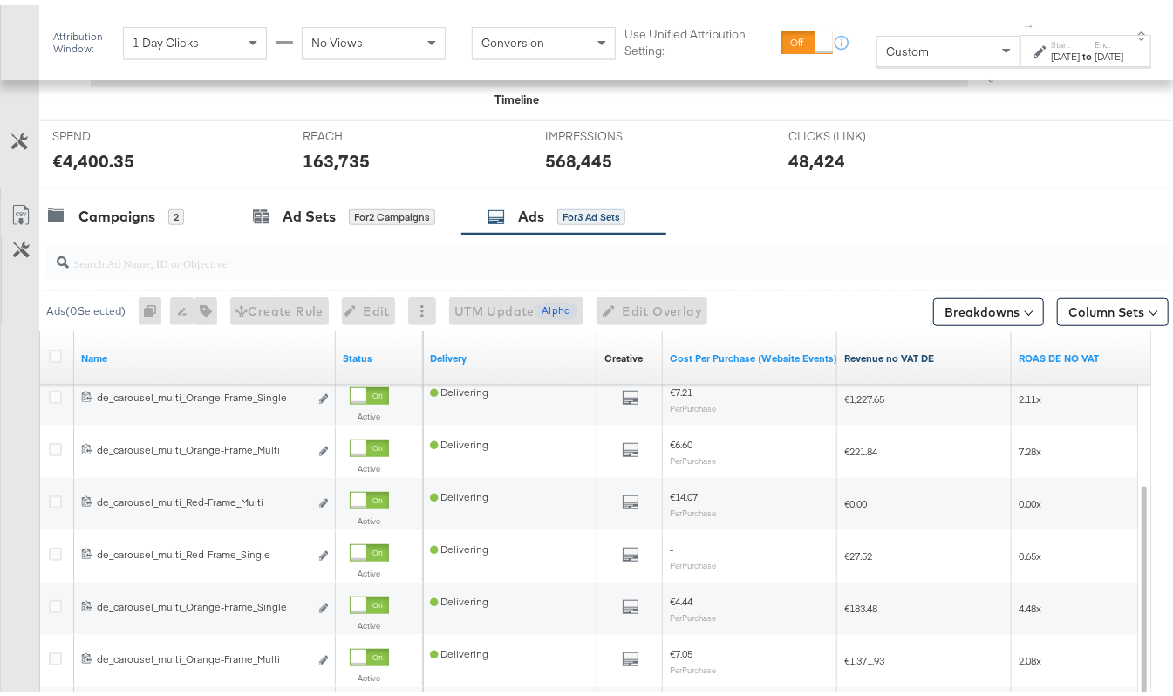
click at [883, 359] on link "Revenue no VAT DE" at bounding box center [924, 353] width 160 height 14
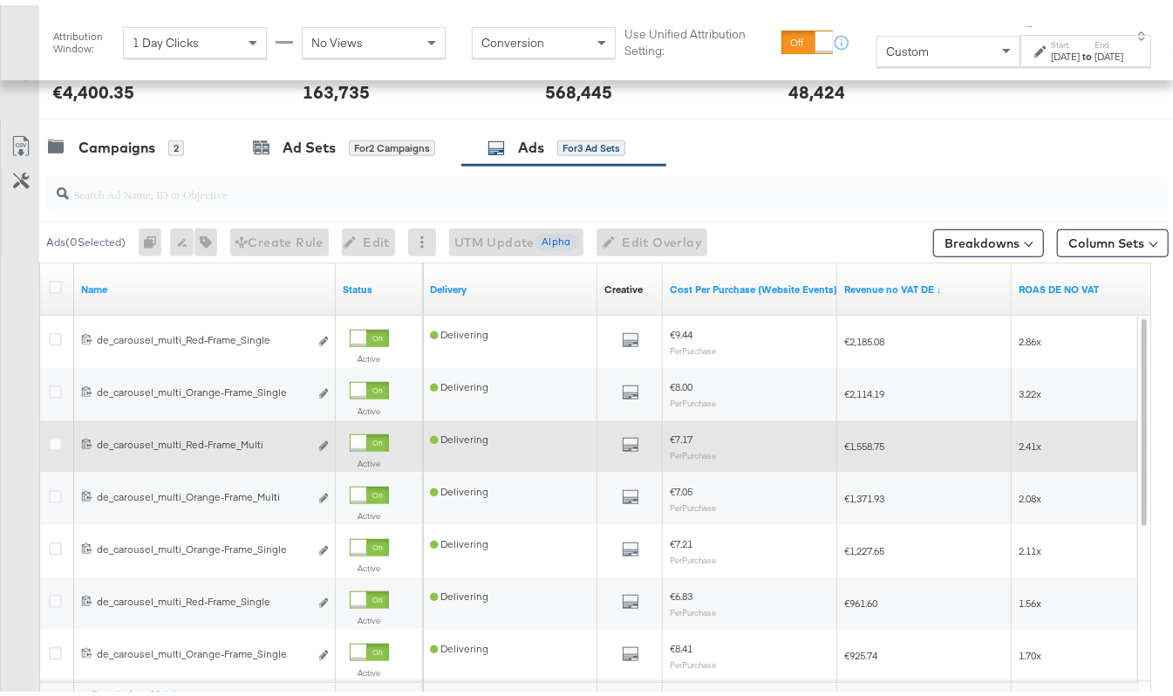
scroll to position [647, 0]
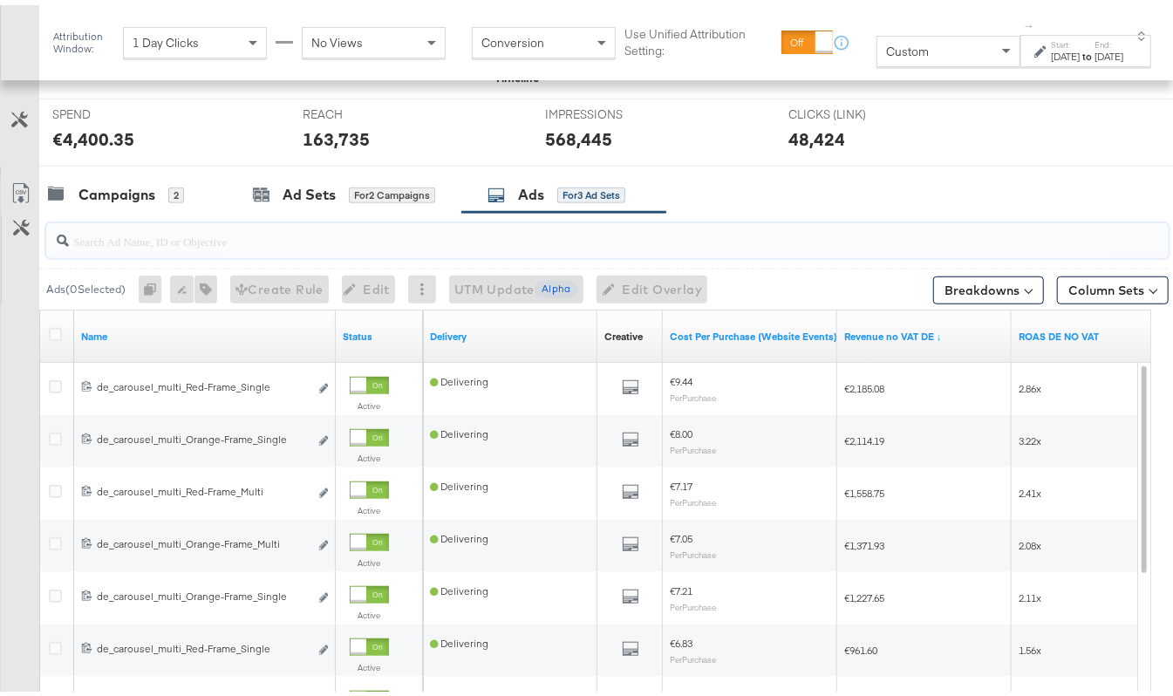
click at [126, 235] on input "search" at bounding box center [569, 229] width 1001 height 34
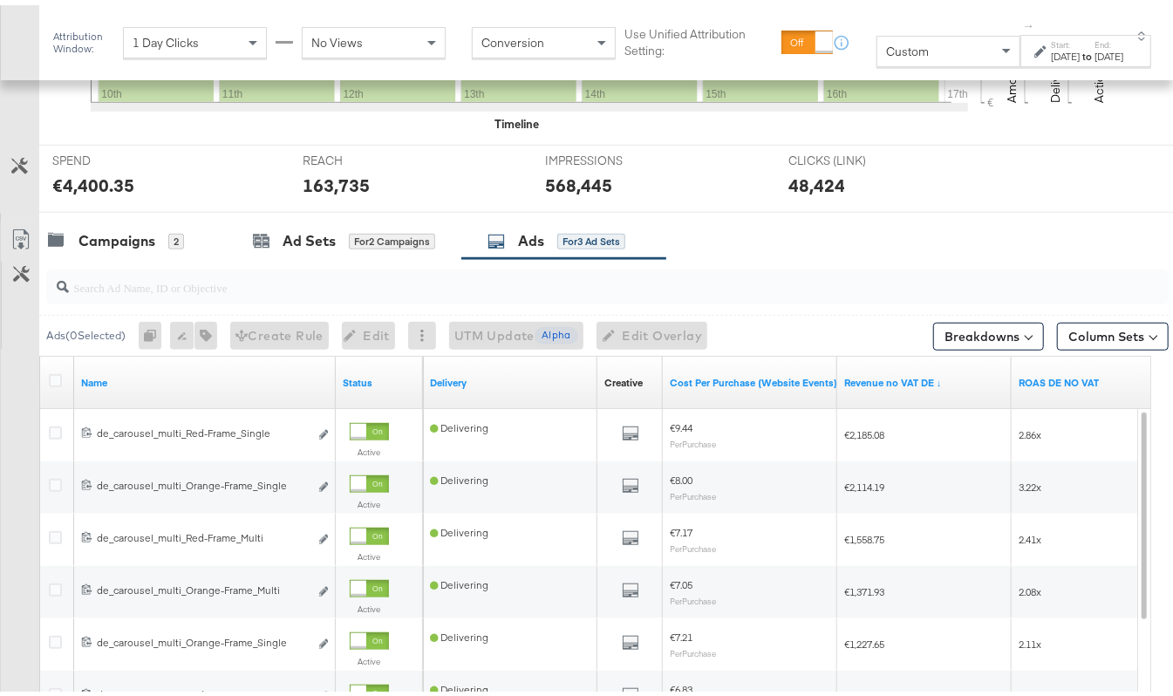
scroll to position [600, 0]
click at [120, 290] on input "search" at bounding box center [569, 276] width 1001 height 34
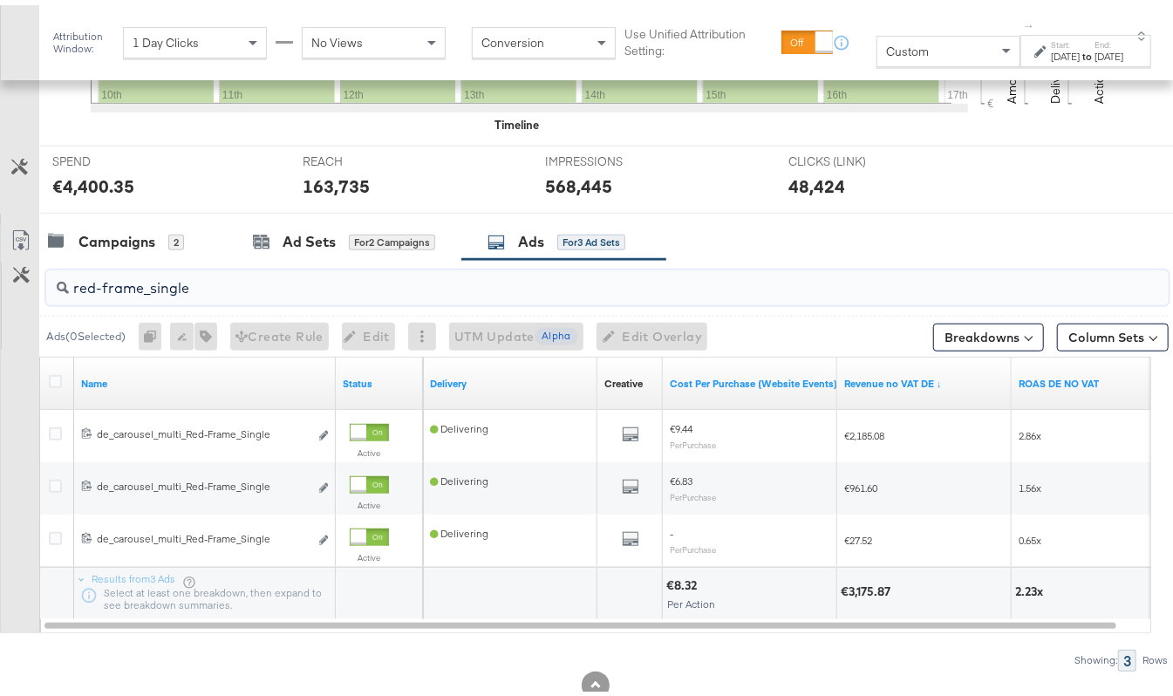
drag, startPoint x: 230, startPoint y: 276, endPoint x: 148, endPoint y: 277, distance: 82.0
click at [148, 277] on input "red-frame_single" at bounding box center [569, 276] width 1001 height 34
drag, startPoint x: 94, startPoint y: 290, endPoint x: -33, endPoint y: 304, distance: 128.2
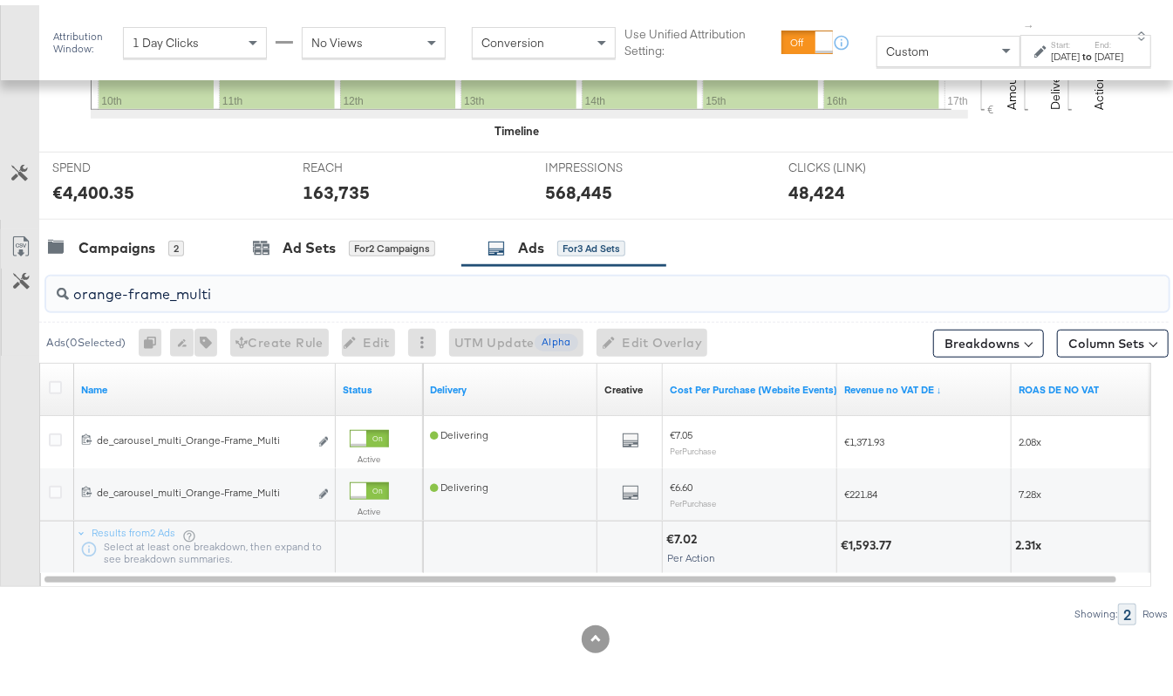
click at [242, 276] on input "orange-frame_multi" at bounding box center [569, 282] width 1001 height 34
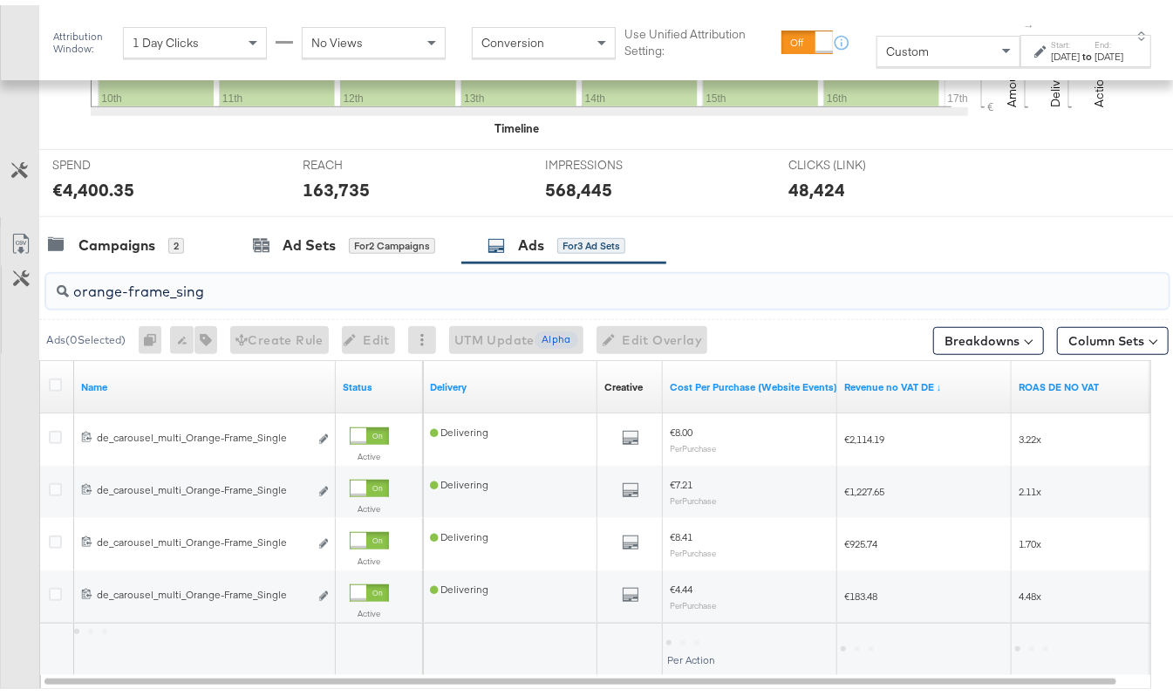
scroll to position [600, 0]
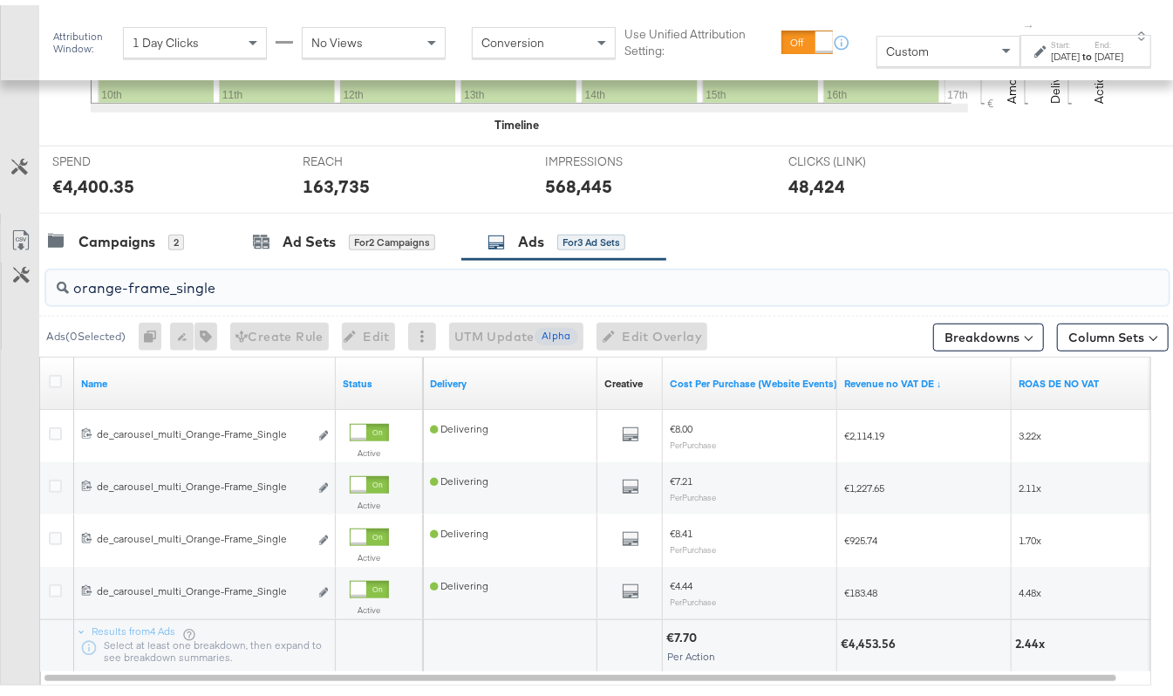
type input "orange-frame_single"
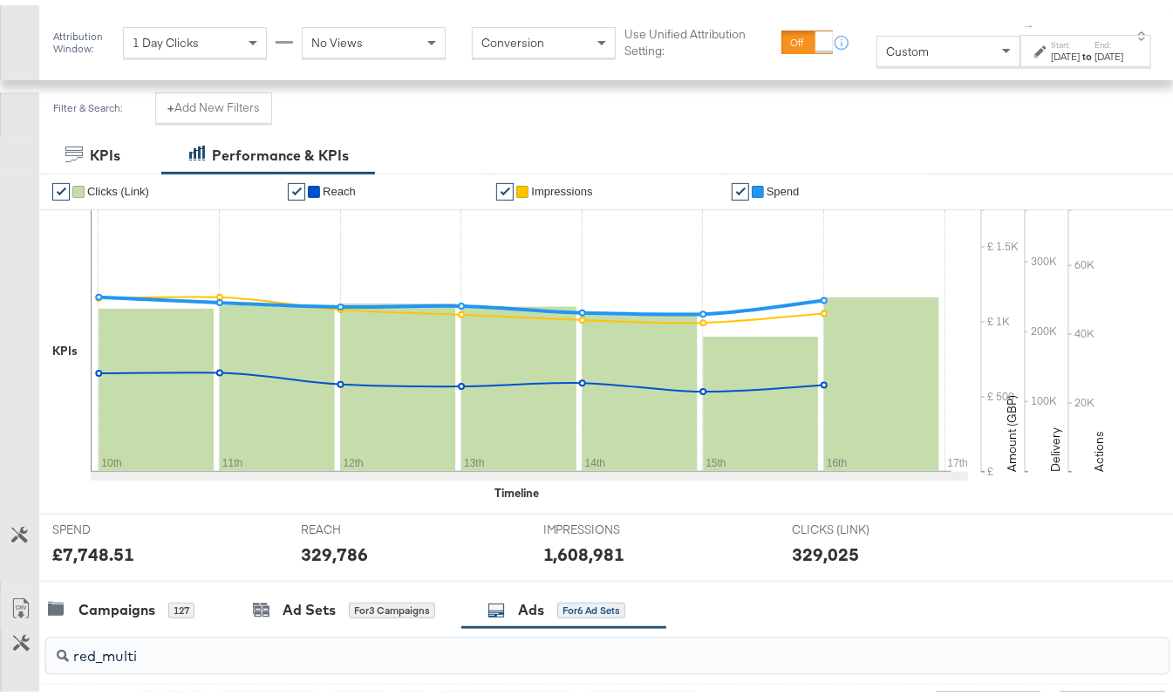
scroll to position [581, 0]
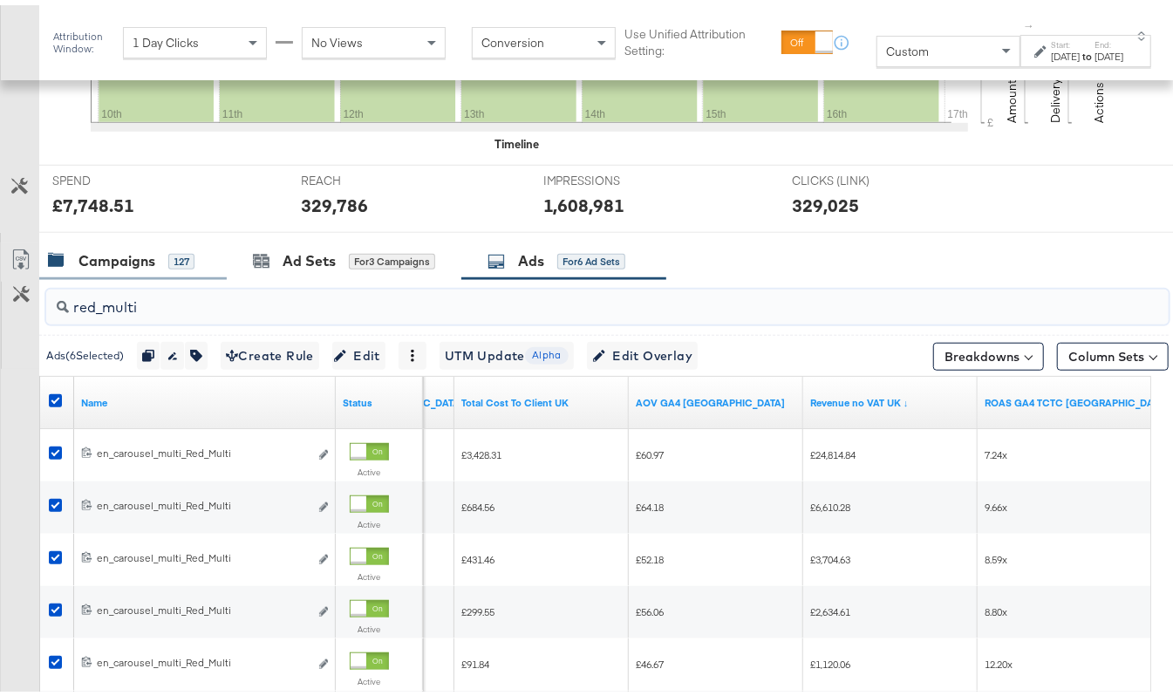
click at [124, 251] on div "Campaigns" at bounding box center [116, 256] width 77 height 20
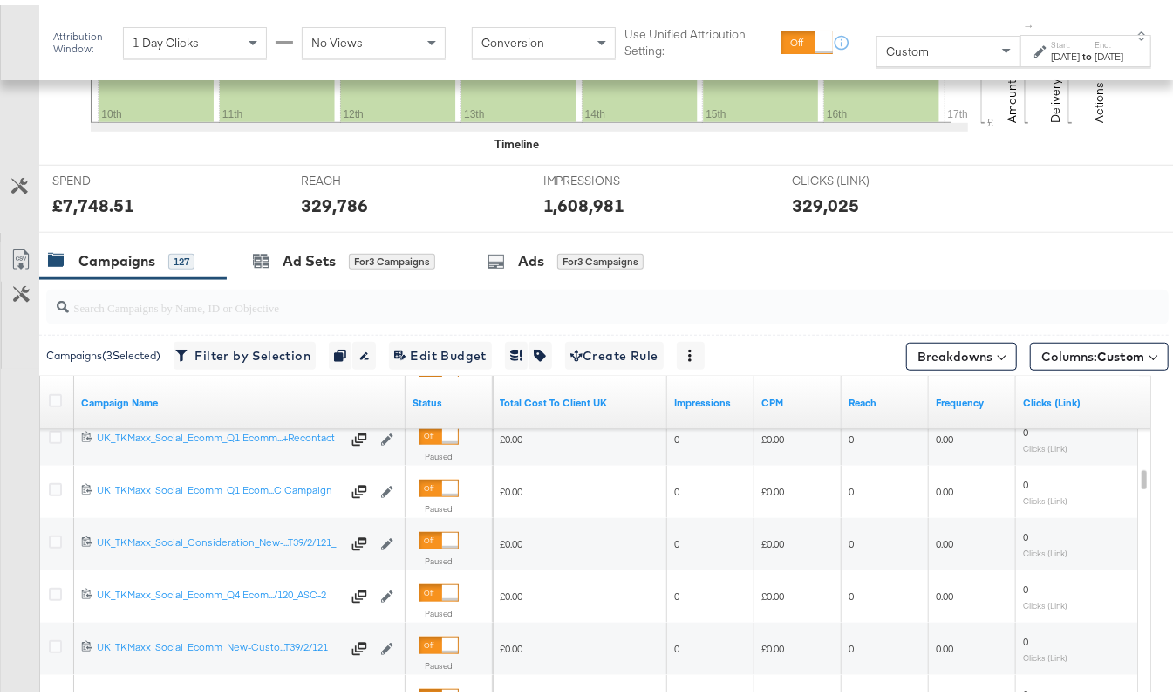
scroll to position [814, 0]
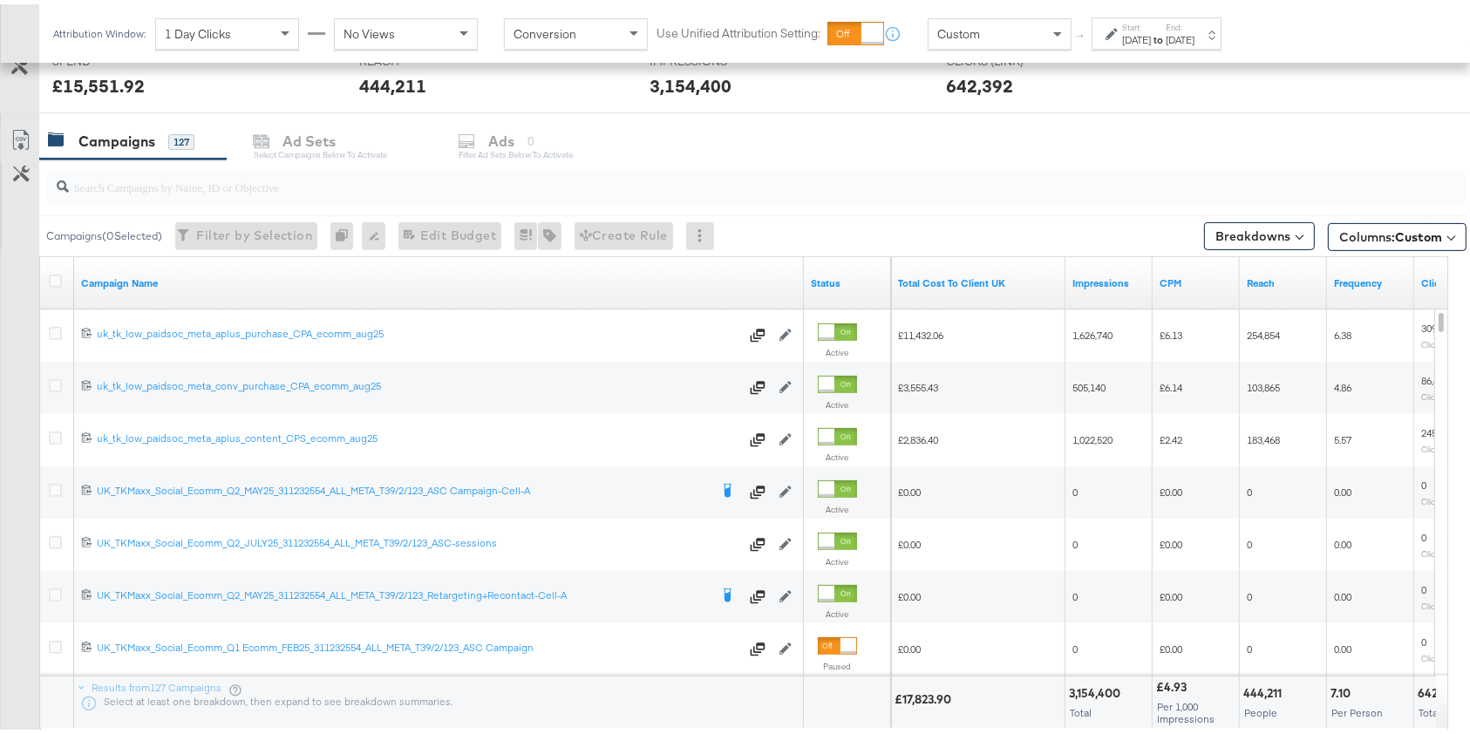
scroll to position [681, 0]
